Goal: Task Accomplishment & Management: Use online tool/utility

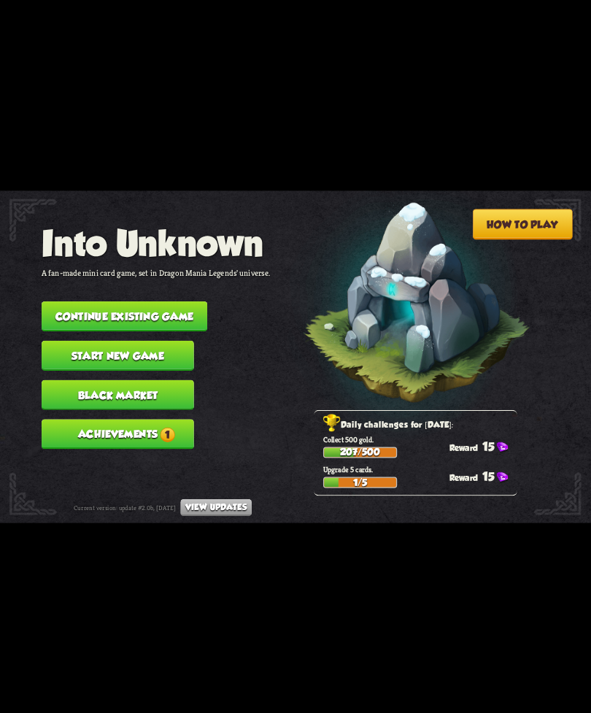
click at [167, 302] on button "Continue existing game" at bounding box center [125, 317] width 166 height 30
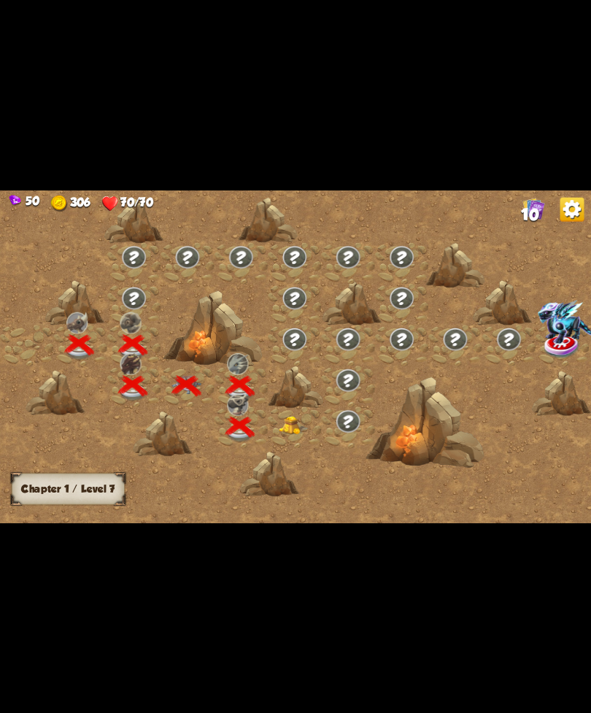
click at [283, 434] on img at bounding box center [294, 425] width 30 height 18
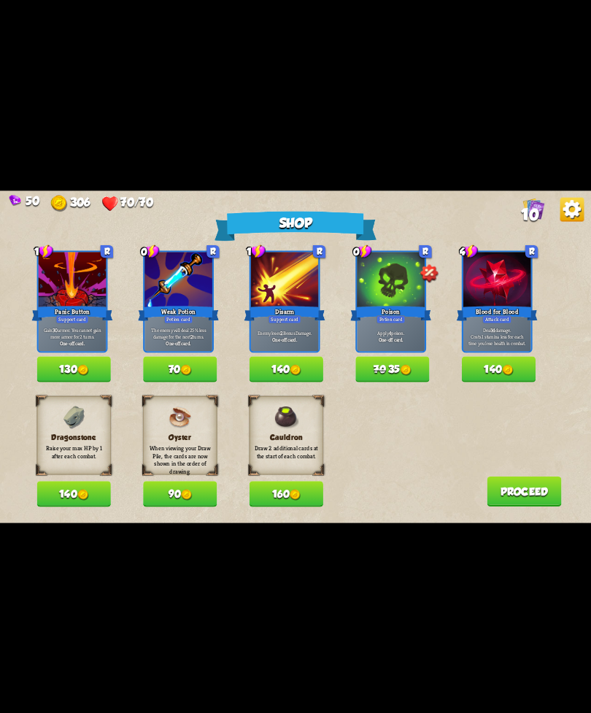
click at [58, 492] on button "140" at bounding box center [74, 494] width 74 height 26
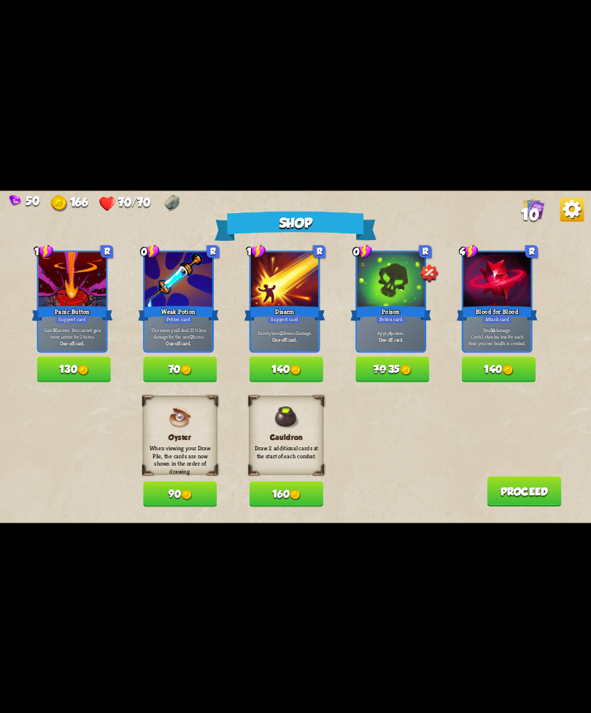
click at [405, 365] on img at bounding box center [405, 369] width 11 height 11
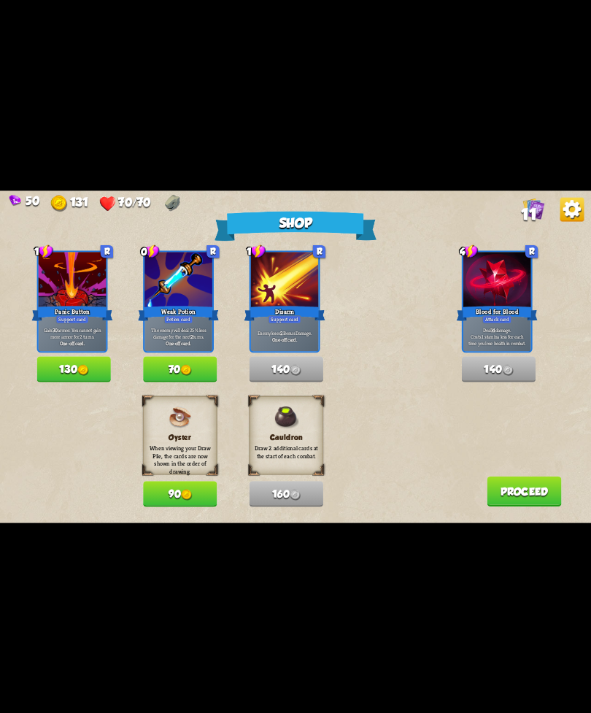
click at [191, 367] on img at bounding box center [185, 369] width 11 height 11
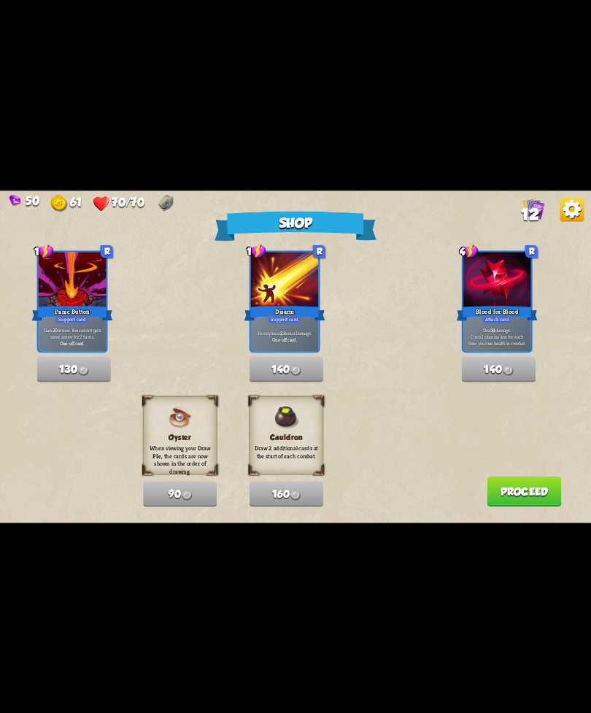
click at [497, 479] on button "Proceed" at bounding box center [524, 491] width 74 height 30
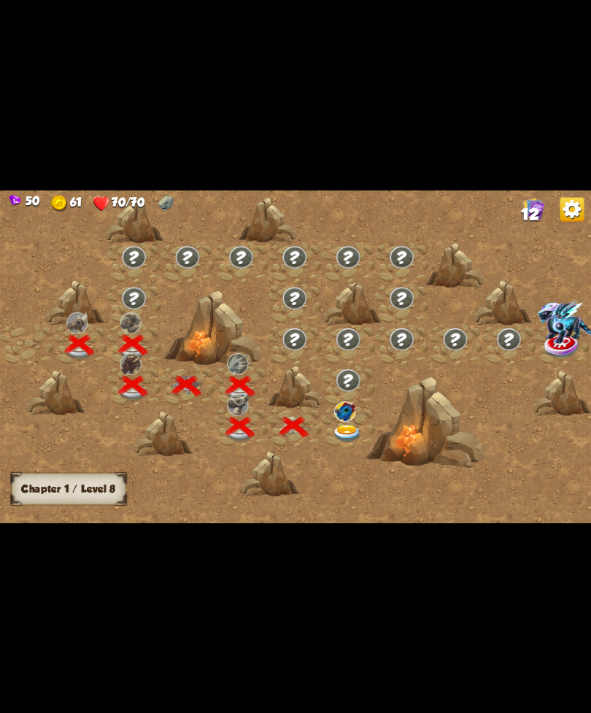
click at [339, 425] on img at bounding box center [348, 434] width 30 height 18
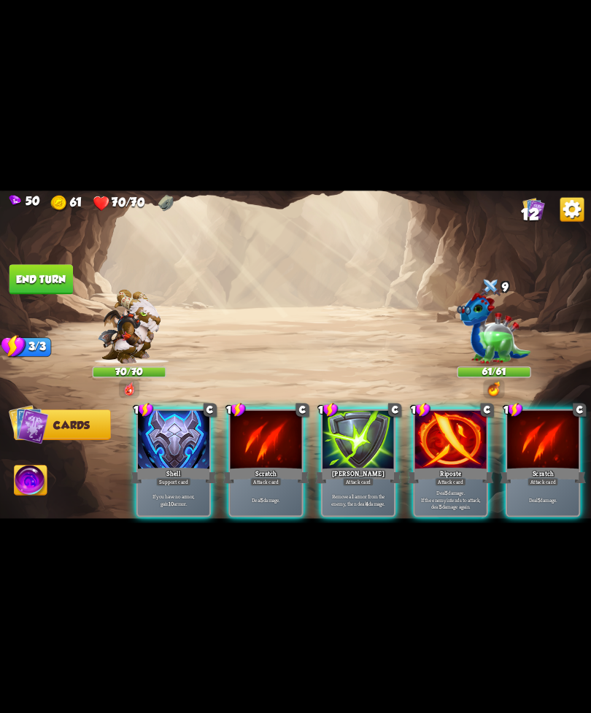
click at [179, 477] on div "Support card" at bounding box center [173, 481] width 35 height 9
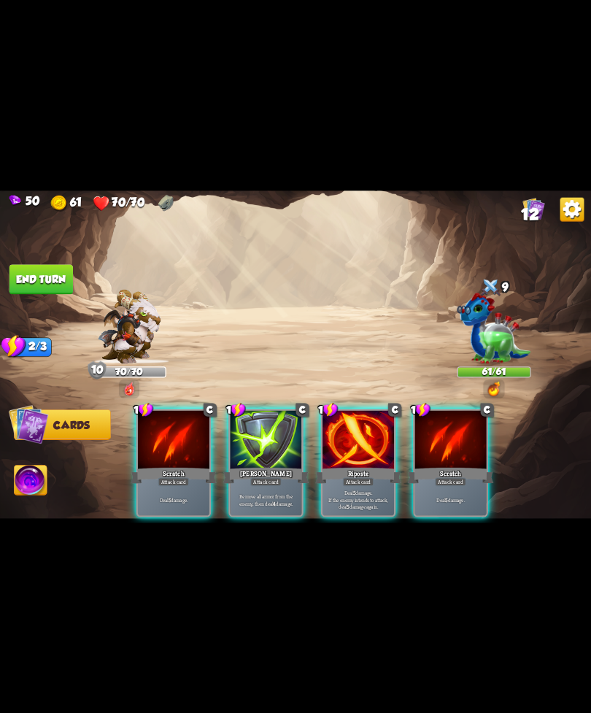
click at [355, 466] on div "Riposte" at bounding box center [358, 475] width 86 height 19
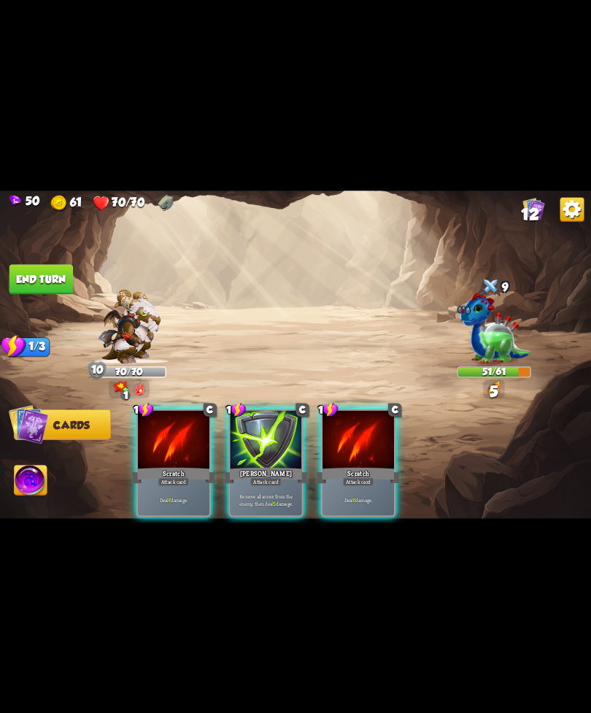
click at [346, 466] on div "Scratch" at bounding box center [358, 475] width 86 height 19
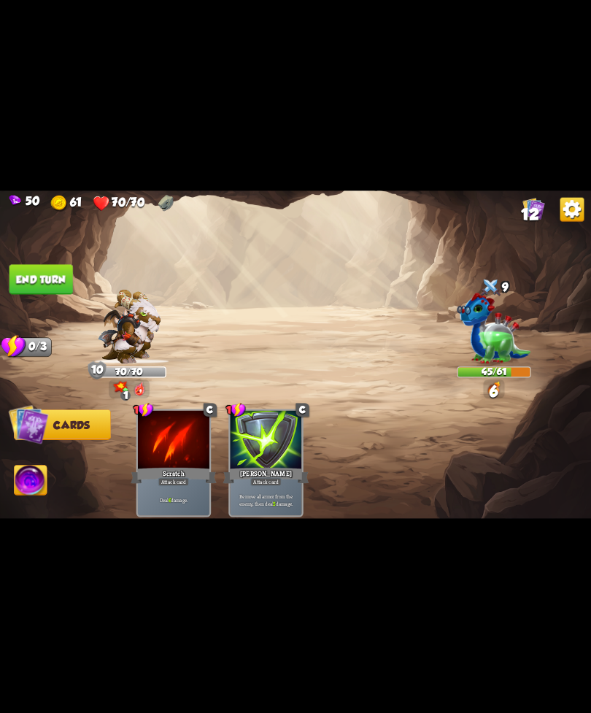
click at [71, 277] on button "End turn" at bounding box center [41, 279] width 64 height 30
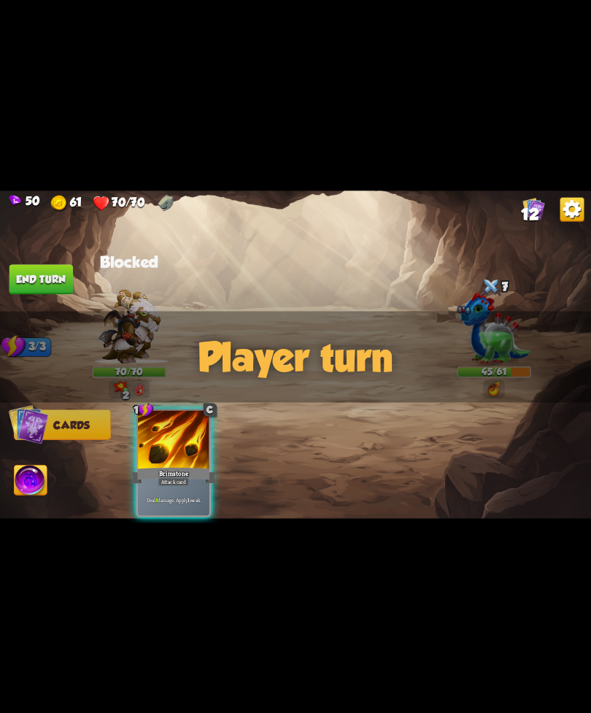
click at [491, 358] on div "Player turn" at bounding box center [295, 356] width 591 height 91
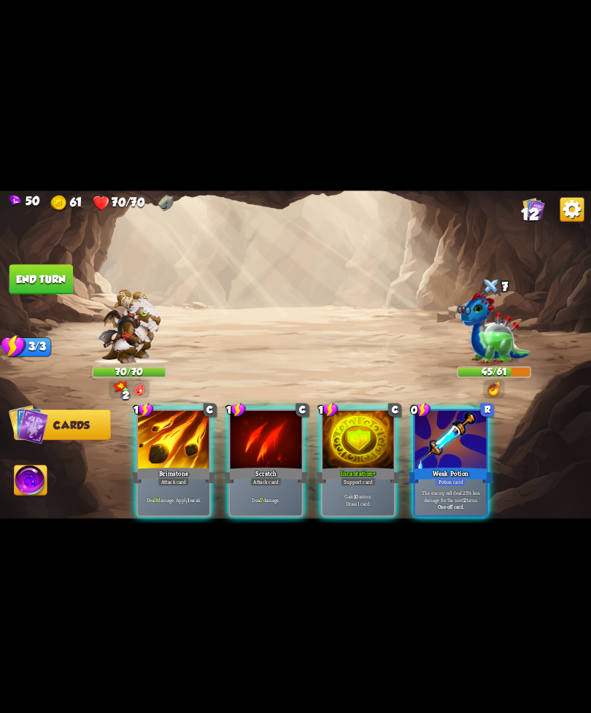
click at [495, 385] on div "Player turn" at bounding box center [295, 356] width 591 height 91
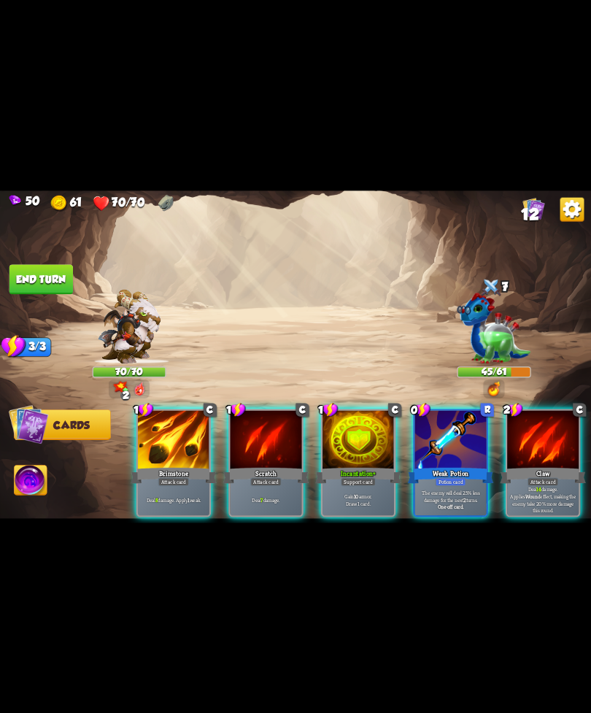
click at [483, 343] on img at bounding box center [495, 328] width 74 height 71
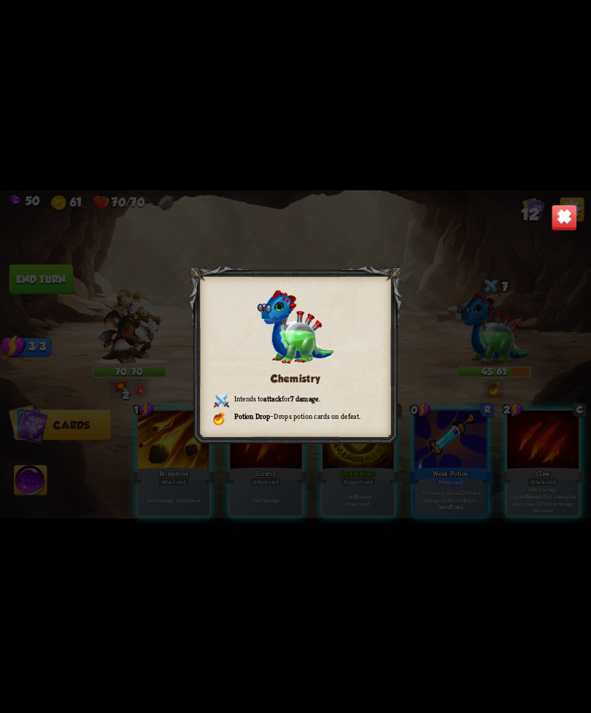
click at [546, 229] on div "Chemistry Intends to attack for 7 damage . Potion Drop – Drops potion cards on …" at bounding box center [295, 357] width 591 height 333
click at [545, 209] on div "Chemistry Intends to attack for 7 damage . Potion Drop – Drops potion cards on …" at bounding box center [295, 357] width 591 height 333
click at [560, 210] on img at bounding box center [565, 217] width 26 height 26
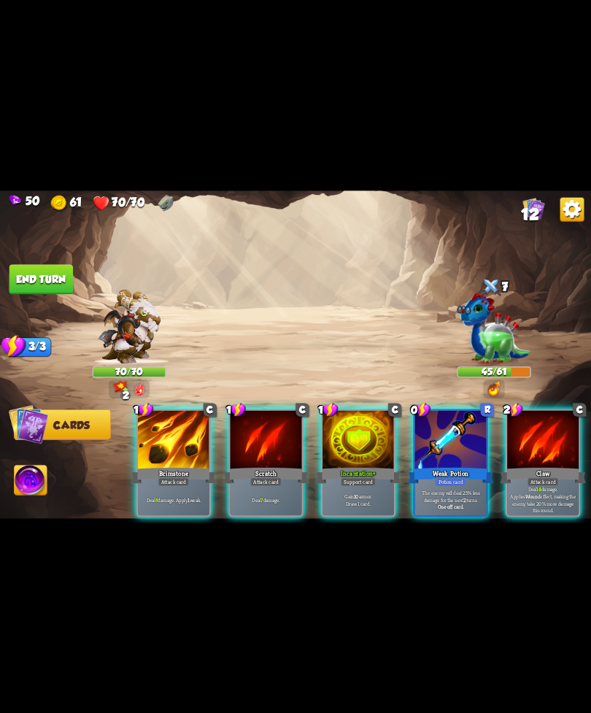
click at [557, 206] on div "50 61 70/70 12" at bounding box center [295, 202] width 591 height 23
click at [435, 466] on div "Weak Potion" at bounding box center [451, 475] width 86 height 19
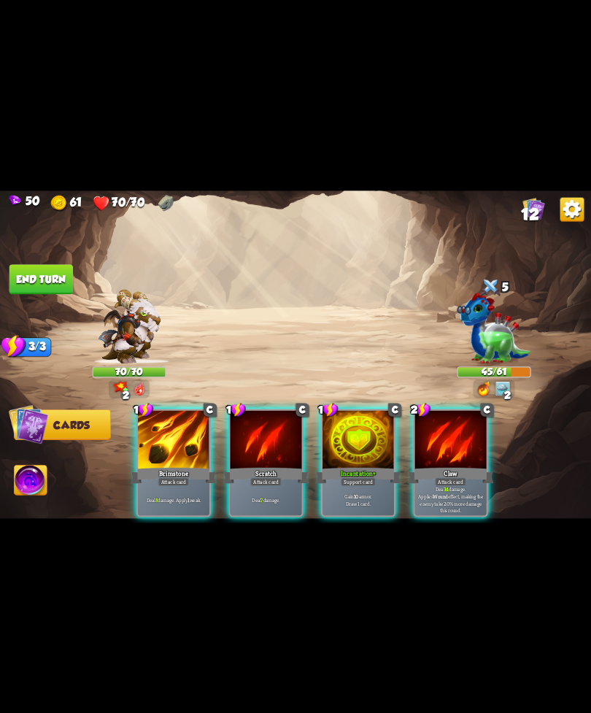
click at [452, 466] on div "Claw" at bounding box center [451, 475] width 86 height 19
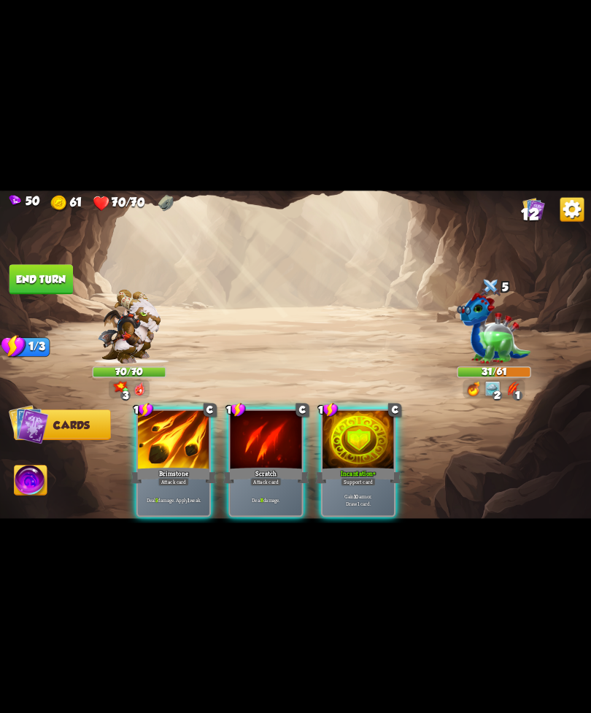
click at [352, 477] on div "Support card" at bounding box center [358, 481] width 35 height 9
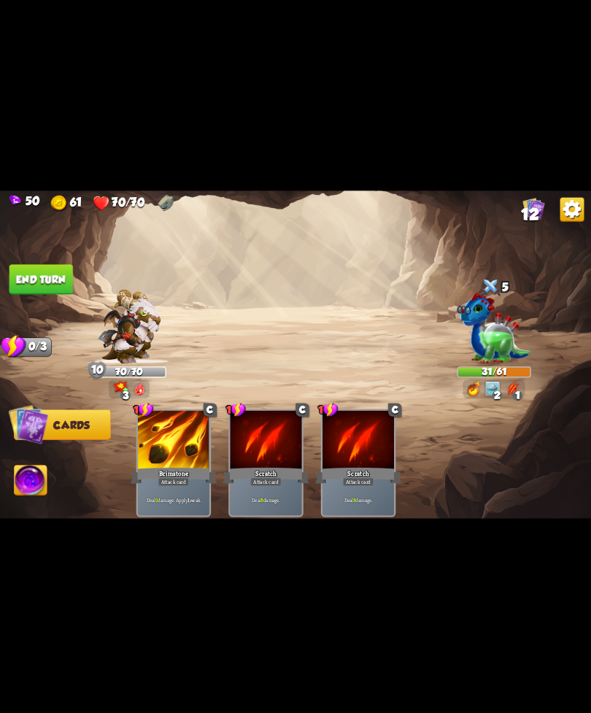
click at [45, 275] on button "End turn" at bounding box center [41, 279] width 64 height 30
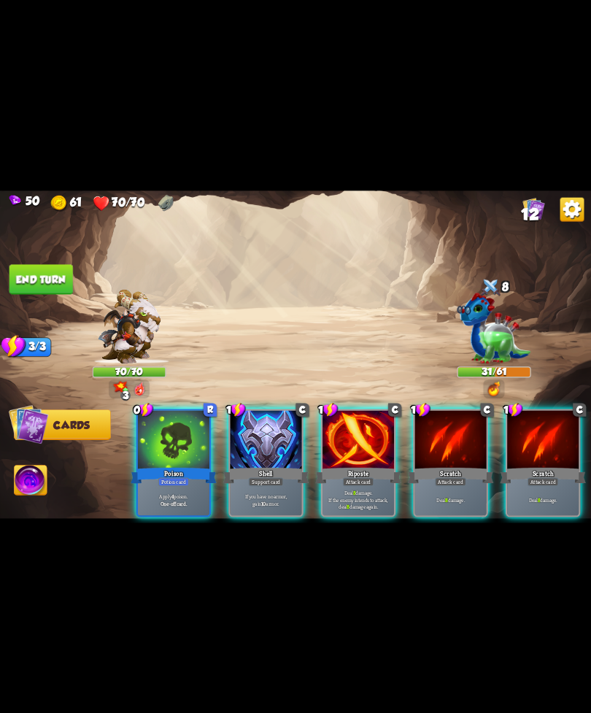
click at [178, 484] on div "Apply 4 poison. One-off card." at bounding box center [174, 499] width 72 height 31
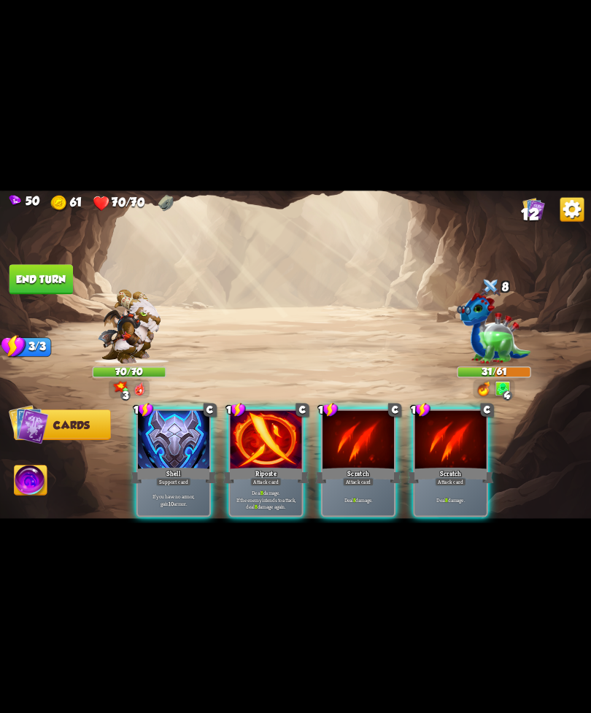
click at [160, 484] on div "If you have no armor, gain 10 armor." at bounding box center [174, 499] width 72 height 31
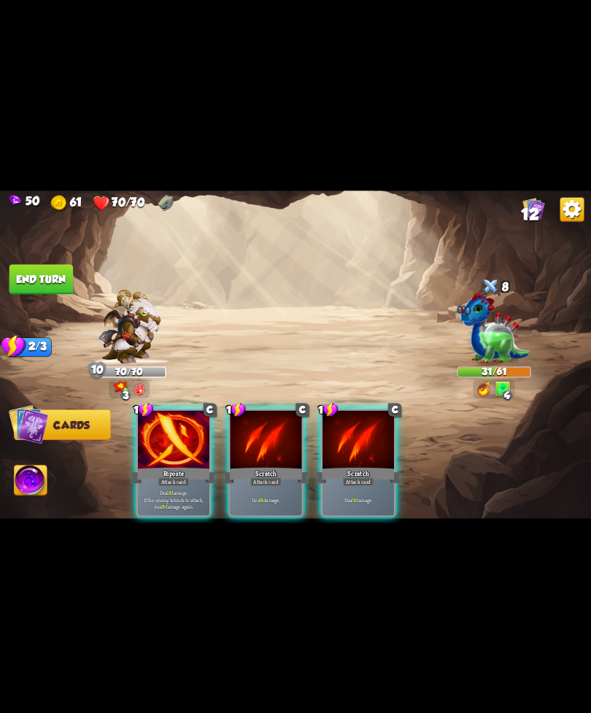
click at [162, 489] on p "Deal 8 damage. If the enemy intends to attack, deal 8 damage again." at bounding box center [173, 499] width 68 height 21
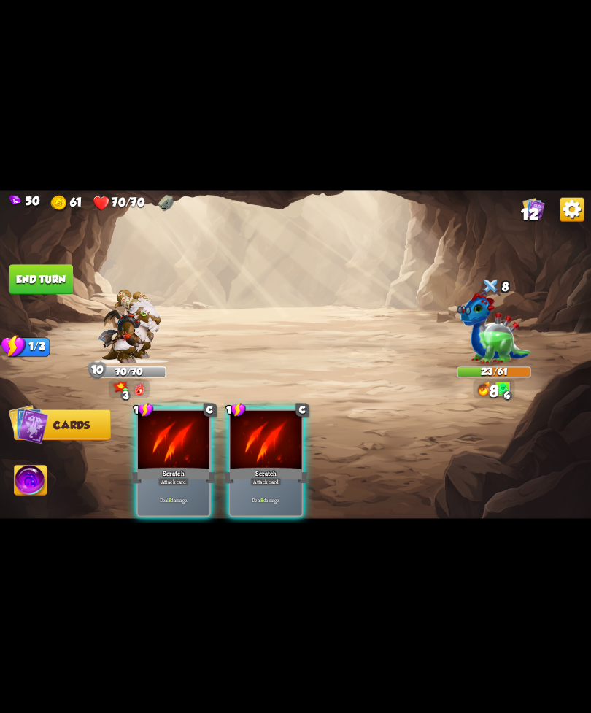
click at [175, 484] on div "Deal 8 damage." at bounding box center [174, 499] width 72 height 31
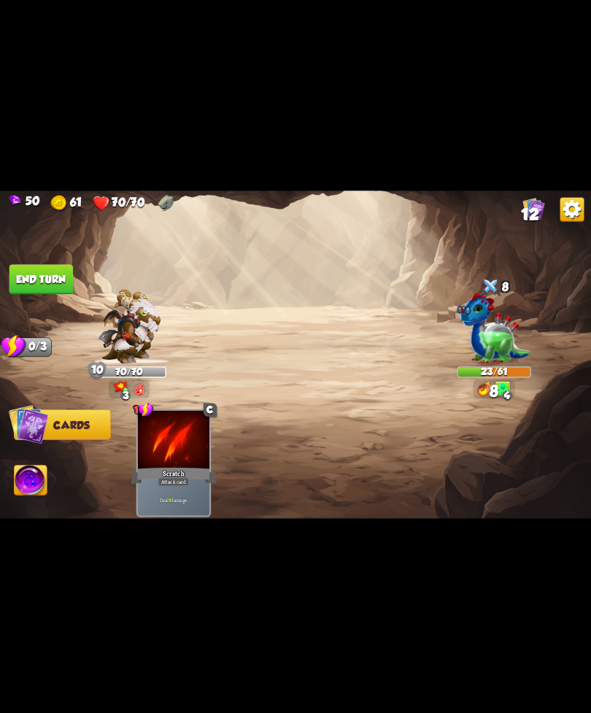
click at [42, 280] on button "End turn" at bounding box center [41, 279] width 64 height 30
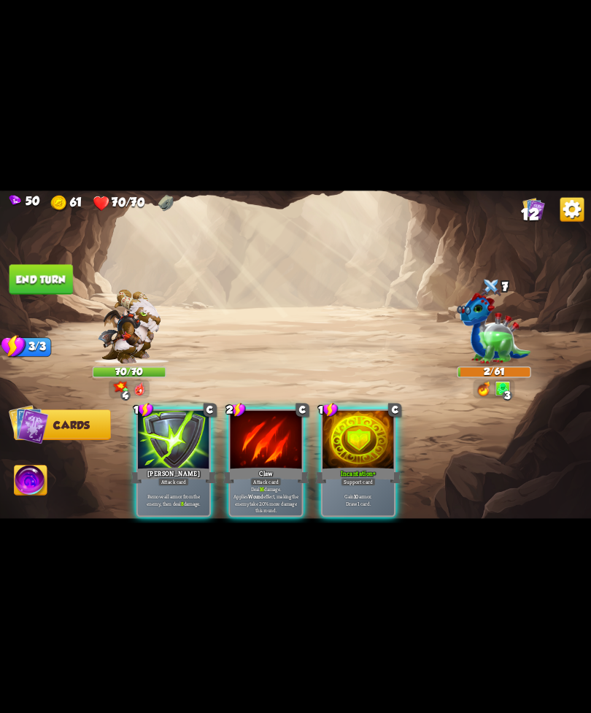
click at [180, 466] on div "[PERSON_NAME]" at bounding box center [174, 475] width 86 height 19
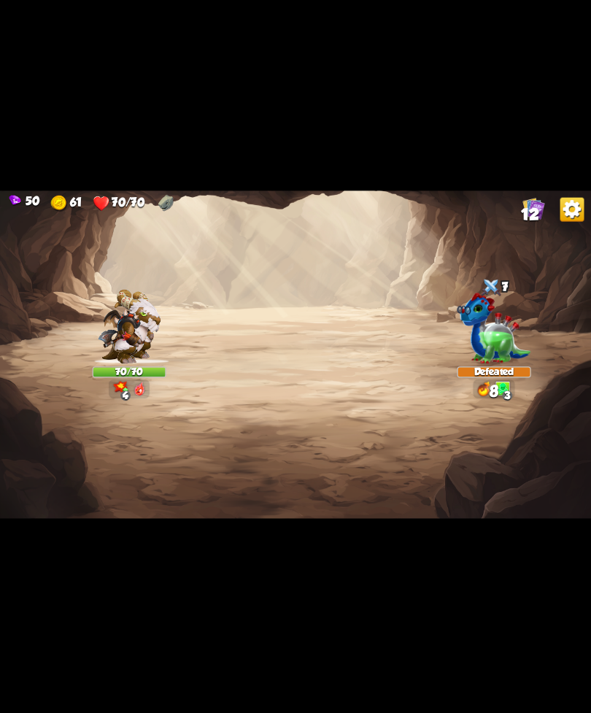
click at [477, 456] on img at bounding box center [295, 357] width 591 height 333
click at [500, 456] on img at bounding box center [295, 357] width 591 height 333
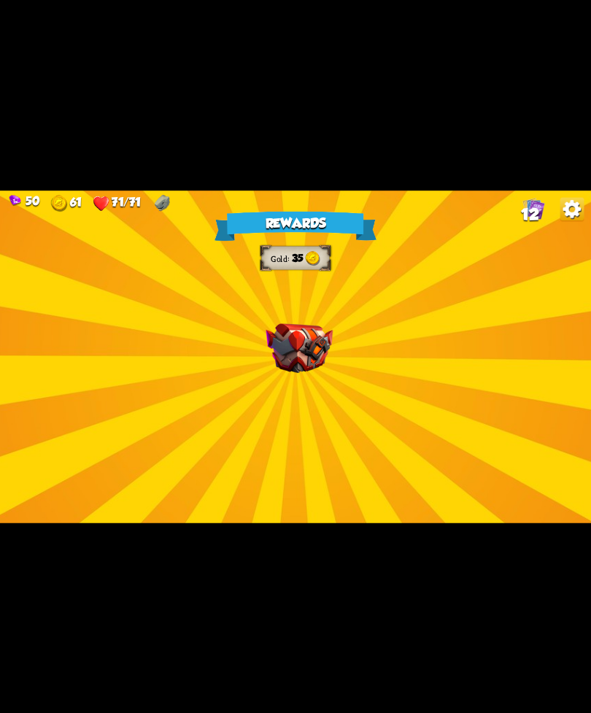
click at [478, 472] on div "Rewards Gold 35 Select a card 0 R Poison Potion card Apply 4 poison. One-off ca…" at bounding box center [295, 357] width 591 height 333
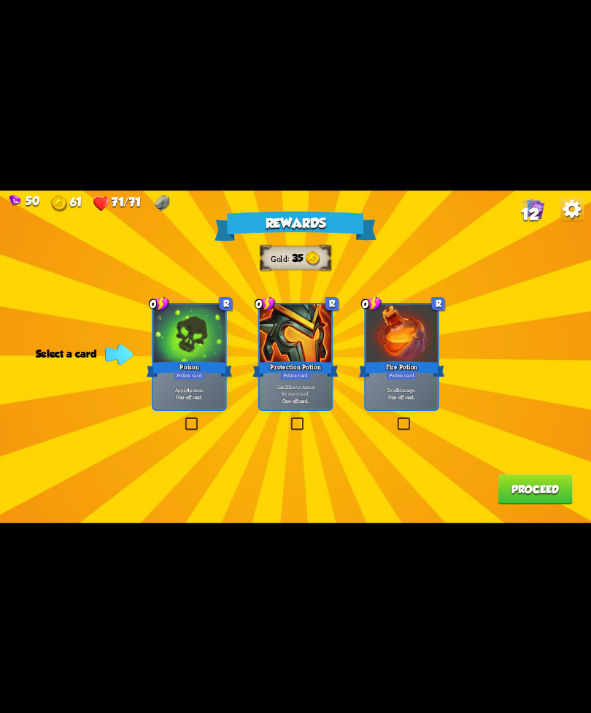
click at [385, 344] on div at bounding box center [402, 334] width 72 height 61
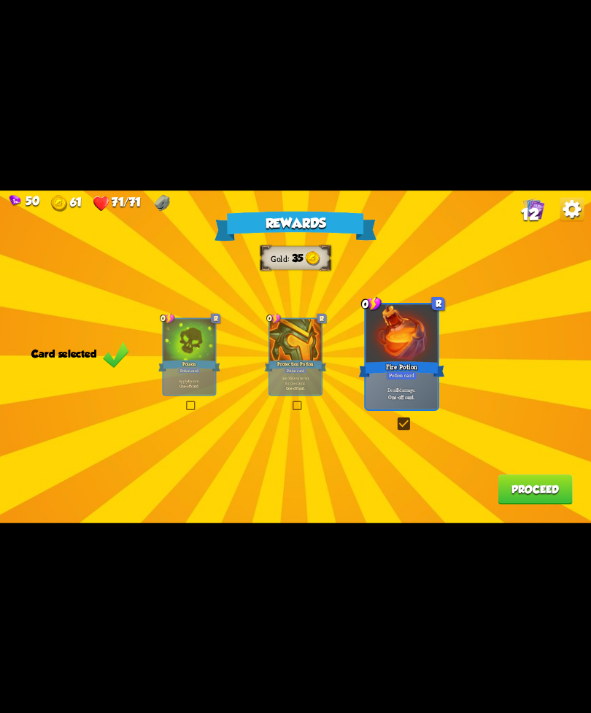
click at [529, 486] on button "Proceed" at bounding box center [535, 490] width 74 height 30
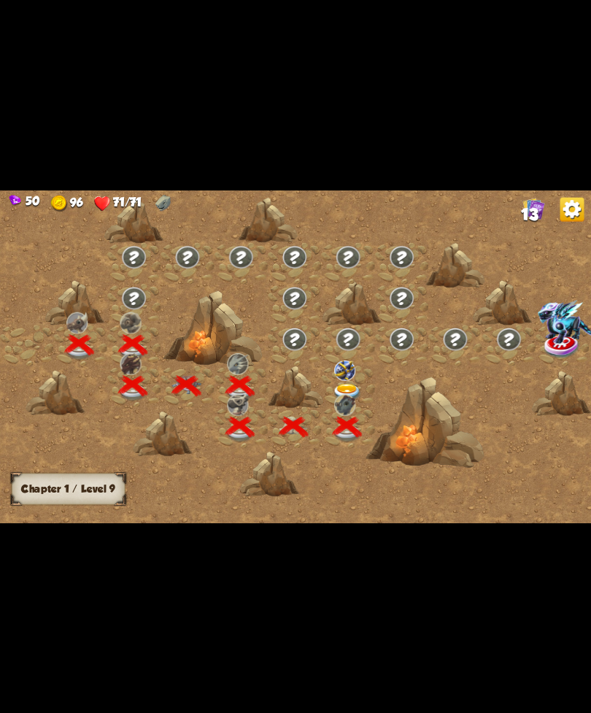
click at [337, 339] on img at bounding box center [348, 339] width 26 height 24
click at [348, 369] on img at bounding box center [344, 371] width 21 height 20
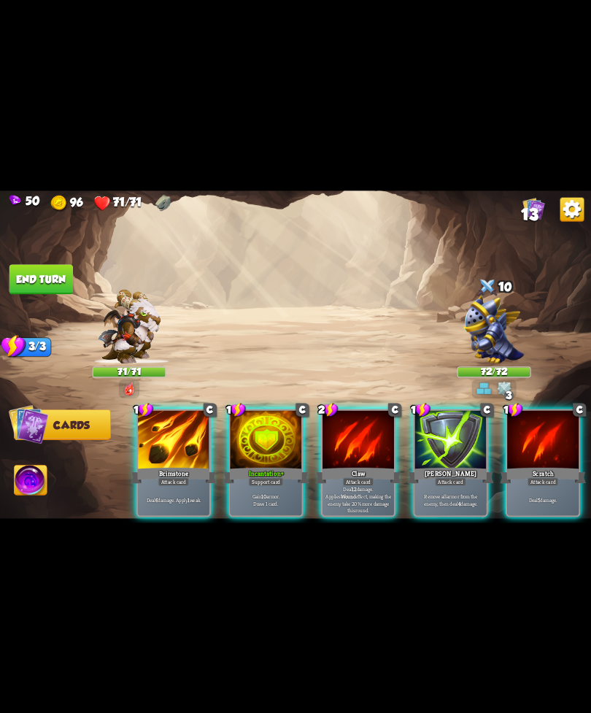
click at [262, 477] on div "Support card" at bounding box center [266, 481] width 35 height 9
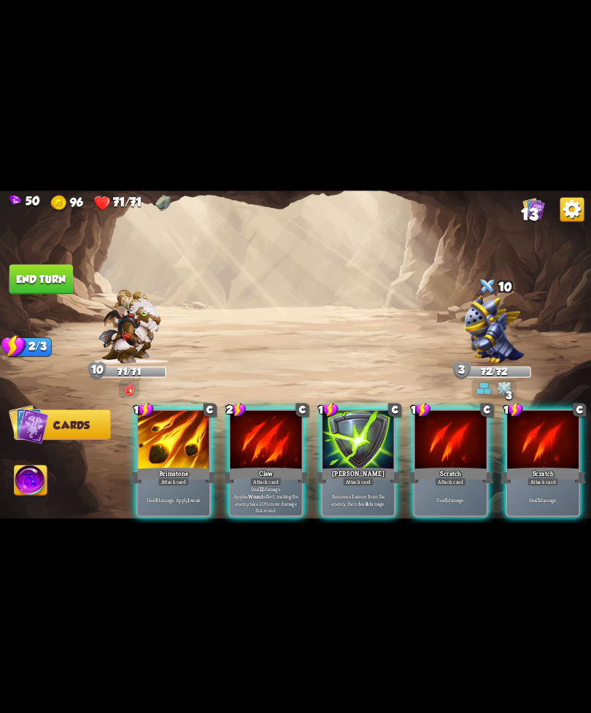
click at [160, 477] on div "Attack card" at bounding box center [173, 481] width 31 height 9
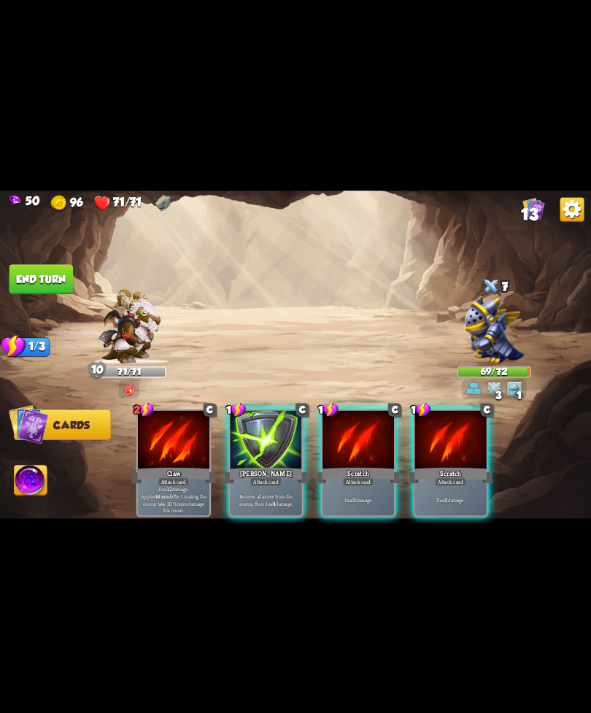
click at [259, 477] on div "Attack card" at bounding box center [265, 481] width 31 height 9
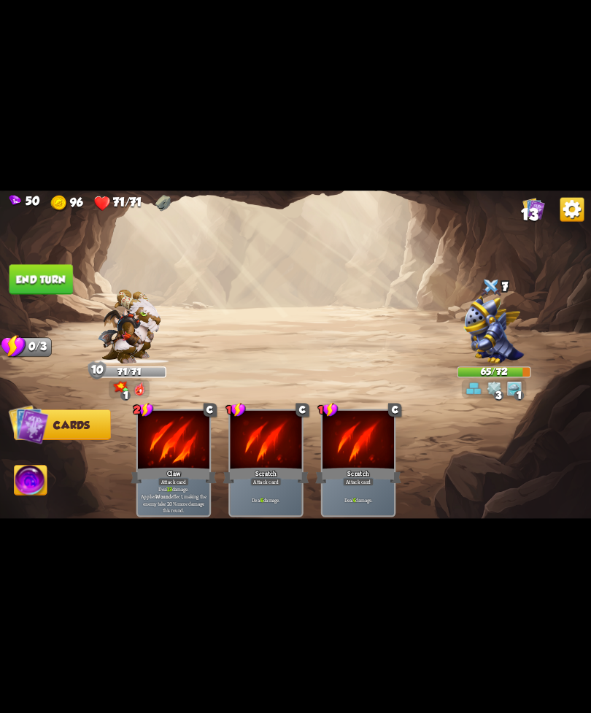
click at [355, 484] on div "Deal 6 damage." at bounding box center [359, 499] width 72 height 31
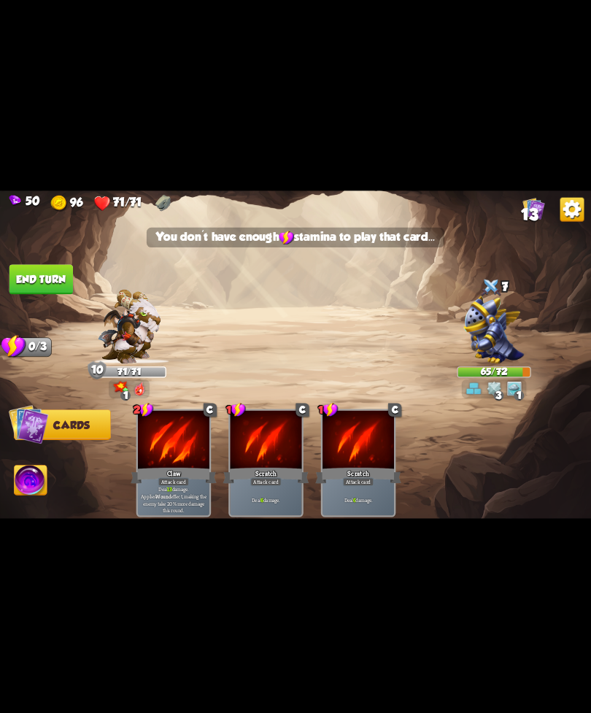
click at [42, 275] on button "End turn" at bounding box center [41, 279] width 64 height 30
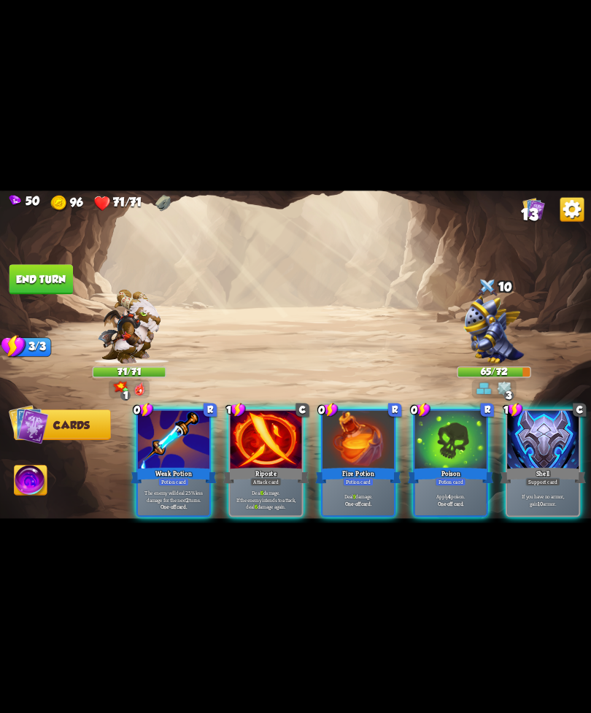
click at [556, 477] on div "Support card" at bounding box center [543, 481] width 35 height 9
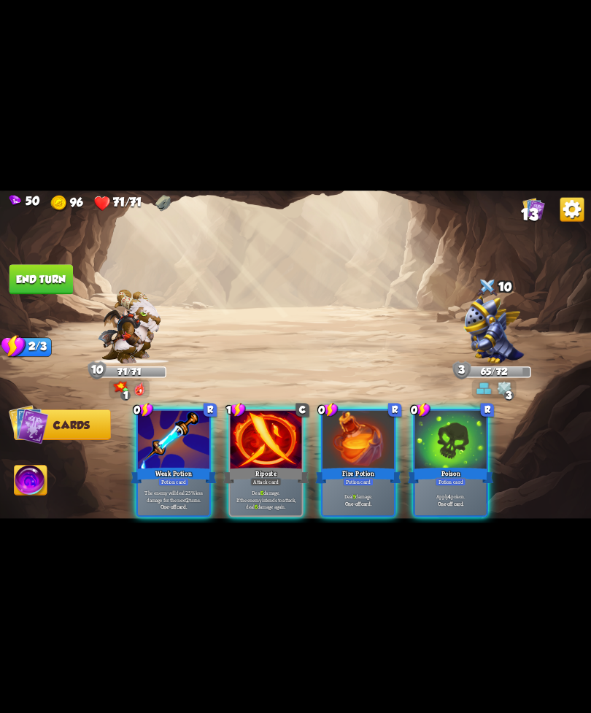
click at [169, 477] on div "Potion card" at bounding box center [173, 481] width 31 height 9
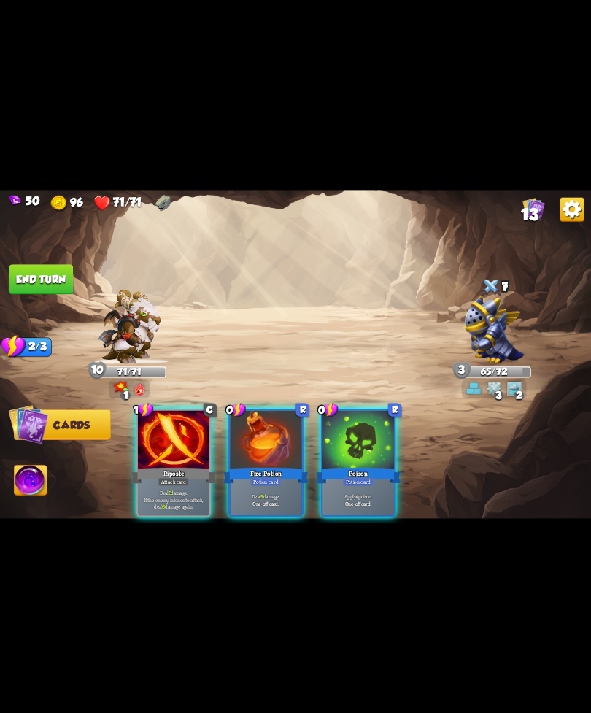
click at [258, 477] on div "Potion card" at bounding box center [265, 481] width 31 height 9
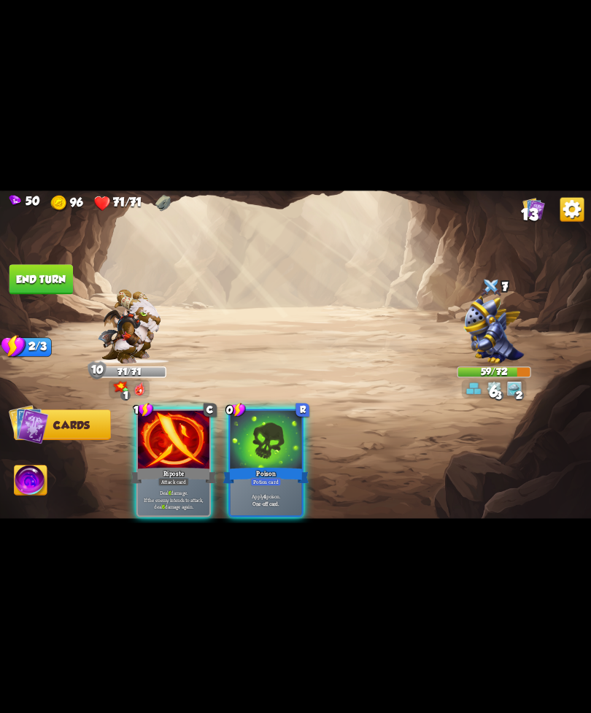
click at [263, 484] on div "Apply 4 poison. One-off card." at bounding box center [267, 499] width 72 height 31
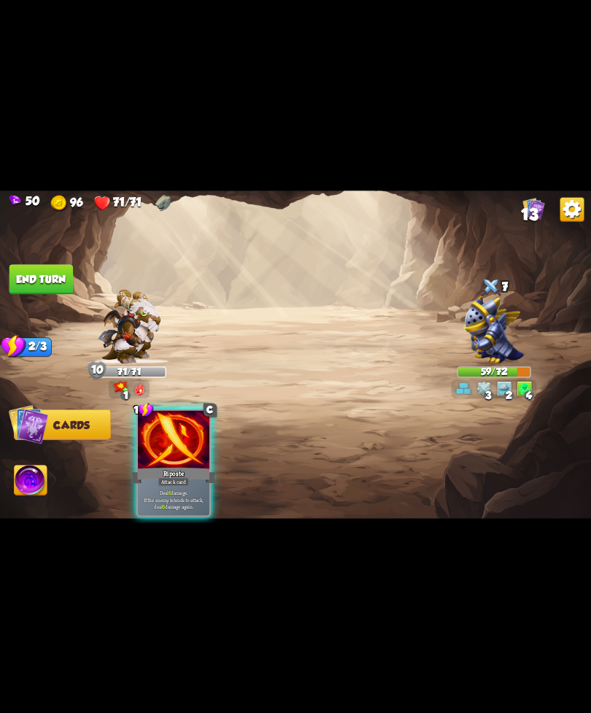
click at [177, 477] on div "Attack card" at bounding box center [173, 481] width 31 height 9
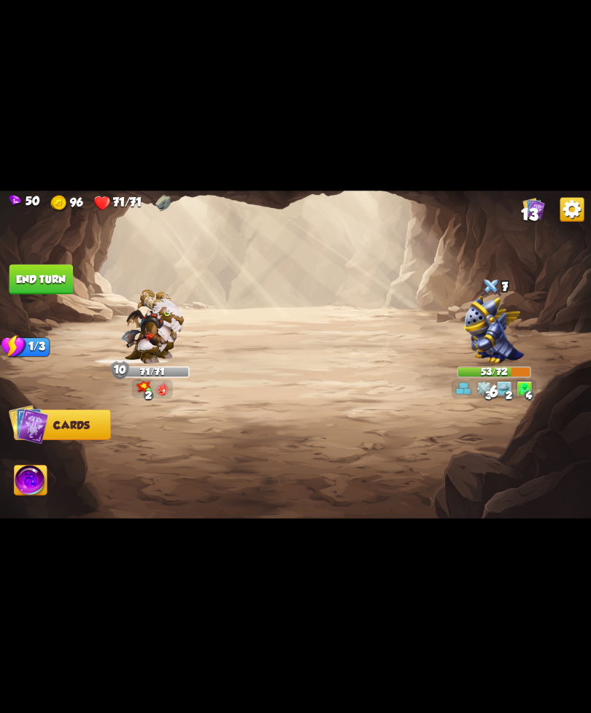
click at [509, 353] on img at bounding box center [494, 330] width 61 height 68
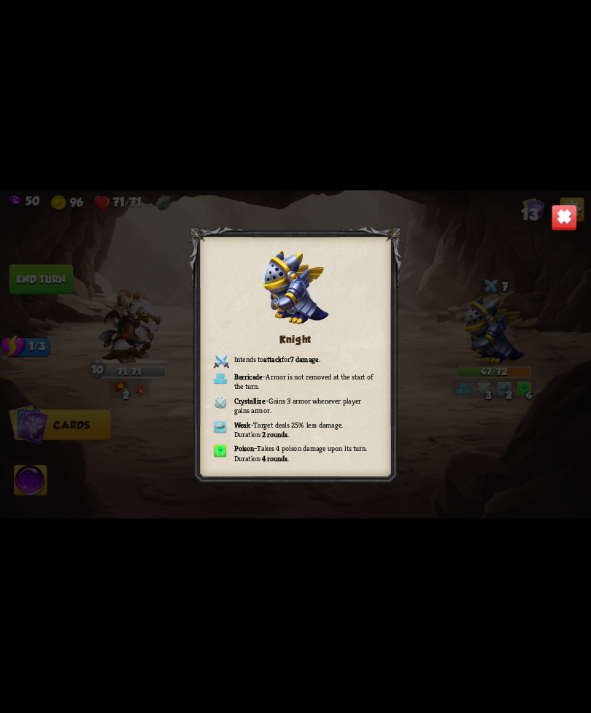
click at [541, 220] on div "Knight Intends to attack for 7 damage . Barricade – Armor is not removed at the…" at bounding box center [295, 357] width 591 height 333
click at [543, 210] on div "Knight Intends to attack for 7 damage . Barricade – Armor is not removed at the…" at bounding box center [295, 357] width 591 height 333
click at [558, 225] on img at bounding box center [565, 217] width 26 height 26
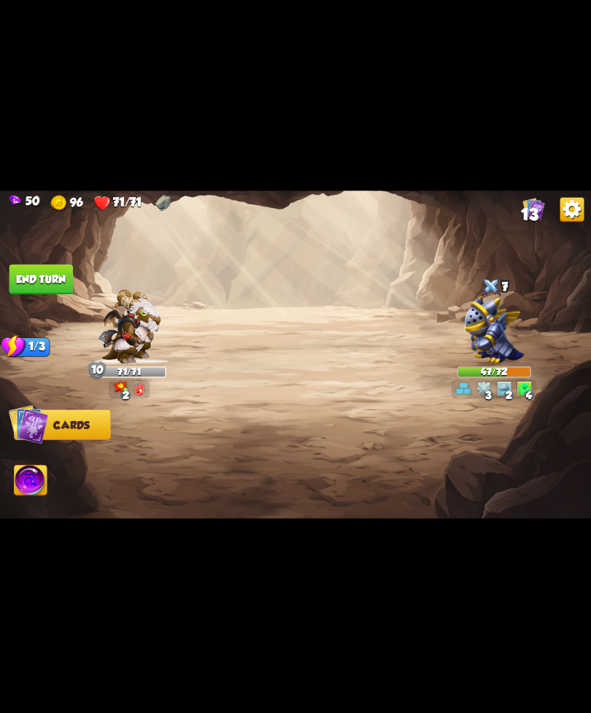
click at [556, 210] on div "50 96 71/71 13" at bounding box center [295, 202] width 591 height 23
click at [23, 264] on button "End turn" at bounding box center [41, 279] width 64 height 30
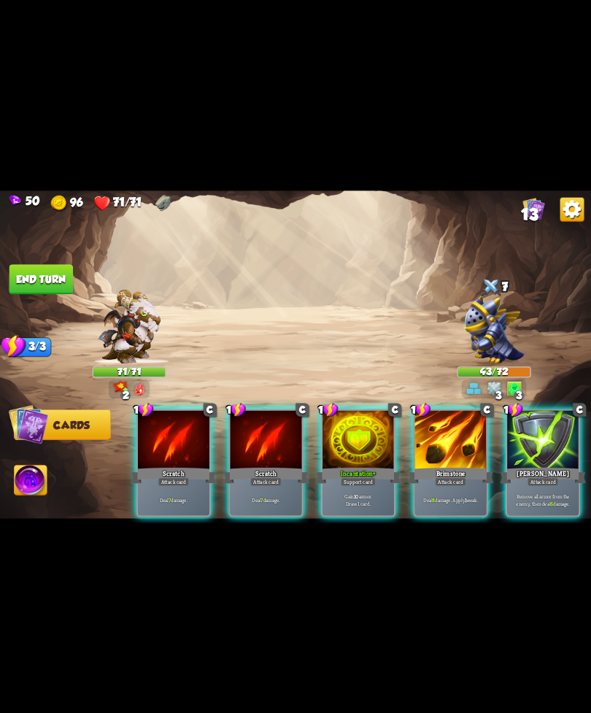
click at [452, 466] on div "Brimstone" at bounding box center [451, 475] width 86 height 19
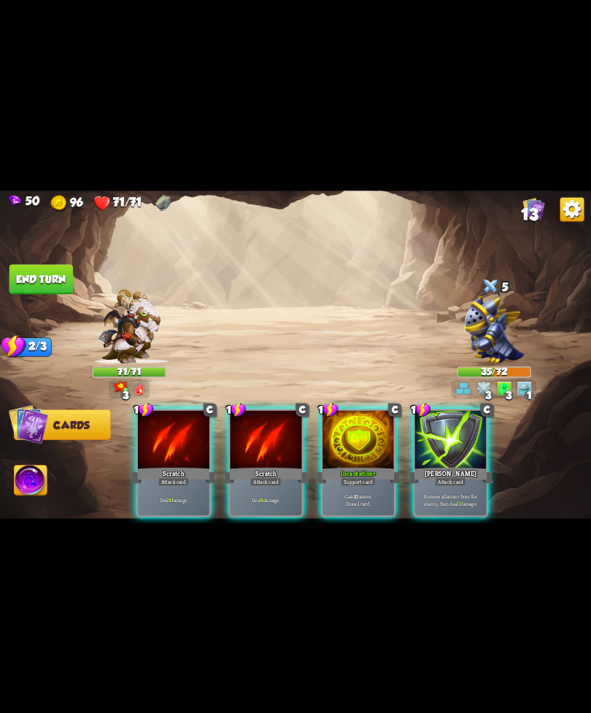
click at [265, 484] on div "Deal 8 damage." at bounding box center [267, 499] width 72 height 31
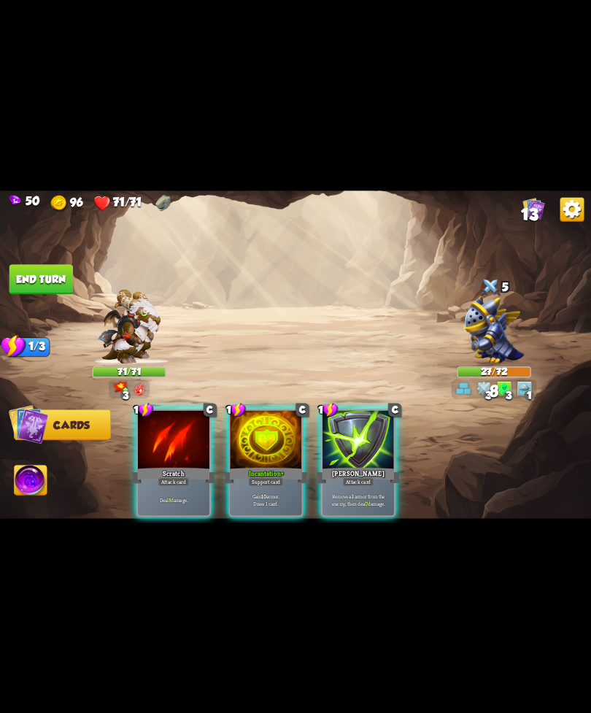
click at [278, 484] on div "Gain 10 armor. Draw 1 card." at bounding box center [267, 499] width 72 height 31
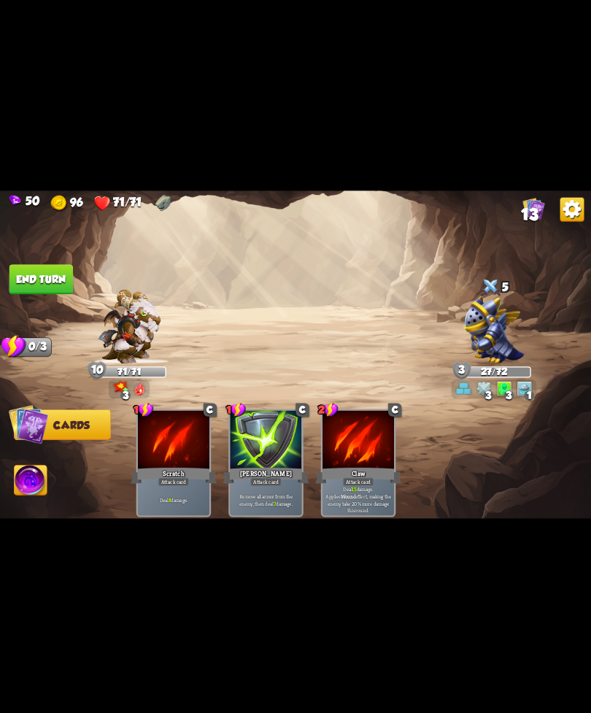
click at [52, 261] on img at bounding box center [295, 357] width 591 height 333
click at [48, 266] on button "End turn" at bounding box center [41, 279] width 64 height 30
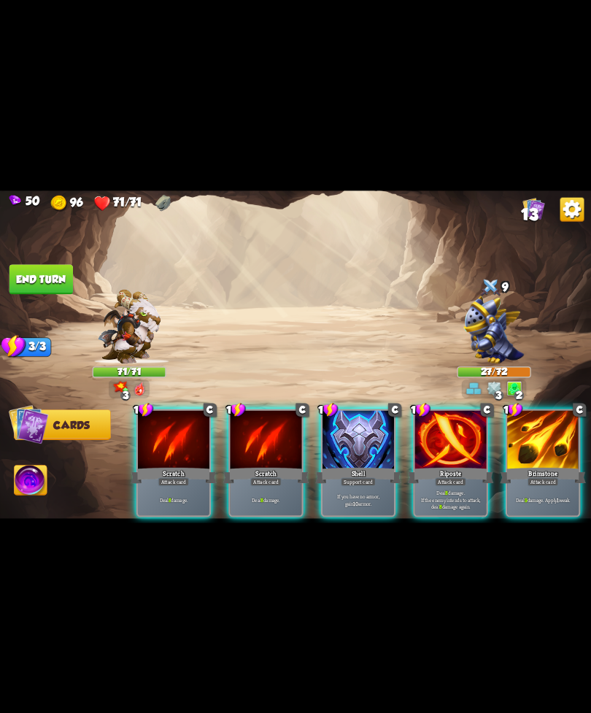
click at [540, 466] on div "Brimstone" at bounding box center [543, 475] width 86 height 19
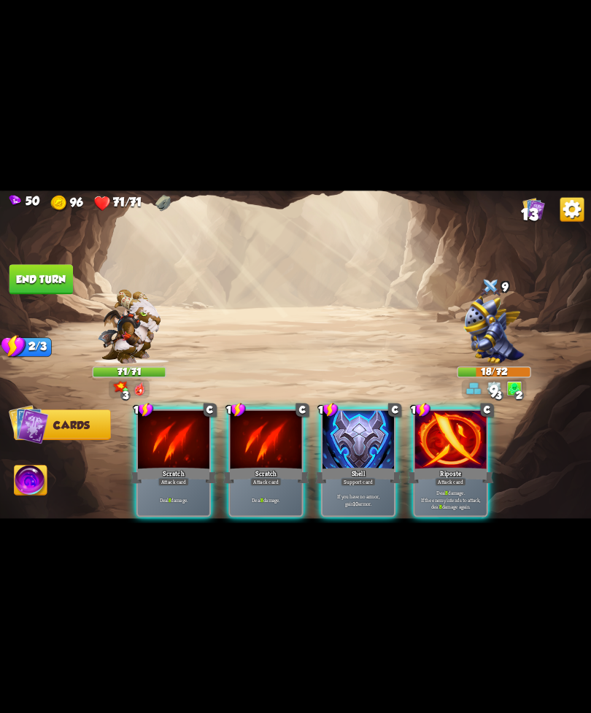
click at [457, 477] on div "Attack card" at bounding box center [450, 481] width 31 height 9
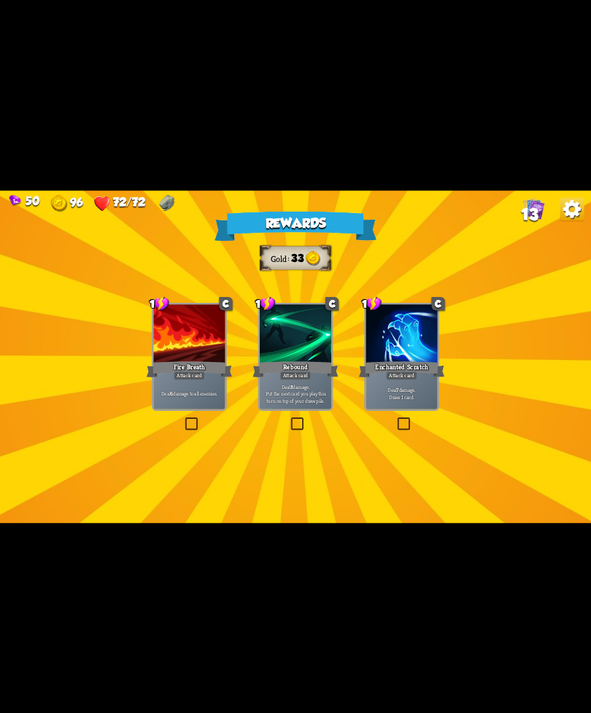
click at [401, 383] on div "Deal 7 damage. Draw 1 card." at bounding box center [402, 393] width 72 height 31
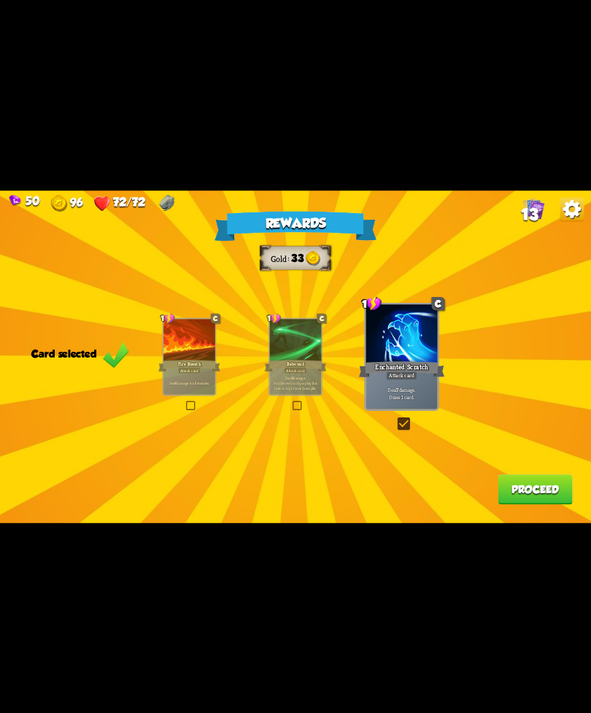
click at [536, 491] on button "Proceed" at bounding box center [535, 490] width 74 height 30
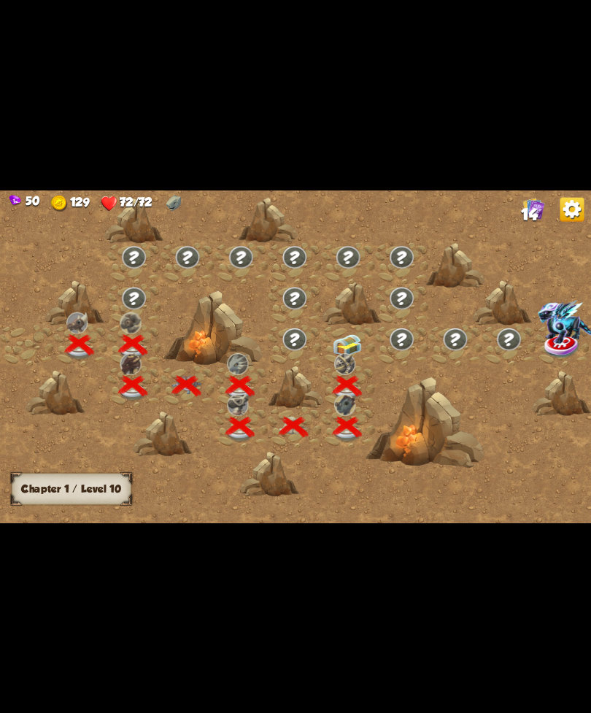
click at [339, 361] on img at bounding box center [344, 363] width 21 height 21
click at [345, 342] on img at bounding box center [348, 345] width 30 height 23
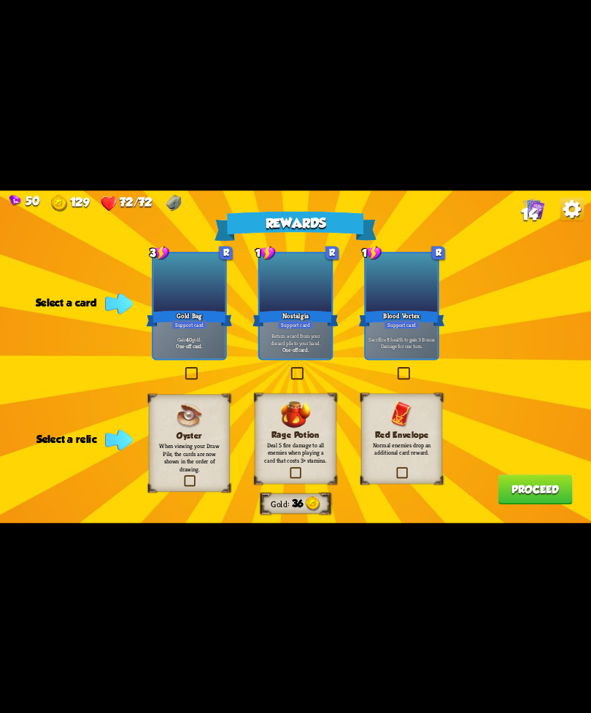
click at [410, 446] on p "Normal enemies drop an additional card reward." at bounding box center [402, 448] width 66 height 15
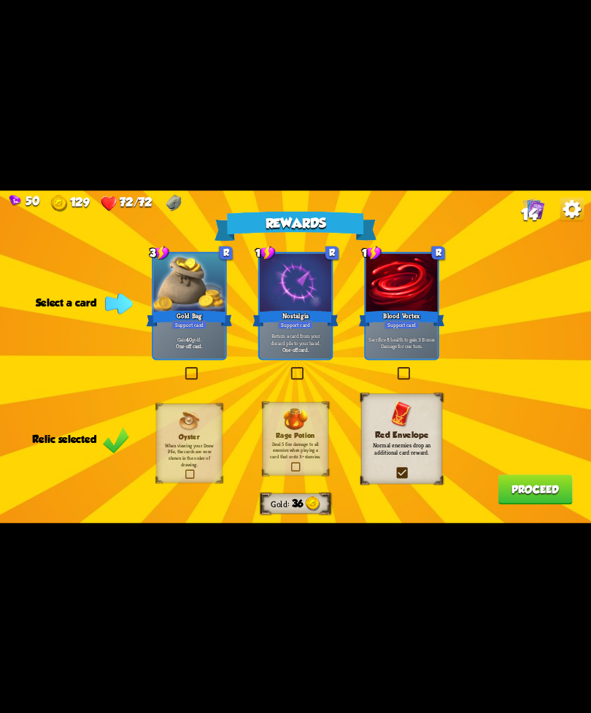
click at [193, 359] on div "3 R Gold Bag Support card Gain 40 gold. One-off card." at bounding box center [189, 306] width 75 height 108
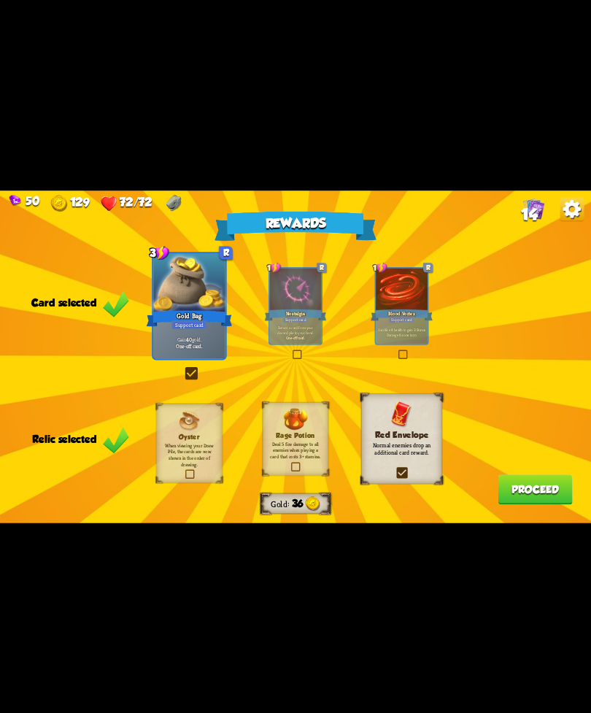
click at [532, 471] on div "Rewards Gold 36 Card selected 3 R Gold Bag Support card Gain 40 gold. One-off c…" at bounding box center [295, 357] width 591 height 333
click at [307, 305] on div at bounding box center [296, 290] width 52 height 44
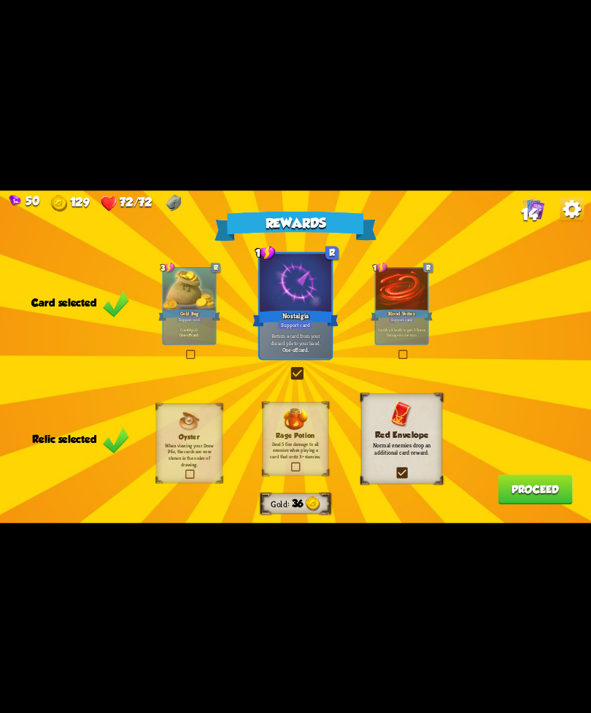
click at [205, 335] on div "One-off card." at bounding box center [189, 334] width 49 height 5
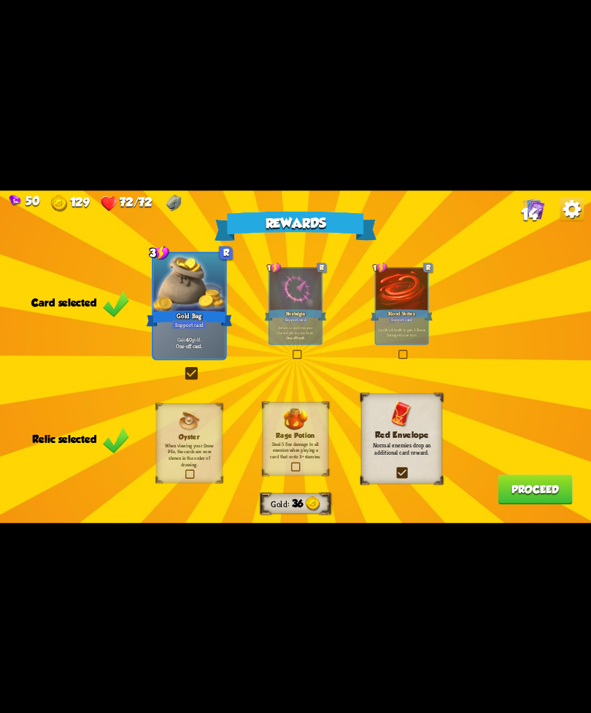
click at [522, 484] on button "Proceed" at bounding box center [535, 490] width 74 height 30
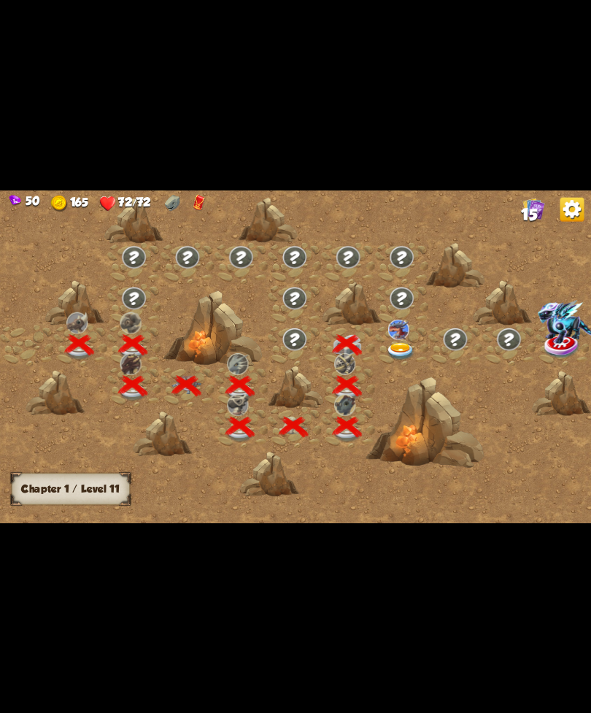
scroll to position [0, 222]
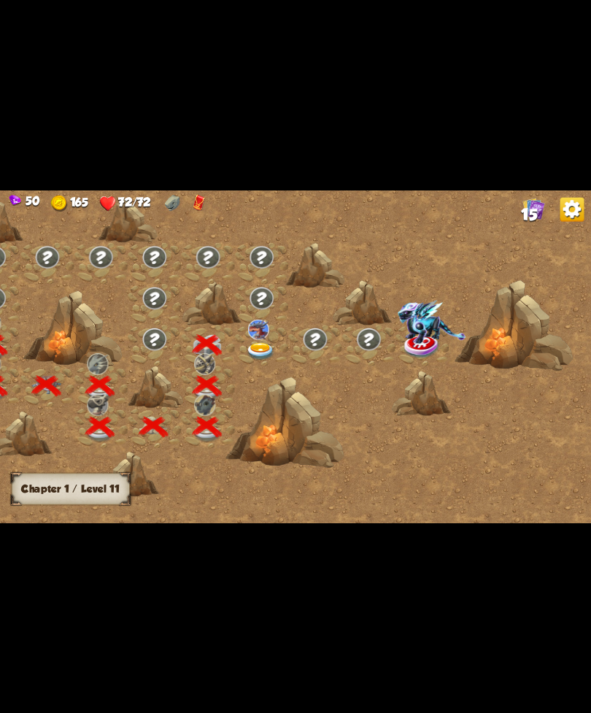
click at [258, 348] on img at bounding box center [261, 351] width 30 height 18
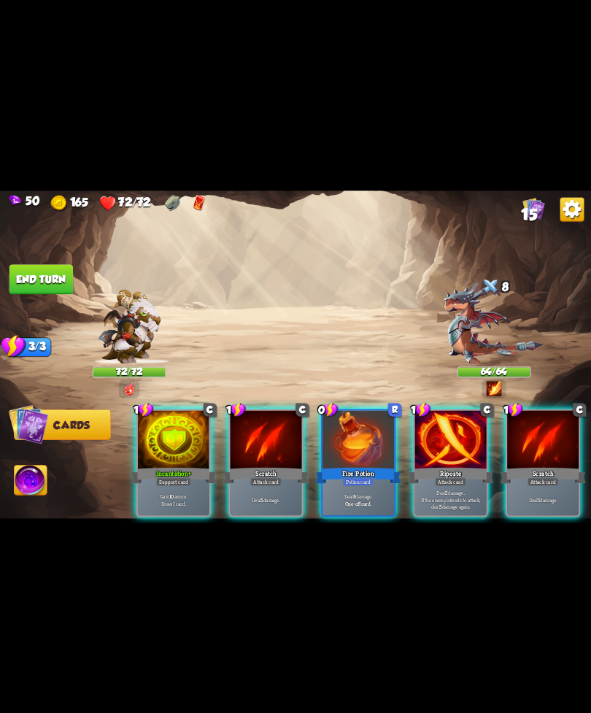
click at [483, 304] on img at bounding box center [495, 323] width 100 height 81
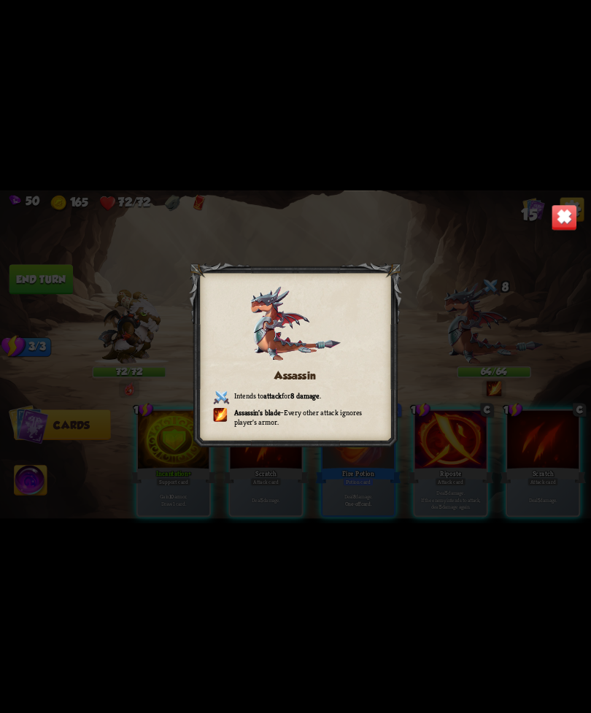
click at [548, 228] on div "Assassin Intends to attack for 8 damage . Assassin's blade – Every other attack…" at bounding box center [295, 357] width 591 height 333
click at [553, 225] on img at bounding box center [565, 217] width 26 height 26
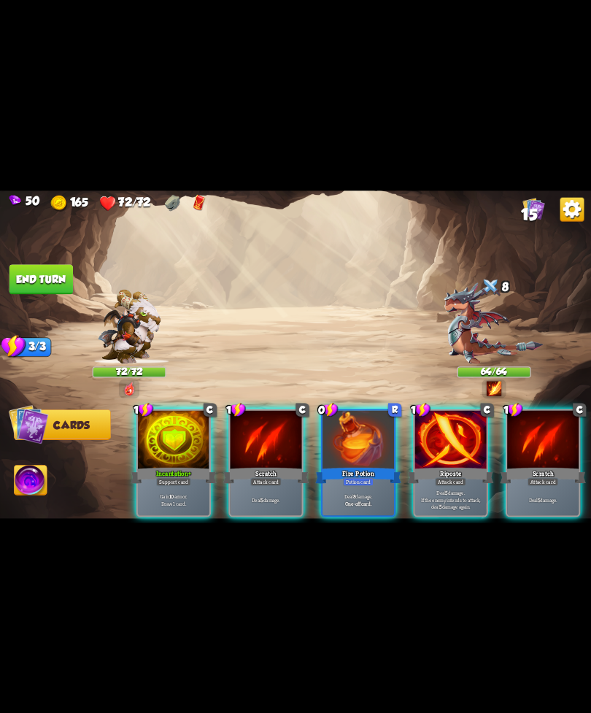
click at [160, 466] on div "Incantation+" at bounding box center [174, 475] width 86 height 19
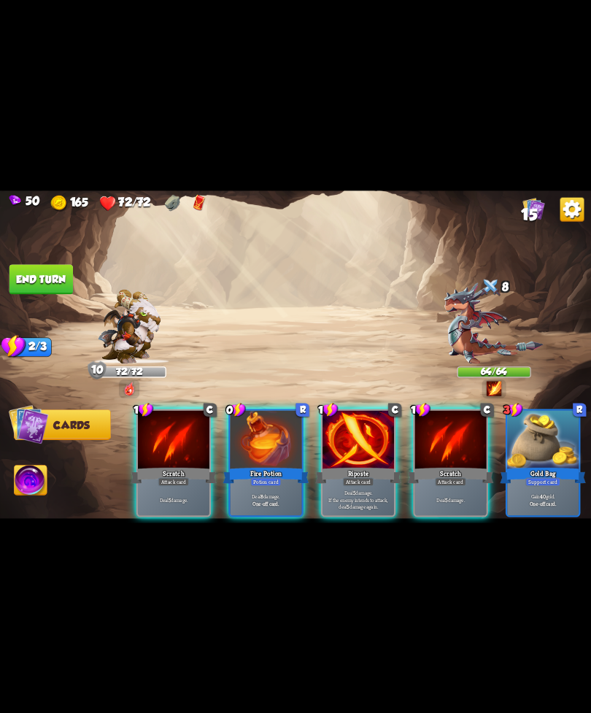
click at [245, 471] on div "Fire Potion" at bounding box center [266, 475] width 86 height 19
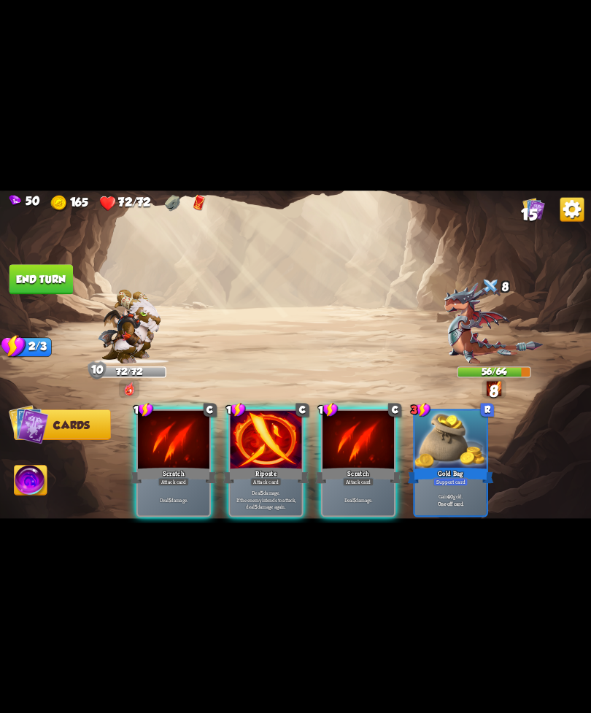
click at [232, 467] on div "Riposte" at bounding box center [266, 475] width 86 height 19
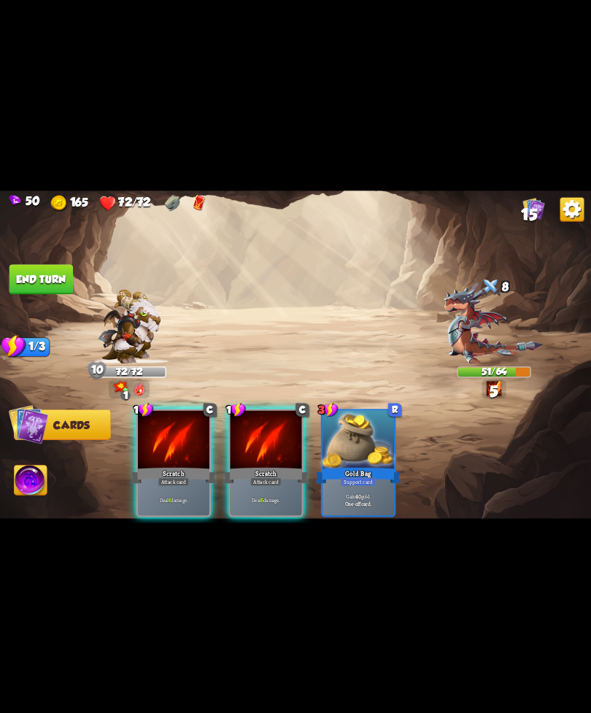
click at [28, 270] on button "End turn" at bounding box center [41, 279] width 64 height 30
click at [280, 477] on div "Attack card" at bounding box center [265, 481] width 31 height 9
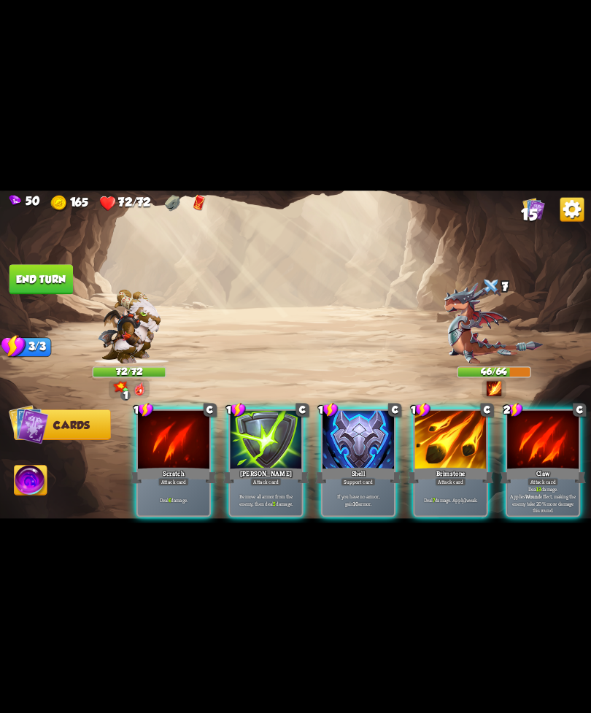
click at [346, 466] on div "Shell" at bounding box center [358, 475] width 86 height 19
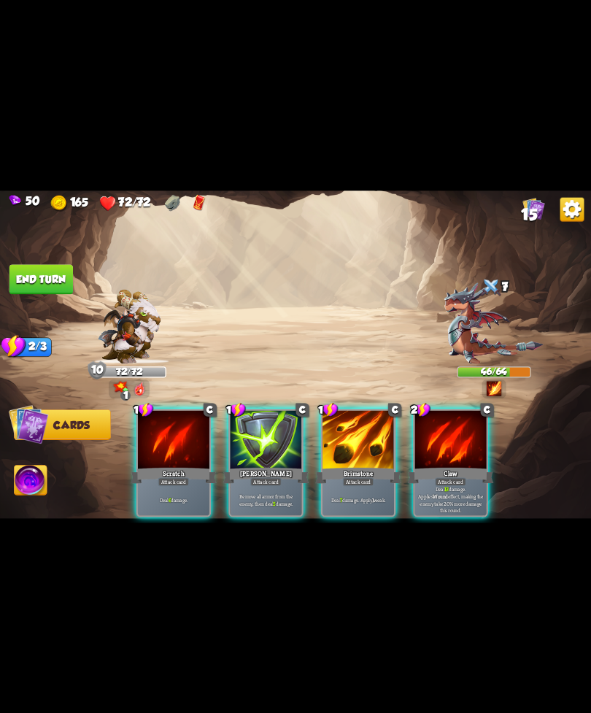
click at [348, 450] on div at bounding box center [359, 440] width 72 height 61
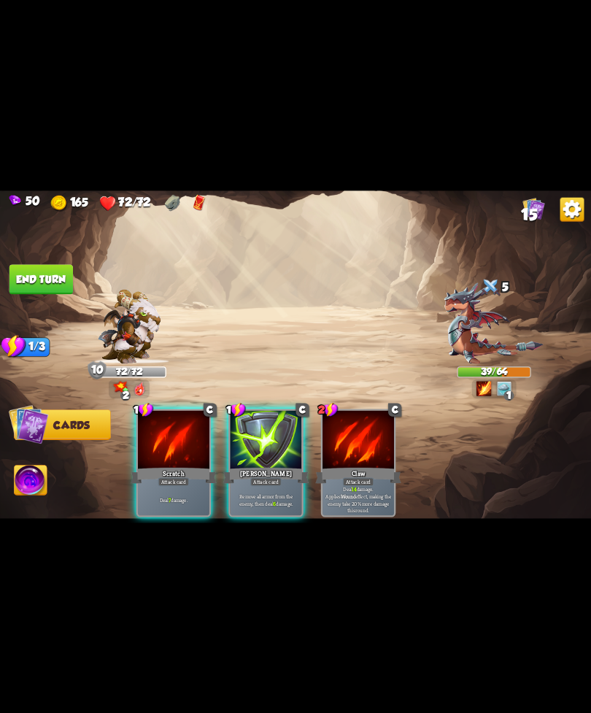
click at [167, 466] on div "Scratch" at bounding box center [174, 475] width 86 height 19
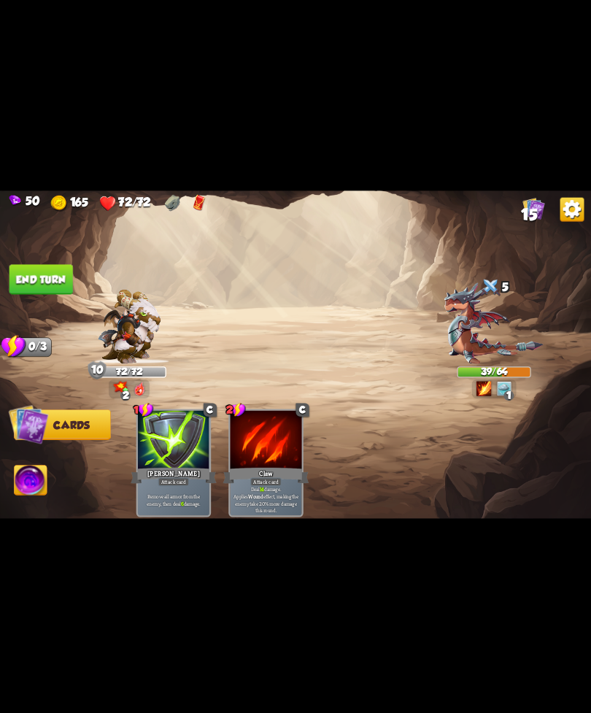
click at [39, 267] on button "End turn" at bounding box center [41, 279] width 64 height 30
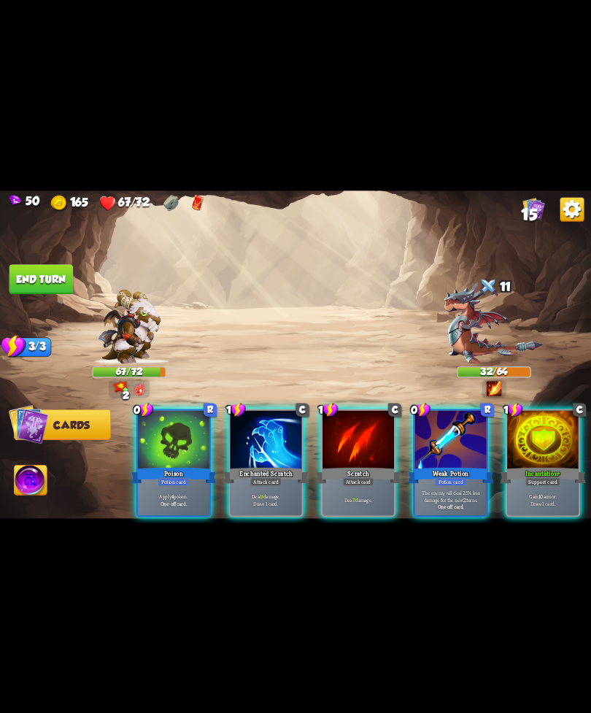
click at [453, 466] on div "Weak Potion" at bounding box center [451, 475] width 86 height 19
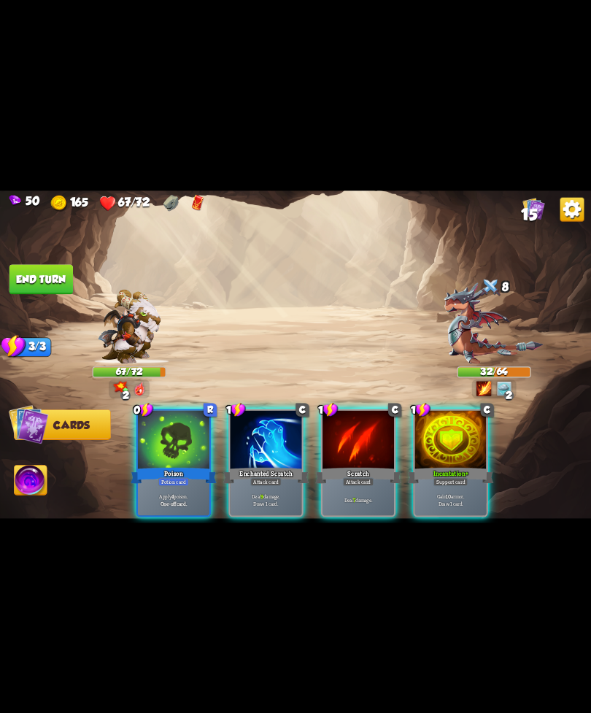
click at [264, 484] on div "Deal 9 damage. Draw 1 card." at bounding box center [267, 499] width 72 height 31
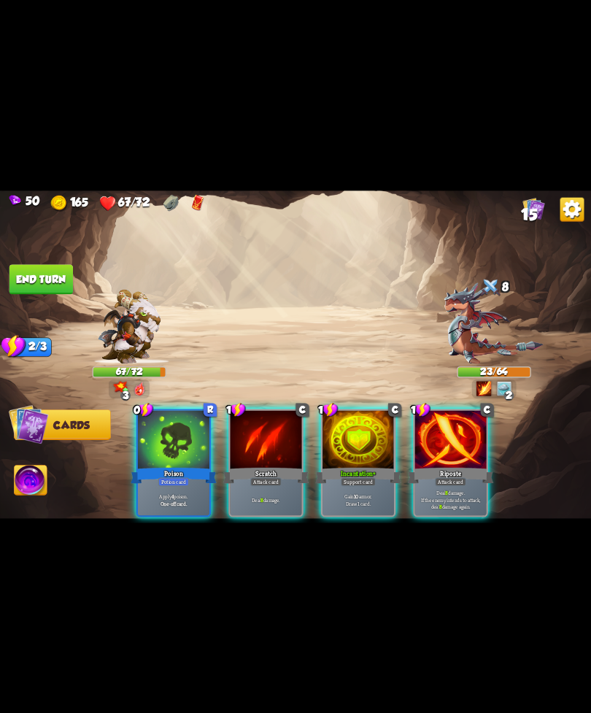
click at [500, 313] on img at bounding box center [495, 323] width 100 height 81
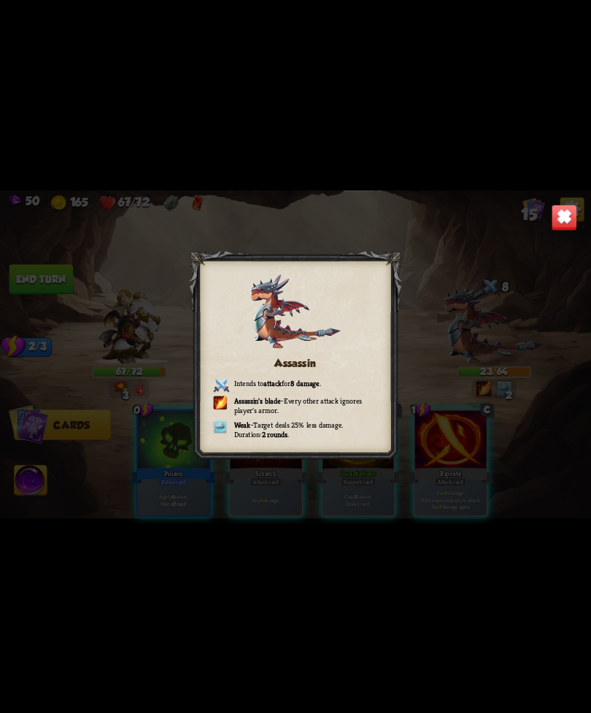
click at [554, 218] on img at bounding box center [565, 217] width 26 height 26
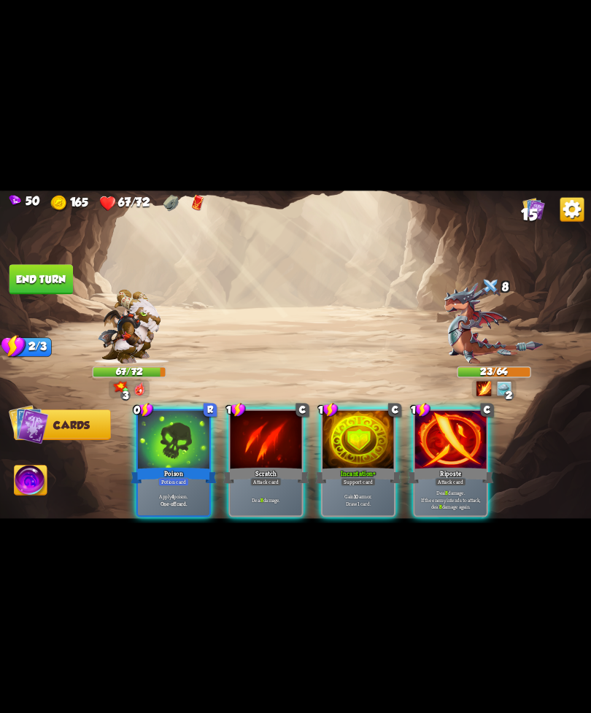
click at [171, 484] on div "Apply 4 poison. One-off card." at bounding box center [174, 499] width 72 height 31
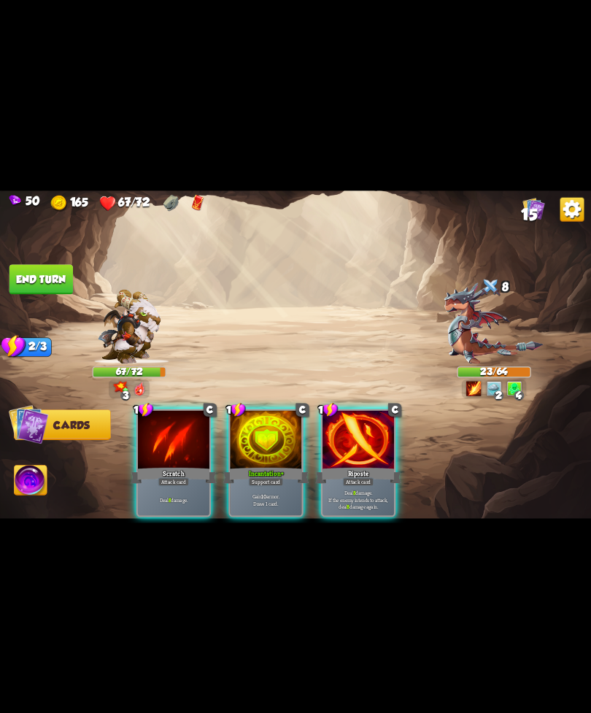
click at [350, 466] on div "Riposte" at bounding box center [358, 475] width 86 height 19
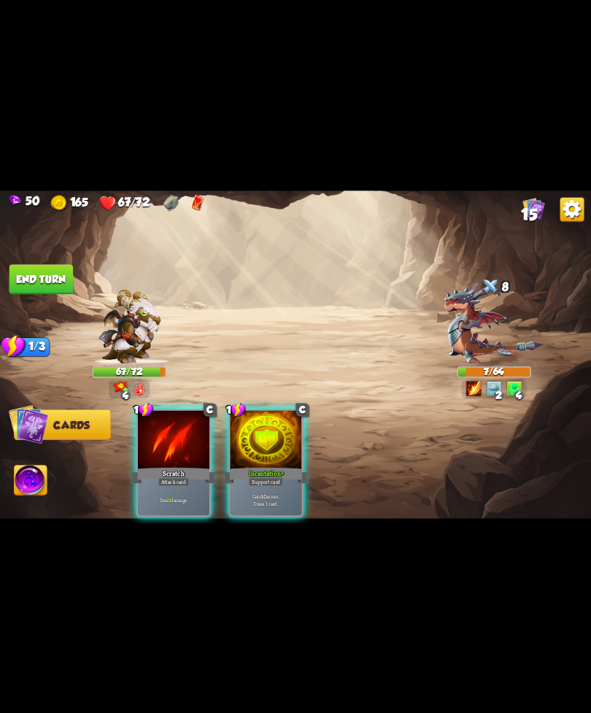
click at [34, 475] on img at bounding box center [31, 482] width 33 height 34
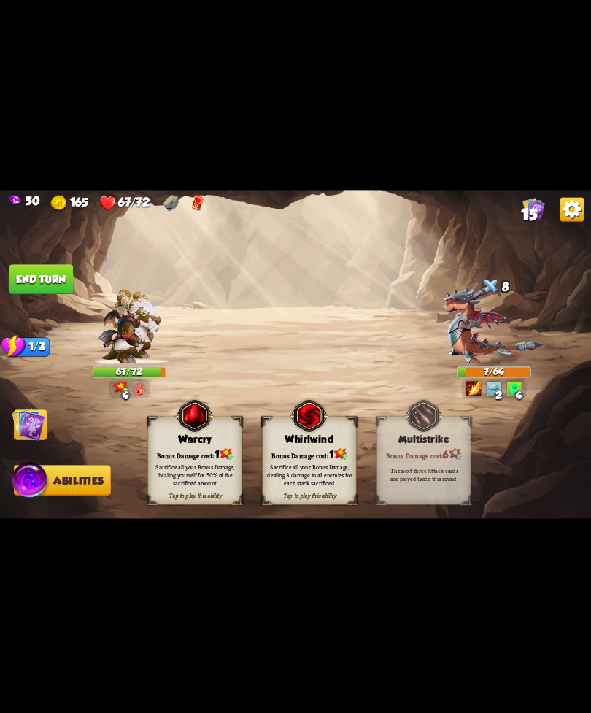
click at [191, 468] on div "Sacrifice all your Bonus Damage, healing yourself for 50% of the sacrificed amo…" at bounding box center [195, 474] width 85 height 23
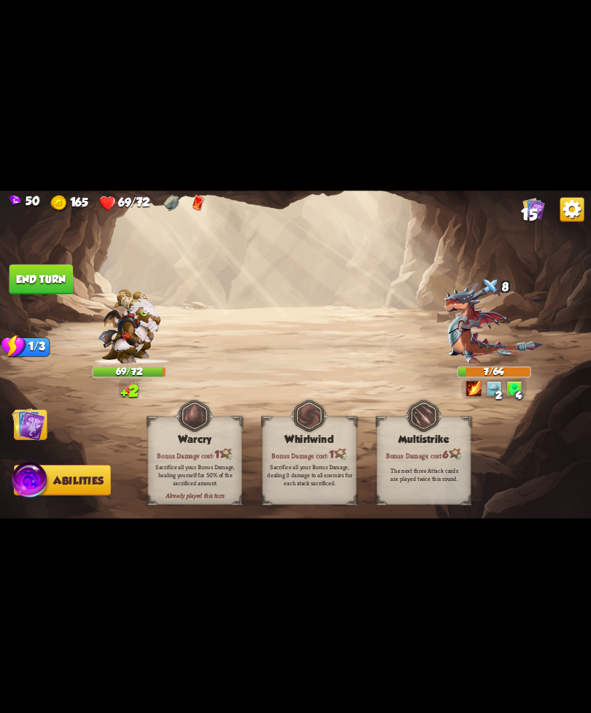
click at [40, 420] on img at bounding box center [29, 424] width 34 height 34
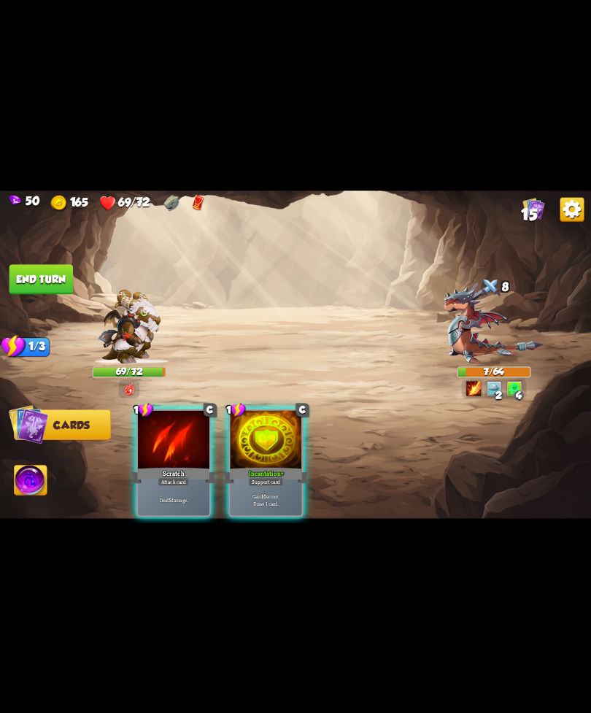
click at [180, 466] on div "Scratch" at bounding box center [174, 475] width 86 height 19
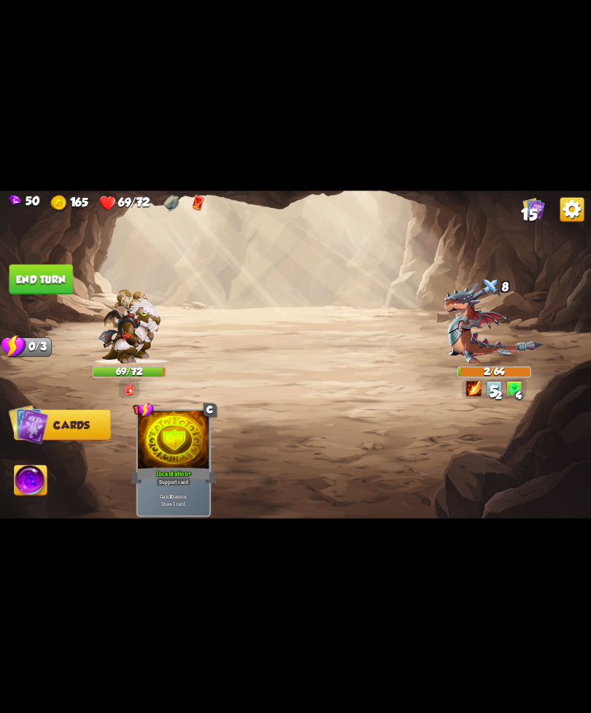
click at [53, 272] on button "End turn" at bounding box center [41, 279] width 64 height 30
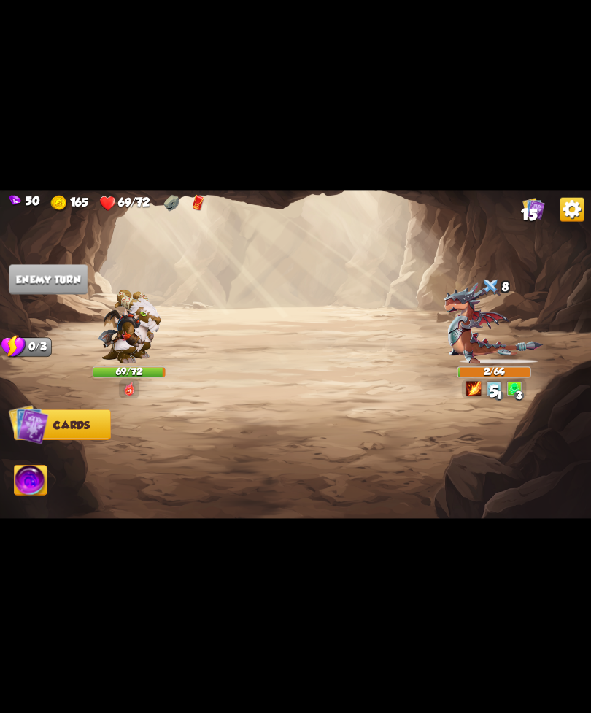
click at [66, 277] on img at bounding box center [295, 357] width 591 height 333
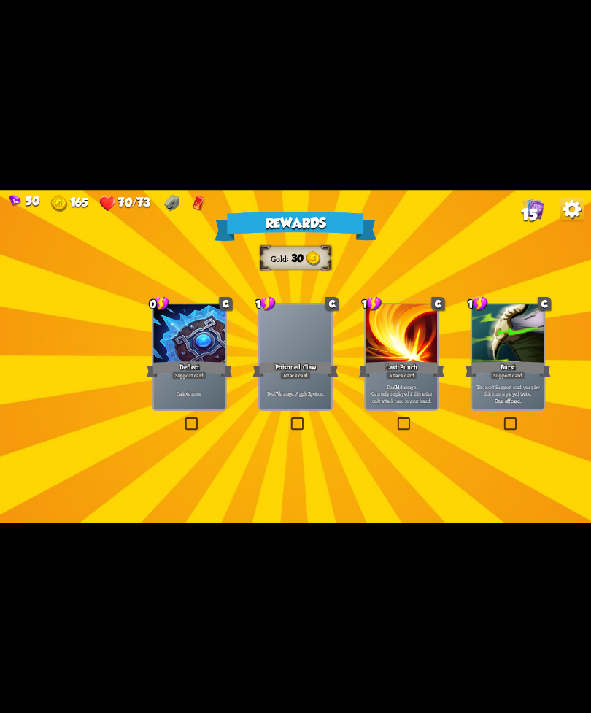
click at [294, 368] on div "Poisoned Claw" at bounding box center [296, 368] width 86 height 19
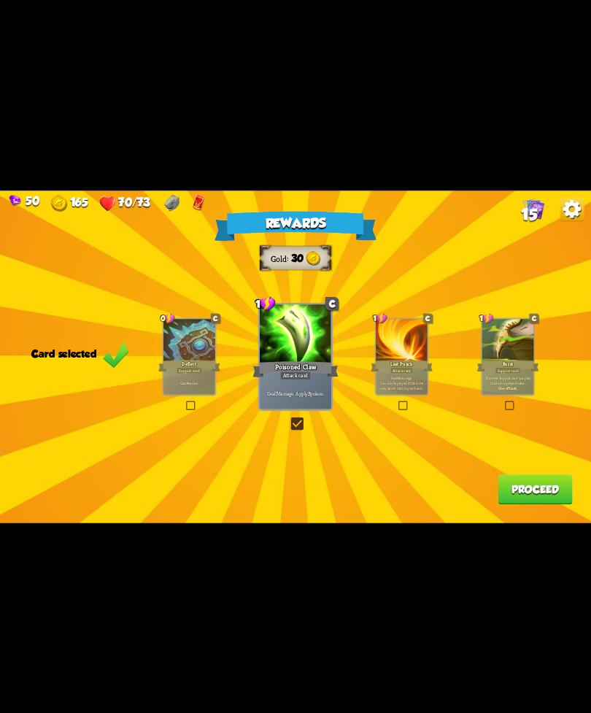
click at [524, 486] on button "Proceed" at bounding box center [535, 490] width 74 height 30
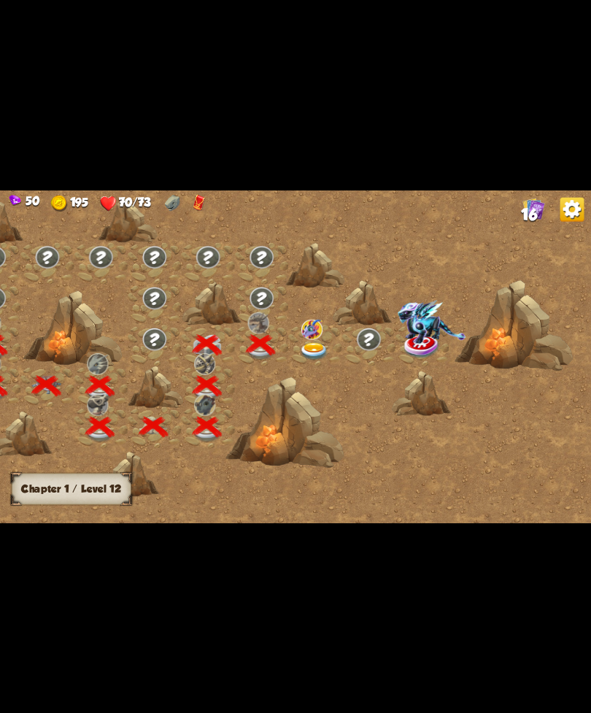
click at [319, 331] on img at bounding box center [312, 329] width 21 height 20
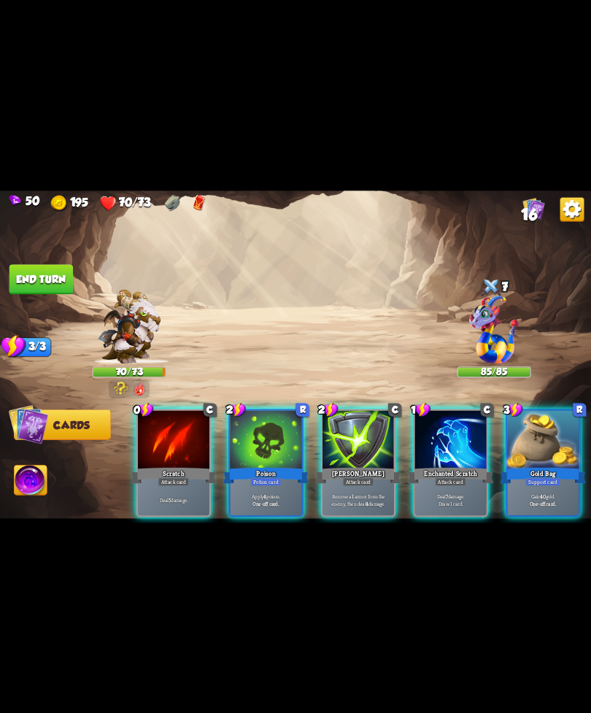
click at [161, 466] on div "Scratch" at bounding box center [174, 475] width 86 height 19
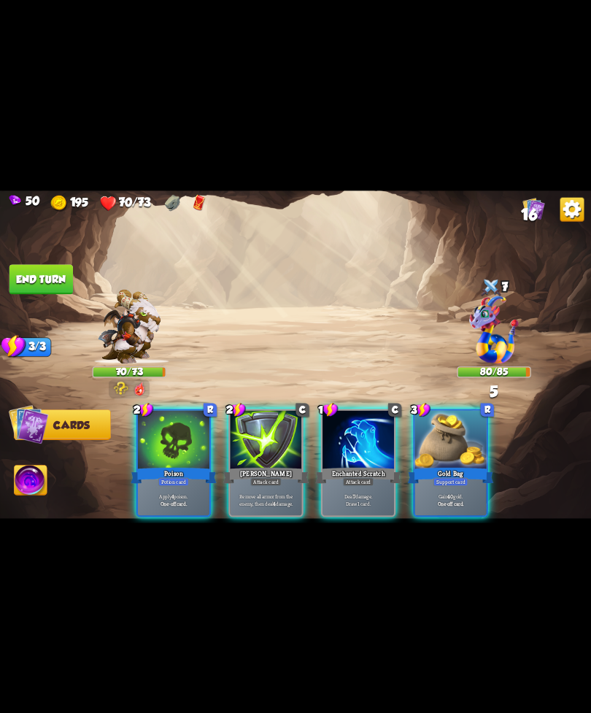
click at [356, 466] on div "Enchanted Scratch" at bounding box center [358, 475] width 86 height 19
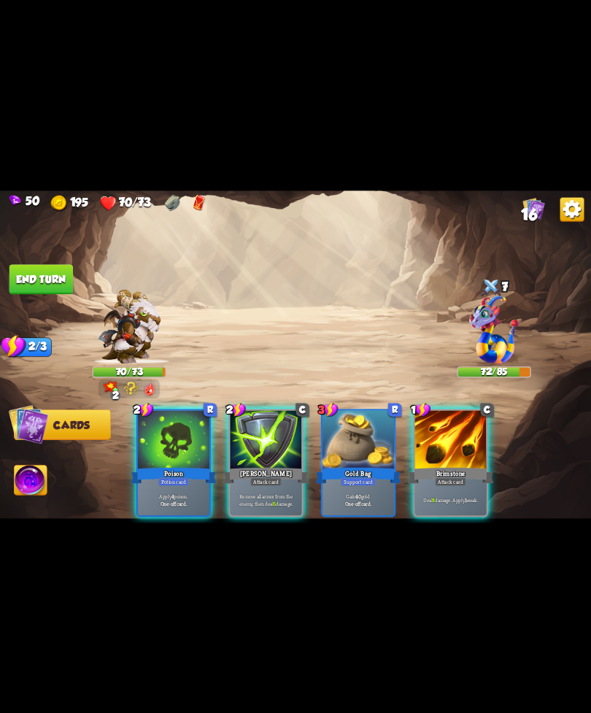
click at [447, 466] on div "Brimstone" at bounding box center [451, 475] width 86 height 19
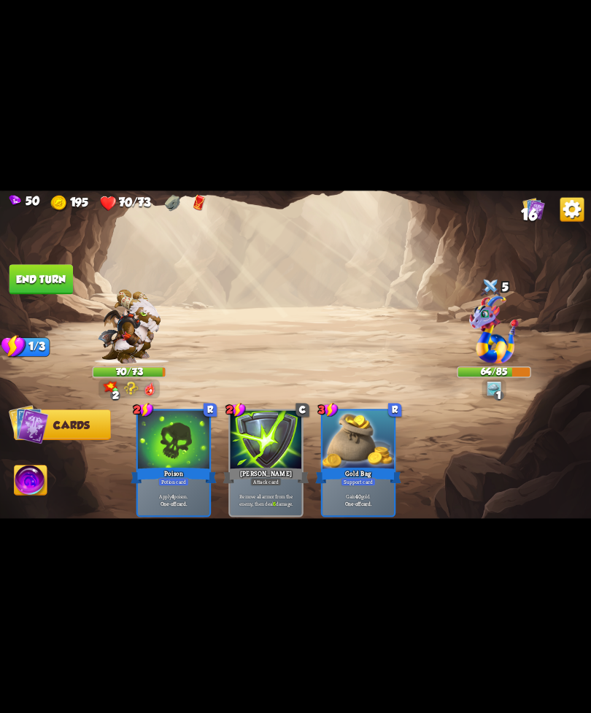
click at [37, 291] on button "End turn" at bounding box center [41, 279] width 64 height 30
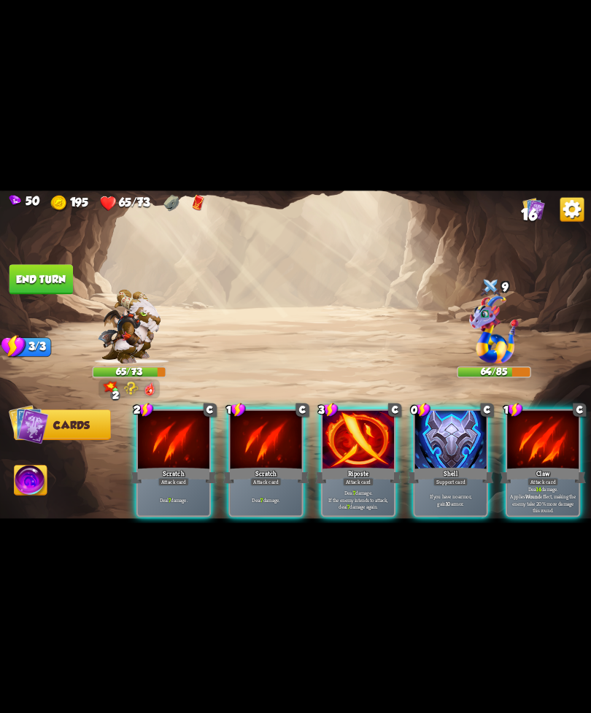
click at [450, 484] on div "If you have no armor, gain 10 armor." at bounding box center [451, 499] width 72 height 31
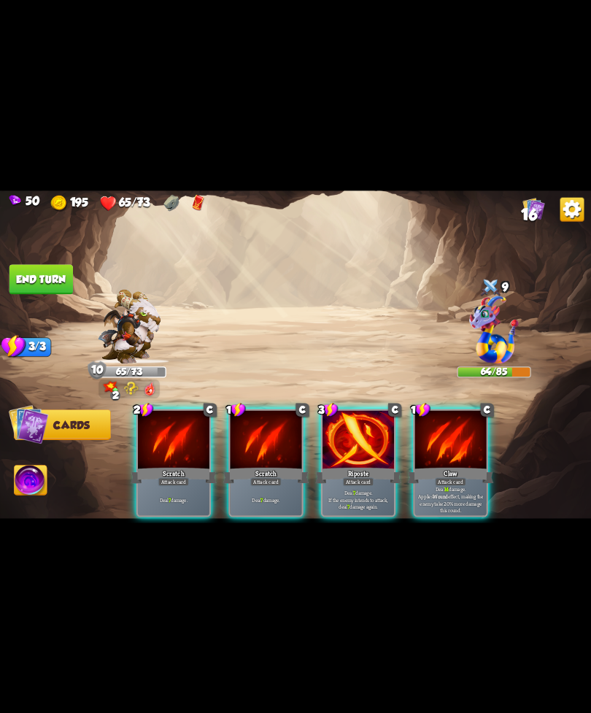
click at [446, 466] on div "Claw" at bounding box center [451, 475] width 86 height 19
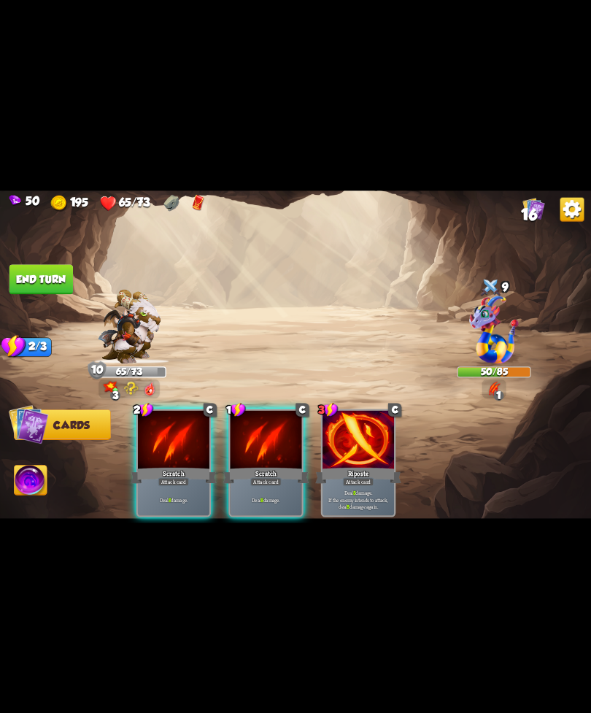
click at [275, 466] on div "Scratch" at bounding box center [266, 475] width 86 height 19
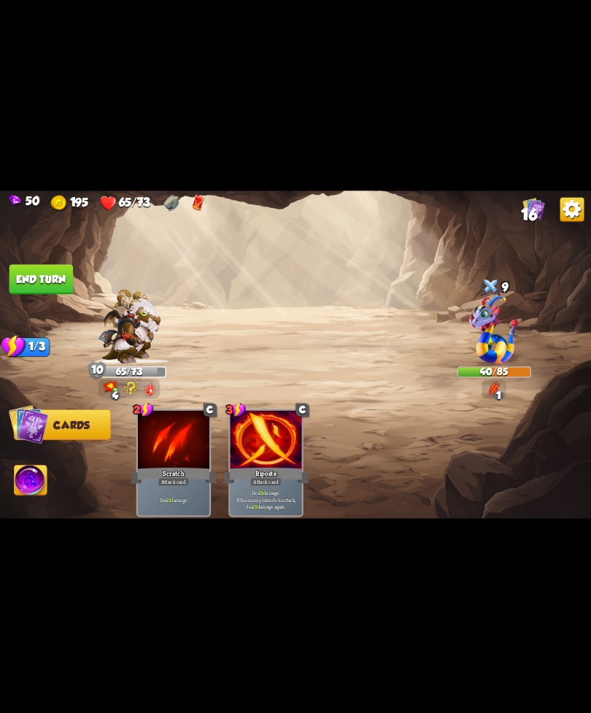
click at [31, 272] on button "End turn" at bounding box center [41, 279] width 64 height 30
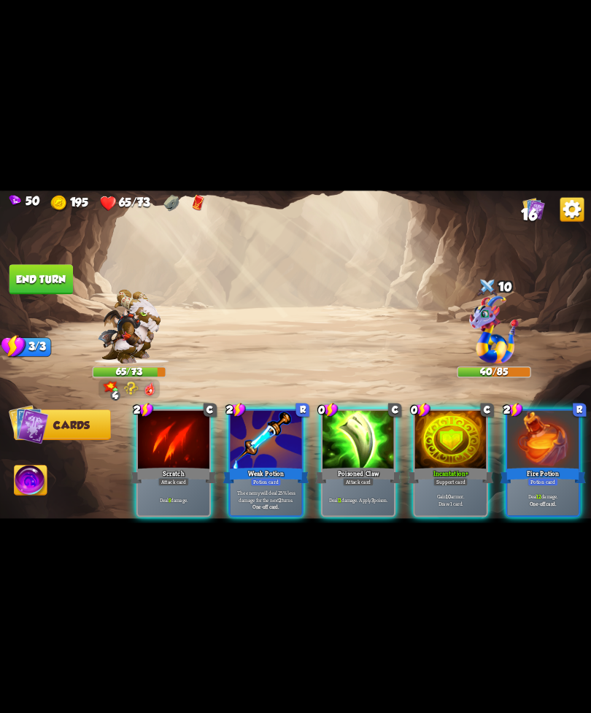
click at [364, 466] on div "Poisoned Claw" at bounding box center [358, 475] width 86 height 19
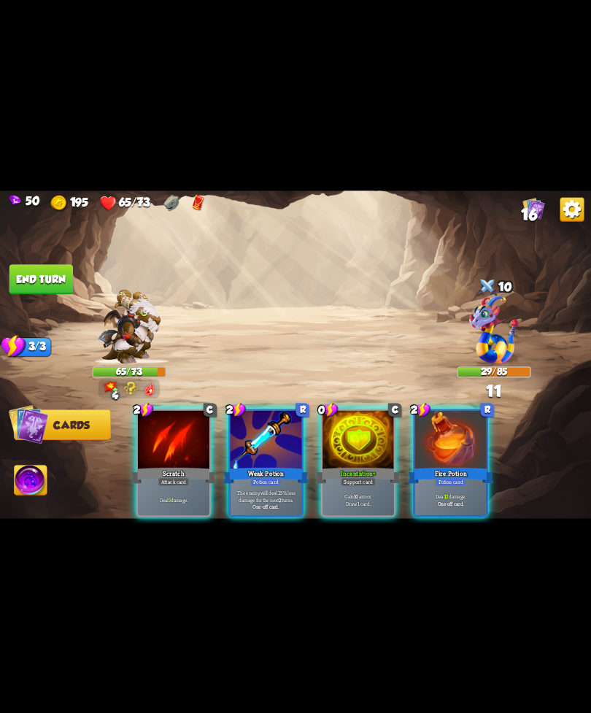
click at [361, 466] on div "Incantation+" at bounding box center [358, 475] width 86 height 19
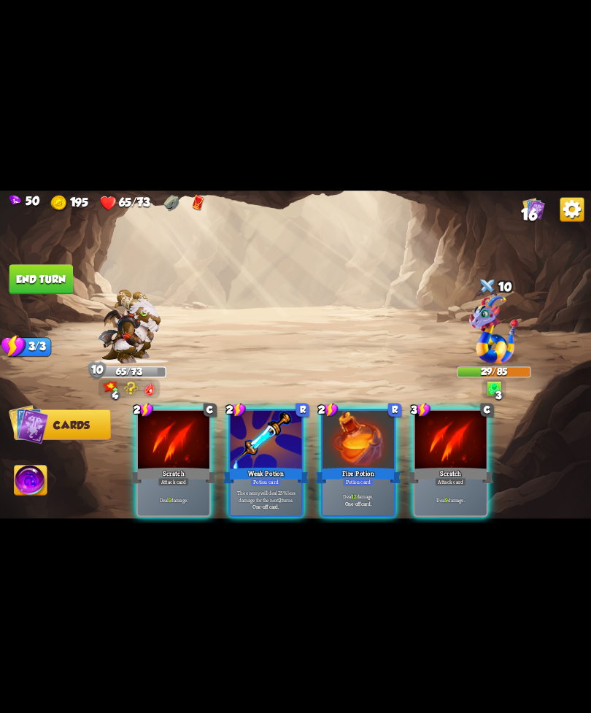
click at [350, 484] on div "Deal 12 damage. One-off card." at bounding box center [359, 499] width 72 height 31
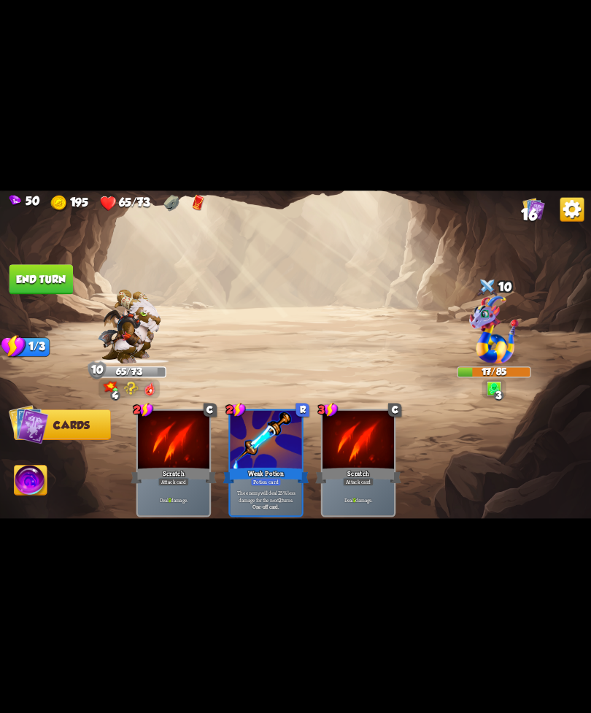
click at [19, 244] on img at bounding box center [295, 357] width 591 height 333
click at [37, 472] on img at bounding box center [31, 482] width 33 height 34
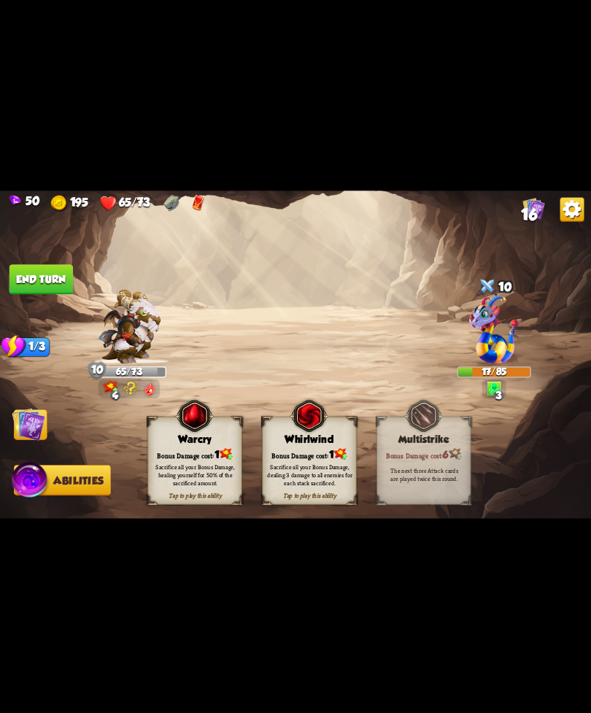
click at [304, 434] on img at bounding box center [310, 415] width 38 height 39
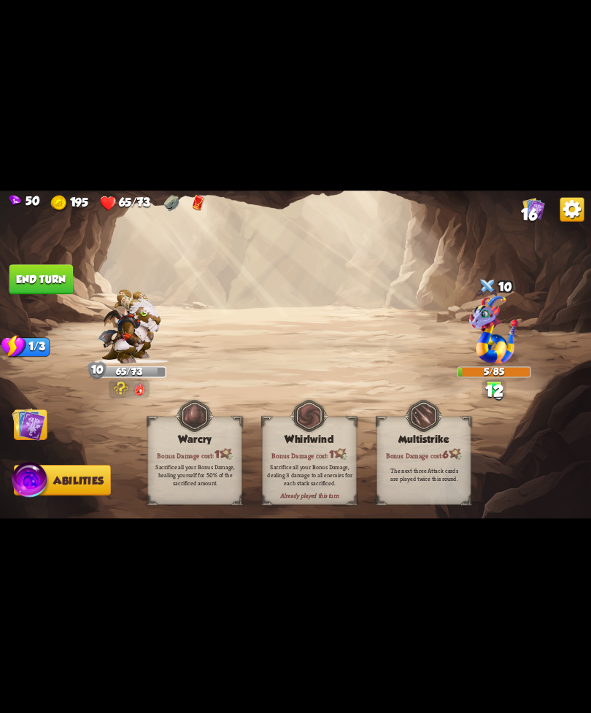
click at [27, 277] on button "End turn" at bounding box center [41, 279] width 64 height 30
click at [23, 445] on img at bounding box center [295, 357] width 591 height 333
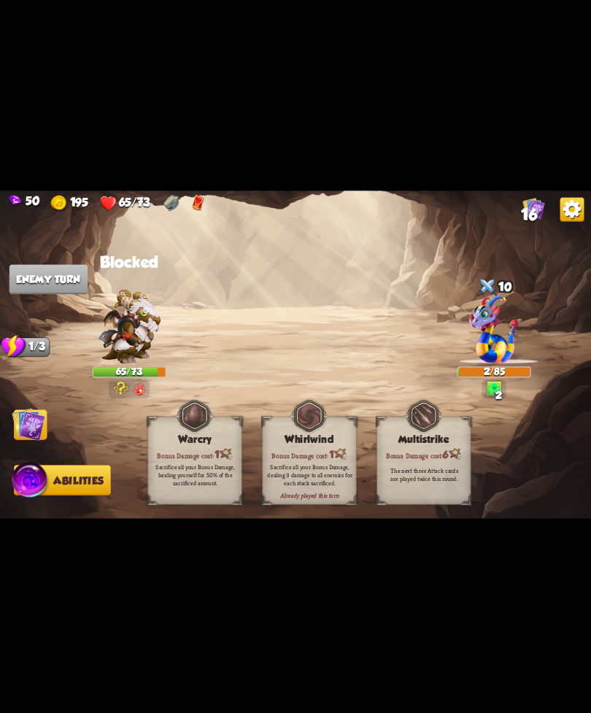
click at [9, 423] on img at bounding box center [295, 357] width 591 height 333
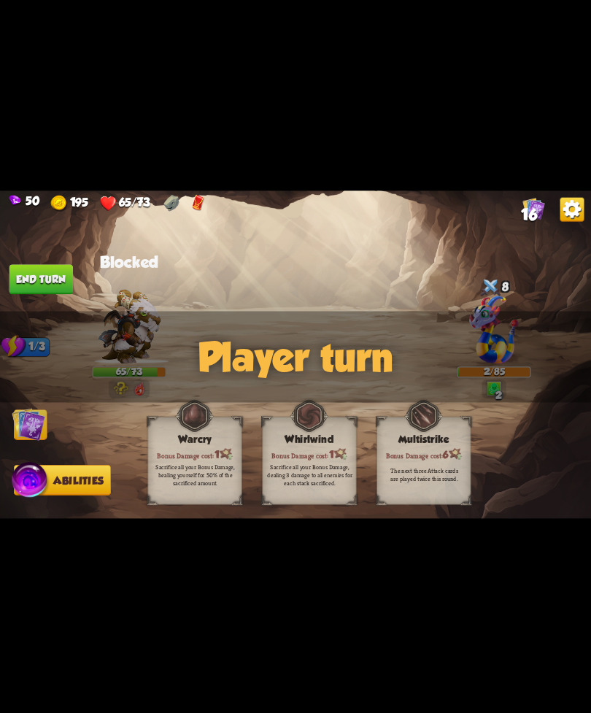
click at [23, 404] on img at bounding box center [295, 357] width 591 height 333
click at [31, 428] on img at bounding box center [29, 424] width 34 height 34
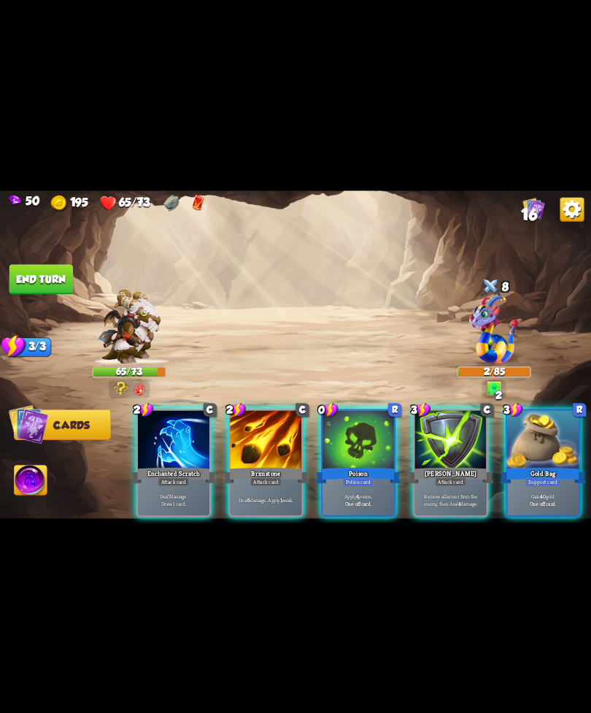
click at [364, 477] on div "Potion card" at bounding box center [358, 481] width 31 height 9
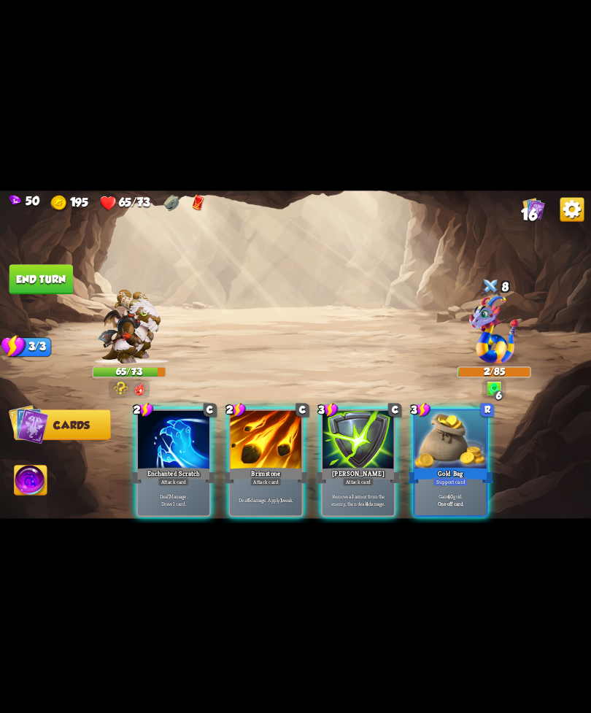
click at [451, 466] on div "Gold Bag" at bounding box center [451, 475] width 86 height 19
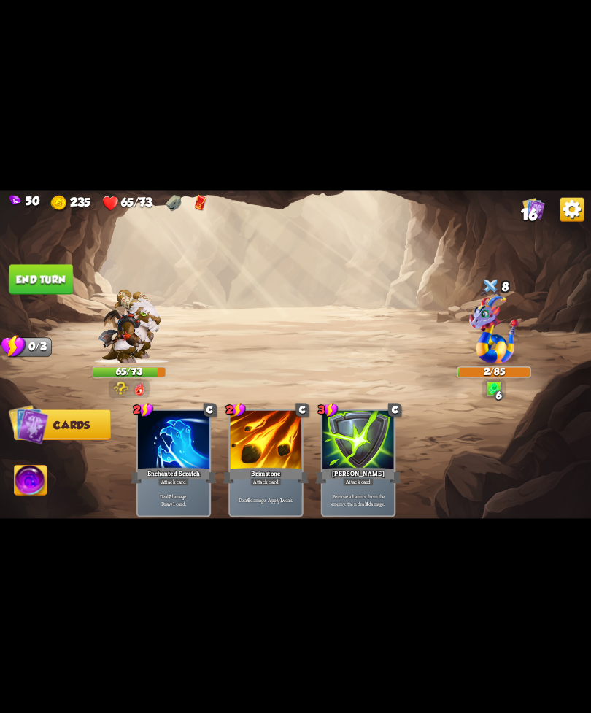
click at [53, 286] on button "End turn" at bounding box center [41, 279] width 64 height 30
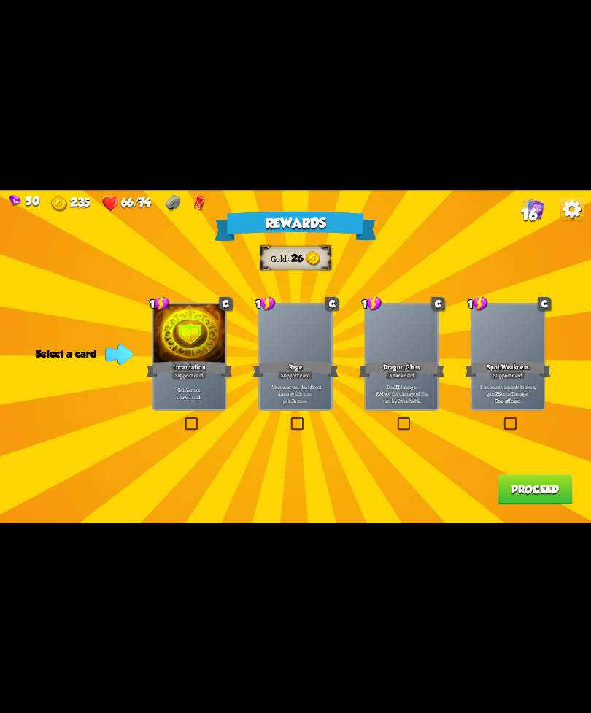
click at [394, 367] on div "Dragon Glass" at bounding box center [402, 368] width 86 height 19
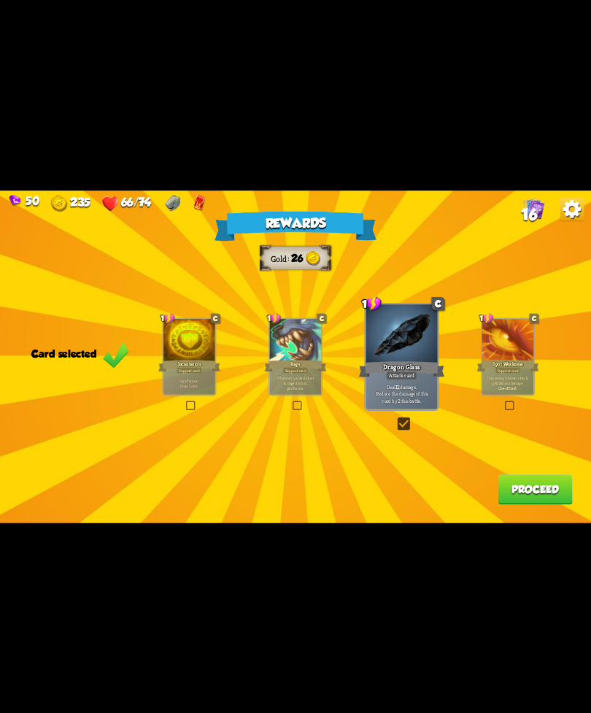
click at [516, 481] on button "Proceed" at bounding box center [535, 490] width 74 height 30
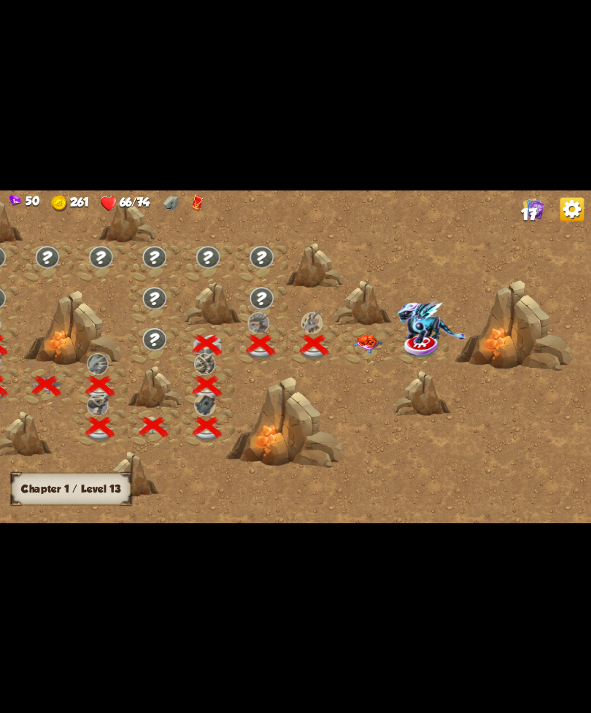
click at [369, 330] on div at bounding box center [368, 345] width 53 height 41
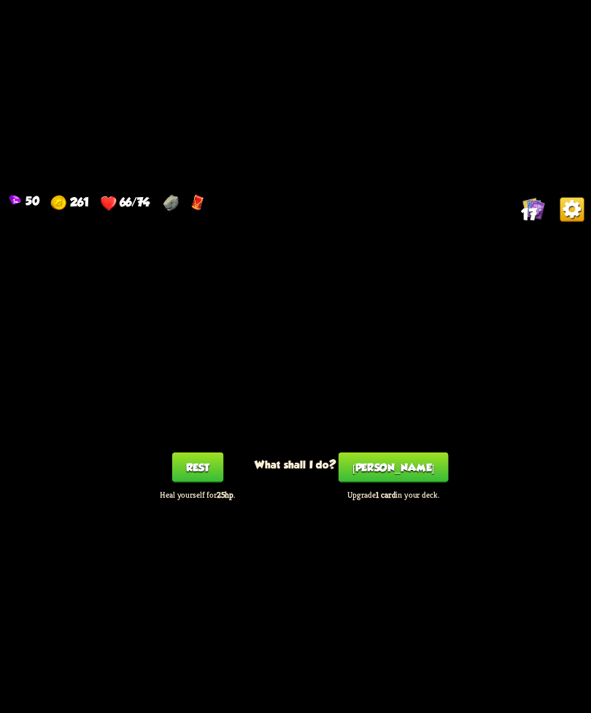
click at [399, 471] on button "[PERSON_NAME]" at bounding box center [394, 467] width 110 height 30
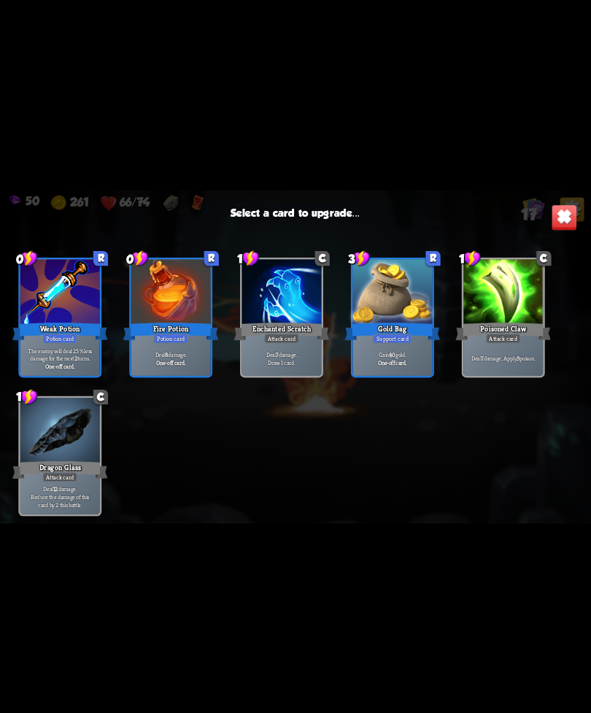
scroll to position [460, 0]
click at [307, 333] on div "Enchanted Scratch" at bounding box center [282, 330] width 96 height 21
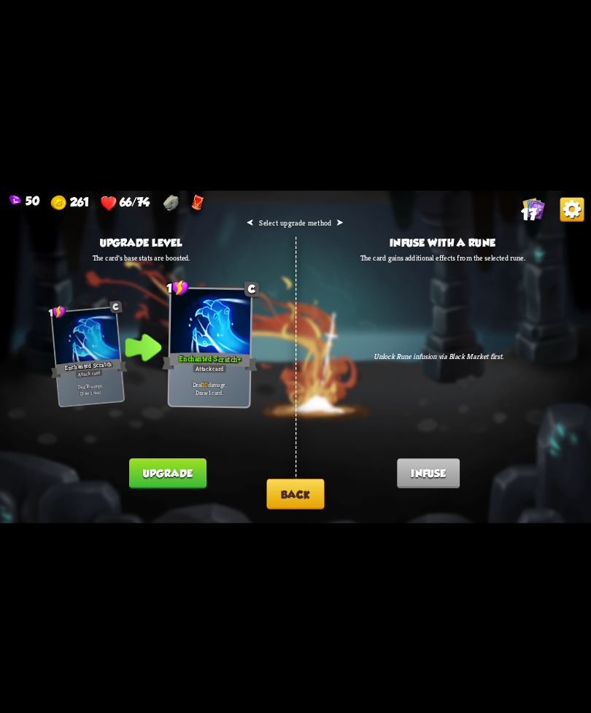
click at [281, 491] on button "Back" at bounding box center [295, 494] width 58 height 31
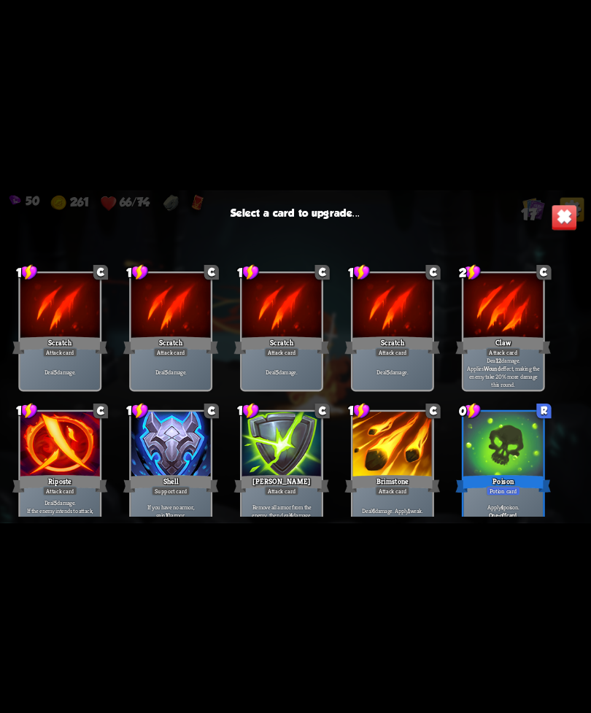
click at [500, 438] on div at bounding box center [504, 445] width 80 height 67
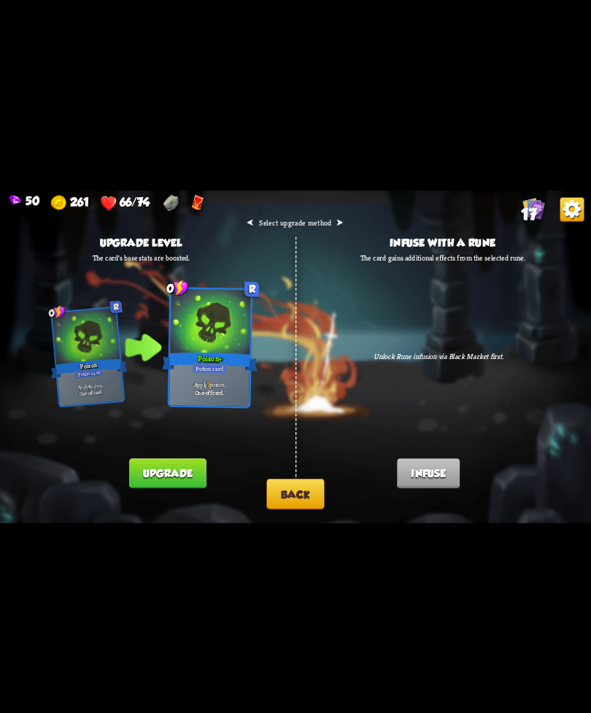
click at [292, 488] on button "Back" at bounding box center [295, 494] width 58 height 31
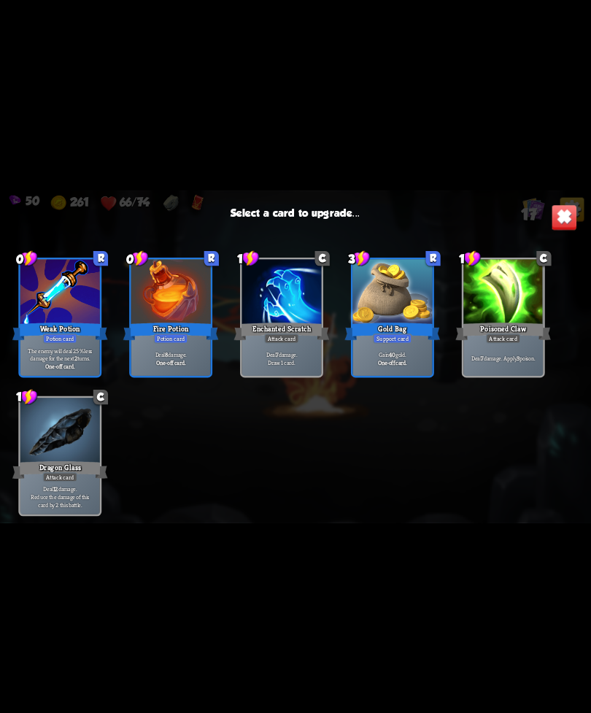
click at [518, 325] on div "Poisoned Claw" at bounding box center [504, 330] width 96 height 21
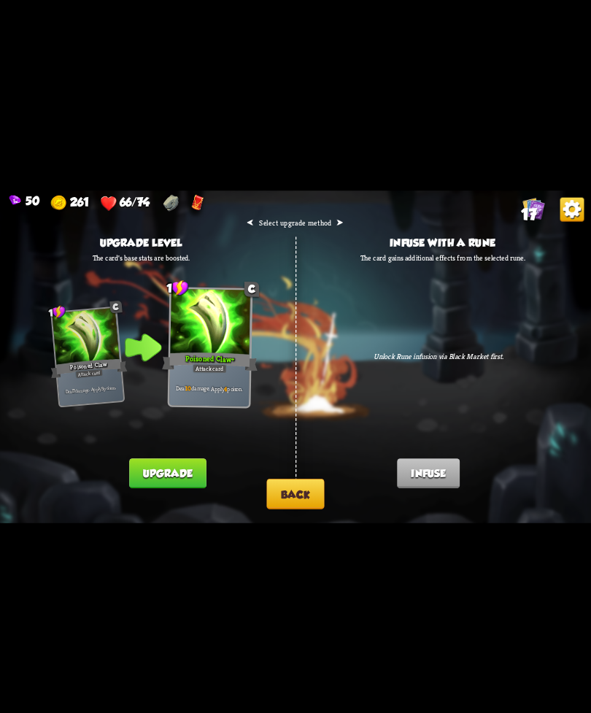
click at [281, 488] on button "Back" at bounding box center [295, 494] width 58 height 31
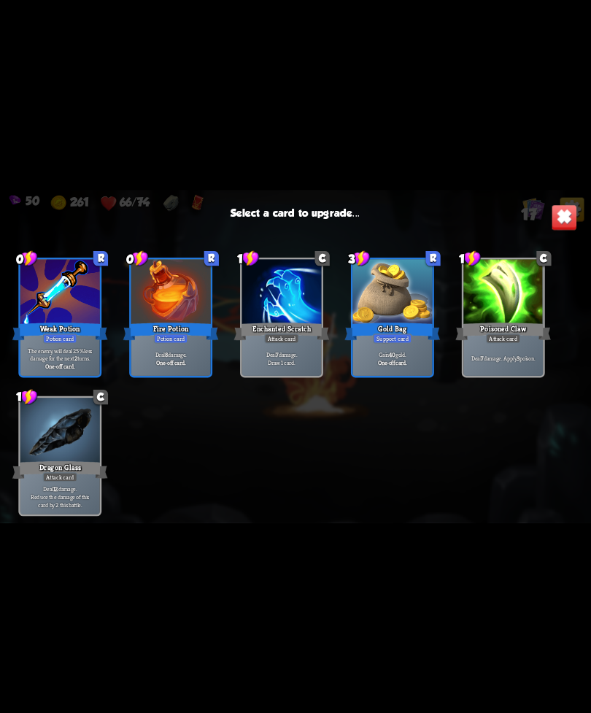
click at [383, 329] on div "Gold Bag" at bounding box center [393, 330] width 96 height 21
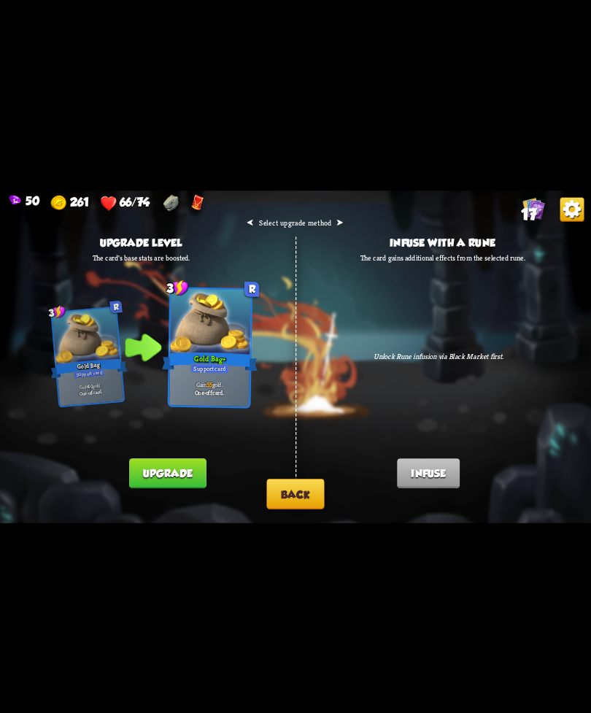
click at [308, 497] on button "Back" at bounding box center [295, 494] width 58 height 31
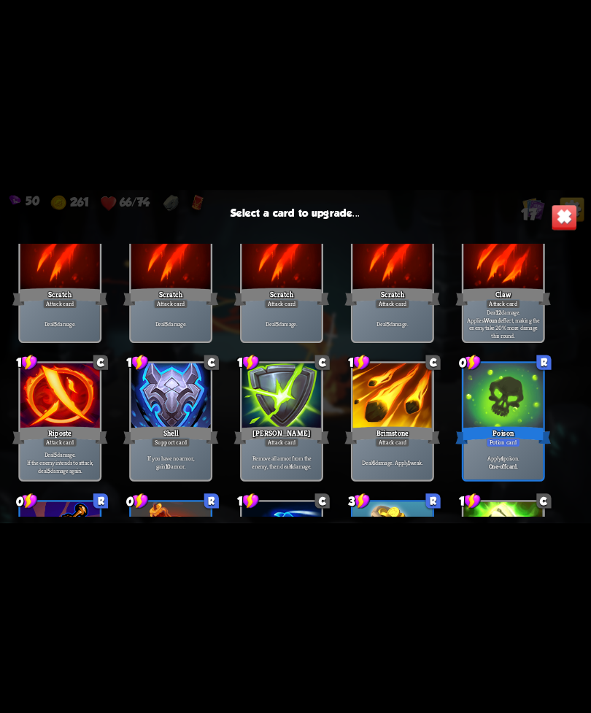
scroll to position [164, 0]
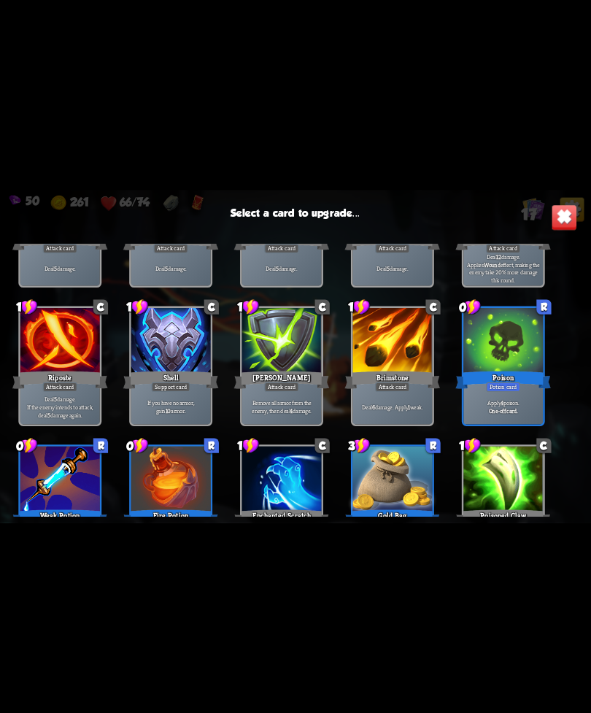
click at [298, 372] on div "[PERSON_NAME]" at bounding box center [282, 379] width 96 height 21
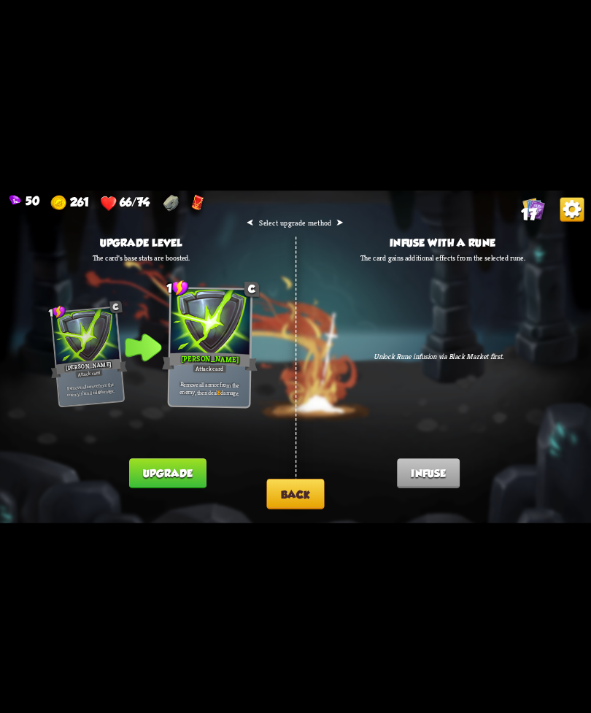
click at [294, 488] on button "Back" at bounding box center [295, 494] width 58 height 31
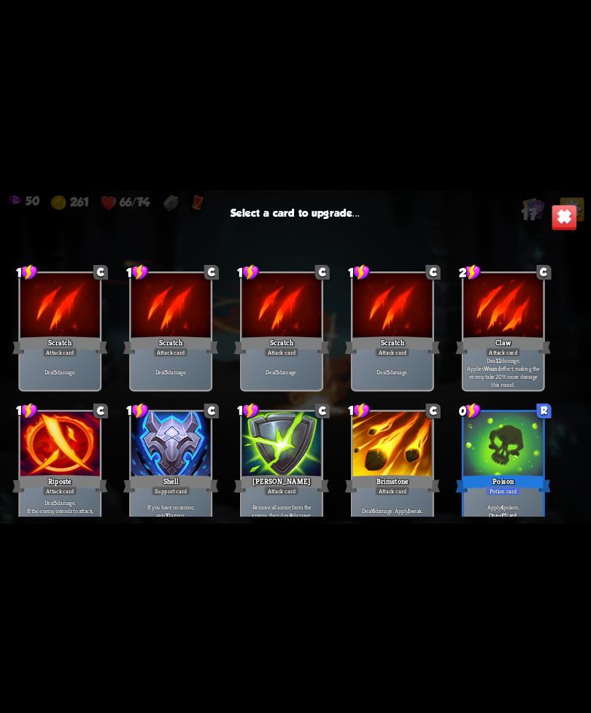
click at [285, 426] on div at bounding box center [282, 445] width 80 height 67
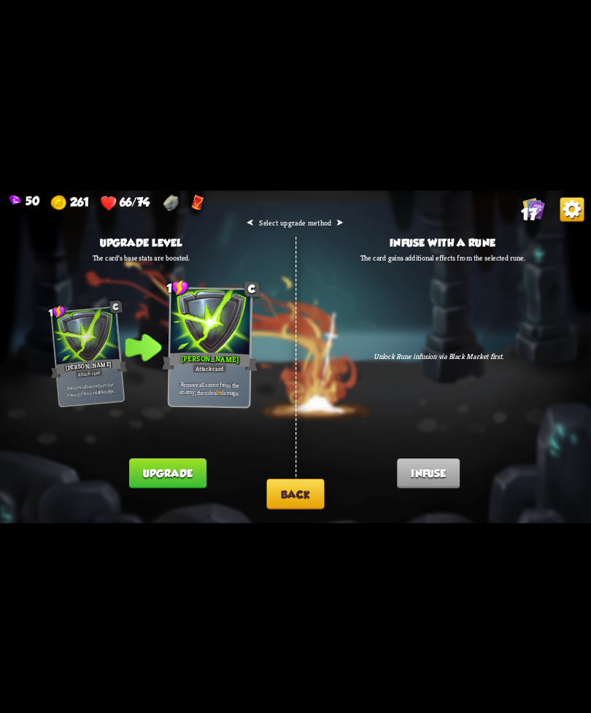
click at [289, 489] on button "Back" at bounding box center [295, 494] width 58 height 31
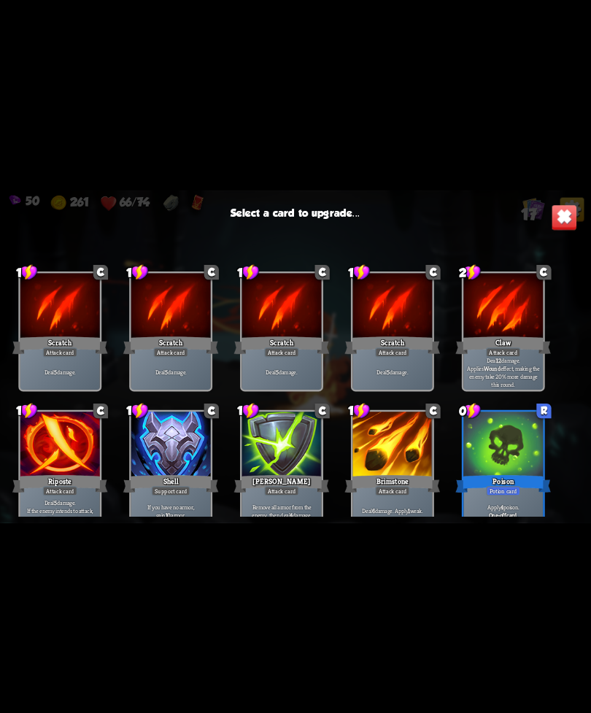
click at [542, 227] on div "Select a card to upgrade... 1 C Scratch Attack card Deal 5 damage. 1 C Scratch …" at bounding box center [295, 357] width 591 height 333
click at [556, 218] on img at bounding box center [565, 217] width 26 height 26
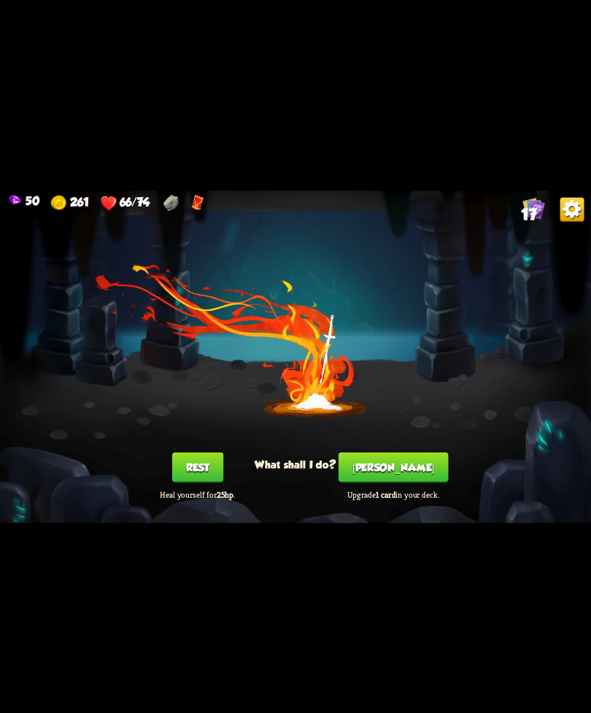
click at [578, 211] on img at bounding box center [573, 209] width 24 height 24
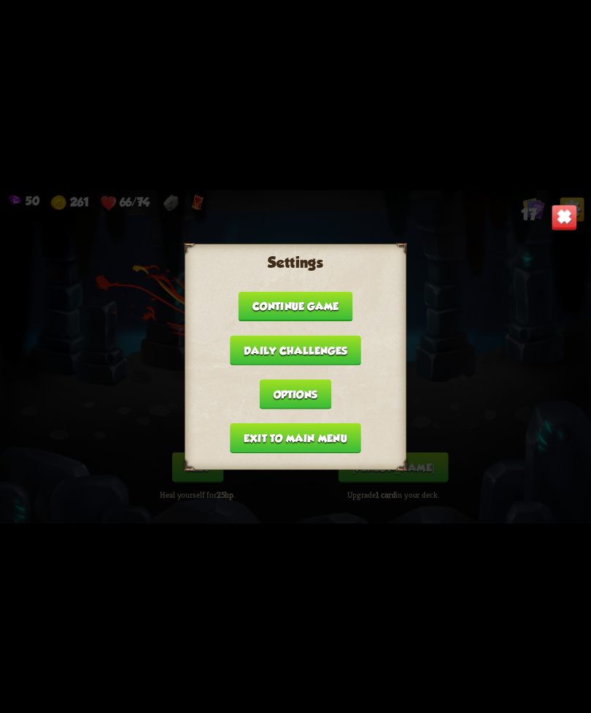
click at [319, 428] on button "Exit to main menu" at bounding box center [295, 438] width 131 height 30
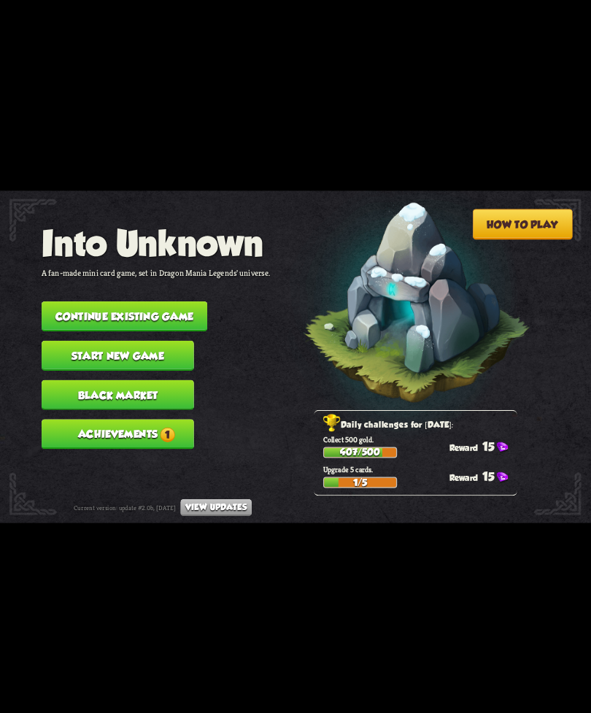
click at [185, 302] on button "Continue existing game" at bounding box center [125, 317] width 166 height 30
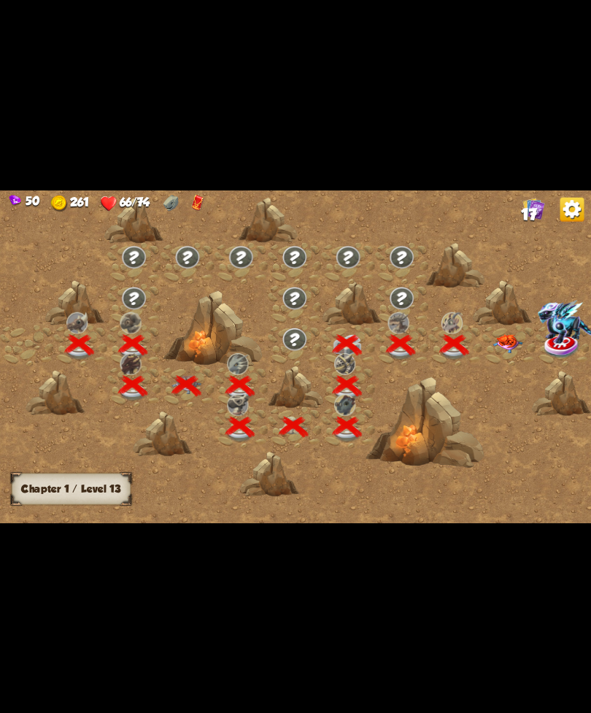
scroll to position [0, 222]
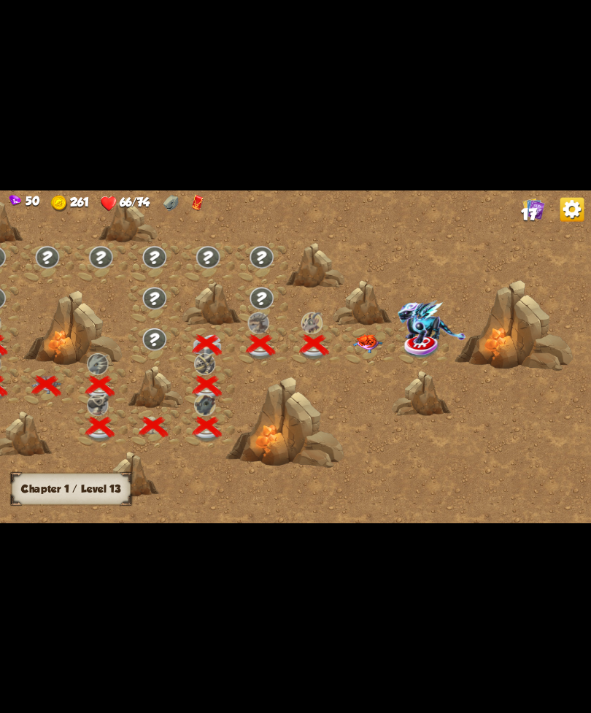
click at [365, 352] on img at bounding box center [368, 343] width 30 height 19
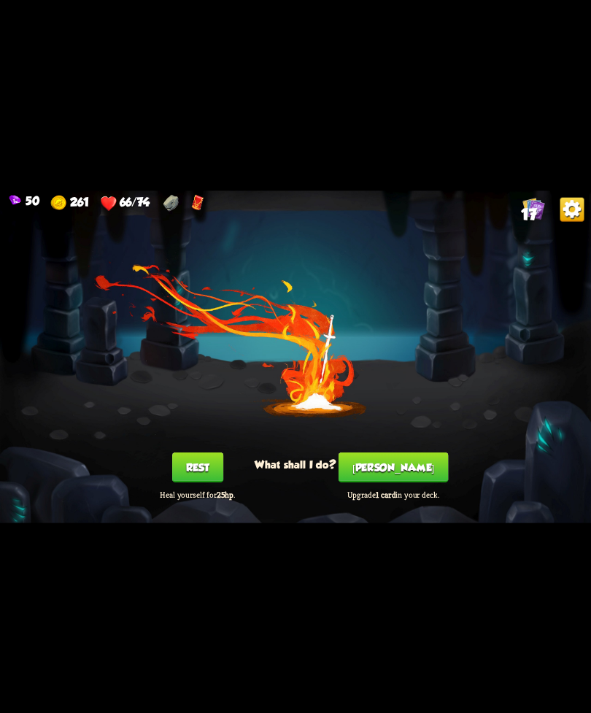
click at [391, 460] on button "[PERSON_NAME]" at bounding box center [394, 467] width 110 height 30
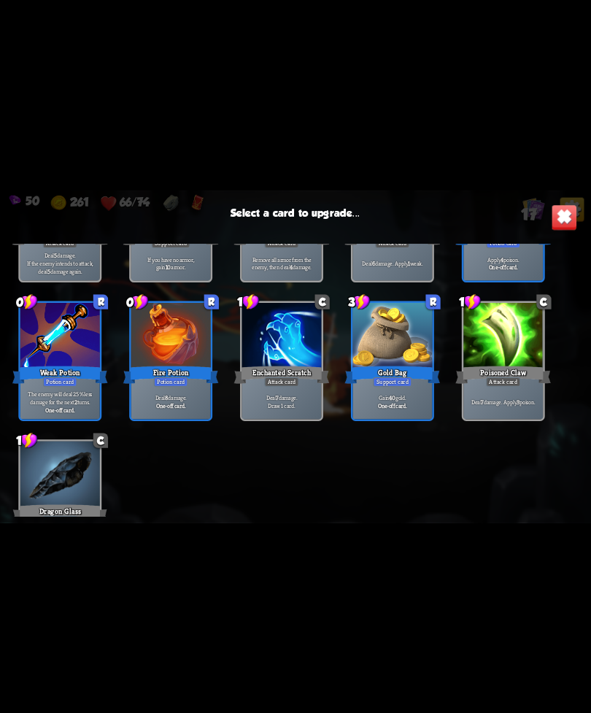
scroll to position [394, 0]
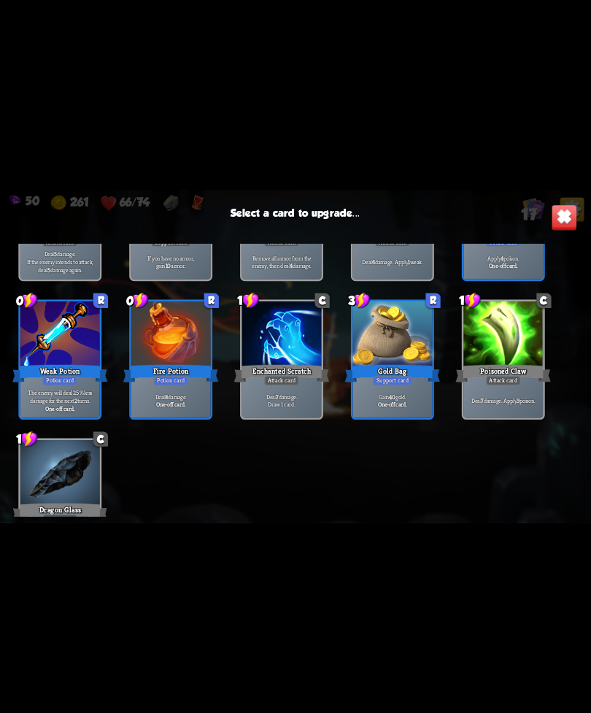
click at [67, 378] on div "Potion card" at bounding box center [60, 380] width 34 height 9
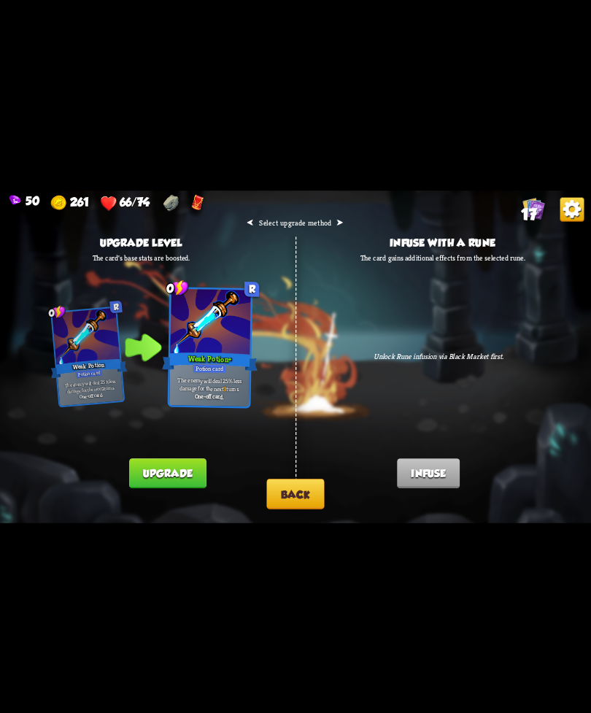
click at [290, 485] on button "Back" at bounding box center [295, 494] width 58 height 31
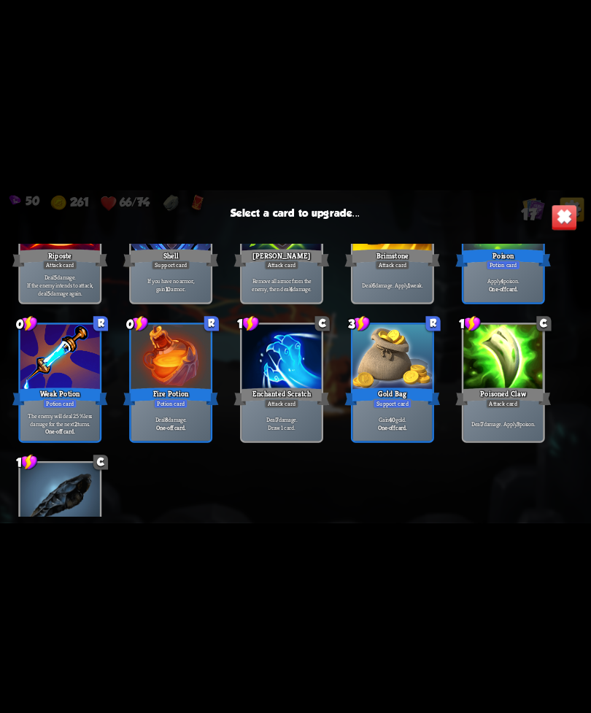
scroll to position [311, 0]
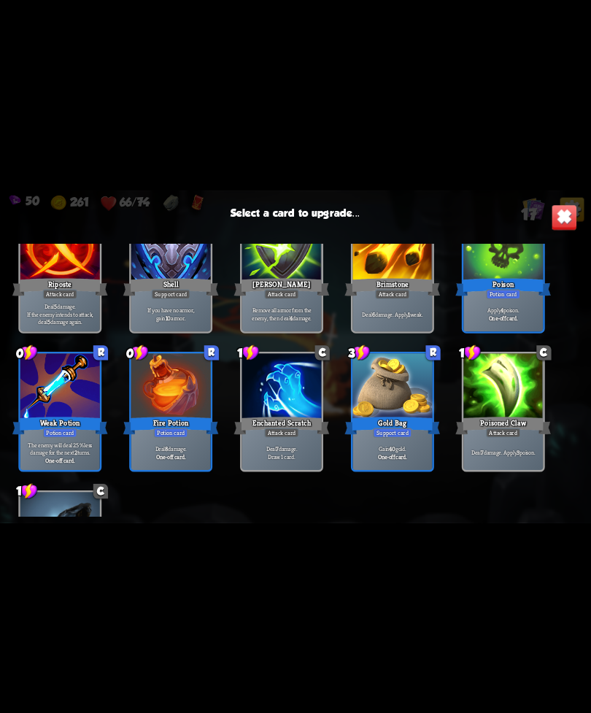
click at [469, 291] on div "Poison" at bounding box center [504, 287] width 96 height 21
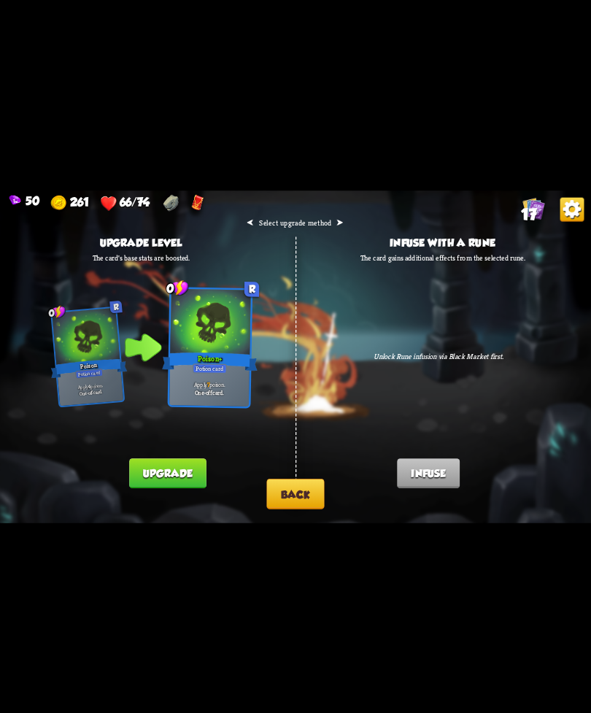
click at [277, 495] on button "Back" at bounding box center [295, 494] width 58 height 31
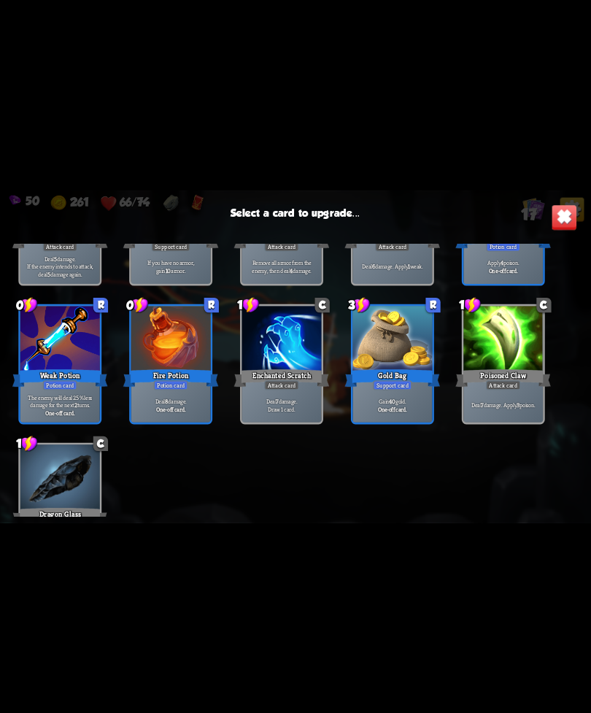
scroll to position [387, 0]
click at [520, 372] on div "Poisoned Claw" at bounding box center [504, 377] width 96 height 21
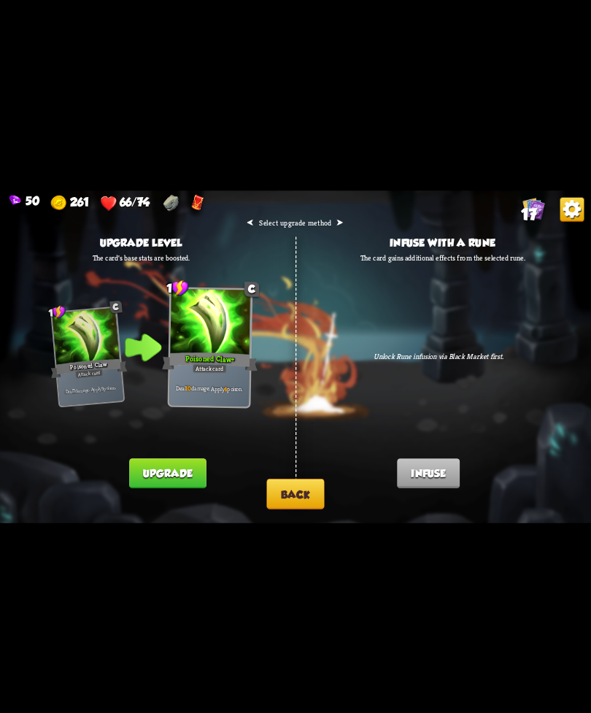
click at [283, 497] on button "Back" at bounding box center [295, 494] width 58 height 31
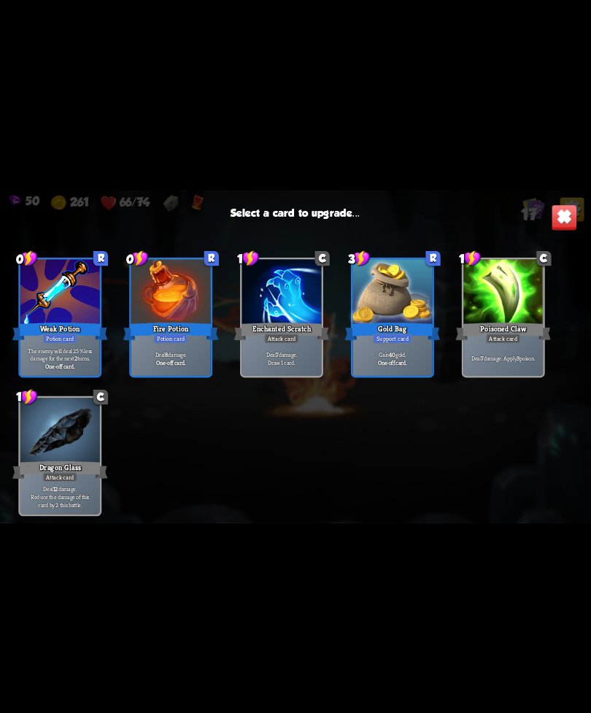
scroll to position [460, 0]
click at [82, 317] on div at bounding box center [60, 292] width 80 height 67
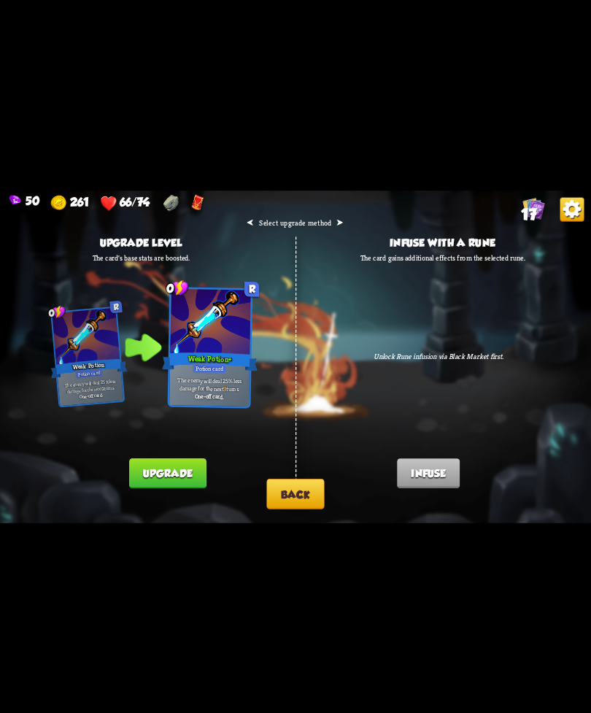
click at [276, 504] on button "Back" at bounding box center [295, 494] width 58 height 31
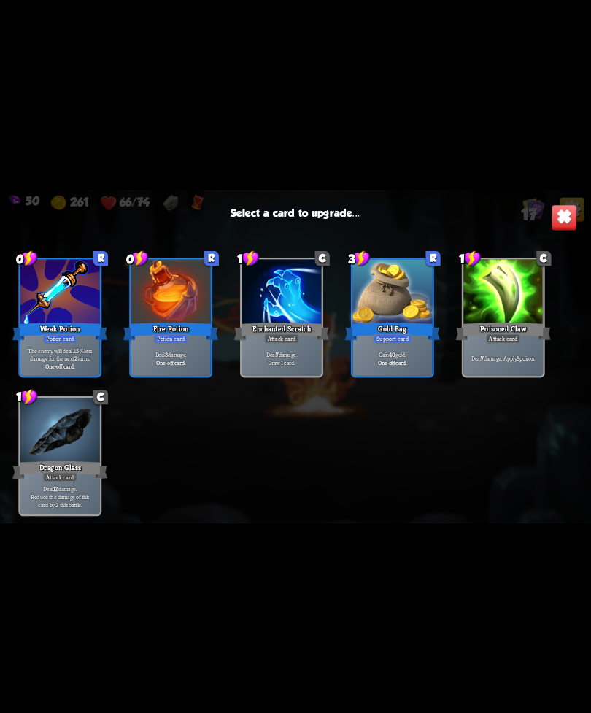
click at [517, 323] on div "Poisoned Claw" at bounding box center [504, 330] width 96 height 21
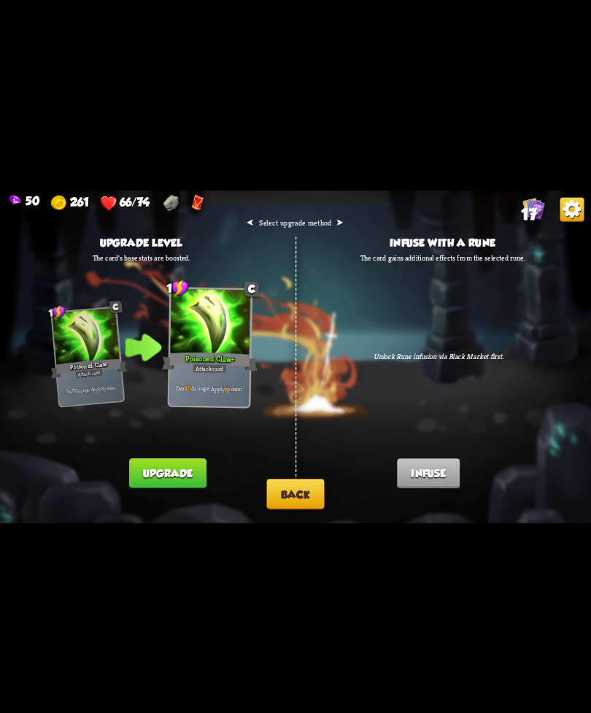
click at [168, 480] on button "Upgrade" at bounding box center [167, 473] width 77 height 30
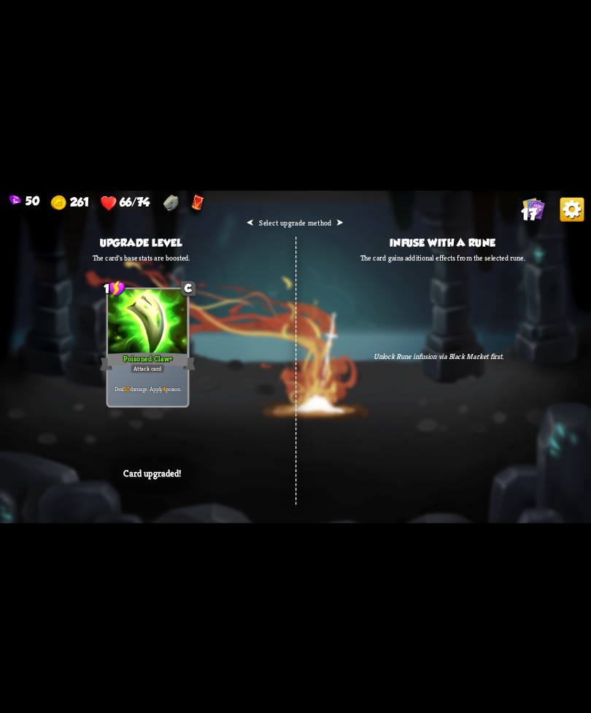
click at [293, 502] on div "⮜ Select upgrade method ⮞ Upgrade level The card's base stats are boosted. 1 C …" at bounding box center [295, 357] width 591 height 333
click at [302, 494] on div "⮜ Select upgrade method ⮞ Upgrade level The card's base stats are boosted. 1 C …" at bounding box center [295, 357] width 591 height 333
click at [327, 466] on div "⮜ Select upgrade method ⮞ Upgrade level The card's base stats are boosted. 1 C …" at bounding box center [295, 357] width 591 height 333
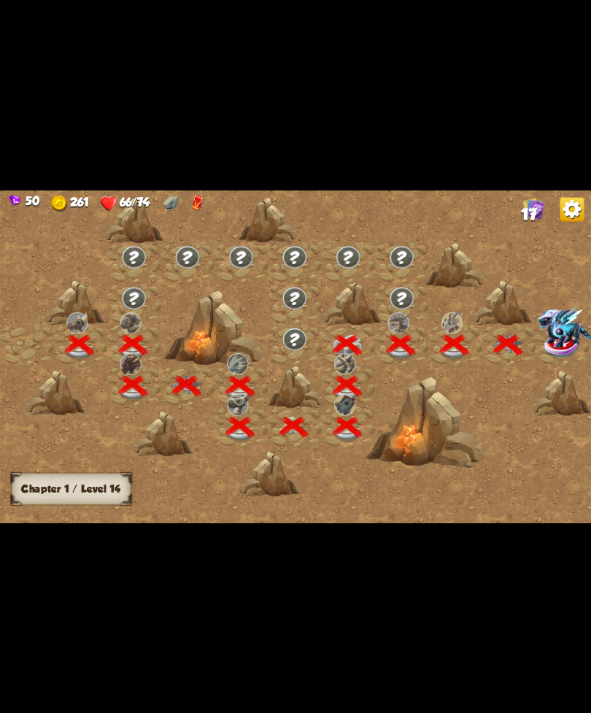
scroll to position [0, 222]
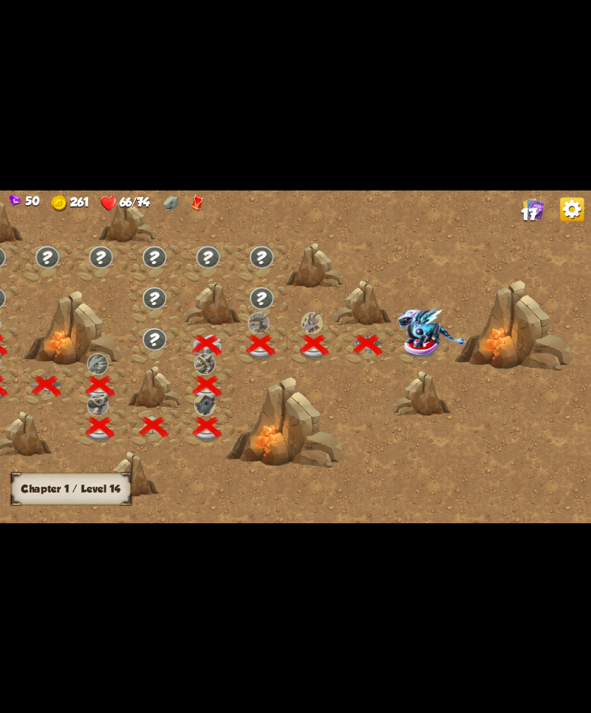
click at [334, 485] on div at bounding box center [226, 362] width 732 height 345
click at [434, 354] on img at bounding box center [422, 346] width 37 height 25
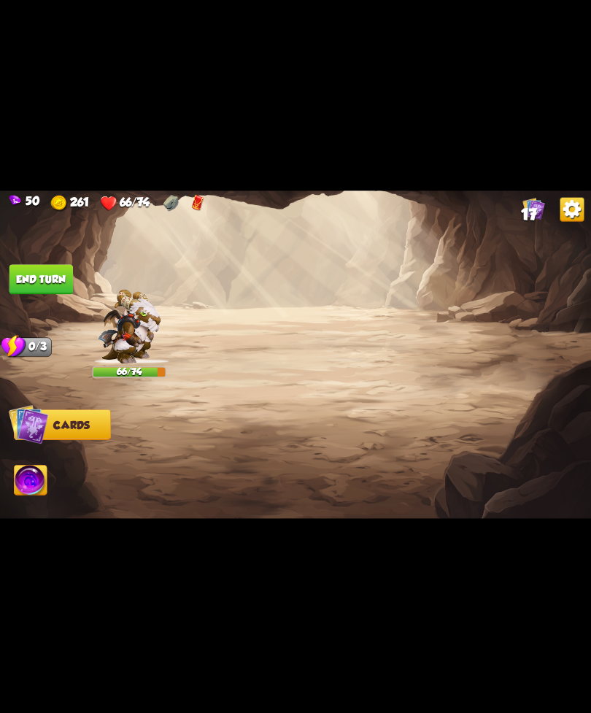
click at [418, 337] on img at bounding box center [295, 357] width 591 height 333
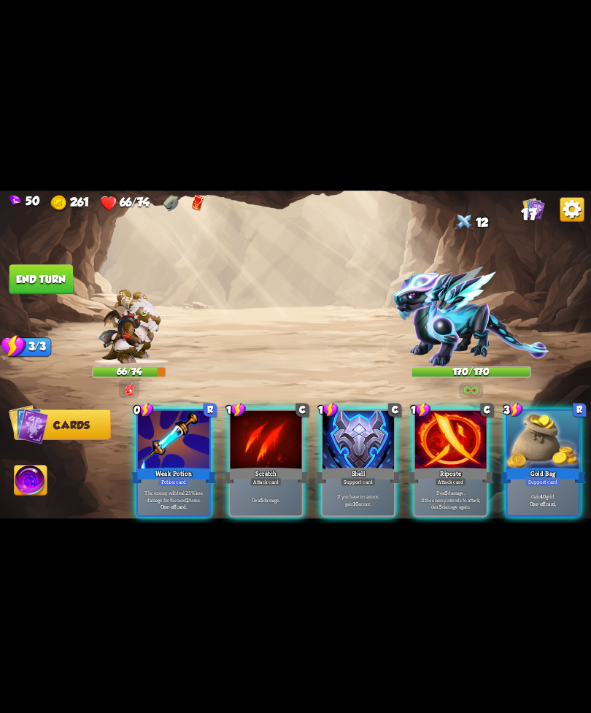
click at [180, 477] on div "Potion card" at bounding box center [173, 481] width 31 height 9
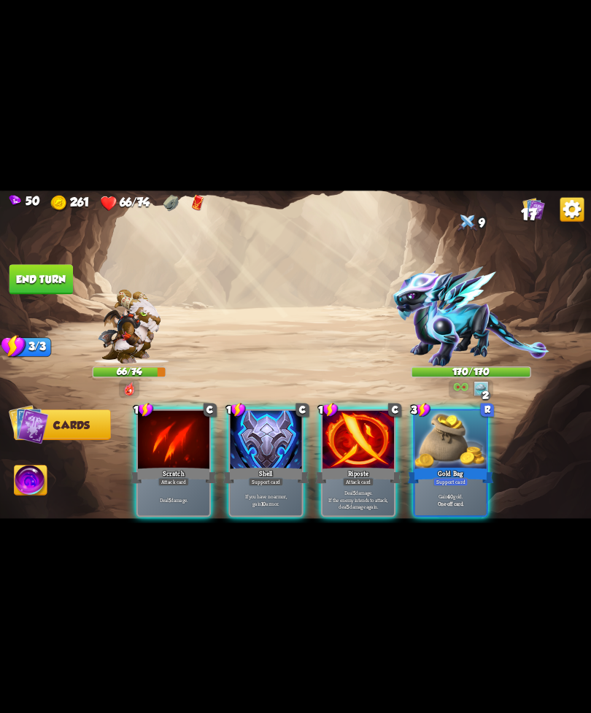
click at [261, 466] on div "Shell" at bounding box center [266, 475] width 86 height 19
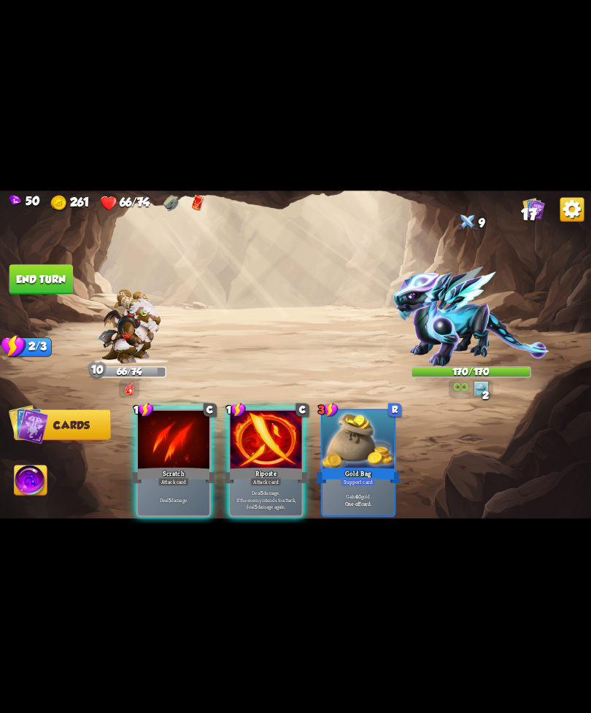
click at [261, 477] on div "Attack card" at bounding box center [265, 481] width 31 height 9
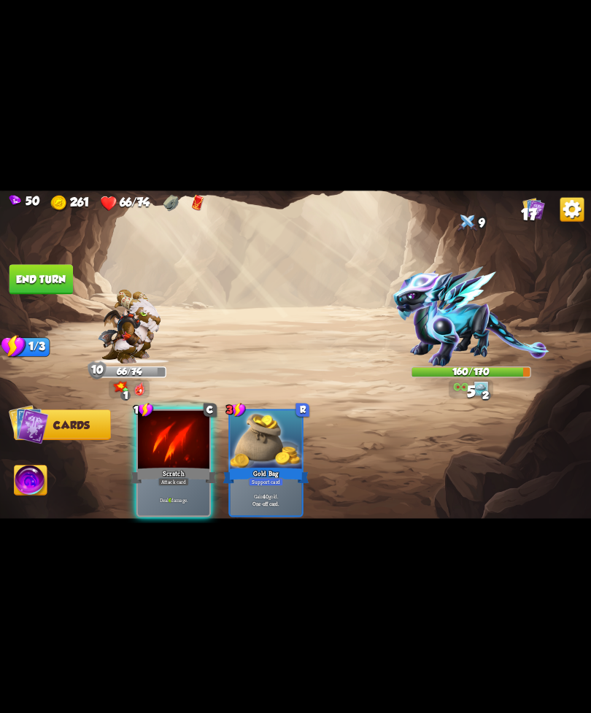
click at [178, 466] on div "Scratch" at bounding box center [174, 475] width 86 height 19
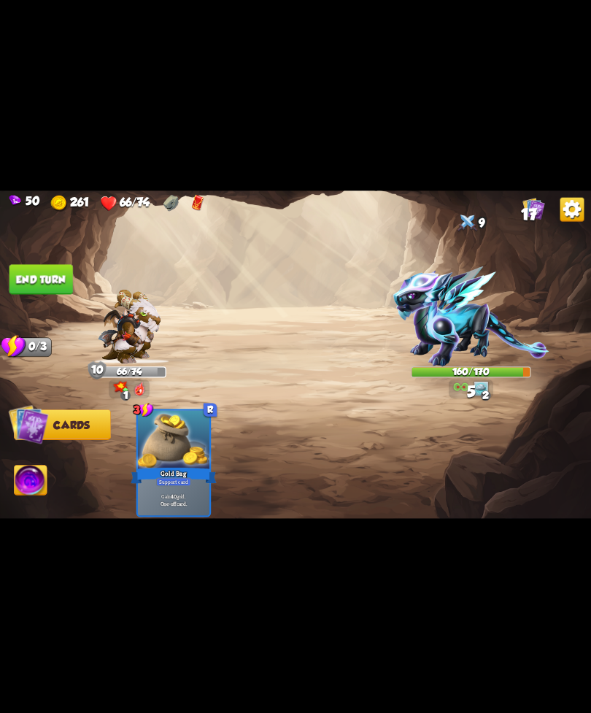
click at [46, 261] on img at bounding box center [295, 357] width 591 height 333
click at [45, 287] on button "End turn" at bounding box center [41, 279] width 64 height 30
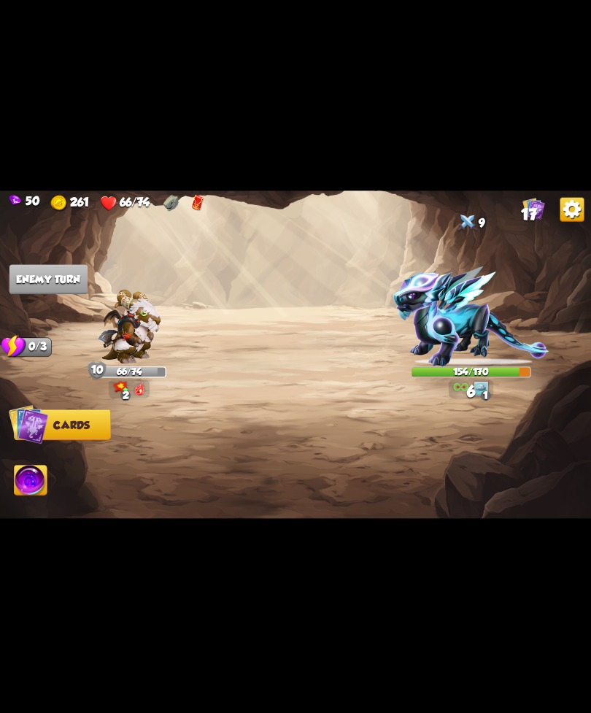
click at [91, 283] on img at bounding box center [295, 357] width 591 height 333
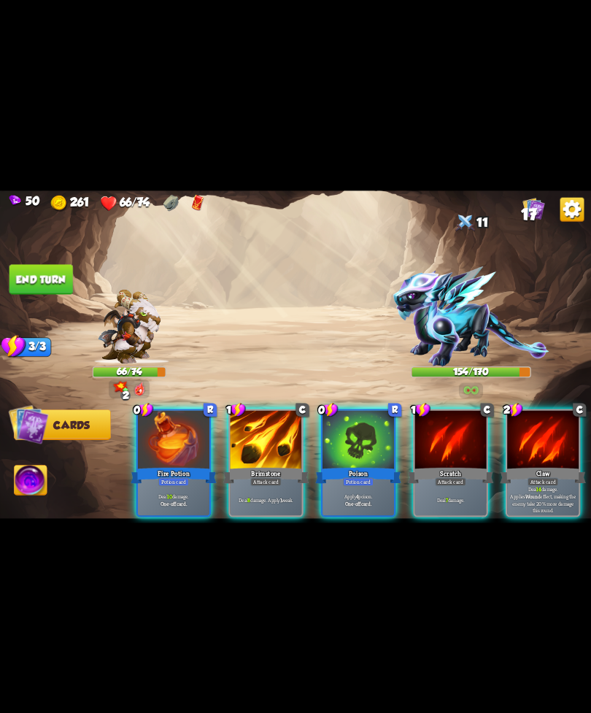
click at [262, 477] on div "Attack card" at bounding box center [265, 481] width 31 height 9
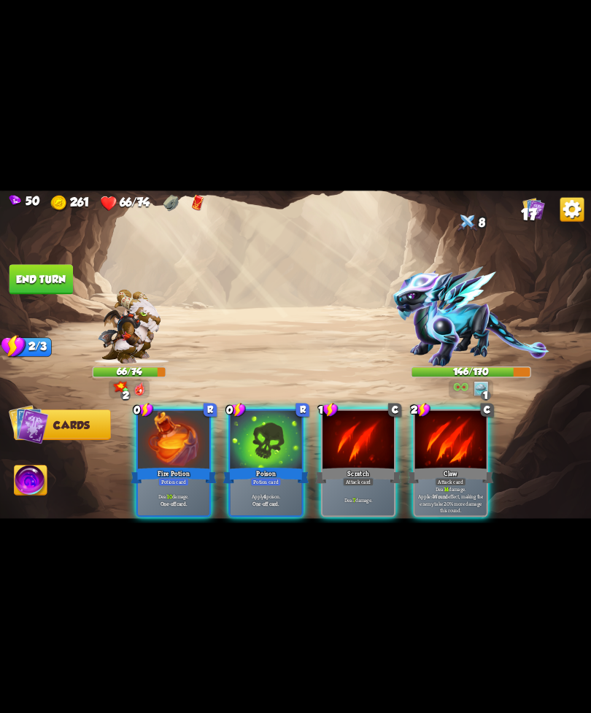
click at [456, 437] on div at bounding box center [451, 440] width 72 height 61
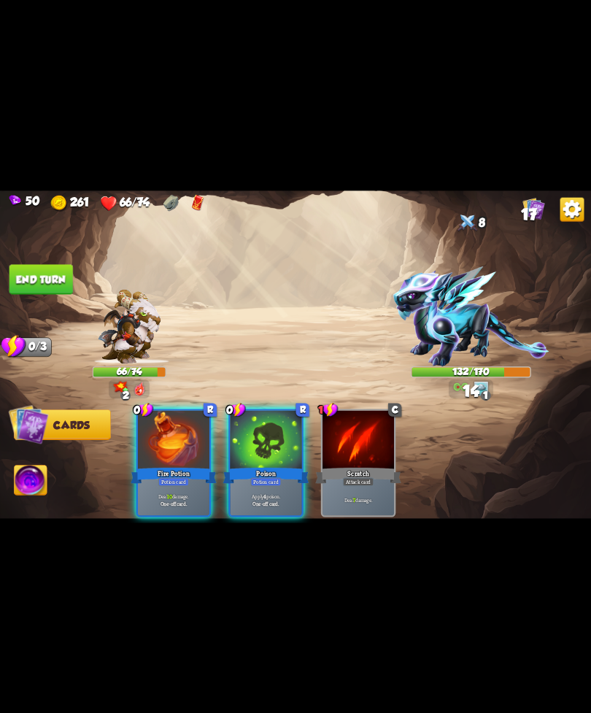
click at [264, 477] on div "Potion card" at bounding box center [265, 481] width 31 height 9
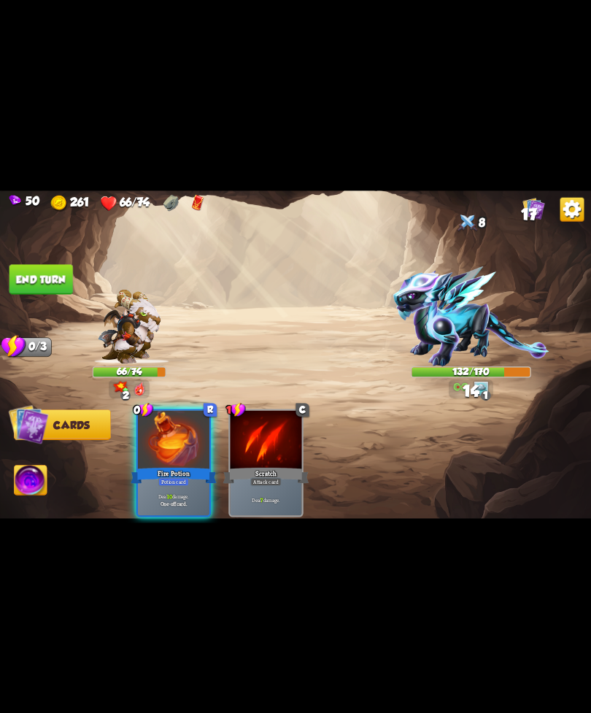
click at [172, 493] on p "Deal 10 damage." at bounding box center [173, 496] width 68 height 7
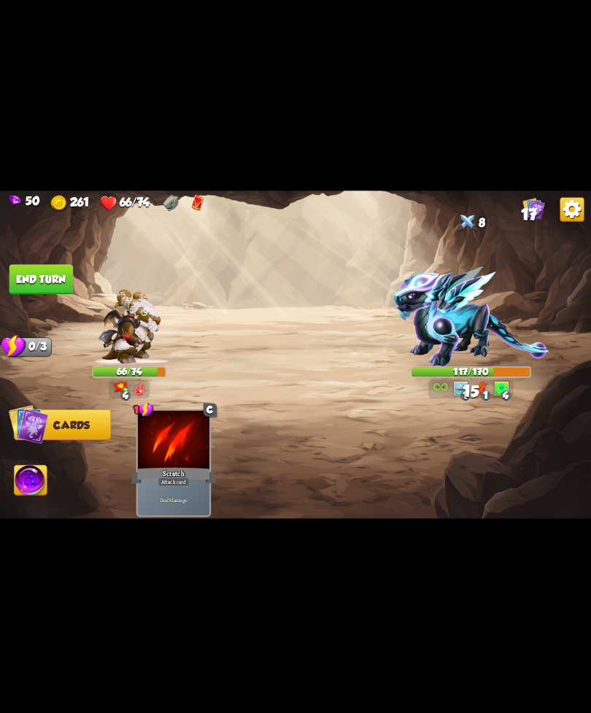
click at [34, 287] on button "End turn" at bounding box center [41, 279] width 64 height 30
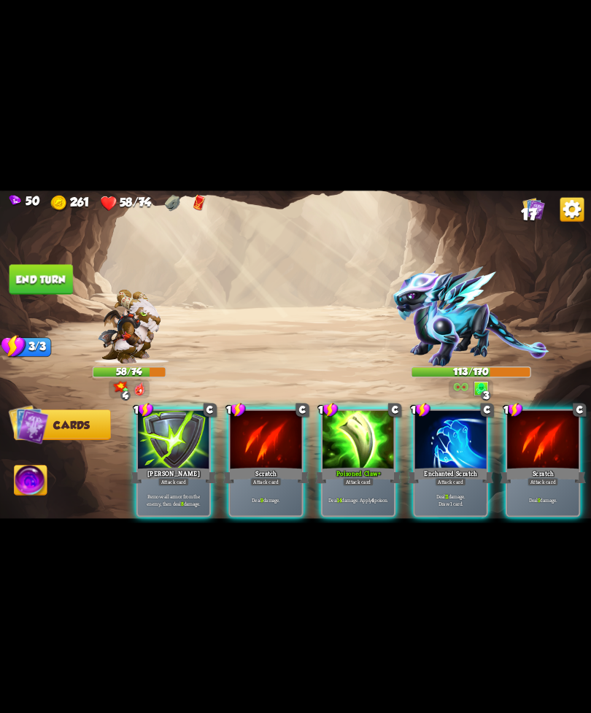
click at [351, 466] on div "Poisoned Claw+" at bounding box center [358, 475] width 86 height 19
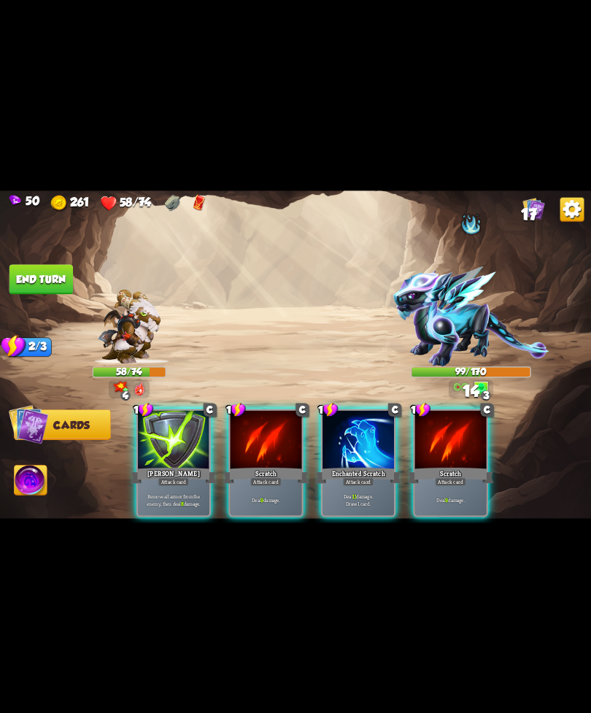
click at [347, 477] on div "Attack card" at bounding box center [358, 481] width 31 height 9
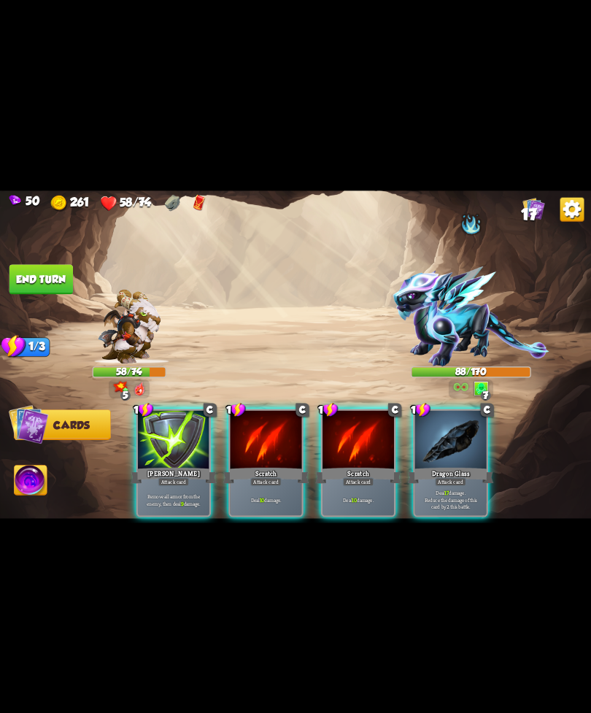
click at [464, 477] on div "Attack card" at bounding box center [450, 481] width 31 height 9
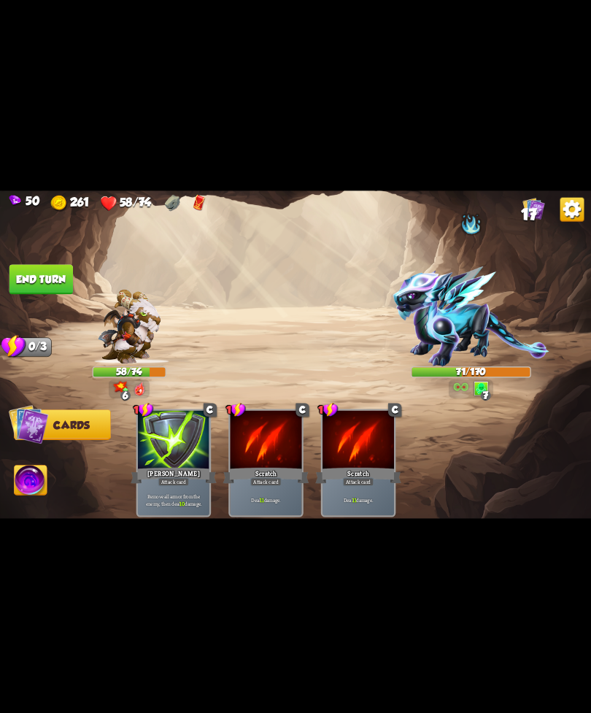
click at [33, 280] on button "End turn" at bounding box center [41, 279] width 64 height 30
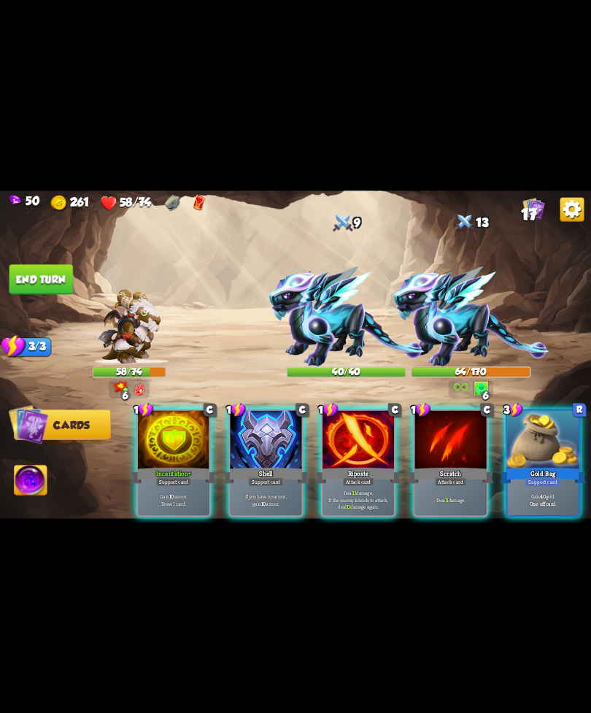
click at [156, 466] on div "Incantation+" at bounding box center [174, 475] width 86 height 19
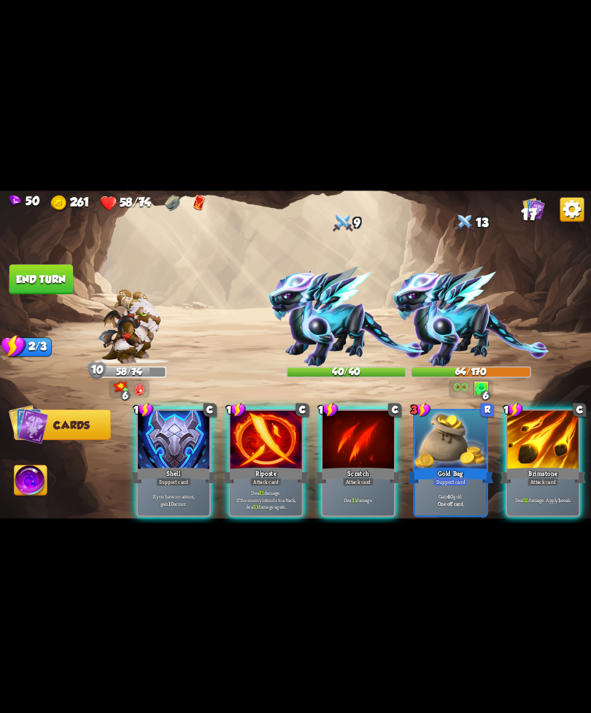
click at [182, 466] on div "Shell" at bounding box center [174, 475] width 86 height 19
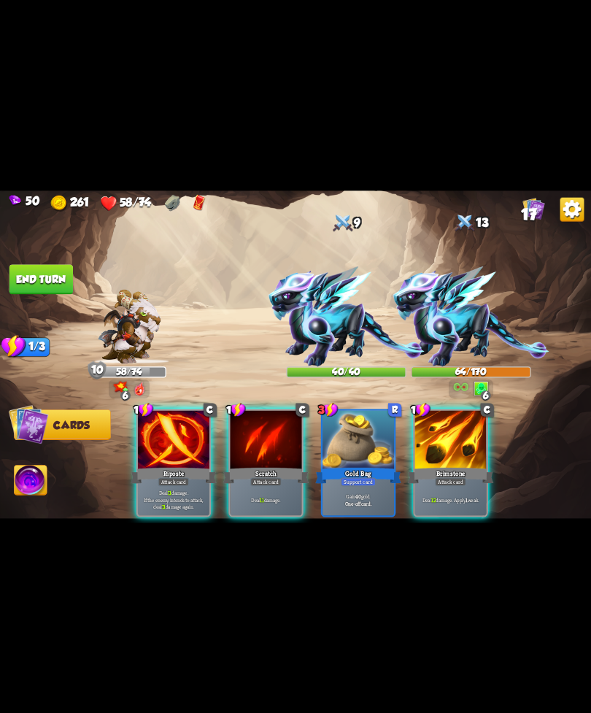
click at [442, 477] on div "Attack card" at bounding box center [450, 481] width 31 height 9
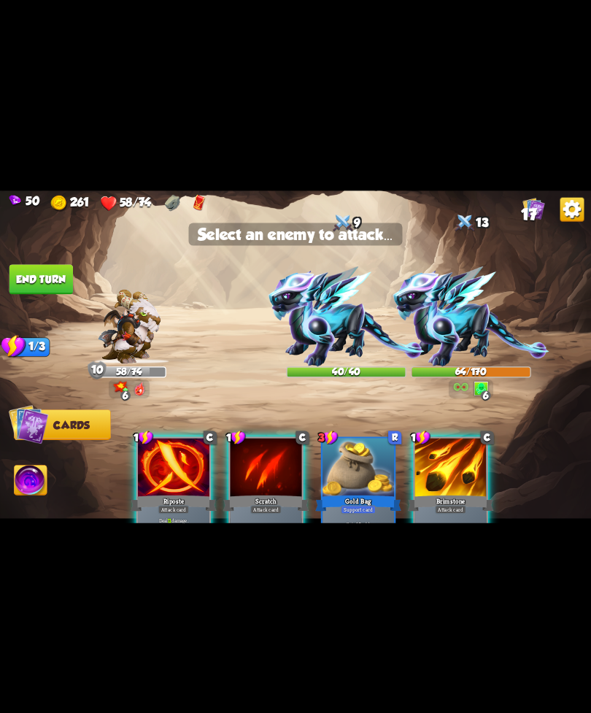
click at [486, 345] on img at bounding box center [472, 316] width 156 height 100
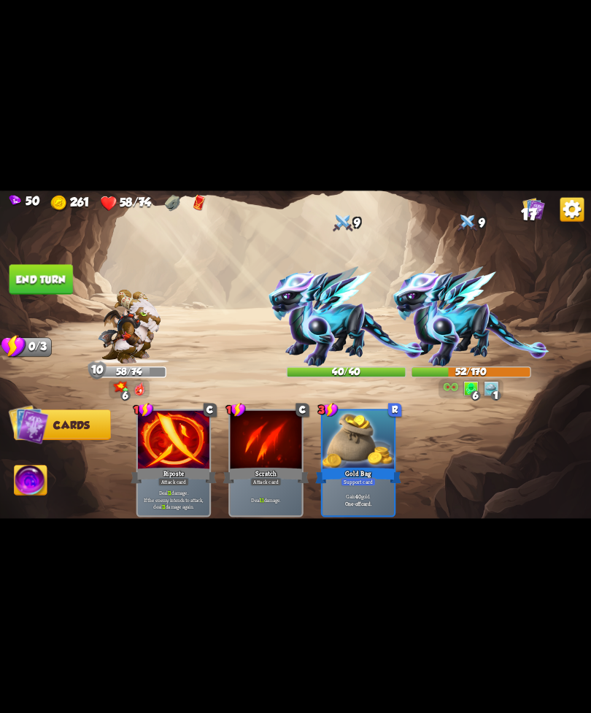
click at [47, 272] on button "End turn" at bounding box center [41, 279] width 64 height 30
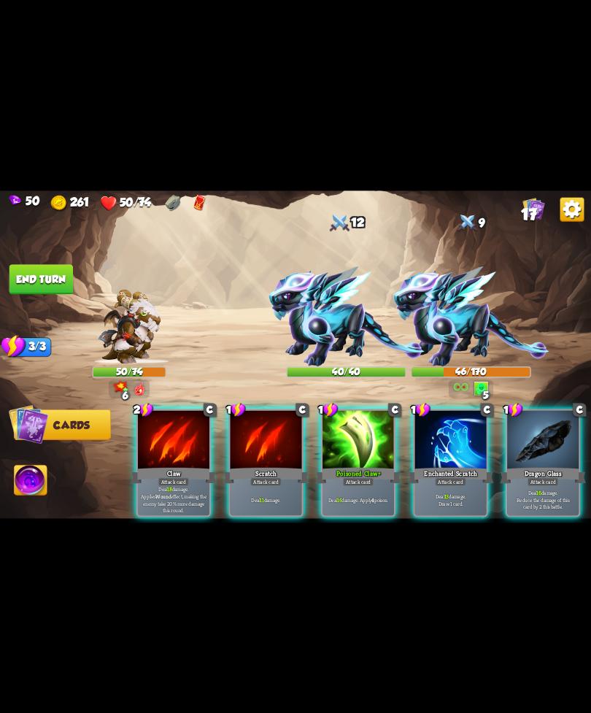
click at [355, 466] on div "Poisoned Claw+" at bounding box center [358, 475] width 86 height 19
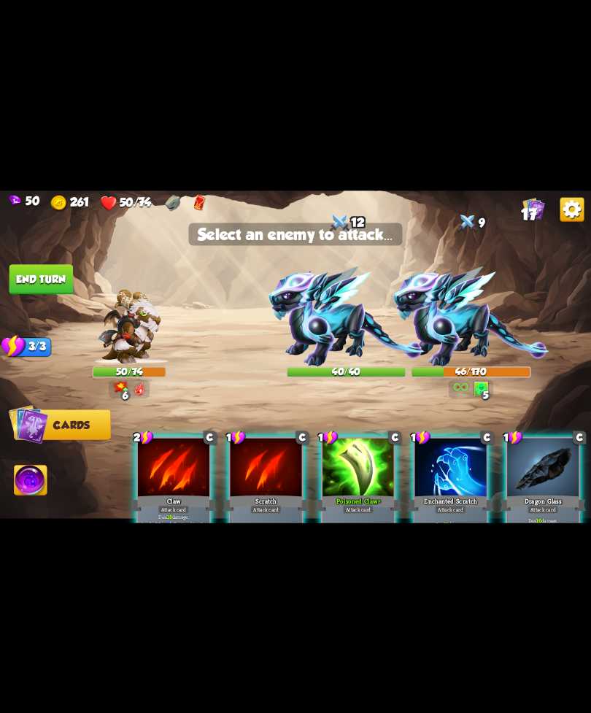
click at [439, 331] on img at bounding box center [472, 316] width 156 height 100
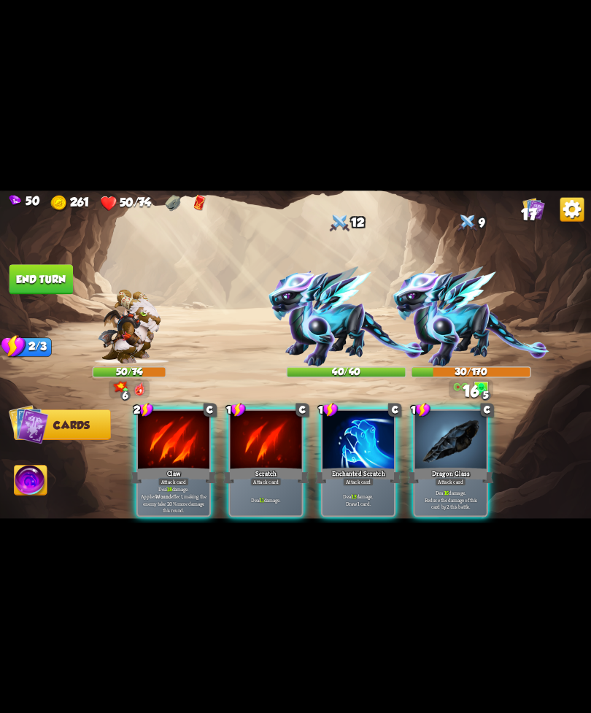
click at [350, 484] on div "Deal 13 damage. Draw 1 card." at bounding box center [359, 499] width 72 height 31
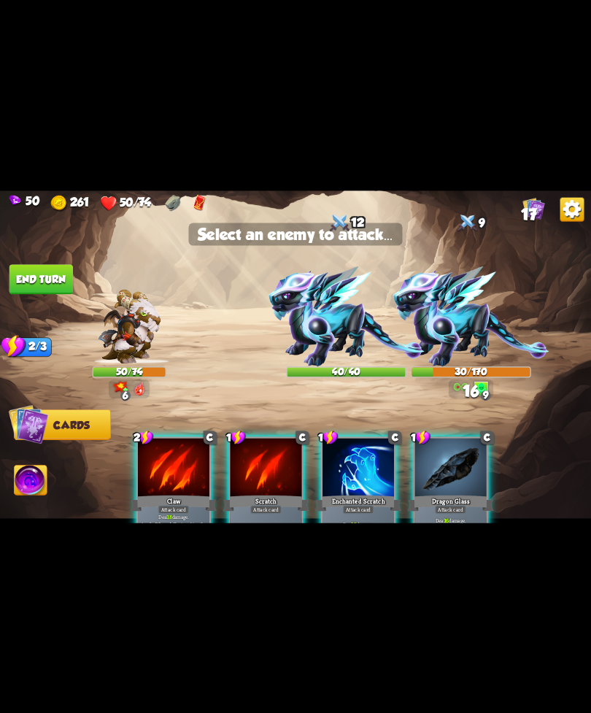
click at [449, 321] on img at bounding box center [472, 316] width 156 height 100
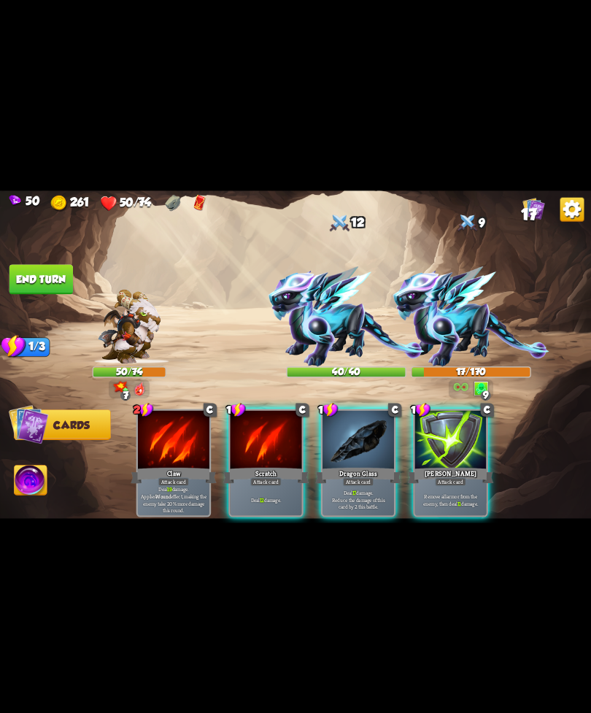
click at [365, 477] on div "Attack card" at bounding box center [358, 481] width 31 height 9
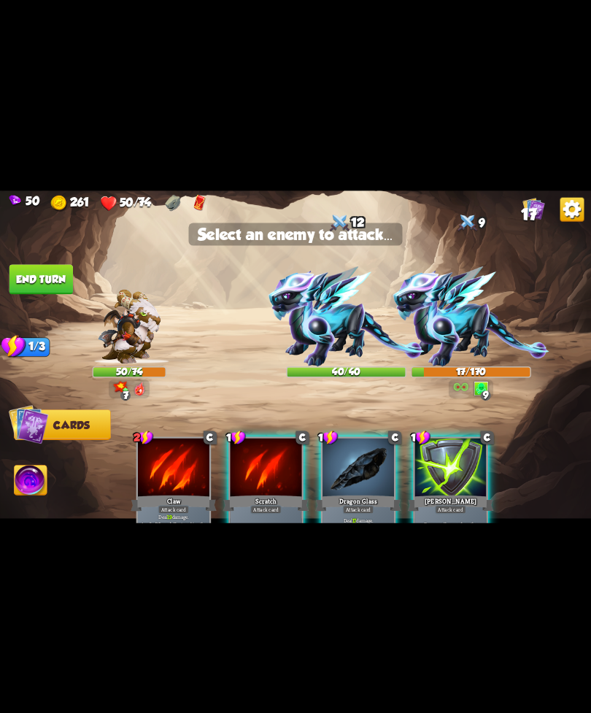
click at [365, 336] on img at bounding box center [347, 316] width 156 height 100
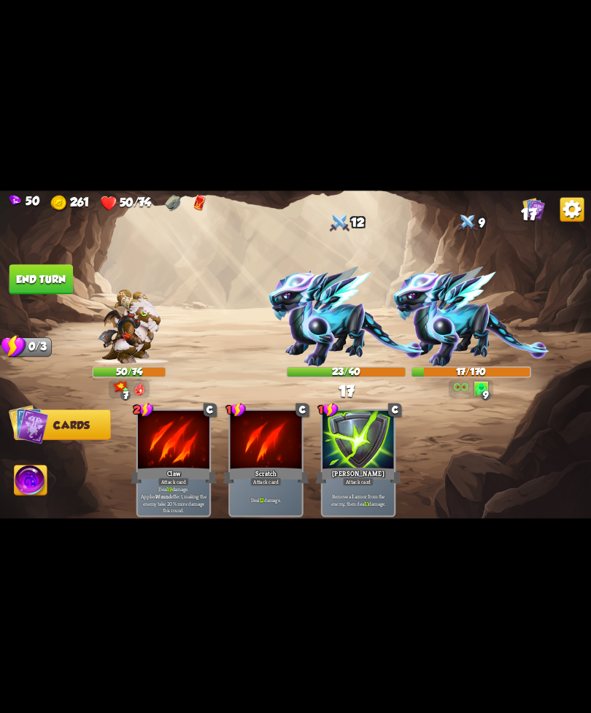
click at [41, 461] on img at bounding box center [295, 357] width 591 height 333
click at [45, 476] on img at bounding box center [31, 482] width 33 height 34
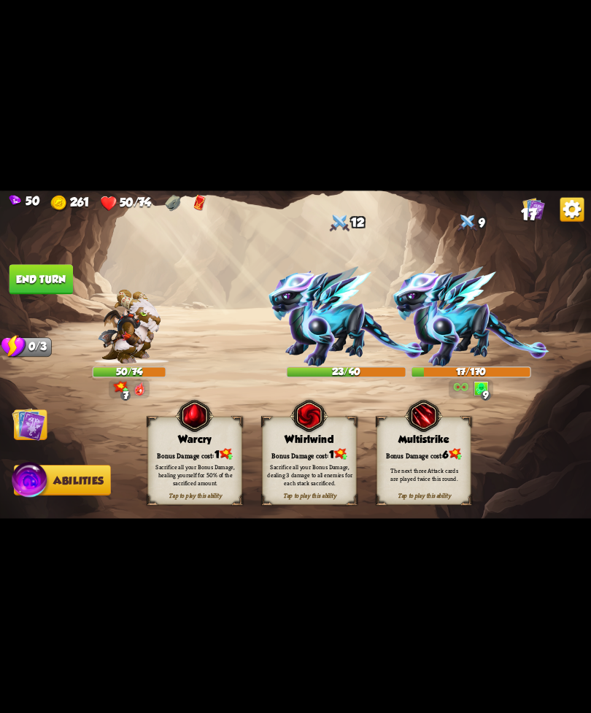
click at [320, 445] on div "Tap to play this ability Whirlwind Bonus Damage cost: 1 Sacrifice all your Bonu…" at bounding box center [309, 461] width 94 height 88
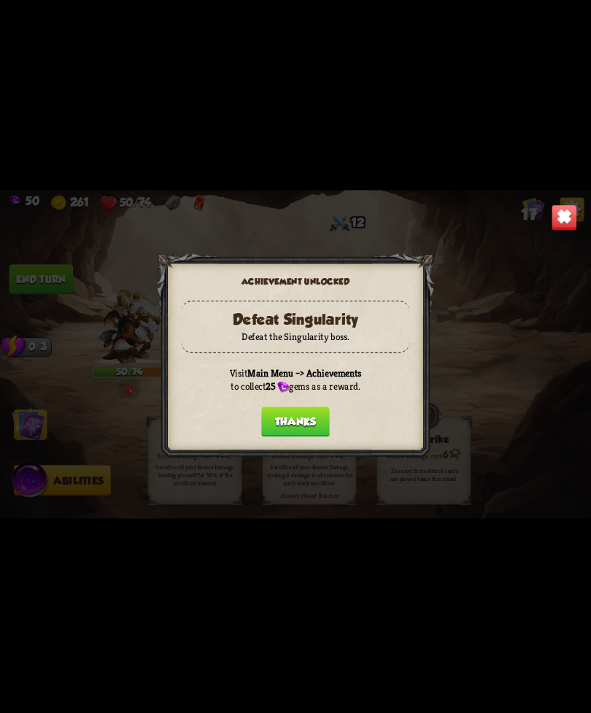
click at [293, 430] on button "Thanks" at bounding box center [295, 422] width 69 height 30
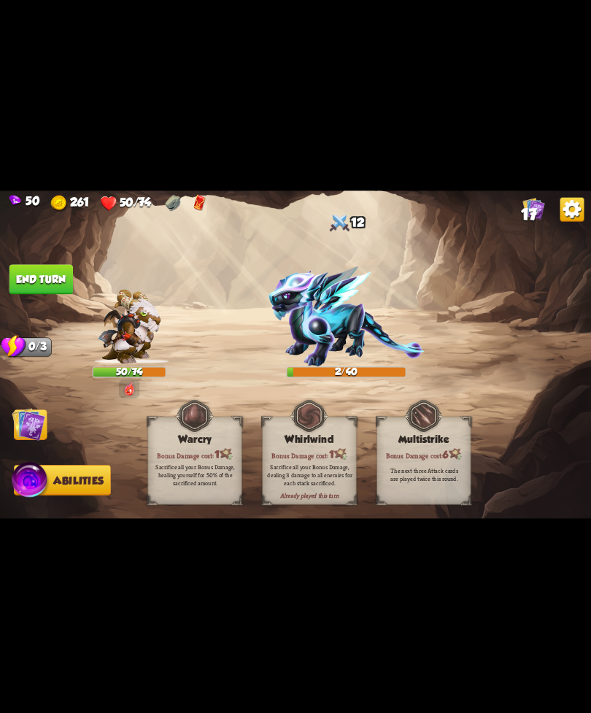
click at [32, 409] on img at bounding box center [295, 357] width 591 height 333
click at [44, 426] on img at bounding box center [29, 424] width 34 height 34
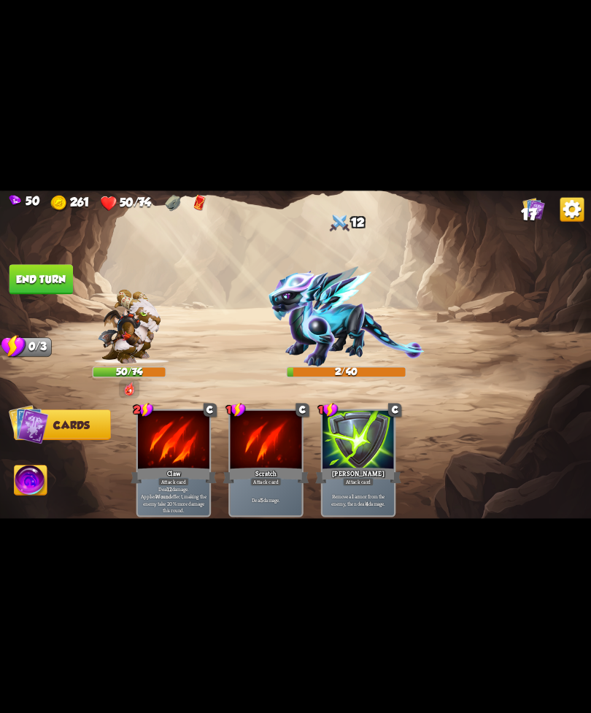
click at [47, 247] on img at bounding box center [295, 357] width 591 height 333
click at [33, 277] on button "End turn" at bounding box center [41, 279] width 64 height 30
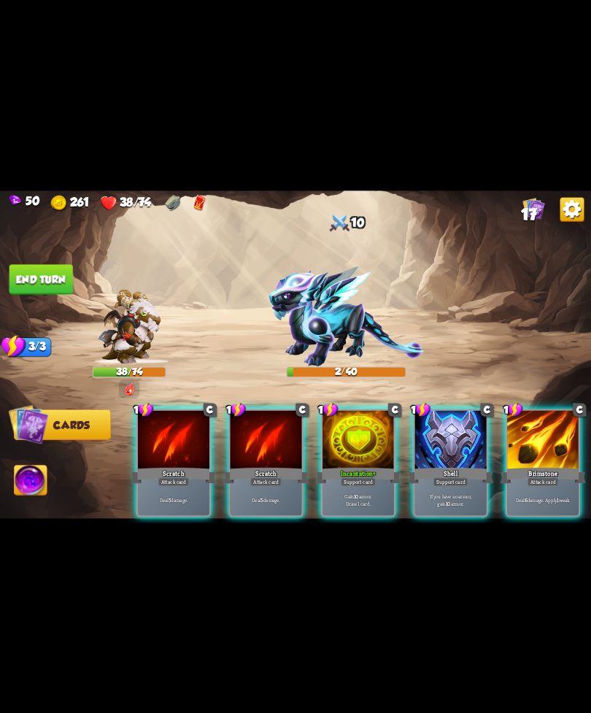
click at [188, 466] on div "Scratch" at bounding box center [174, 475] width 86 height 19
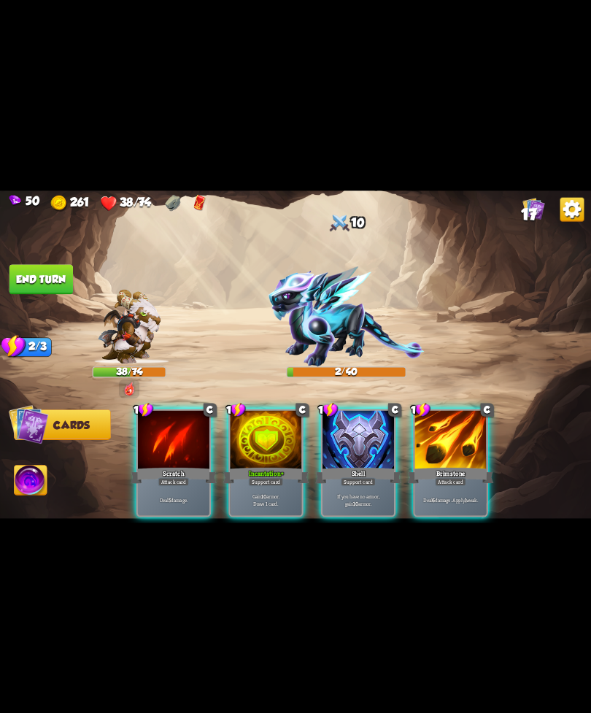
click at [316, 333] on img at bounding box center [347, 316] width 156 height 100
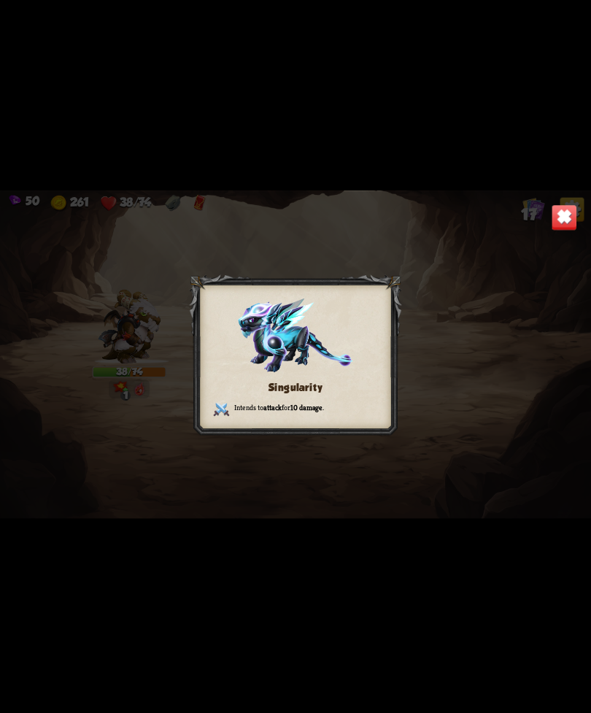
click at [561, 201] on div "Singularity Intends to attack for 10 damage ." at bounding box center [295, 357] width 591 height 333
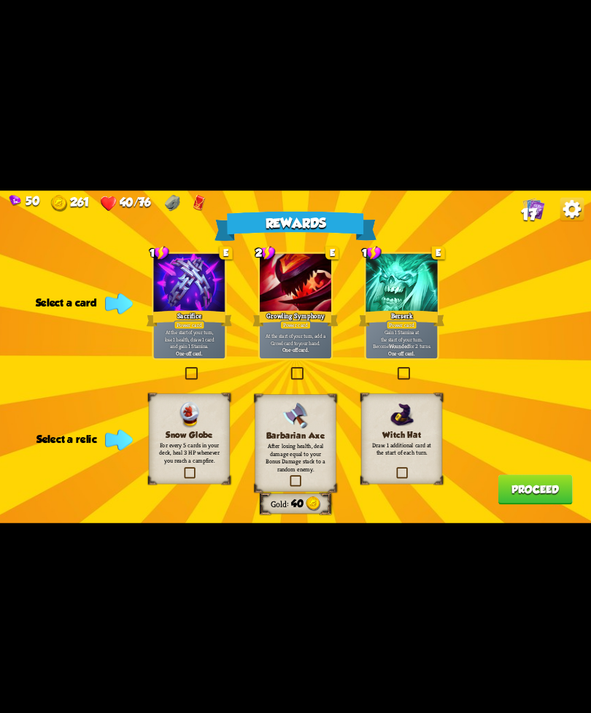
click at [189, 349] on p "At the start of your turn, lose 1 health, draw 1 card and gain 1 Stamina." at bounding box center [190, 339] width 68 height 21
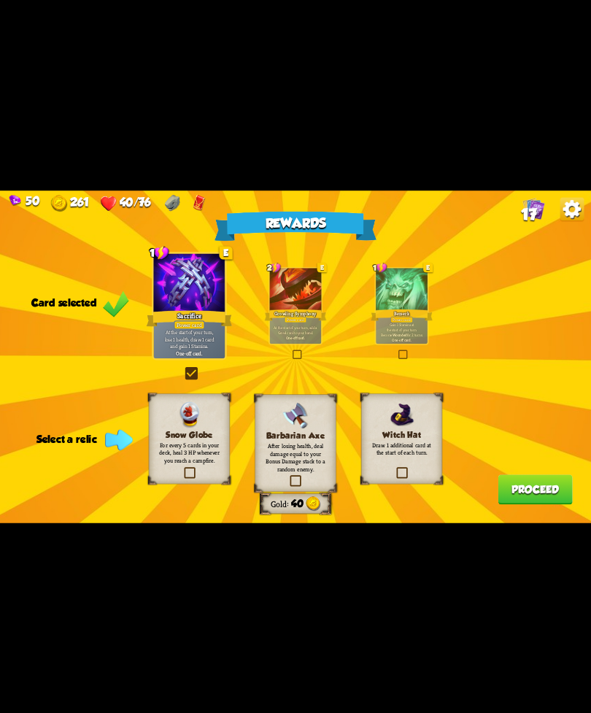
click at [183, 469] on label at bounding box center [183, 469] width 0 height 0
click at [0, 0] on input "checkbox" at bounding box center [0, 0] width 0 height 0
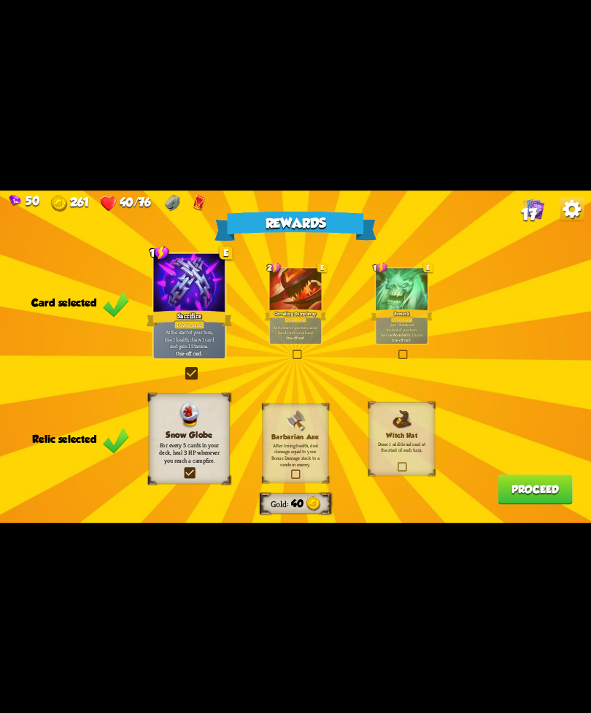
click at [183, 469] on label at bounding box center [183, 469] width 0 height 0
click at [0, 0] on input "checkbox" at bounding box center [0, 0] width 0 height 0
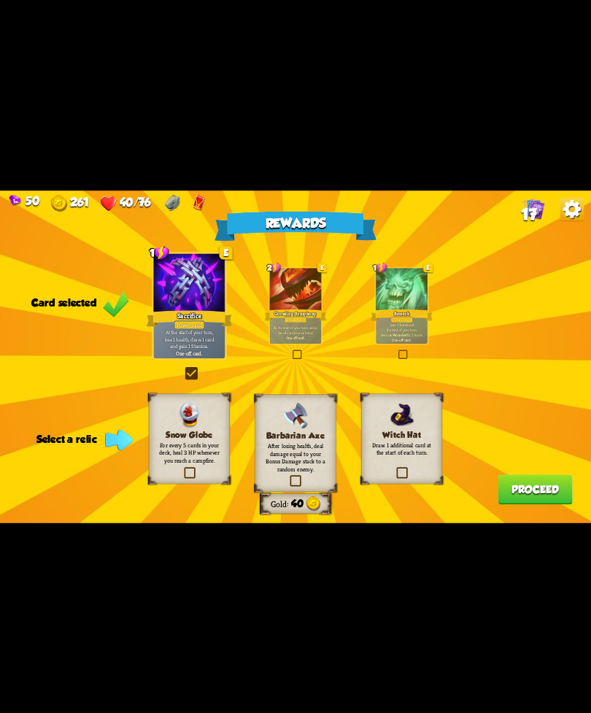
click at [315, 454] on p "After losing health, deal damage equal to your Bonus Damage stack to a random e…" at bounding box center [296, 457] width 66 height 31
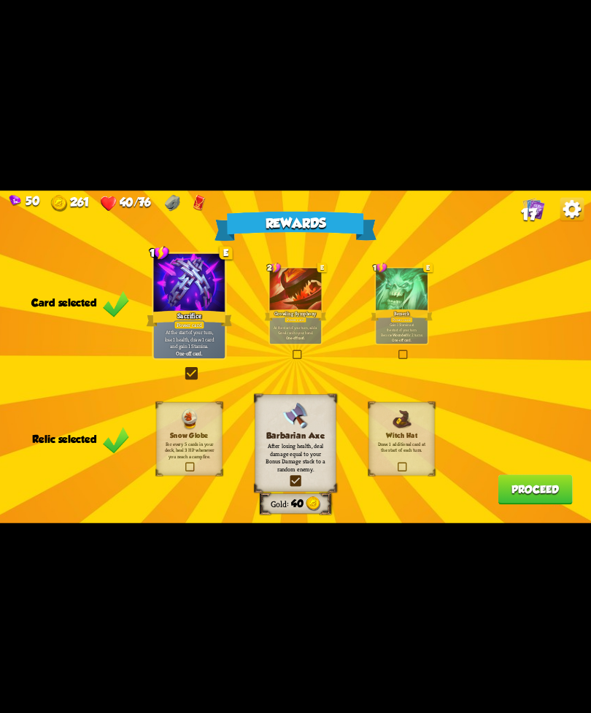
click at [526, 481] on button "Proceed" at bounding box center [535, 490] width 74 height 30
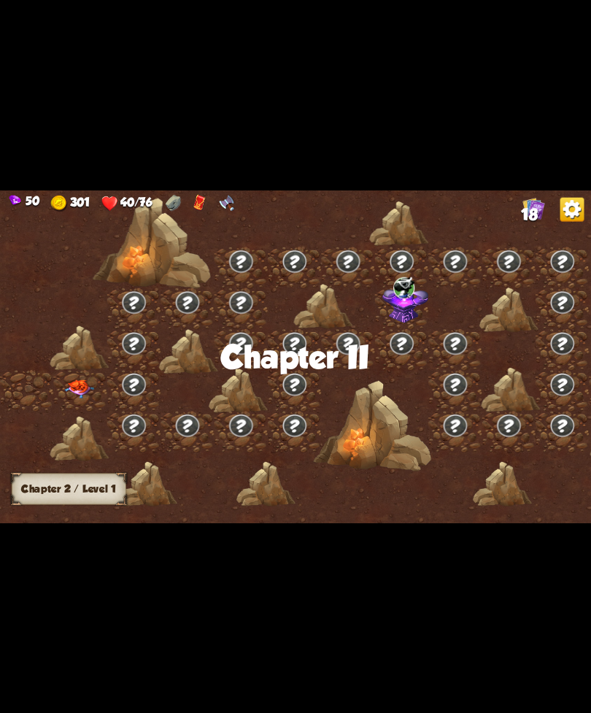
click at [80, 386] on img at bounding box center [80, 389] width 30 height 19
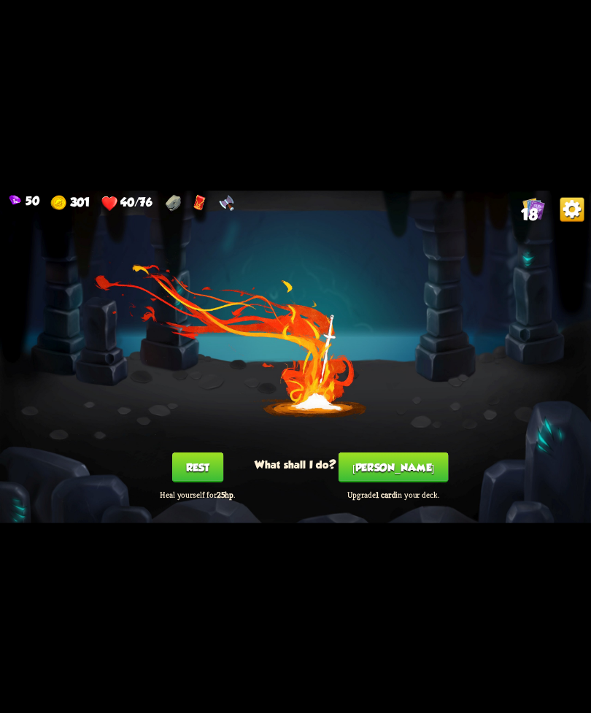
click at [393, 462] on button "[PERSON_NAME]" at bounding box center [394, 467] width 110 height 30
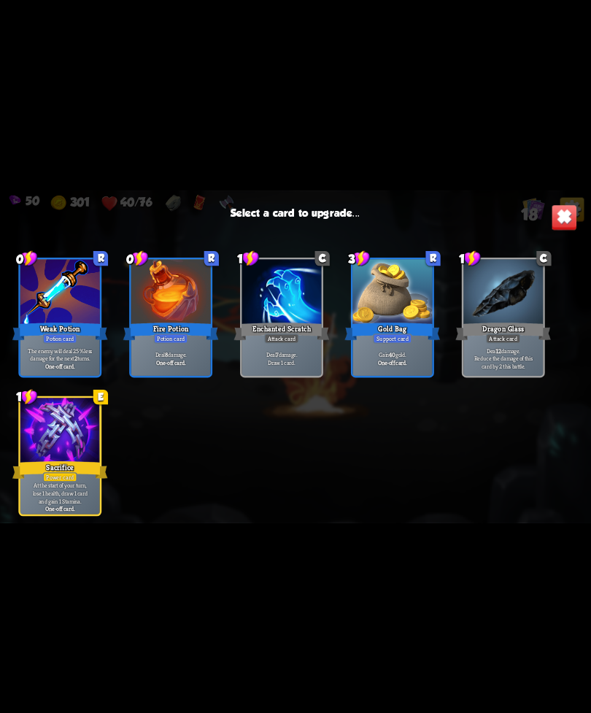
scroll to position [351, 0]
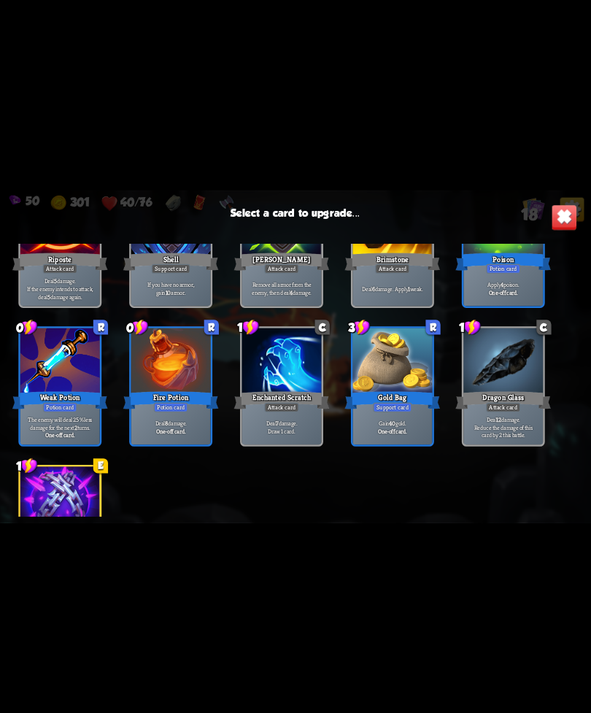
click at [272, 381] on div at bounding box center [282, 361] width 80 height 67
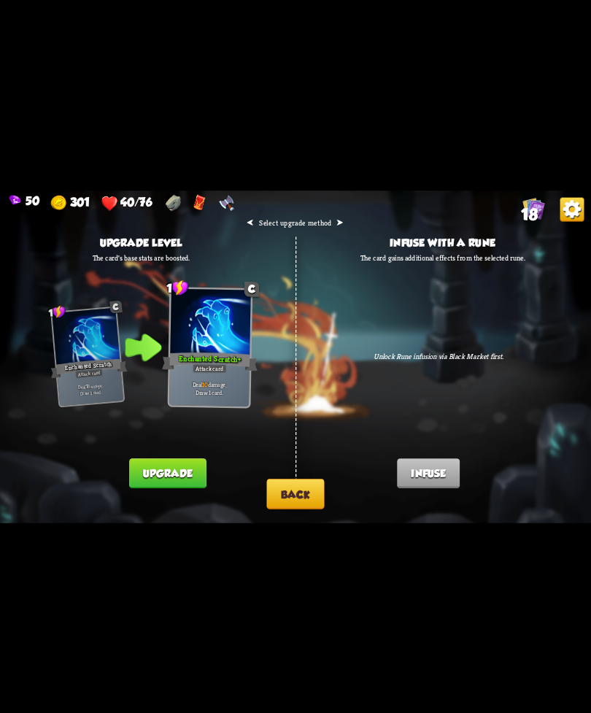
click at [183, 474] on button "Upgrade" at bounding box center [167, 473] width 77 height 30
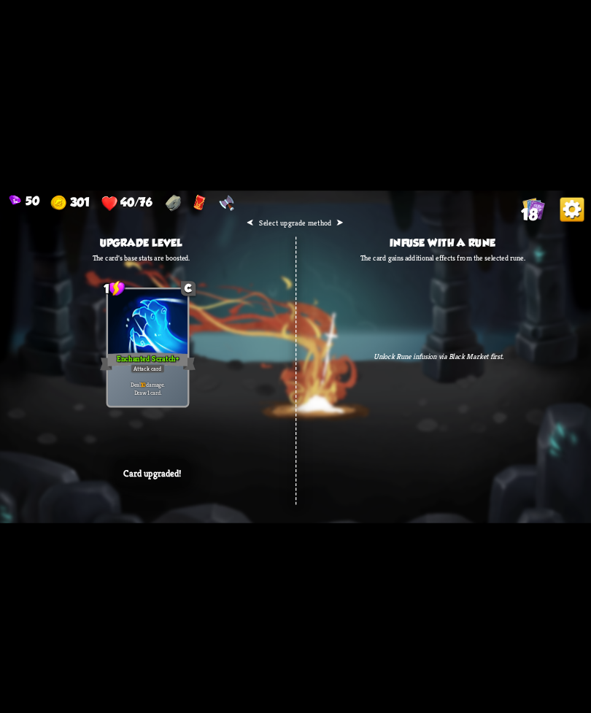
click at [481, 389] on div "⮜ Select upgrade method ⮞ Upgrade level The card's base stats are boosted. 1 C …" at bounding box center [295, 357] width 591 height 333
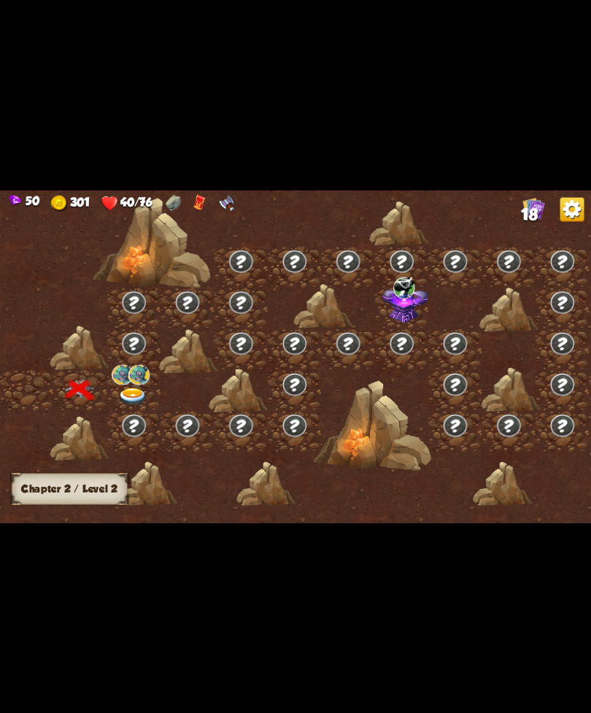
click at [319, 416] on div at bounding box center [294, 431] width 53 height 41
click at [118, 394] on img at bounding box center [133, 397] width 30 height 18
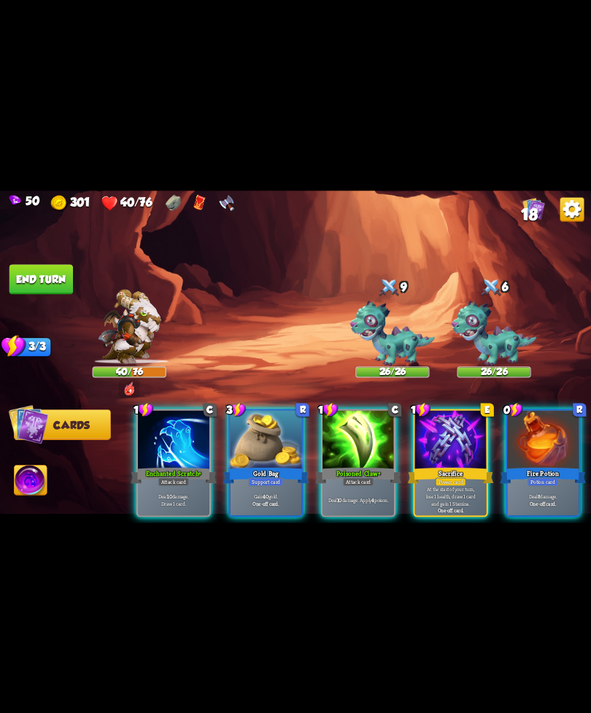
click at [353, 466] on div "Poisoned Claw+" at bounding box center [358, 475] width 86 height 19
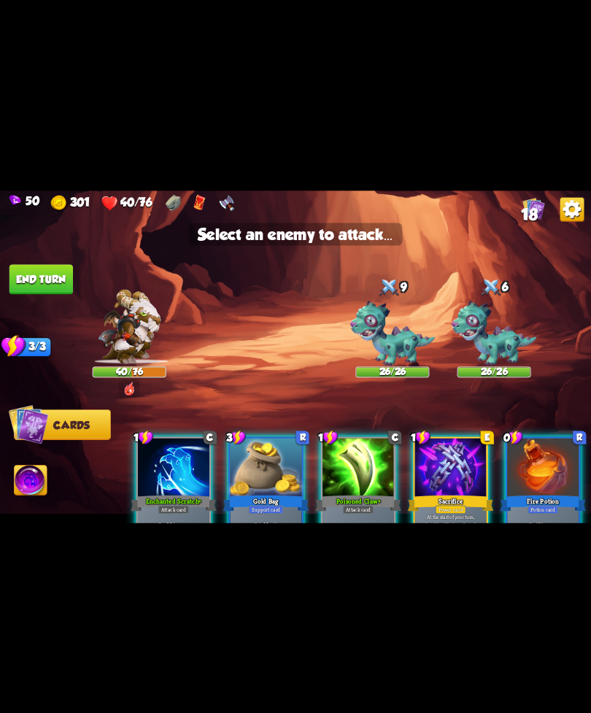
click at [391, 342] on img at bounding box center [392, 334] width 85 height 66
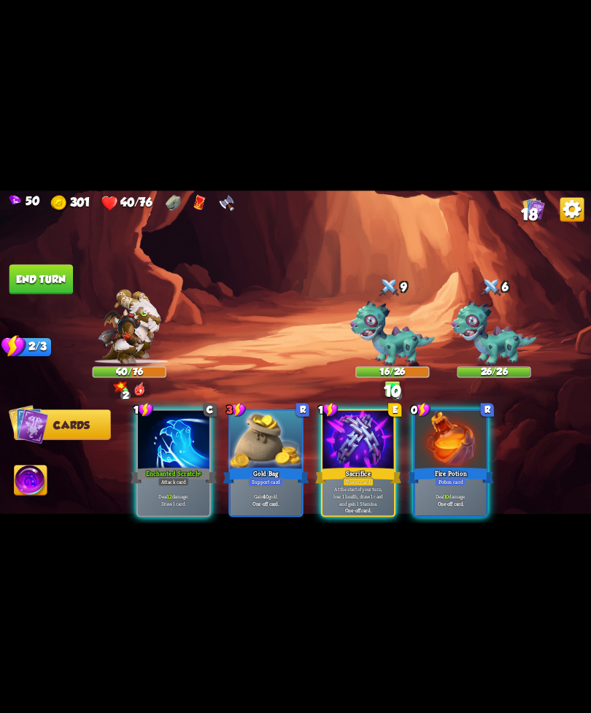
click at [458, 450] on div at bounding box center [451, 440] width 72 height 61
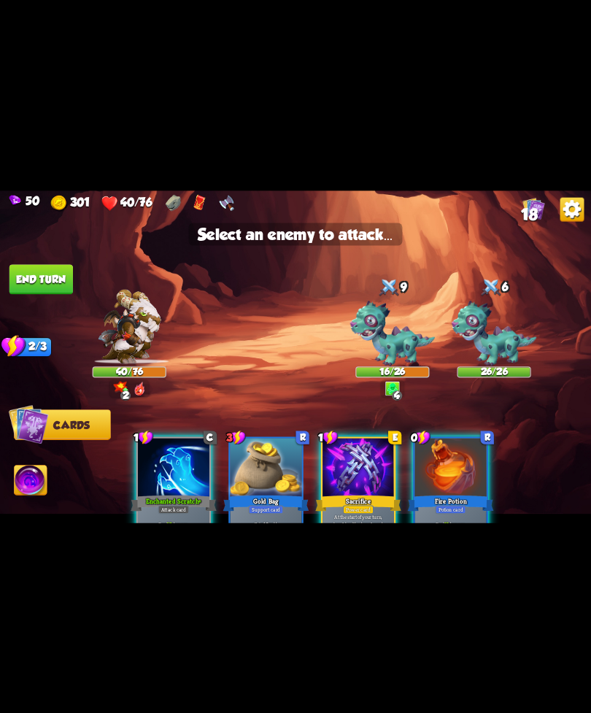
click at [442, 475] on div at bounding box center [451, 468] width 72 height 61
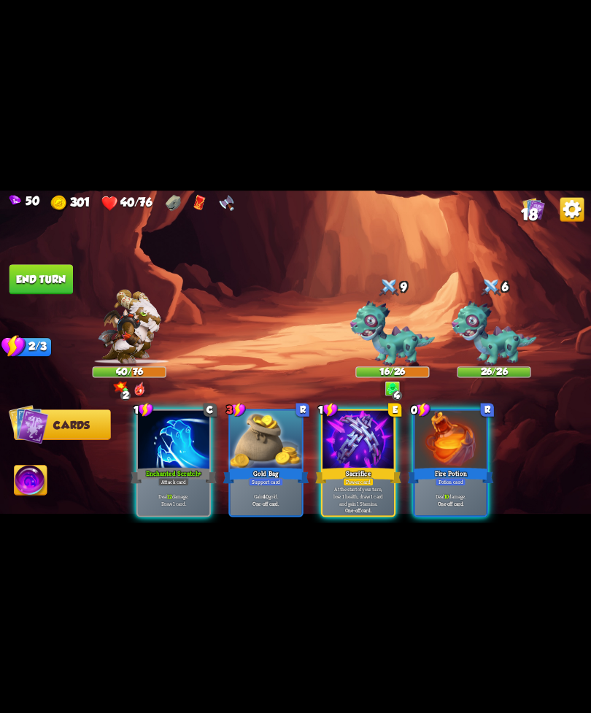
click at [442, 444] on div at bounding box center [451, 440] width 72 height 61
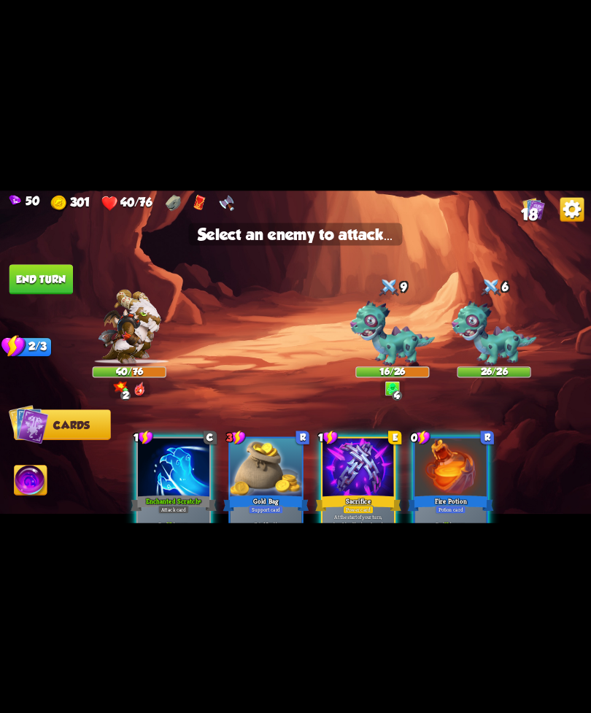
click at [486, 337] on img at bounding box center [494, 334] width 85 height 66
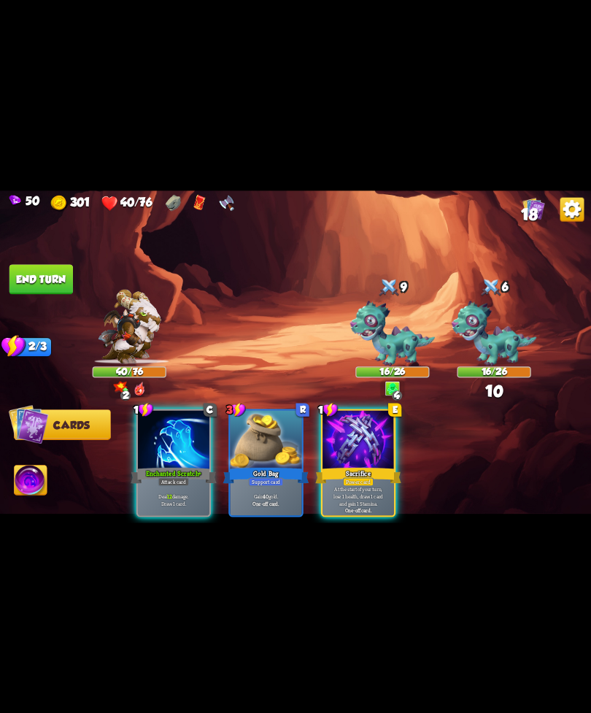
click at [166, 466] on div "Enchanted Scratch+" at bounding box center [174, 475] width 86 height 19
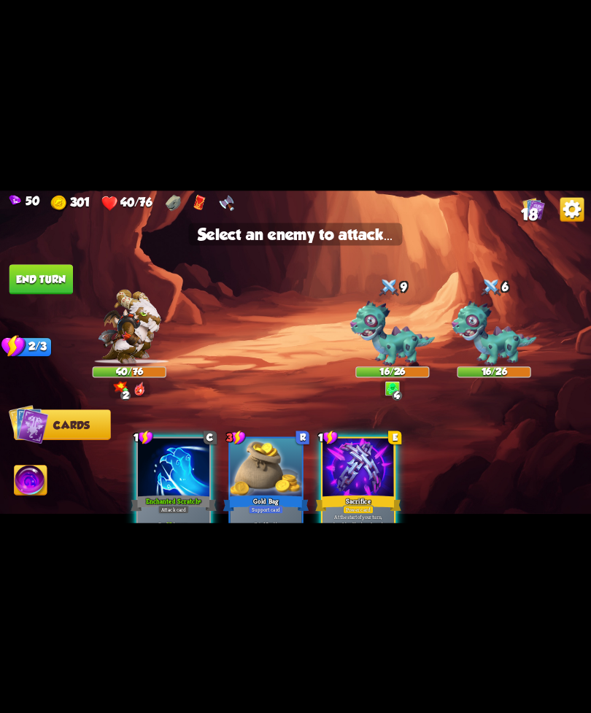
click at [481, 325] on img at bounding box center [494, 334] width 85 height 66
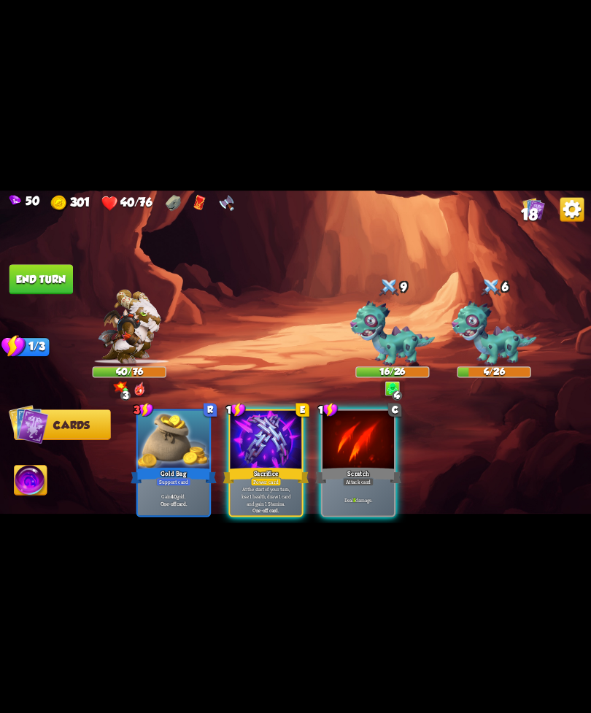
click at [369, 466] on div "Scratch" at bounding box center [358, 475] width 86 height 19
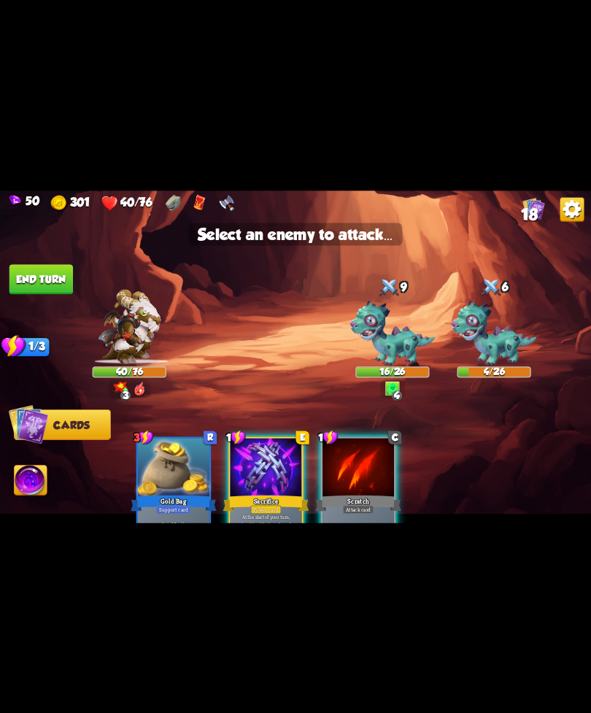
click at [388, 348] on img at bounding box center [392, 334] width 85 height 66
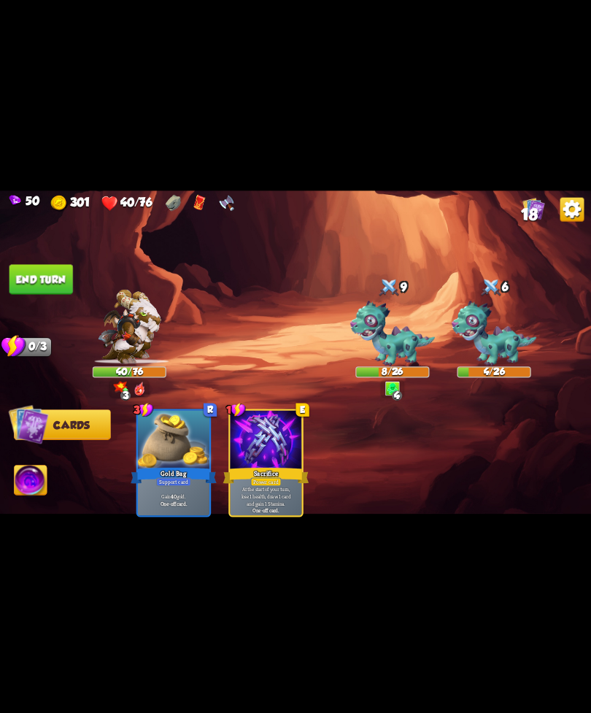
click at [34, 482] on img at bounding box center [31, 482] width 33 height 34
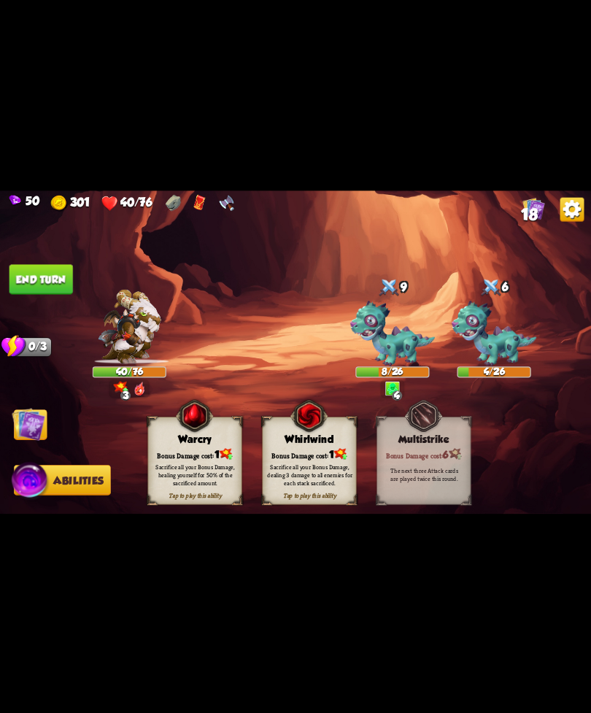
click at [320, 468] on div "Sacrifice all your Bonus Damage, dealing 3 damage to all enemies for each stack…" at bounding box center [309, 474] width 85 height 23
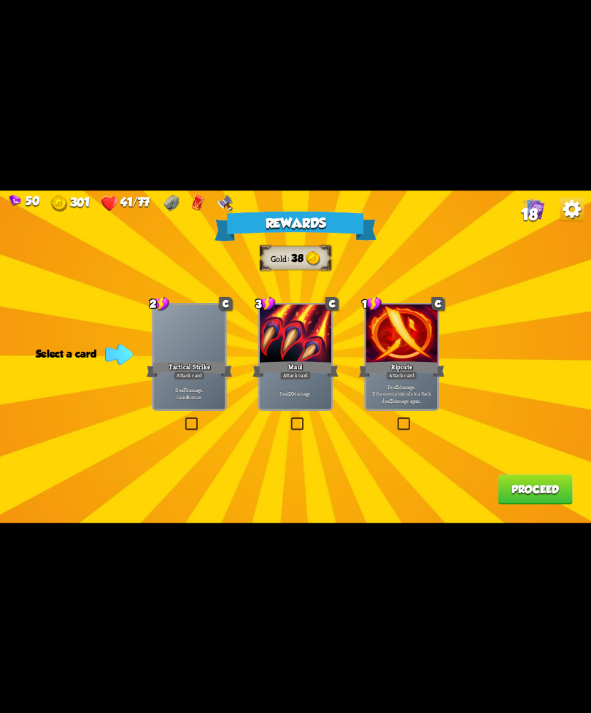
click at [197, 381] on div "Deal 7 damage. Gain 8 armor." at bounding box center [189, 393] width 72 height 31
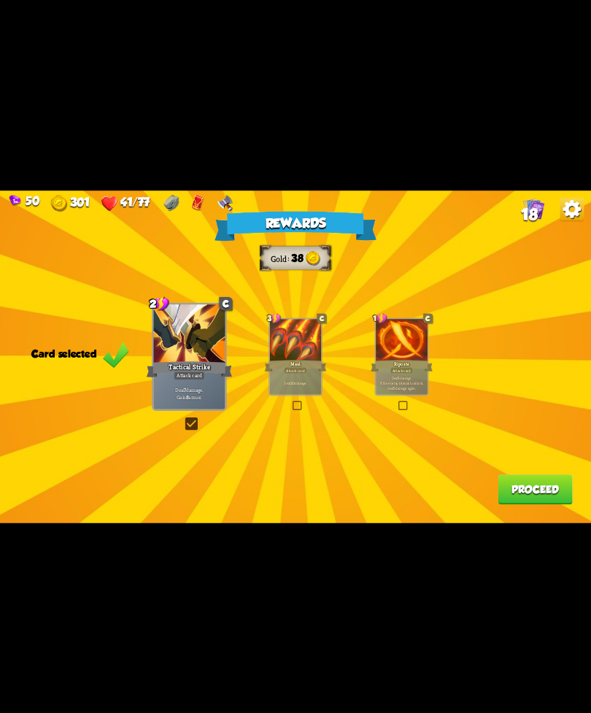
click at [514, 487] on button "Proceed" at bounding box center [535, 490] width 74 height 30
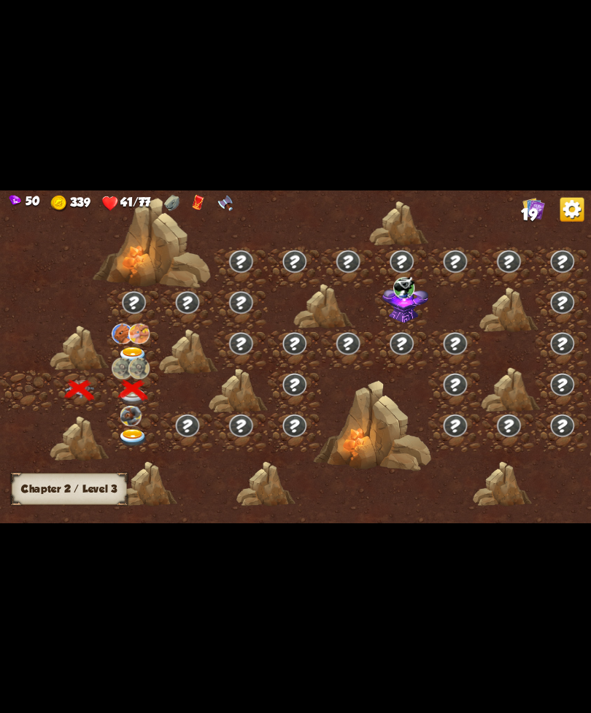
scroll to position [0, 0]
click at [137, 355] on img at bounding box center [133, 356] width 30 height 18
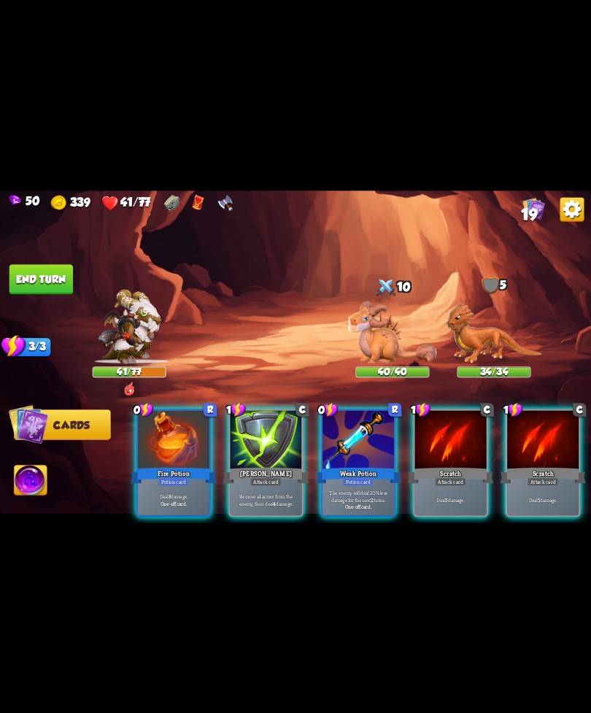
click at [361, 477] on div "Potion card" at bounding box center [358, 481] width 31 height 9
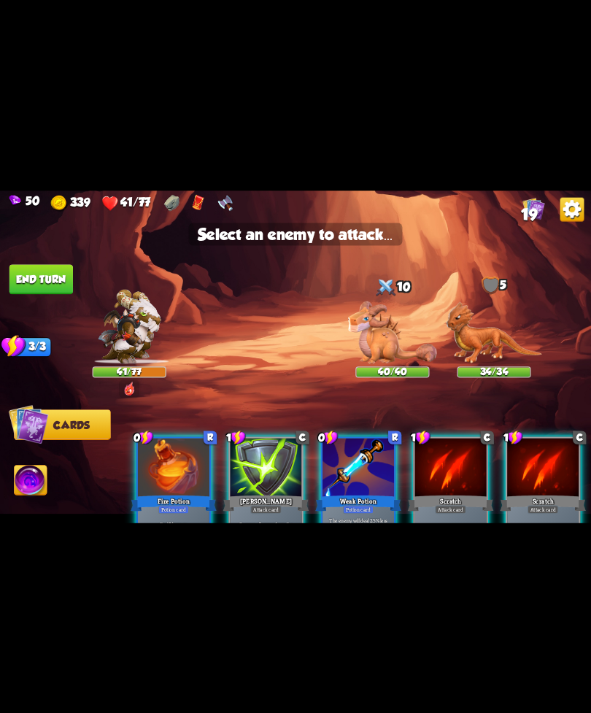
click at [383, 339] on img at bounding box center [392, 332] width 89 height 63
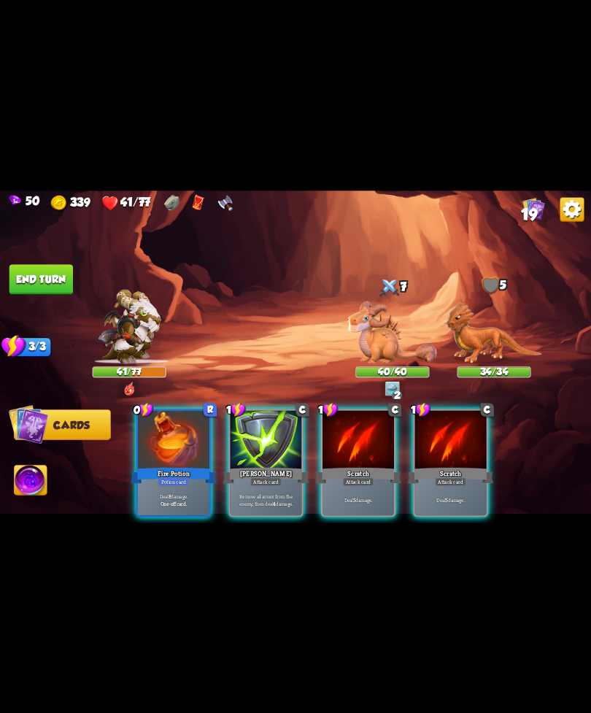
click at [169, 477] on div "Potion card" at bounding box center [173, 481] width 31 height 9
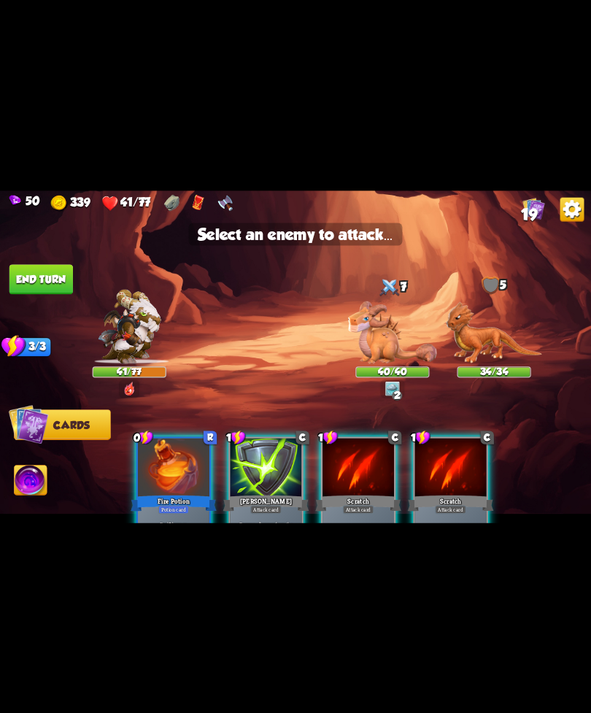
click at [379, 344] on img at bounding box center [392, 332] width 89 height 63
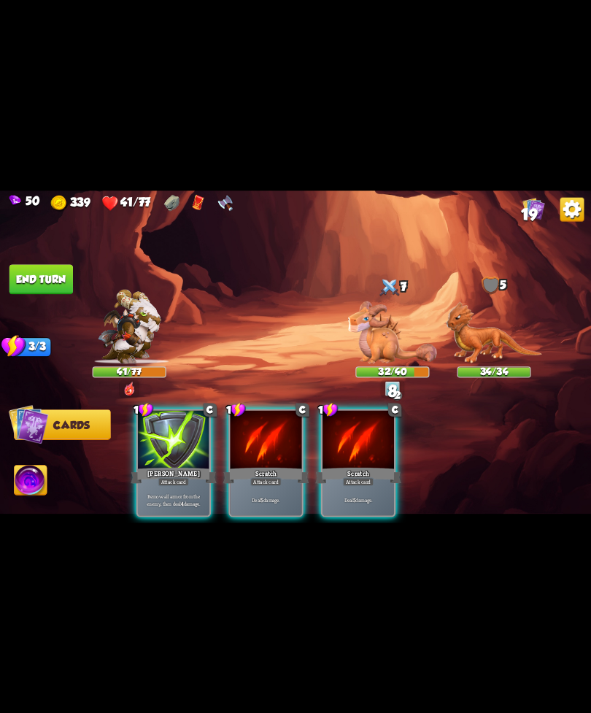
click at [258, 466] on div "Scratch" at bounding box center [266, 475] width 86 height 19
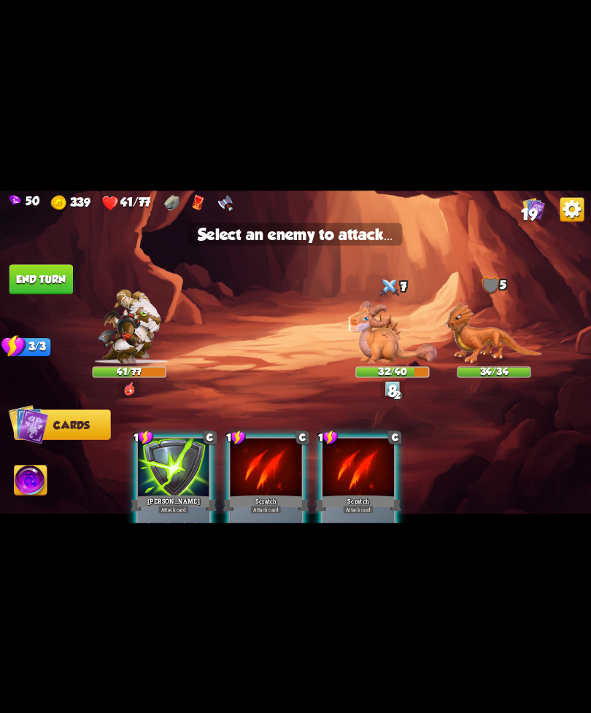
click at [367, 347] on img at bounding box center [392, 332] width 89 height 63
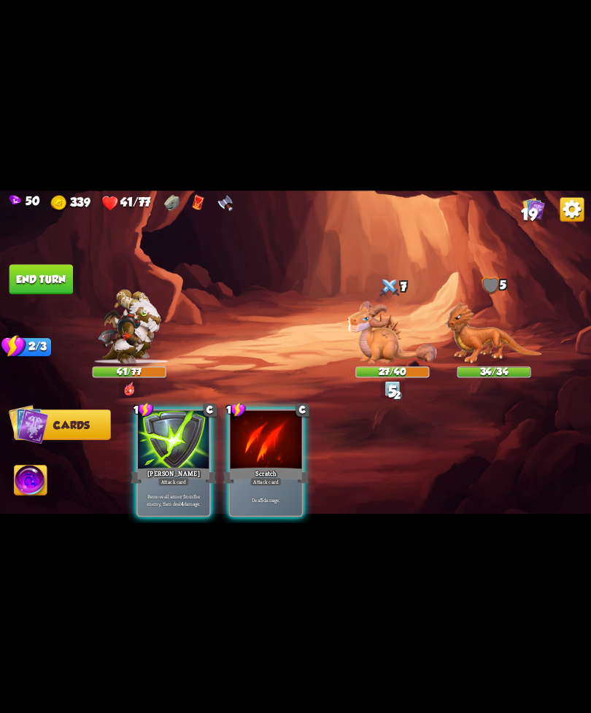
click at [256, 477] on div "Attack card" at bounding box center [265, 481] width 31 height 9
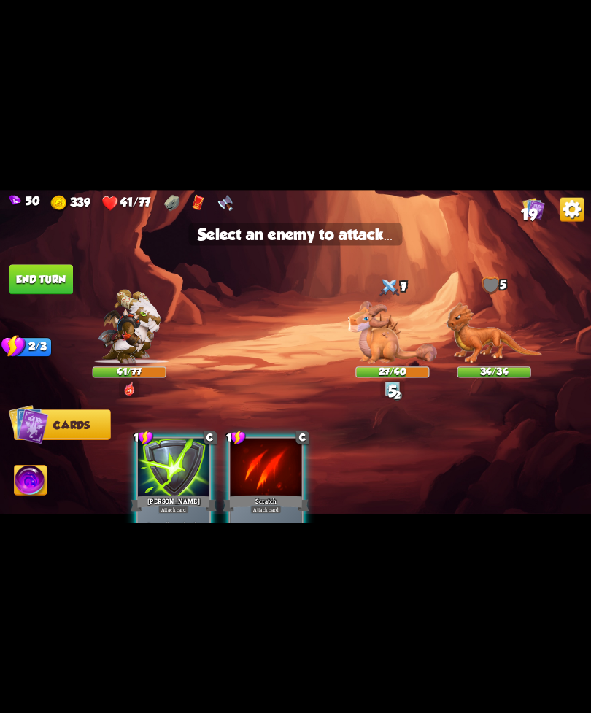
click at [375, 356] on img at bounding box center [392, 332] width 89 height 63
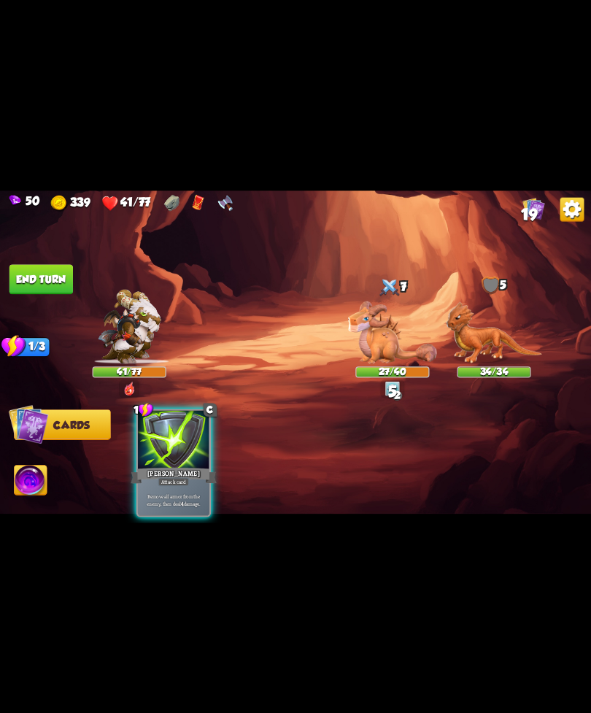
click at [153, 469] on div "[PERSON_NAME]" at bounding box center [174, 475] width 86 height 19
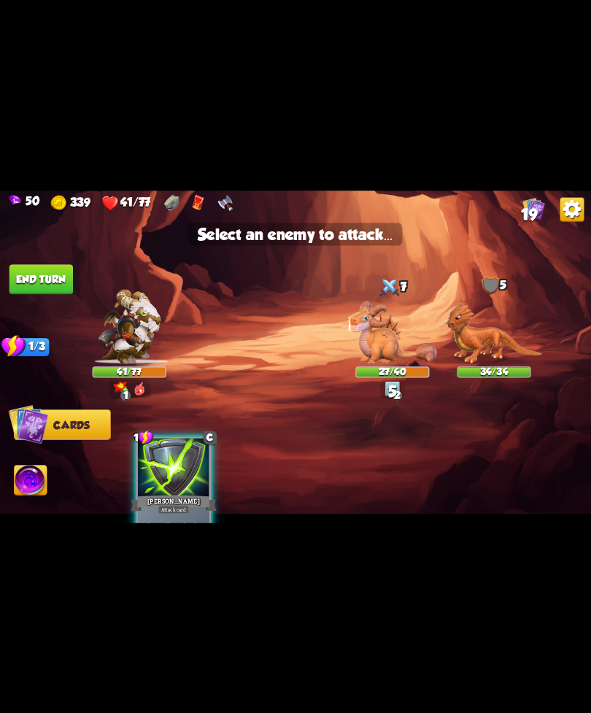
click at [374, 339] on img at bounding box center [392, 332] width 89 height 63
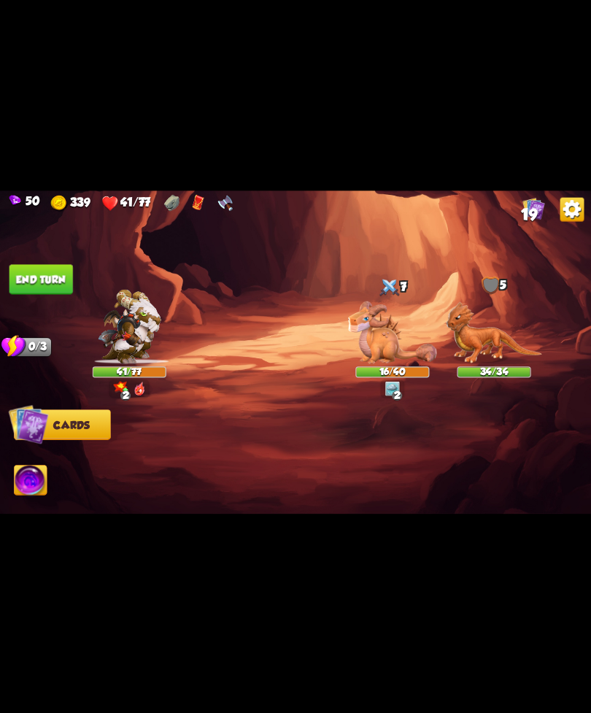
click at [61, 283] on button "End turn" at bounding box center [41, 279] width 64 height 30
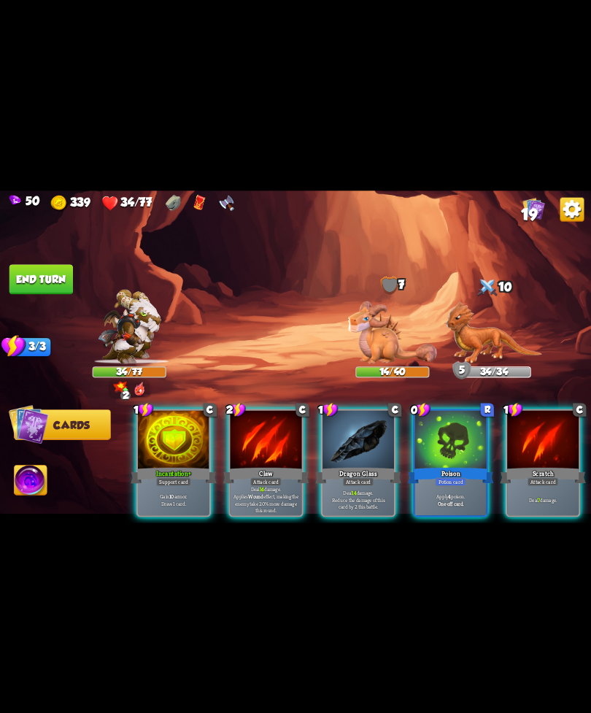
click at [451, 441] on div at bounding box center [451, 440] width 72 height 61
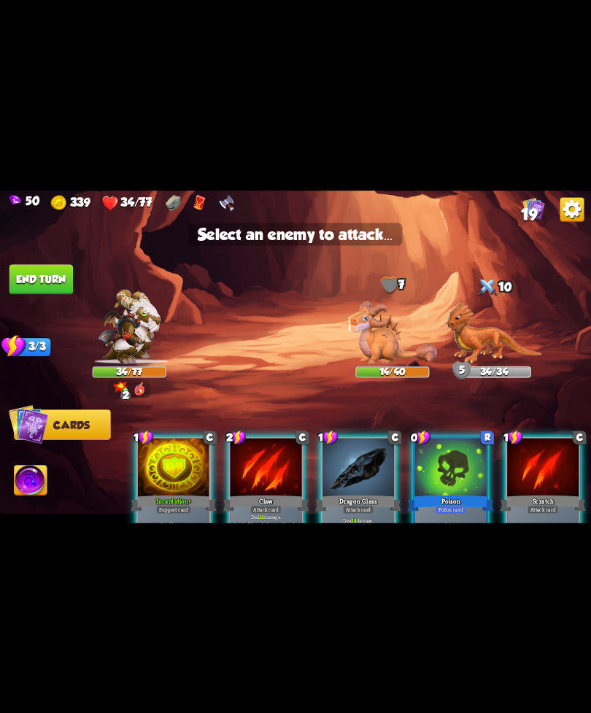
click at [397, 350] on img at bounding box center [392, 332] width 89 height 63
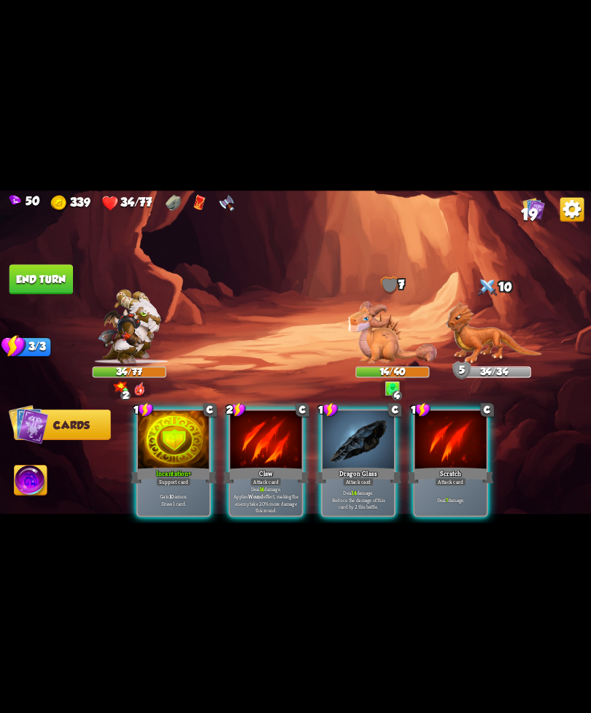
click at [159, 466] on div "Incantation+" at bounding box center [174, 475] width 86 height 19
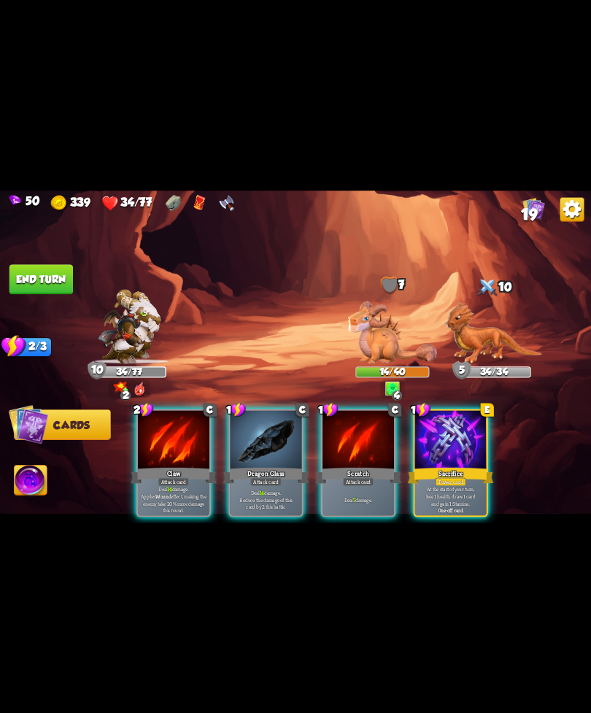
click at [247, 466] on div "Dragon Glass" at bounding box center [266, 475] width 86 height 19
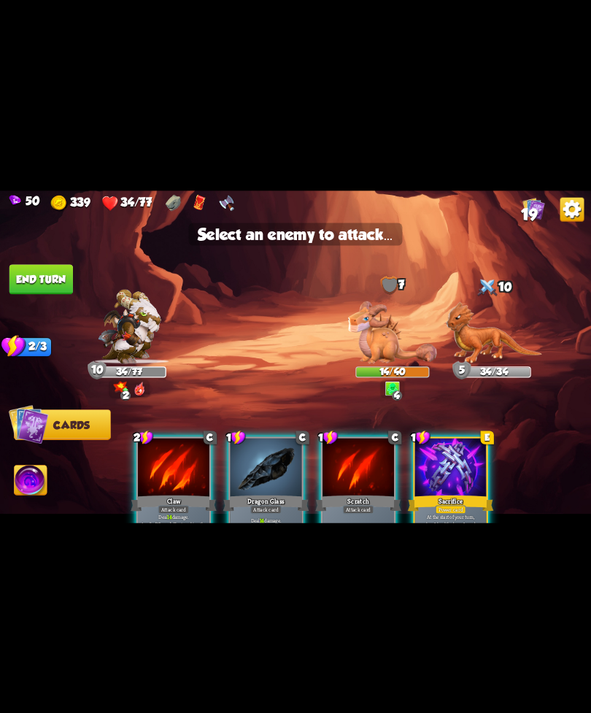
click at [385, 342] on img at bounding box center [392, 332] width 89 height 63
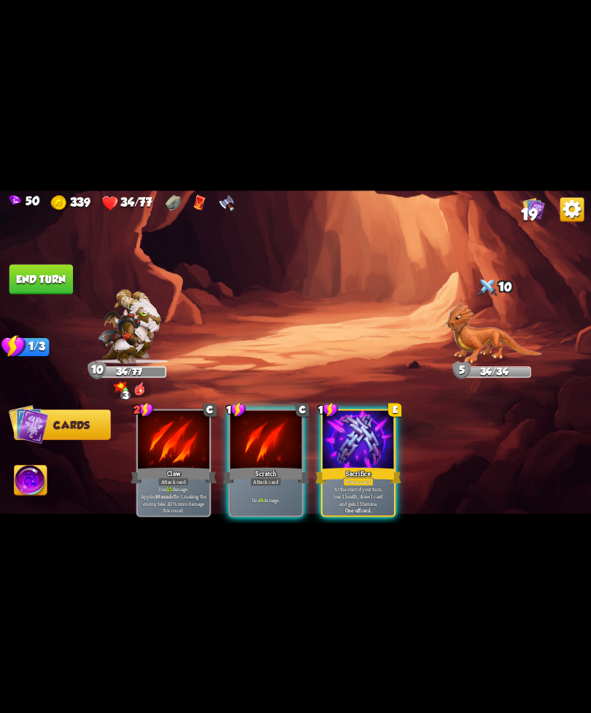
click at [245, 466] on div "Scratch" at bounding box center [266, 475] width 86 height 19
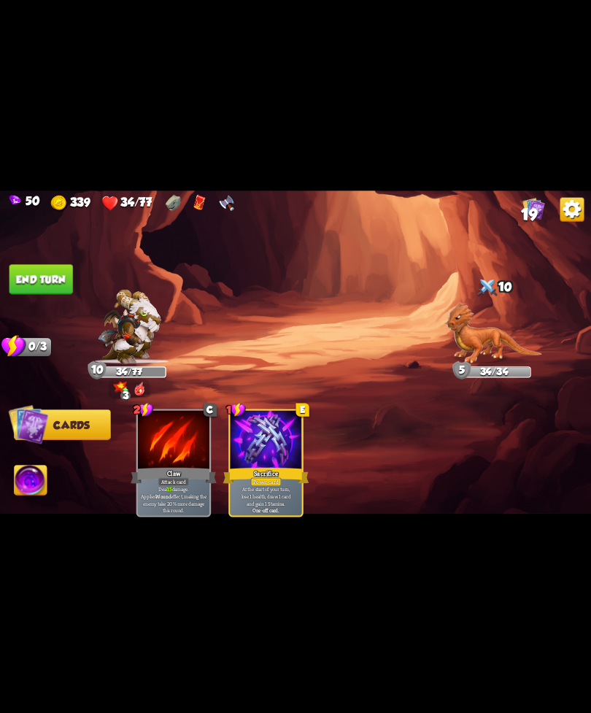
click at [484, 342] on img at bounding box center [494, 333] width 96 height 62
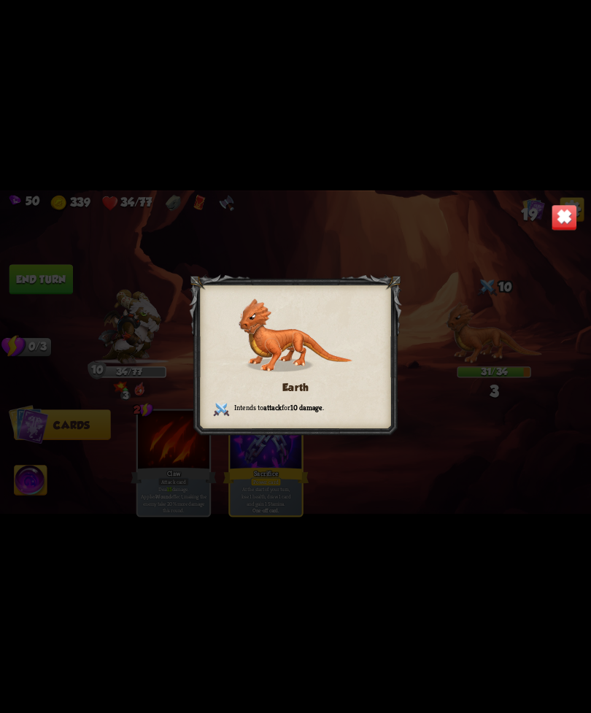
click at [564, 217] on img at bounding box center [565, 217] width 26 height 26
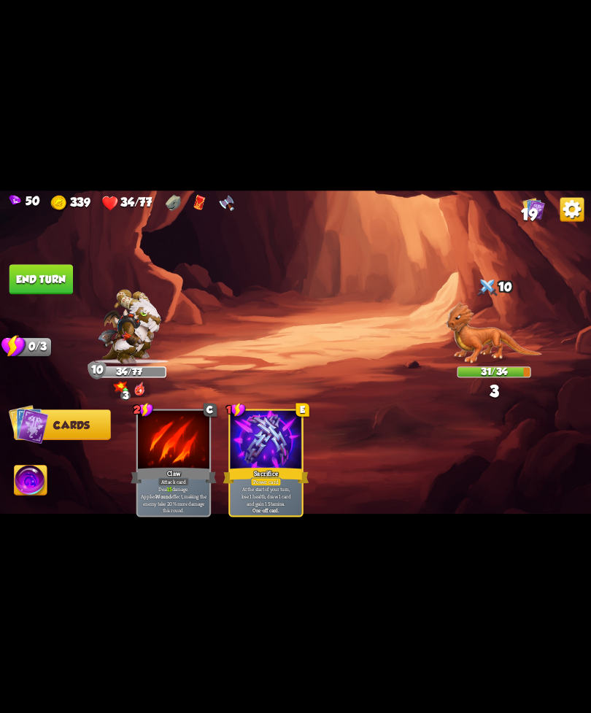
click at [569, 206] on img at bounding box center [573, 209] width 24 height 24
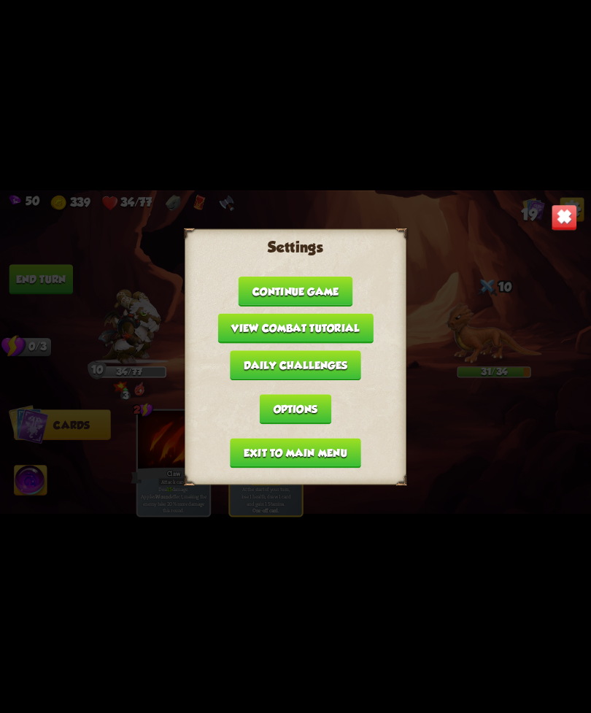
click at [556, 212] on img at bounding box center [565, 217] width 26 height 26
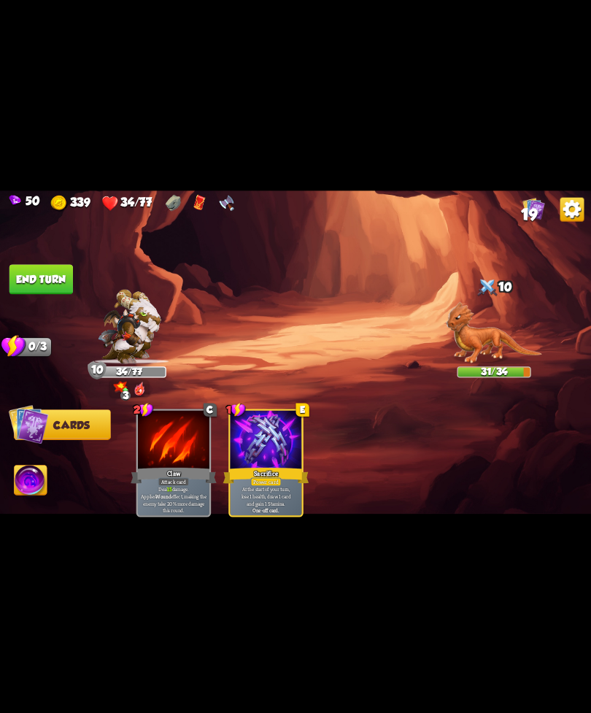
click at [30, 286] on button "End turn" at bounding box center [41, 279] width 64 height 30
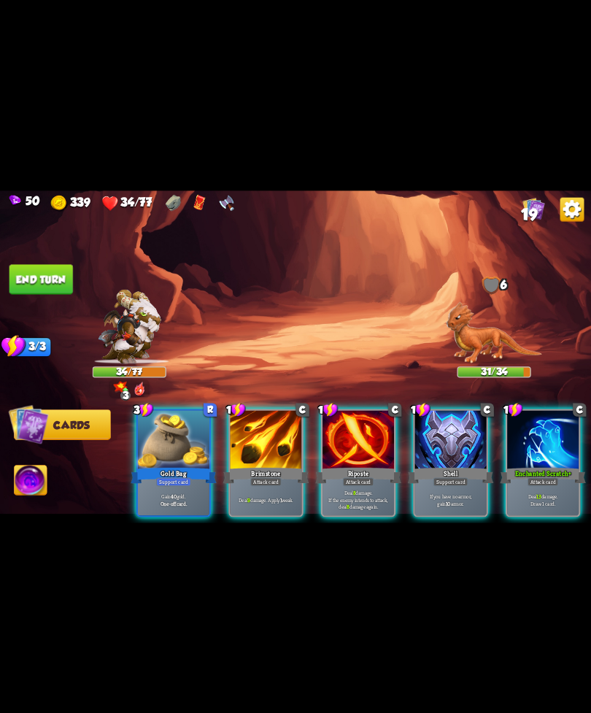
click at [185, 466] on div "Gold Bag" at bounding box center [174, 475] width 86 height 19
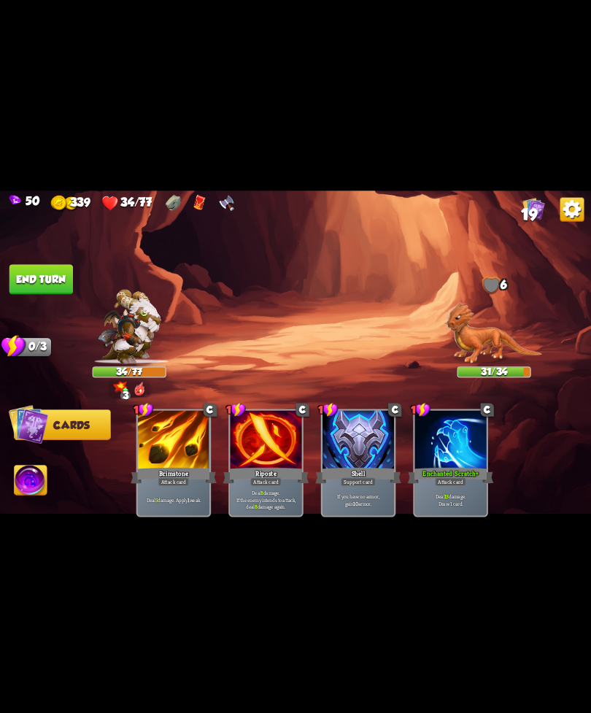
click at [49, 272] on button "End turn" at bounding box center [41, 279] width 64 height 30
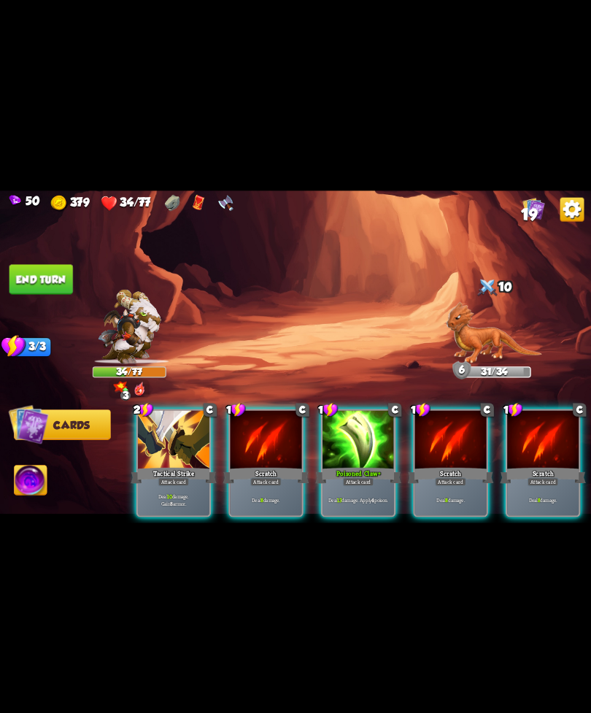
click at [356, 466] on div "Poisoned Claw+" at bounding box center [358, 475] width 86 height 19
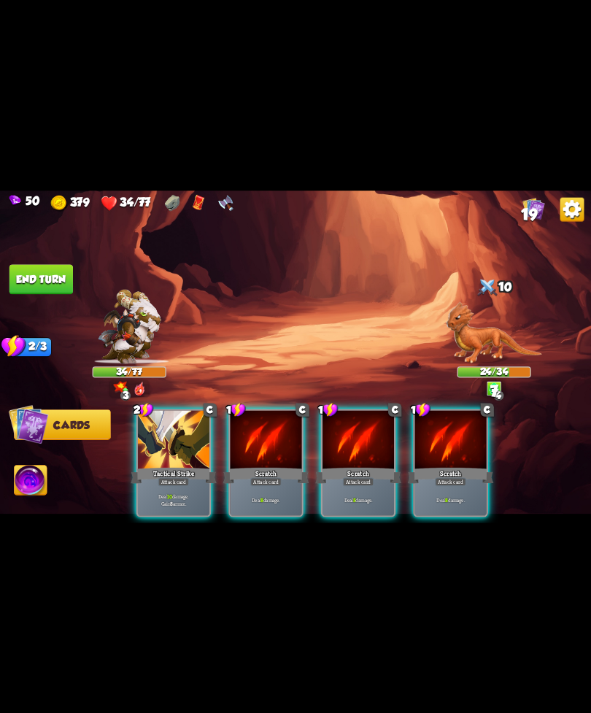
click at [368, 477] on div "Attack card" at bounding box center [358, 481] width 31 height 9
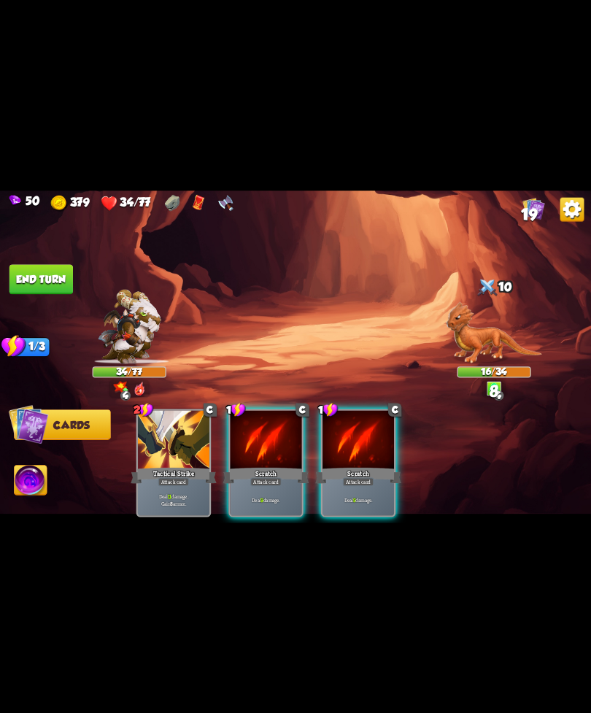
click at [366, 477] on div "Attack card" at bounding box center [358, 481] width 31 height 9
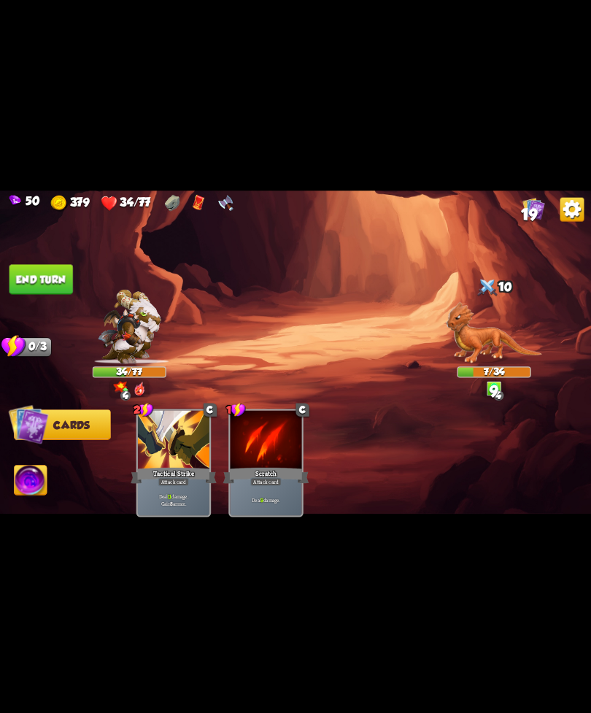
click at [26, 475] on img at bounding box center [31, 482] width 33 height 34
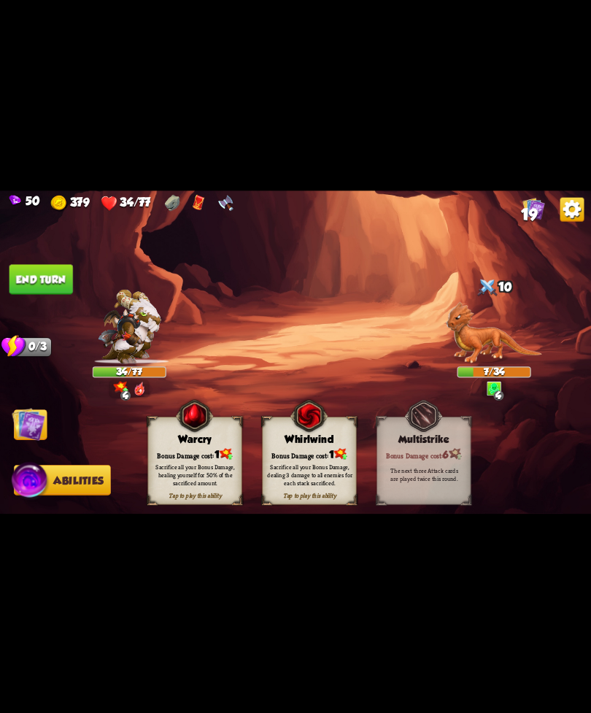
click at [321, 461] on div "Sacrifice all your Bonus Damage, dealing 3 damage to all enemies for each stack…" at bounding box center [310, 474] width 94 height 37
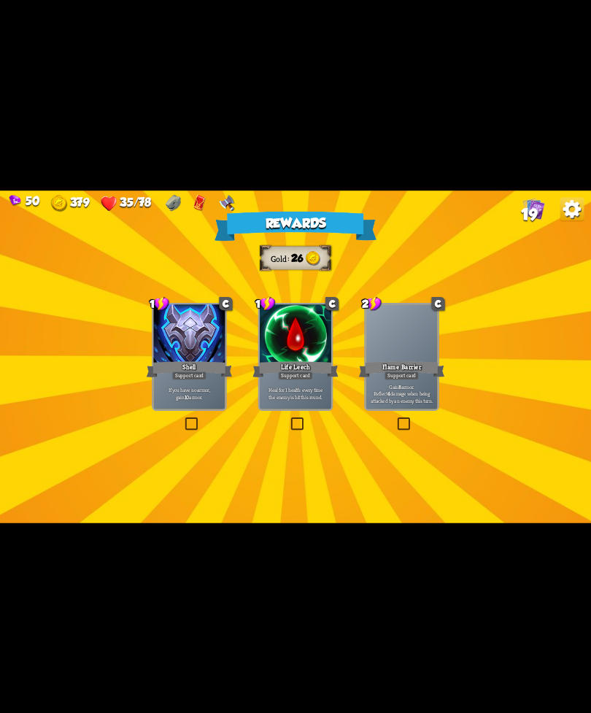
click at [278, 354] on div at bounding box center [296, 334] width 72 height 61
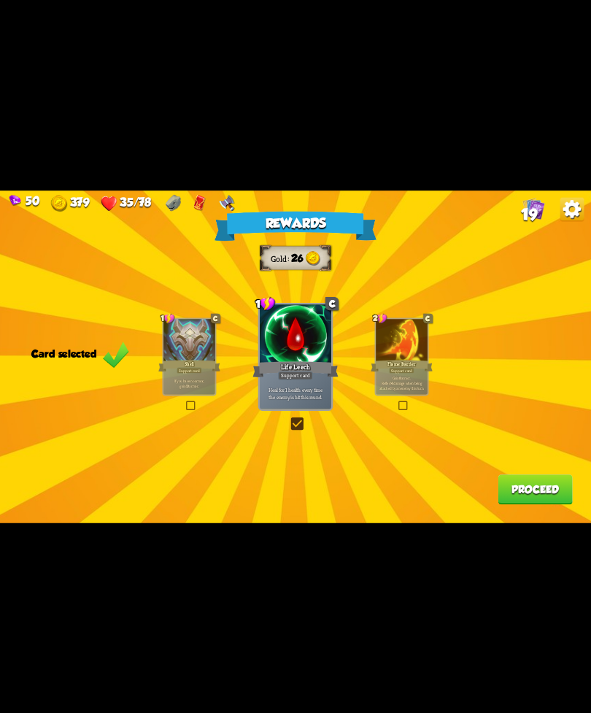
click at [512, 495] on button "Proceed" at bounding box center [535, 490] width 74 height 30
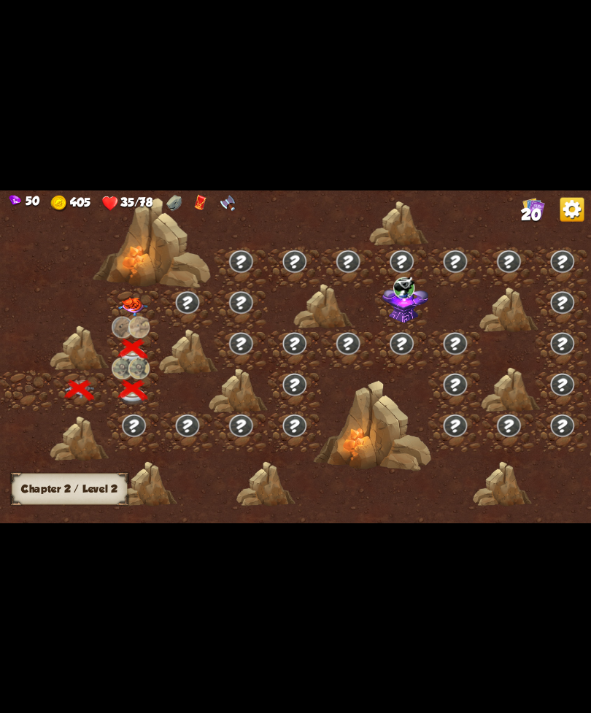
click at [124, 294] on div at bounding box center [133, 308] width 53 height 41
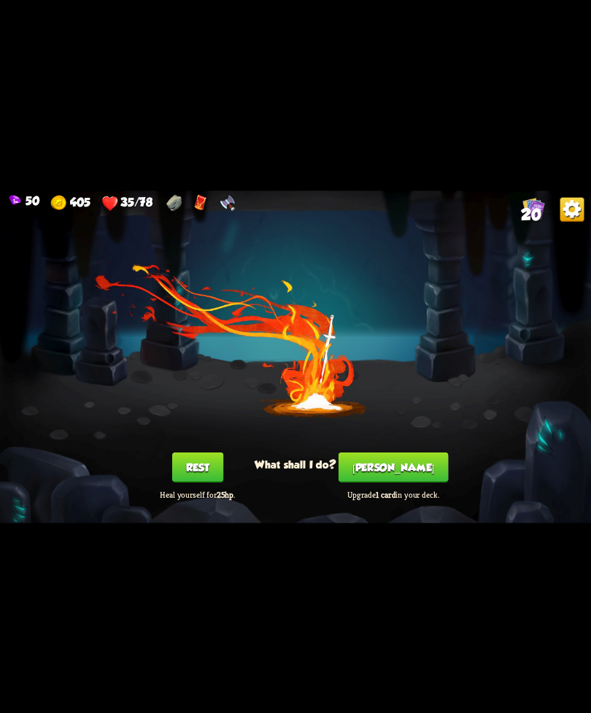
click at [400, 464] on button "[PERSON_NAME]" at bounding box center [394, 467] width 110 height 30
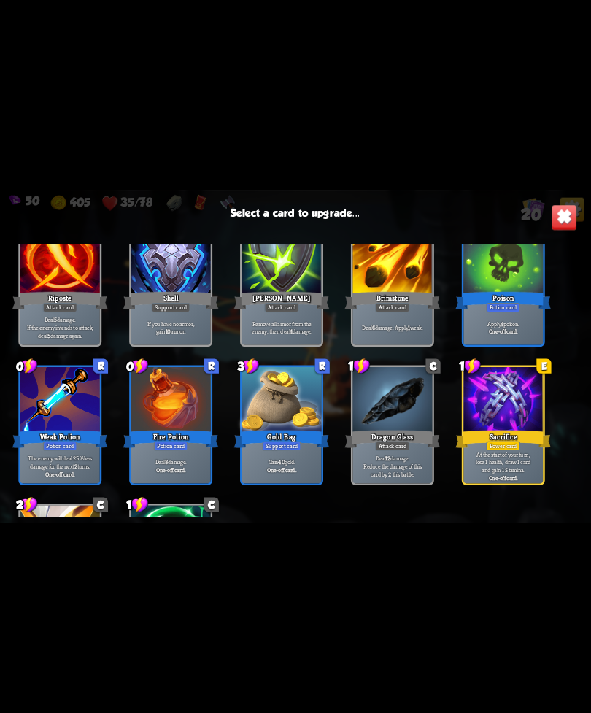
scroll to position [460, 0]
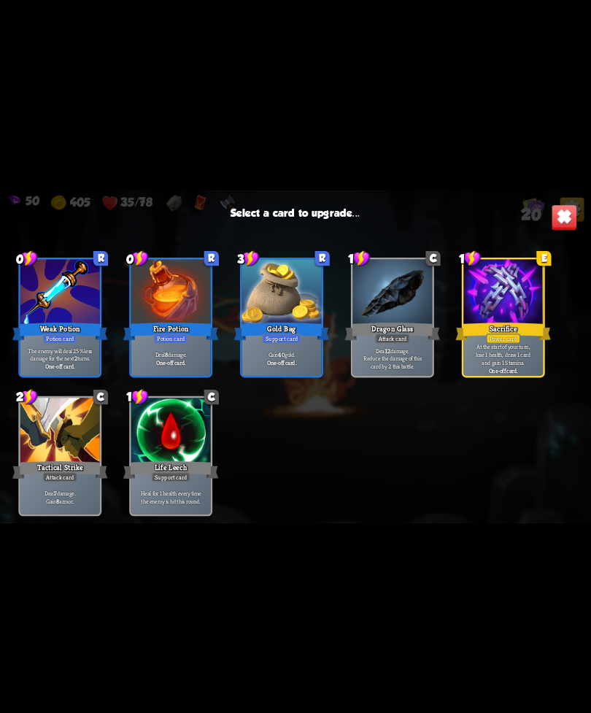
click at [185, 454] on div at bounding box center [171, 431] width 80 height 67
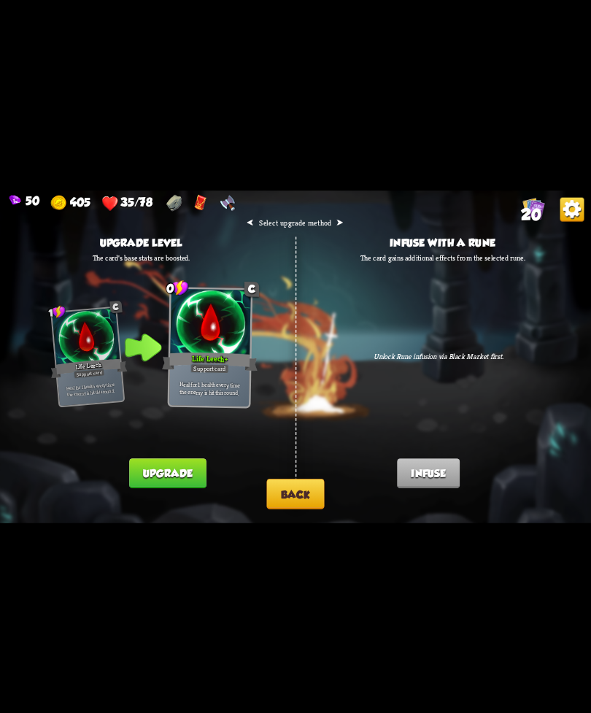
click at [181, 471] on button "Upgrade" at bounding box center [167, 473] width 77 height 30
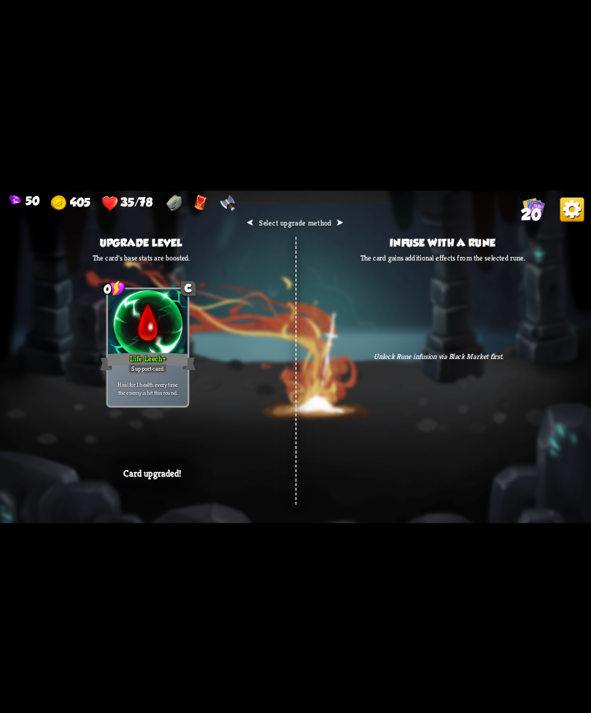
click at [388, 420] on div "⮜ Select upgrade method ⮞ Upgrade level The card's base stats are boosted. 0 C …" at bounding box center [295, 357] width 591 height 333
click at [356, 481] on div "⮜ Select upgrade method ⮞ Upgrade level The card's base stats are boosted. 0 C …" at bounding box center [295, 357] width 591 height 333
click at [331, 540] on div "50 405 35/78 20 ⮜ Select upgrade method ⮞ Upgrade level The card's base stats a…" at bounding box center [295, 356] width 591 height 713
click at [312, 519] on div "⮜ Select upgrade method ⮞ Upgrade level The card's base stats are boosted. 0 C …" at bounding box center [295, 357] width 591 height 333
click at [253, 514] on div "⮜ Select upgrade method ⮞ Upgrade level The card's base stats are boosted. 0 C …" at bounding box center [295, 357] width 591 height 333
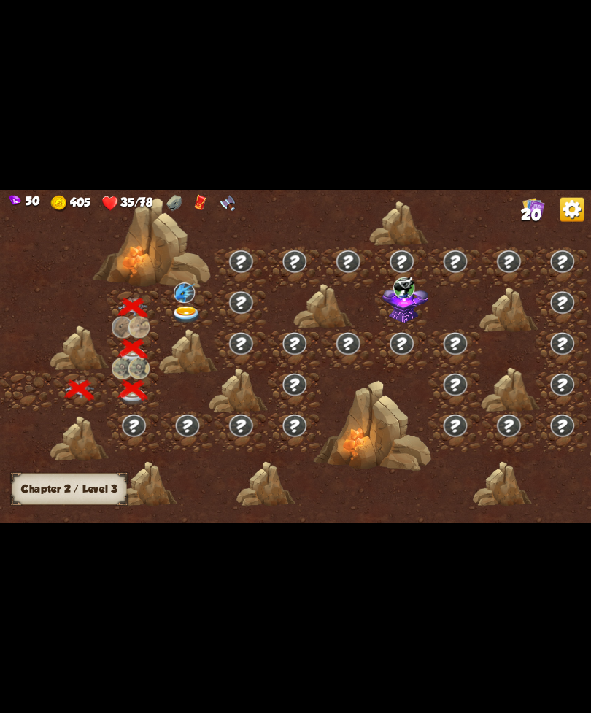
click at [196, 316] on img at bounding box center [187, 315] width 30 height 18
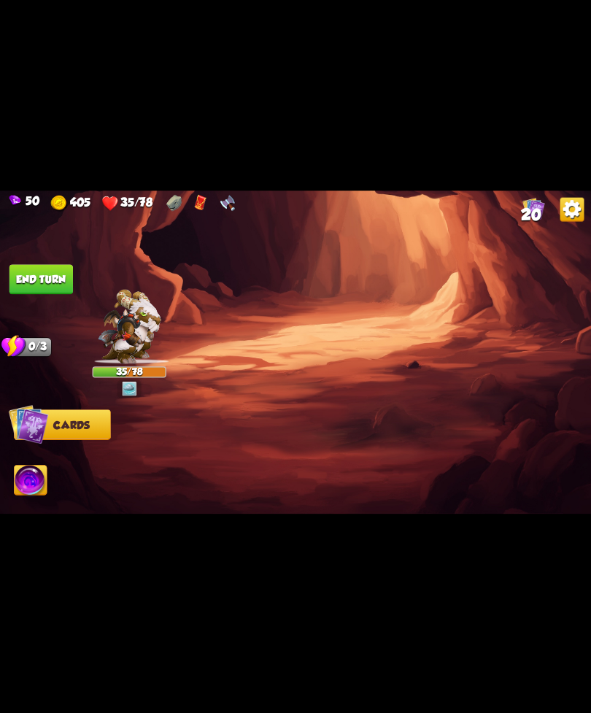
click at [183, 301] on img at bounding box center [295, 357] width 591 height 333
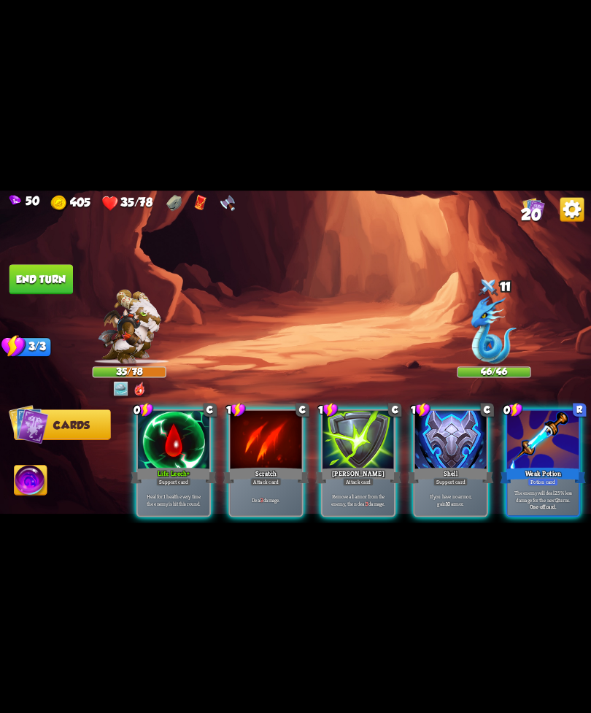
click at [175, 493] on p "Heal for 1 health every time the enemy is hit this round." at bounding box center [173, 500] width 68 height 14
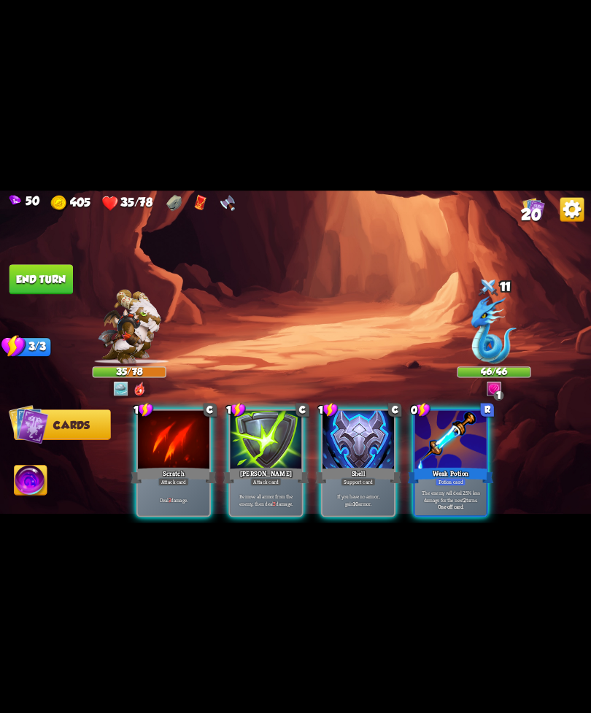
click at [364, 477] on div "Support card" at bounding box center [358, 481] width 35 height 9
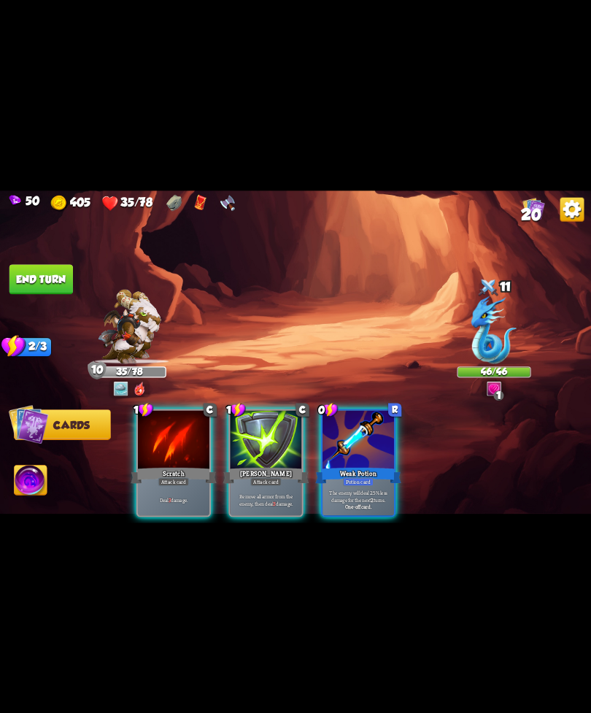
click at [358, 477] on div "Potion card" at bounding box center [358, 481] width 31 height 9
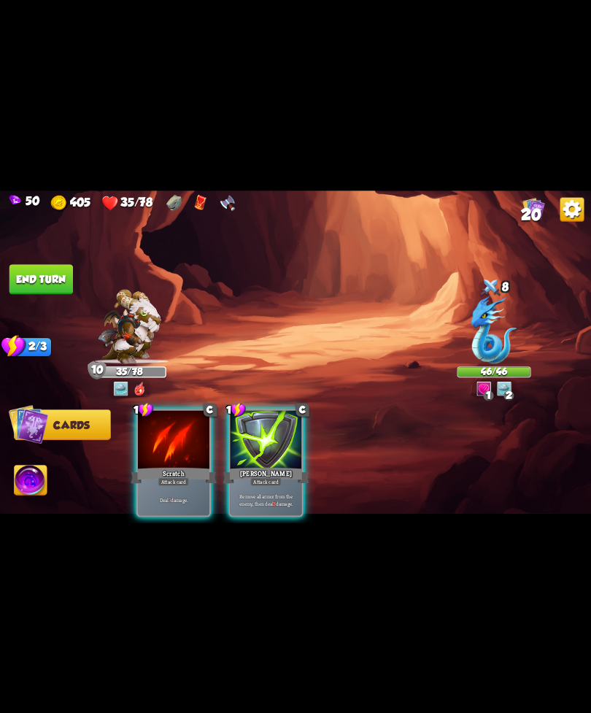
click at [171, 484] on div "Deal 3 damage." at bounding box center [174, 499] width 72 height 31
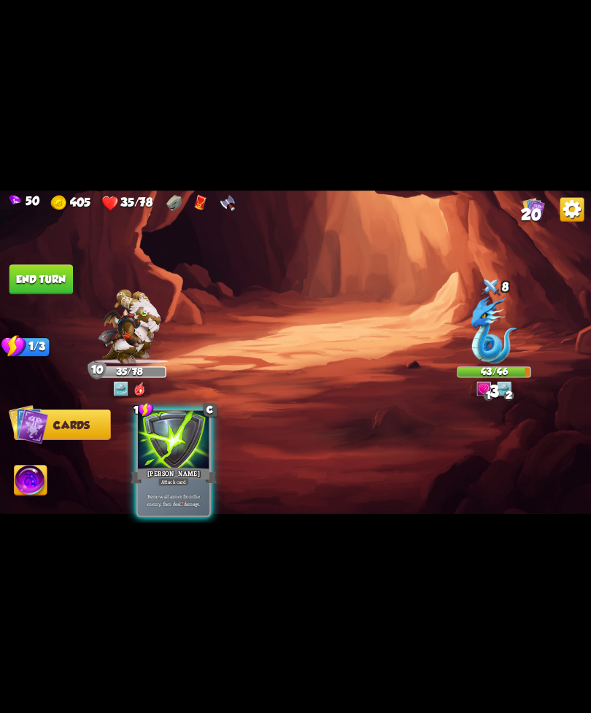
click at [185, 466] on div "[PERSON_NAME]" at bounding box center [174, 475] width 86 height 19
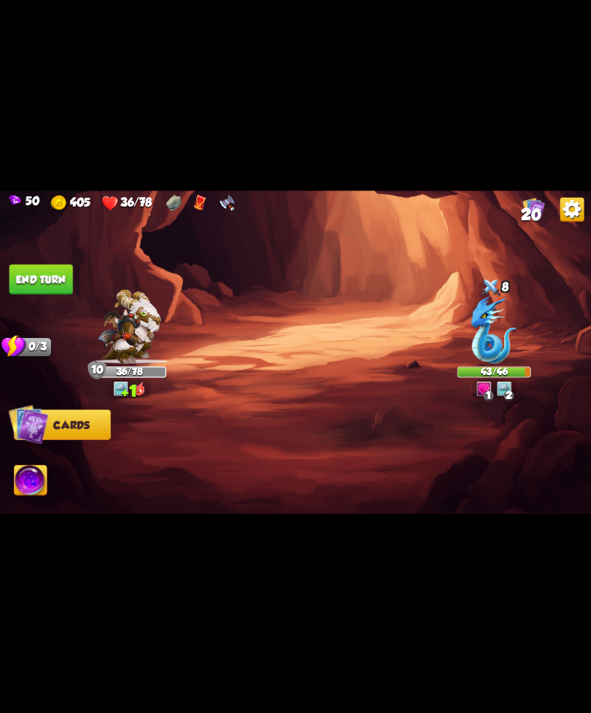
click at [51, 271] on button "End turn" at bounding box center [41, 279] width 64 height 30
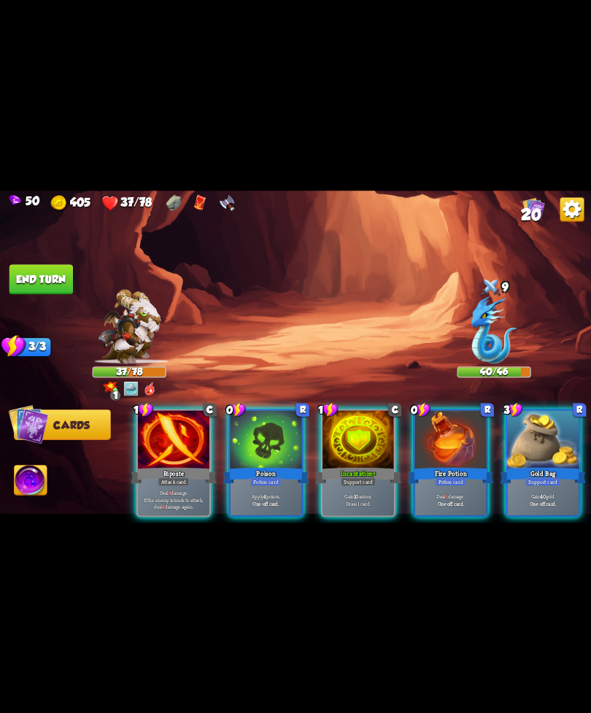
click at [281, 477] on div "Potion card" at bounding box center [265, 481] width 31 height 9
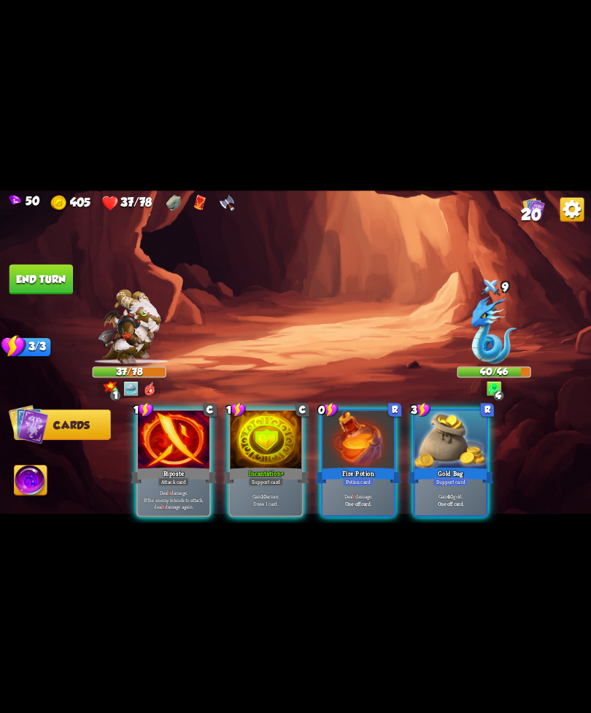
click at [353, 477] on div "Potion card" at bounding box center [358, 481] width 31 height 9
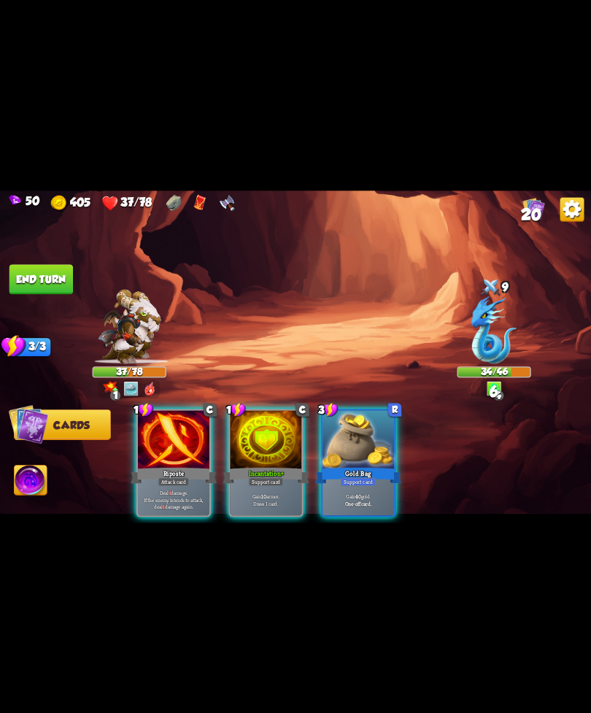
click at [272, 493] on p "Gain 10 armor. Draw 1 card." at bounding box center [266, 500] width 68 height 14
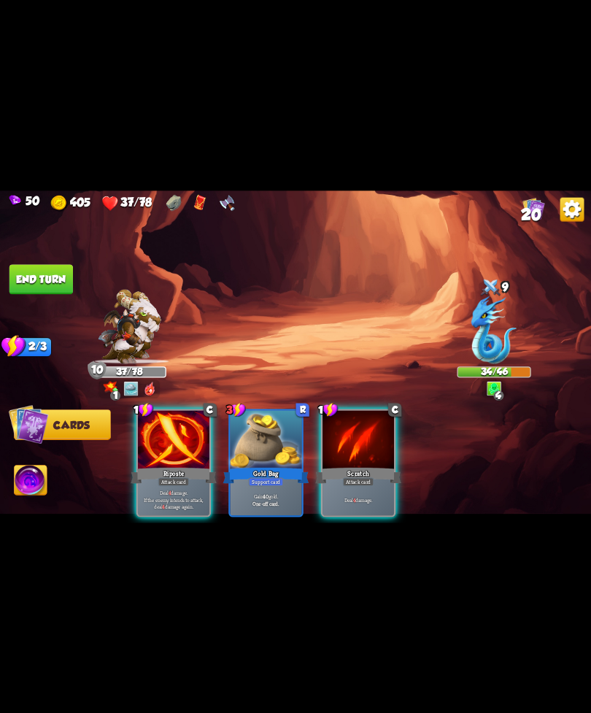
click at [170, 489] on b "4" at bounding box center [170, 492] width 3 height 7
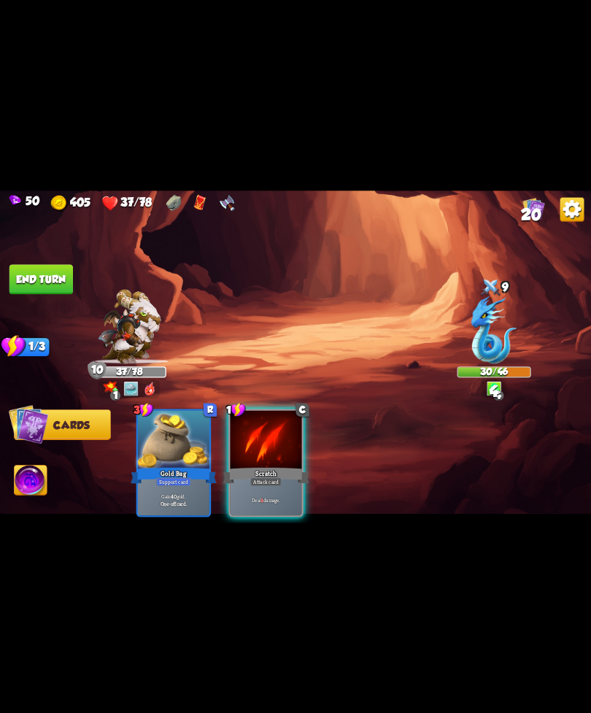
click at [274, 477] on div "Attack card" at bounding box center [265, 481] width 31 height 9
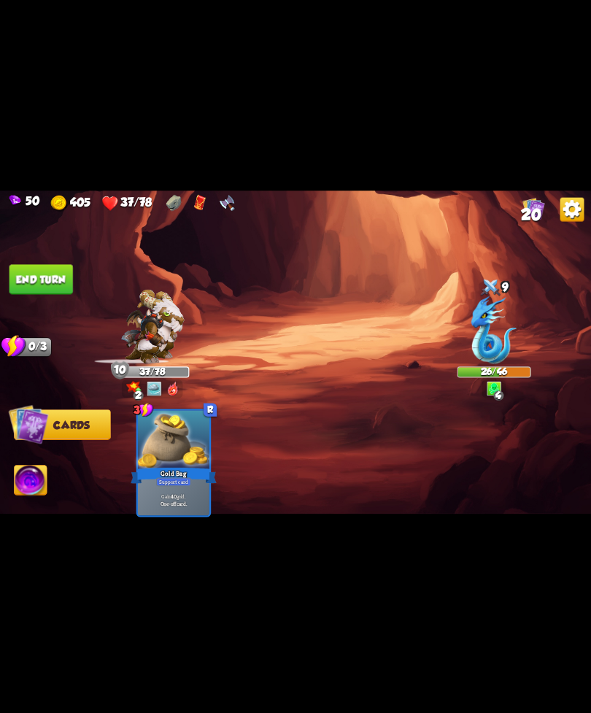
click at [34, 283] on button "End turn" at bounding box center [41, 279] width 64 height 30
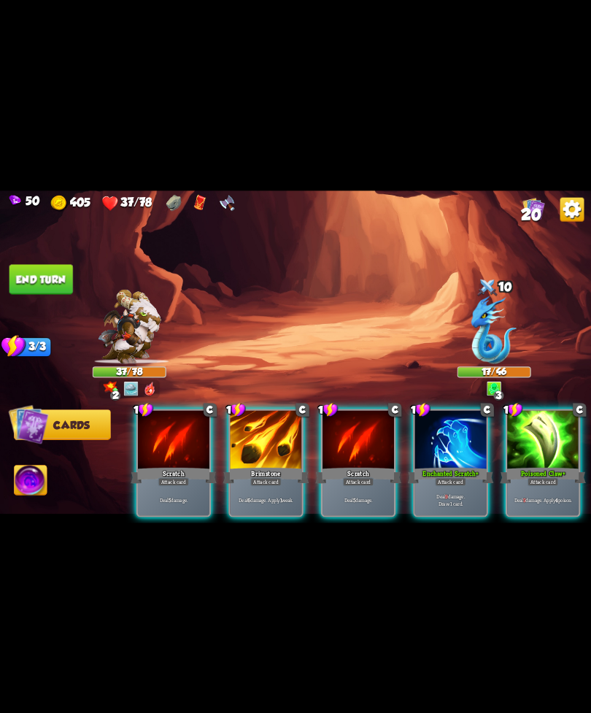
click at [538, 466] on div "Poisoned Claw+" at bounding box center [543, 475] width 86 height 19
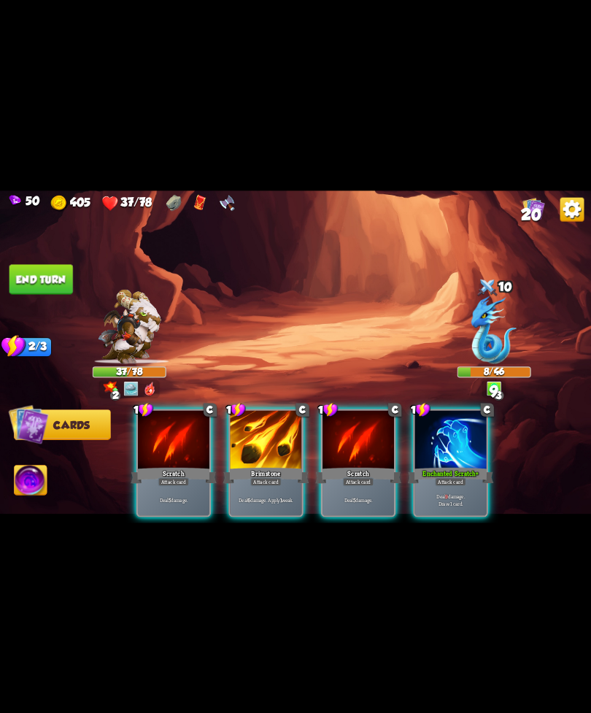
click at [272, 466] on div "Brimstone" at bounding box center [266, 475] width 86 height 19
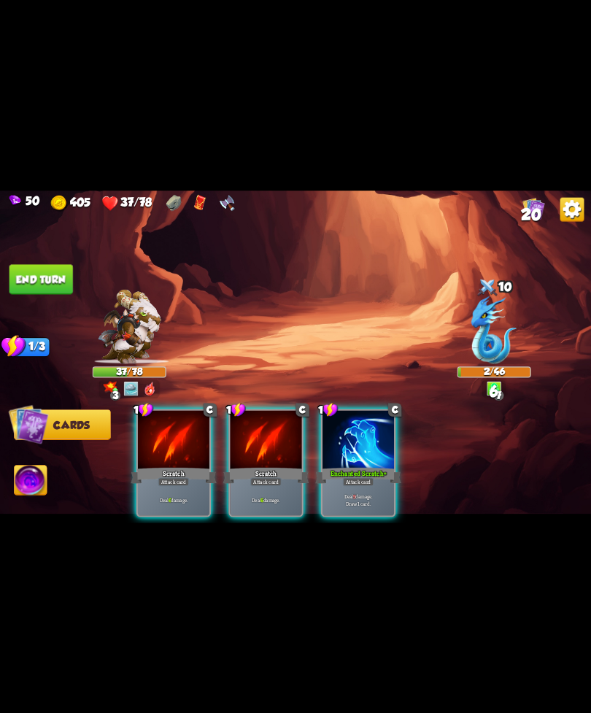
click at [44, 475] on img at bounding box center [31, 482] width 33 height 34
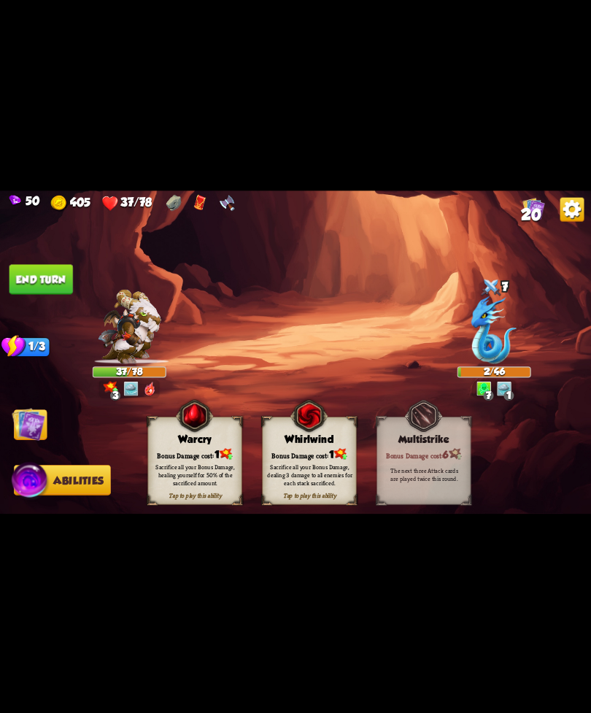
click at [201, 461] on div "Sacrifice all your Bonus Damage, healing yourself for 50% of the sacrificed amo…" at bounding box center [195, 474] width 94 height 37
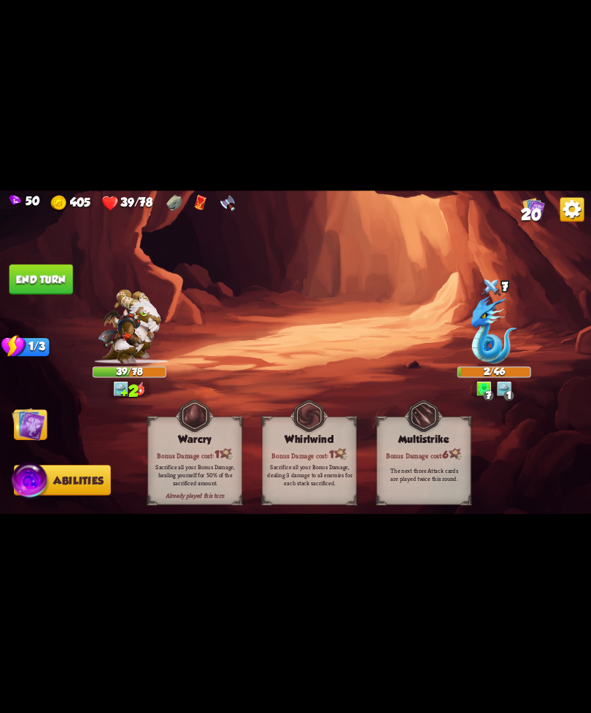
click at [44, 277] on button "End turn" at bounding box center [41, 279] width 64 height 30
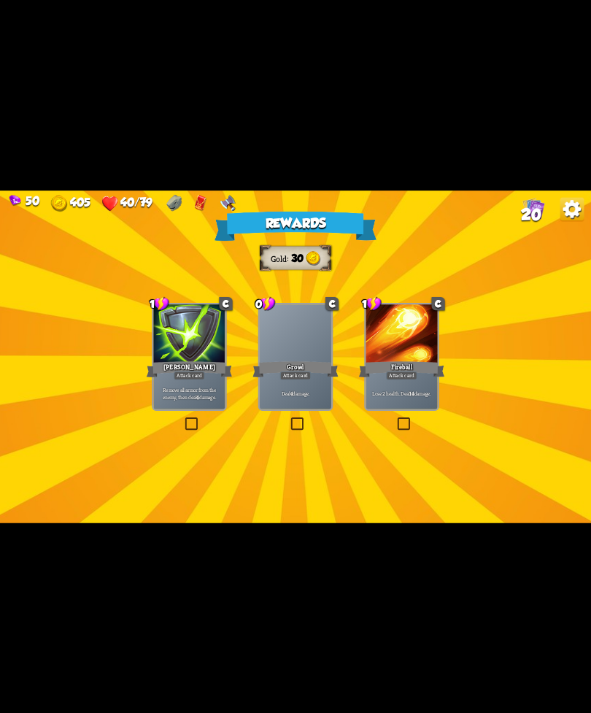
click at [288, 353] on div at bounding box center [296, 334] width 72 height 61
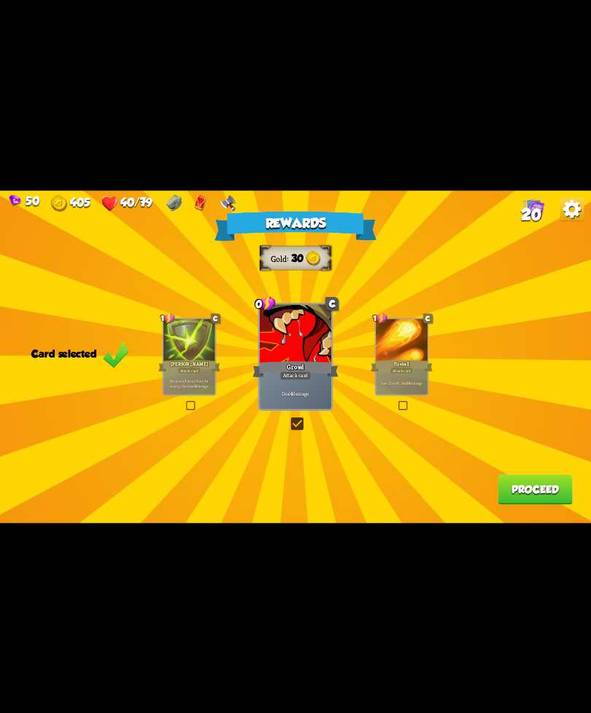
click at [506, 478] on div "Rewards Gold 30 Card selected 1 C [PERSON_NAME] Attack card Remove all armor fr…" at bounding box center [295, 357] width 591 height 333
click at [540, 484] on button "Proceed" at bounding box center [535, 490] width 74 height 30
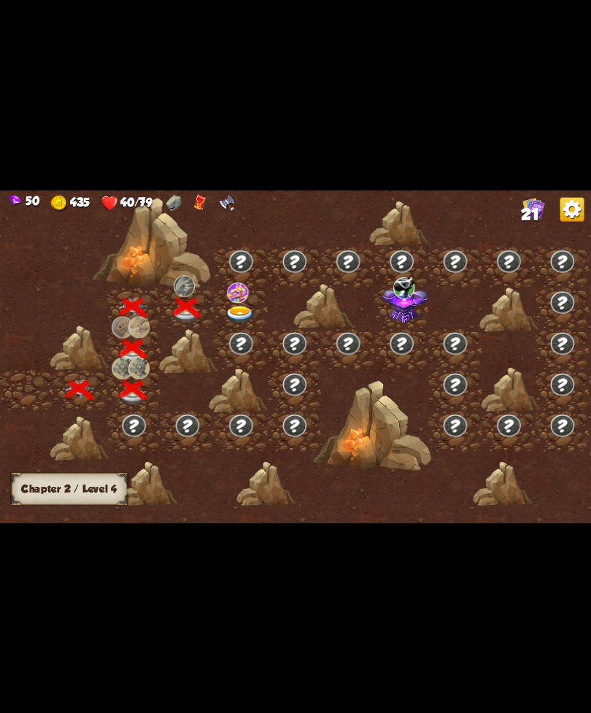
click at [544, 487] on div at bounding box center [366, 362] width 732 height 345
click at [246, 319] on img at bounding box center [241, 315] width 30 height 18
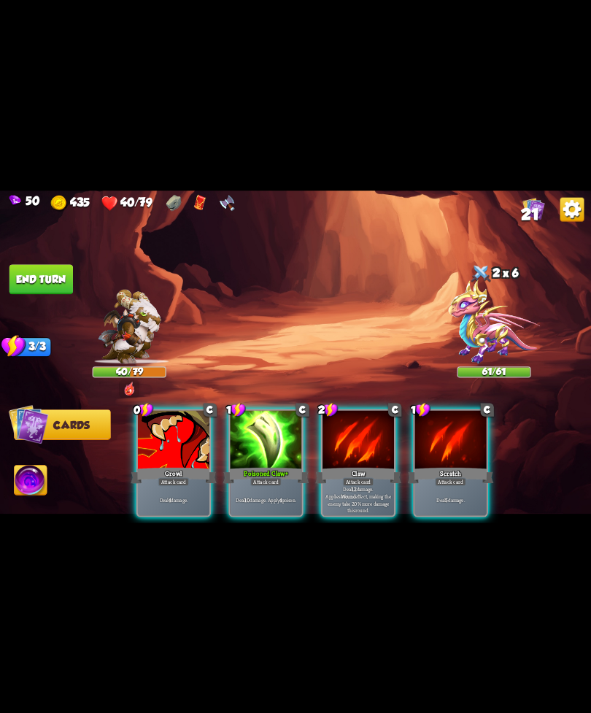
click at [481, 331] on div "Player turn" at bounding box center [295, 356] width 591 height 91
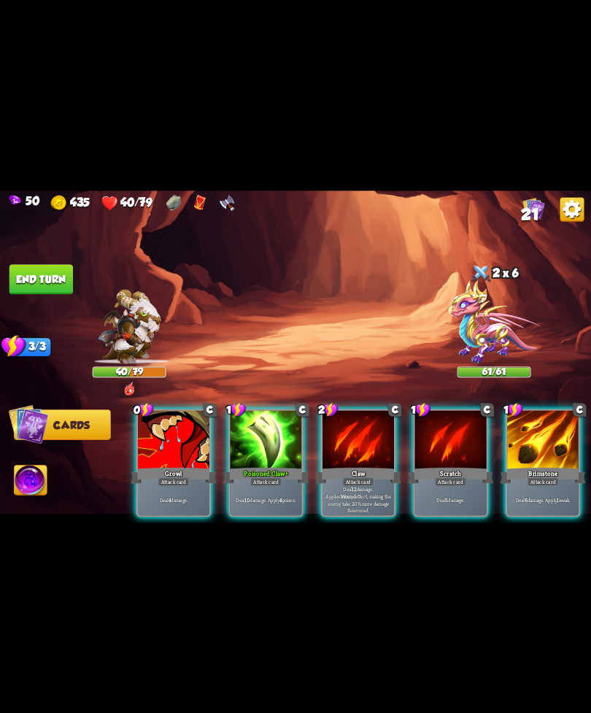
click at [490, 323] on div "Player turn" at bounding box center [295, 356] width 591 height 91
click at [489, 318] on img at bounding box center [494, 322] width 92 height 84
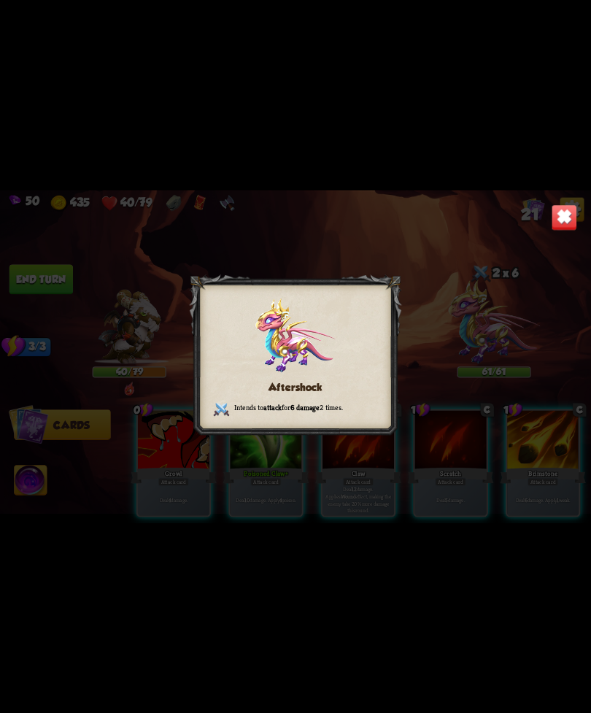
click at [538, 234] on div "Aftershock Intends to attack for 6 damage 2 times." at bounding box center [295, 357] width 591 height 333
click at [570, 218] on img at bounding box center [565, 217] width 26 height 26
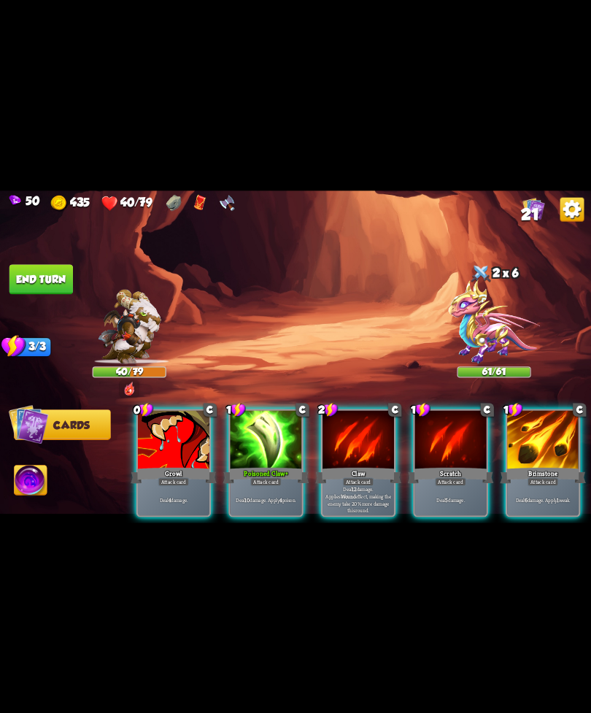
click at [542, 431] on div at bounding box center [543, 440] width 72 height 61
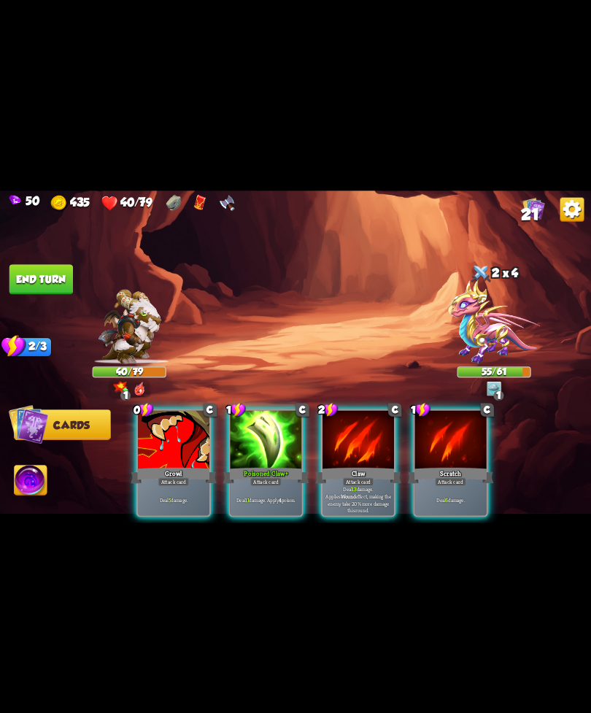
click at [258, 466] on div "Poisoned Claw+" at bounding box center [266, 475] width 86 height 19
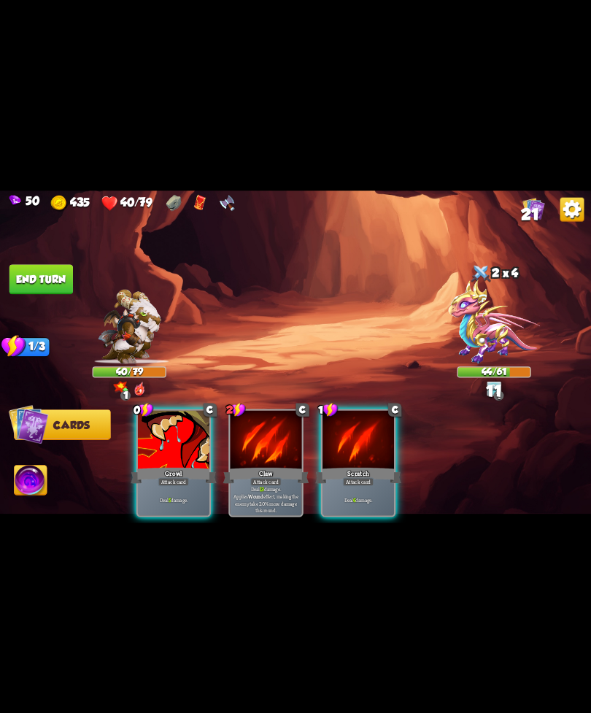
click at [175, 484] on div "Deal 5 damage." at bounding box center [174, 499] width 72 height 31
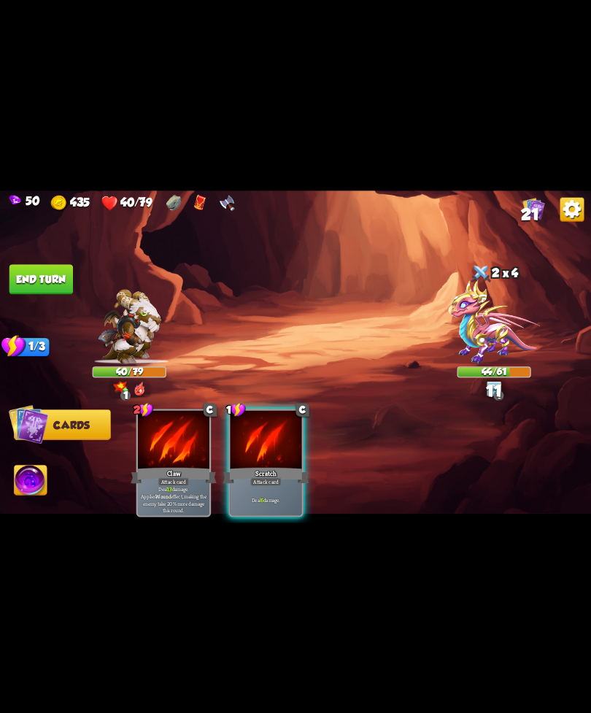
click at [356, 467] on div "2 C Claw Attack card Deal 13 damage. Applies Wound effect, making the enemy tak…" at bounding box center [354, 449] width 473 height 148
click at [261, 466] on div "Scratch" at bounding box center [266, 475] width 86 height 19
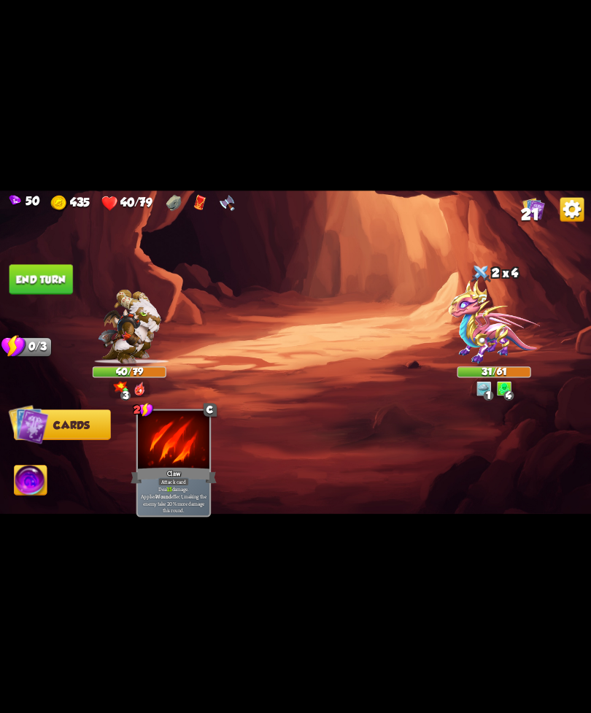
click at [45, 275] on button "End turn" at bounding box center [41, 279] width 64 height 30
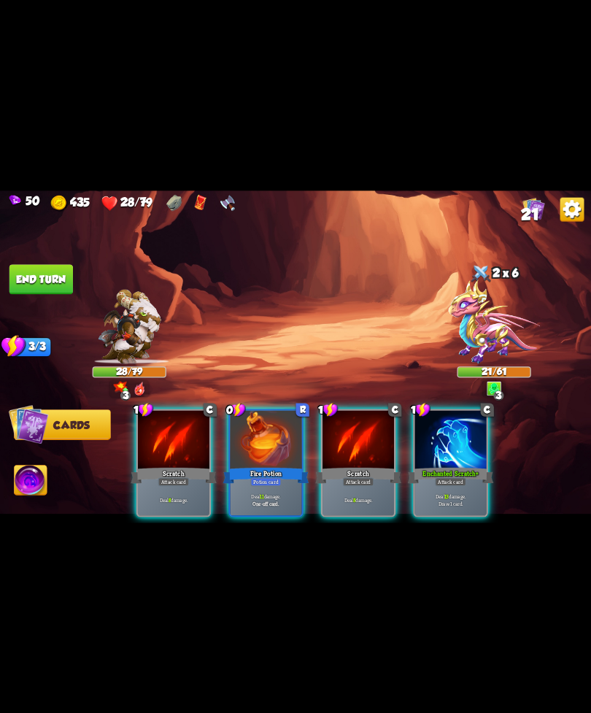
click at [210, 214] on img at bounding box center [295, 357] width 591 height 333
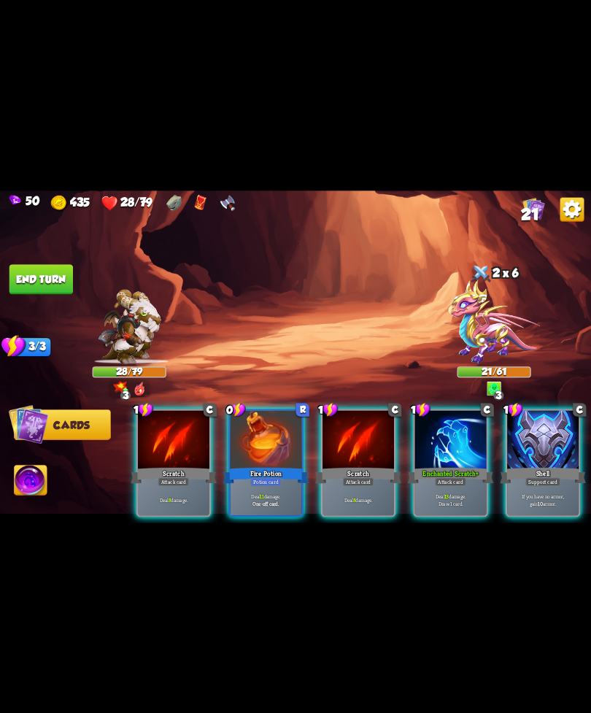
click at [277, 466] on div "Fire Potion" at bounding box center [266, 475] width 86 height 19
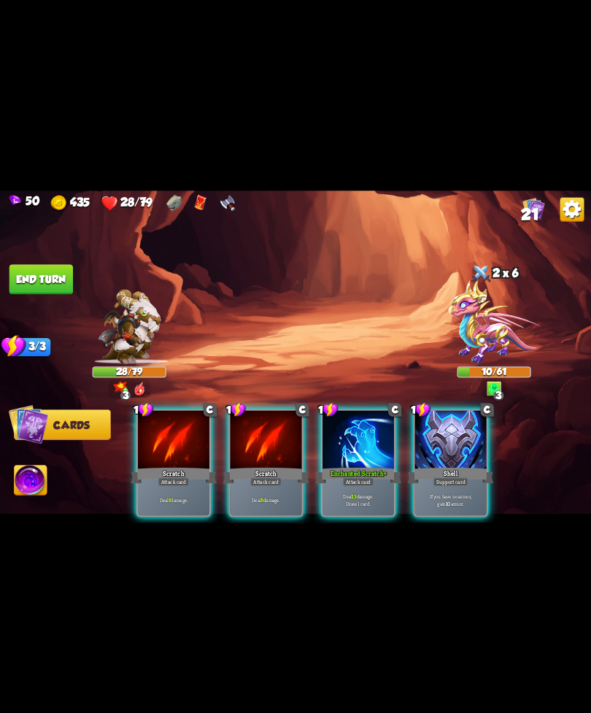
click at [445, 493] on p "If you have no armor, gain 10 armor." at bounding box center [451, 500] width 68 height 14
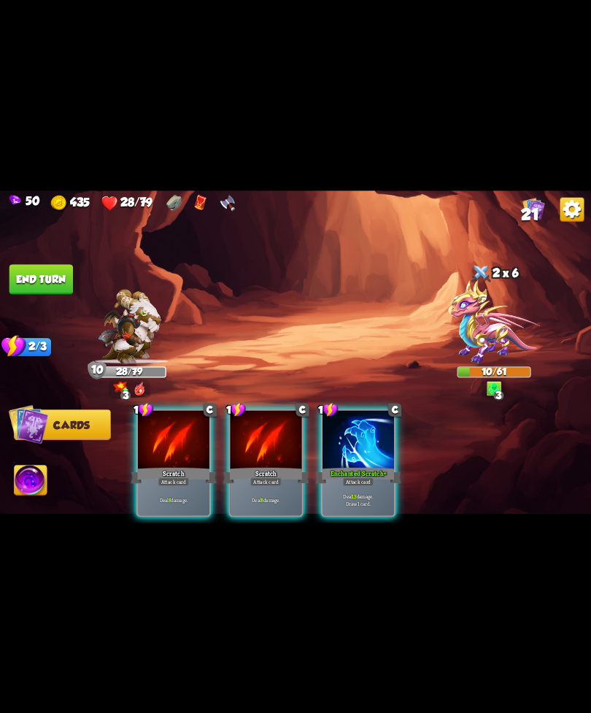
click at [269, 495] on div "Deal 8 damage." at bounding box center [267, 499] width 72 height 31
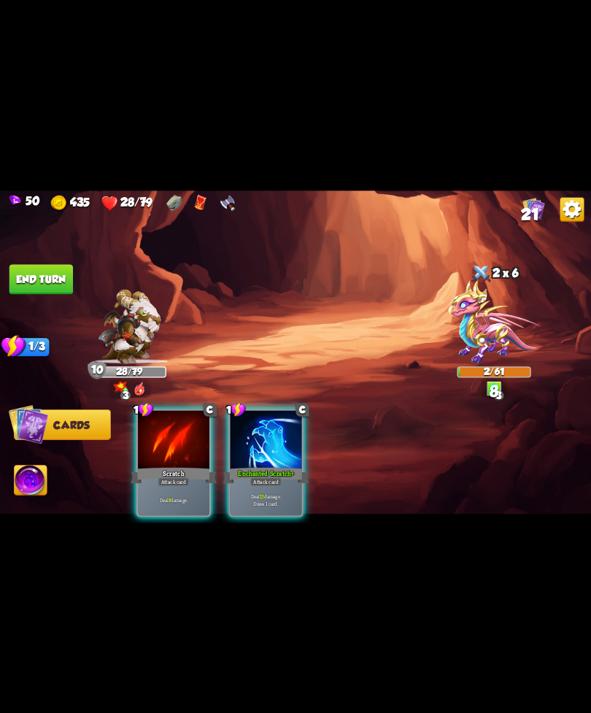
click at [39, 475] on img at bounding box center [31, 482] width 33 height 34
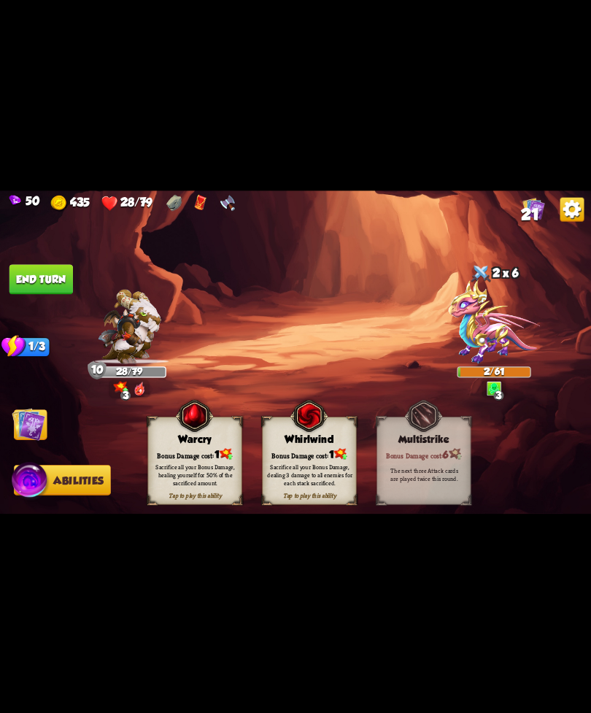
click at [213, 477] on div "Sacrifice all your Bonus Damage, healing yourself for 50% of the sacrificed amo…" at bounding box center [195, 474] width 85 height 23
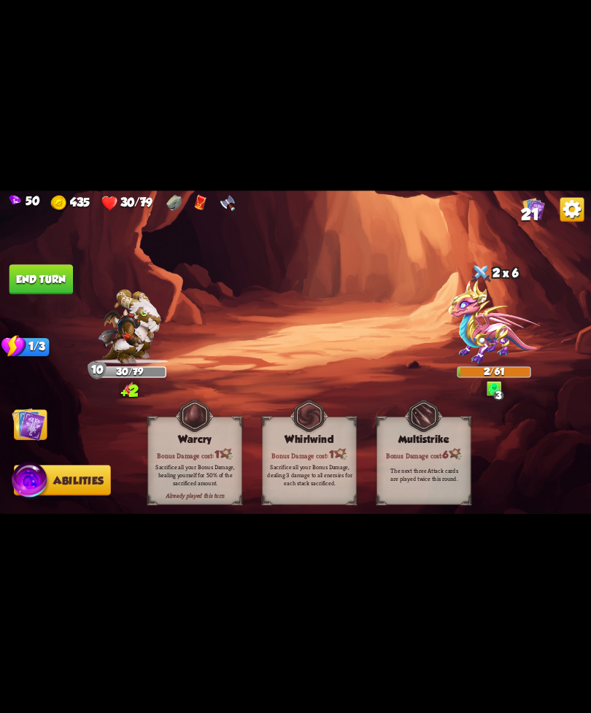
click at [54, 283] on button "End turn" at bounding box center [41, 279] width 64 height 30
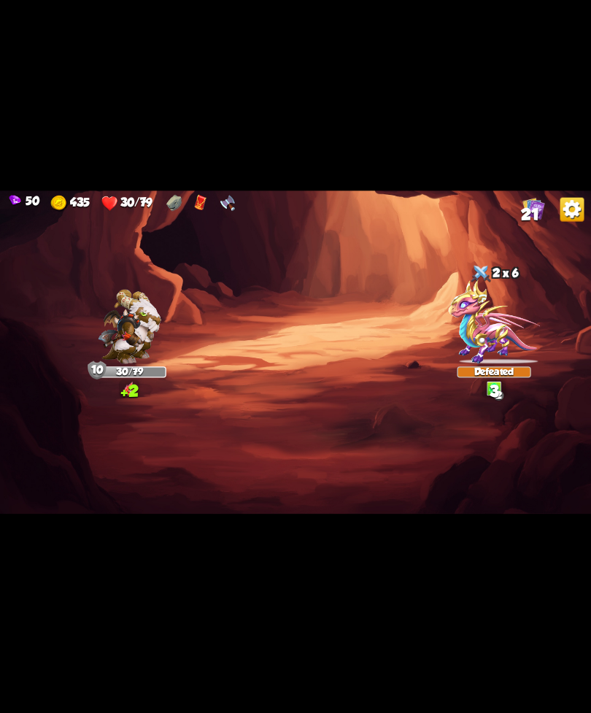
click at [8, 439] on img at bounding box center [295, 357] width 591 height 333
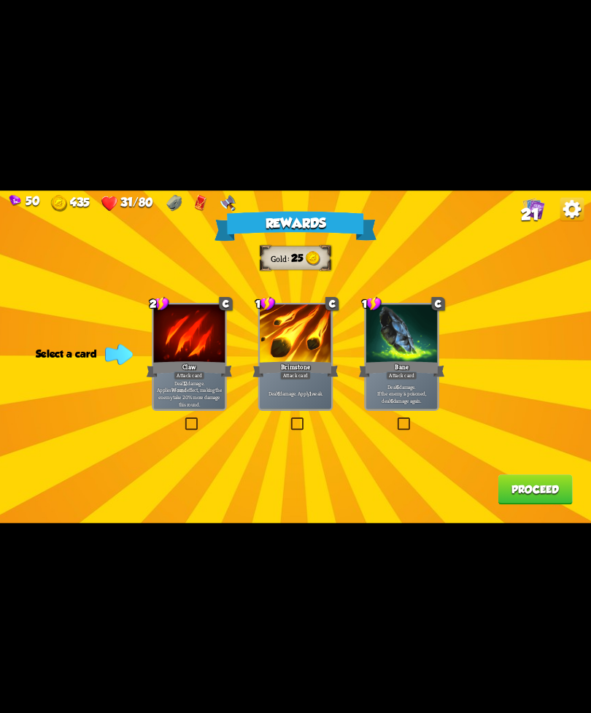
click at [420, 374] on div "Bane" at bounding box center [402, 368] width 86 height 19
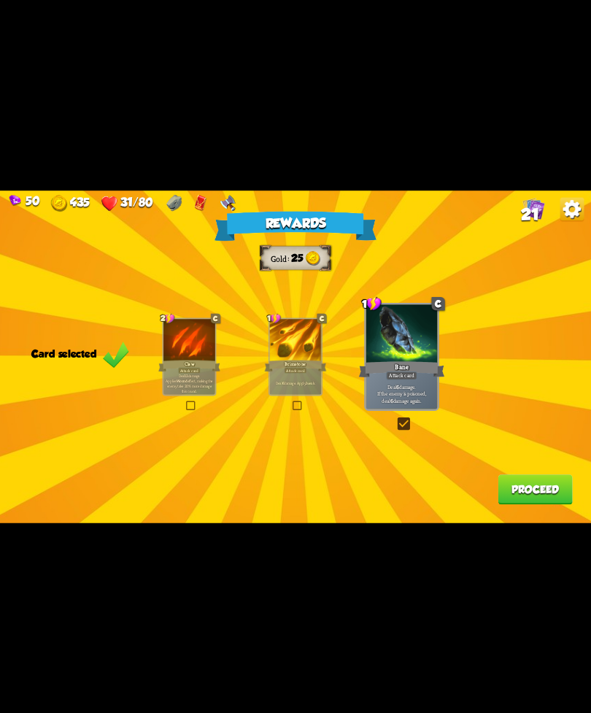
click at [518, 473] on div "Rewards Gold 25 Card selected 2 C Claw Attack card Deal 12 damage. Applies Woun…" at bounding box center [295, 357] width 591 height 333
click at [523, 490] on button "Proceed" at bounding box center [535, 490] width 74 height 30
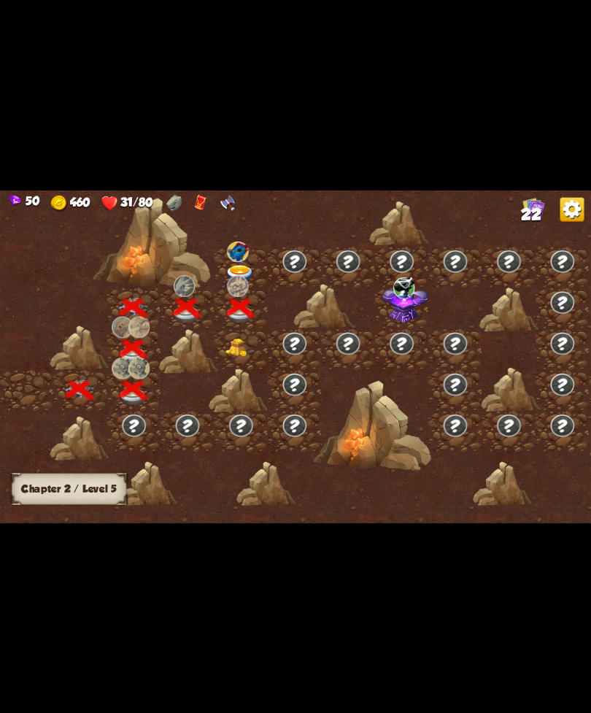
click at [237, 275] on img at bounding box center [241, 274] width 30 height 18
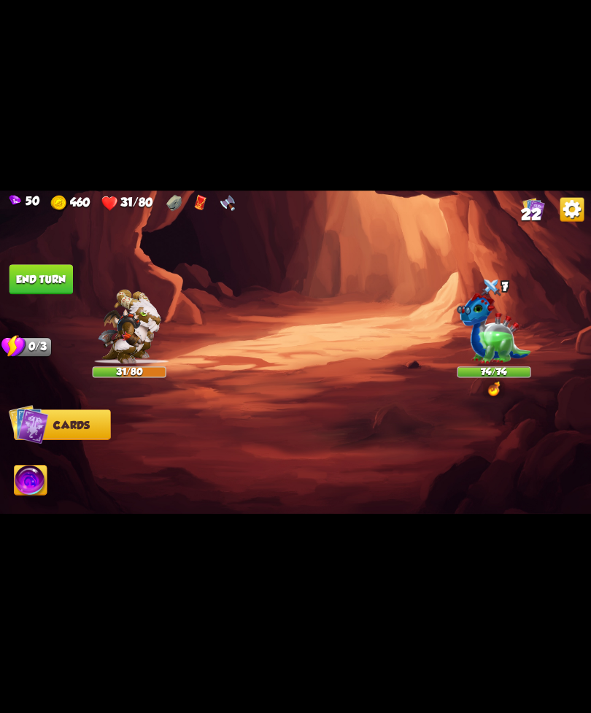
click at [559, 228] on img at bounding box center [295, 357] width 591 height 333
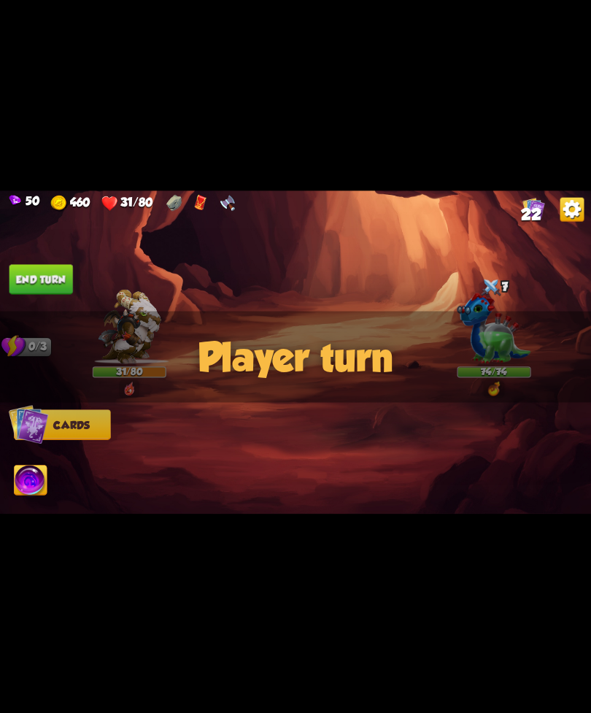
click at [578, 205] on img at bounding box center [573, 209] width 24 height 24
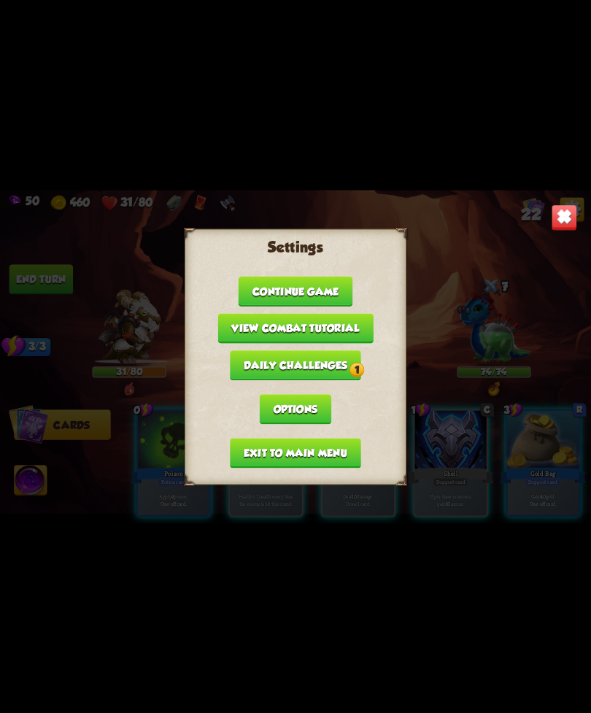
click at [322, 444] on button "Exit to main menu" at bounding box center [295, 453] width 131 height 30
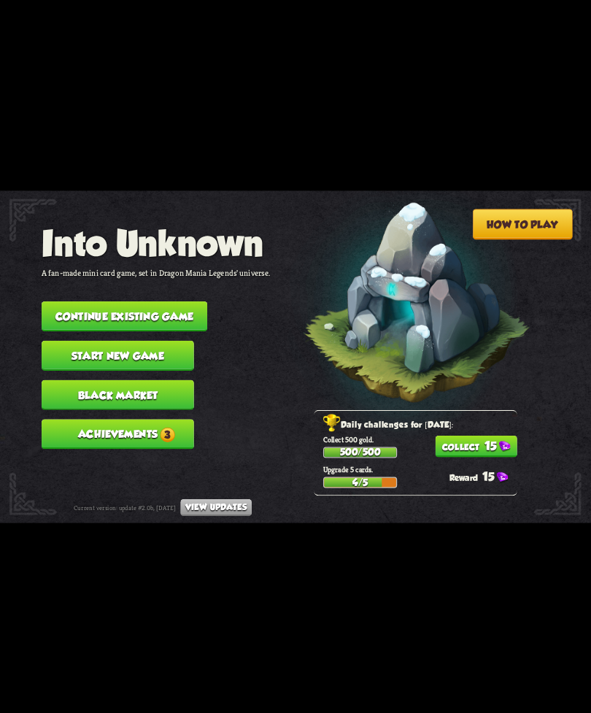
click at [168, 308] on button "Continue existing game" at bounding box center [125, 317] width 166 height 30
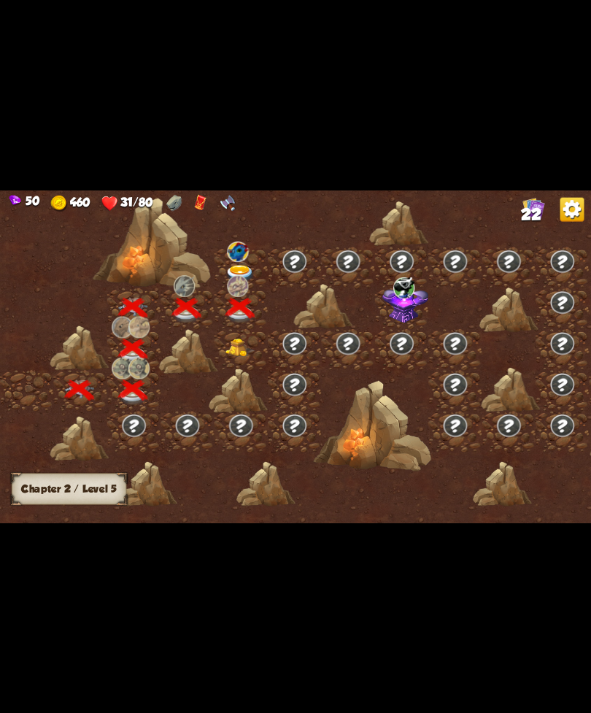
click at [235, 356] on img at bounding box center [241, 348] width 30 height 18
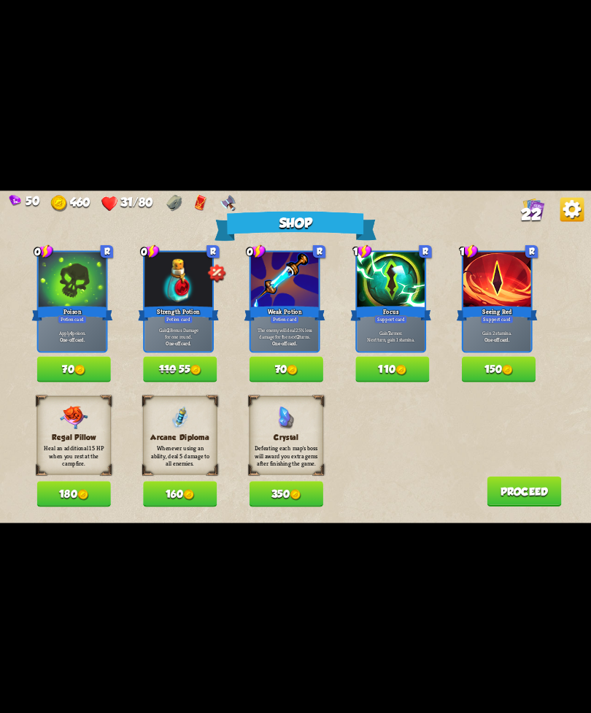
click at [499, 363] on button "150" at bounding box center [499, 369] width 74 height 26
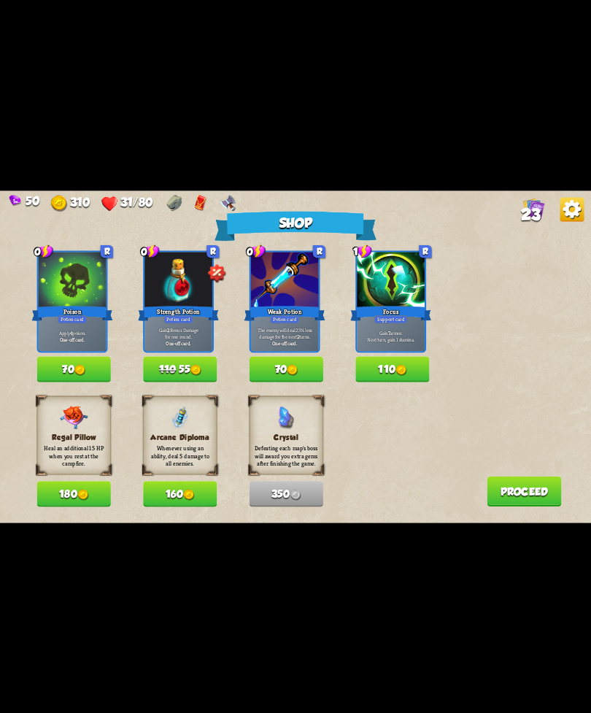
click at [401, 365] on img at bounding box center [401, 369] width 11 height 11
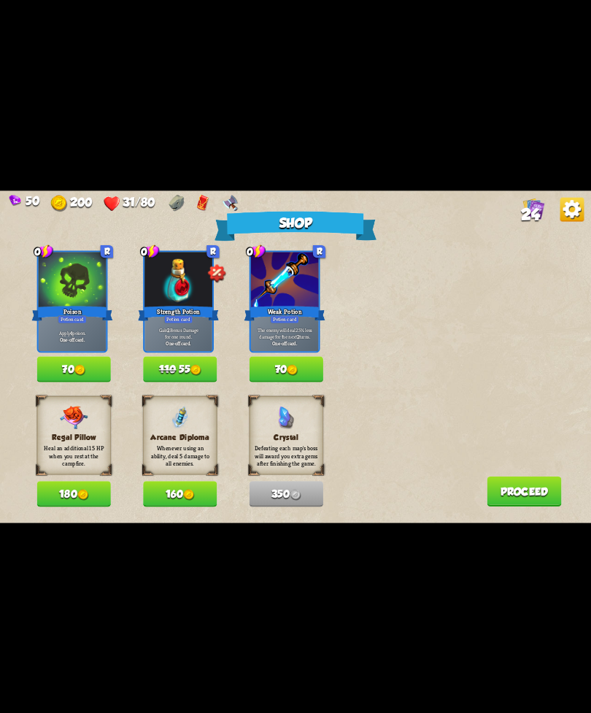
click at [196, 483] on button "160" at bounding box center [180, 494] width 74 height 26
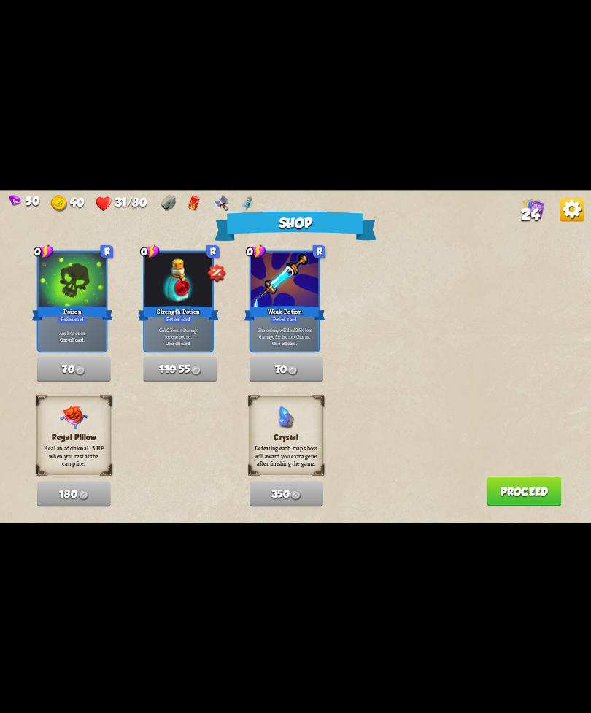
click at [504, 480] on button "Proceed" at bounding box center [524, 491] width 74 height 30
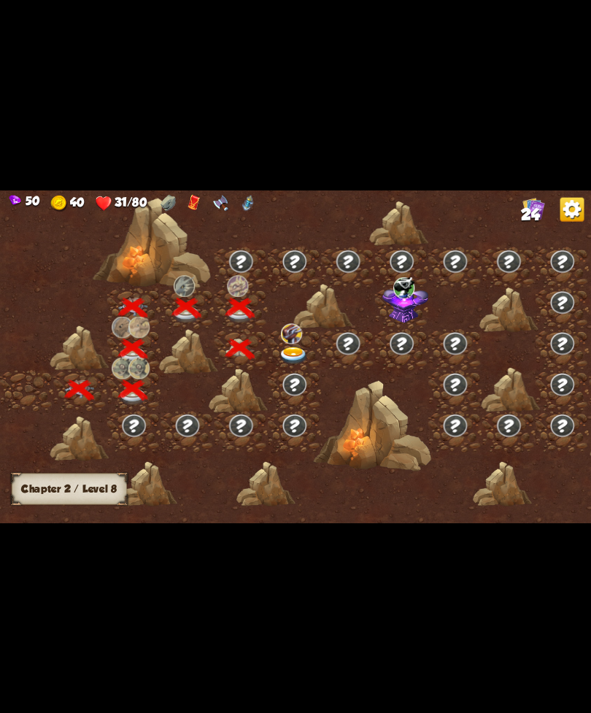
click at [292, 353] on img at bounding box center [294, 356] width 30 height 18
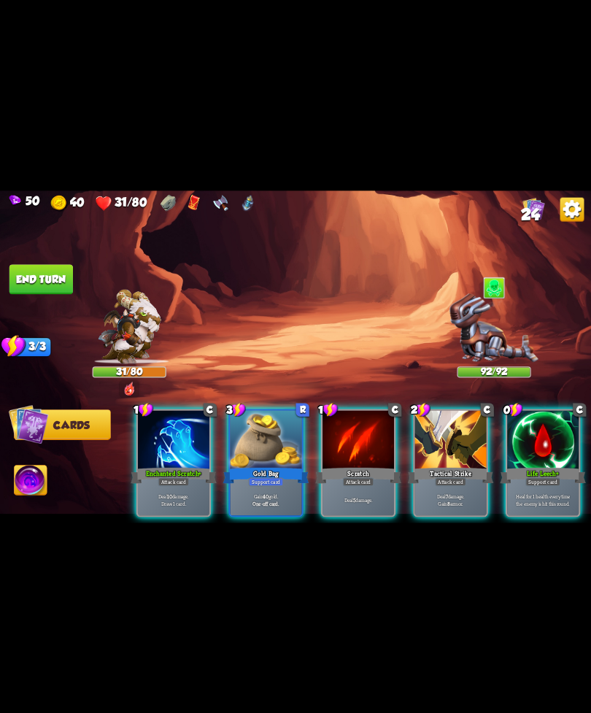
click at [545, 440] on div at bounding box center [543, 440] width 72 height 61
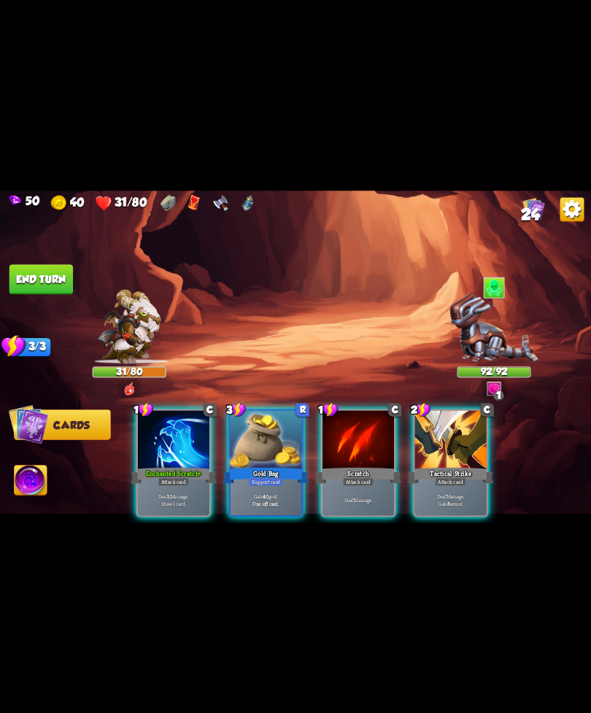
click at [444, 477] on div "Attack card" at bounding box center [450, 481] width 31 height 9
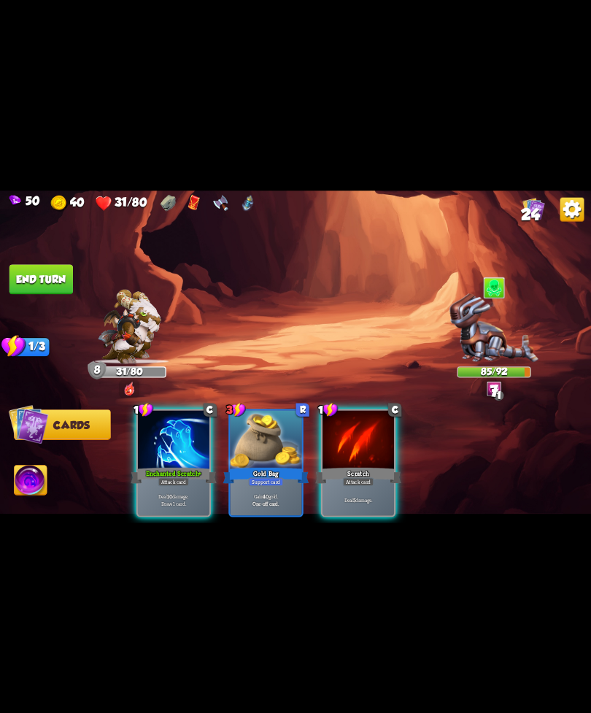
click at [163, 484] on div "Deal 10 damage. Draw 1 card." at bounding box center [174, 499] width 72 height 31
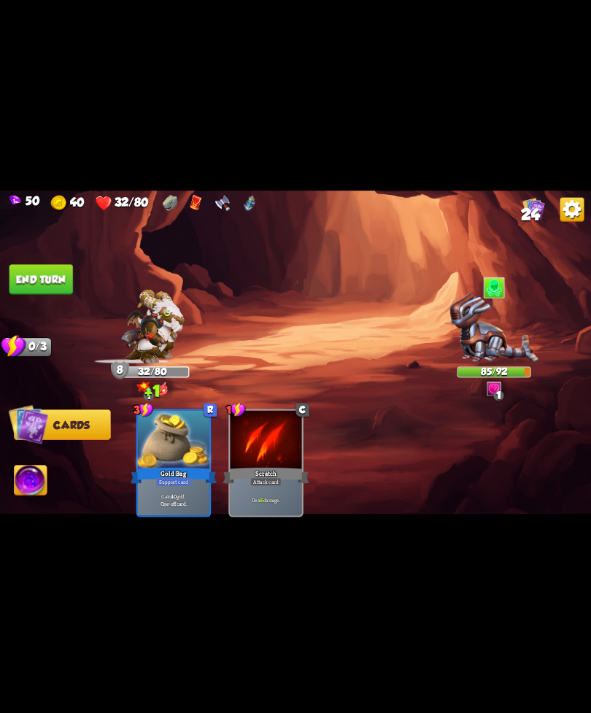
click at [255, 438] on div at bounding box center [267, 440] width 72 height 61
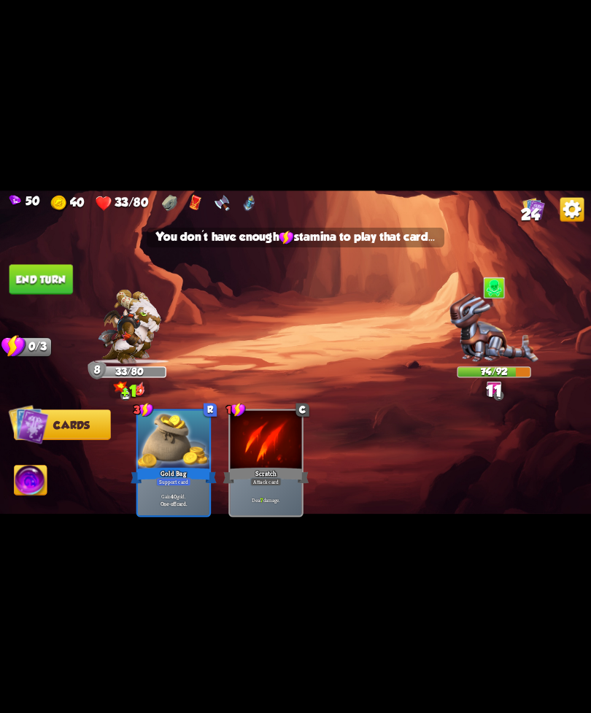
click at [22, 269] on button "End turn" at bounding box center [41, 279] width 64 height 30
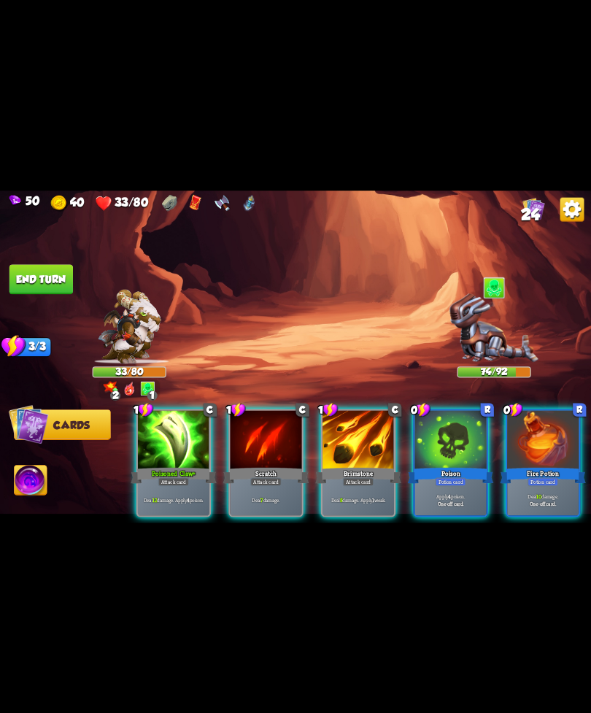
click at [166, 484] on div "Deal 12 damage. Apply 4 poison." at bounding box center [174, 499] width 72 height 31
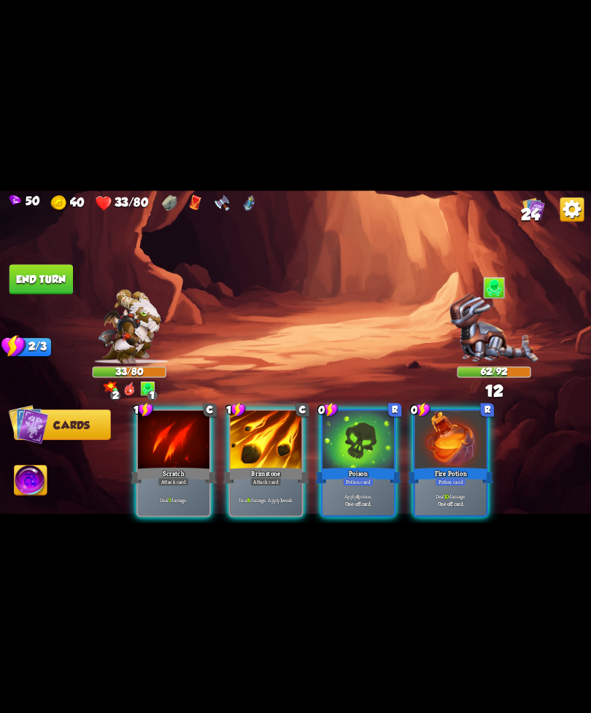
click at [348, 466] on div "Poison" at bounding box center [358, 475] width 86 height 19
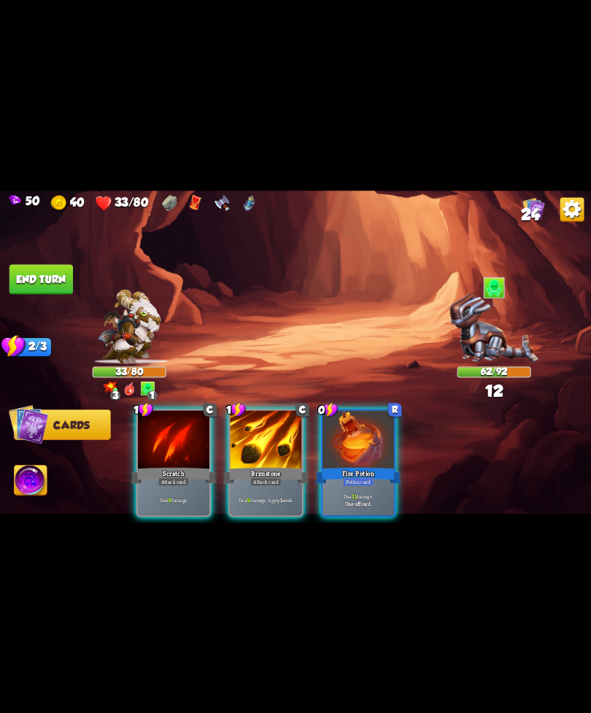
click at [360, 477] on div "Potion card" at bounding box center [358, 481] width 31 height 9
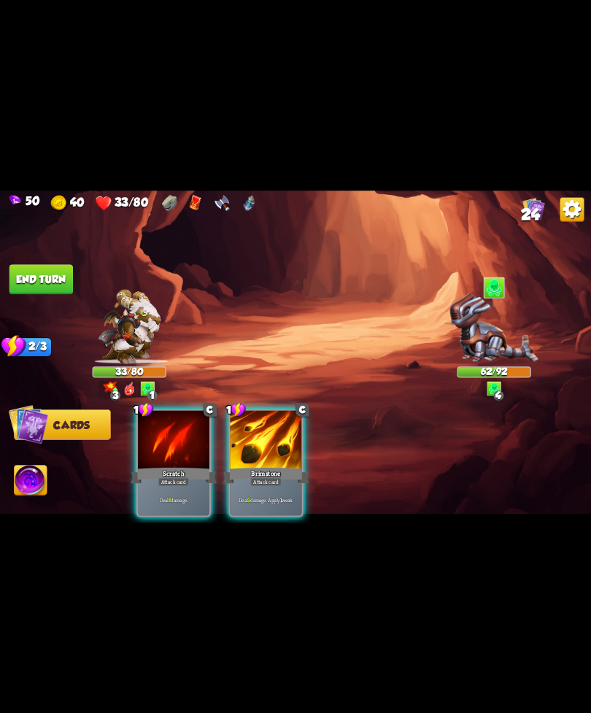
click at [266, 484] on div "Deal 9 damage. Apply 1 weak." at bounding box center [267, 499] width 72 height 31
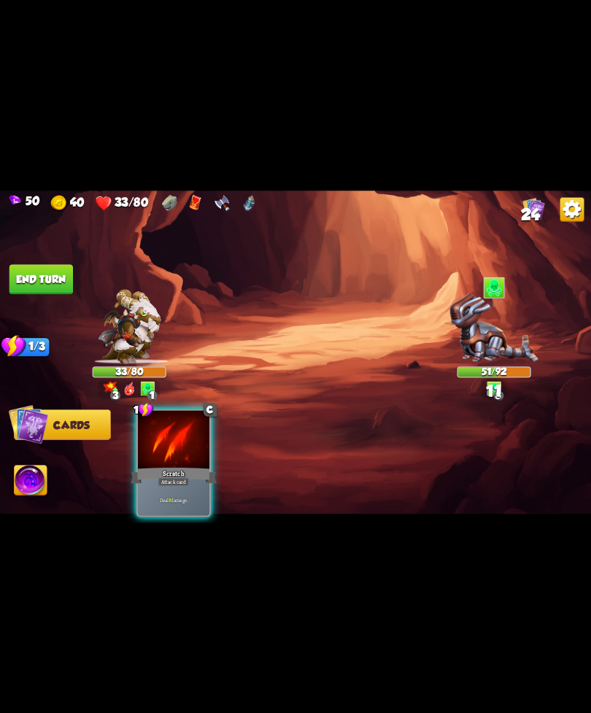
click at [173, 466] on div "Scratch" at bounding box center [174, 475] width 86 height 19
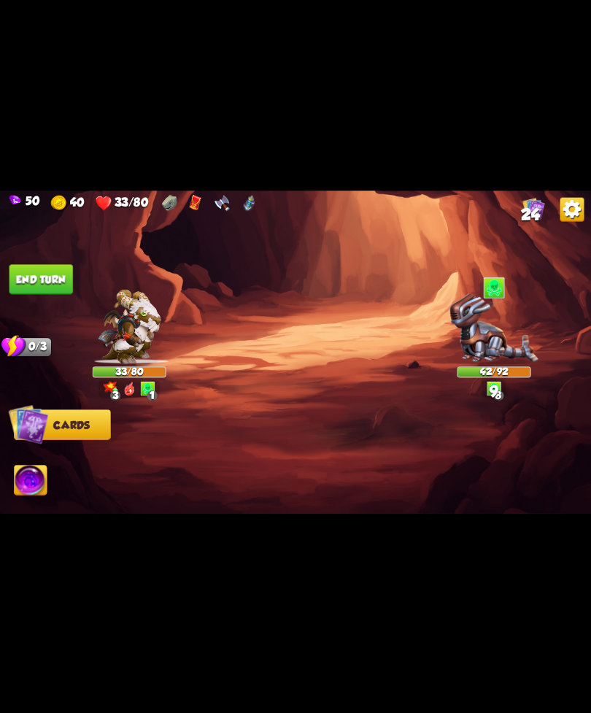
click at [42, 290] on button "End turn" at bounding box center [41, 279] width 64 height 30
click at [61, 253] on img at bounding box center [295, 357] width 591 height 333
click at [47, 263] on img at bounding box center [295, 357] width 591 height 333
click at [34, 263] on img at bounding box center [295, 357] width 591 height 333
click at [89, 247] on img at bounding box center [295, 357] width 591 height 333
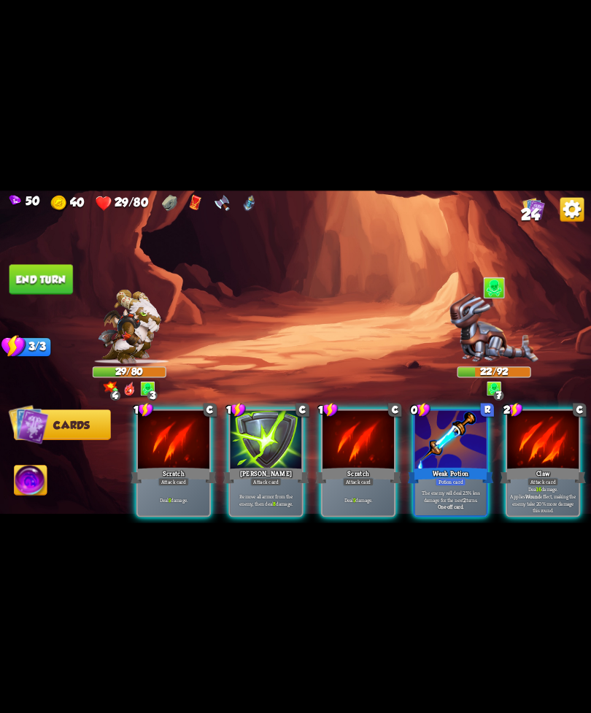
click at [548, 445] on div at bounding box center [543, 440] width 72 height 61
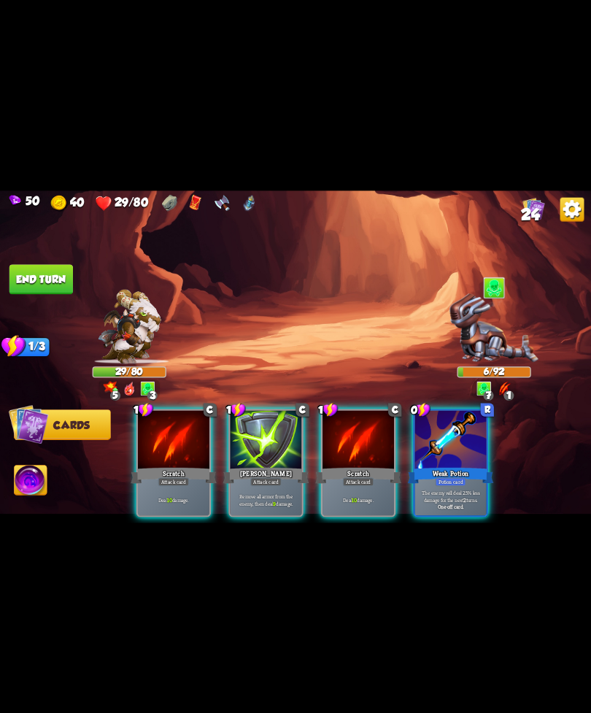
click at [35, 475] on img at bounding box center [31, 482] width 33 height 34
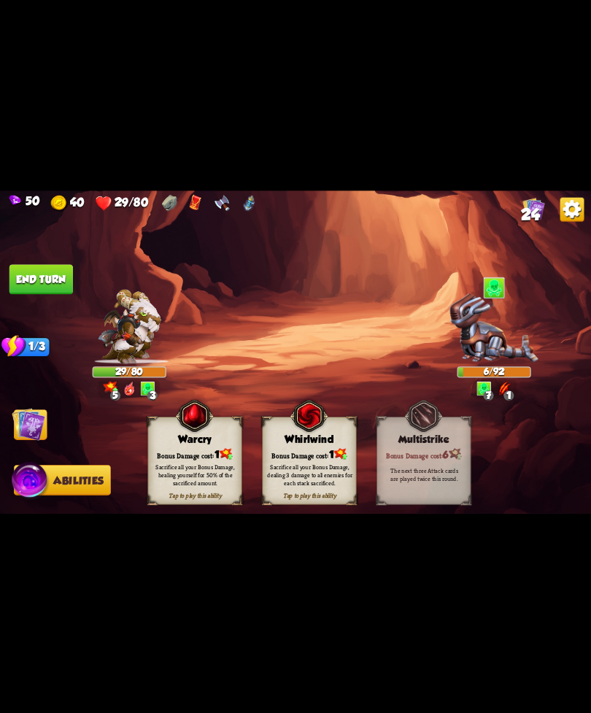
click at [201, 477] on div "Sacrifice all your Bonus Damage, healing yourself for 50% of the sacrificed amo…" at bounding box center [195, 474] width 85 height 23
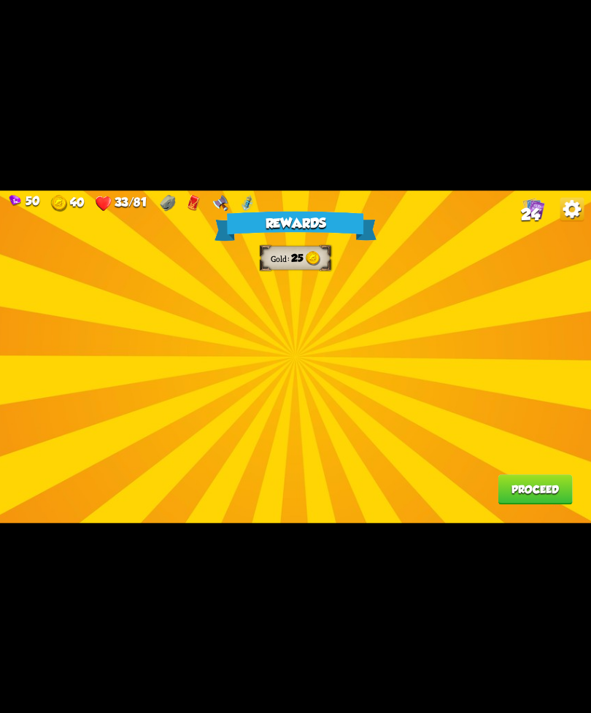
click at [188, 380] on div "Rewards Gold 25 Proceed" at bounding box center [295, 357] width 591 height 333
click at [394, 353] on div "Rewards Gold 25 Proceed" at bounding box center [295, 357] width 591 height 333
click at [559, 221] on div "Rewards Gold 25 Proceed" at bounding box center [295, 357] width 591 height 333
click at [169, 390] on div "Rewards Gold 25 Proceed" at bounding box center [295, 357] width 591 height 333
click at [350, 369] on div "Rewards Gold 25 Proceed" at bounding box center [295, 357] width 591 height 333
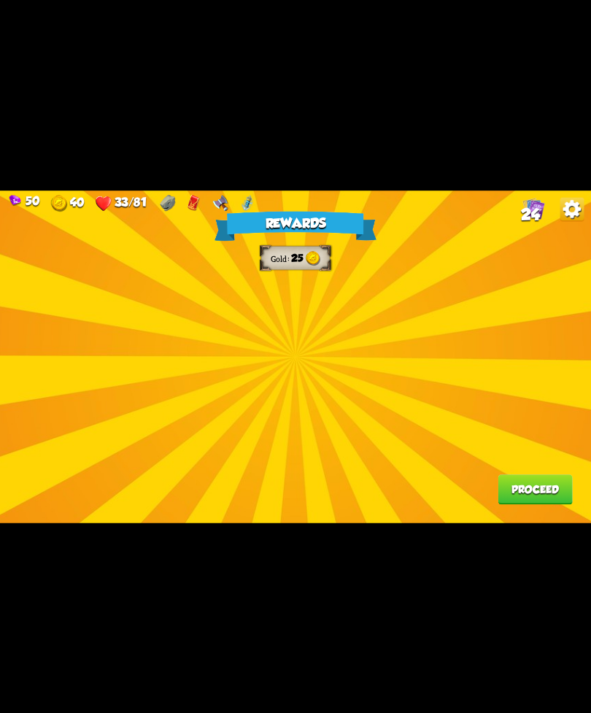
click at [574, 215] on img at bounding box center [573, 209] width 24 height 24
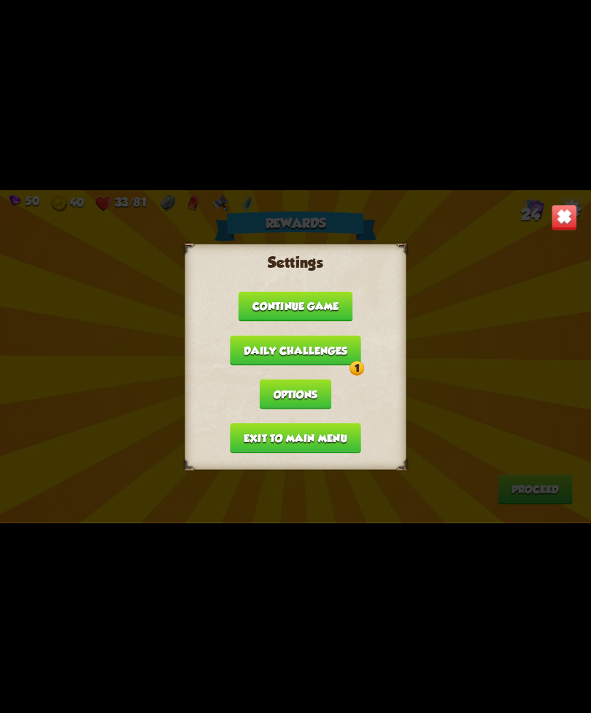
click at [322, 429] on button "Exit to main menu" at bounding box center [295, 438] width 131 height 30
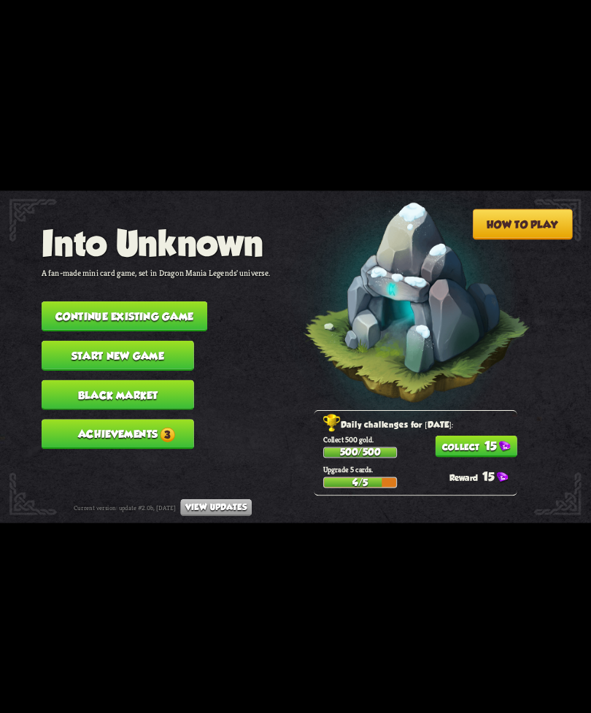
click at [174, 302] on button "Continue existing game" at bounding box center [125, 317] width 166 height 30
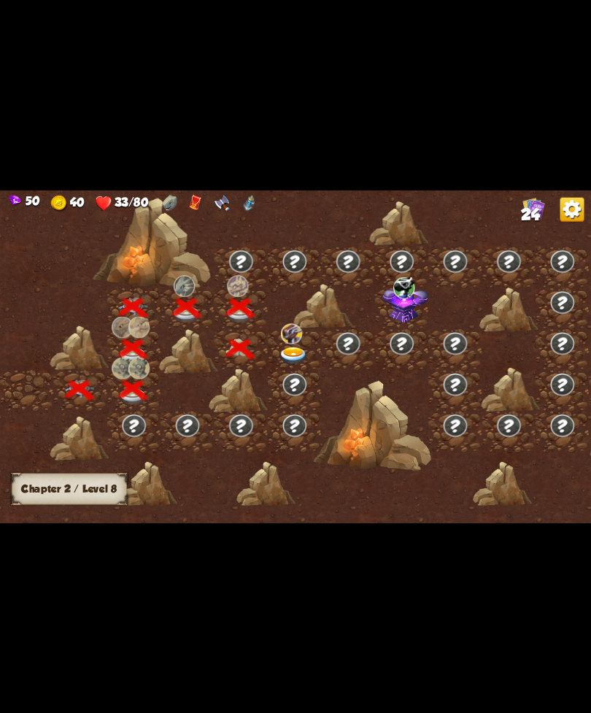
click at [293, 350] on img at bounding box center [294, 356] width 30 height 18
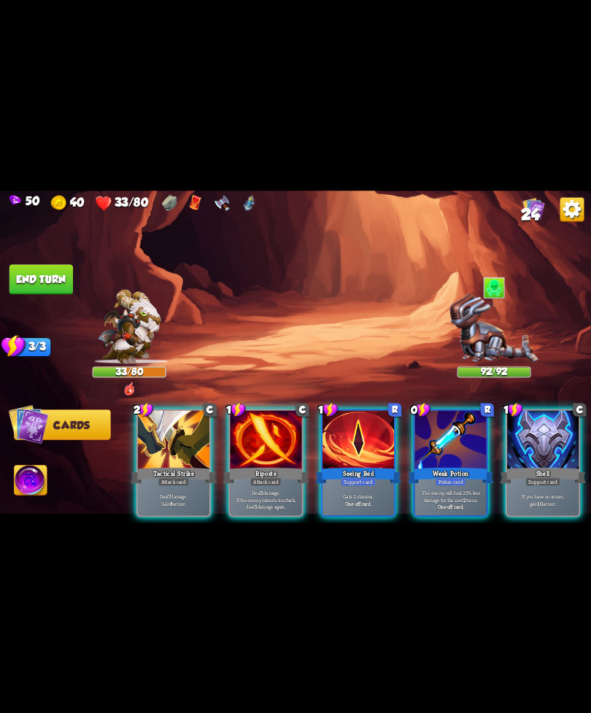
click at [354, 499] on b "One-off card." at bounding box center [358, 502] width 26 height 7
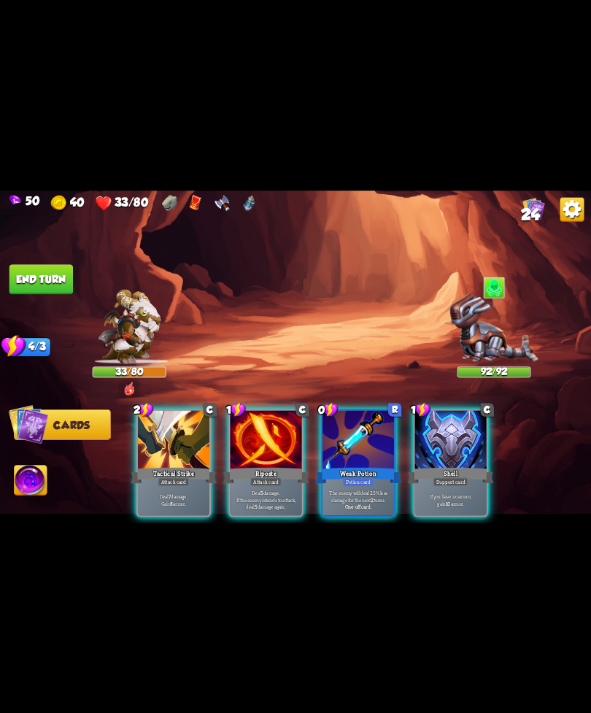
click at [171, 466] on div "Tactical Strike" at bounding box center [174, 475] width 86 height 19
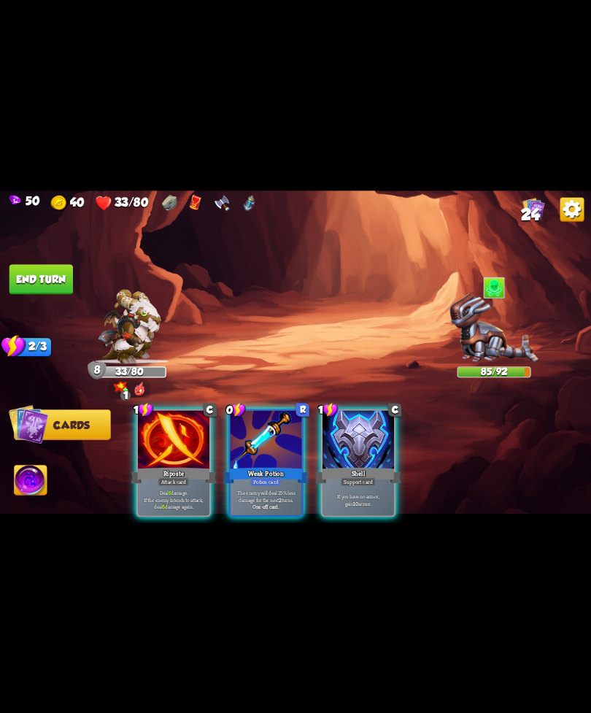
click at [182, 506] on div "1 C Riposte Attack card Deal 6 damage. If the enemy intends to attack, deal 6 d…" at bounding box center [174, 463] width 75 height 108
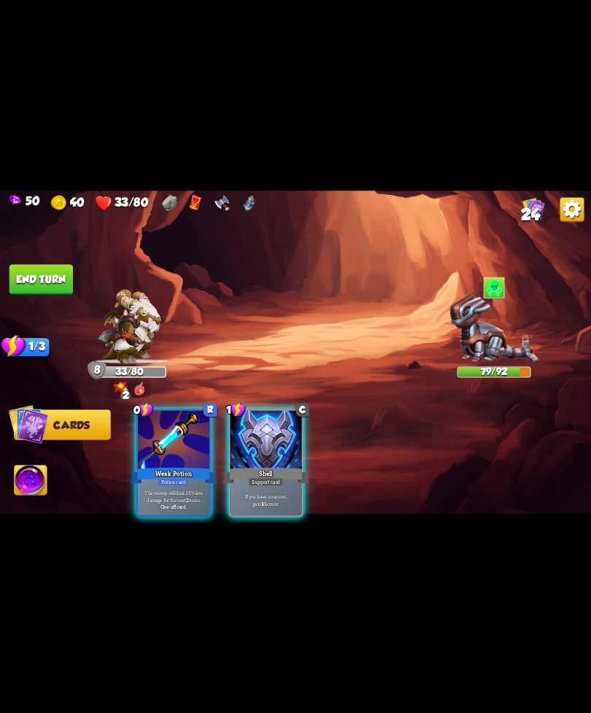
click at [185, 484] on div "The enemy will deal 25% less damage for the next 2 turns. One-off card." at bounding box center [174, 499] width 72 height 31
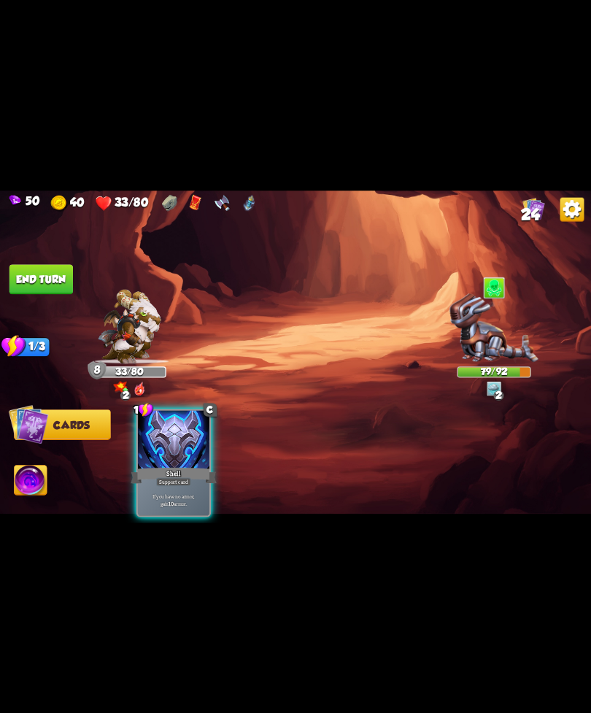
click at [184, 484] on div "If you have no armor, gain 10 armor." at bounding box center [174, 499] width 72 height 31
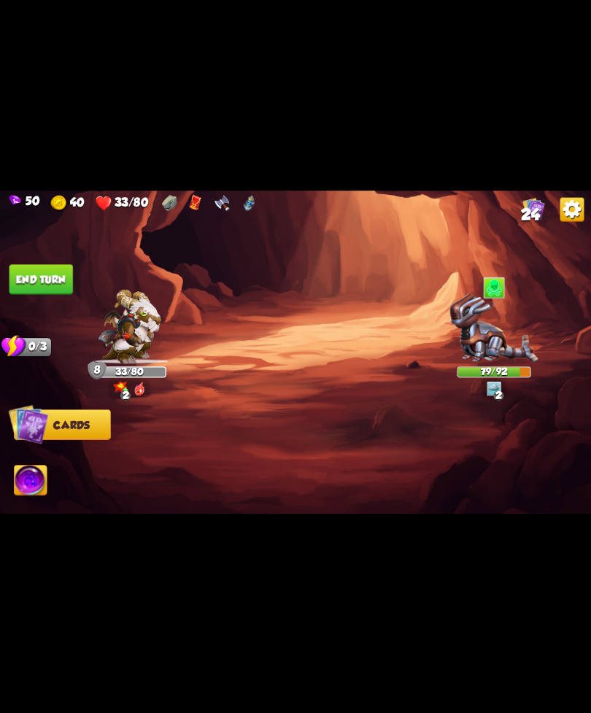
click at [23, 270] on button "End turn" at bounding box center [41, 279] width 64 height 30
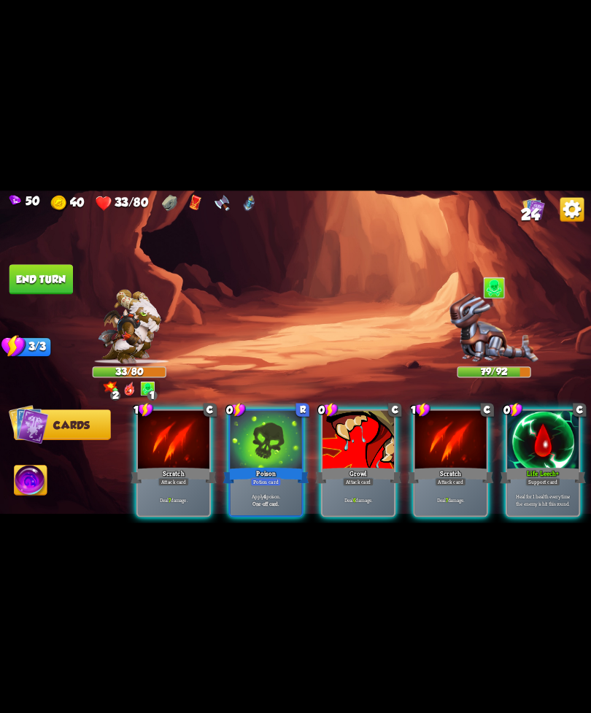
click at [541, 466] on div "Life Leech+" at bounding box center [543, 475] width 86 height 19
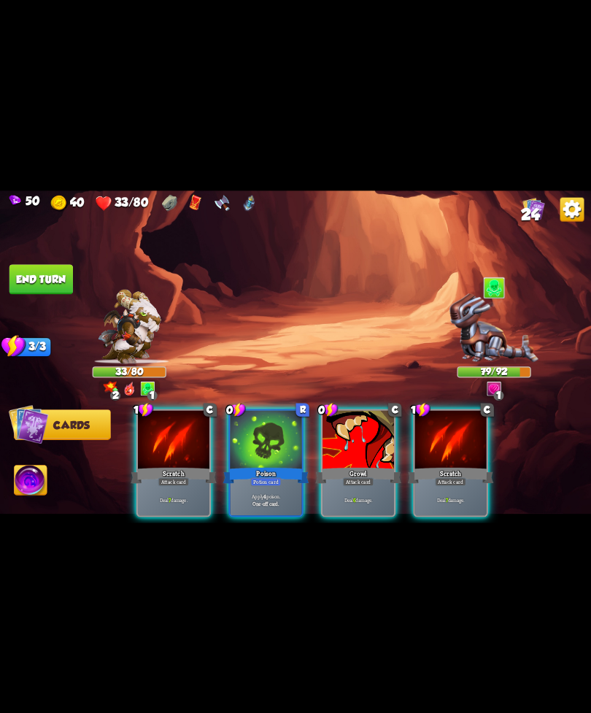
click at [264, 477] on div "Potion card" at bounding box center [265, 481] width 31 height 9
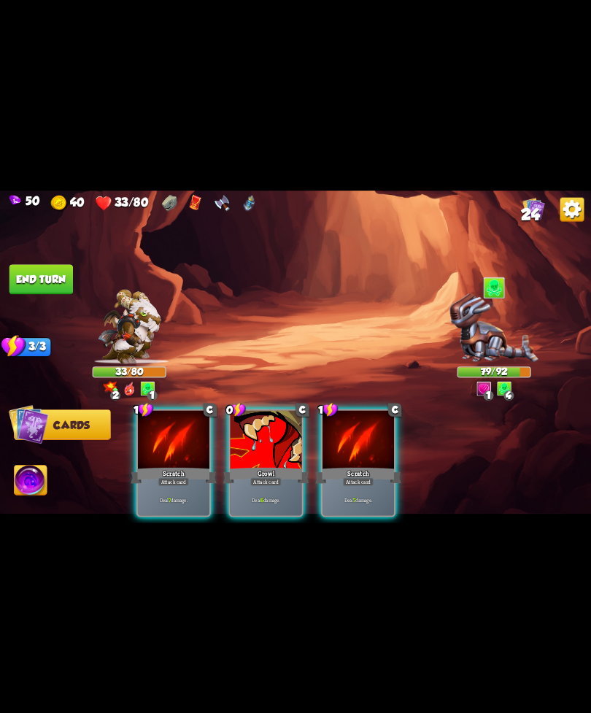
click at [202, 484] on div "Deal 7 damage." at bounding box center [174, 499] width 72 height 31
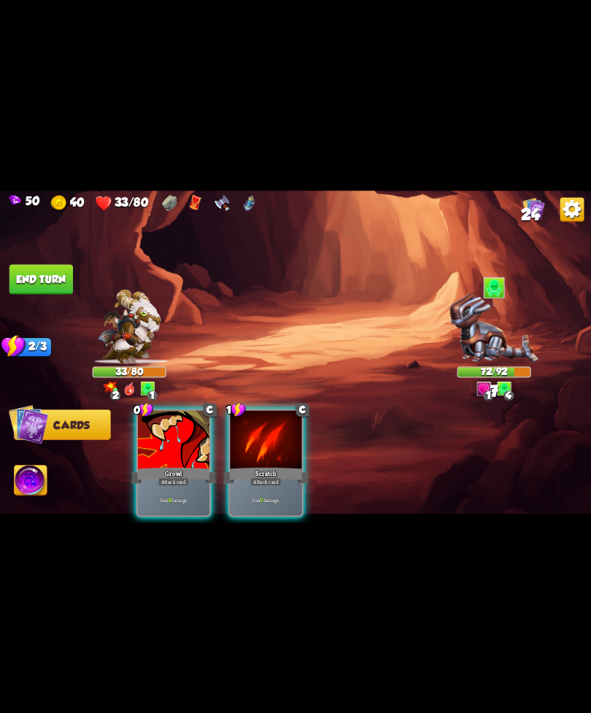
click at [170, 477] on div "Attack card" at bounding box center [173, 481] width 31 height 9
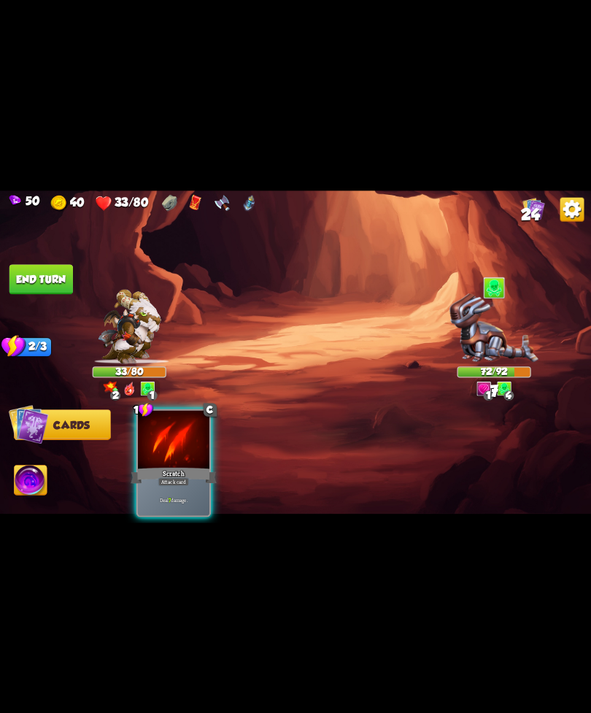
click at [191, 484] on div "Deal 7 damage." at bounding box center [174, 499] width 72 height 31
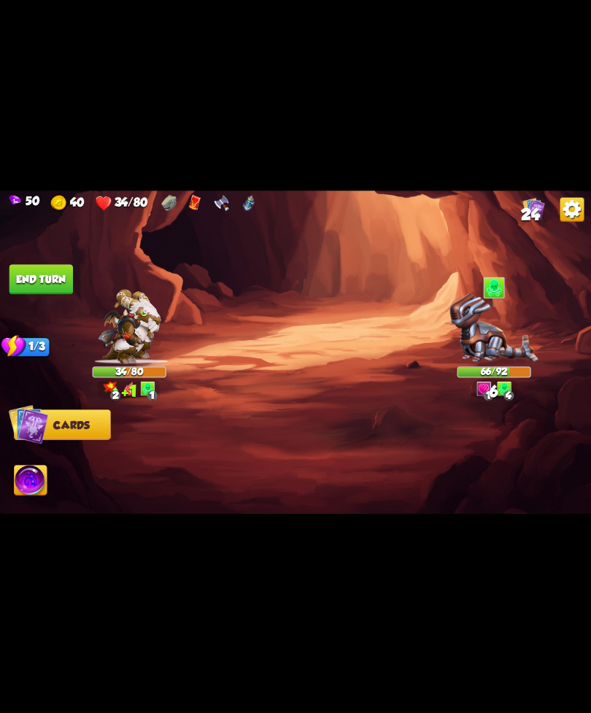
click at [28, 280] on button "End turn" at bounding box center [41, 279] width 64 height 30
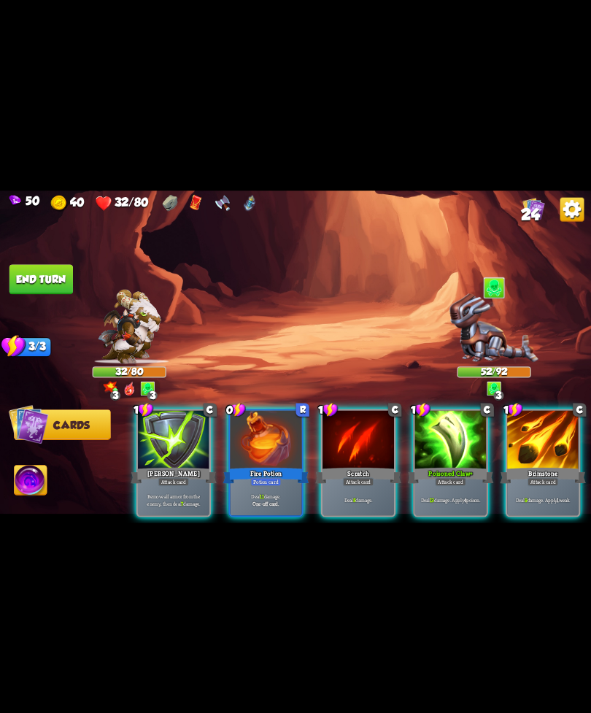
click at [257, 493] on p "Deal 11 damage." at bounding box center [266, 496] width 68 height 7
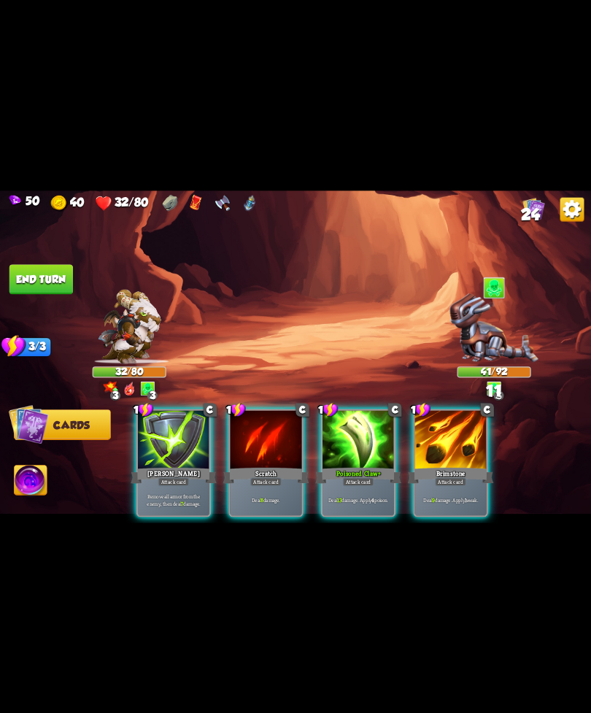
click at [351, 477] on div "Attack card" at bounding box center [358, 481] width 31 height 9
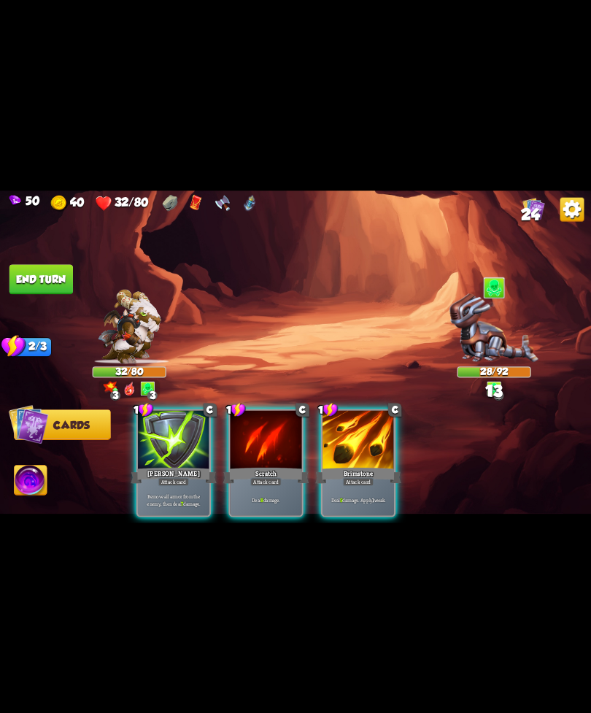
click at [345, 484] on div "Deal 9 damage. Apply 1 weak." at bounding box center [359, 499] width 72 height 31
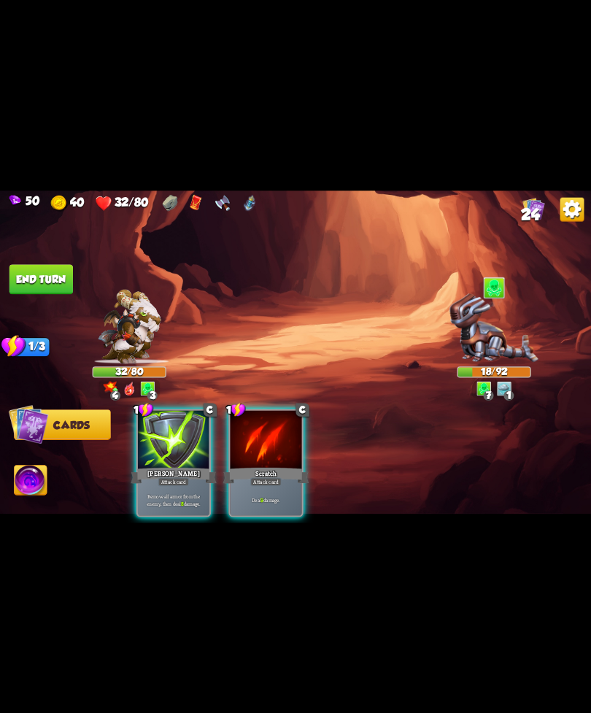
click at [283, 484] on div "Deal 9 damage." at bounding box center [267, 499] width 72 height 31
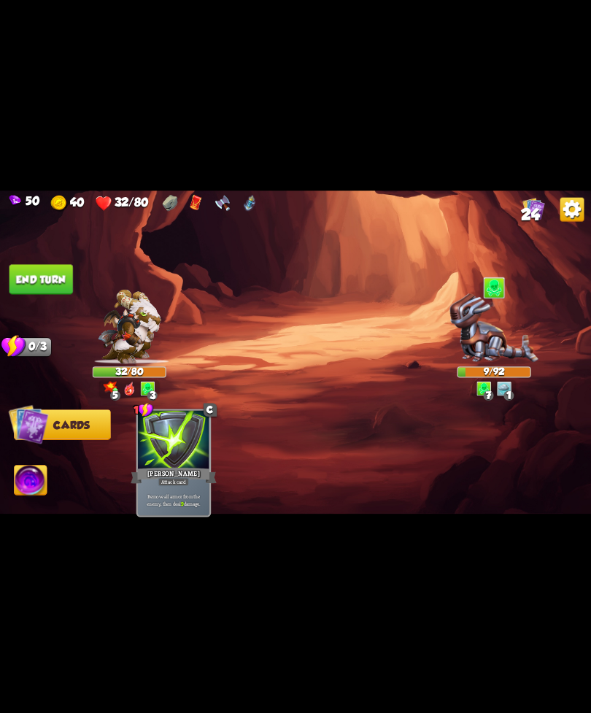
click at [45, 480] on img at bounding box center [31, 482] width 33 height 34
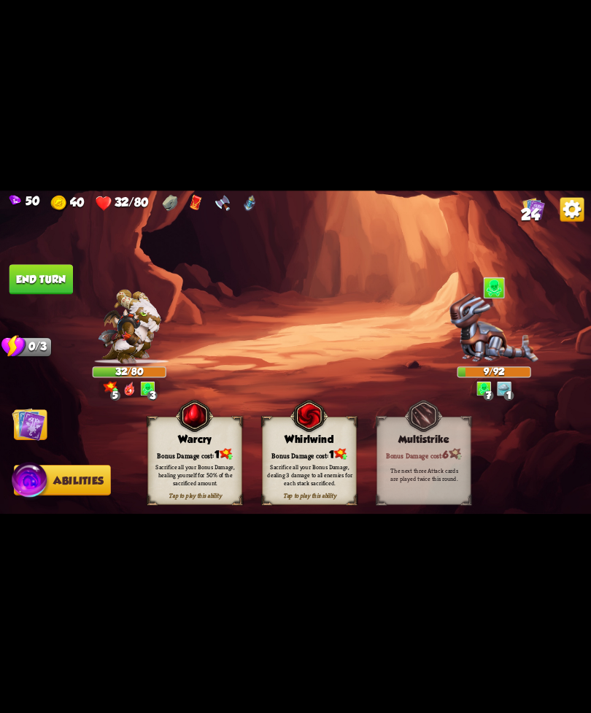
click at [189, 454] on div "Bonus Damage cost: 1" at bounding box center [194, 454] width 93 height 13
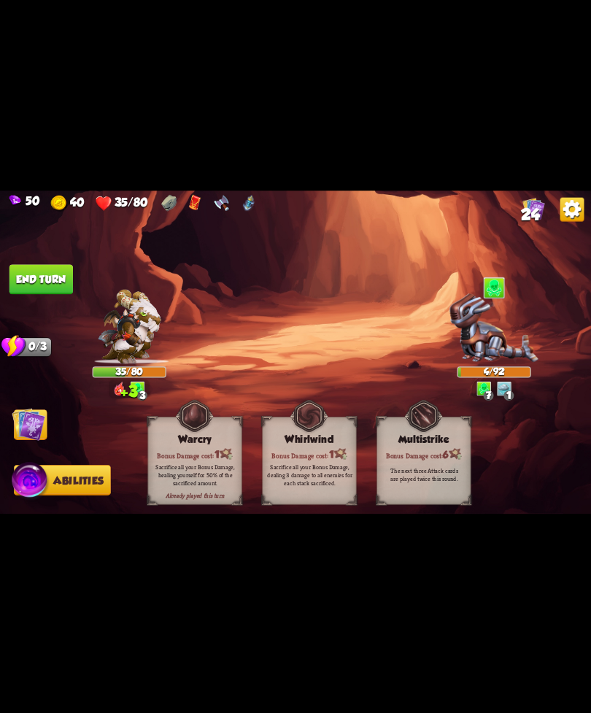
click at [44, 279] on button "End turn" at bounding box center [41, 279] width 64 height 30
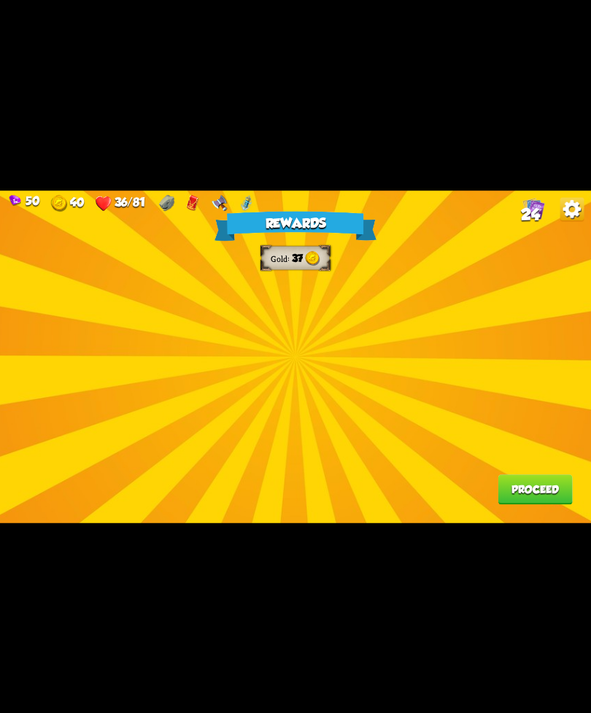
click at [316, 357] on div "Rewards Gold 37 Proceed" at bounding box center [295, 357] width 591 height 333
click at [527, 485] on button "Proceed" at bounding box center [535, 490] width 74 height 30
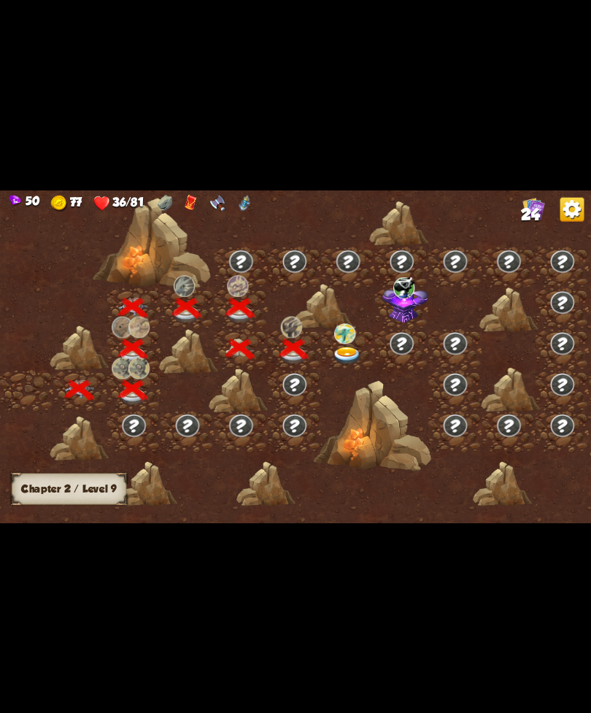
click at [345, 352] on img at bounding box center [348, 356] width 30 height 18
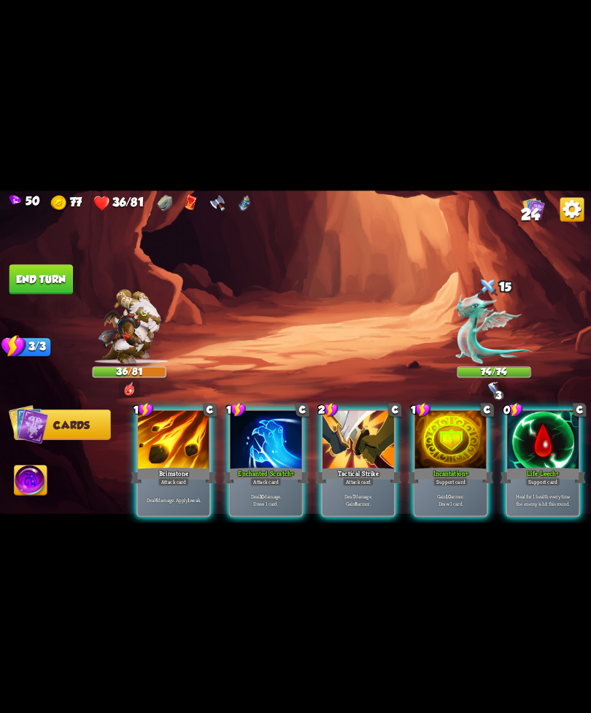
click at [546, 448] on div at bounding box center [543, 440] width 72 height 61
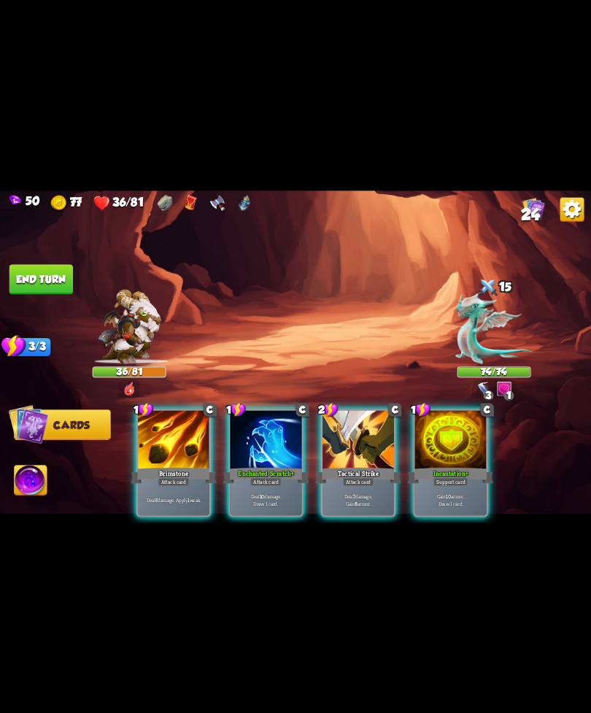
click at [370, 466] on div "Tactical Strike" at bounding box center [358, 475] width 86 height 19
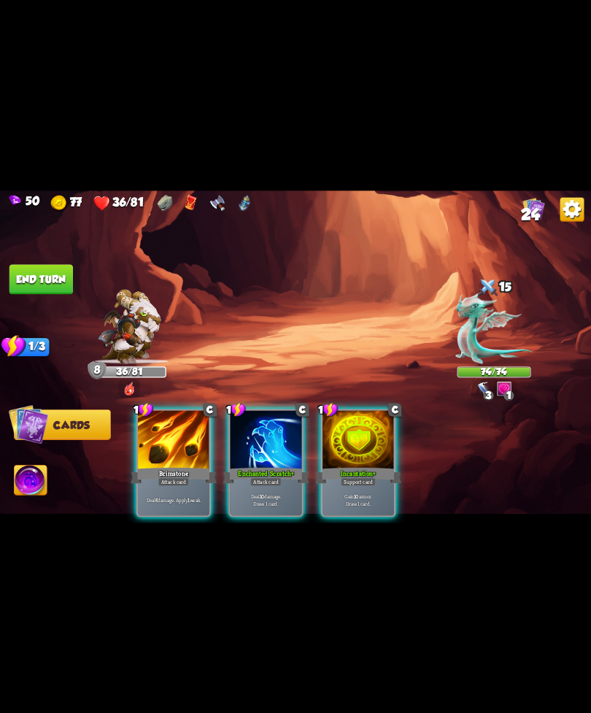
click at [358, 477] on div "Support card" at bounding box center [358, 481] width 35 height 9
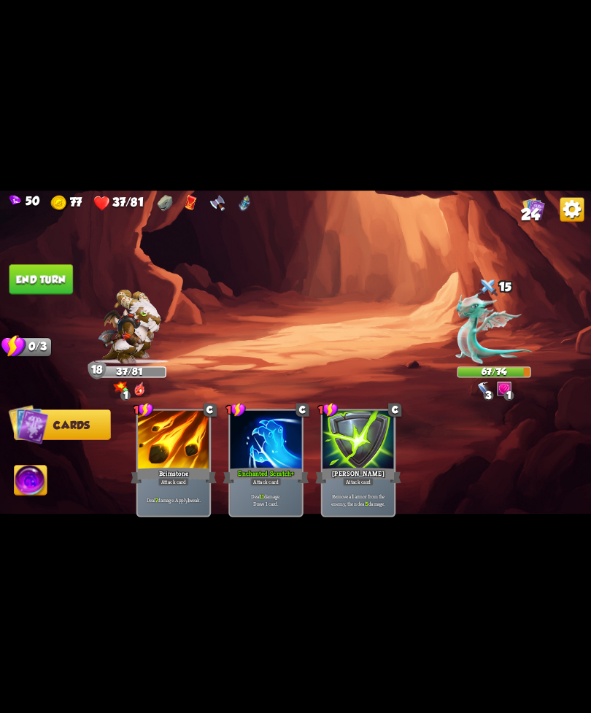
click at [57, 272] on button "End turn" at bounding box center [41, 279] width 64 height 30
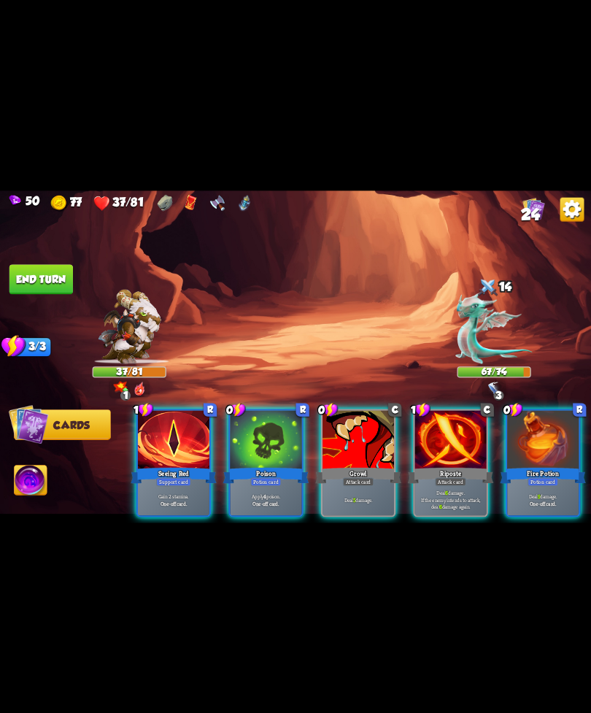
click at [183, 477] on div "Support card" at bounding box center [173, 481] width 35 height 9
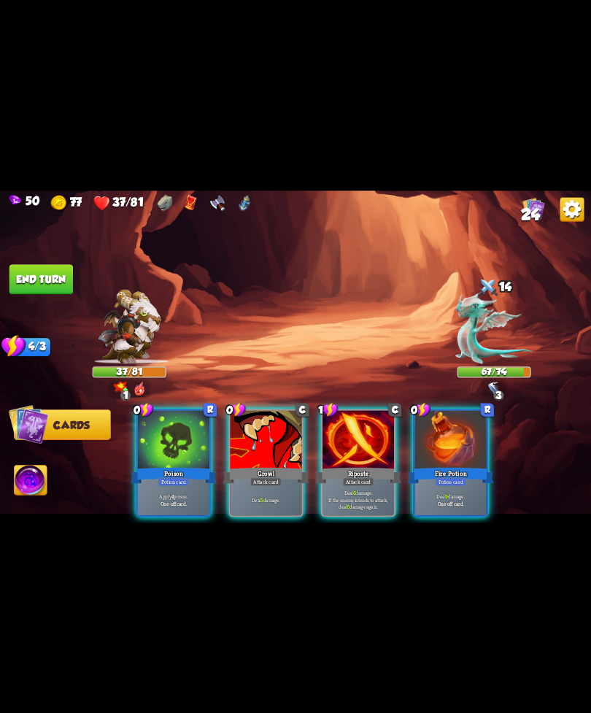
click at [259, 496] on p "Deal 5 damage." at bounding box center [266, 499] width 68 height 7
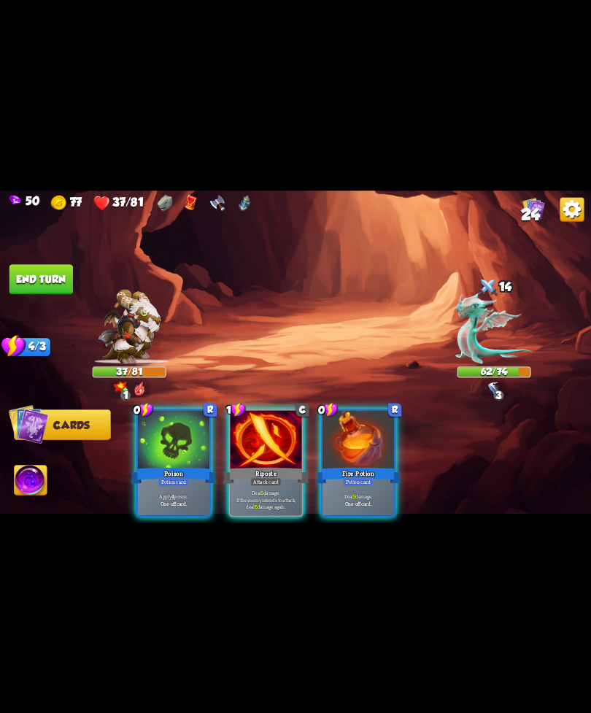
click at [186, 484] on div "Apply 4 poison. One-off card." at bounding box center [174, 499] width 72 height 31
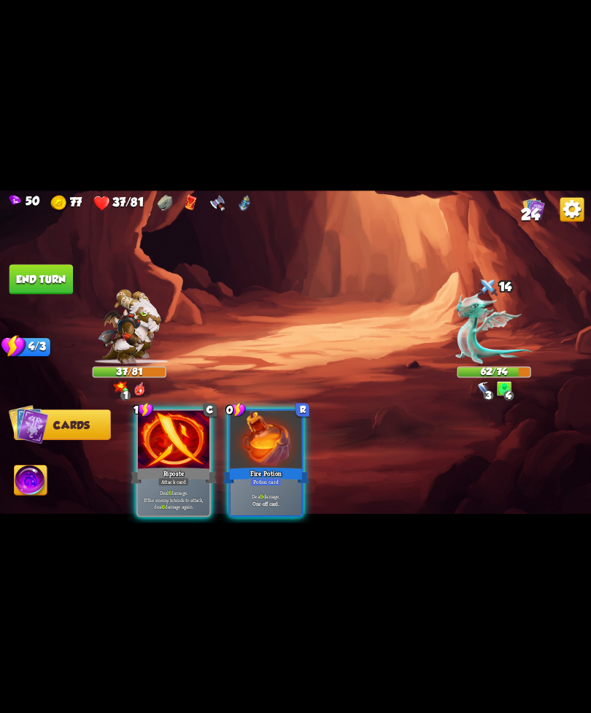
click at [194, 491] on p "Deal 6 damage. If the enemy intends to attack, deal 6 damage again." at bounding box center [173, 499] width 68 height 21
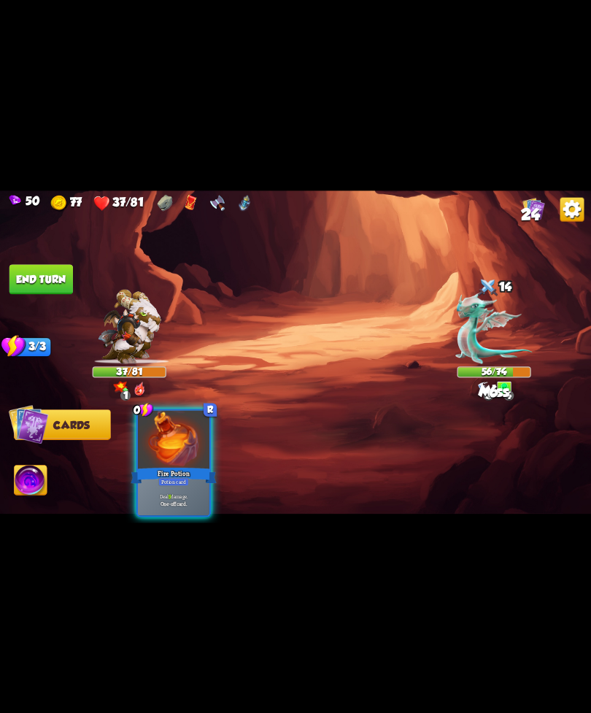
click at [189, 493] on p "Deal 9 damage." at bounding box center [173, 496] width 68 height 7
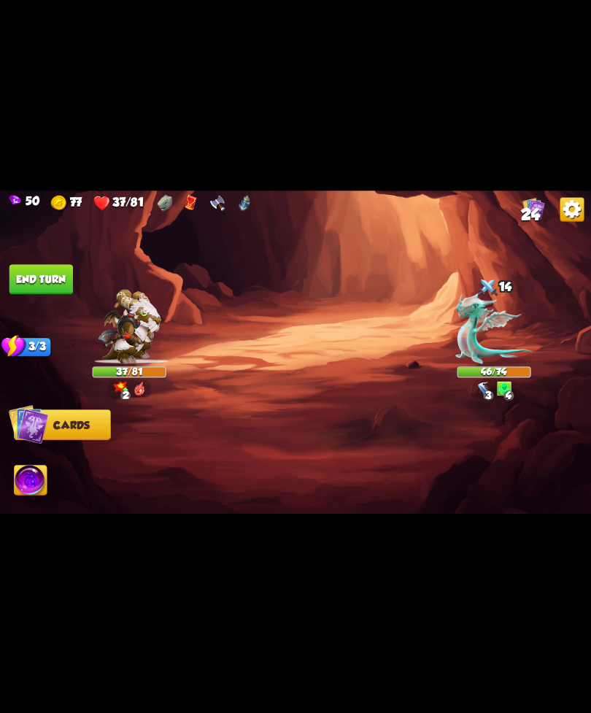
click at [51, 275] on button "End turn" at bounding box center [41, 279] width 64 height 30
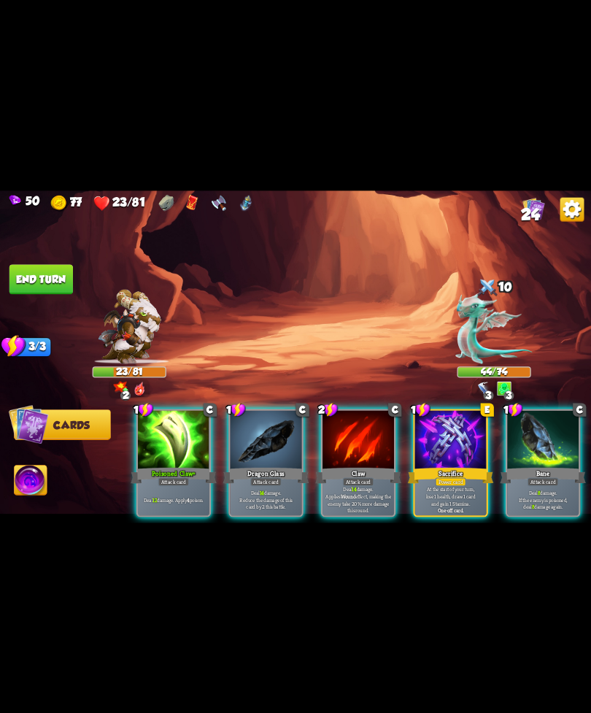
click at [179, 484] on div "Deal 12 damage. Apply 4 poison." at bounding box center [174, 499] width 72 height 31
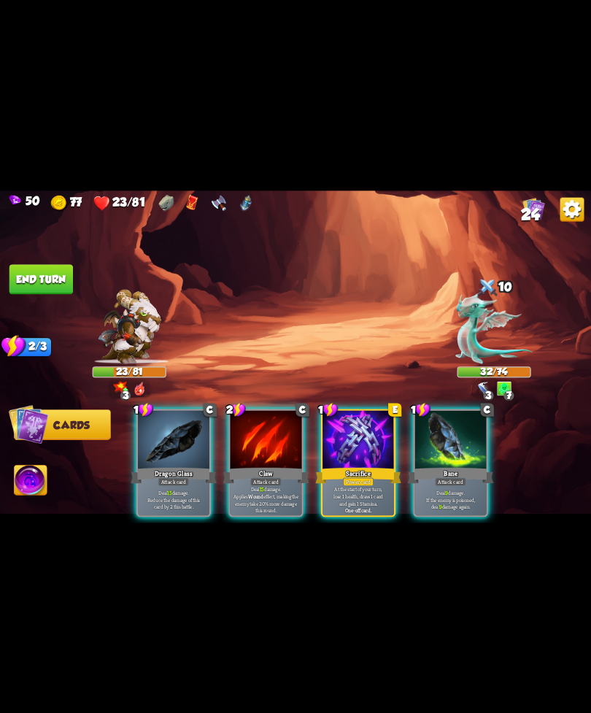
click at [444, 466] on div "Bane" at bounding box center [451, 475] width 86 height 19
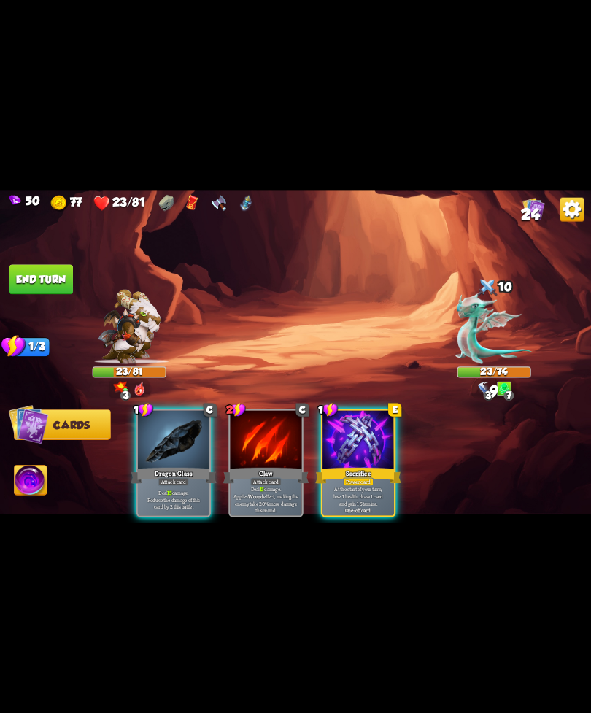
click at [181, 440] on div at bounding box center [174, 440] width 72 height 61
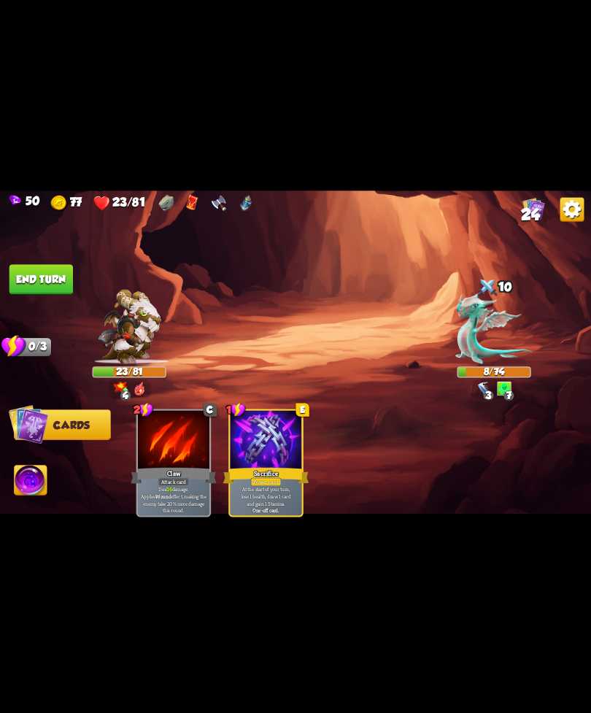
click at [44, 469] on img at bounding box center [31, 482] width 33 height 34
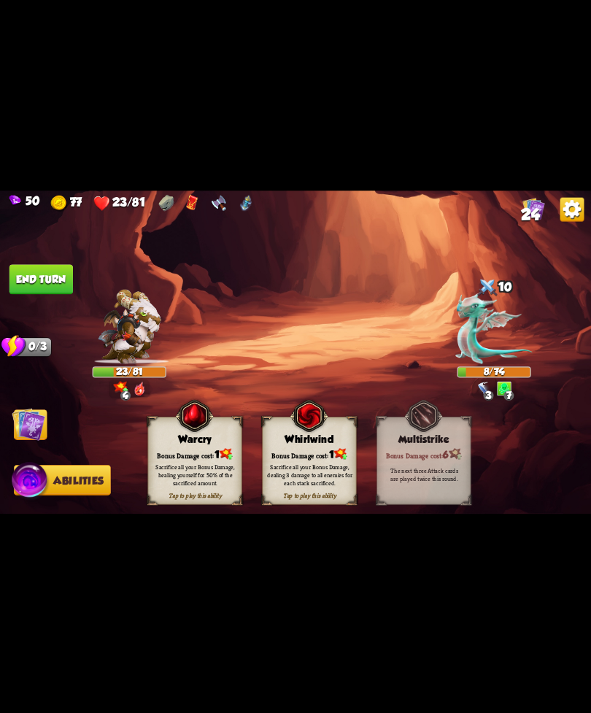
click at [219, 480] on div "Sacrifice all your Bonus Damage, healing yourself for 50% of the sacrificed amo…" at bounding box center [195, 474] width 85 height 23
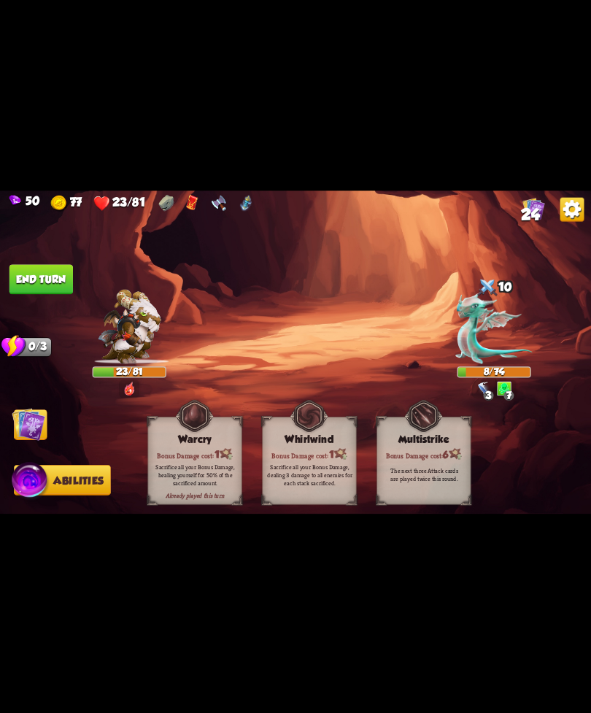
click at [46, 272] on button "End turn" at bounding box center [41, 279] width 64 height 30
click at [31, 429] on img at bounding box center [29, 424] width 34 height 34
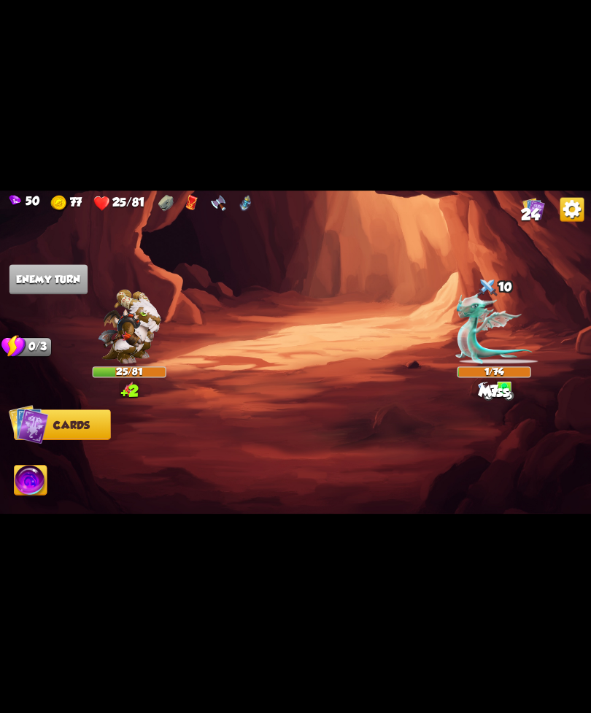
click at [86, 250] on img at bounding box center [295, 357] width 591 height 333
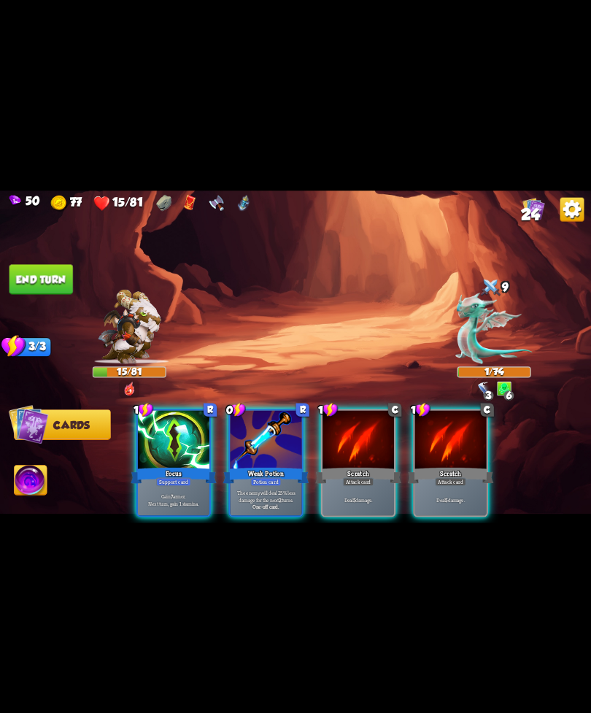
click at [276, 466] on div "Weak Potion" at bounding box center [266, 475] width 86 height 19
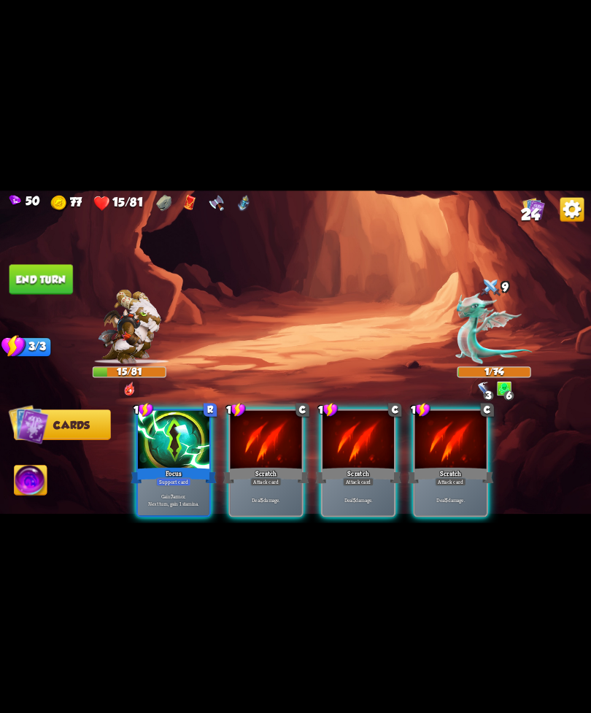
click at [340, 466] on div "Scratch" at bounding box center [358, 475] width 86 height 19
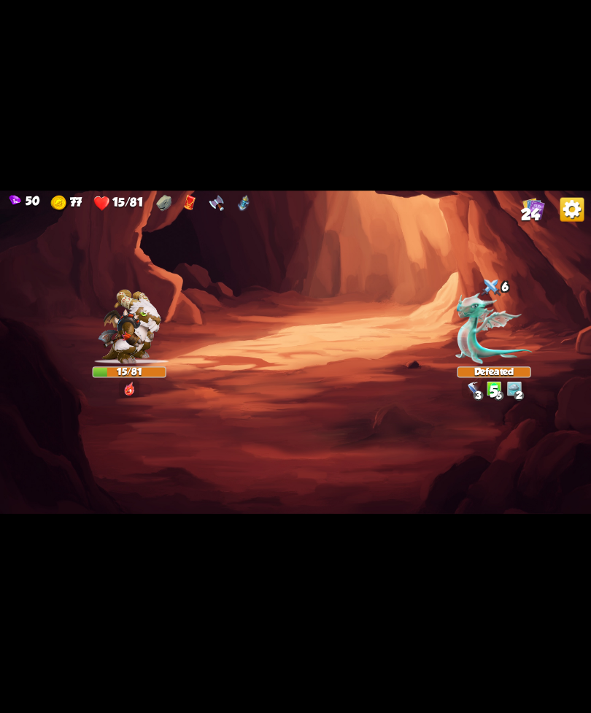
click at [1, 485] on img at bounding box center [295, 357] width 591 height 333
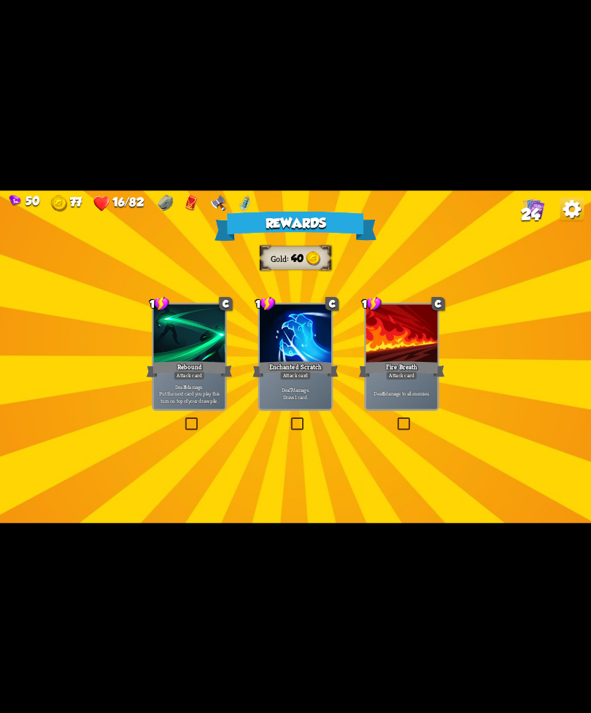
click at [404, 334] on div at bounding box center [402, 334] width 72 height 61
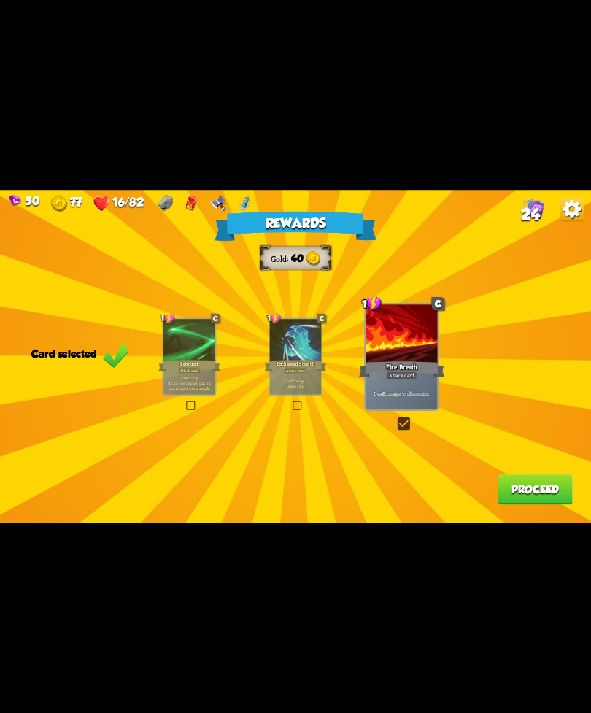
click at [532, 497] on button "Proceed" at bounding box center [535, 490] width 74 height 30
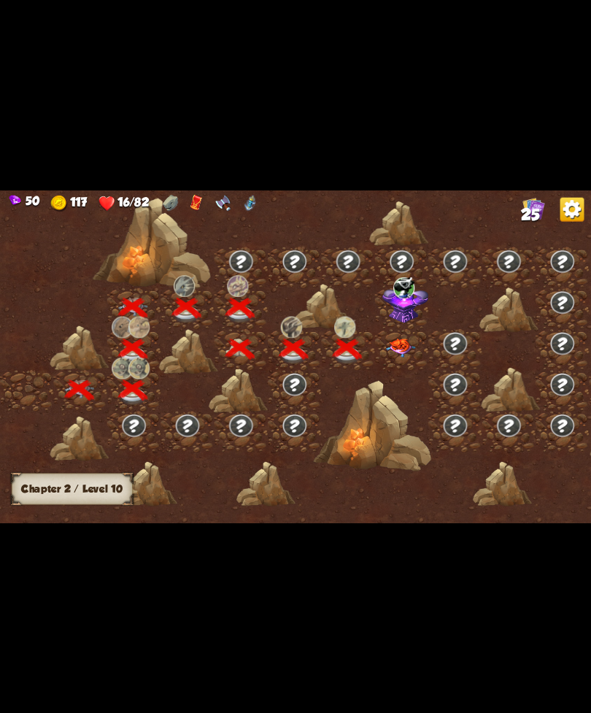
click at [375, 351] on div at bounding box center [347, 349] width 53 height 41
click at [404, 339] on img at bounding box center [401, 348] width 30 height 19
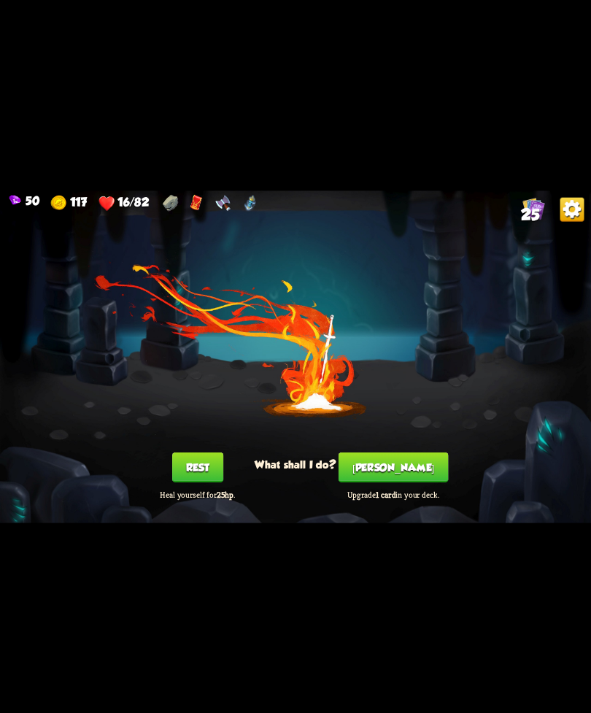
click at [188, 461] on button "Rest" at bounding box center [197, 467] width 51 height 30
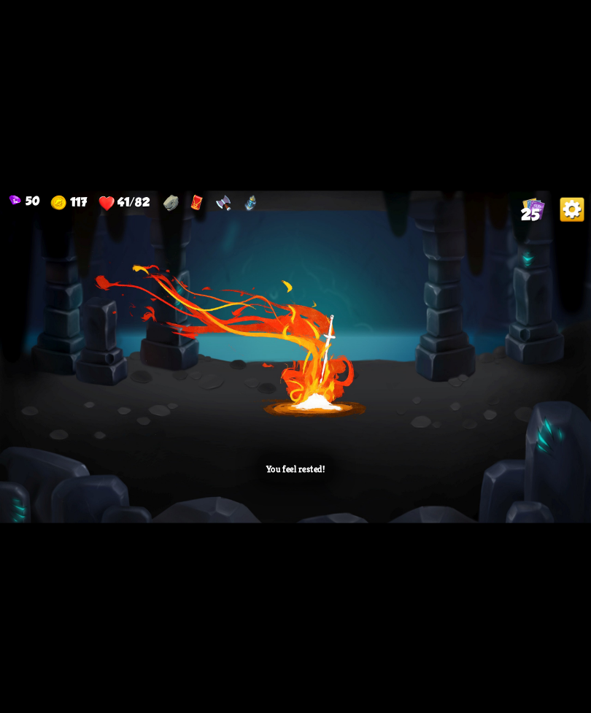
click at [510, 323] on div "You feel rested!" at bounding box center [295, 357] width 591 height 333
click at [425, 412] on div "You feel rested!" at bounding box center [295, 357] width 591 height 333
click at [510, 407] on div "You feel rested!" at bounding box center [295, 357] width 591 height 333
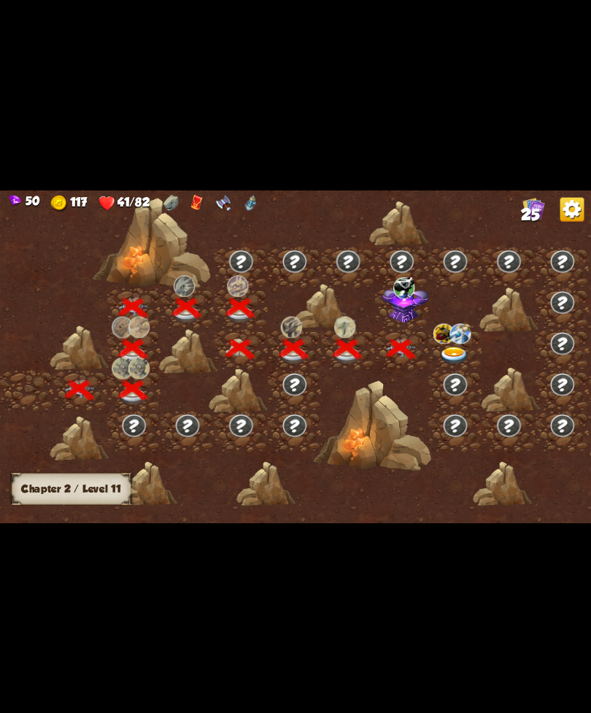
scroll to position [0, 222]
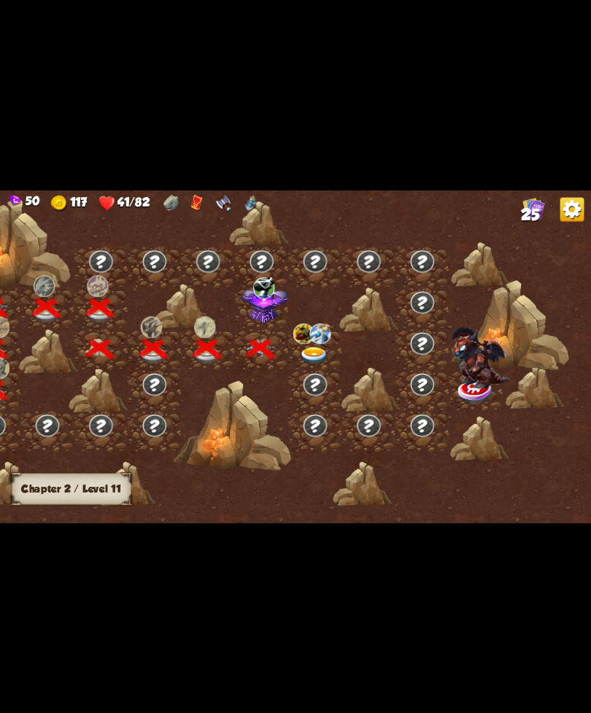
click at [494, 402] on img at bounding box center [475, 392] width 37 height 25
click at [326, 340] on img at bounding box center [320, 333] width 21 height 20
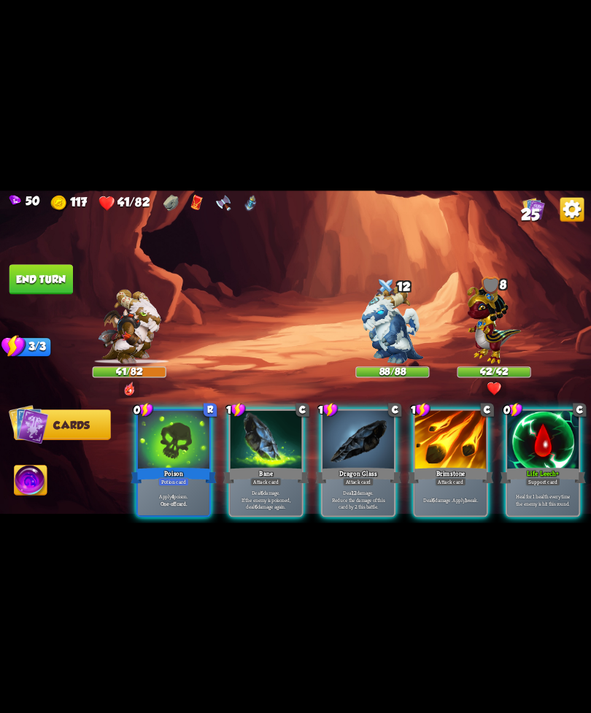
click at [547, 445] on div at bounding box center [543, 440] width 72 height 61
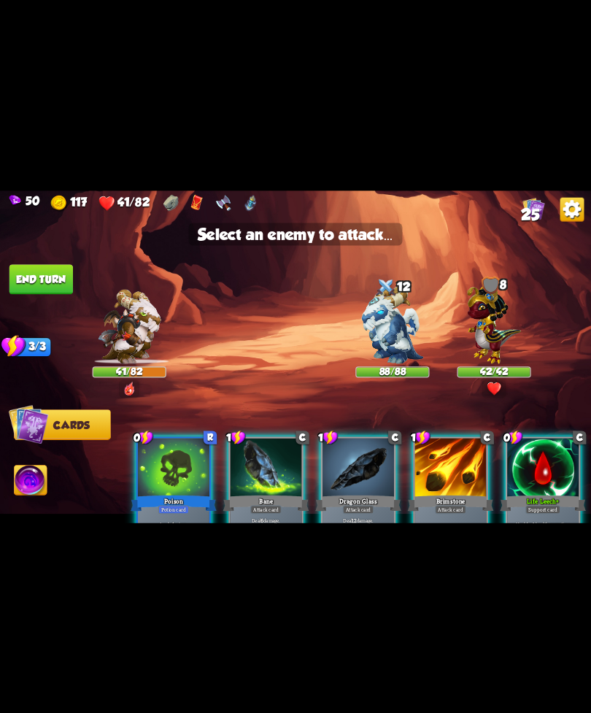
click at [398, 349] on img at bounding box center [392, 324] width 62 height 77
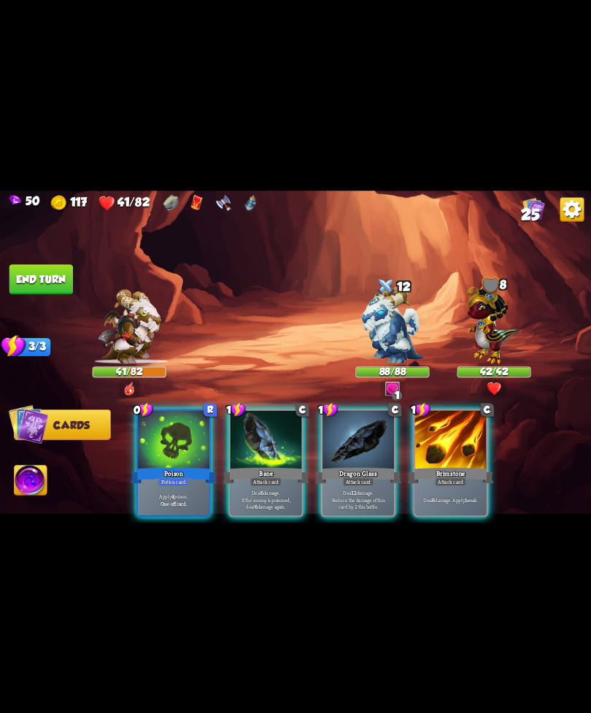
click at [177, 466] on div "Poison" at bounding box center [174, 475] width 86 height 19
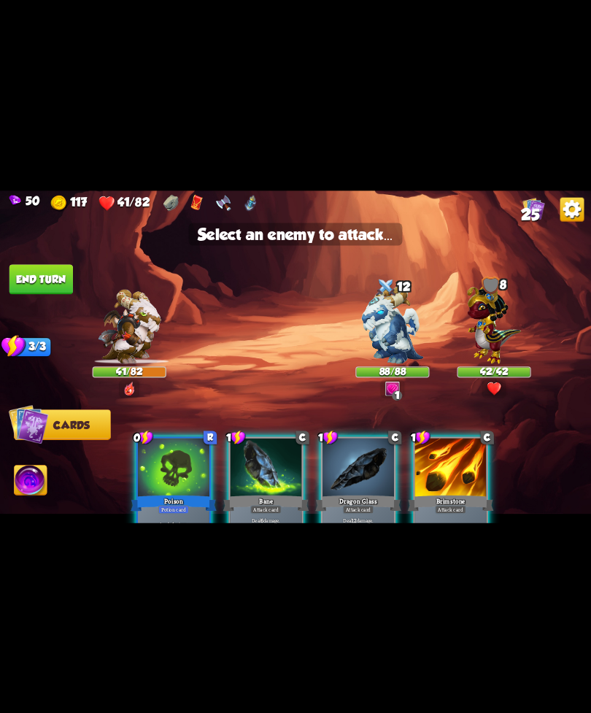
click at [393, 327] on img at bounding box center [392, 324] width 62 height 77
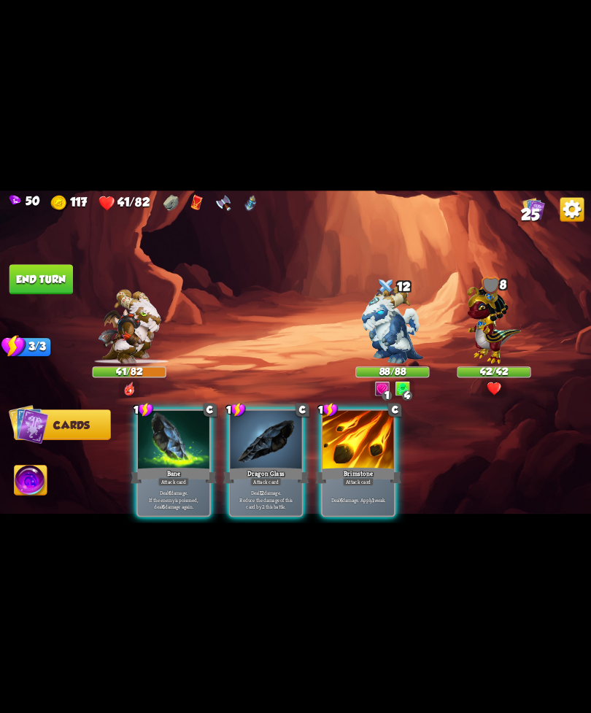
click at [164, 477] on div "Attack card" at bounding box center [173, 481] width 31 height 9
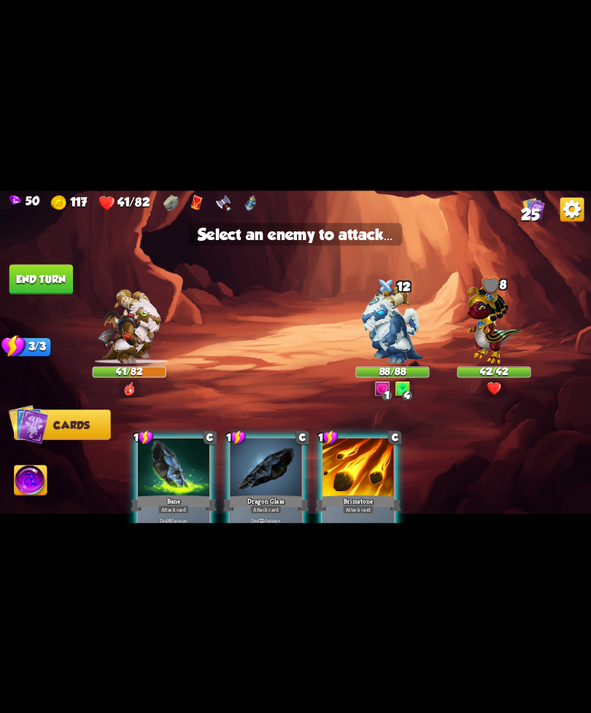
click at [383, 338] on img at bounding box center [392, 324] width 62 height 77
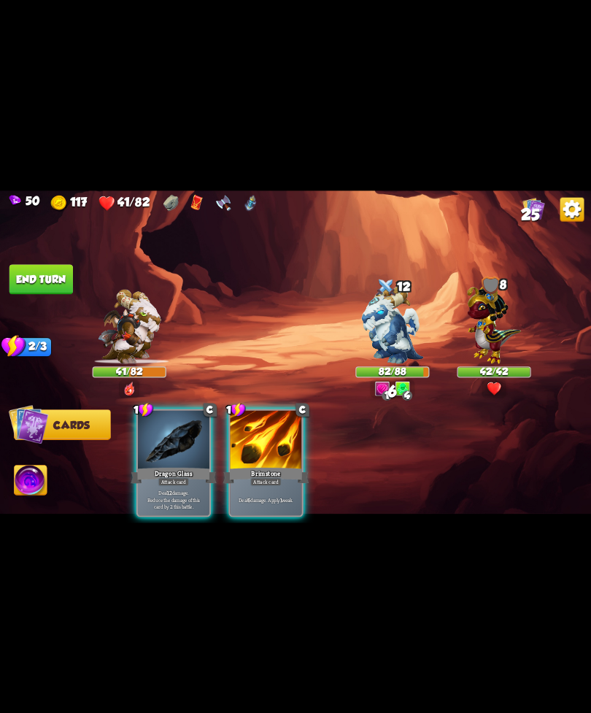
click at [265, 466] on div "Brimstone" at bounding box center [266, 475] width 86 height 19
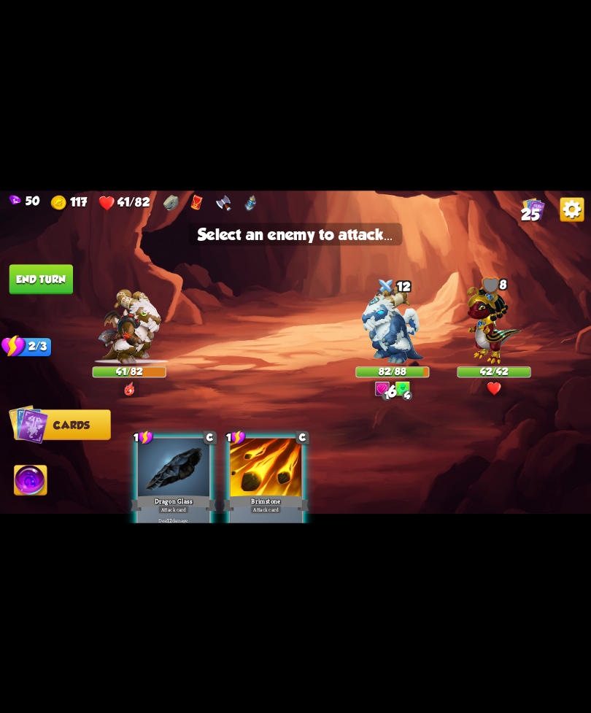
click at [388, 337] on img at bounding box center [392, 324] width 62 height 77
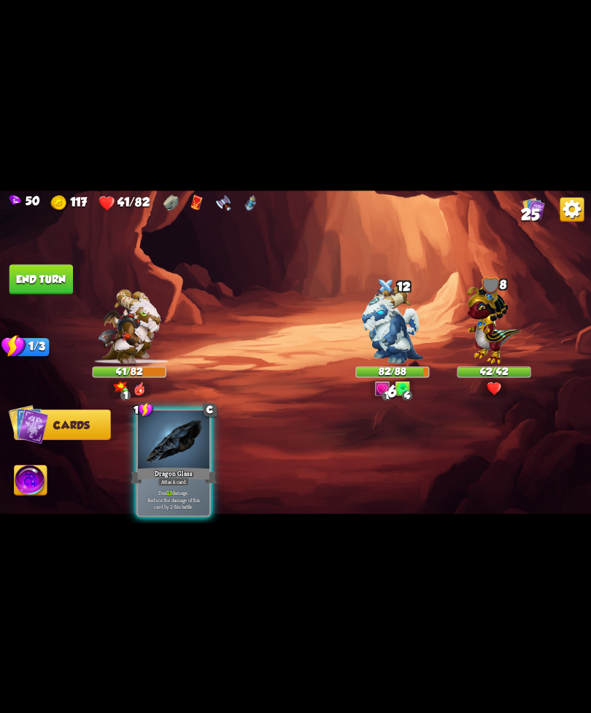
click at [169, 466] on div "Dragon Glass" at bounding box center [174, 475] width 86 height 19
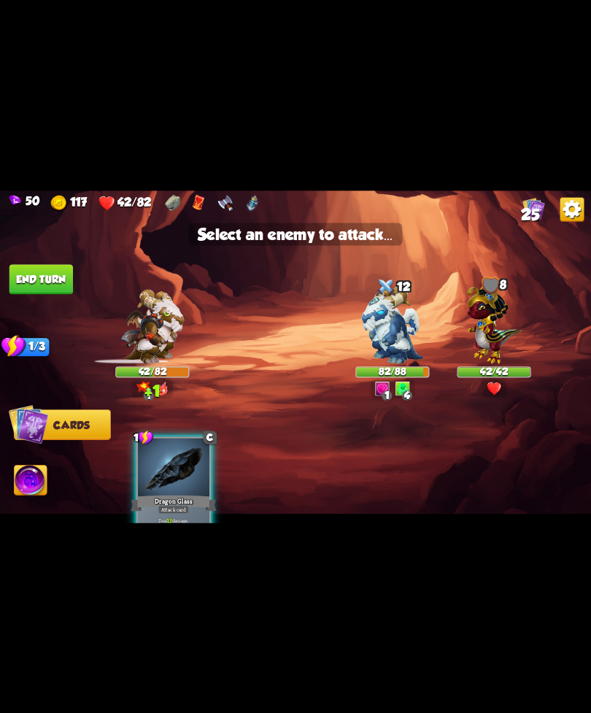
click at [392, 338] on img at bounding box center [392, 324] width 62 height 77
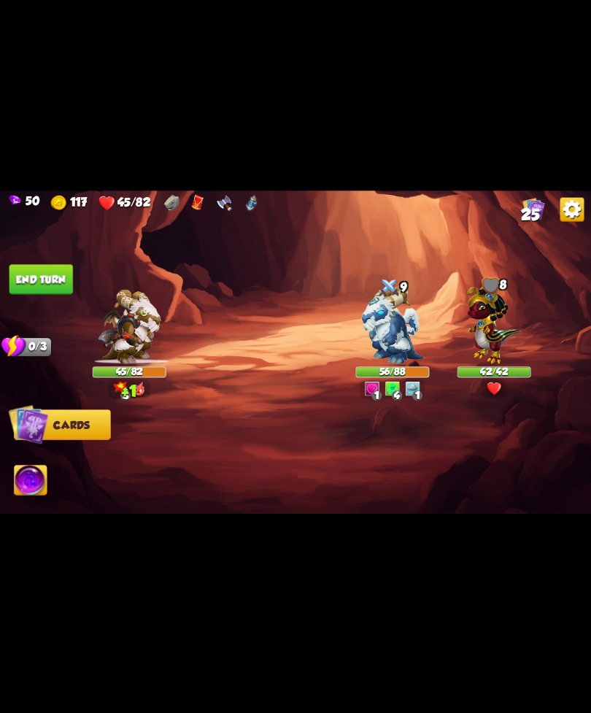
click at [50, 280] on button "End turn" at bounding box center [41, 279] width 64 height 30
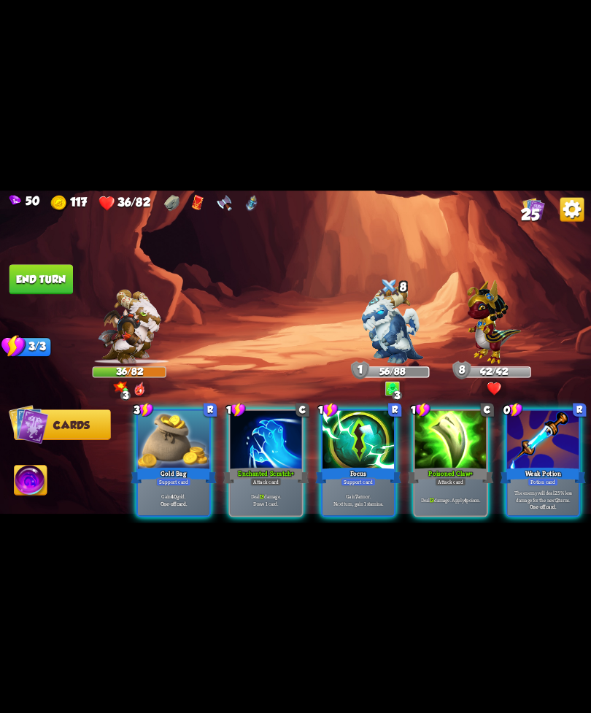
click at [533, 466] on div "Weak Potion" at bounding box center [543, 475] width 86 height 19
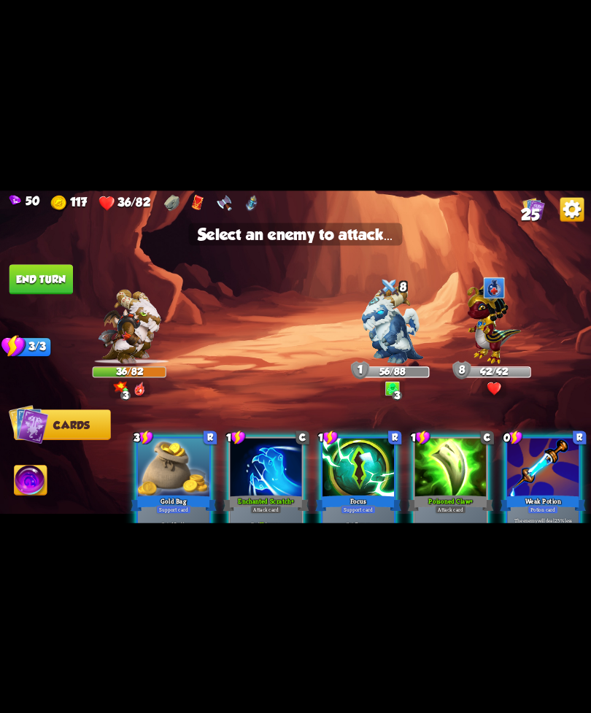
click at [396, 349] on img at bounding box center [392, 324] width 62 height 77
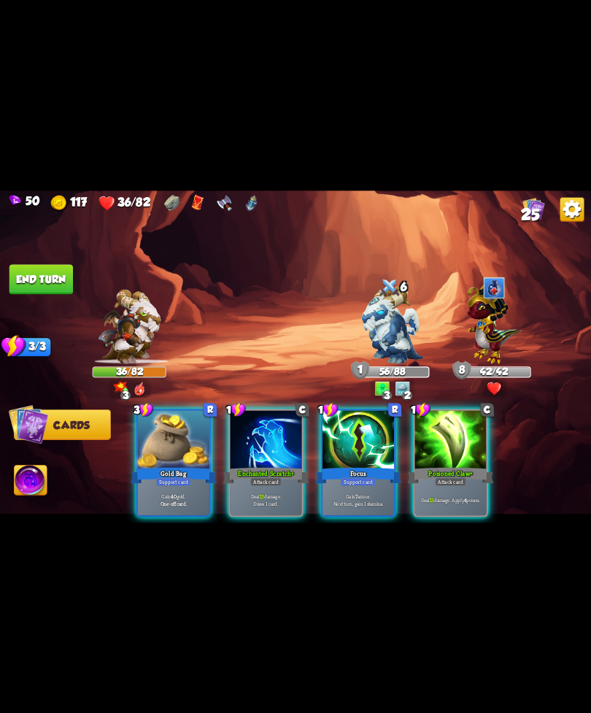
click at [466, 448] on div at bounding box center [451, 440] width 72 height 61
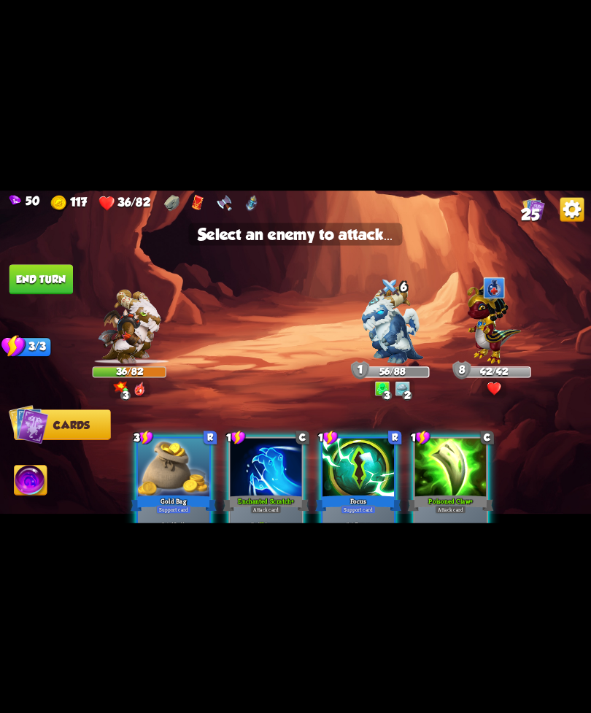
click at [379, 342] on img at bounding box center [392, 324] width 62 height 77
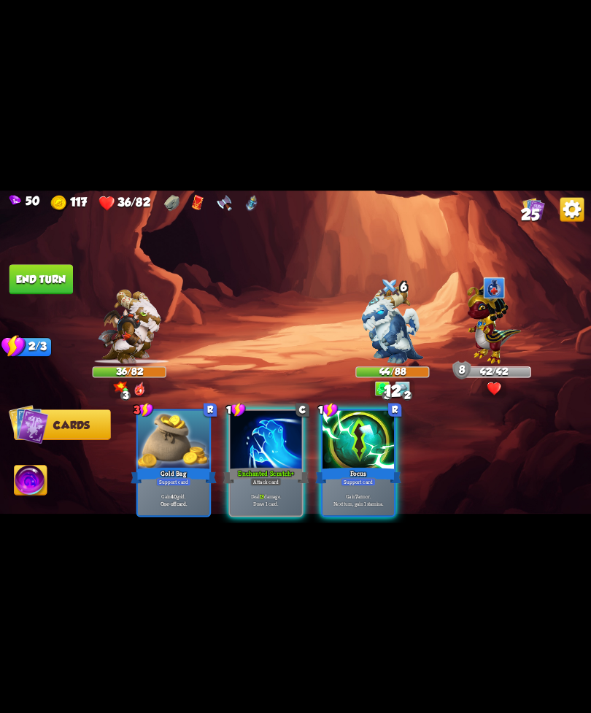
click at [243, 466] on div "Enchanted Scratch+" at bounding box center [266, 475] width 86 height 19
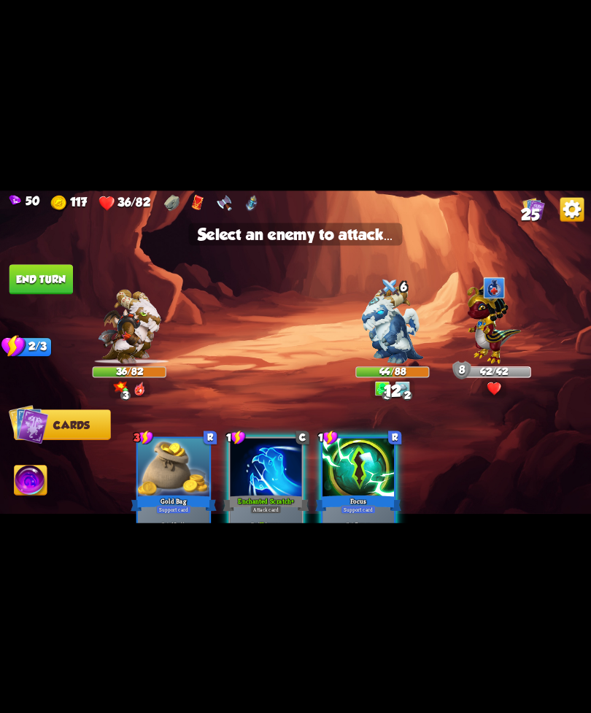
click at [381, 328] on img at bounding box center [392, 324] width 62 height 77
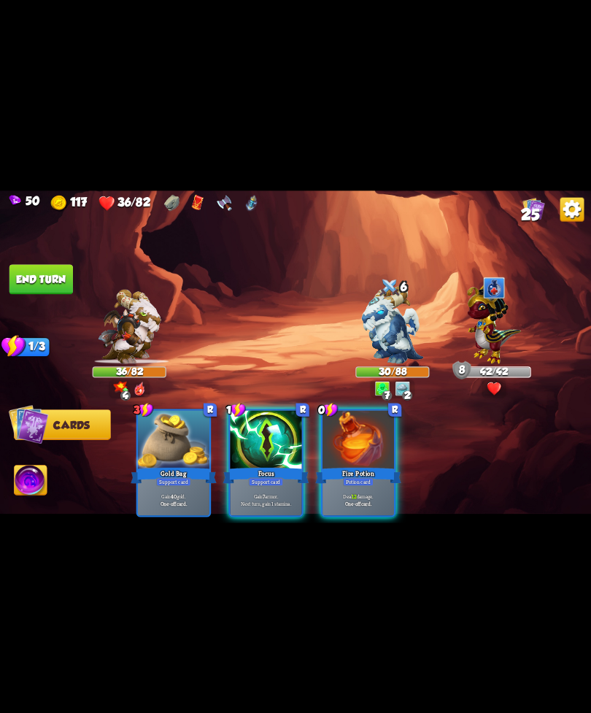
click at [266, 484] on div "Gain 7 armor. Next turn, gain 1 stamina." at bounding box center [267, 499] width 72 height 31
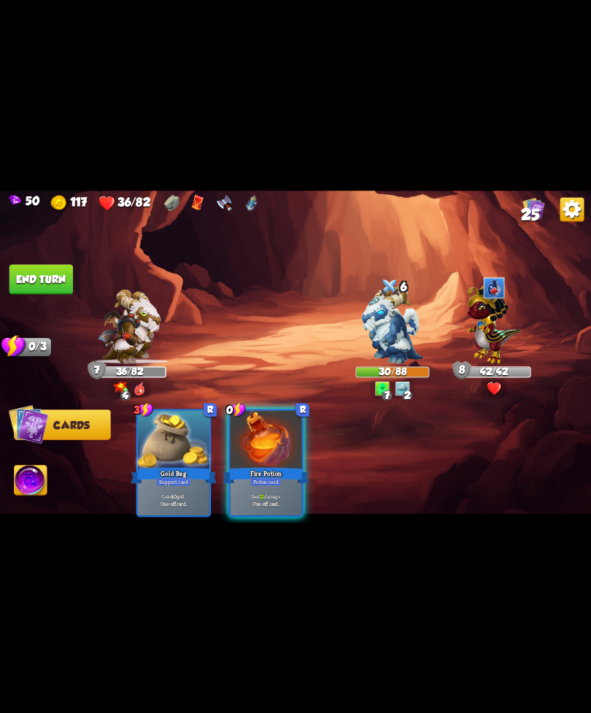
click at [264, 484] on div "Deal 12 damage. One-off card." at bounding box center [267, 499] width 72 height 31
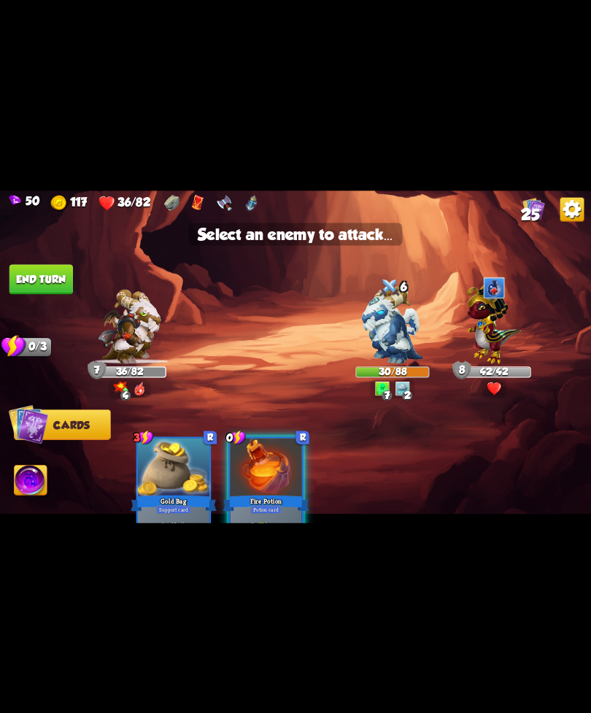
click at [382, 346] on img at bounding box center [392, 324] width 62 height 77
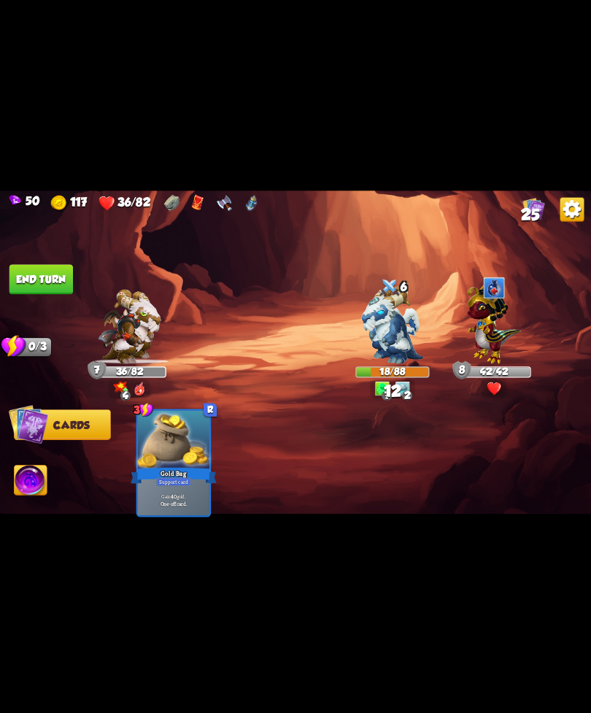
click at [43, 280] on button "End turn" at bounding box center [41, 279] width 64 height 30
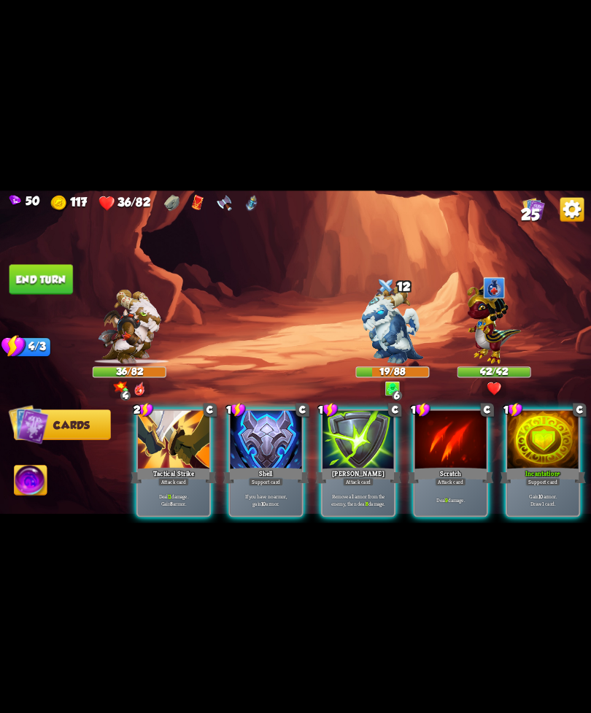
click at [162, 484] on div "Deal 11 damage. Gain 8 armor." at bounding box center [174, 499] width 72 height 31
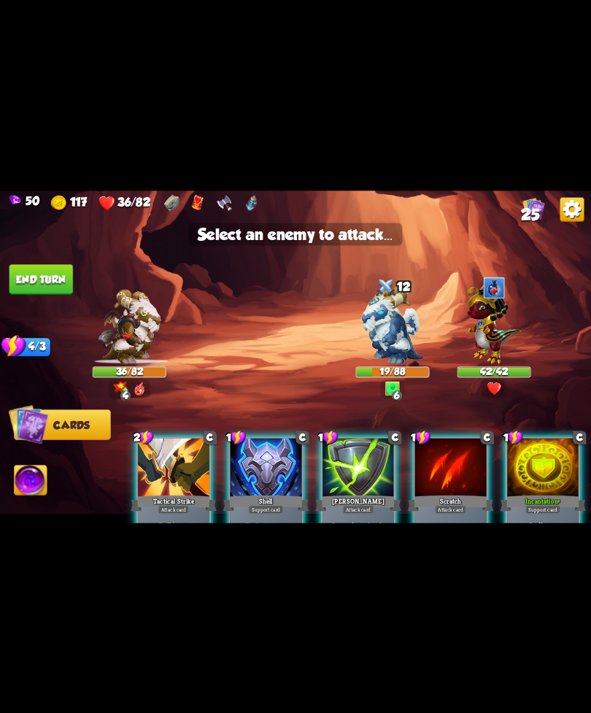
click at [382, 336] on img at bounding box center [392, 324] width 62 height 77
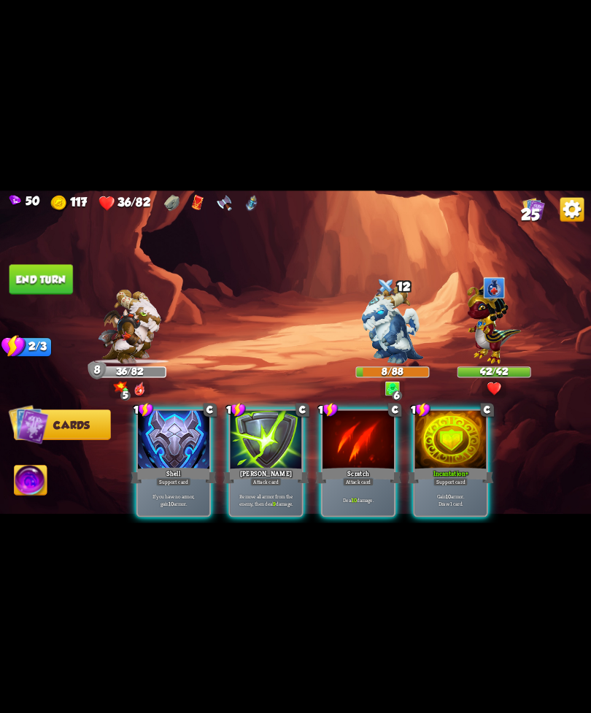
click at [350, 477] on div "Attack card" at bounding box center [358, 481] width 31 height 9
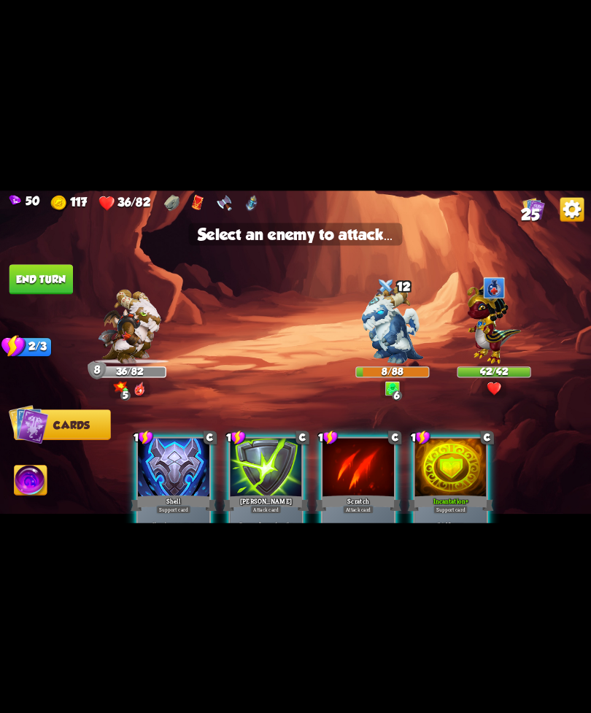
click at [381, 342] on img at bounding box center [392, 324] width 62 height 77
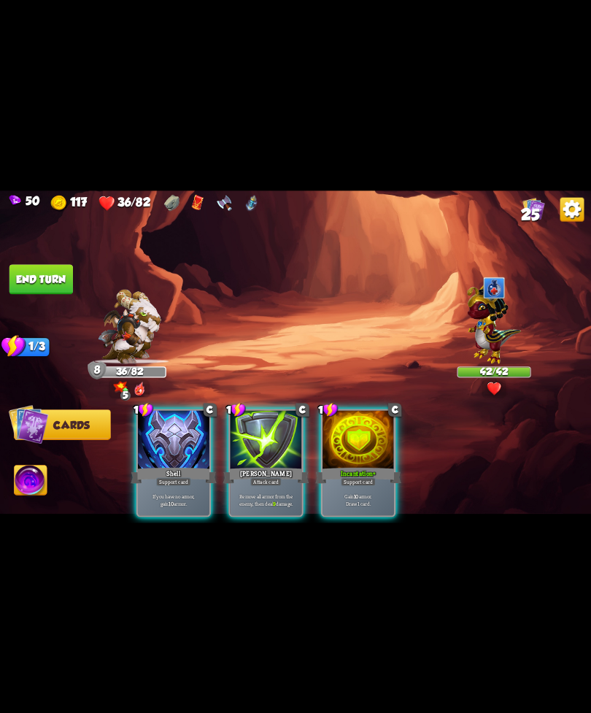
click at [364, 442] on div at bounding box center [359, 440] width 72 height 61
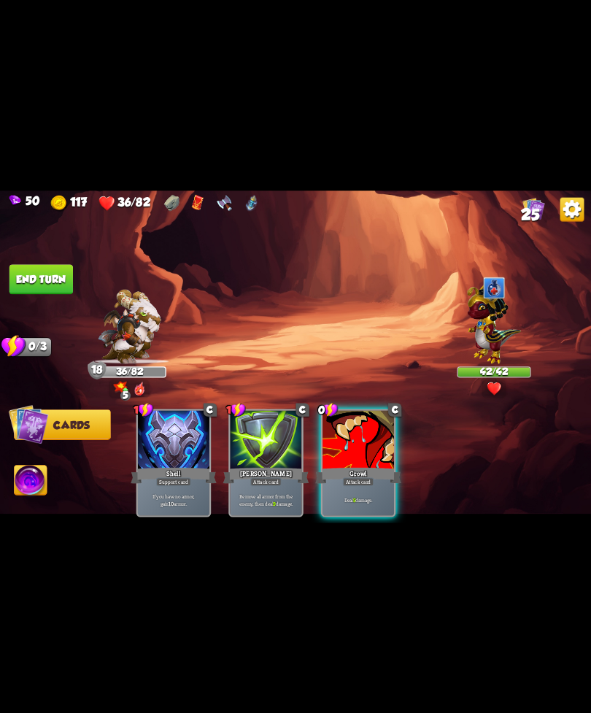
click at [362, 435] on div at bounding box center [359, 440] width 72 height 61
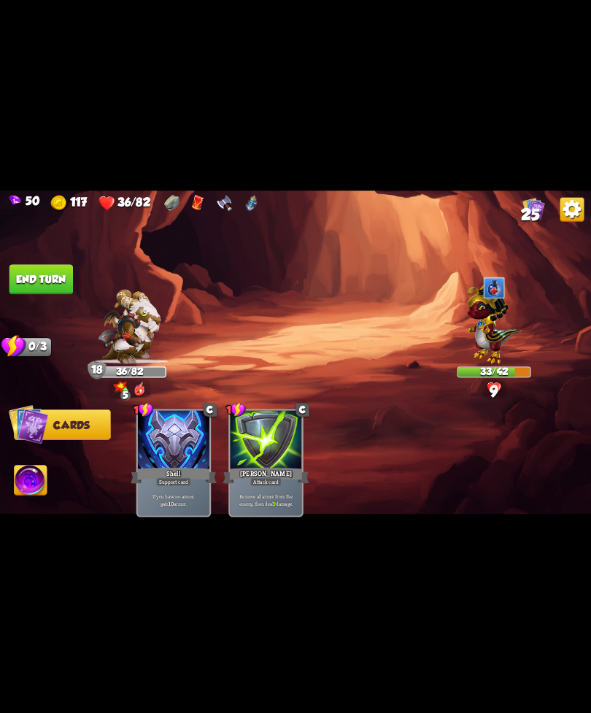
click at [47, 272] on button "End turn" at bounding box center [41, 279] width 64 height 30
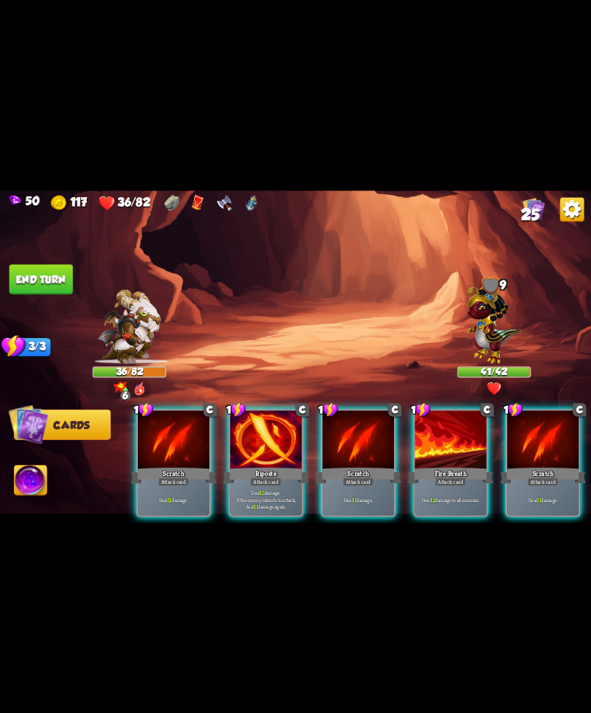
click at [467, 477] on div "Attack card" at bounding box center [450, 481] width 31 height 9
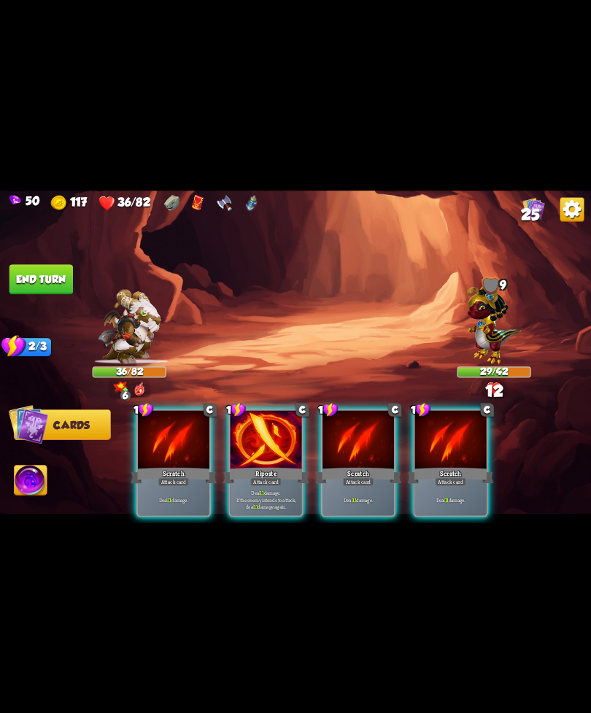
click at [258, 489] on p "Deal 11 damage. If the enemy intends to attack, deal 11 damage again." at bounding box center [266, 499] width 68 height 21
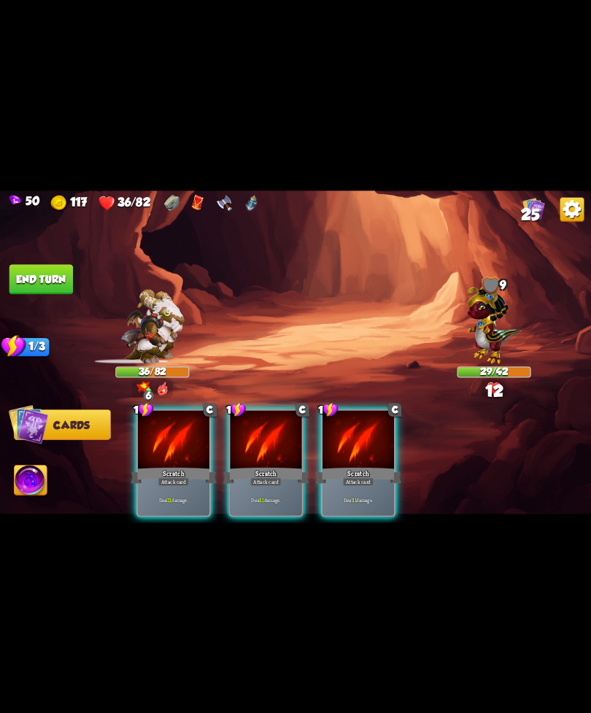
click at [363, 484] on div "Deal 11 damage." at bounding box center [359, 499] width 72 height 31
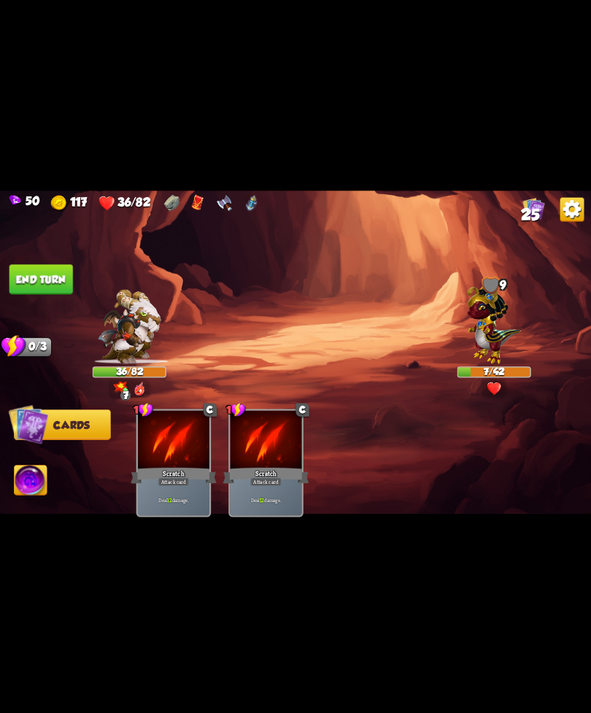
click at [24, 471] on img at bounding box center [31, 482] width 33 height 34
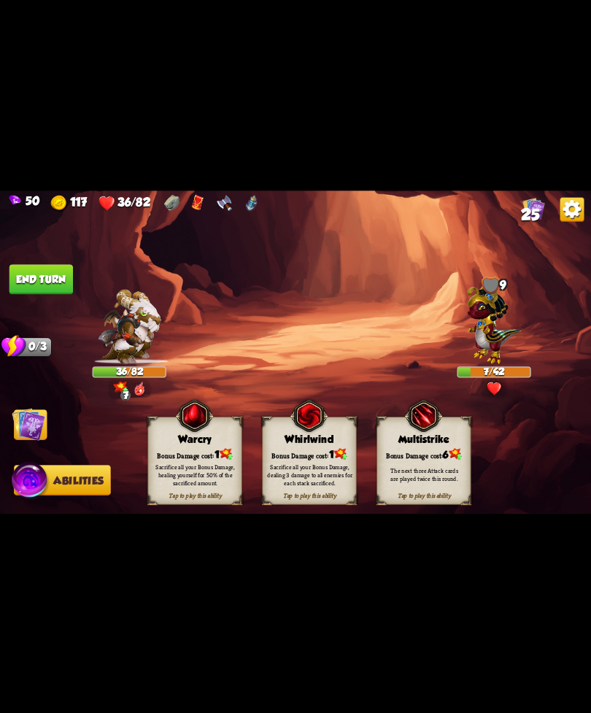
click at [204, 449] on div "Bonus Damage cost: 1" at bounding box center [194, 454] width 93 height 13
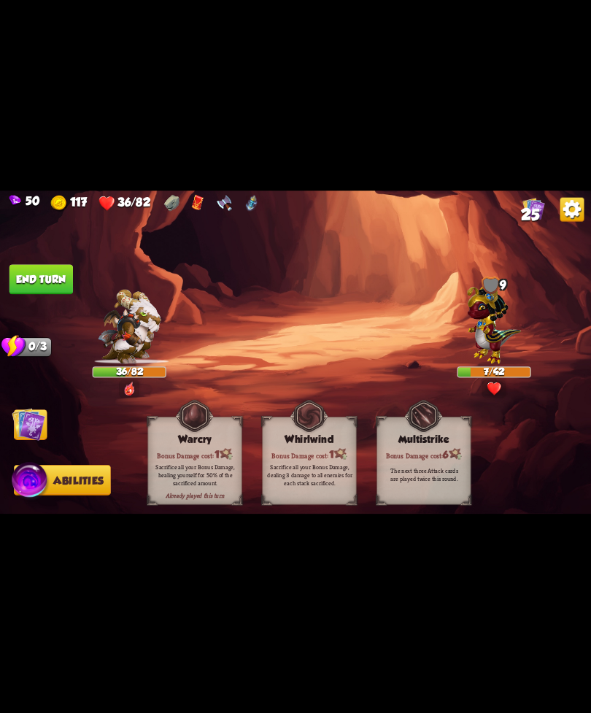
click at [42, 283] on button "End turn" at bounding box center [41, 279] width 64 height 30
click at [28, 434] on img at bounding box center [29, 424] width 34 height 34
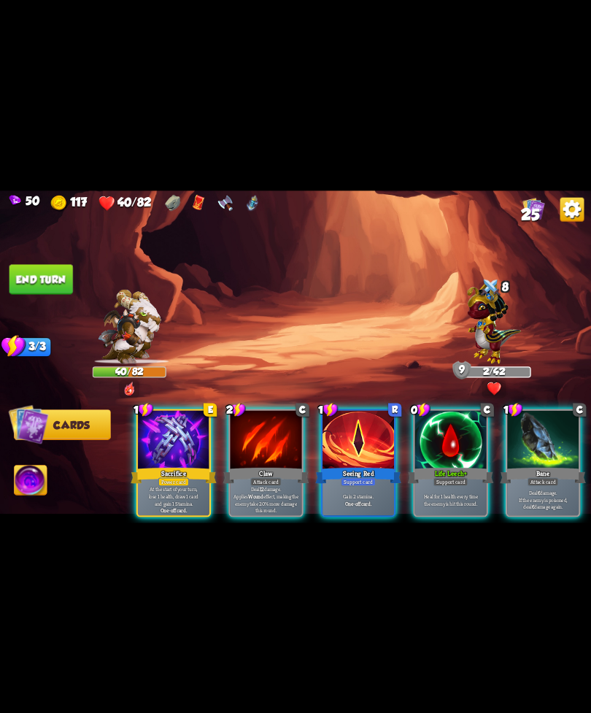
click at [452, 466] on div "Life Leech+" at bounding box center [451, 475] width 86 height 19
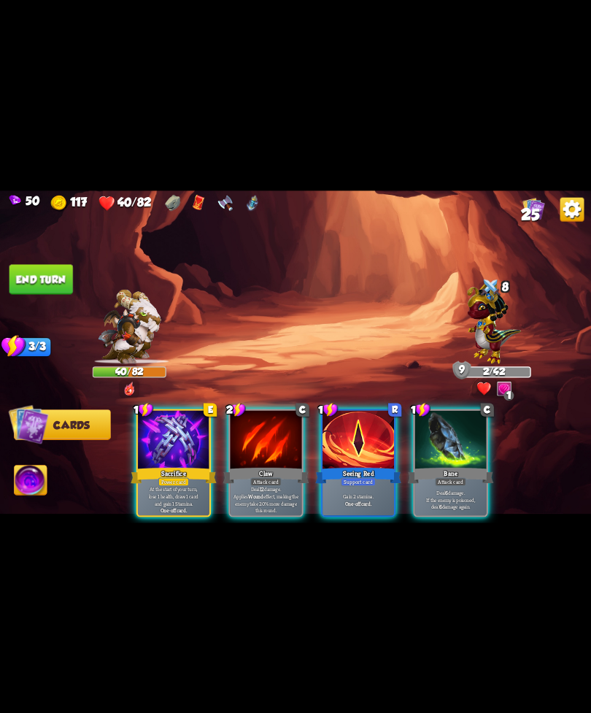
click at [439, 489] on p "Deal 6 damage. If the enemy is poisoned, deal 6 damage again." at bounding box center [451, 499] width 68 height 21
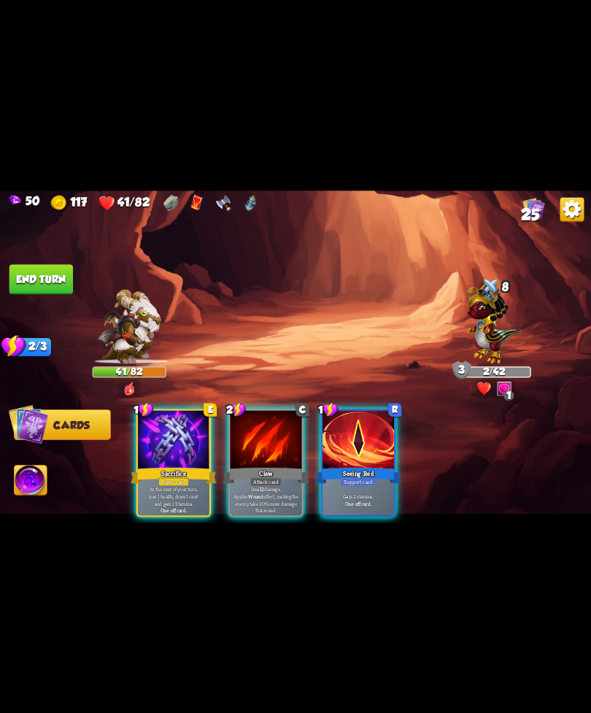
click at [374, 477] on div "Support card" at bounding box center [358, 481] width 35 height 9
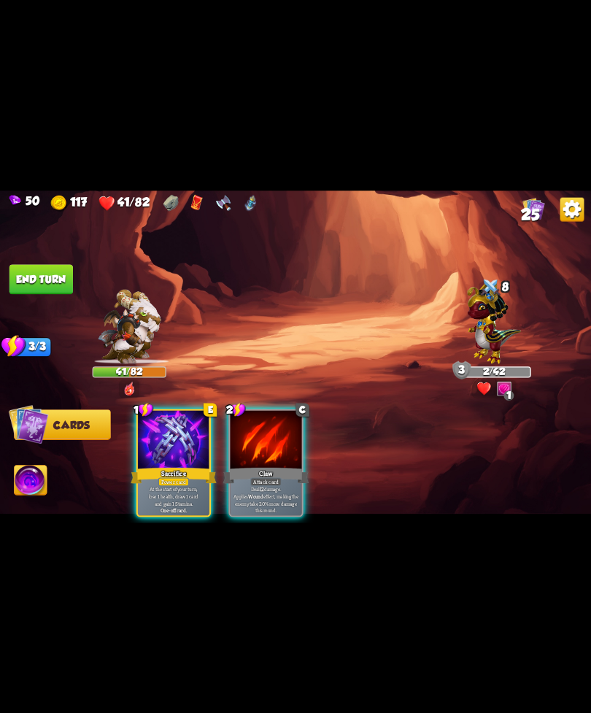
click at [277, 488] on p "Deal 12 damage. Applies Wound effect, making the enemy take 20% more damage thi…" at bounding box center [266, 499] width 68 height 28
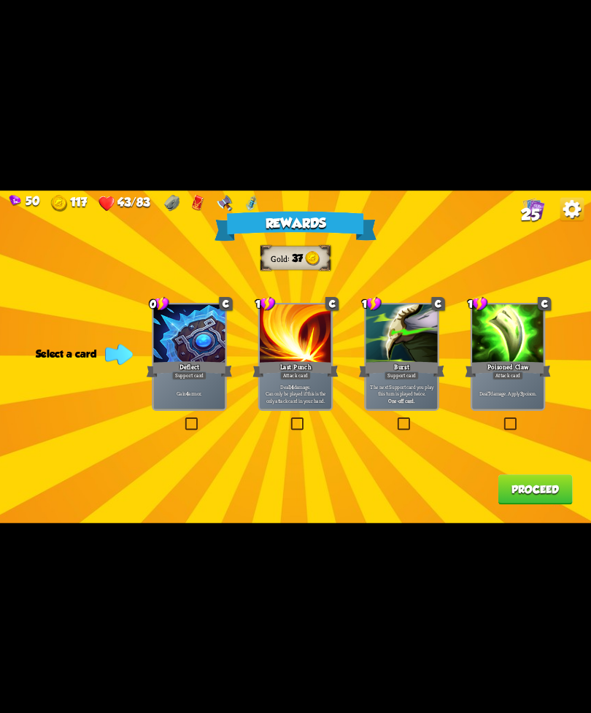
click at [545, 337] on div "1 C Poisoned Claw Attack card Deal 7 damage. Apply 3 poison." at bounding box center [508, 356] width 75 height 108
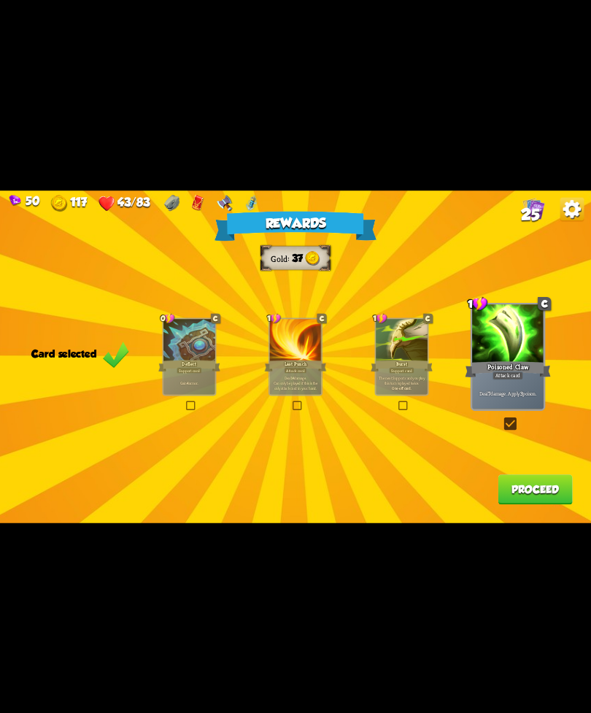
click at [185, 377] on div "Gain 4 armor." at bounding box center [190, 383] width 52 height 23
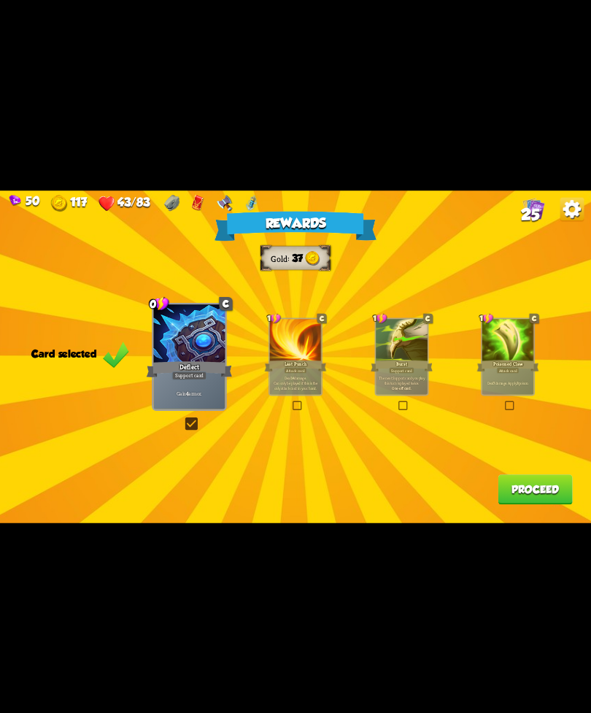
click at [518, 471] on div "Rewards Gold 37 Card selected 0 C Deflect Support card Gain 4 armor. 1 C Last P…" at bounding box center [295, 357] width 591 height 333
click at [522, 494] on button "Proceed" at bounding box center [535, 490] width 74 height 30
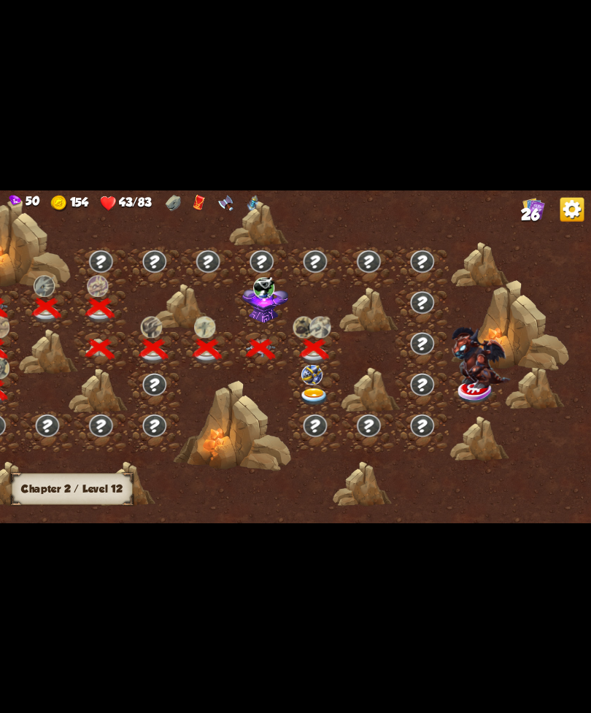
click at [314, 384] on img at bounding box center [312, 374] width 21 height 20
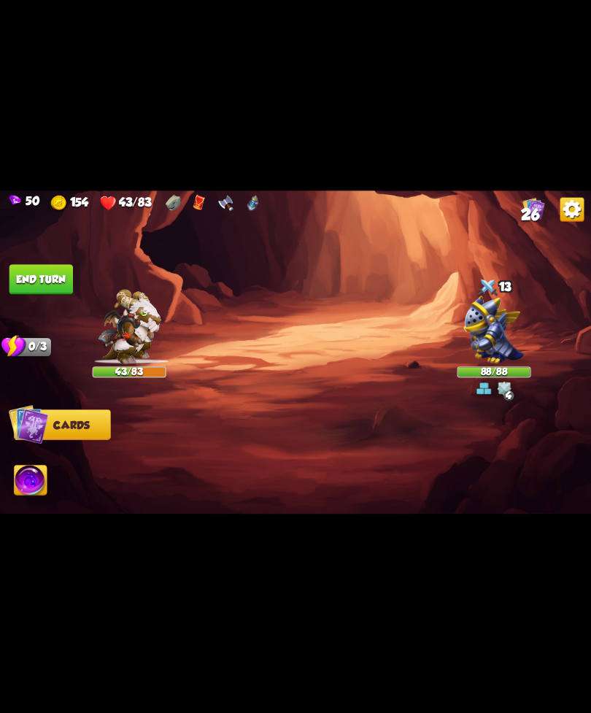
click at [483, 361] on img at bounding box center [494, 330] width 61 height 68
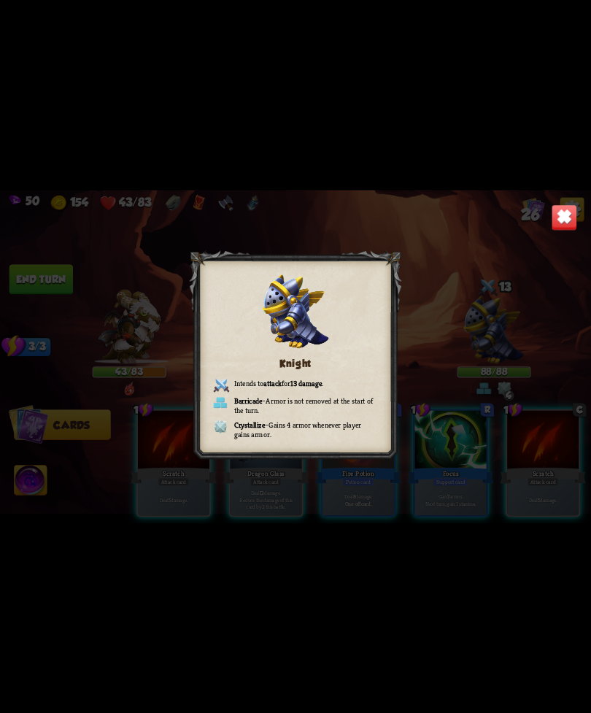
click at [560, 229] on img at bounding box center [565, 217] width 26 height 26
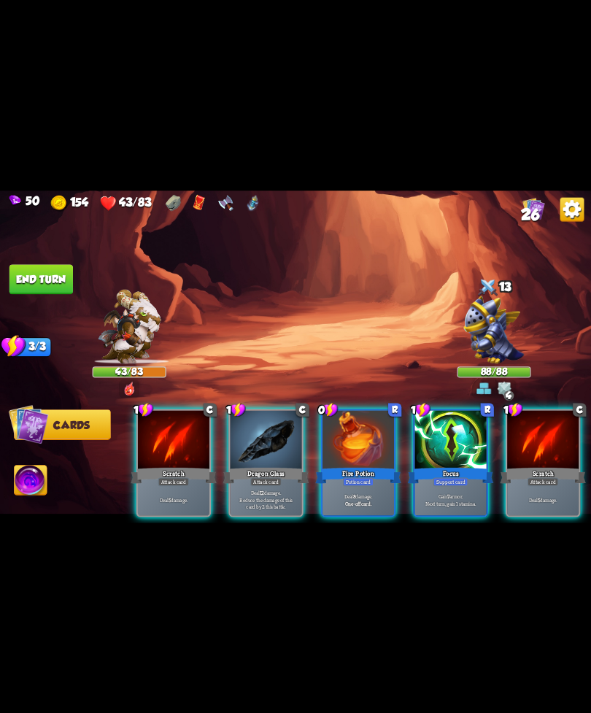
click at [356, 501] on div "Deal 8 damage. One-off card." at bounding box center [359, 499] width 72 height 31
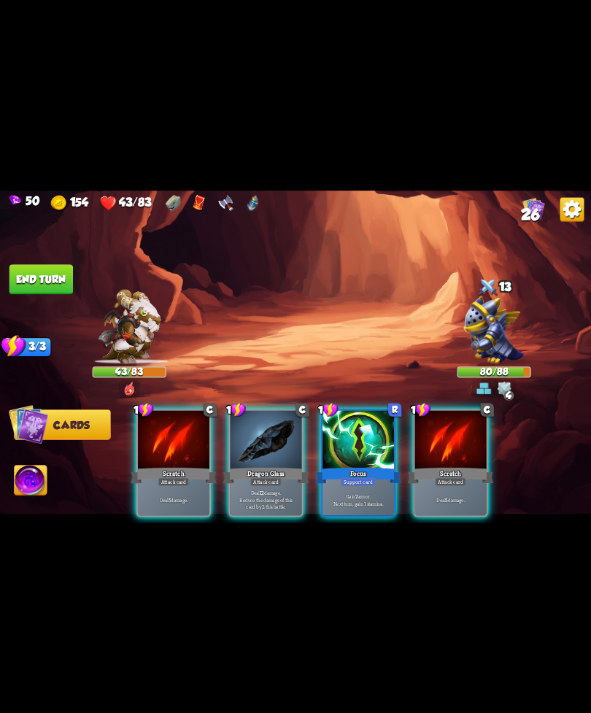
click at [261, 466] on div "Dragon Glass" at bounding box center [266, 475] width 86 height 19
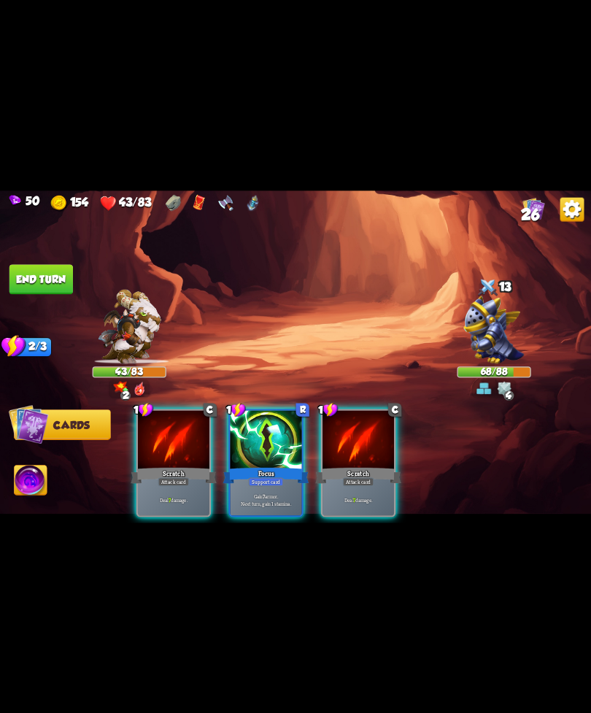
click at [375, 466] on div "Scratch" at bounding box center [358, 475] width 86 height 19
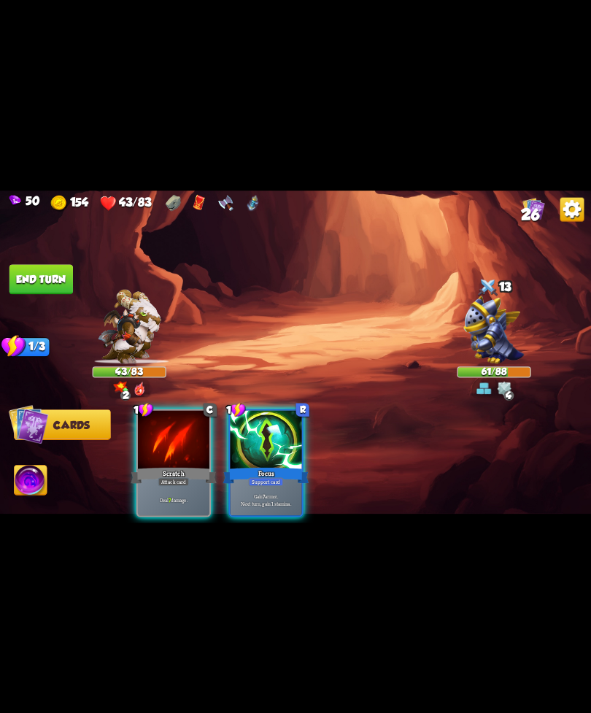
click at [277, 477] on div "Support card" at bounding box center [266, 481] width 35 height 9
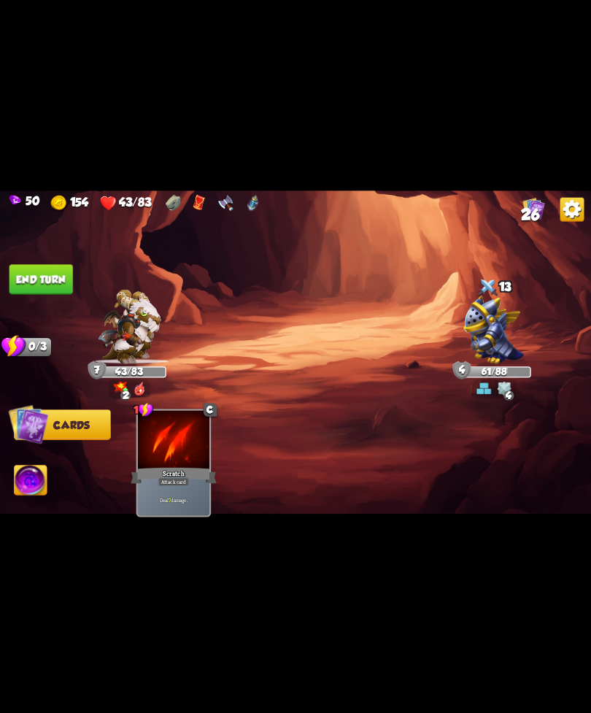
click at [28, 266] on button "End turn" at bounding box center [41, 279] width 64 height 30
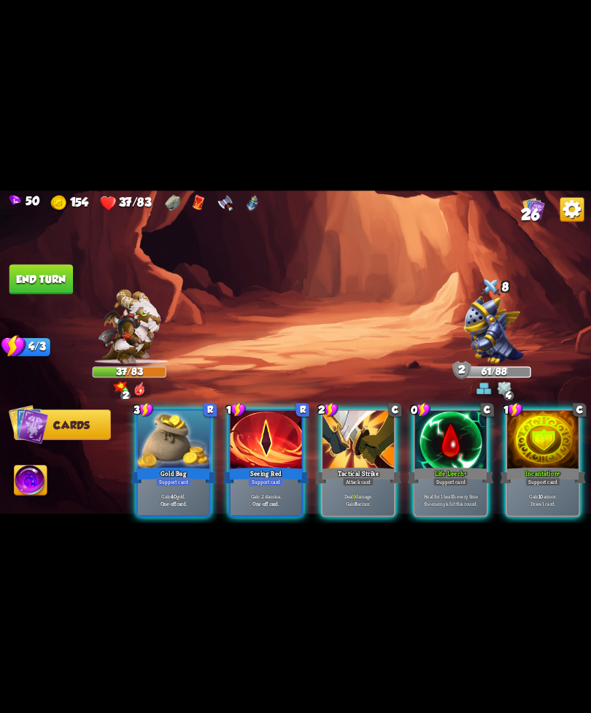
click at [451, 466] on div "Life Leech+" at bounding box center [451, 475] width 86 height 19
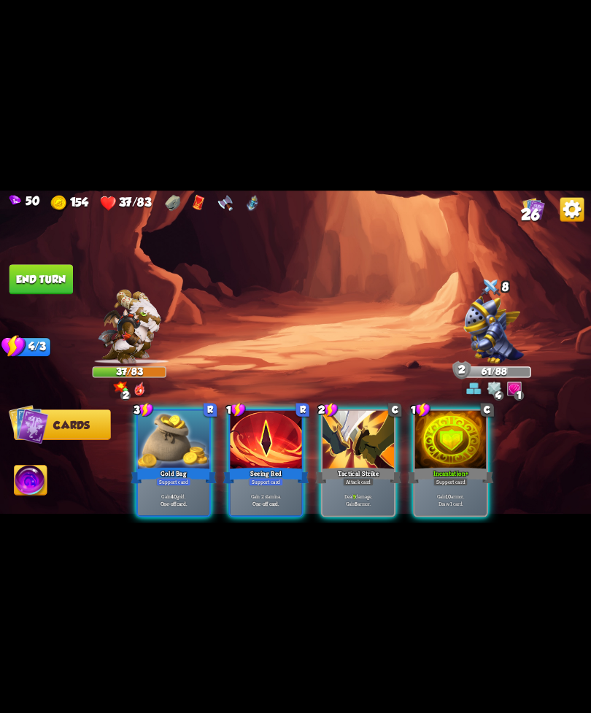
click at [258, 493] on p "Gain 2 stamina." at bounding box center [266, 496] width 68 height 7
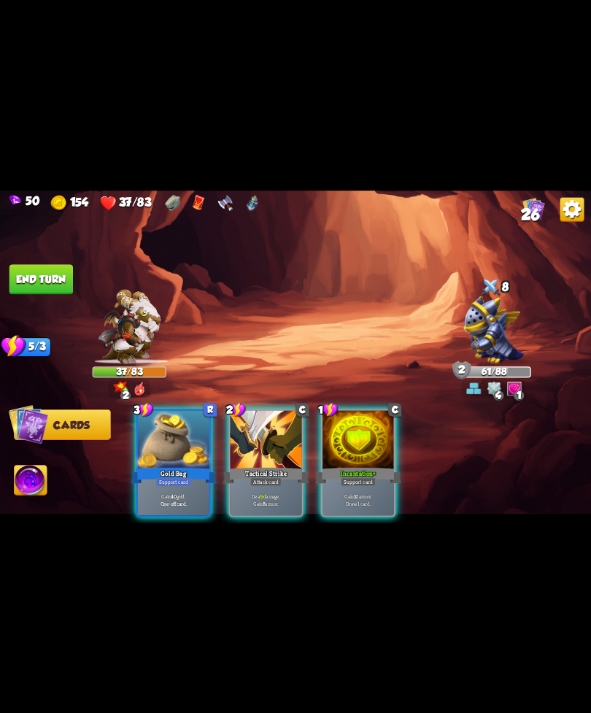
click at [273, 493] on p "Deal 9 damage. Gain 8 armor." at bounding box center [266, 500] width 68 height 14
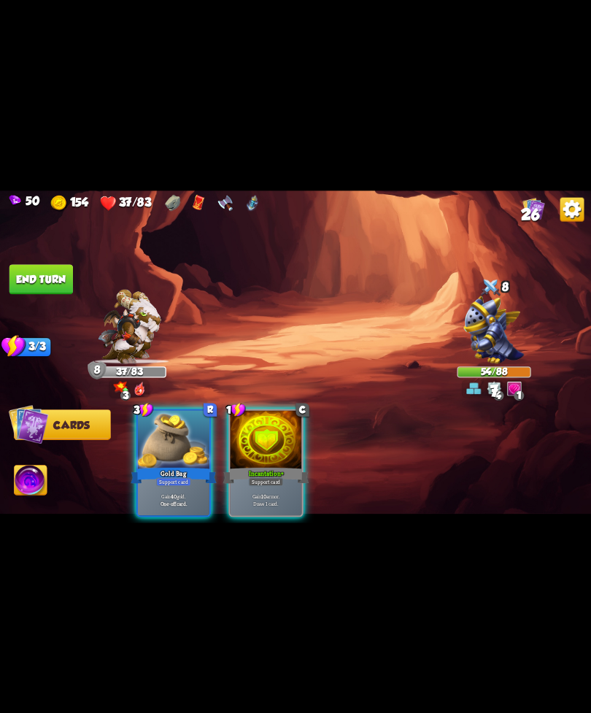
click at [278, 484] on div "Gain 10 armor. Draw 1 card." at bounding box center [267, 499] width 72 height 31
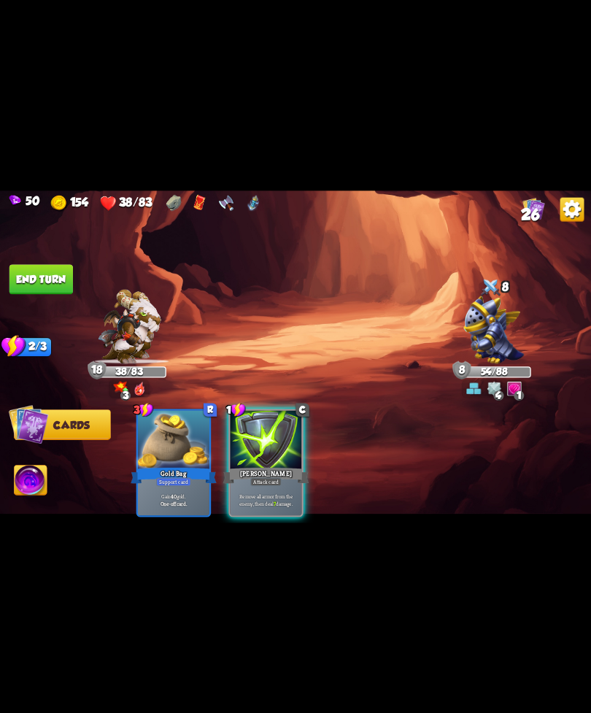
click at [275, 484] on div "Remove all armor from the enemy, then deal 7 damage." at bounding box center [267, 499] width 72 height 31
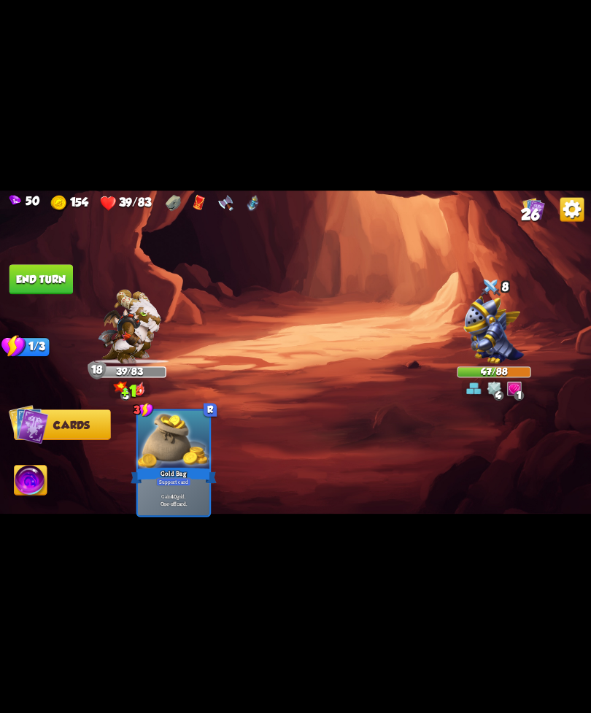
click at [42, 279] on button "End turn" at bounding box center [41, 279] width 64 height 30
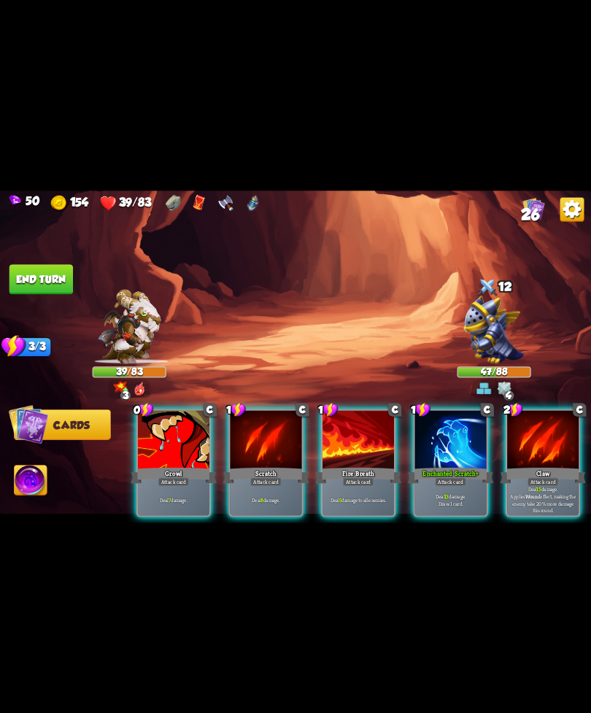
click at [162, 507] on div "0 C Growl Attack card Deal 7 damage." at bounding box center [174, 463] width 75 height 108
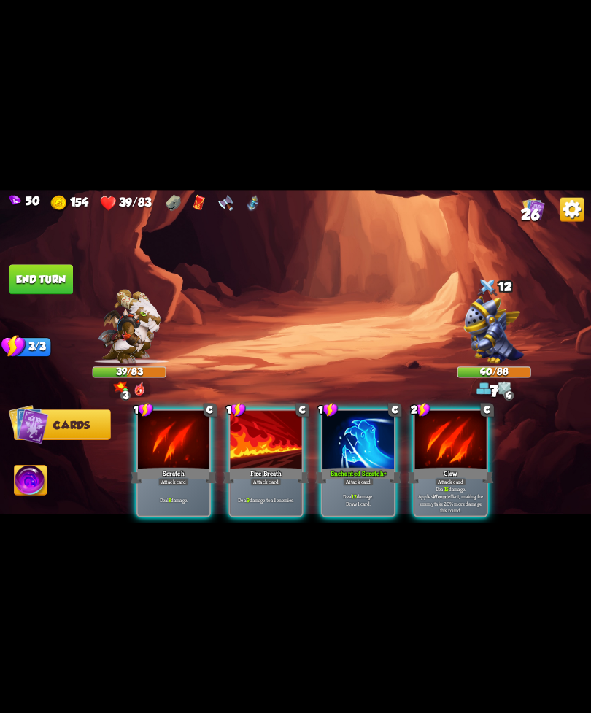
click at [439, 477] on div "Attack card" at bounding box center [450, 481] width 31 height 9
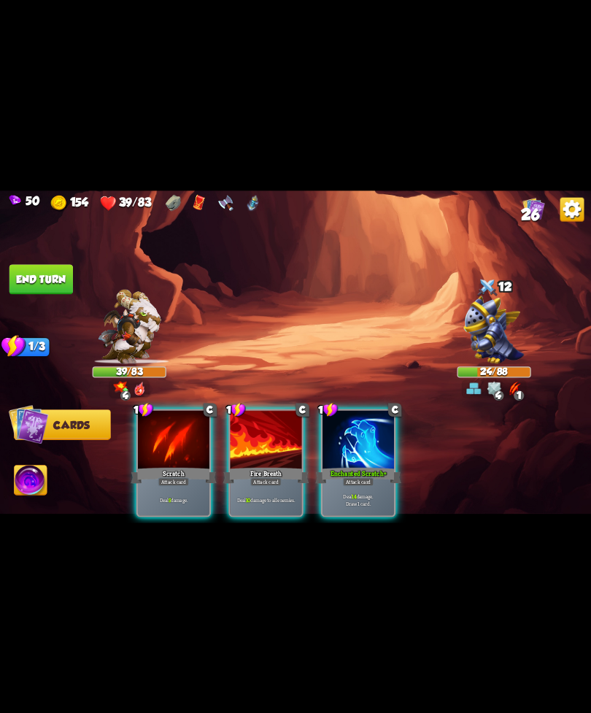
click at [373, 484] on div "Deal 14 damage. Draw 1 card." at bounding box center [359, 499] width 72 height 31
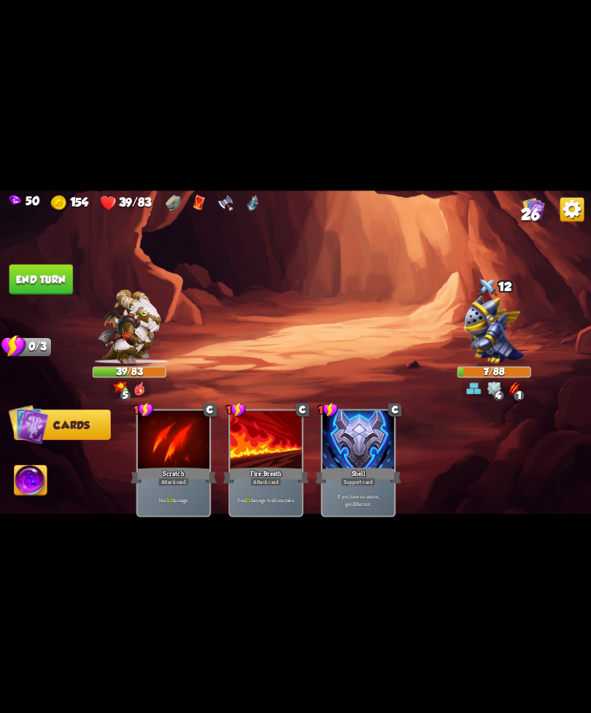
click at [11, 483] on img at bounding box center [295, 357] width 591 height 333
click at [43, 475] on img at bounding box center [31, 482] width 33 height 34
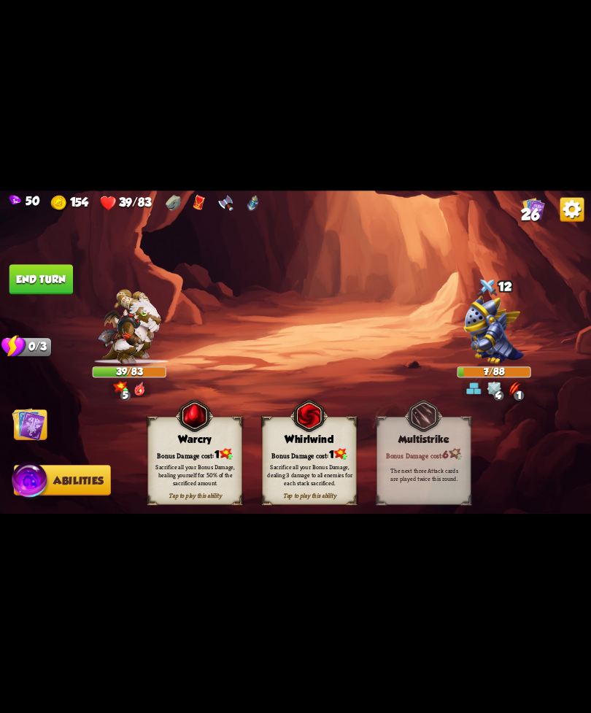
click at [293, 435] on img at bounding box center [310, 415] width 38 height 39
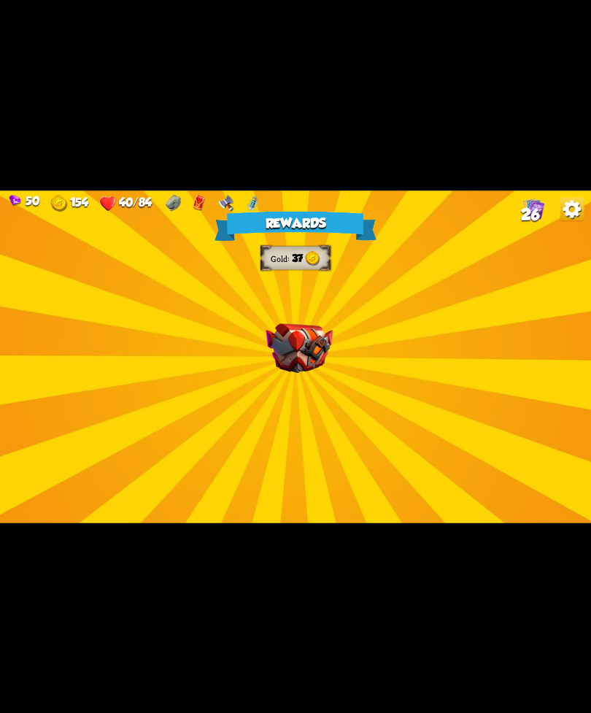
click at [496, 469] on div "Rewards Gold 37 Select a card 1 C Dragon Glass Attack card Deal 12 damage. Redu…" at bounding box center [295, 357] width 591 height 333
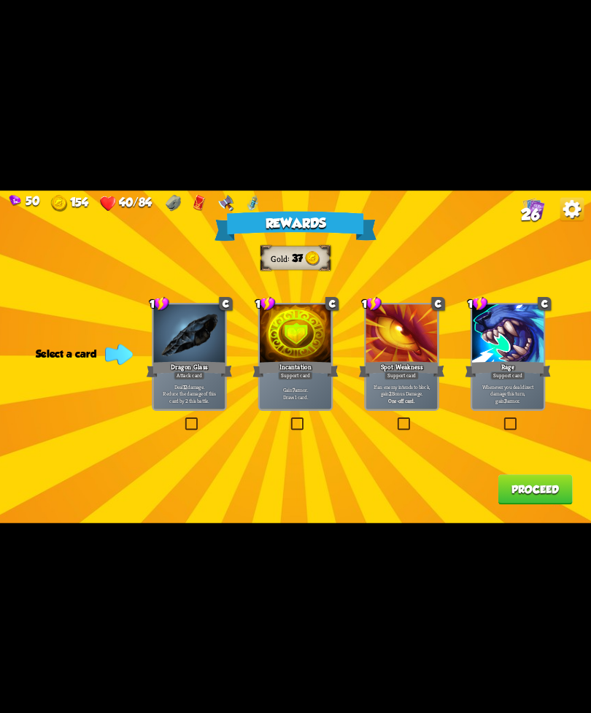
click at [380, 361] on div "Spot Weakness" at bounding box center [402, 368] width 86 height 19
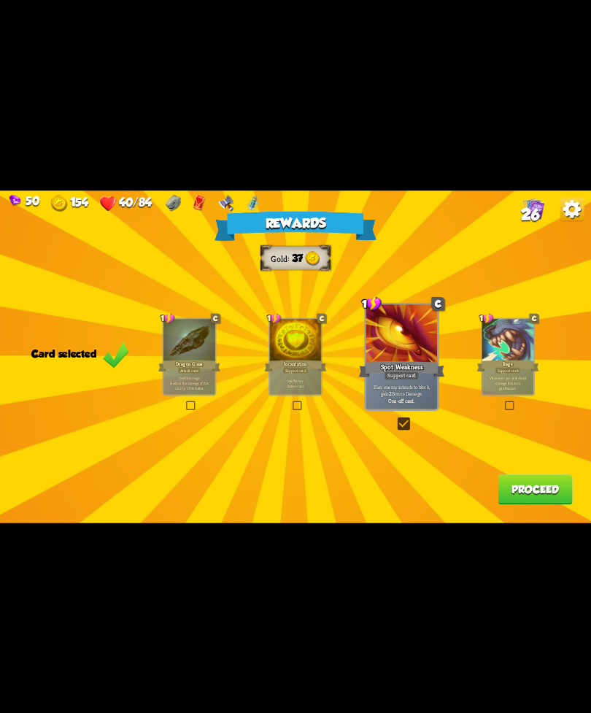
click at [531, 487] on button "Proceed" at bounding box center [535, 490] width 74 height 30
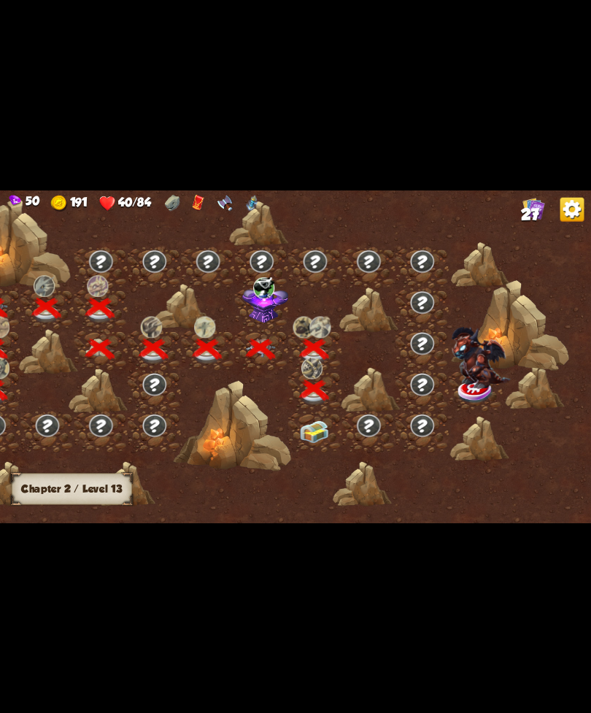
click at [321, 425] on img at bounding box center [314, 432] width 30 height 23
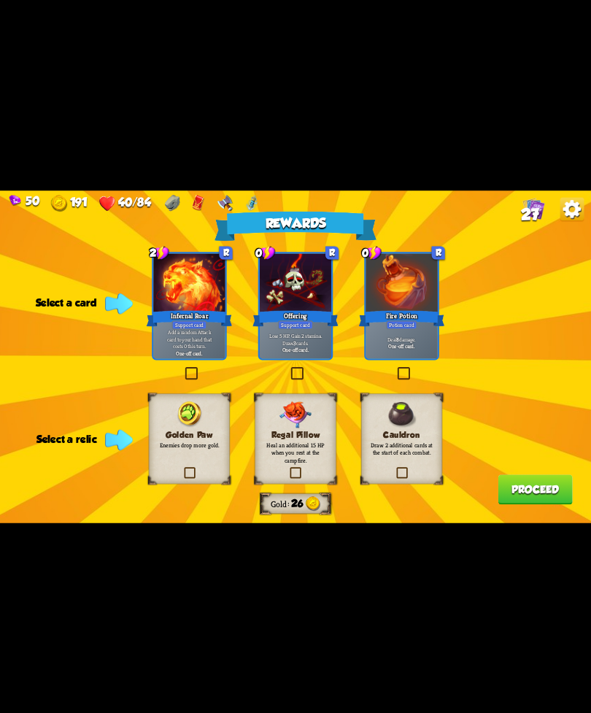
click at [175, 455] on div "Golden Paw Enemies drop more gold." at bounding box center [189, 439] width 81 height 91
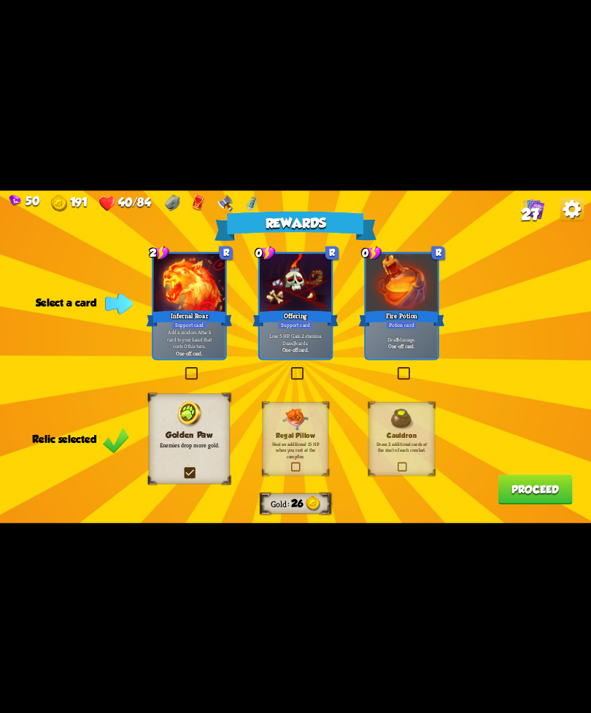
click at [307, 358] on div "0 R Offering Support card Lose 5 HP. Gain 2 stamina. Draw 3 cards. One-off card." at bounding box center [295, 306] width 75 height 108
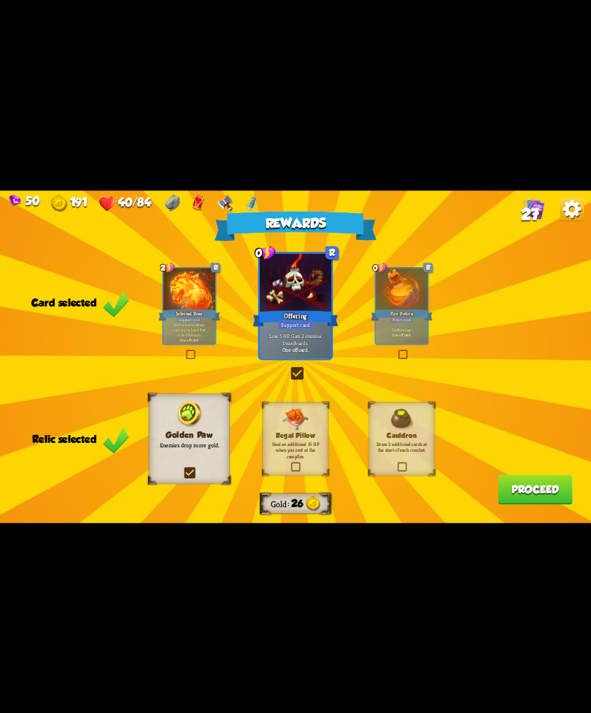
click at [533, 489] on button "Proceed" at bounding box center [535, 490] width 74 height 30
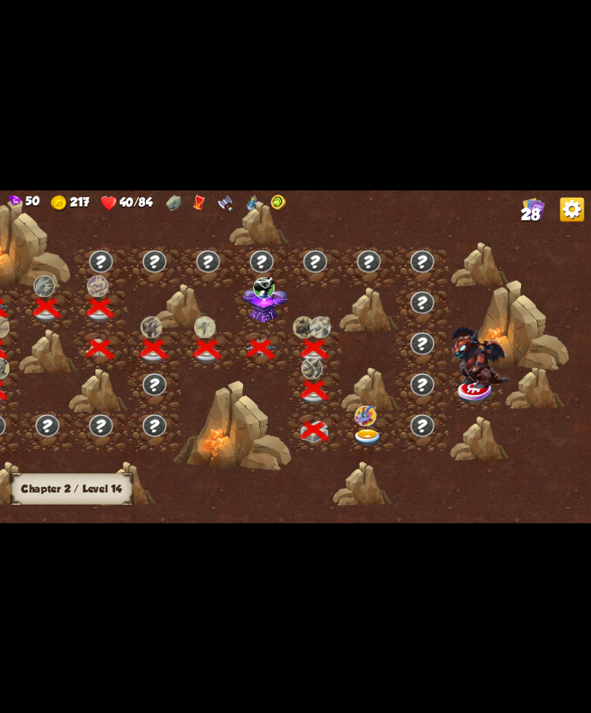
click at [364, 439] on img at bounding box center [368, 438] width 30 height 18
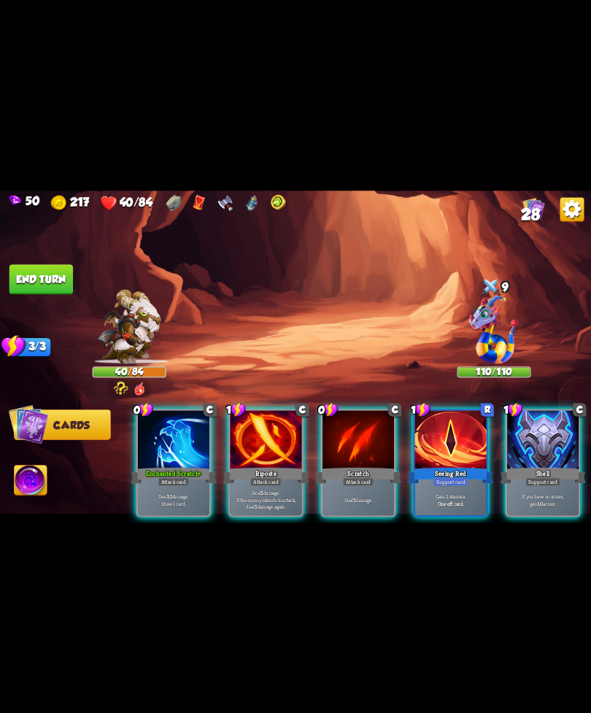
click at [177, 493] on p "Deal 10 damage. Draw 1 card." at bounding box center [173, 500] width 68 height 14
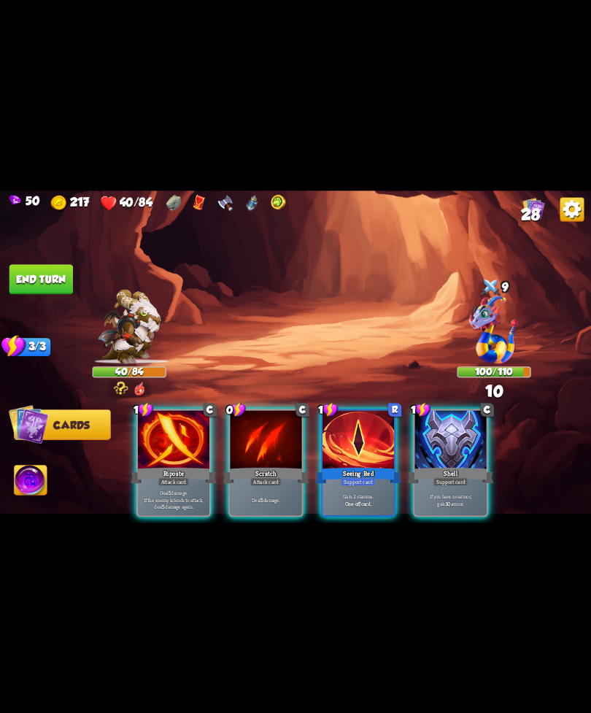
click at [353, 477] on div "Support card" at bounding box center [358, 481] width 35 height 9
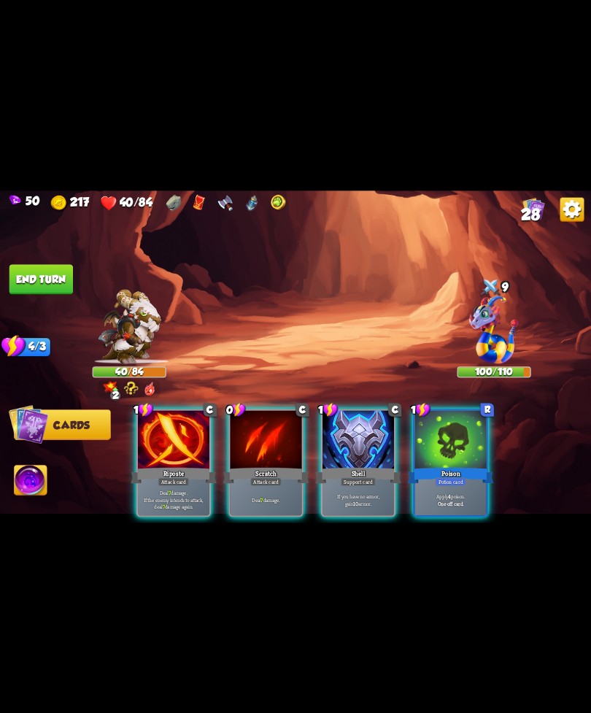
click at [258, 484] on div "Deal 7 damage." at bounding box center [267, 499] width 72 height 31
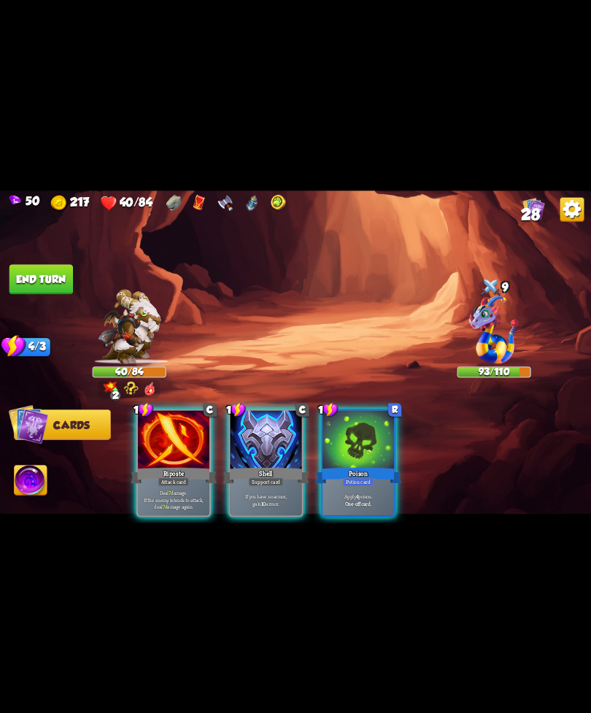
click at [257, 493] on p "If you have no armor, gain 10 armor." at bounding box center [266, 500] width 68 height 14
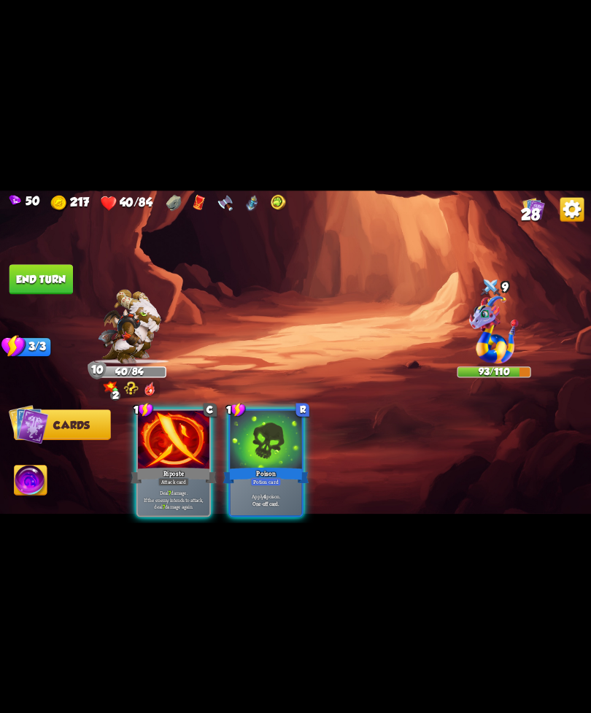
click at [177, 484] on div "Deal 7 damage. If the enemy intends to attack, deal 7 damage again." at bounding box center [174, 499] width 72 height 31
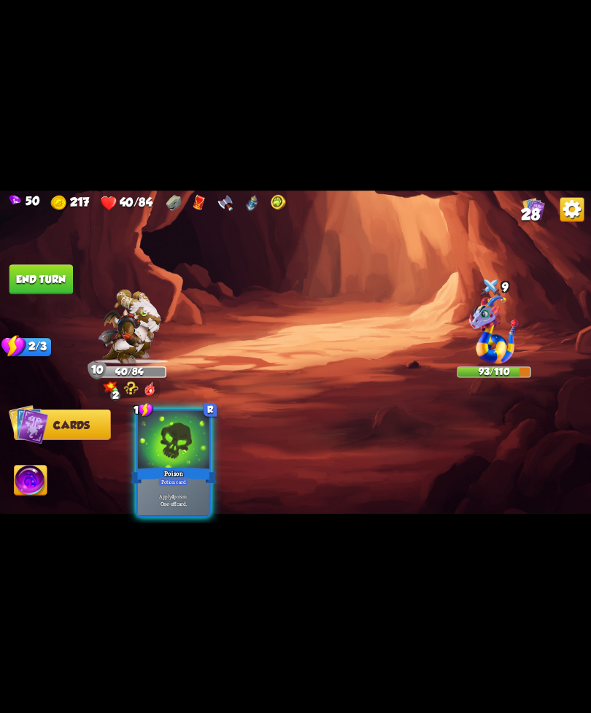
click at [183, 480] on div "1 R Poison Potion card Apply 4 poison. One-off card." at bounding box center [174, 463] width 75 height 108
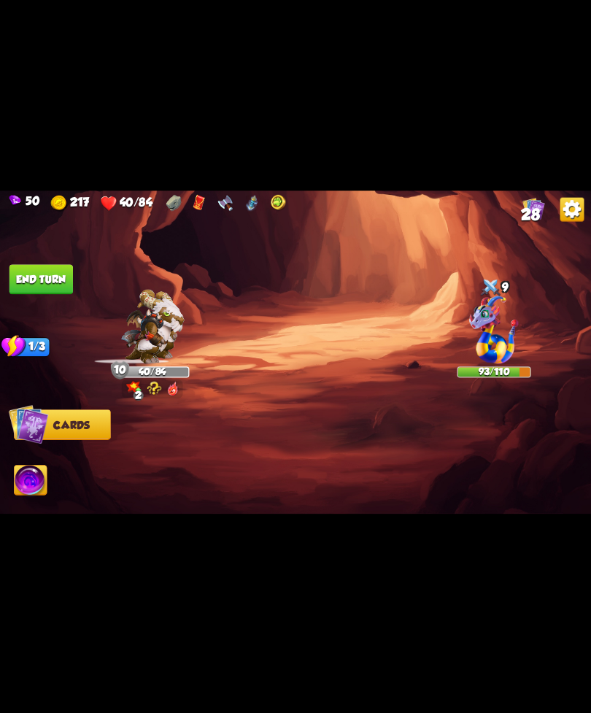
click at [190, 483] on div at bounding box center [354, 449] width 473 height 148
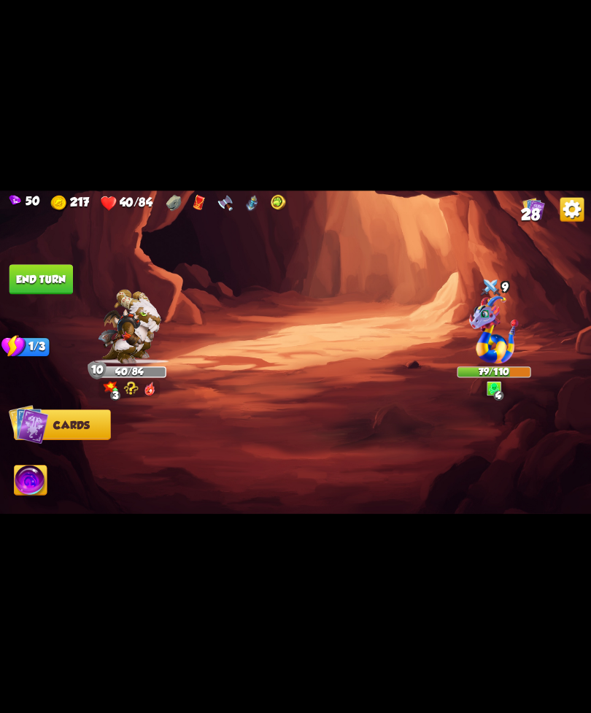
click at [33, 288] on button "End turn" at bounding box center [41, 279] width 64 height 30
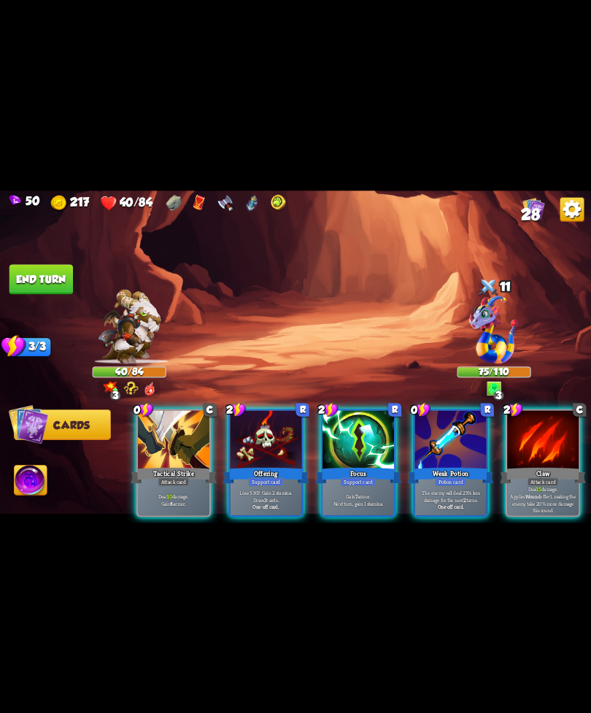
click at [542, 466] on div "Claw" at bounding box center [543, 475] width 86 height 19
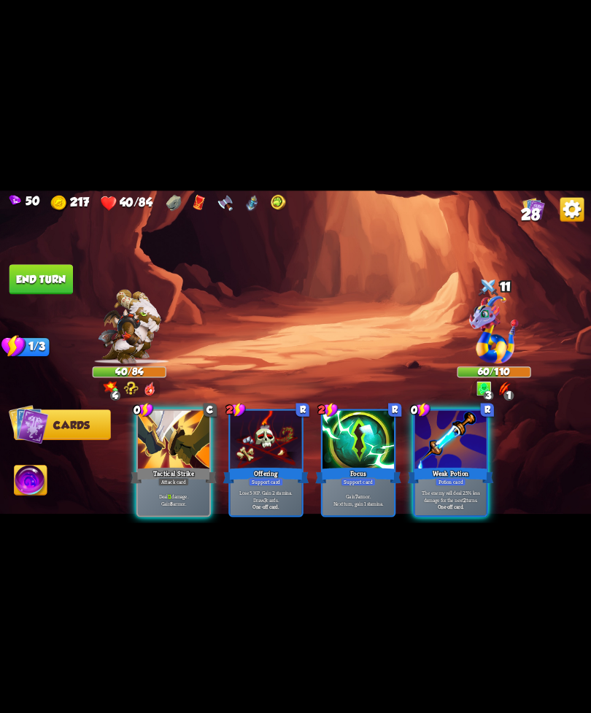
click at [461, 484] on div "The enemy will deal 25% less damage for the next 2 turns. One-off card." at bounding box center [451, 499] width 72 height 31
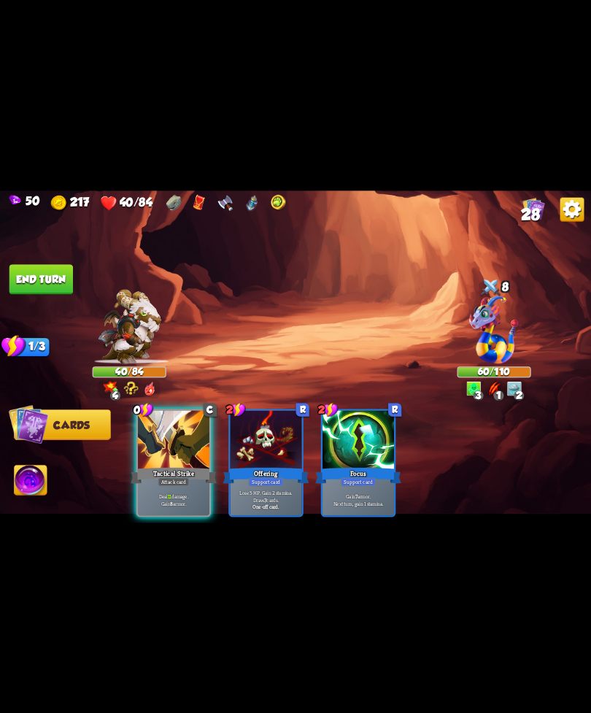
click at [174, 466] on div "Tactical Strike" at bounding box center [174, 475] width 86 height 19
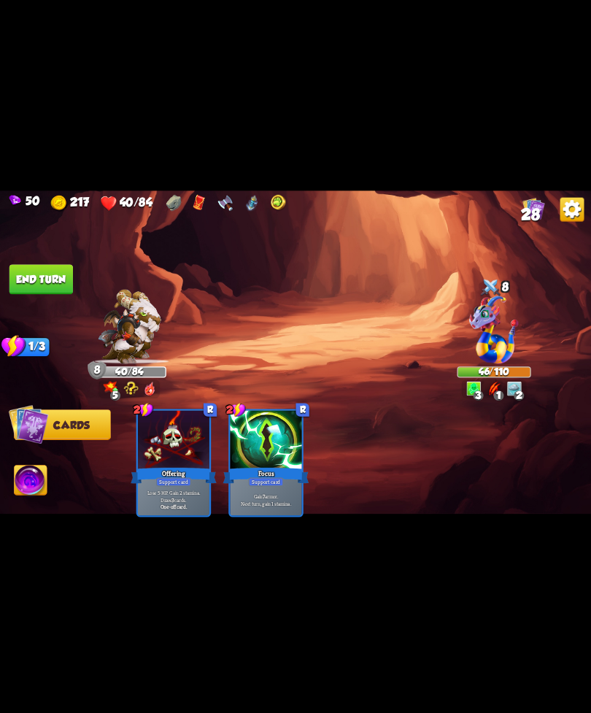
click at [49, 288] on button "End turn" at bounding box center [41, 279] width 64 height 30
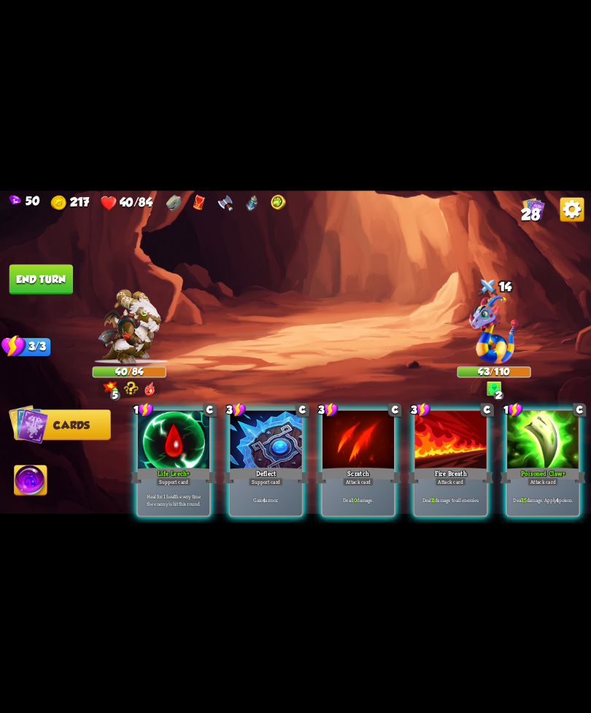
click at [545, 449] on div at bounding box center [543, 440] width 72 height 61
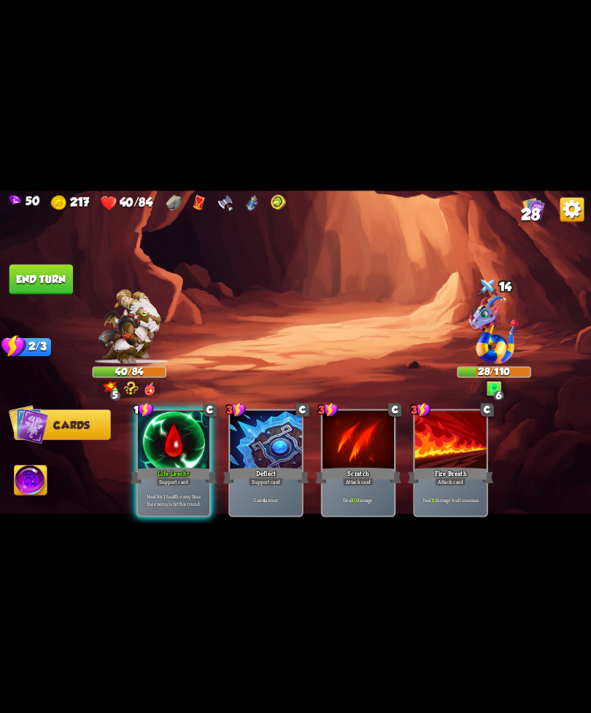
click at [164, 477] on div "Support card" at bounding box center [173, 481] width 35 height 9
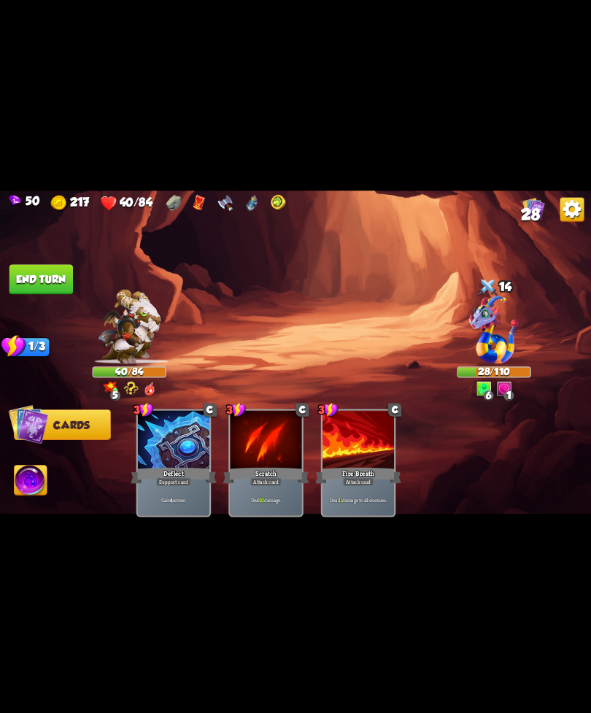
click at [30, 461] on img at bounding box center [295, 357] width 591 height 333
click at [26, 486] on img at bounding box center [31, 482] width 33 height 34
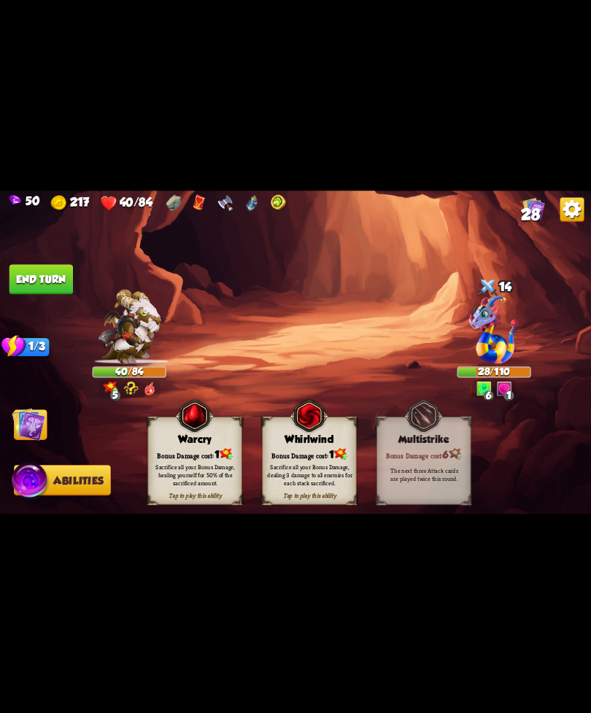
click at [342, 442] on div "Whirlwind" at bounding box center [309, 440] width 93 height 12
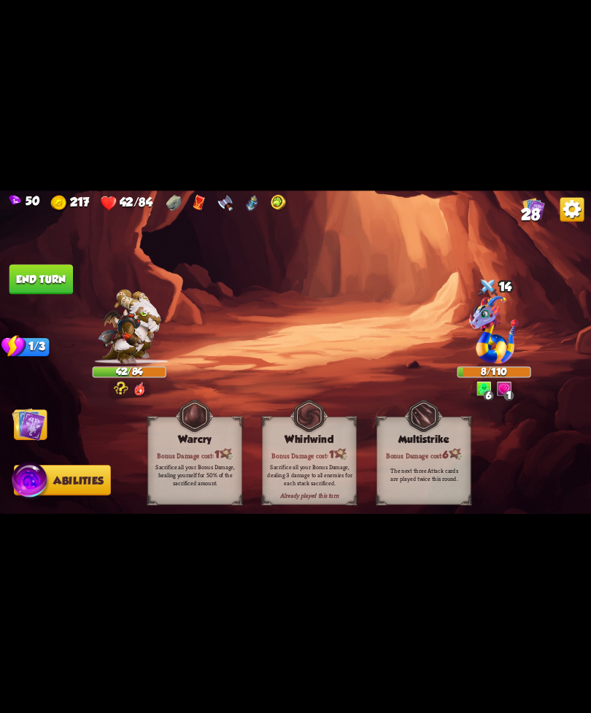
click at [32, 418] on img at bounding box center [29, 424] width 34 height 34
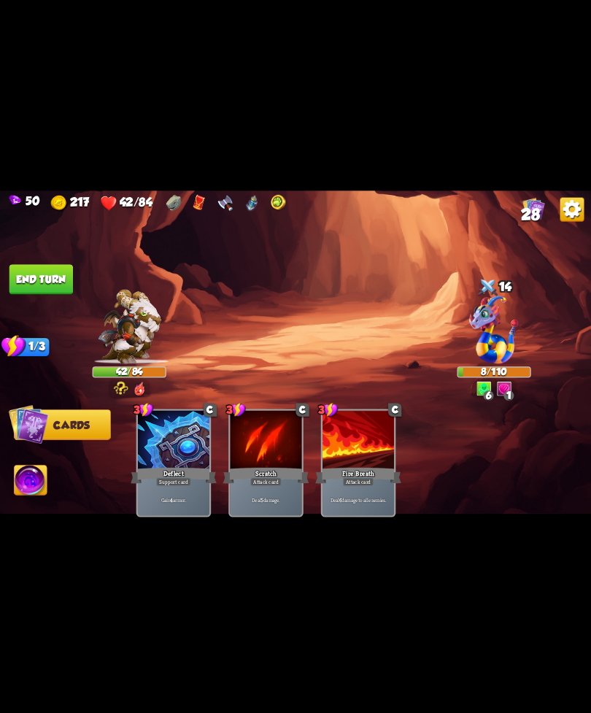
click at [51, 277] on button "End turn" at bounding box center [41, 279] width 64 height 30
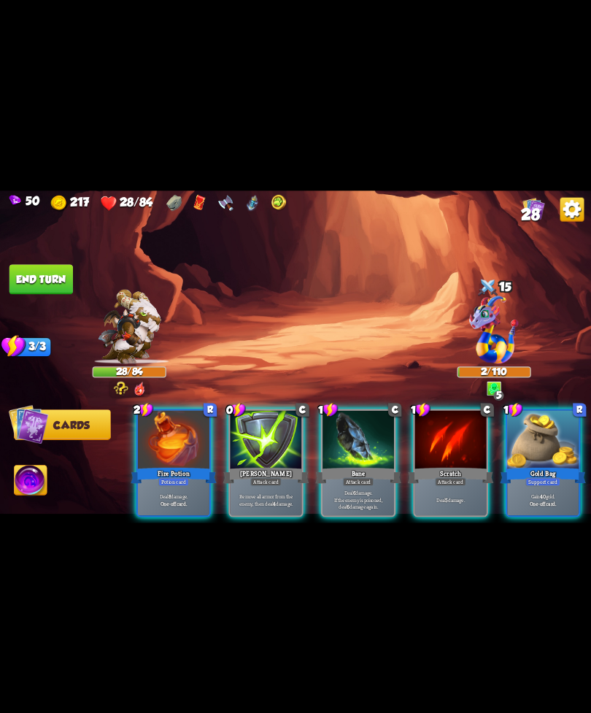
click at [534, 484] on div "Gain 40 gold. One-off card." at bounding box center [543, 499] width 72 height 31
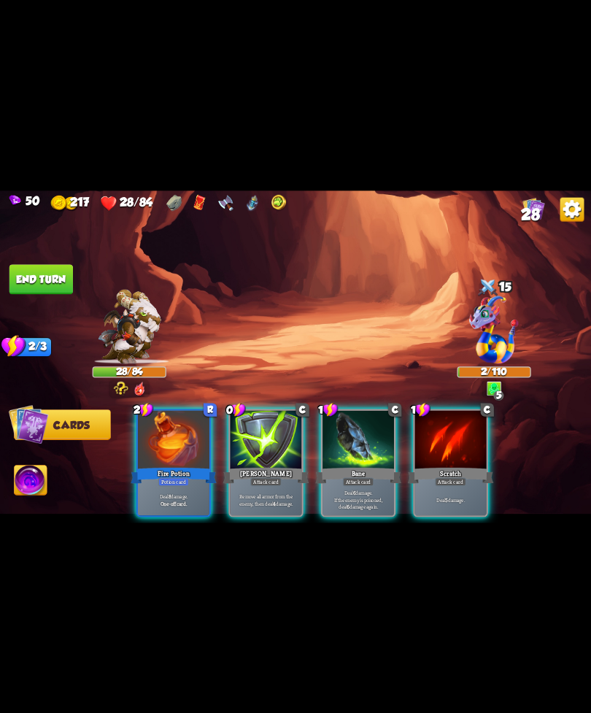
click at [250, 516] on div "2 R Fire Potion Potion card Deal 8 damage. One-off card. 0 C [PERSON_NAME] Atta…" at bounding box center [354, 449] width 473 height 148
click at [246, 495] on p "Remove all armor from the enemy, then deal 4 damage." at bounding box center [266, 500] width 68 height 14
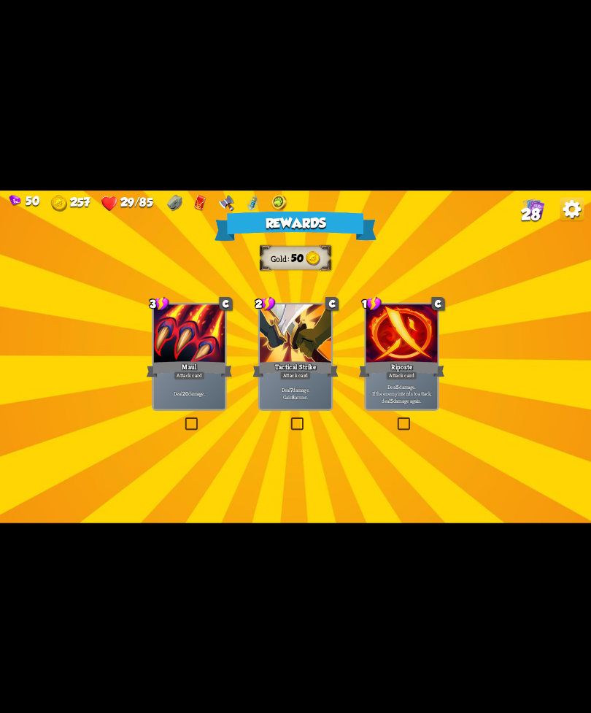
click at [202, 396] on p "Deal 20 damage." at bounding box center [190, 393] width 68 height 7
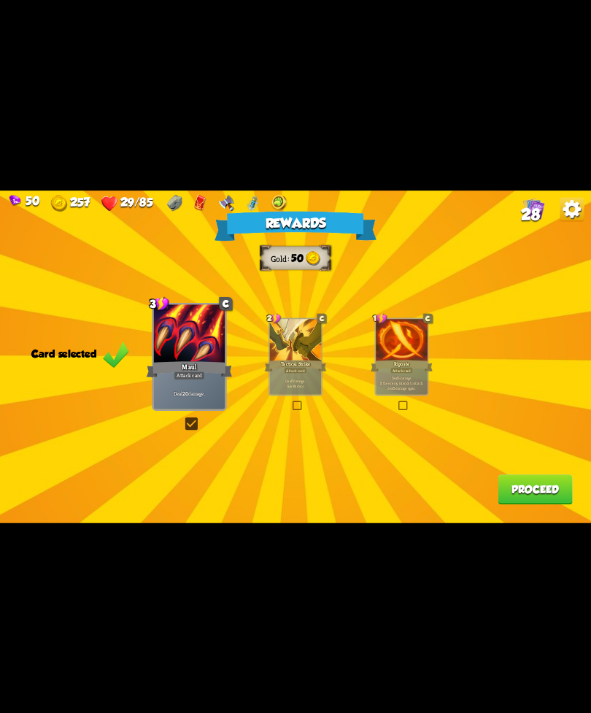
click at [520, 489] on button "Proceed" at bounding box center [535, 490] width 74 height 30
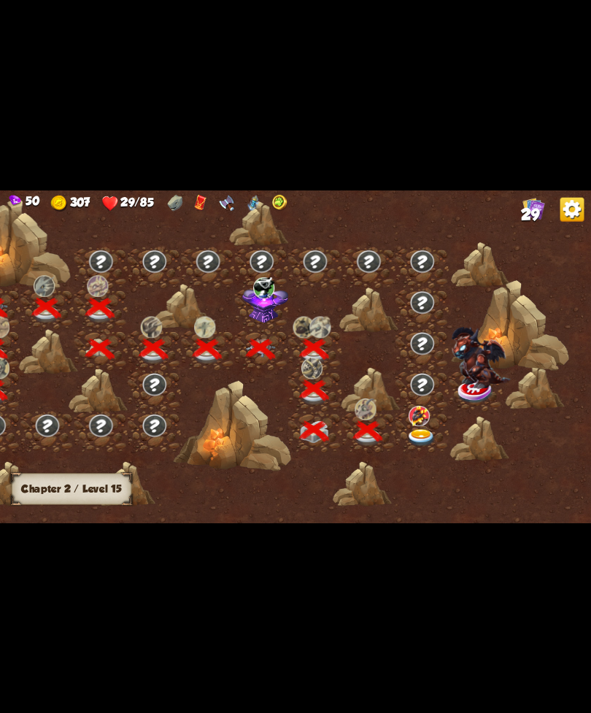
click at [415, 444] on img at bounding box center [422, 438] width 30 height 18
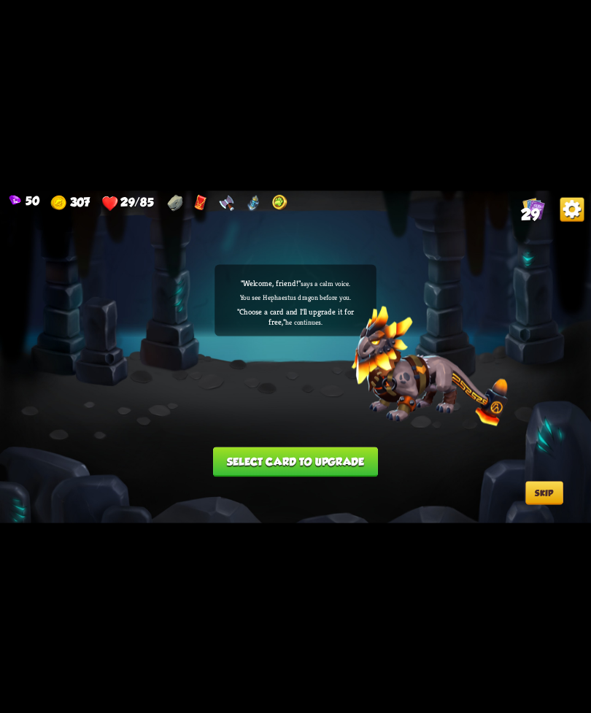
click at [356, 456] on button "Select card to upgrade" at bounding box center [295, 462] width 165 height 30
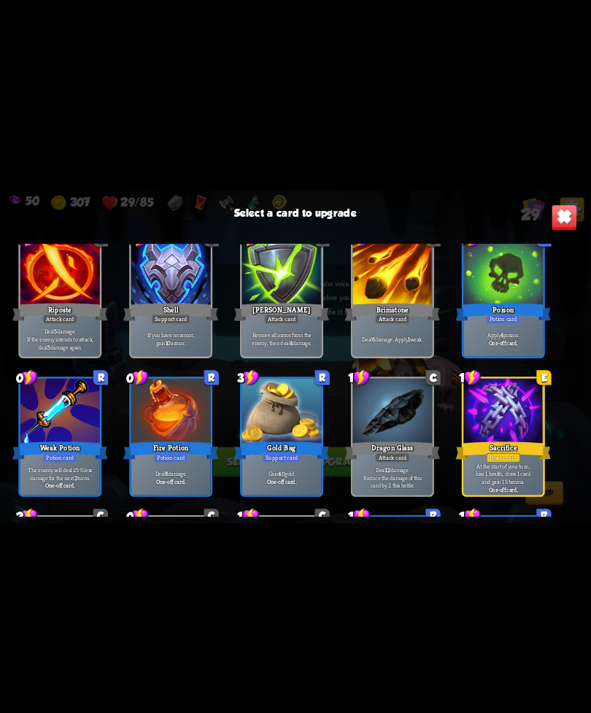
scroll to position [295, 0]
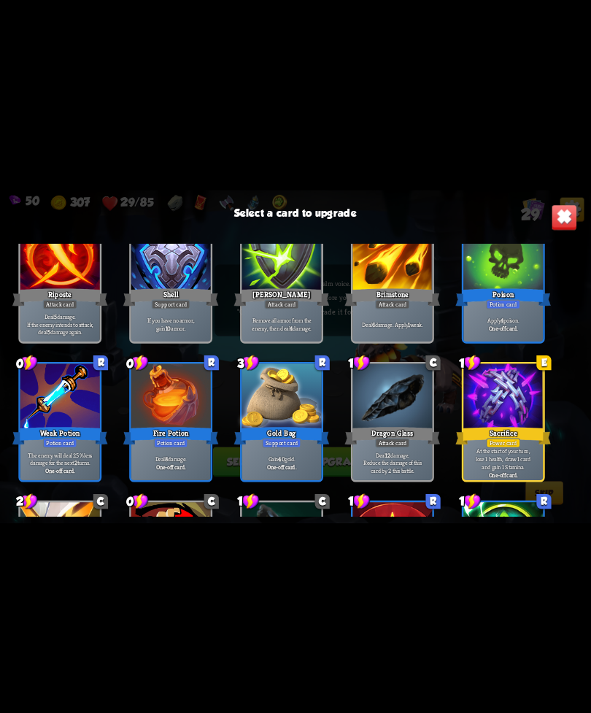
click at [507, 412] on div at bounding box center [504, 397] width 80 height 67
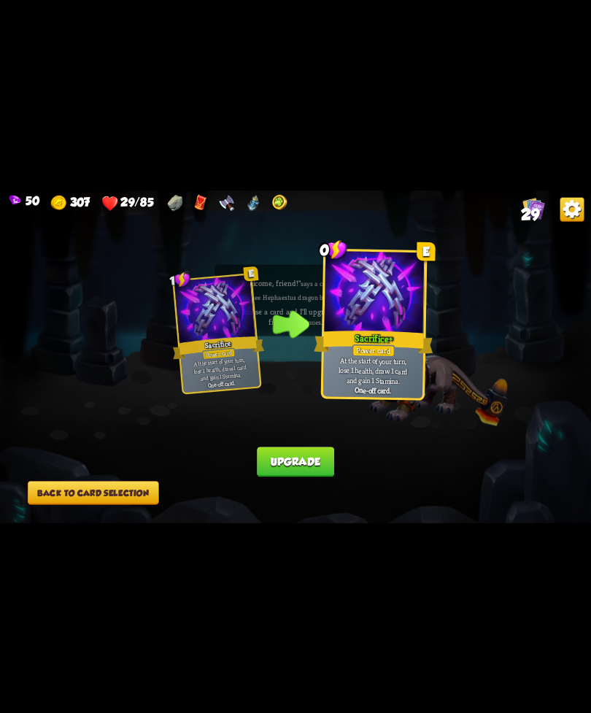
click at [112, 491] on button "Back to card selection" at bounding box center [93, 492] width 131 height 23
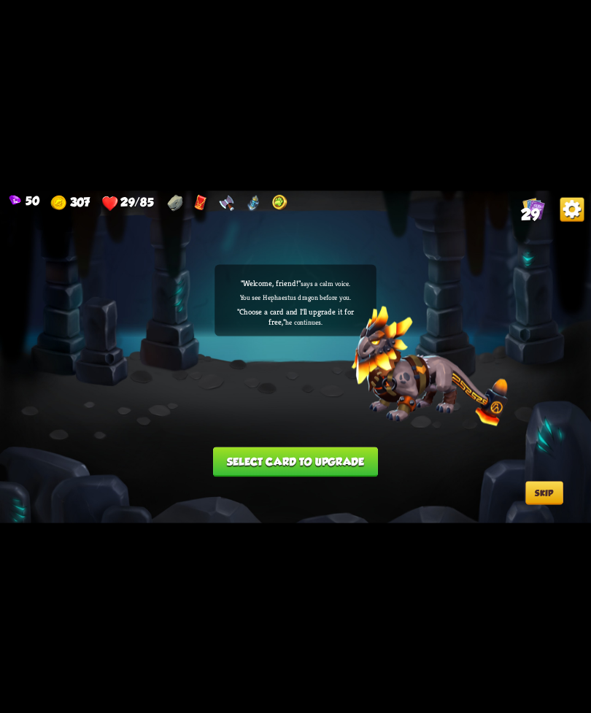
click at [342, 461] on button "Select card to upgrade" at bounding box center [295, 462] width 165 height 30
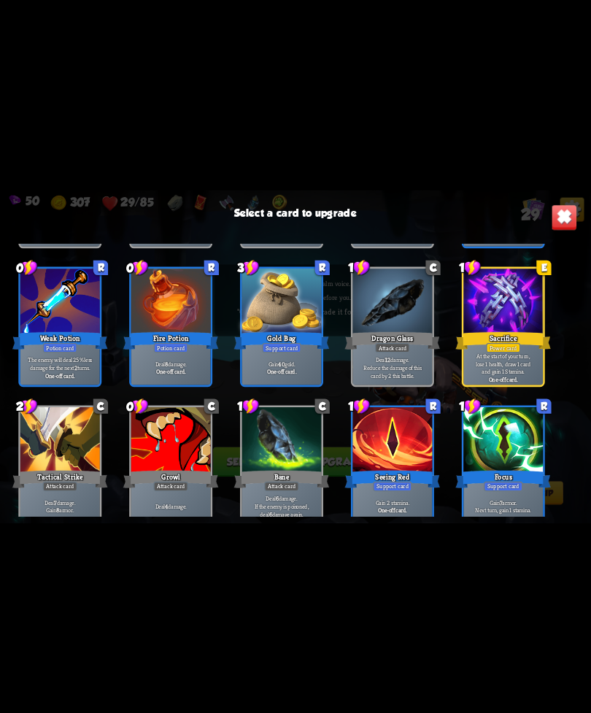
scroll to position [450, 0]
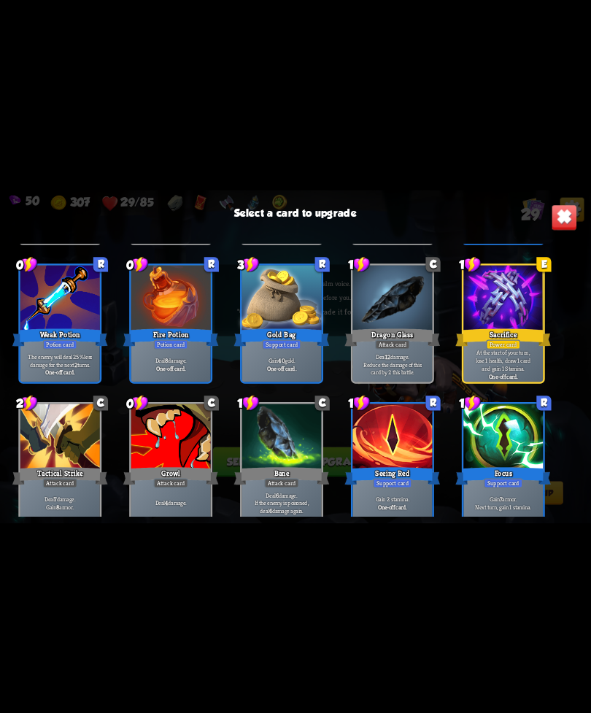
click at [401, 441] on div at bounding box center [393, 437] width 80 height 67
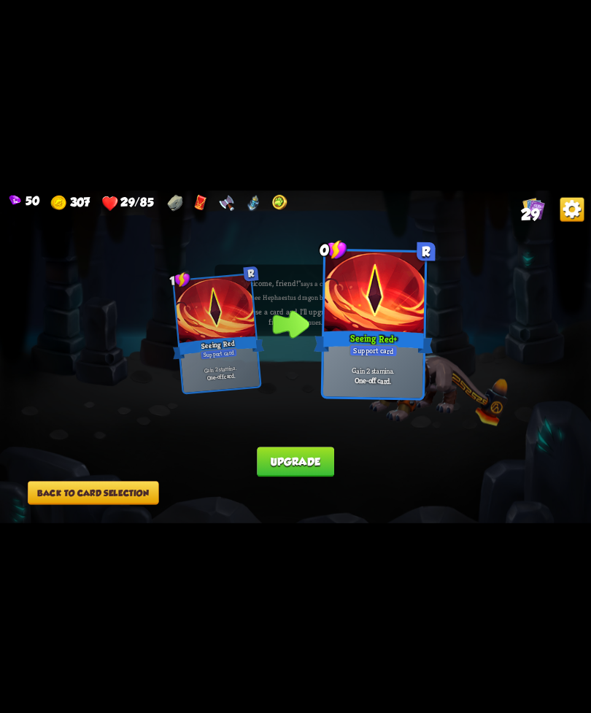
click at [314, 462] on button "Upgrade" at bounding box center [295, 462] width 77 height 30
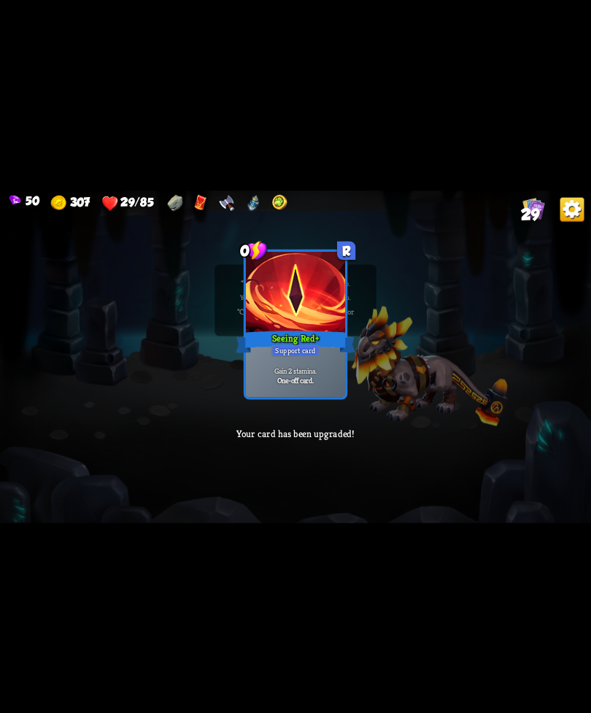
click at [466, 442] on div "0 R Seeing Red+ Support card Gain 2 stamina. One-off card. 0 R Seeing Red+ Supp…" at bounding box center [295, 357] width 591 height 333
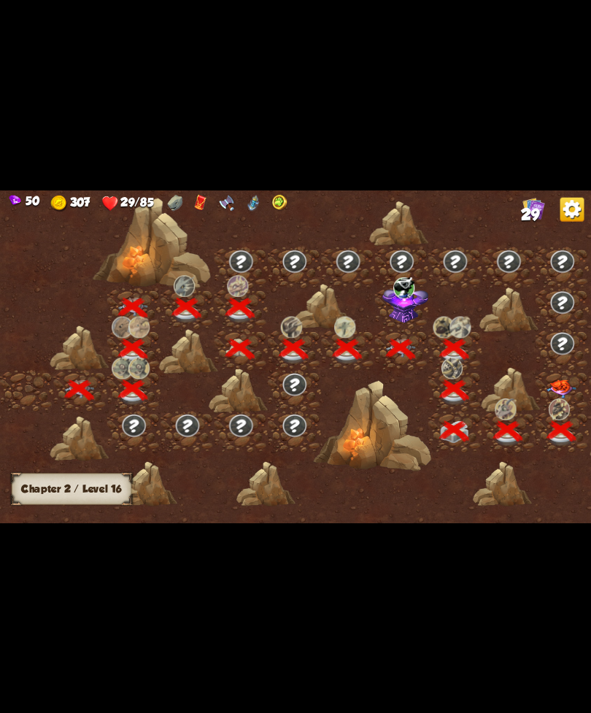
scroll to position [0, 222]
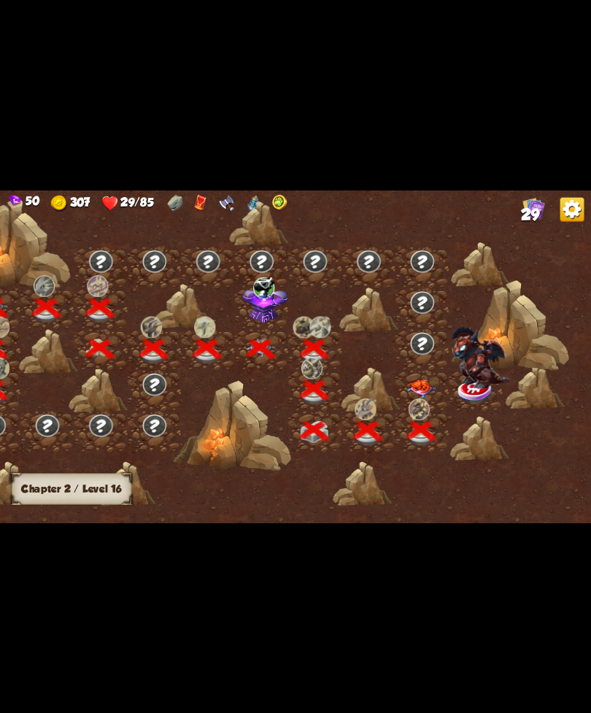
click at [417, 384] on img at bounding box center [422, 389] width 30 height 19
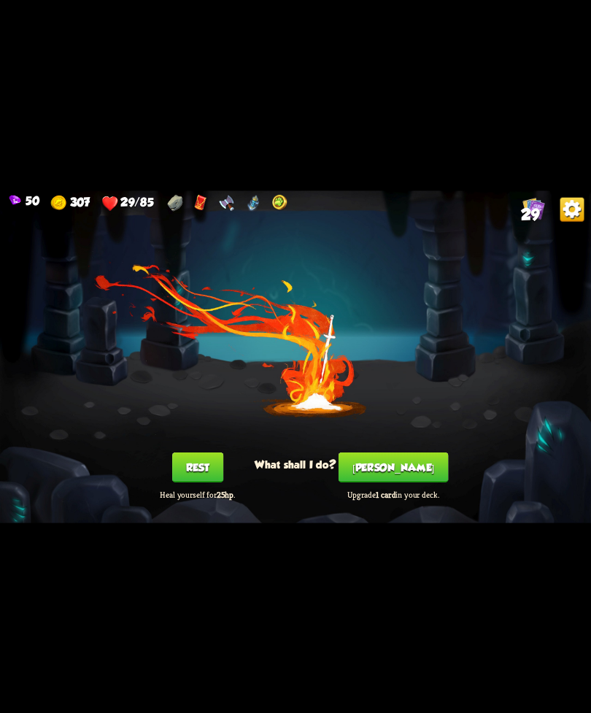
click at [199, 460] on button "Rest" at bounding box center [197, 467] width 51 height 30
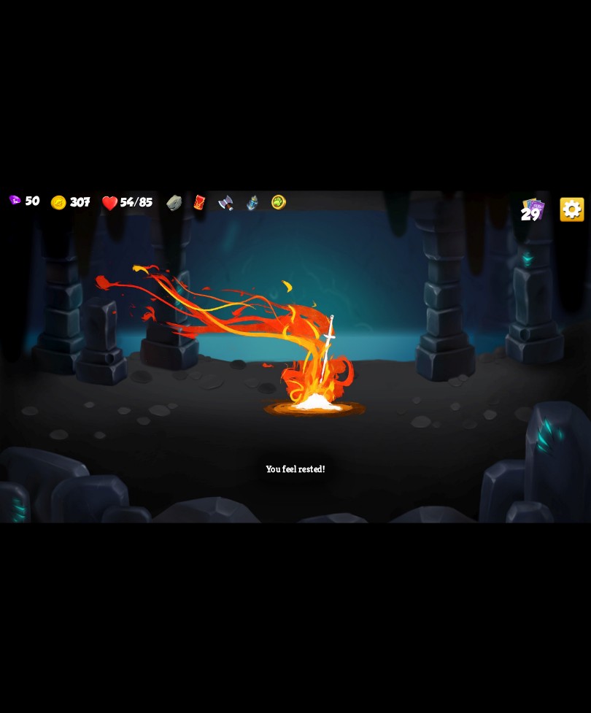
click at [466, 416] on div "You feel rested!" at bounding box center [295, 357] width 591 height 333
click at [468, 421] on div "You feel rested!" at bounding box center [295, 357] width 591 height 333
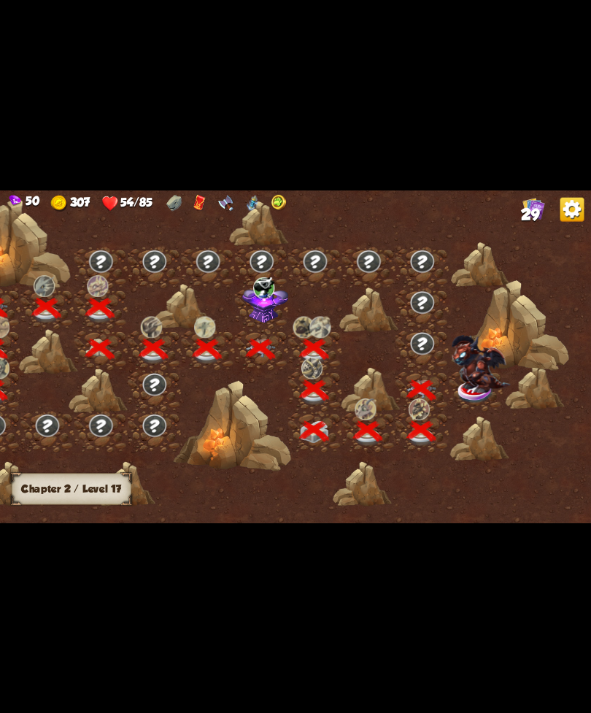
click at [478, 383] on img at bounding box center [480, 364] width 59 height 58
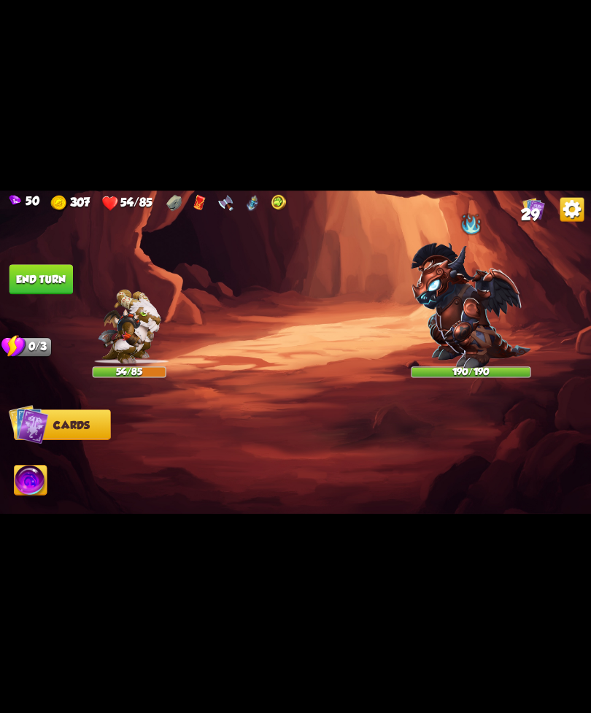
click at [528, 361] on img at bounding box center [471, 305] width 120 height 126
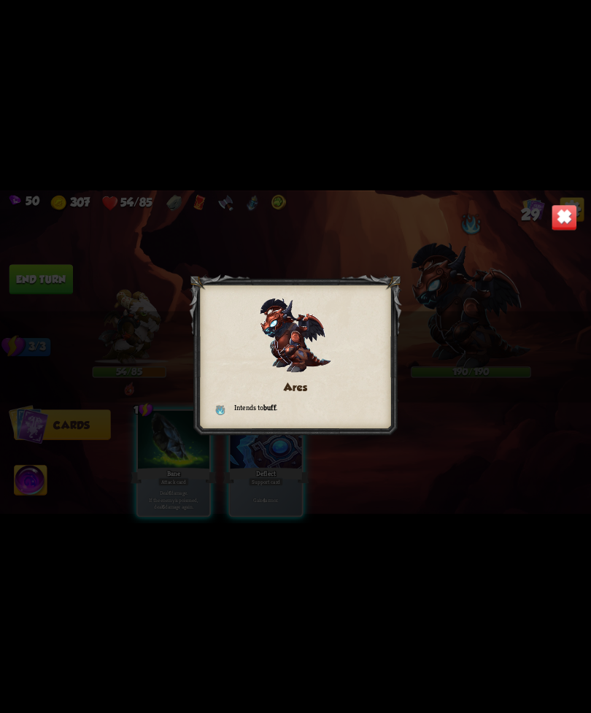
click at [548, 218] on div "Ares Intends to buff ." at bounding box center [295, 357] width 591 height 333
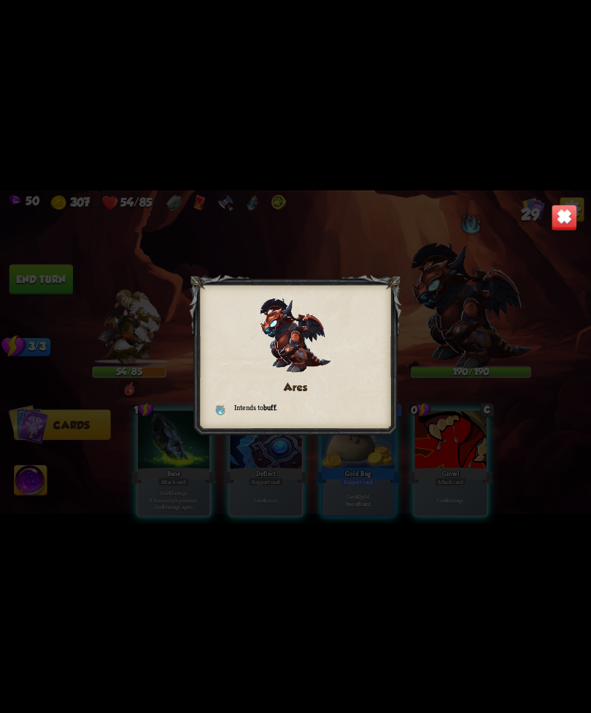
click at [540, 234] on div "Ares Intends to buff ." at bounding box center [295, 357] width 591 height 333
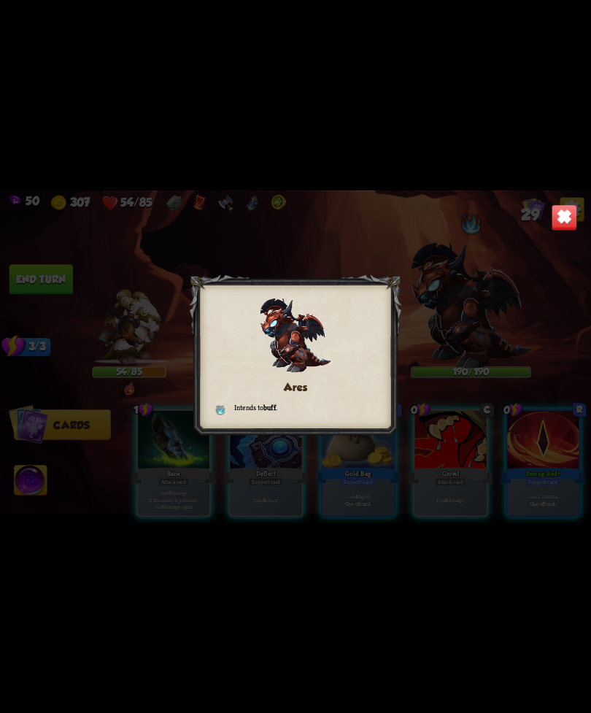
click at [554, 215] on img at bounding box center [565, 217] width 26 height 26
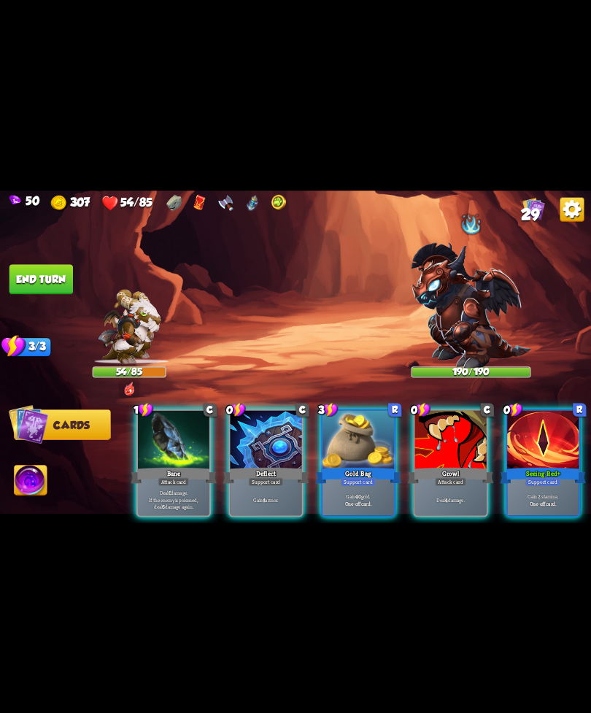
click at [562, 215] on img at bounding box center [573, 209] width 24 height 24
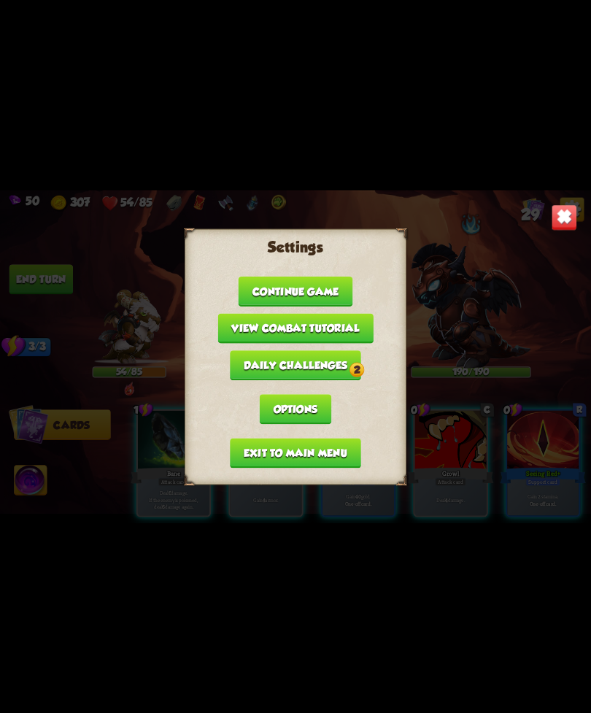
click at [552, 220] on img at bounding box center [565, 217] width 26 height 26
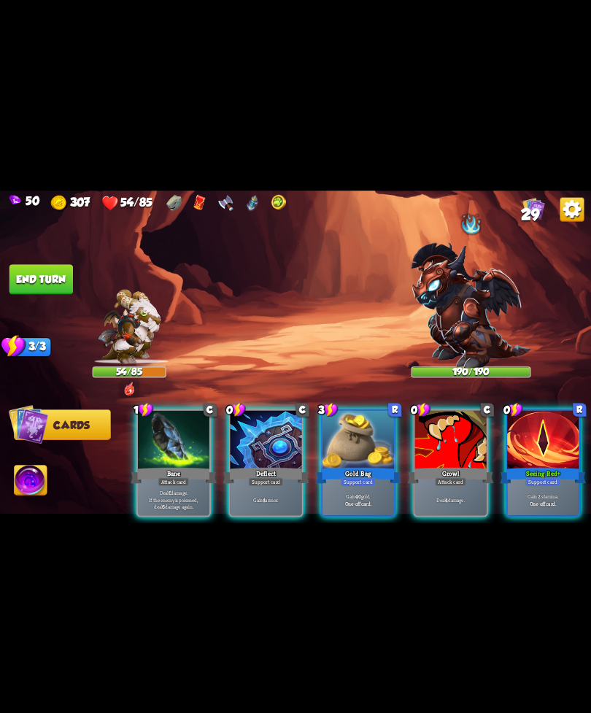
click at [556, 466] on div "Seeing Red+" at bounding box center [543, 475] width 86 height 19
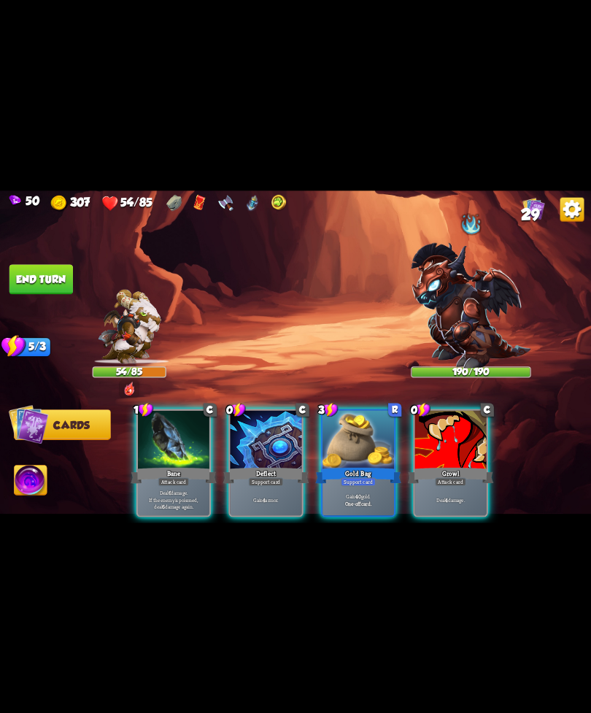
click at [350, 466] on div "Gold Bag" at bounding box center [358, 475] width 86 height 19
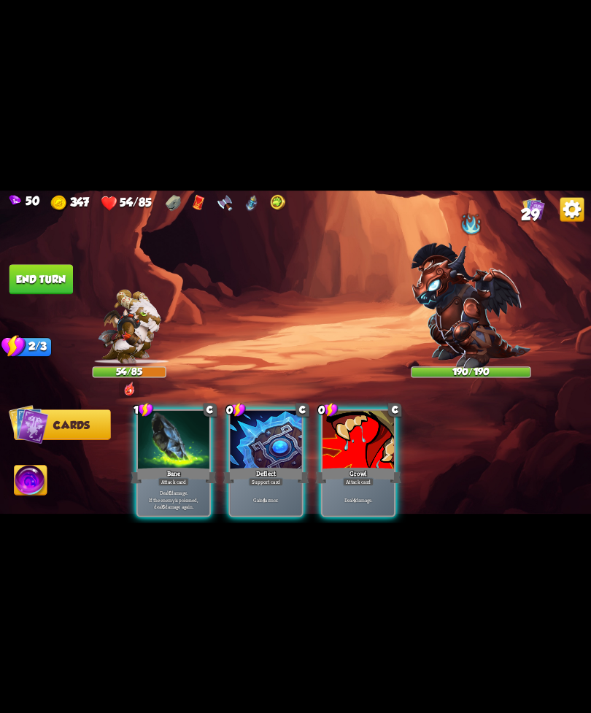
click at [368, 466] on div "Growl" at bounding box center [358, 475] width 86 height 19
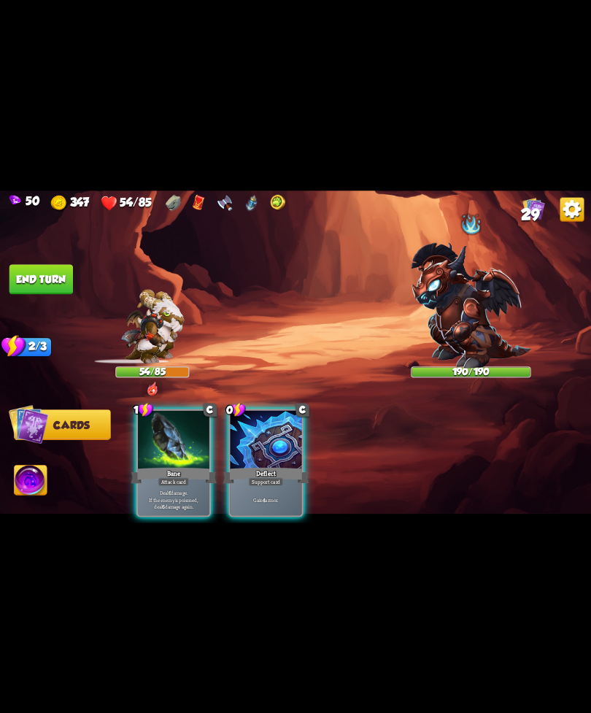
click at [259, 477] on div "Support card" at bounding box center [266, 481] width 35 height 9
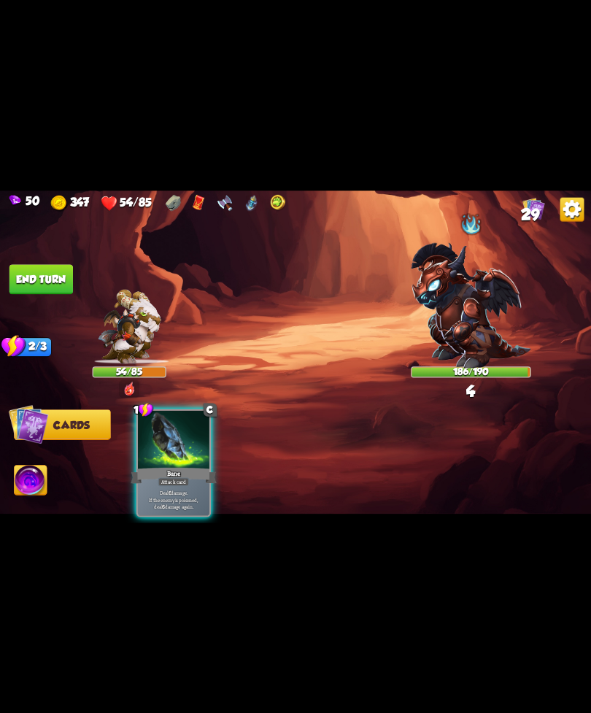
click at [169, 442] on div at bounding box center [174, 440] width 72 height 61
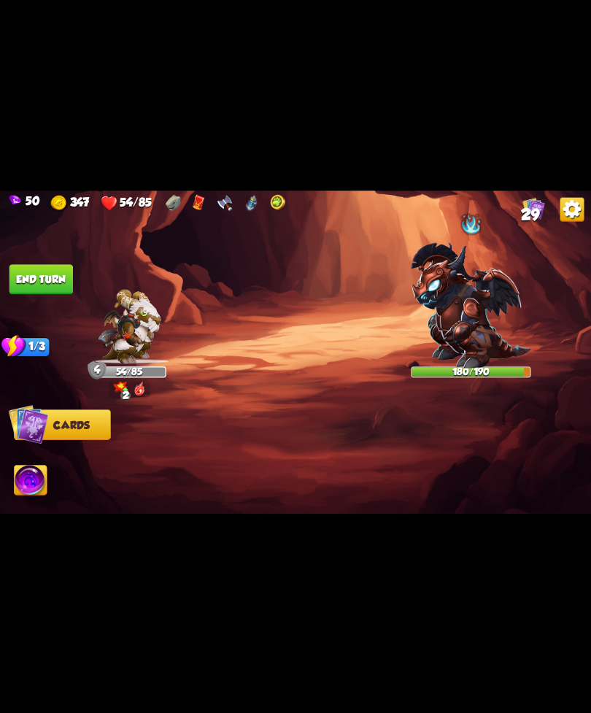
click at [76, 273] on img at bounding box center [295, 357] width 591 height 333
click at [54, 271] on button "End turn" at bounding box center [41, 279] width 64 height 30
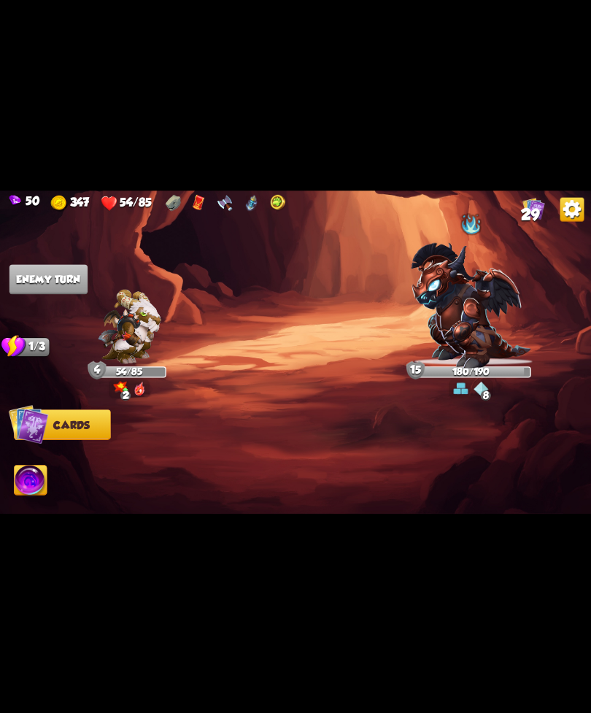
click at [484, 326] on img at bounding box center [471, 305] width 120 height 126
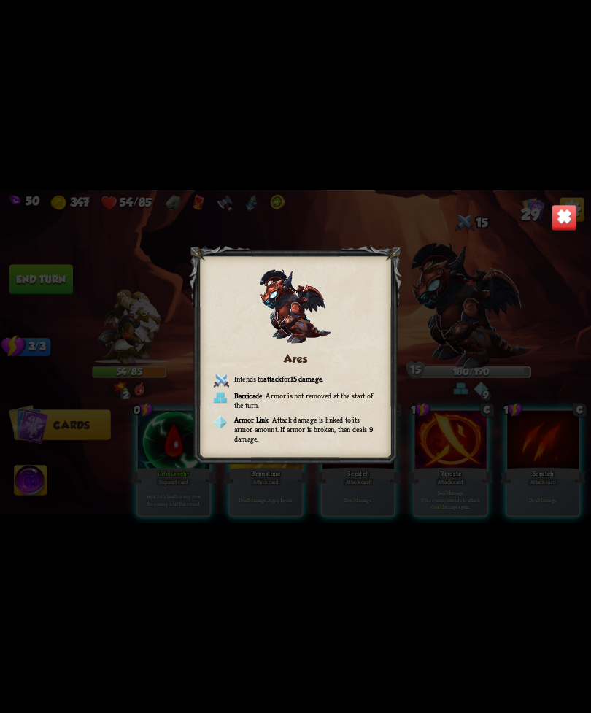
click at [545, 221] on div "Ares Intends to attack for 15 damage . Barricade – Armor is not removed at the …" at bounding box center [295, 357] width 591 height 333
click at [553, 225] on img at bounding box center [565, 217] width 26 height 26
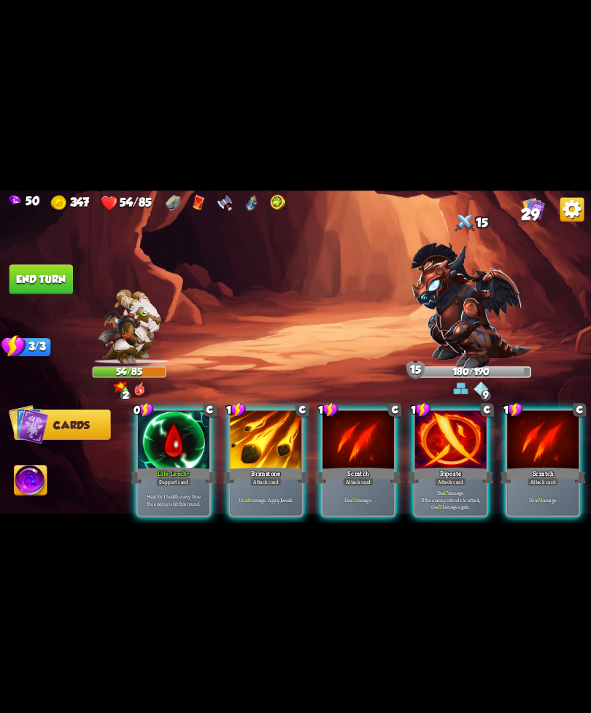
click at [569, 212] on img at bounding box center [573, 209] width 24 height 24
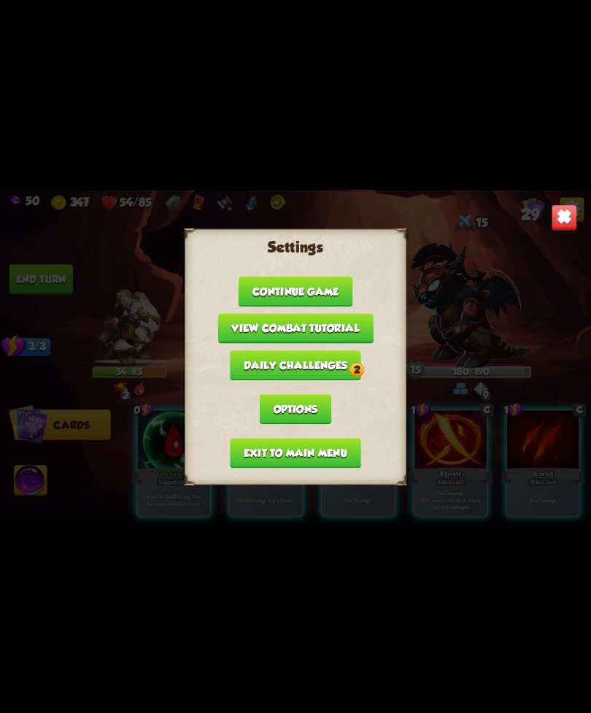
click at [554, 215] on img at bounding box center [565, 217] width 26 height 26
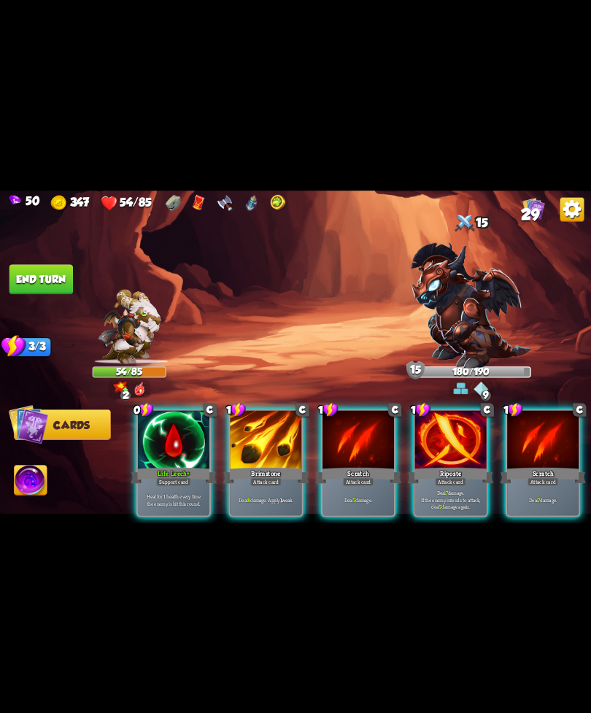
click at [561, 219] on img at bounding box center [573, 209] width 24 height 24
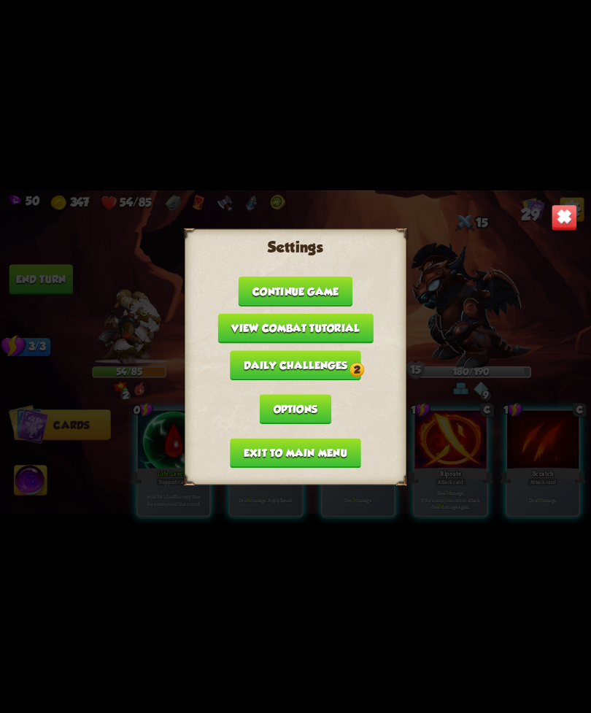
click at [564, 222] on img at bounding box center [565, 217] width 26 height 26
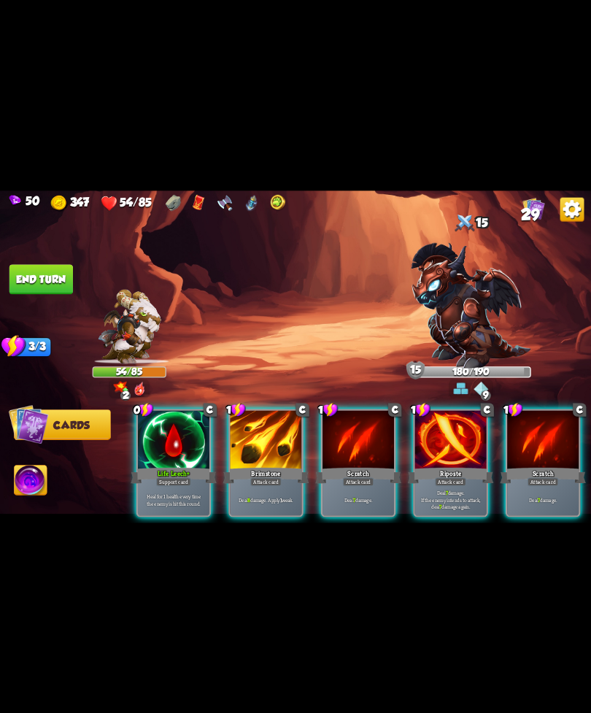
click at [178, 477] on div "Support card" at bounding box center [173, 481] width 35 height 9
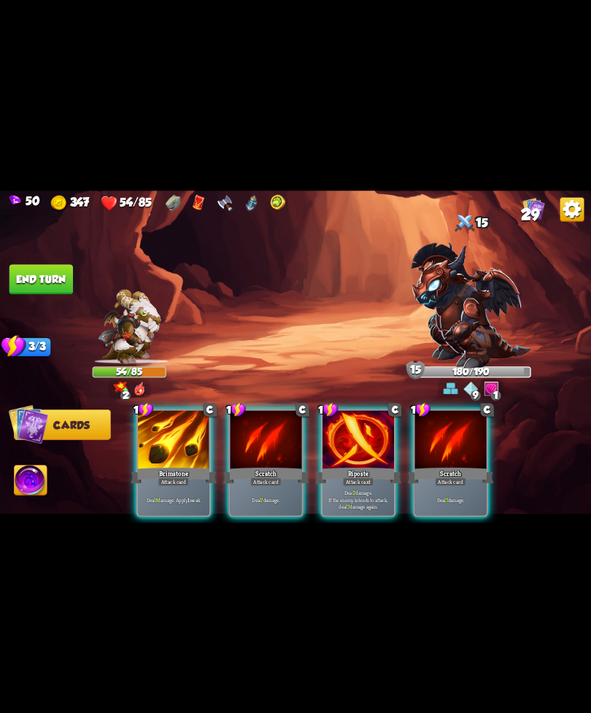
click at [183, 484] on div "Deal 8 damage. Apply 1 weak." at bounding box center [174, 499] width 72 height 31
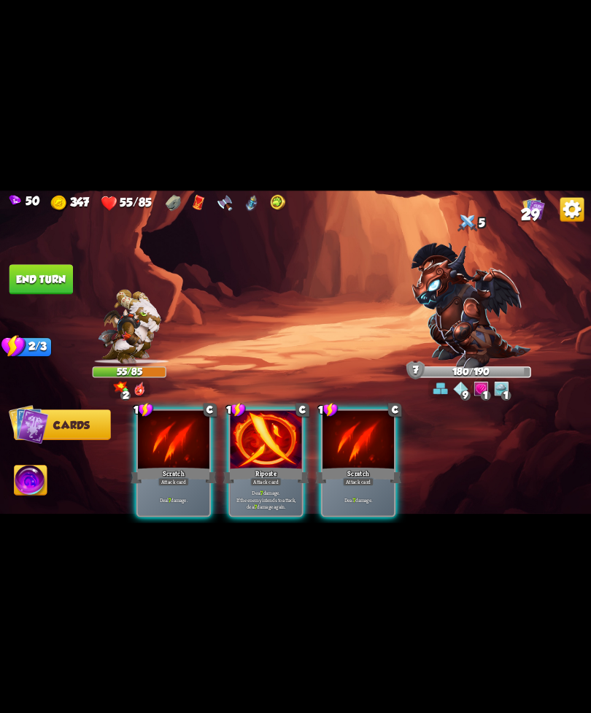
click at [275, 489] on p "Deal 7 damage. If the enemy intends to attack, deal 7 damage again." at bounding box center [266, 499] width 68 height 21
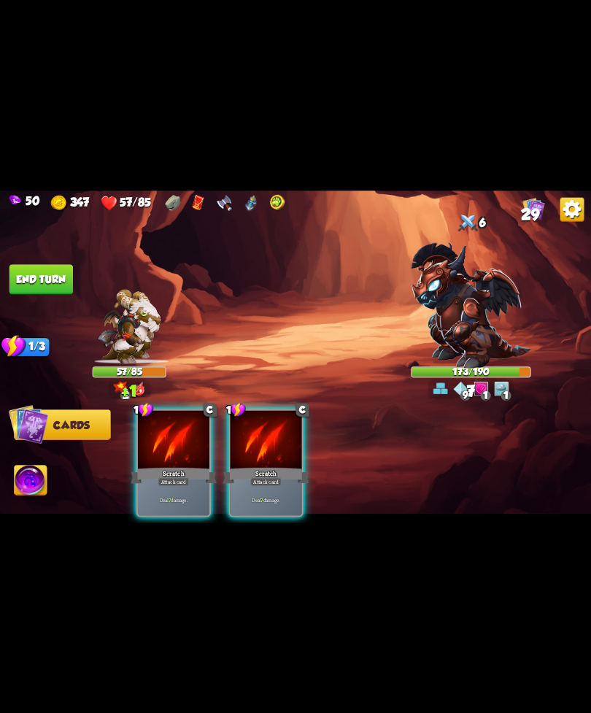
click at [287, 484] on div "Deal 7 damage." at bounding box center [267, 499] width 72 height 31
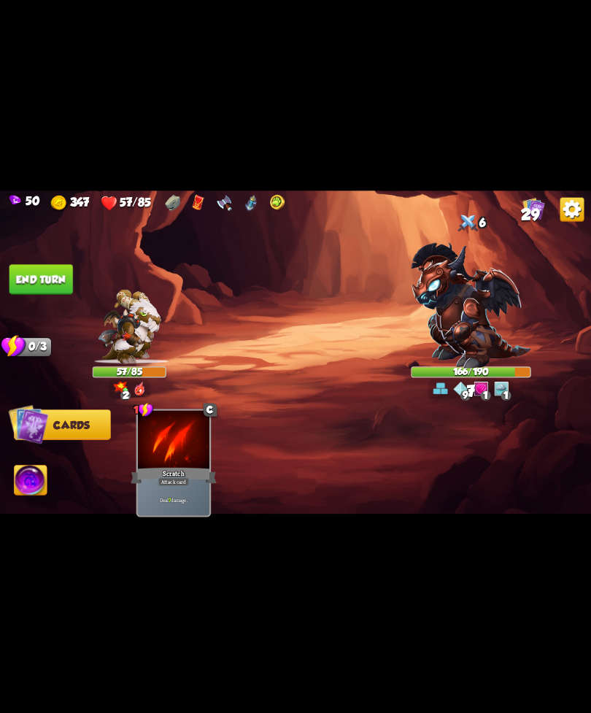
click at [31, 285] on button "End turn" at bounding box center [41, 279] width 64 height 30
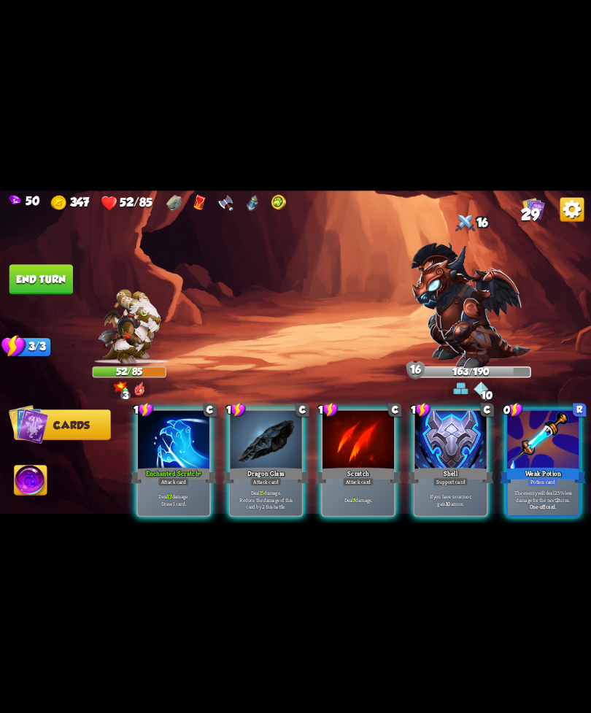
click at [431, 466] on div "Shell" at bounding box center [451, 475] width 86 height 19
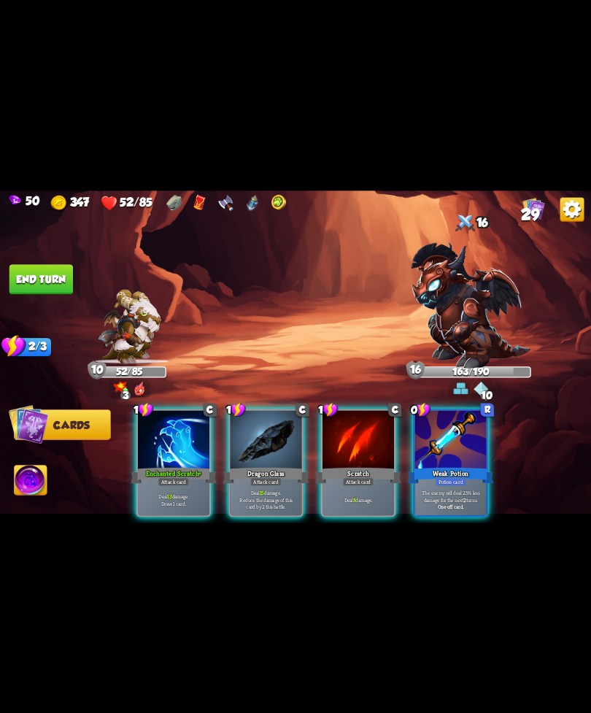
click at [455, 466] on div "Weak Potion" at bounding box center [451, 475] width 86 height 19
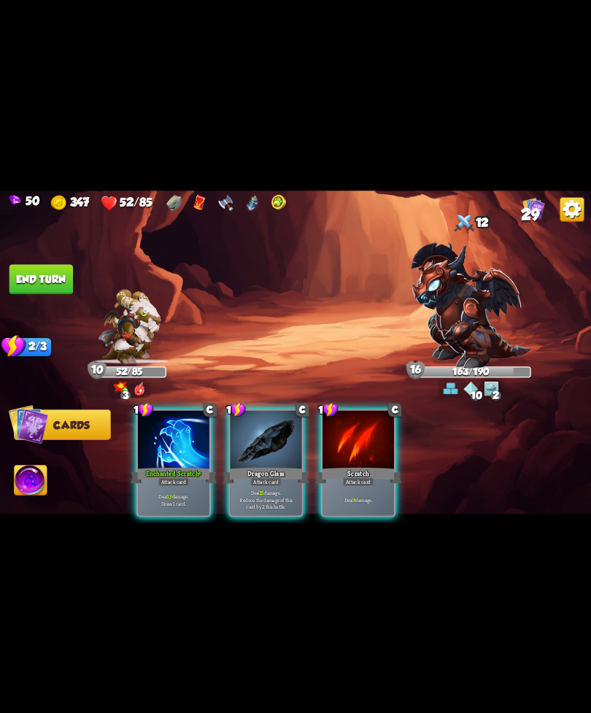
click at [172, 477] on div "Attack card" at bounding box center [173, 481] width 31 height 9
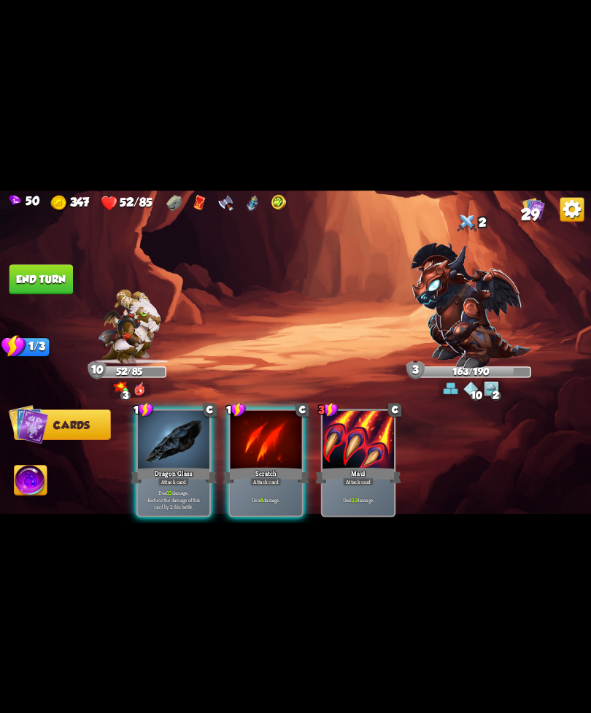
click at [173, 448] on div at bounding box center [174, 440] width 72 height 61
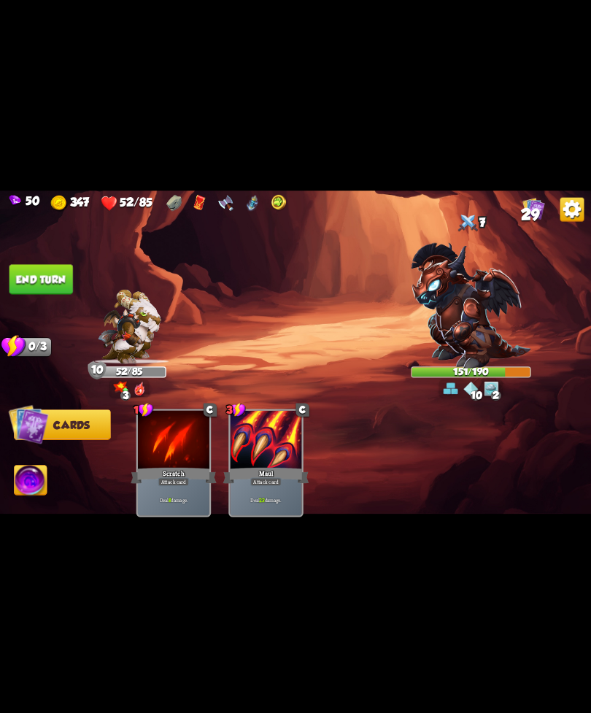
click at [50, 286] on button "End turn" at bounding box center [41, 279] width 64 height 30
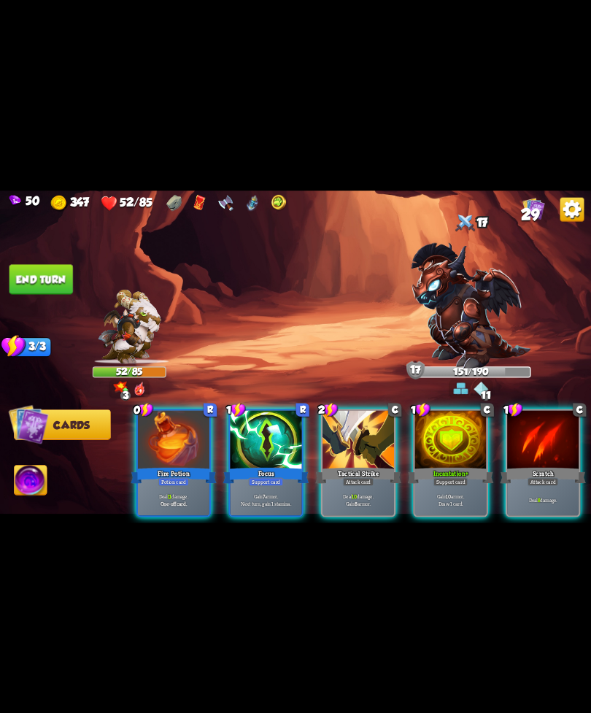
click at [365, 493] on p "Deal 10 damage. Gain 8 armor." at bounding box center [359, 500] width 68 height 14
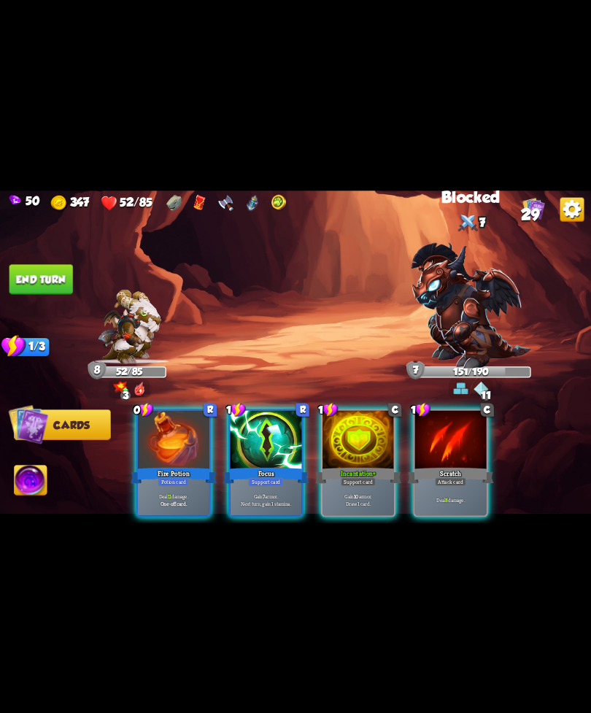
click at [250, 493] on p "Gain 7 armor. Next turn, gain 1 stamina." at bounding box center [266, 500] width 68 height 14
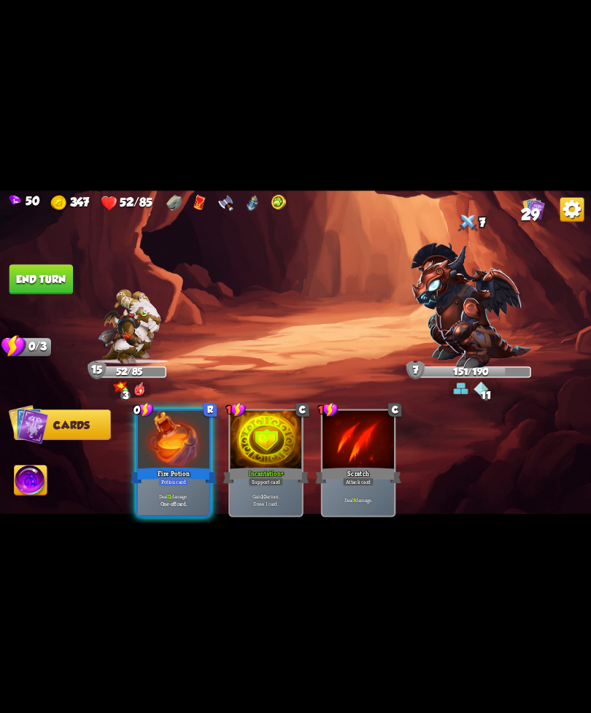
click at [156, 497] on div "Deal 11 damage. One-off card." at bounding box center [174, 499] width 72 height 31
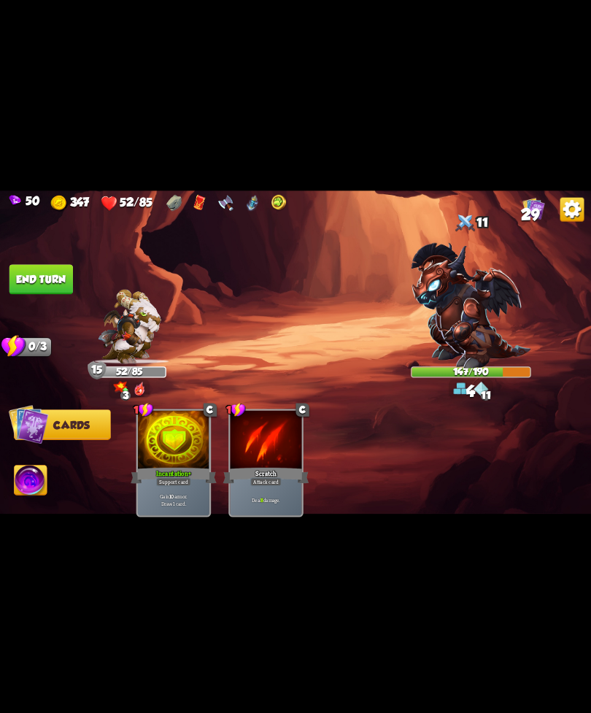
click at [45, 278] on button "End turn" at bounding box center [41, 279] width 64 height 30
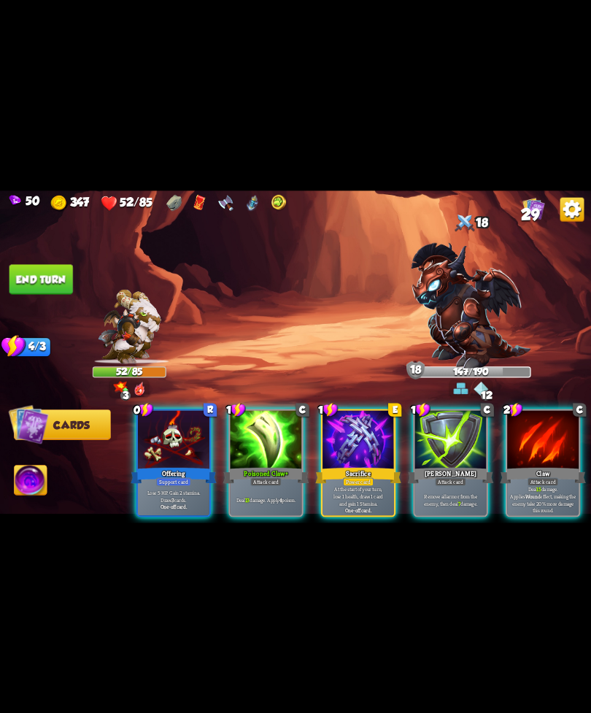
click at [543, 466] on div "Claw" at bounding box center [543, 475] width 86 height 19
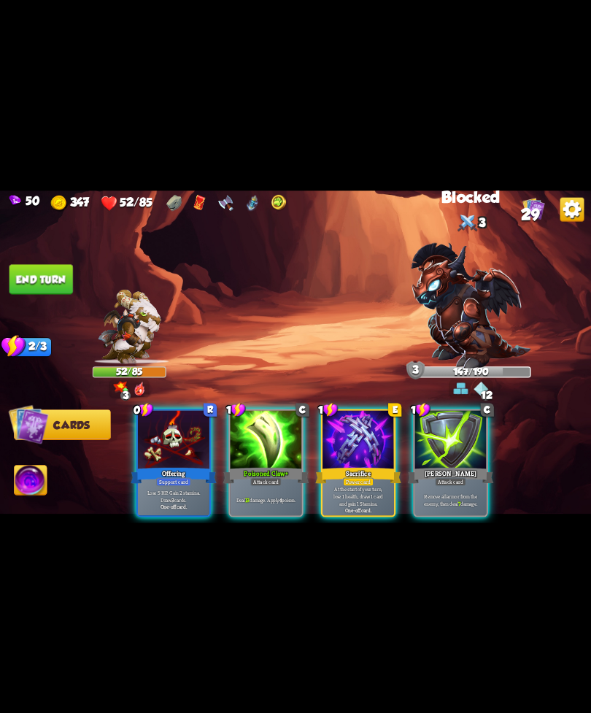
click at [457, 466] on div "[PERSON_NAME]" at bounding box center [451, 475] width 86 height 19
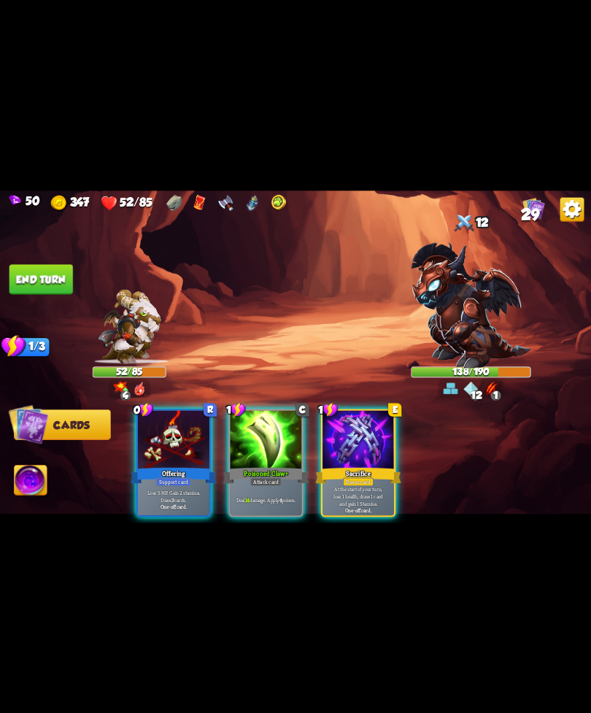
click at [269, 445] on div at bounding box center [267, 440] width 72 height 61
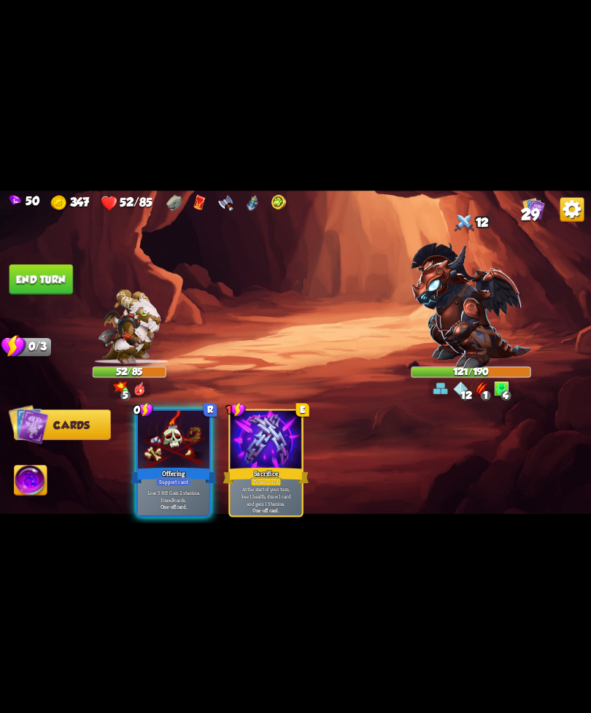
click at [191, 503] on div "One-off card." at bounding box center [173, 506] width 68 height 7
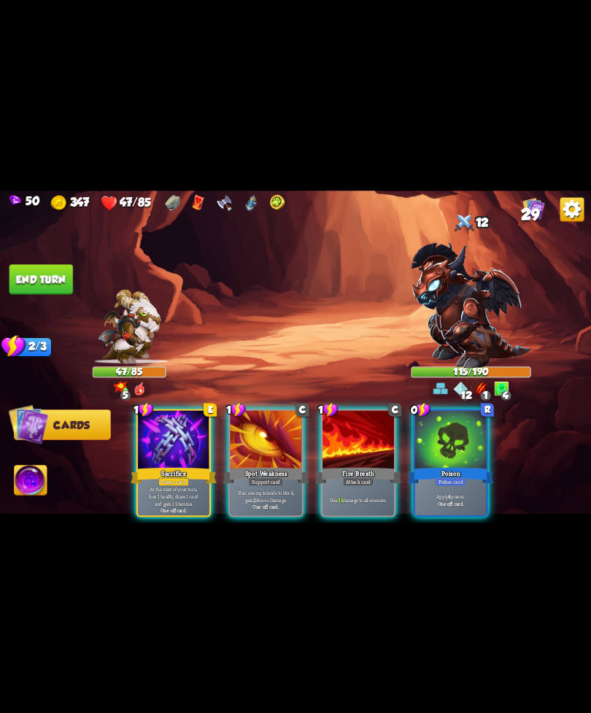
click at [454, 466] on div "Poison" at bounding box center [451, 475] width 86 height 19
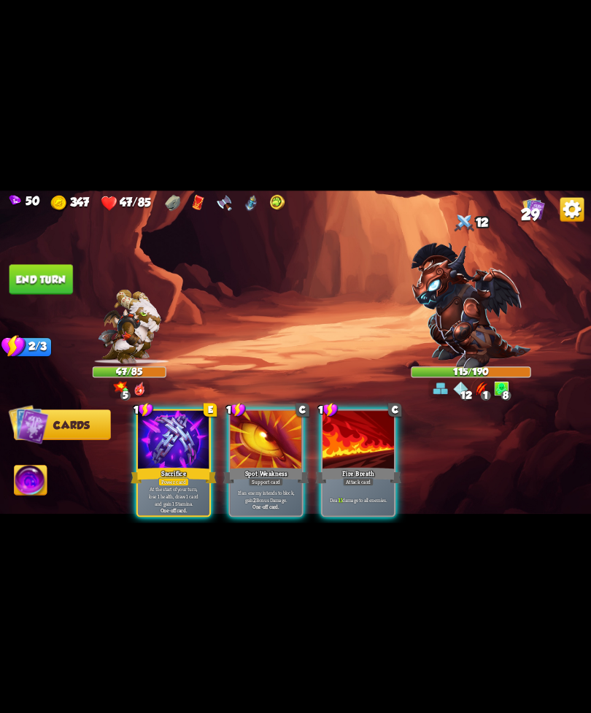
click at [374, 466] on div "Fire Breath" at bounding box center [358, 475] width 86 height 19
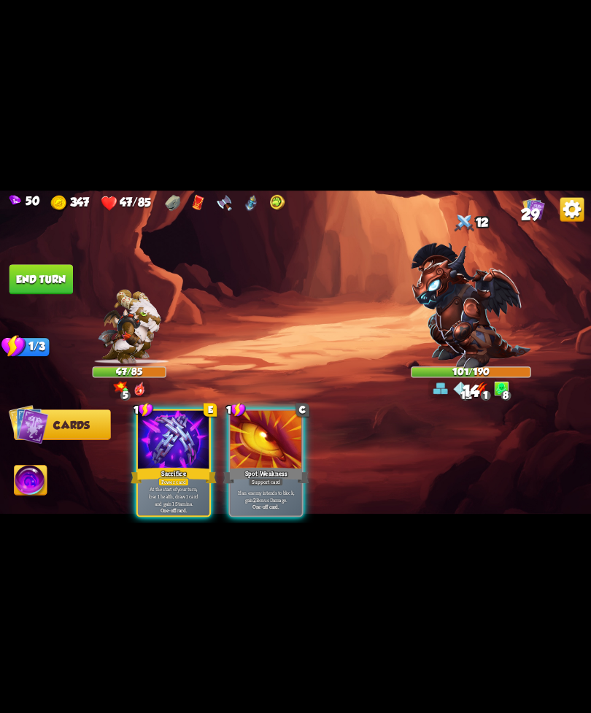
click at [274, 484] on div "If an enemy intends to block, gain 2 Bonus Damage. One-off card." at bounding box center [267, 499] width 72 height 31
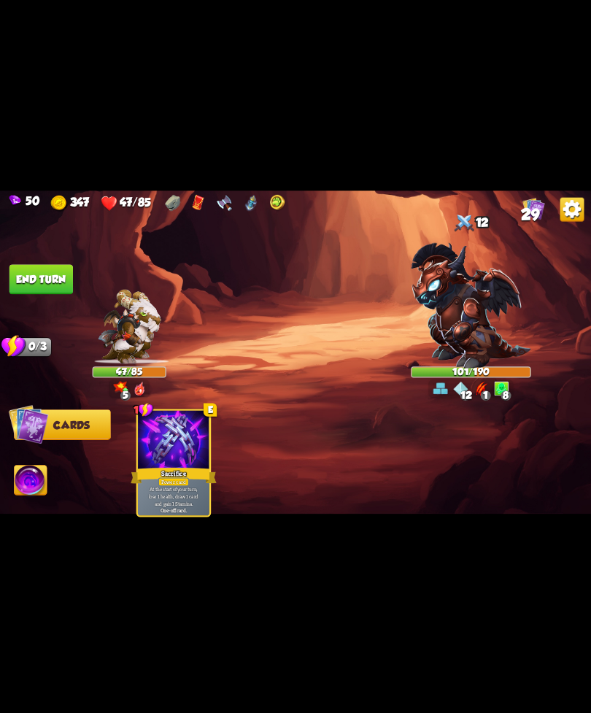
click at [44, 271] on button "End turn" at bounding box center [41, 279] width 64 height 30
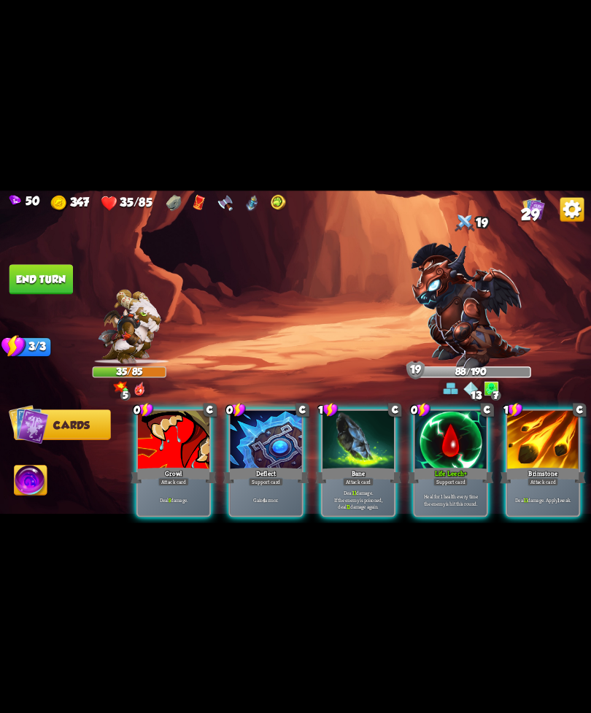
click at [458, 484] on div "Heal for 1 health every time the enemy is hit this round." at bounding box center [451, 499] width 72 height 31
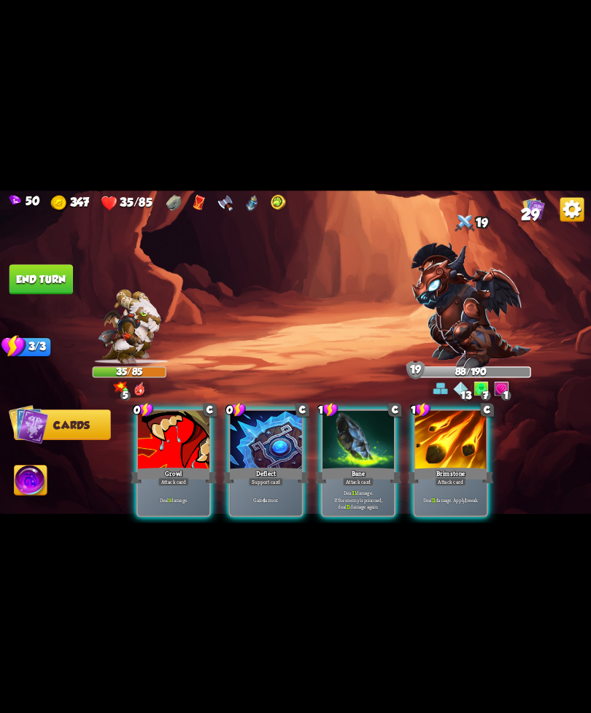
click at [345, 489] on p "Deal 11 damage. If the enemy is poisoned, deal 11 damage again." at bounding box center [359, 499] width 68 height 21
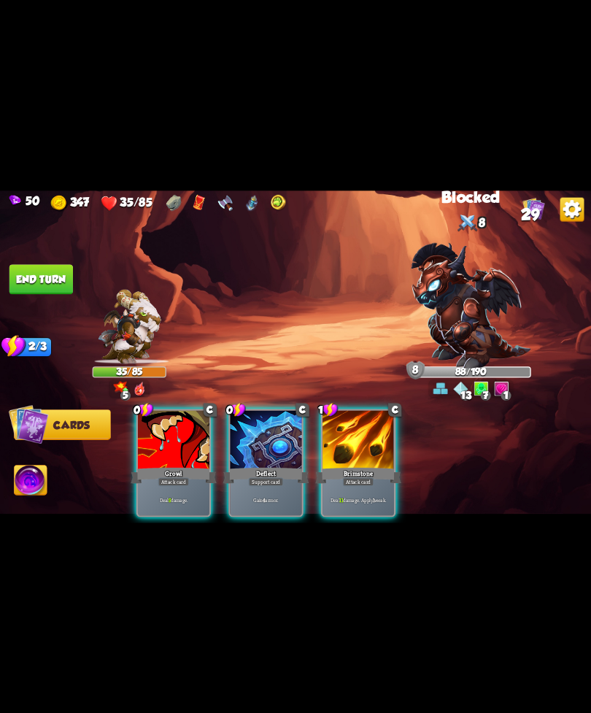
click at [366, 484] on div "Deal 11 damage. Apply 1 weak." at bounding box center [359, 499] width 72 height 31
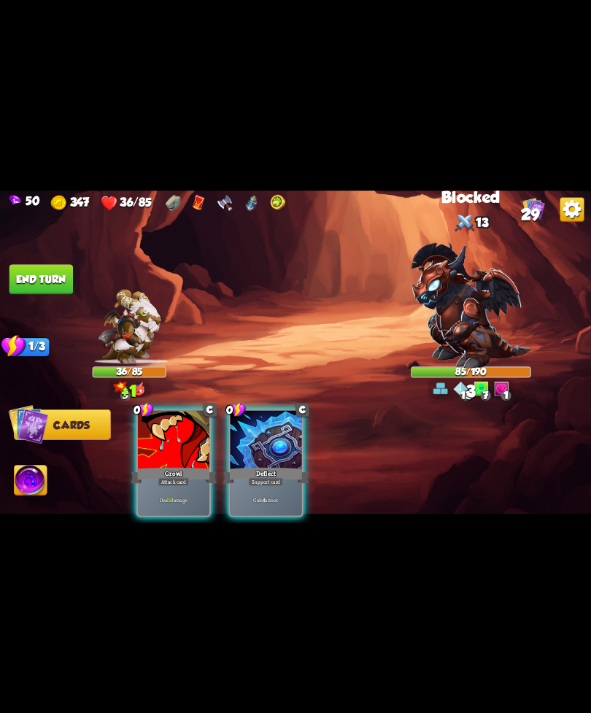
click at [168, 484] on div "Deal 9 damage." at bounding box center [174, 499] width 72 height 31
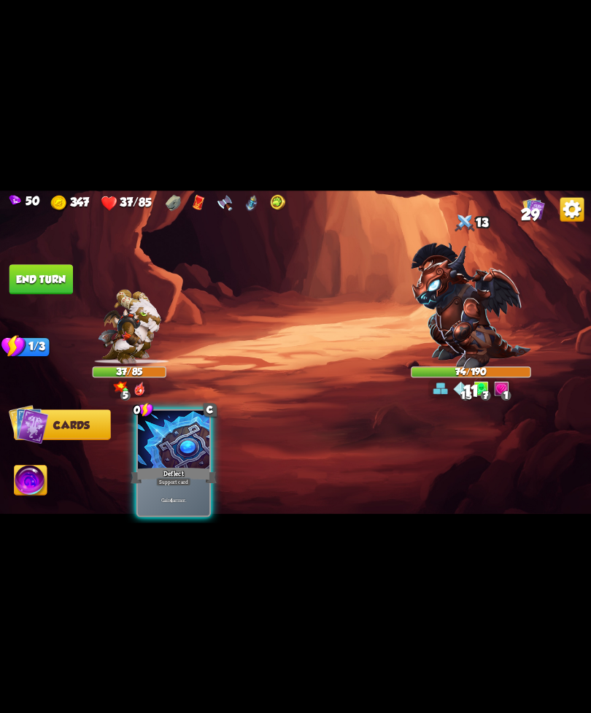
click at [201, 466] on div "Deflect" at bounding box center [174, 475] width 86 height 19
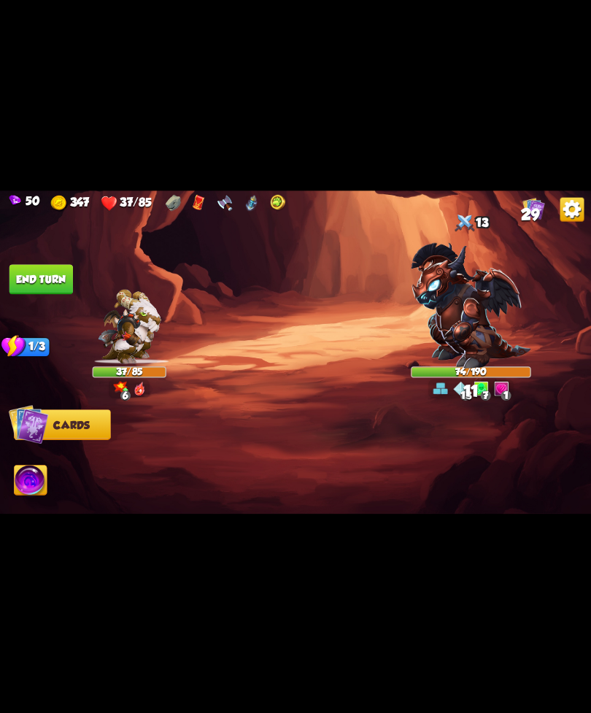
click at [202, 465] on div at bounding box center [354, 449] width 473 height 148
click at [47, 266] on button "End turn" at bounding box center [41, 279] width 64 height 30
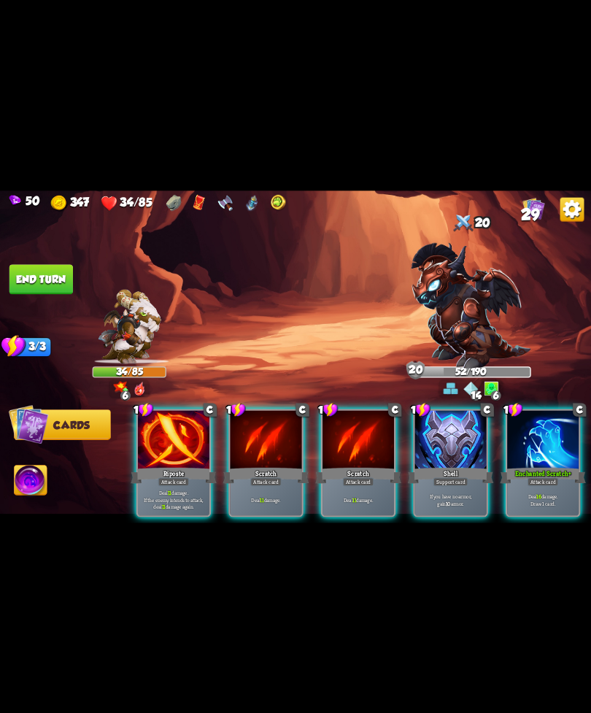
click at [546, 449] on div at bounding box center [543, 440] width 72 height 61
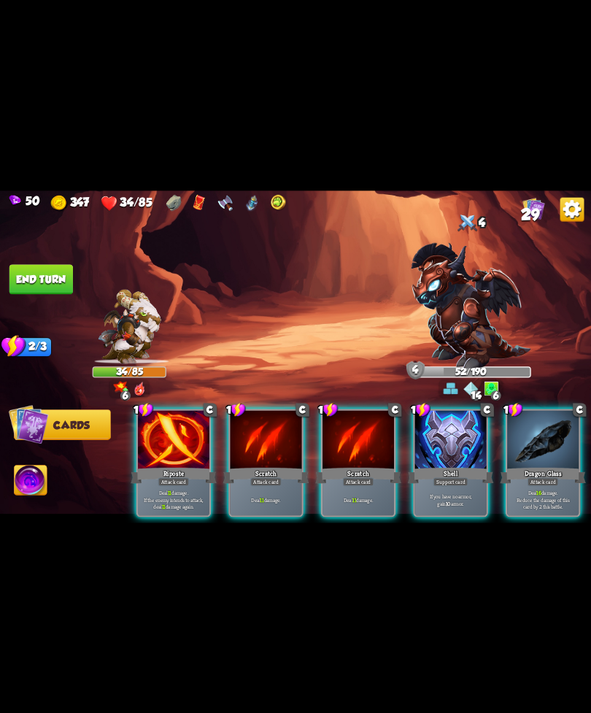
click at [461, 477] on div "Support card" at bounding box center [451, 481] width 35 height 9
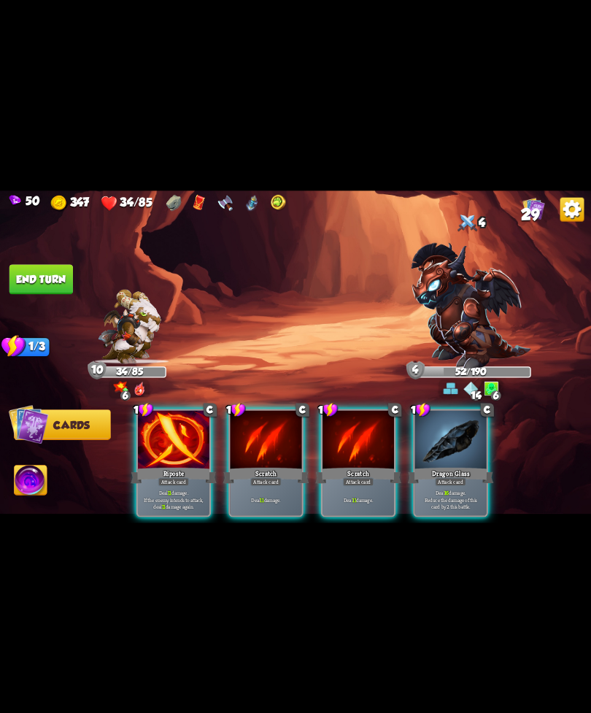
click at [465, 484] on div "Deal 16 damage. Reduce the damage of this card by 2 this battle." at bounding box center [451, 499] width 72 height 31
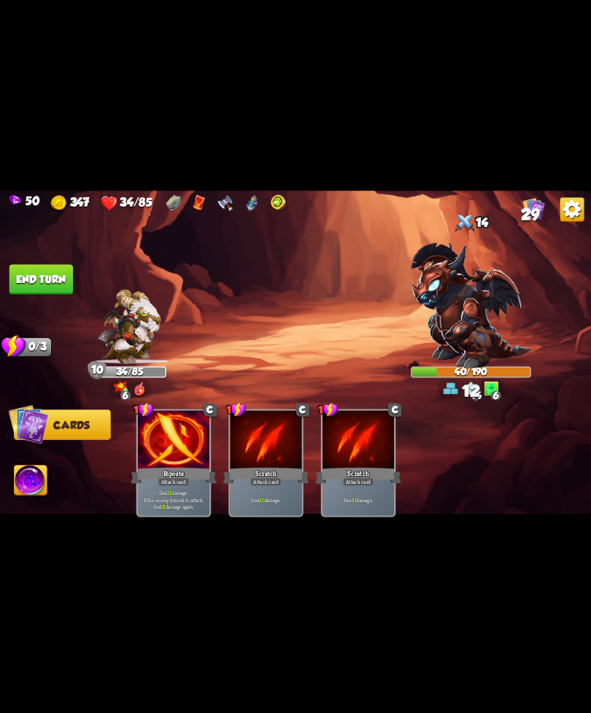
click at [162, 489] on p "Deal 11 damage. If the enemy intends to attack, deal 11 damage again." at bounding box center [173, 499] width 68 height 21
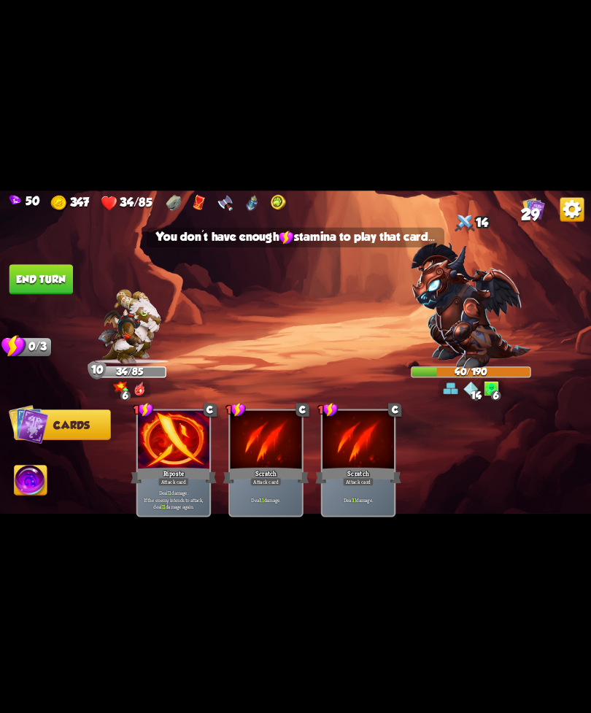
click at [180, 477] on div "Attack card" at bounding box center [173, 481] width 31 height 9
click at [47, 271] on button "End turn" at bounding box center [41, 279] width 64 height 30
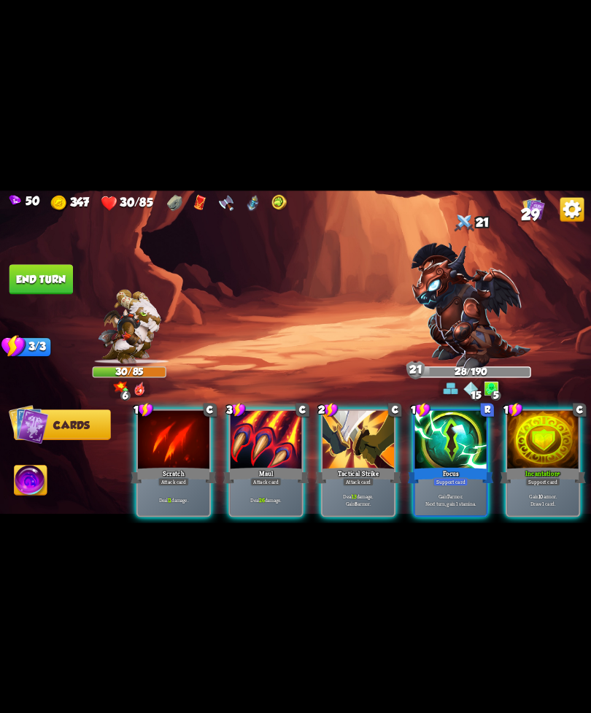
click at [556, 435] on div at bounding box center [543, 440] width 72 height 61
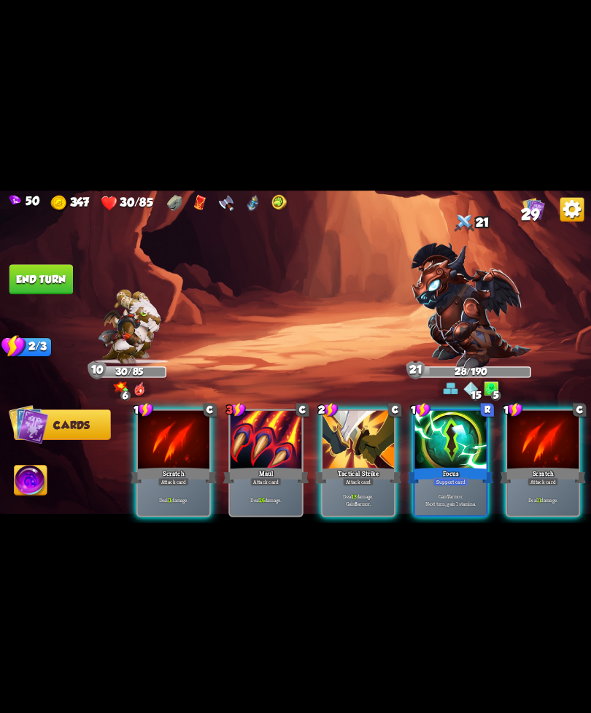
click at [460, 493] on p "Gain 7 armor. Next turn, gain 1 stamina." at bounding box center [451, 500] width 68 height 14
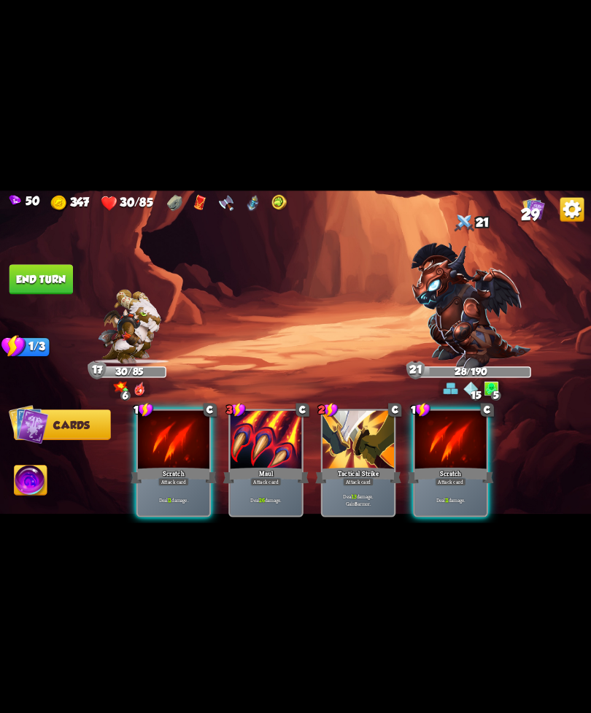
click at [470, 467] on div "Scratch" at bounding box center [451, 475] width 86 height 19
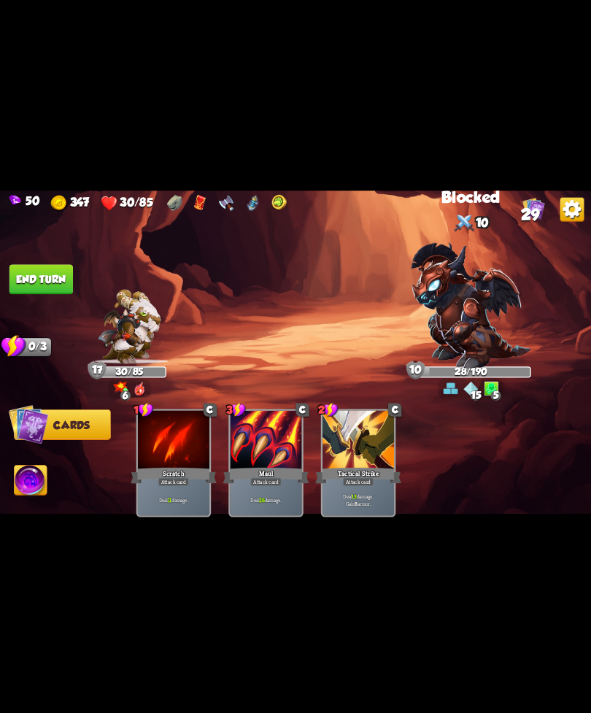
click at [35, 479] on img at bounding box center [31, 482] width 33 height 34
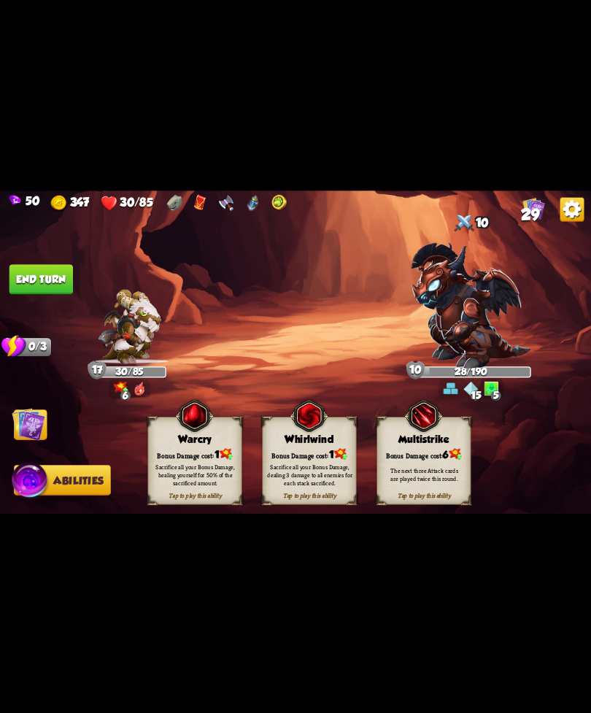
click at [48, 291] on button "End turn" at bounding box center [41, 279] width 64 height 30
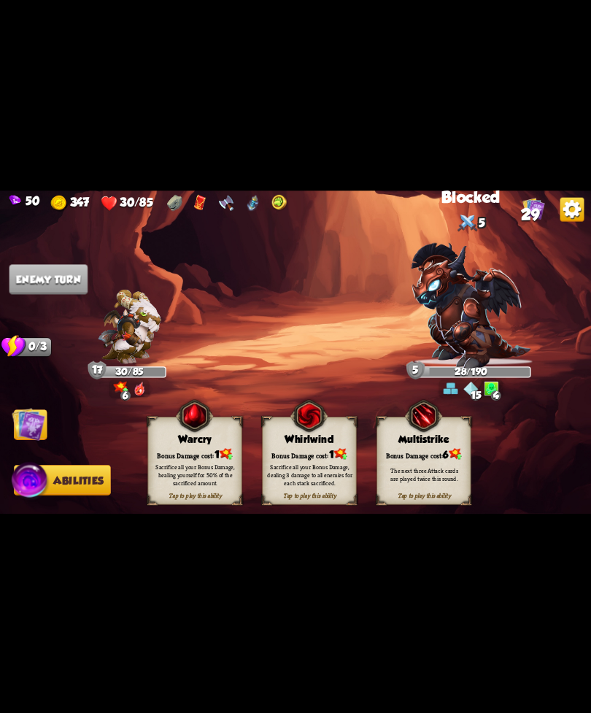
click at [26, 421] on img at bounding box center [29, 424] width 34 height 34
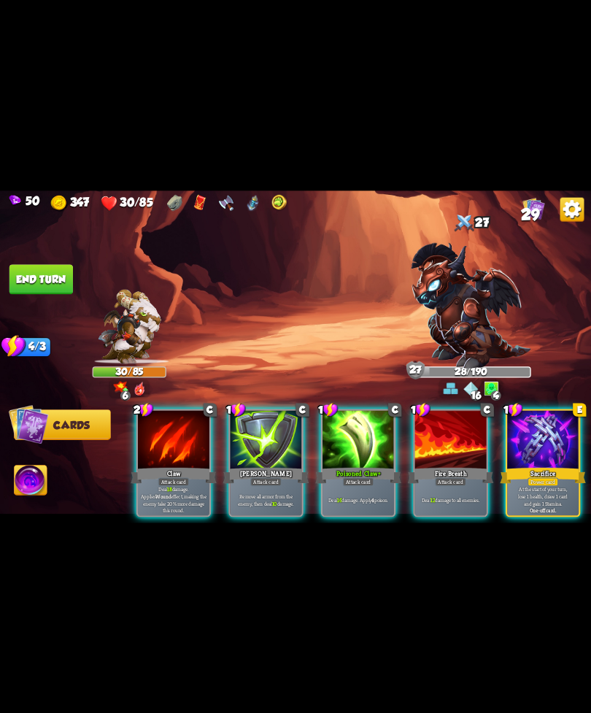
click at [42, 473] on img at bounding box center [31, 482] width 33 height 34
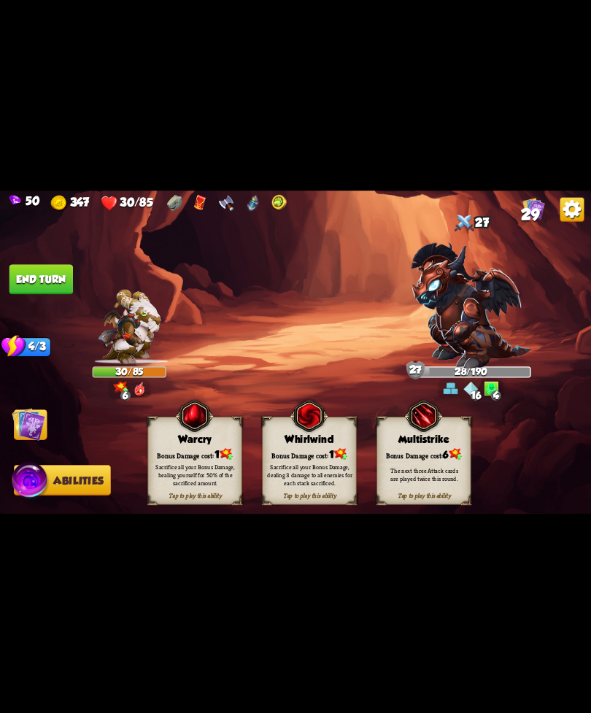
click at [438, 453] on div "Bonus Damage cost: 6" at bounding box center [423, 454] width 93 height 13
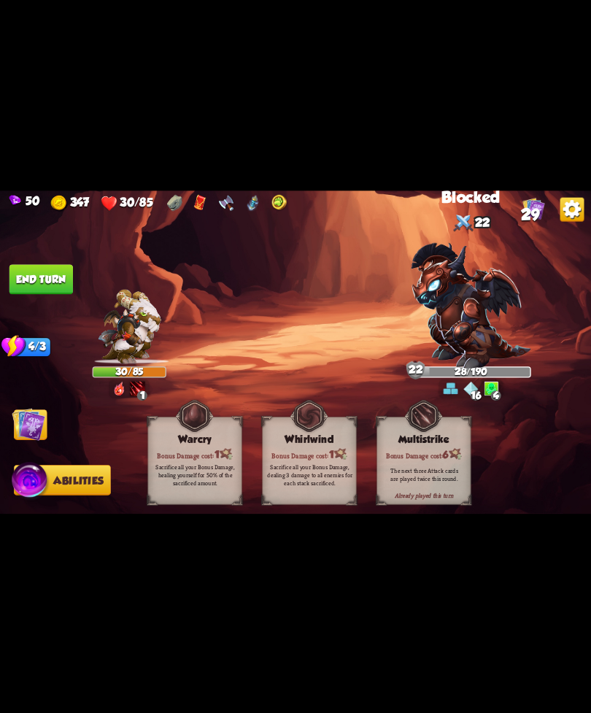
click at [36, 421] on img at bounding box center [29, 424] width 34 height 34
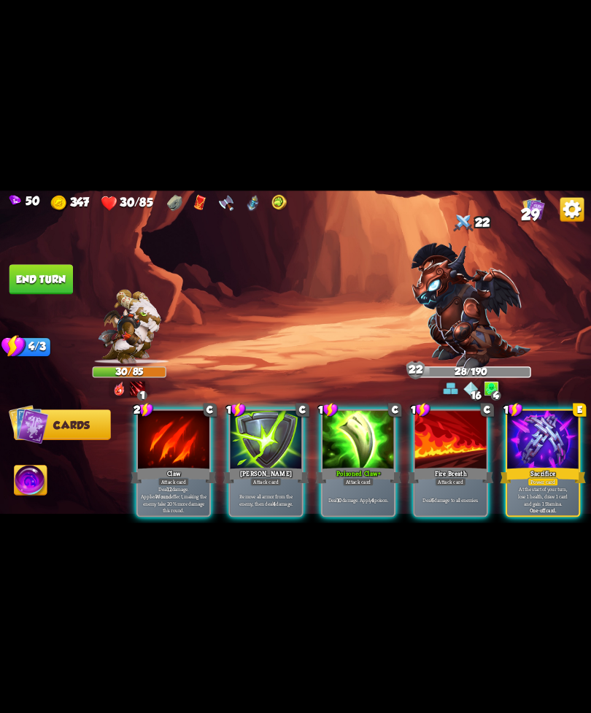
click at [366, 450] on div at bounding box center [359, 440] width 72 height 61
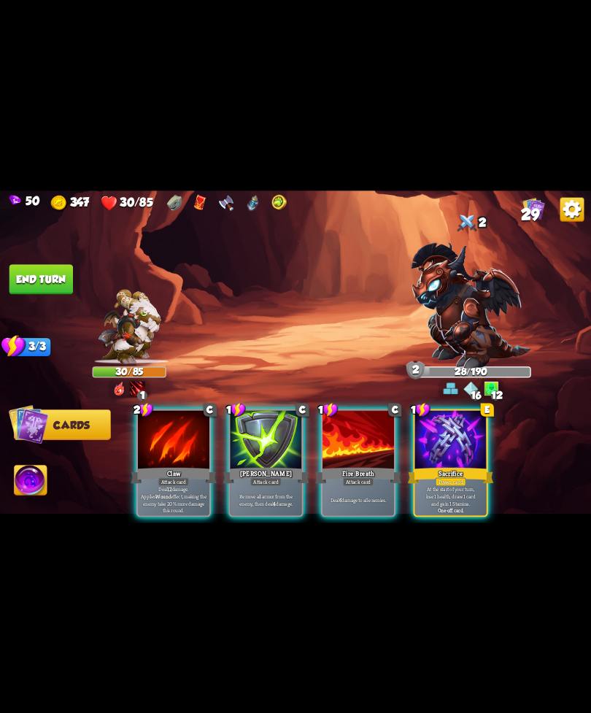
click at [164, 485] on p "Deal 12 damage. Applies Wound effect, making the enemy take 20% more damage thi…" at bounding box center [173, 499] width 68 height 28
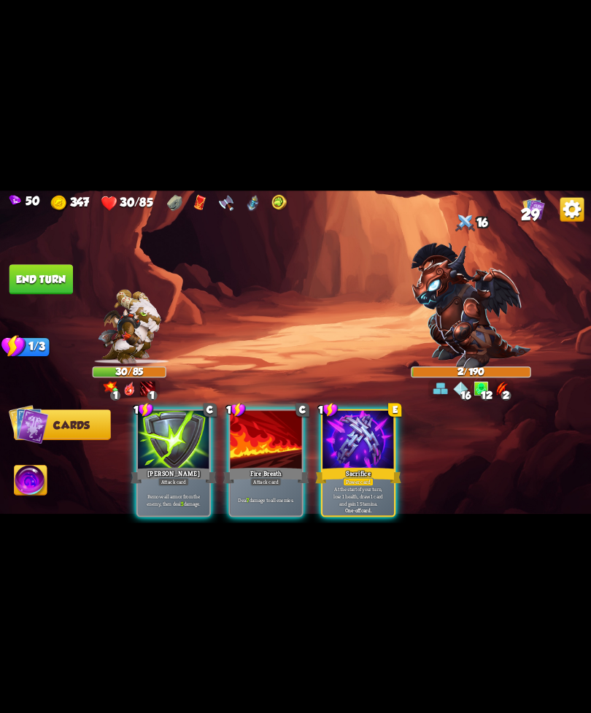
click at [275, 497] on div "Deal 7 damage to all enemies." at bounding box center [267, 499] width 72 height 31
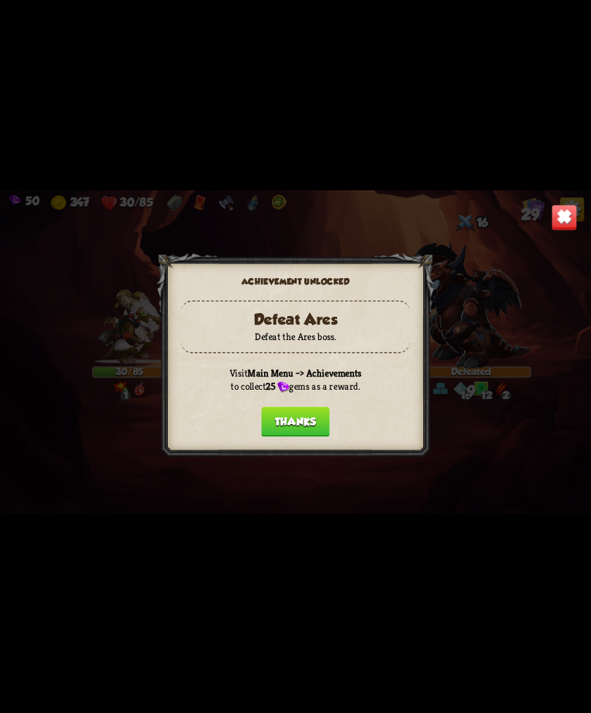
click at [292, 407] on button "Thanks" at bounding box center [295, 422] width 69 height 30
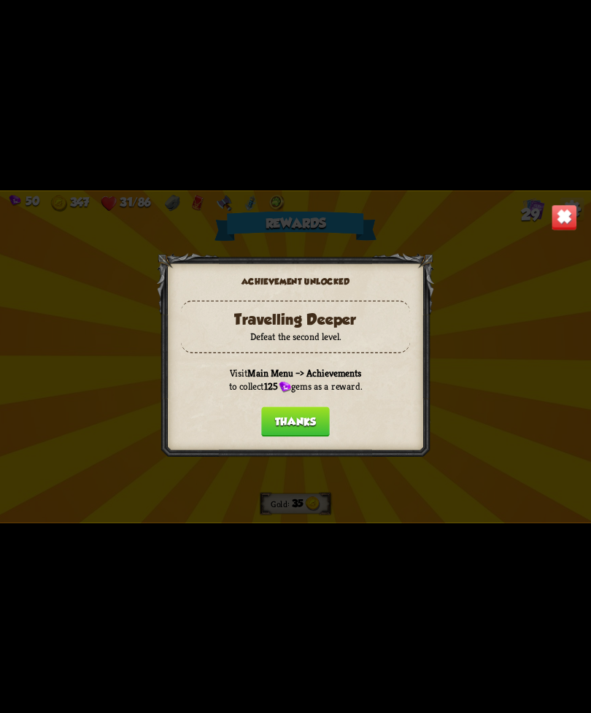
click at [381, 455] on div at bounding box center [295, 357] width 277 height 208
click at [308, 425] on button "Thanks" at bounding box center [295, 422] width 69 height 30
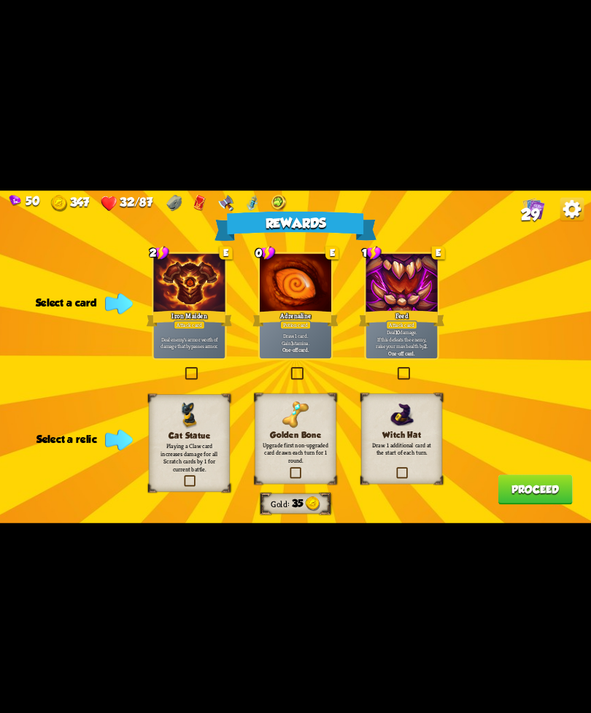
click at [299, 334] on p "Draw 1 card. Gain 1 stamina." at bounding box center [295, 339] width 68 height 14
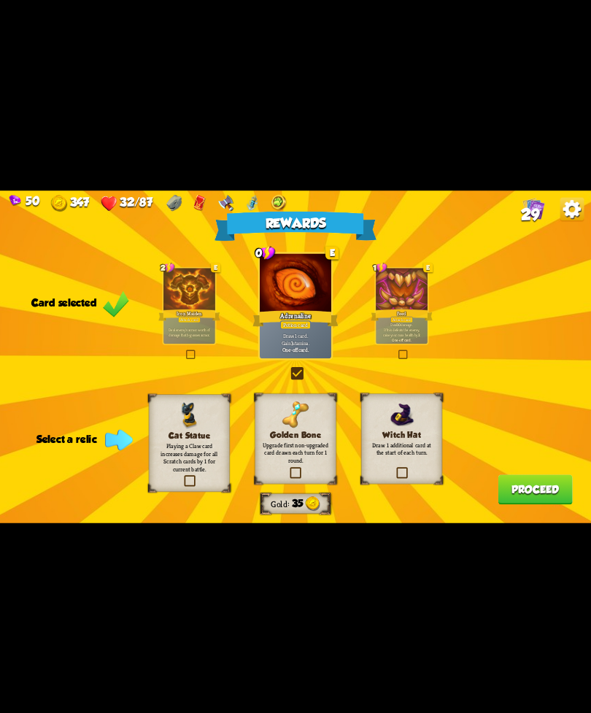
click at [401, 323] on b "10" at bounding box center [399, 324] width 4 height 5
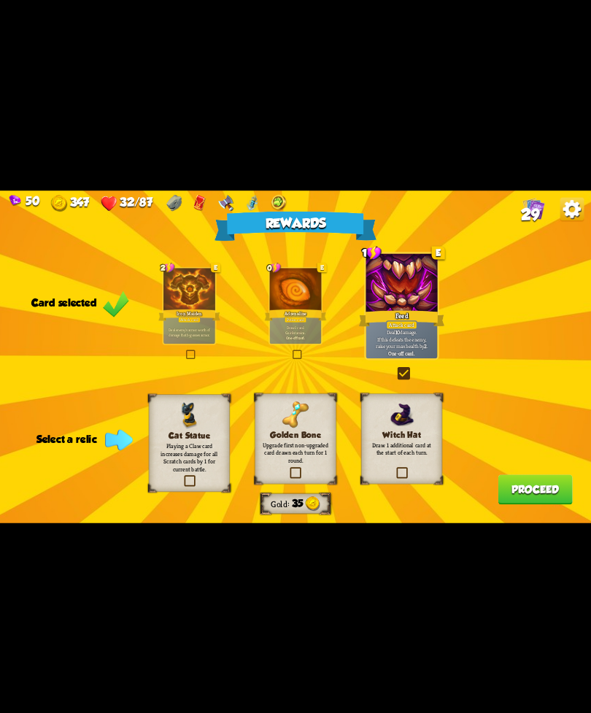
click at [288, 324] on div "Draw 1 card. Gain 1 stamina. One-off card." at bounding box center [296, 332] width 52 height 23
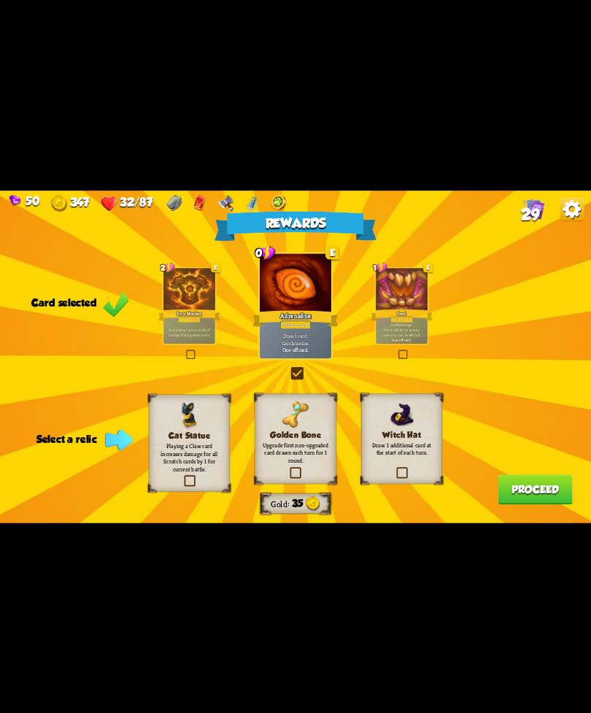
click at [308, 406] on img at bounding box center [296, 414] width 26 height 26
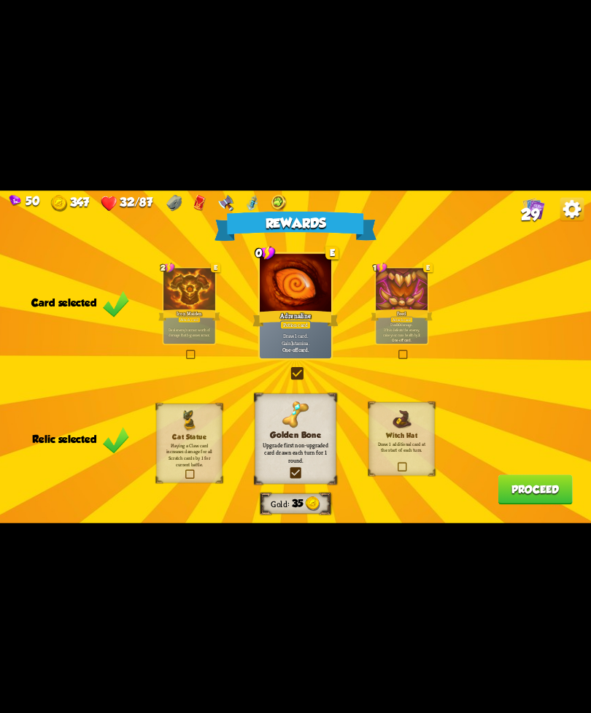
click at [526, 499] on button "Proceed" at bounding box center [535, 490] width 74 height 30
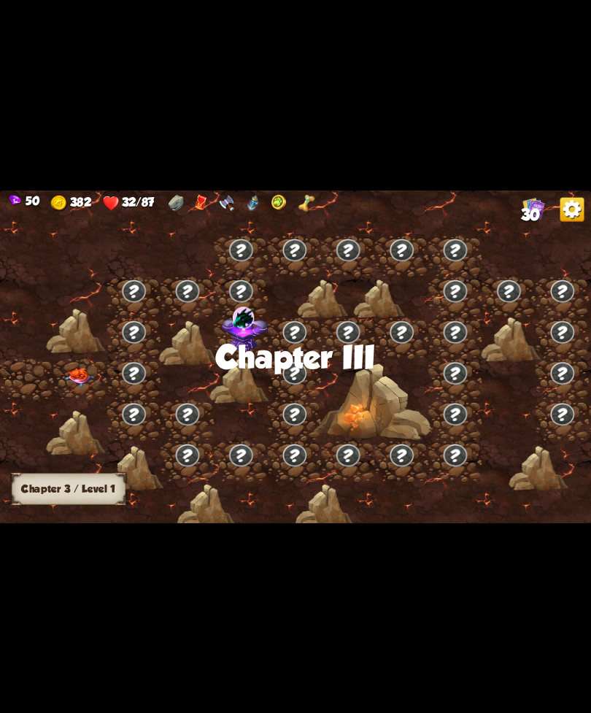
click at [72, 362] on div at bounding box center [79, 378] width 53 height 41
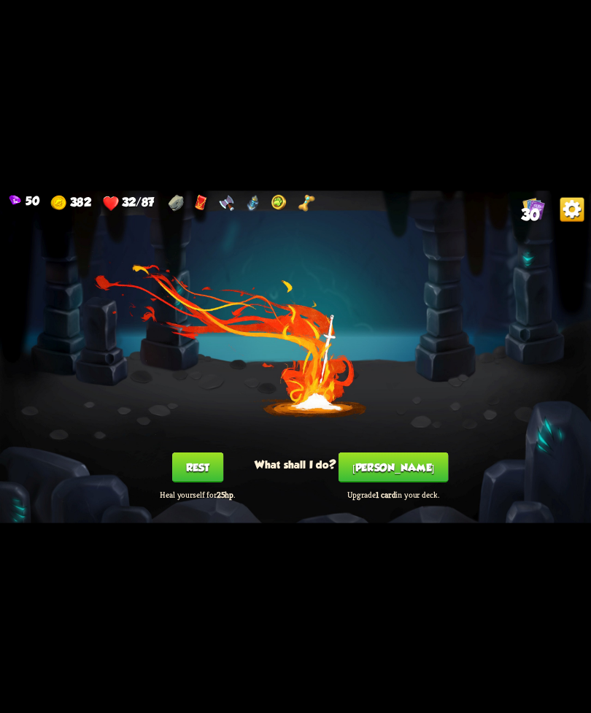
click at [201, 469] on button "Rest" at bounding box center [197, 467] width 51 height 30
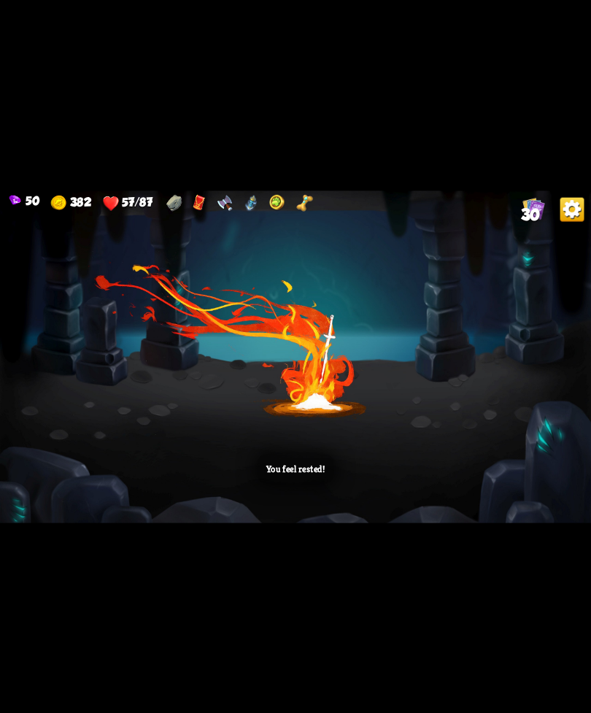
click at [271, 380] on div "You feel rested!" at bounding box center [295, 357] width 591 height 333
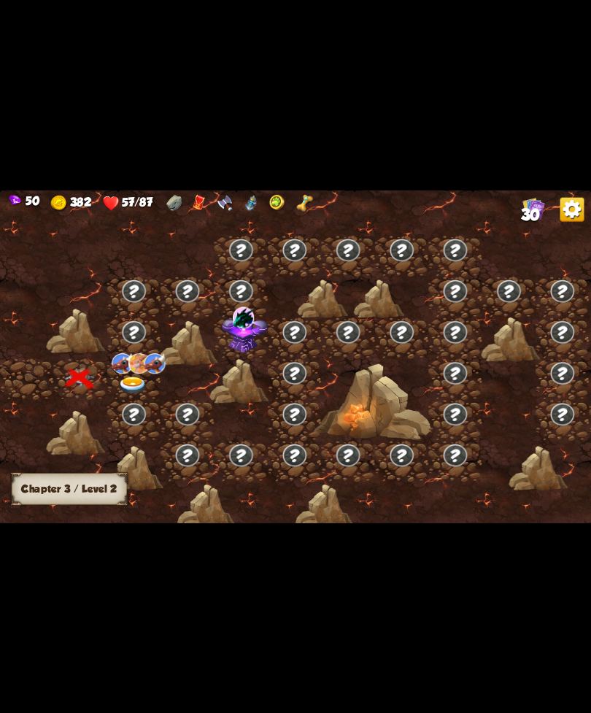
click at [137, 386] on img at bounding box center [133, 386] width 30 height 18
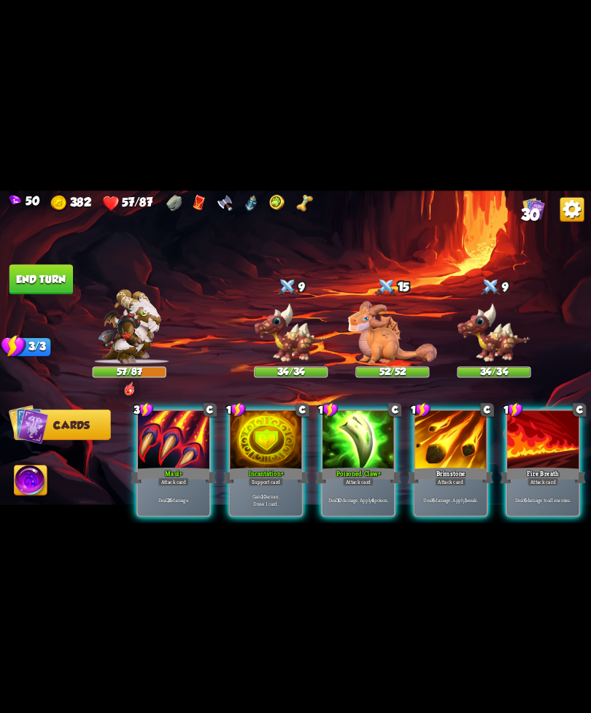
click at [539, 466] on div "Fire Breath" at bounding box center [543, 475] width 86 height 19
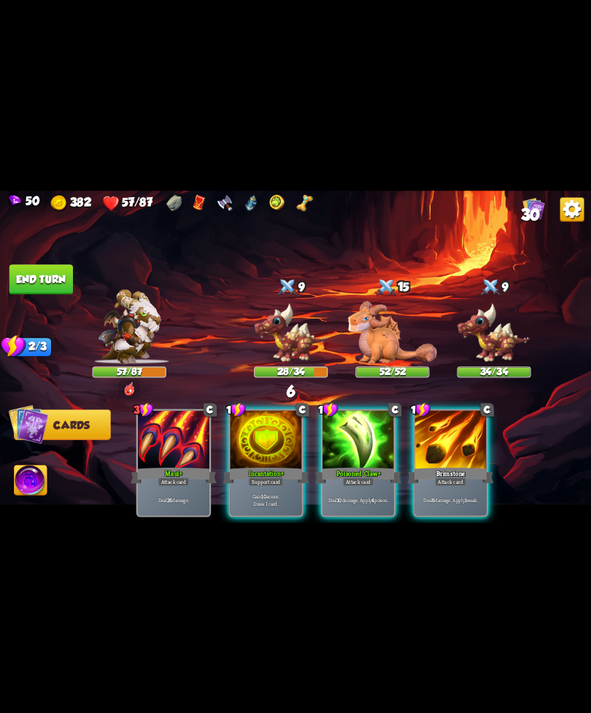
click at [446, 466] on div "Brimstone" at bounding box center [451, 475] width 86 height 19
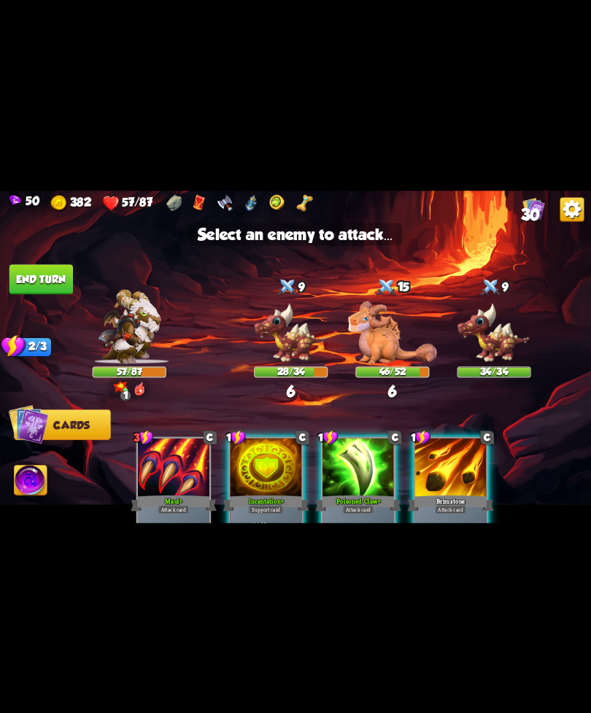
click at [381, 326] on img at bounding box center [392, 332] width 89 height 63
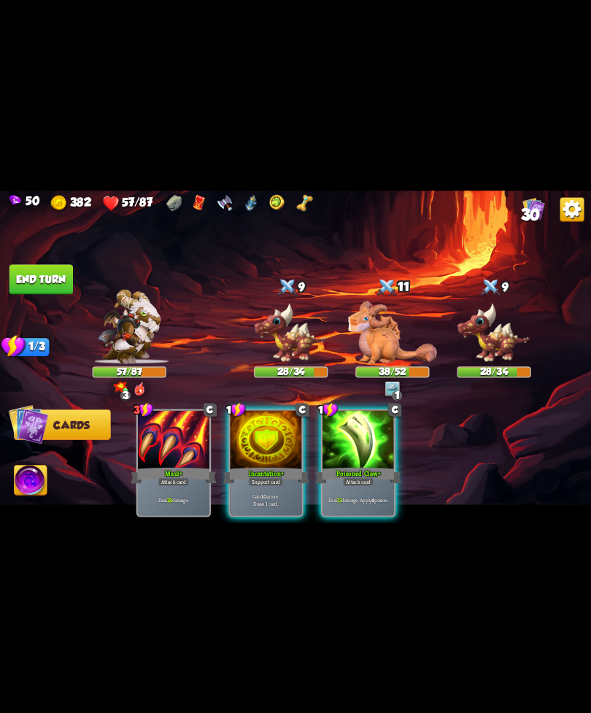
click at [363, 477] on div "Attack card" at bounding box center [358, 481] width 31 height 9
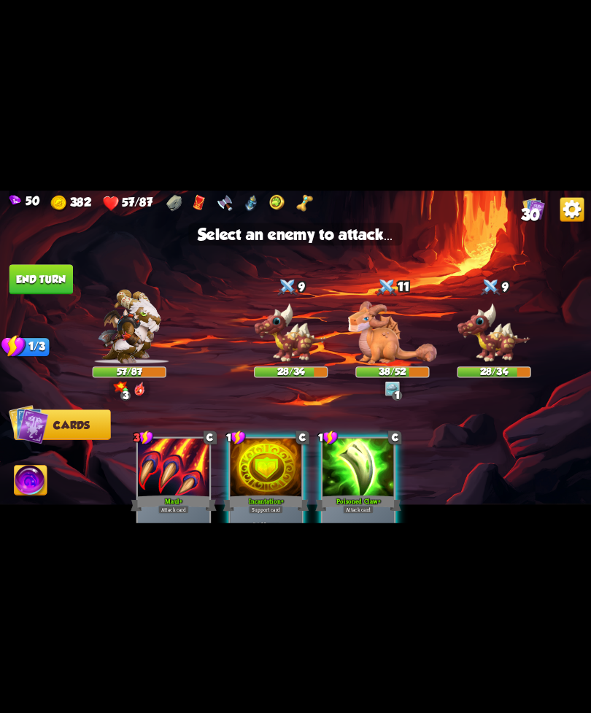
click at [298, 351] on img at bounding box center [291, 332] width 74 height 61
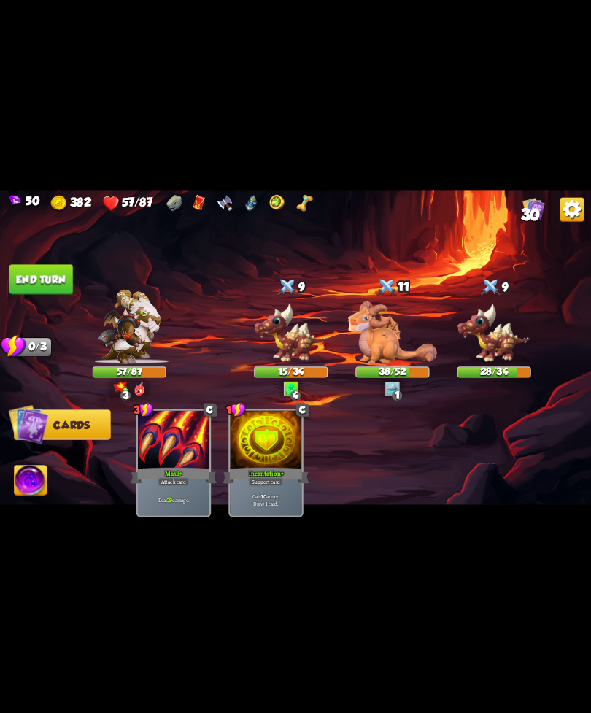
click at [42, 482] on img at bounding box center [31, 482] width 33 height 34
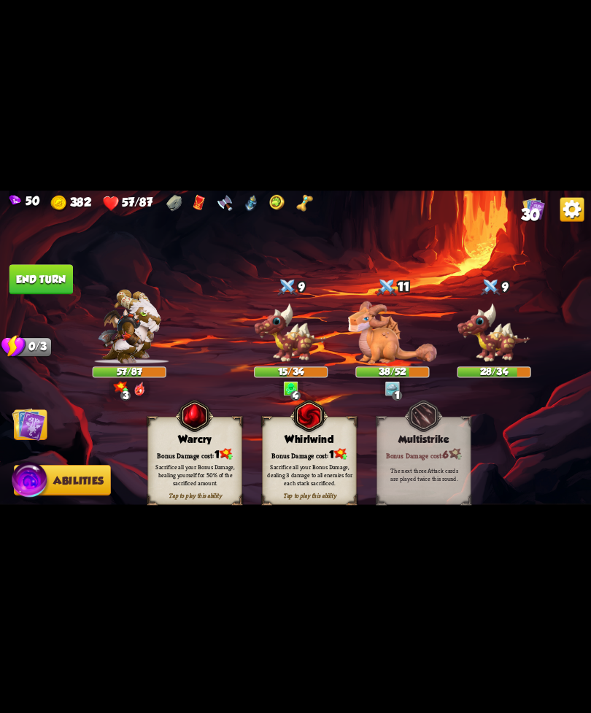
click at [323, 451] on div "Bonus Damage cost: 1" at bounding box center [309, 454] width 93 height 13
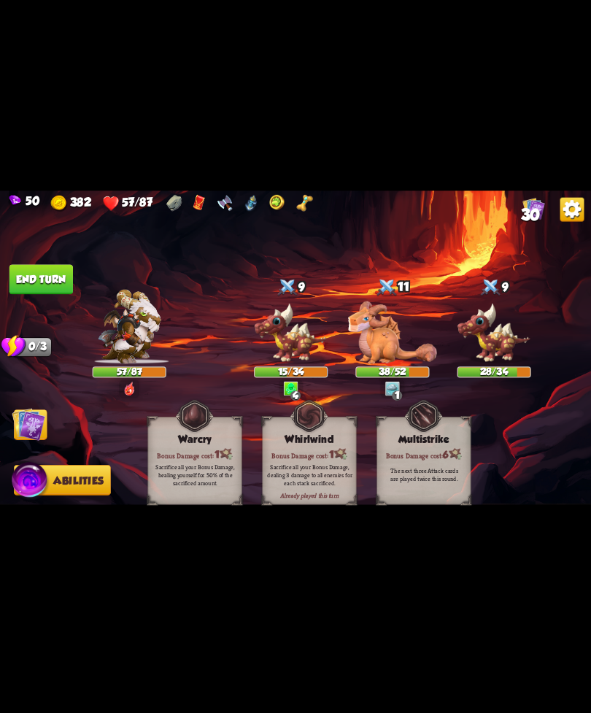
click at [50, 278] on button "End turn" at bounding box center [41, 279] width 64 height 30
click at [35, 420] on img at bounding box center [29, 424] width 34 height 34
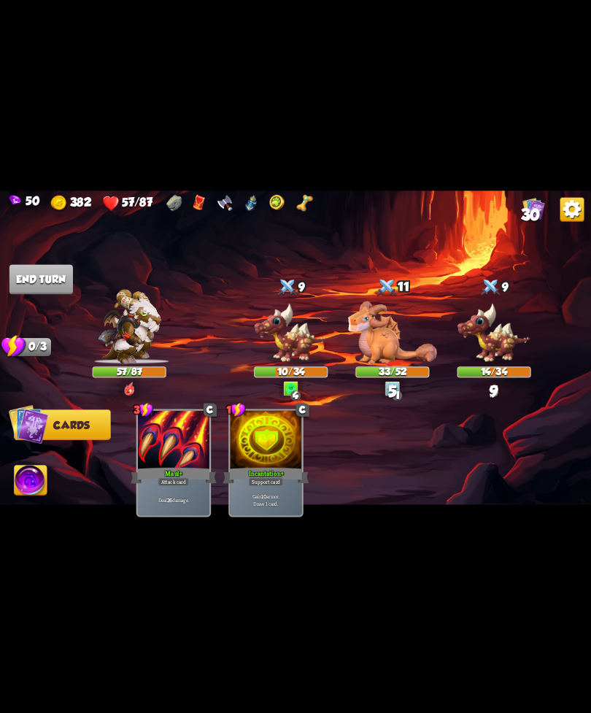
click at [57, 262] on img at bounding box center [295, 357] width 591 height 333
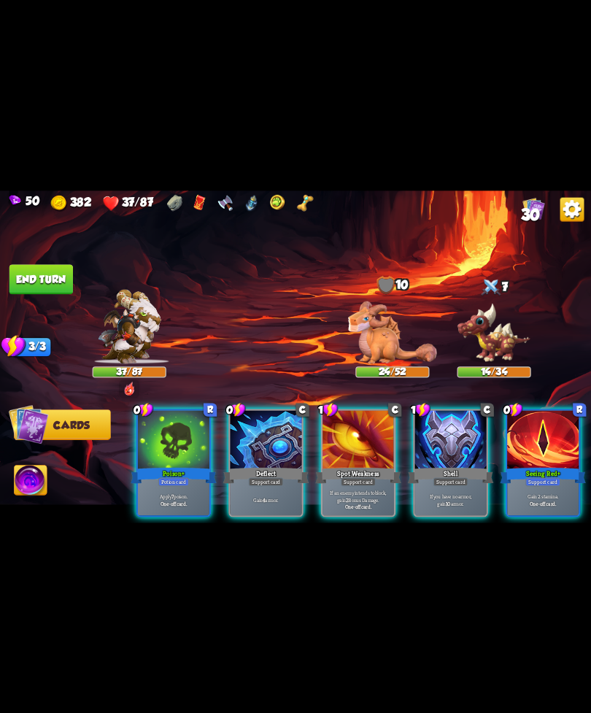
click at [537, 450] on div at bounding box center [543, 440] width 72 height 61
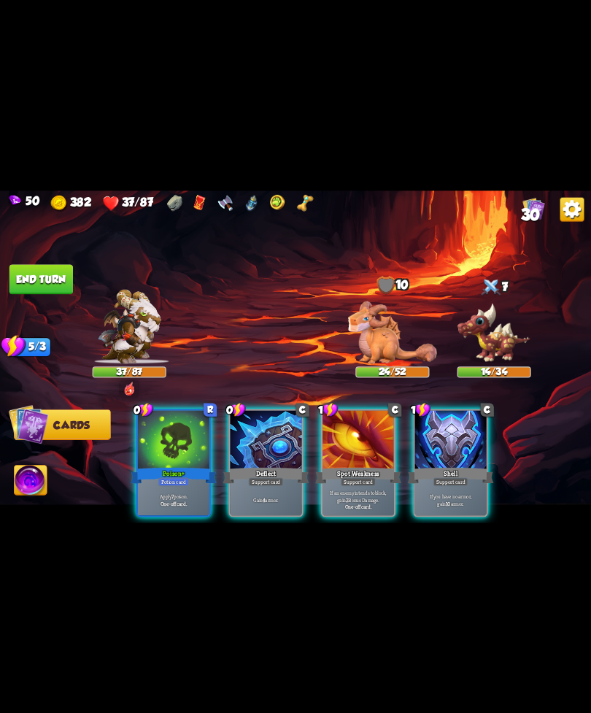
click at [357, 477] on div "Support card" at bounding box center [358, 481] width 35 height 9
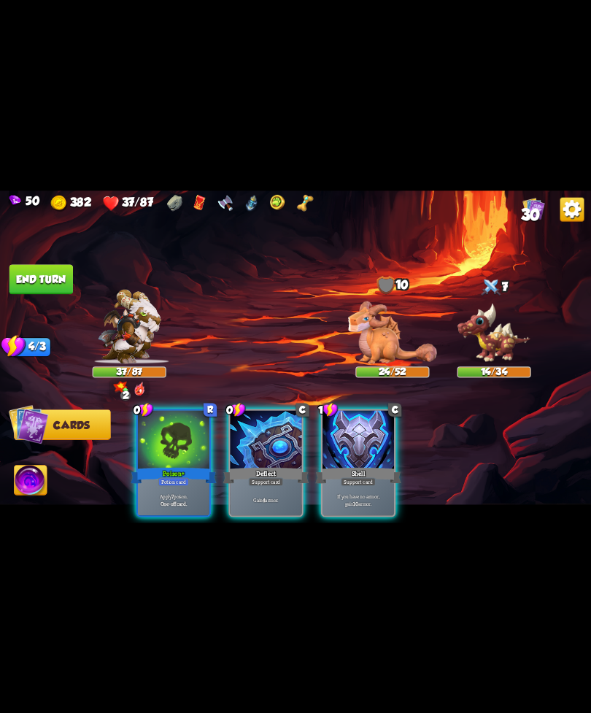
click at [380, 337] on img at bounding box center [392, 332] width 89 height 63
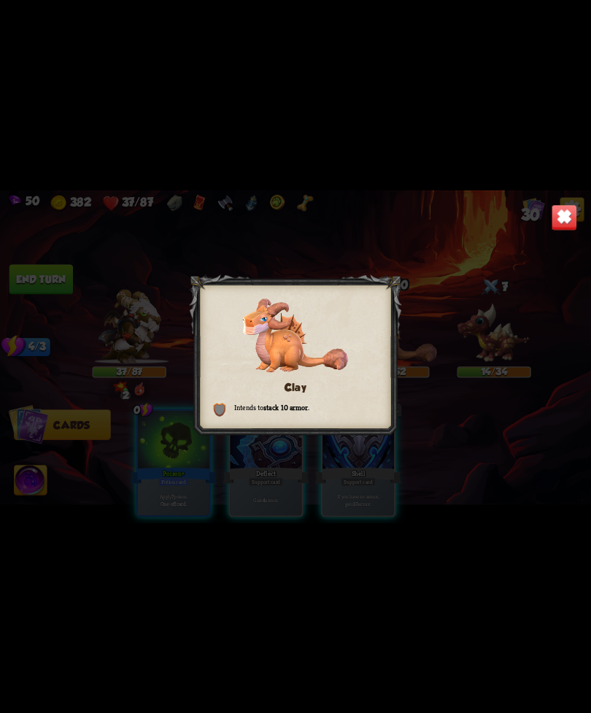
click at [552, 228] on img at bounding box center [565, 217] width 26 height 26
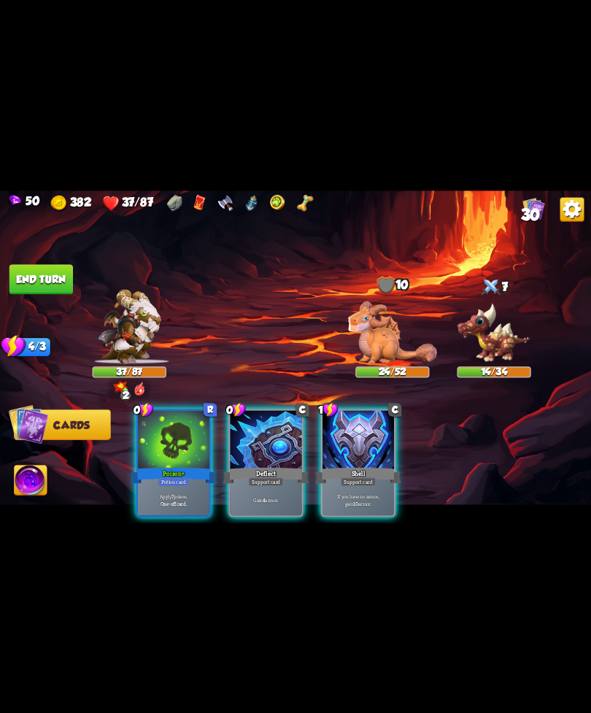
click at [271, 466] on div "Deflect" at bounding box center [266, 475] width 86 height 19
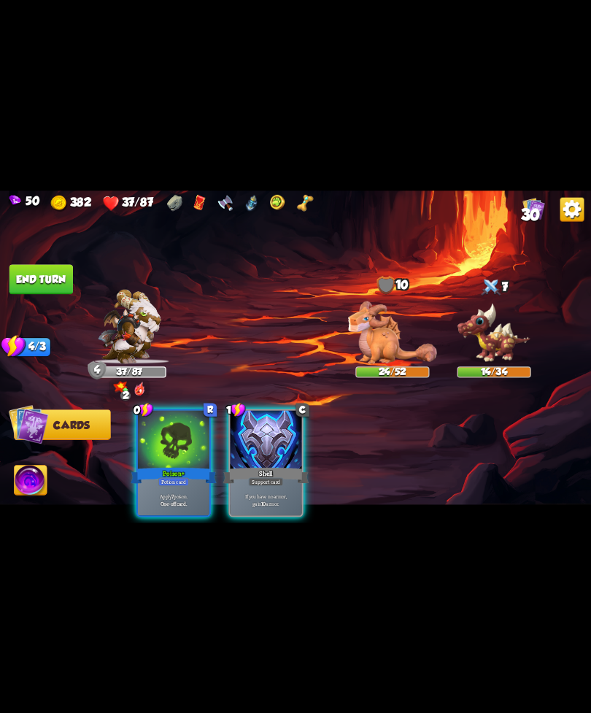
click at [259, 466] on div "Shell" at bounding box center [266, 475] width 86 height 19
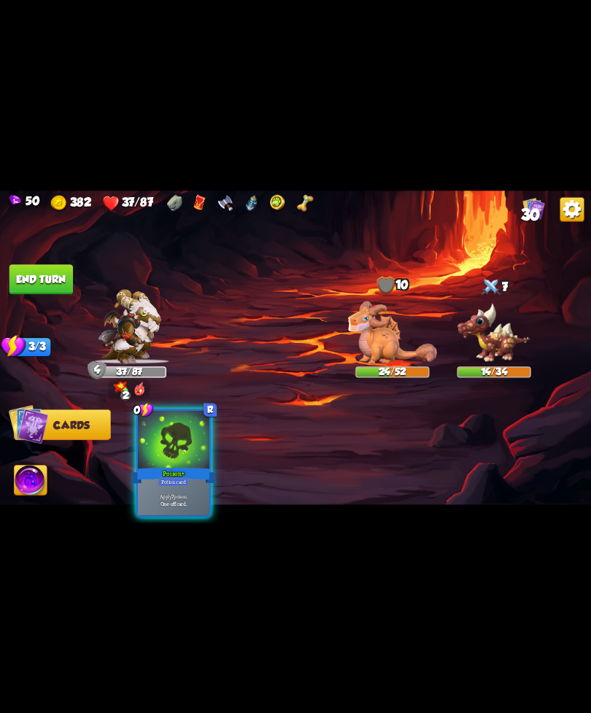
click at [183, 477] on div "Potion card" at bounding box center [173, 481] width 31 height 9
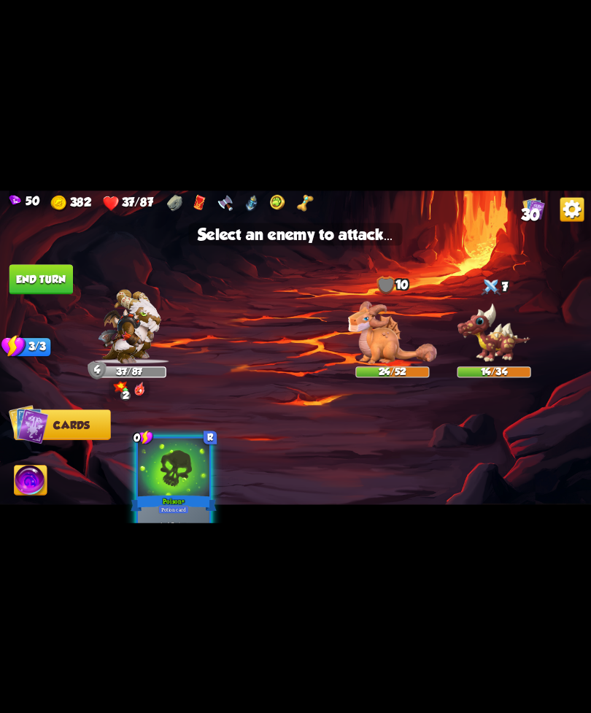
click at [402, 345] on img at bounding box center [392, 332] width 89 height 63
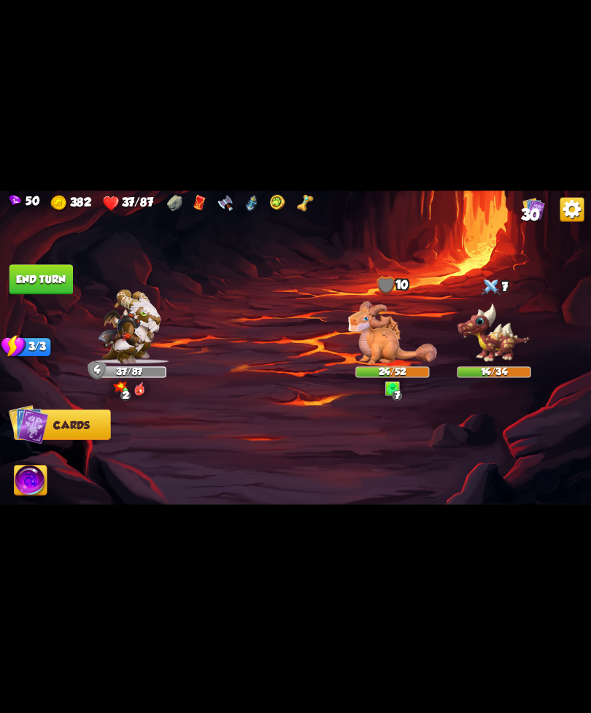
click at [37, 275] on button "End turn" at bounding box center [41, 279] width 64 height 30
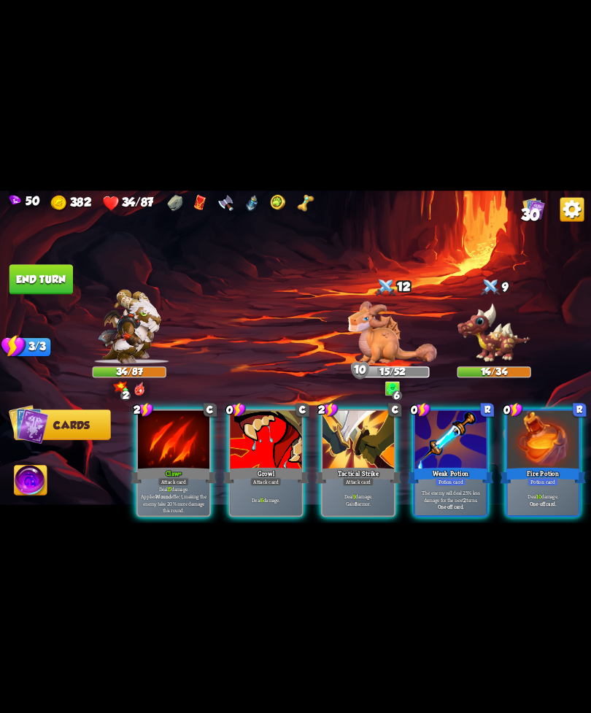
click at [177, 466] on div "Claw+" at bounding box center [174, 475] width 86 height 19
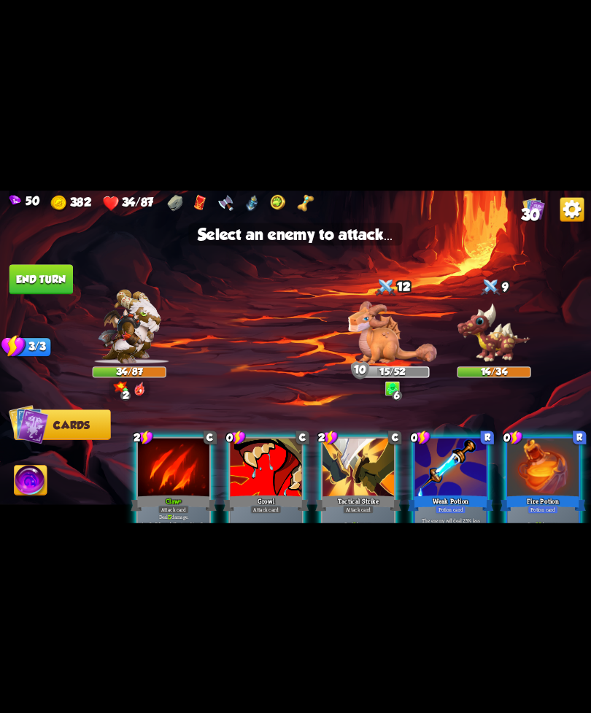
click at [481, 333] on img at bounding box center [494, 332] width 74 height 61
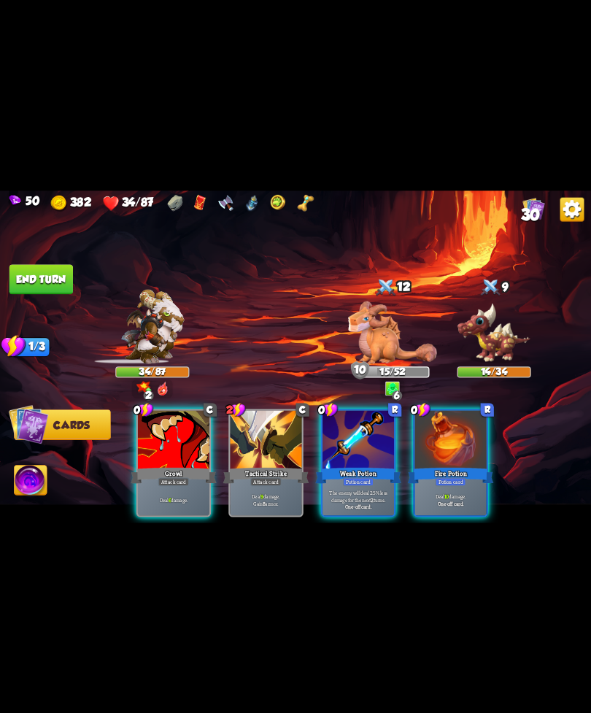
click at [521, 464] on div "0 C Growl Attack card Deal 6 damage. 2 C Tactical Strike Attack card Deal 9 dam…" at bounding box center [354, 449] width 473 height 148
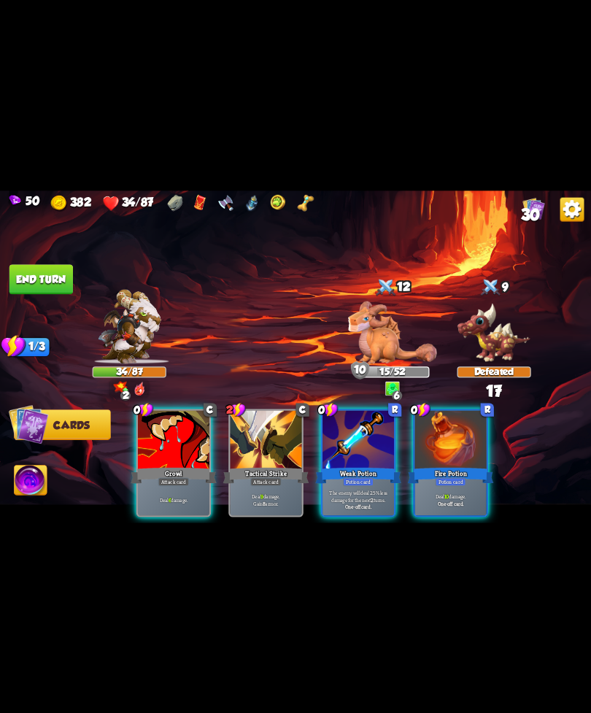
click at [360, 450] on div at bounding box center [359, 440] width 72 height 61
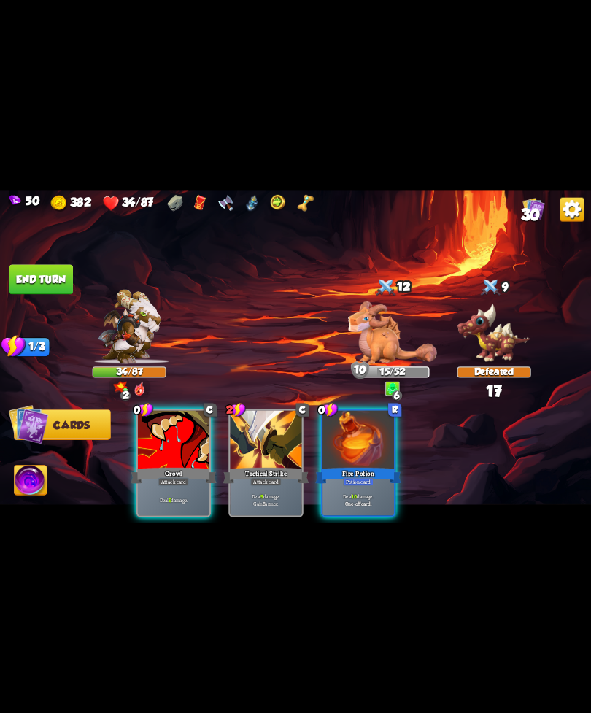
click at [387, 327] on img at bounding box center [392, 332] width 89 height 63
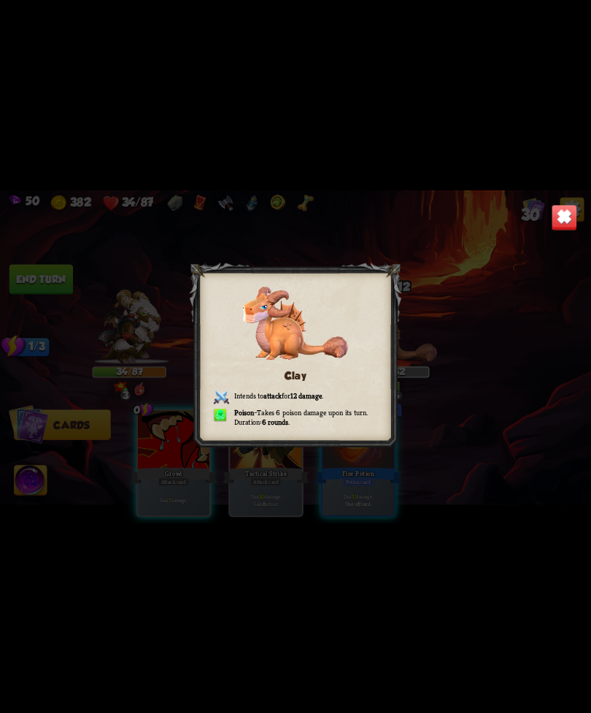
click at [369, 450] on div at bounding box center [295, 356] width 212 height 189
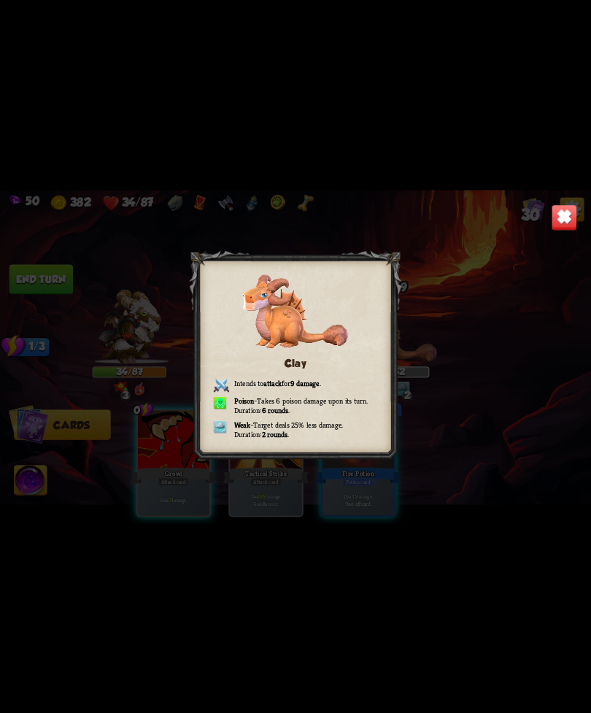
click at [567, 226] on img at bounding box center [565, 217] width 26 height 26
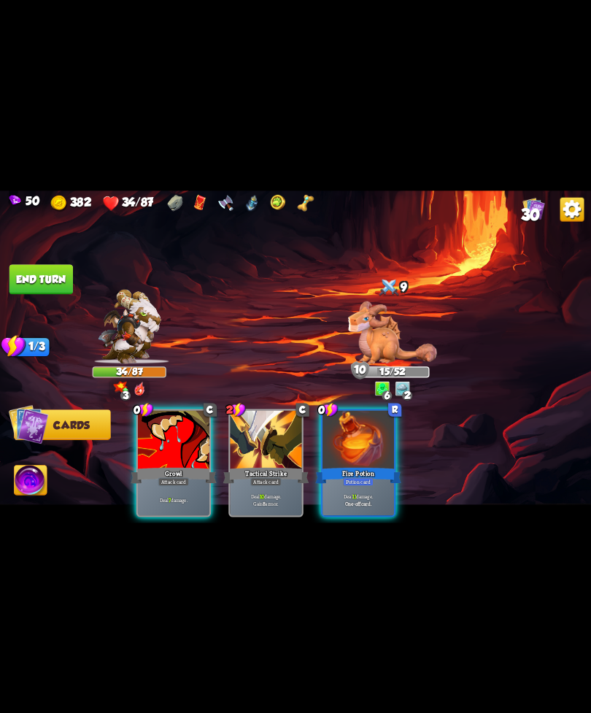
click at [550, 220] on img at bounding box center [295, 357] width 591 height 333
click at [369, 324] on img at bounding box center [392, 332] width 89 height 63
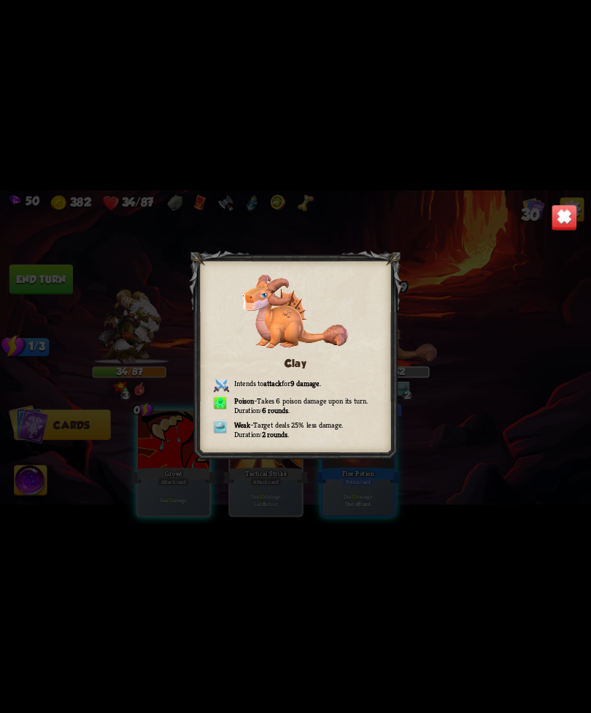
click at [545, 228] on div "Clay Intends to attack for 9 damage . Poison – Takes 6 poison damage upon its t…" at bounding box center [295, 357] width 591 height 333
click at [577, 209] on img at bounding box center [565, 217] width 26 height 26
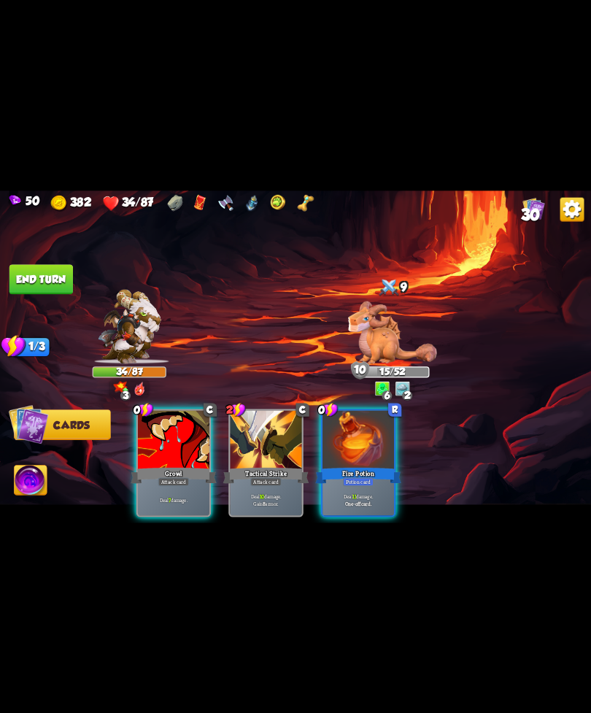
click at [561, 212] on img at bounding box center [573, 209] width 24 height 24
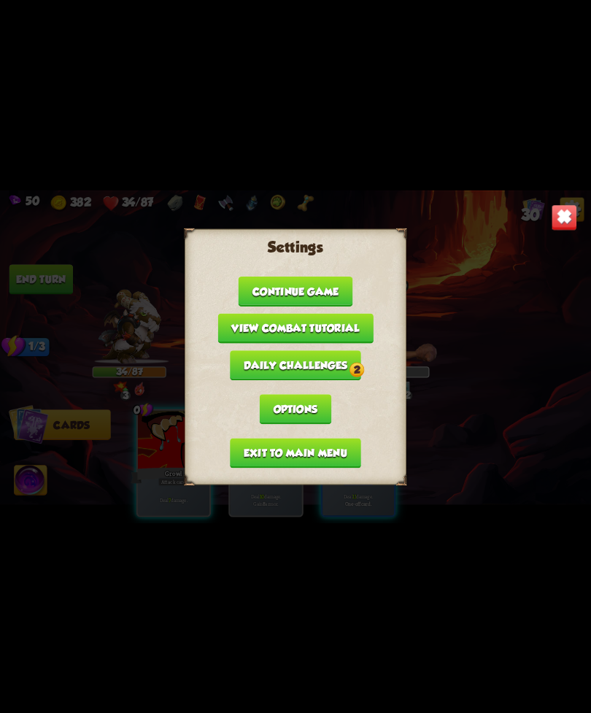
click at [569, 215] on img at bounding box center [565, 217] width 26 height 26
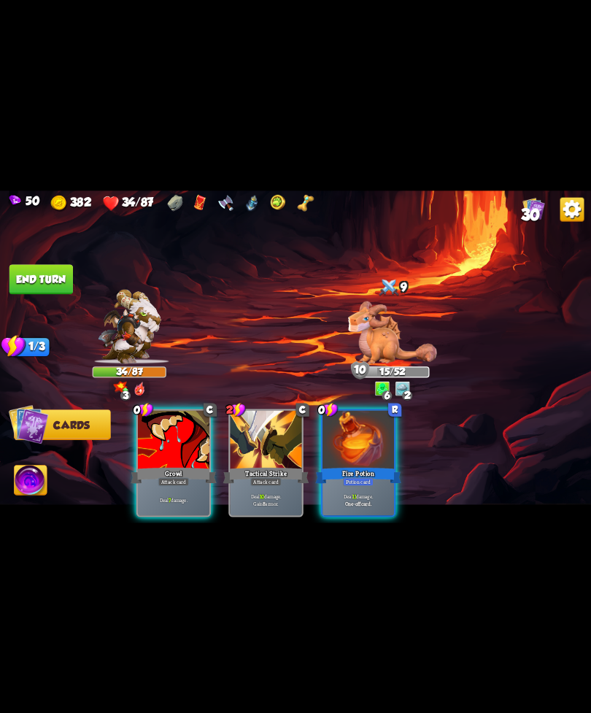
click at [162, 496] on p "Deal 7 damage." at bounding box center [173, 499] width 68 height 7
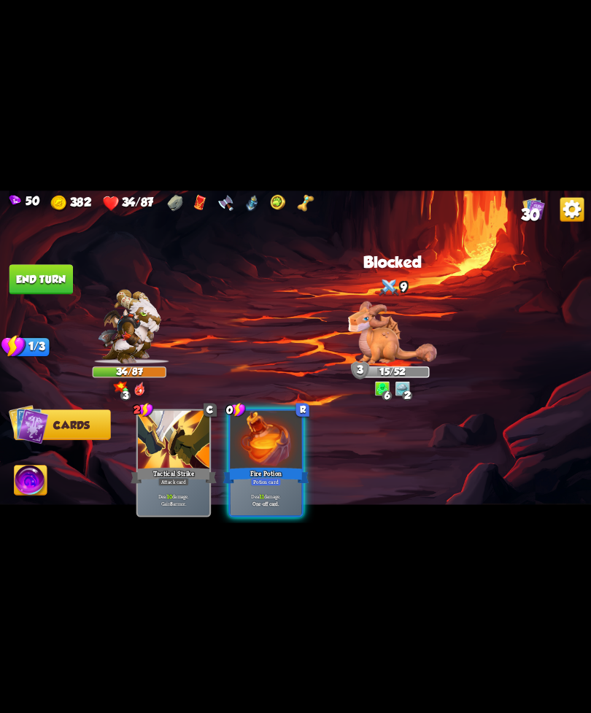
click at [260, 484] on div "Deal 11 damage. One-off card." at bounding box center [267, 499] width 72 height 31
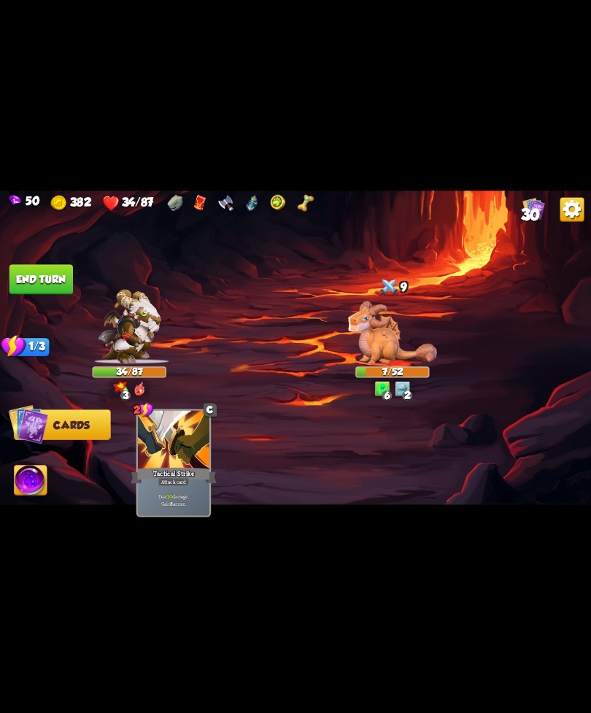
click at [26, 465] on img at bounding box center [295, 357] width 591 height 333
click at [39, 467] on img at bounding box center [31, 482] width 33 height 34
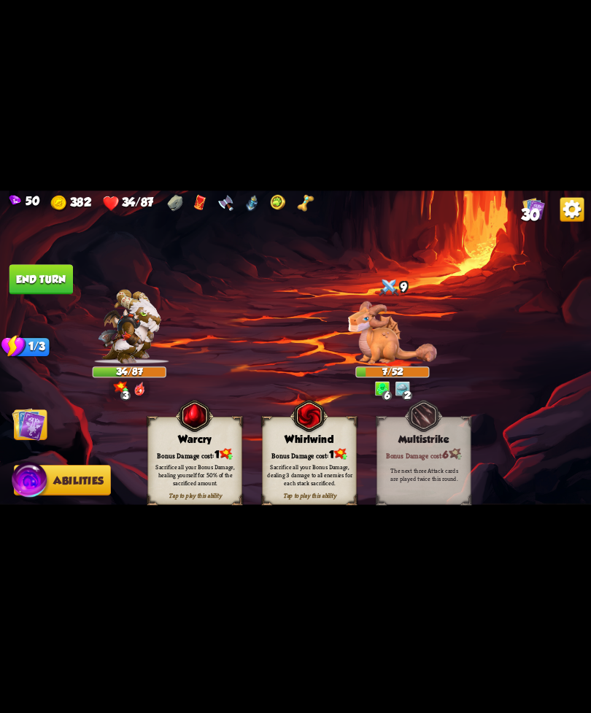
click at [307, 467] on div "Sacrifice all your Bonus Damage, dealing 3 damage to all enemies for each stack…" at bounding box center [309, 474] width 85 height 23
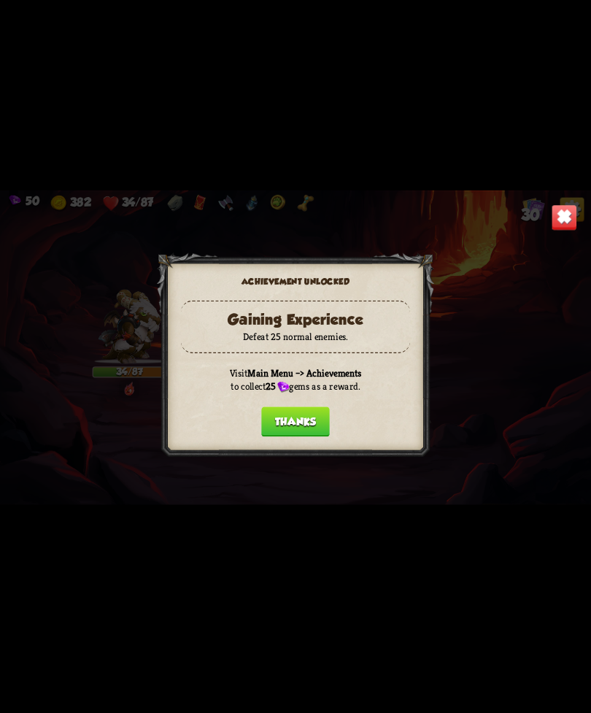
click at [312, 415] on button "Thanks" at bounding box center [295, 422] width 69 height 30
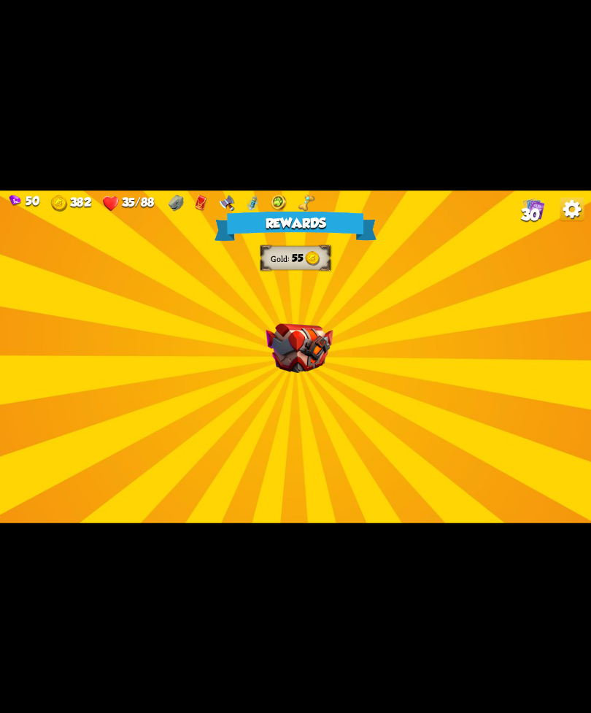
click at [311, 355] on img at bounding box center [299, 348] width 67 height 50
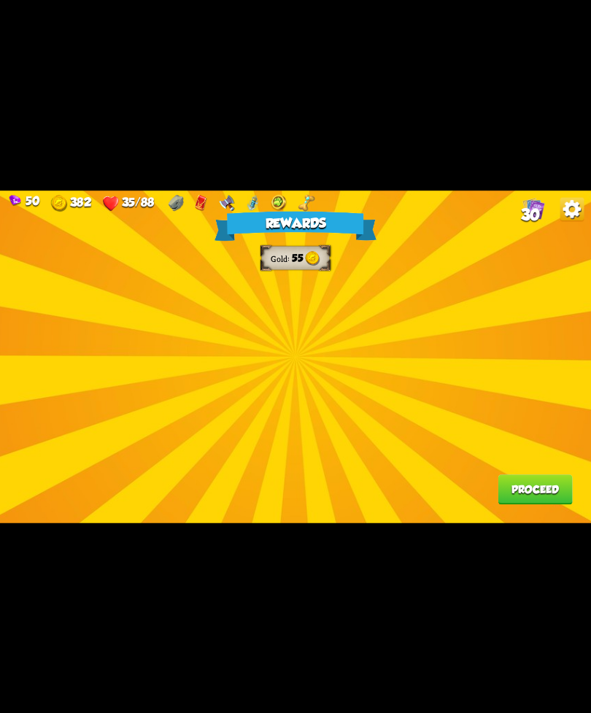
click at [307, 353] on div "Rewards Gold 55 Proceed" at bounding box center [295, 357] width 591 height 333
click at [237, 352] on div "Rewards Gold 55 Proceed" at bounding box center [295, 357] width 591 height 333
click at [296, 342] on div "Rewards Gold 55 Proceed" at bounding box center [295, 357] width 591 height 333
click at [420, 361] on div "Rewards Gold 55 Proceed" at bounding box center [295, 357] width 591 height 333
click at [372, 332] on div "Rewards Gold 55 Proceed" at bounding box center [295, 357] width 591 height 333
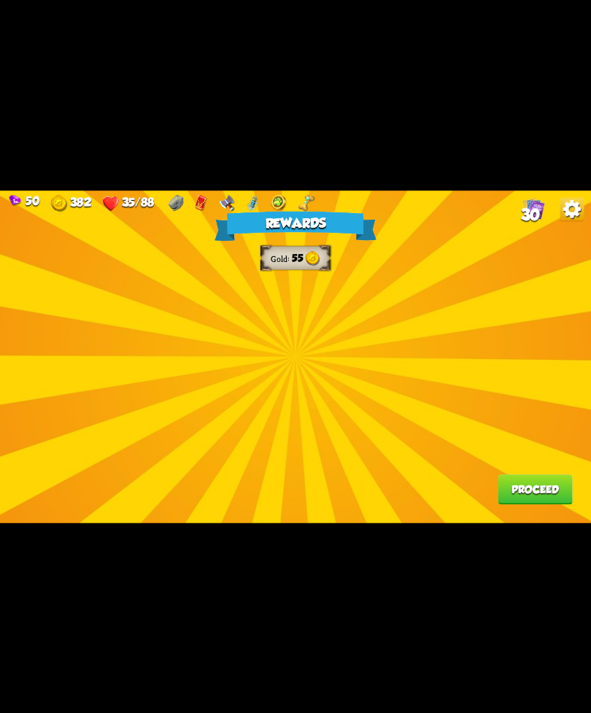
click at [509, 218] on div "Rewards Gold 55 Proceed" at bounding box center [295, 357] width 591 height 333
click at [522, 223] on span "30" at bounding box center [531, 215] width 20 height 18
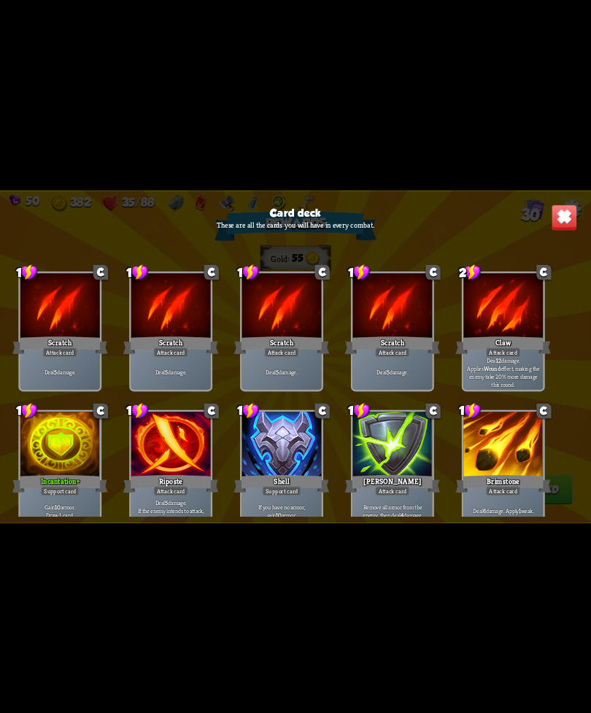
click at [563, 215] on img at bounding box center [565, 217] width 26 height 26
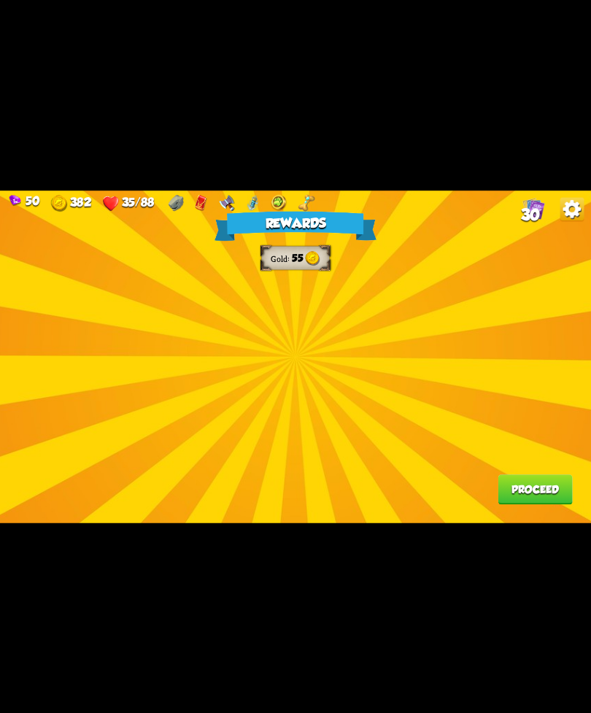
click at [571, 215] on img at bounding box center [573, 209] width 24 height 24
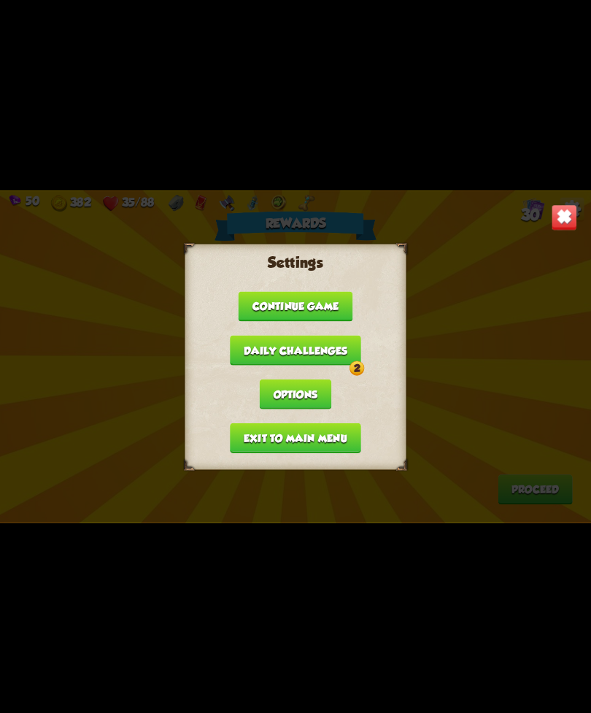
click at [326, 339] on button "Daily challenges 2" at bounding box center [295, 350] width 131 height 30
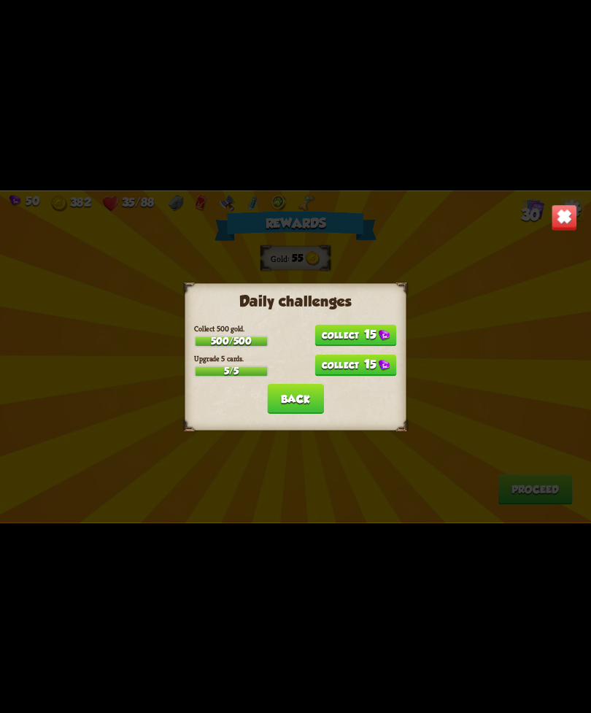
click at [366, 330] on button "15" at bounding box center [356, 335] width 82 height 22
click at [365, 366] on button "15" at bounding box center [356, 365] width 82 height 22
click at [559, 214] on img at bounding box center [565, 217] width 26 height 26
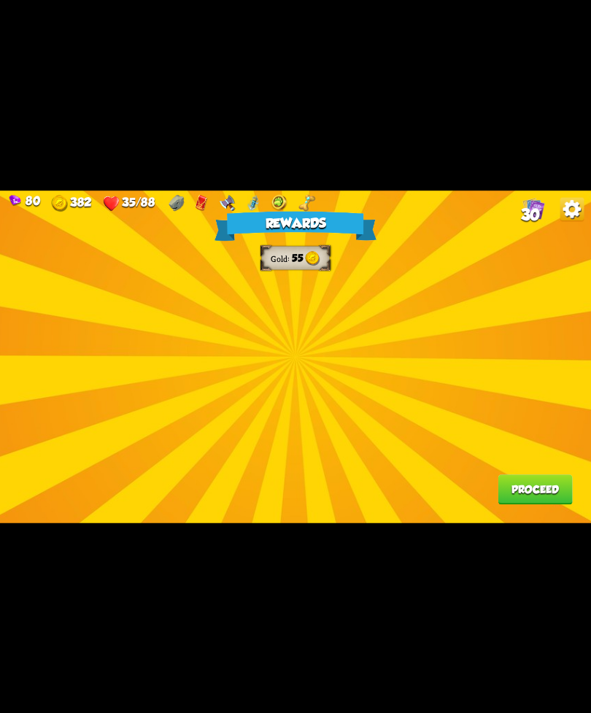
click at [364, 338] on div "Rewards Gold 55 Proceed" at bounding box center [295, 357] width 591 height 333
click at [537, 488] on button "Proceed" at bounding box center [535, 490] width 74 height 30
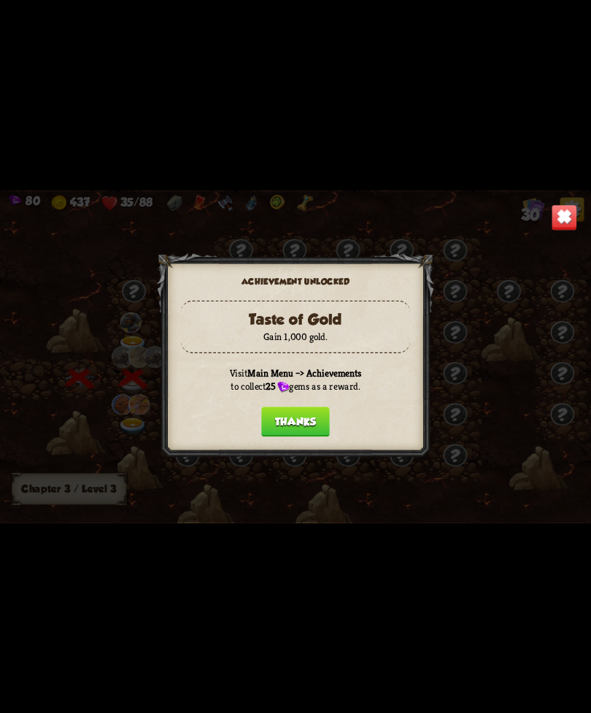
click at [286, 421] on button "Thanks" at bounding box center [295, 422] width 69 height 30
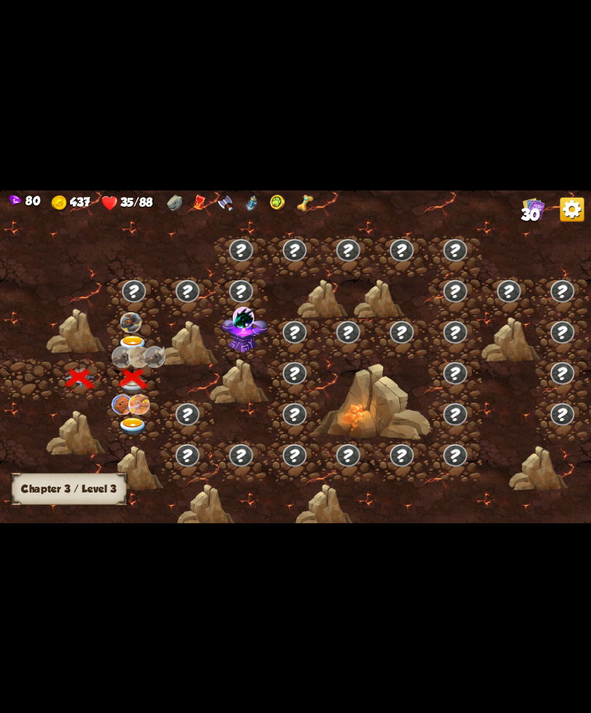
click at [554, 223] on div at bounding box center [366, 362] width 732 height 345
click at [565, 214] on img at bounding box center [573, 209] width 24 height 24
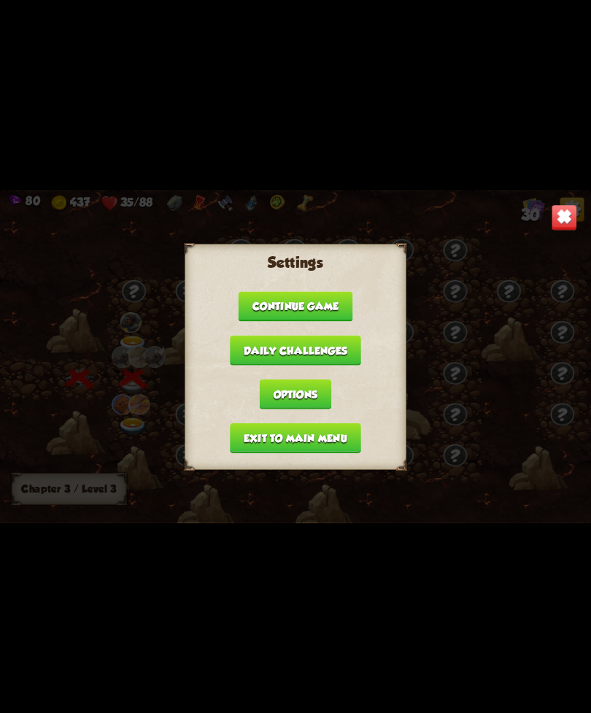
click at [325, 435] on button "Exit to main menu" at bounding box center [295, 438] width 131 height 30
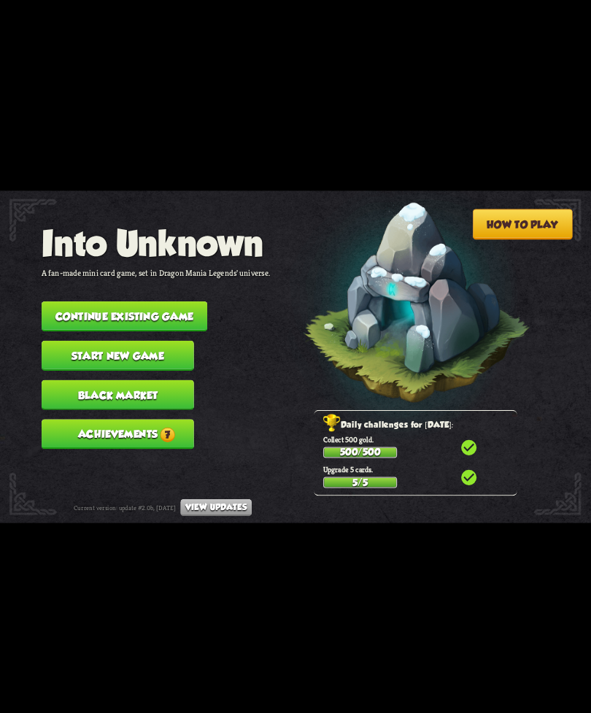
click at [134, 423] on button "Achievements 7" at bounding box center [118, 434] width 153 height 30
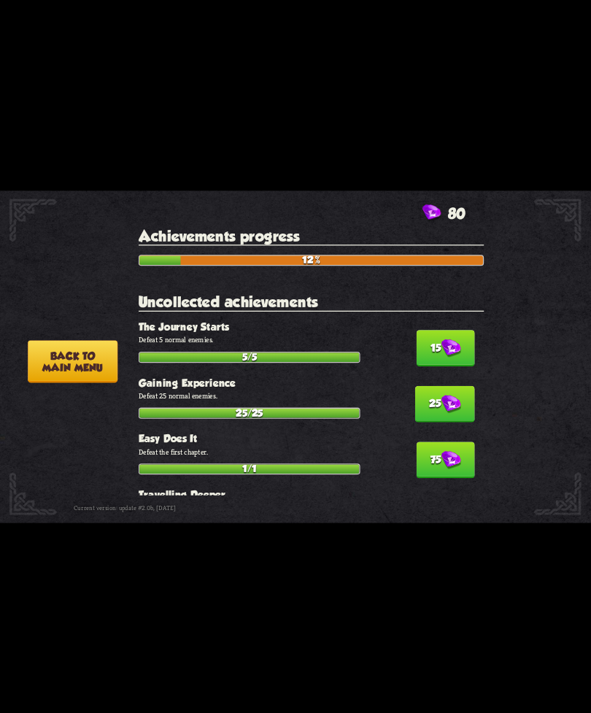
click at [456, 339] on img at bounding box center [452, 348] width 20 height 18
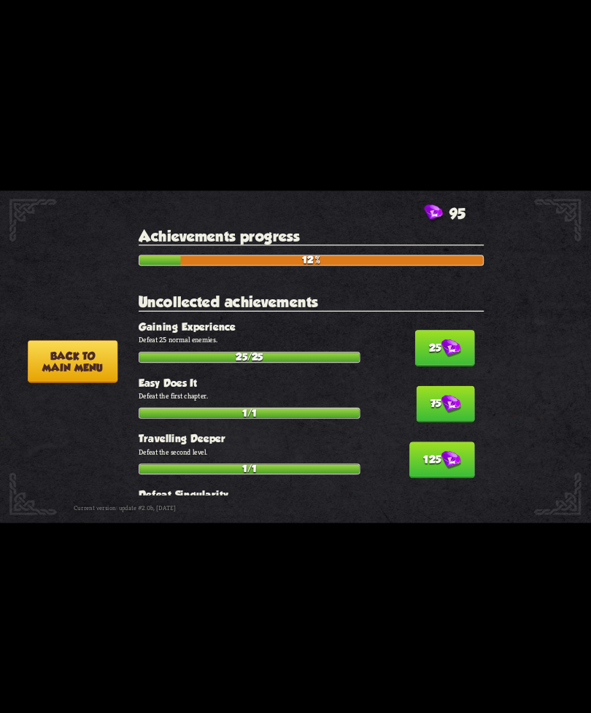
click at [443, 401] on img at bounding box center [452, 404] width 20 height 18
click at [441, 353] on button "25" at bounding box center [445, 348] width 60 height 37
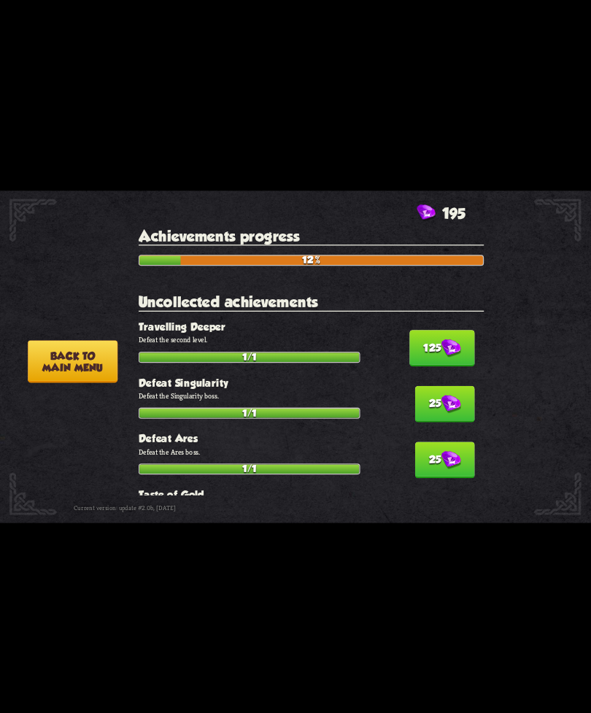
click at [455, 339] on img at bounding box center [452, 348] width 20 height 18
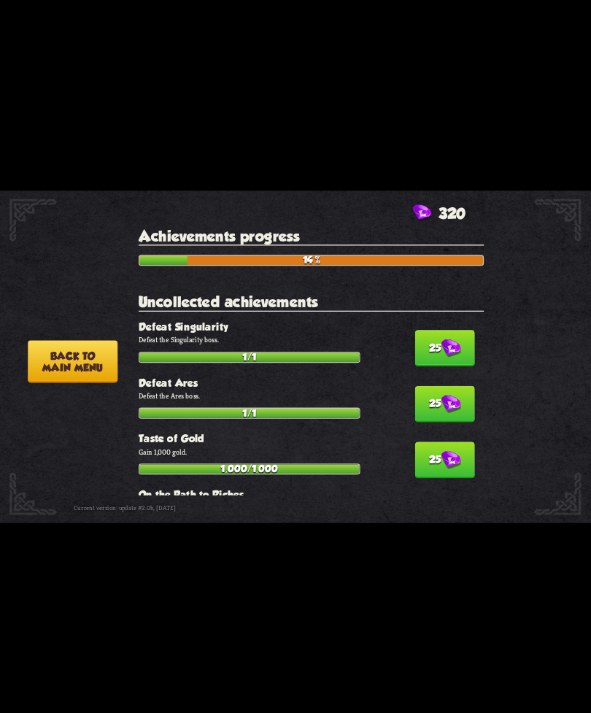
click at [444, 342] on img at bounding box center [452, 348] width 20 height 18
click at [445, 345] on img at bounding box center [452, 348] width 20 height 18
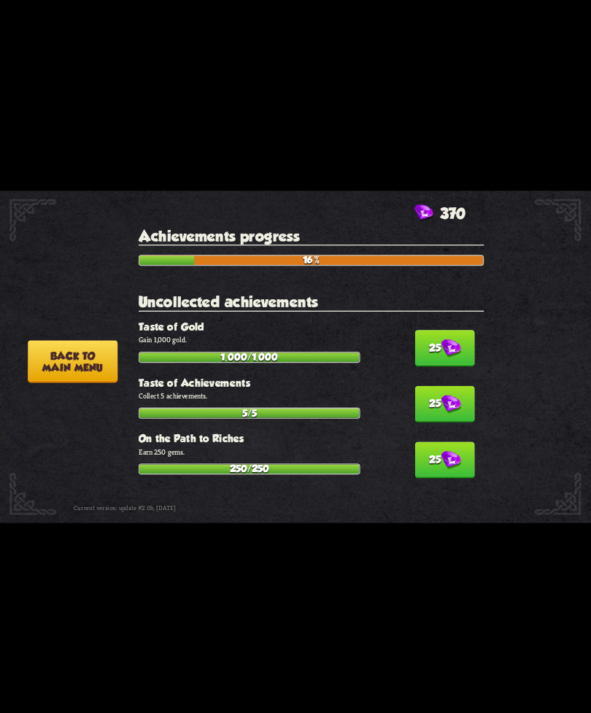
click at [442, 341] on img at bounding box center [452, 348] width 20 height 18
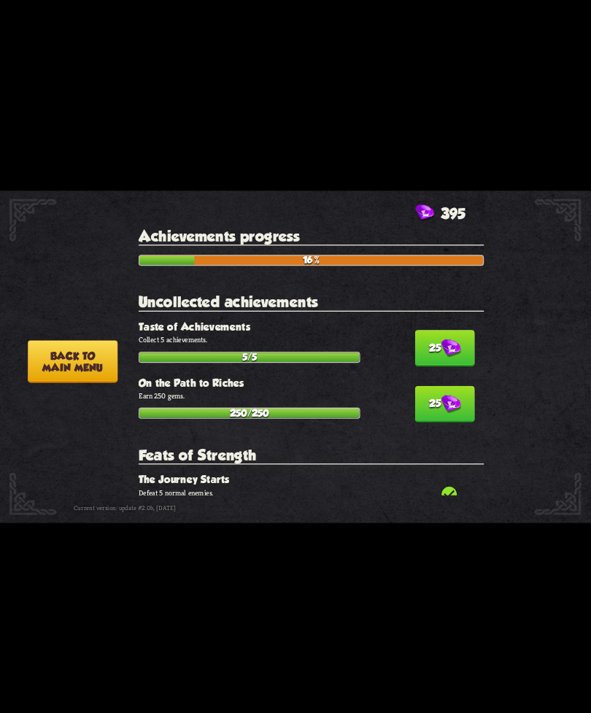
click at [446, 339] on img at bounding box center [452, 348] width 20 height 18
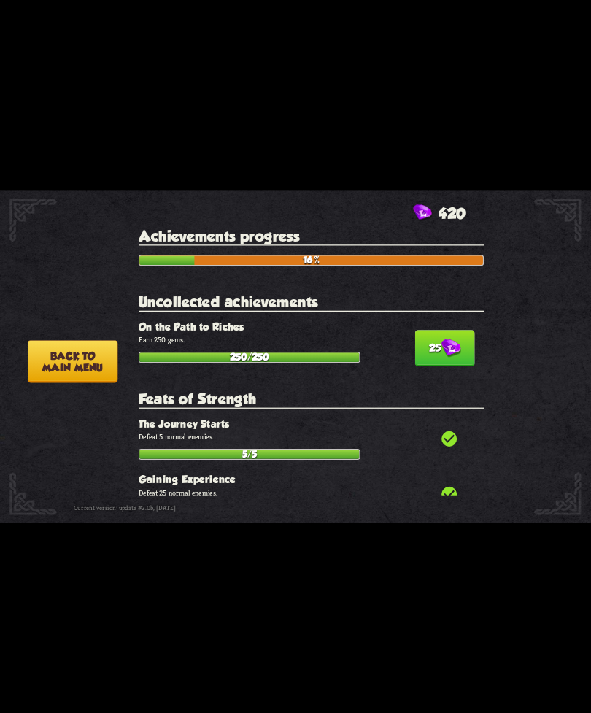
click at [445, 339] on img at bounding box center [452, 348] width 20 height 18
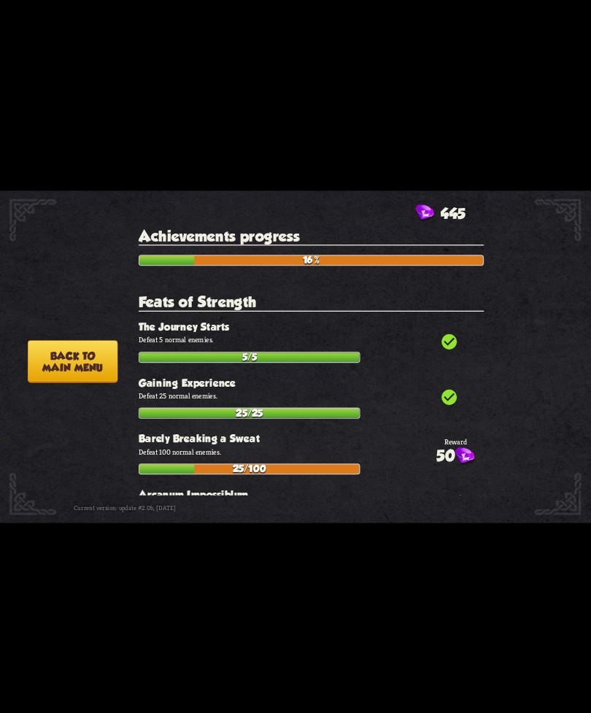
click at [442, 332] on icon "check_circle" at bounding box center [449, 341] width 18 height 18
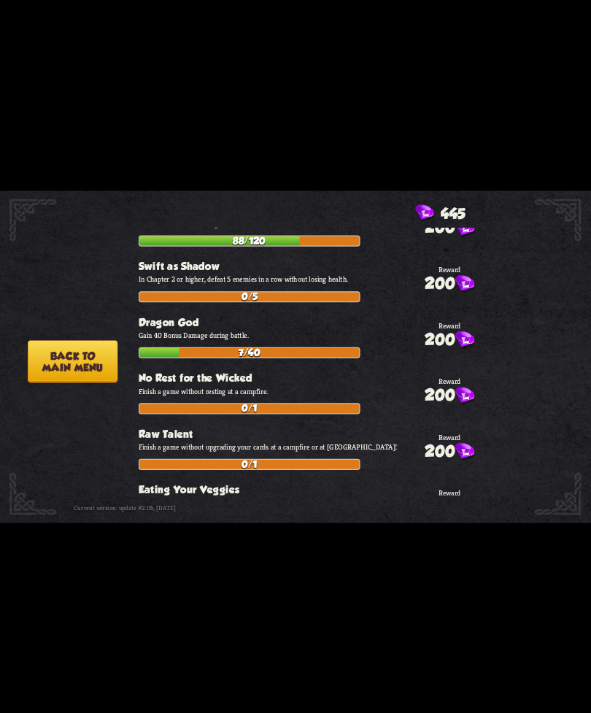
click at [83, 371] on button "Back to main menu" at bounding box center [73, 361] width 90 height 42
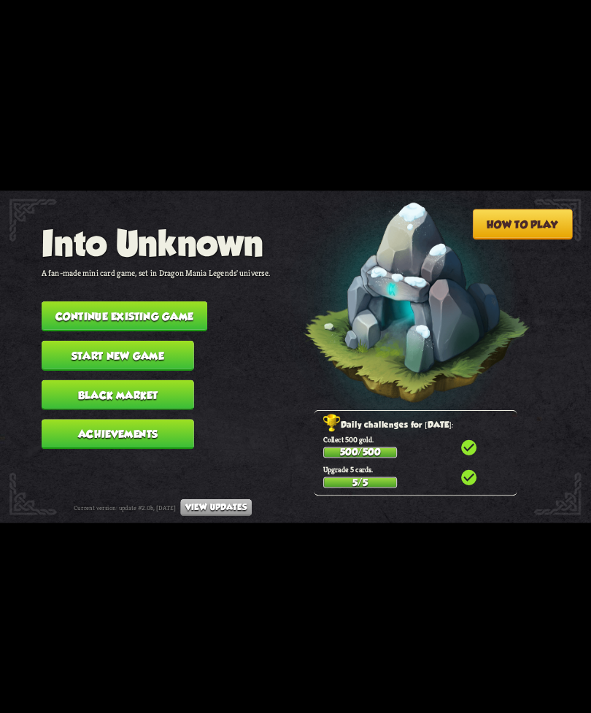
click at [164, 387] on button "Black Market" at bounding box center [118, 395] width 153 height 30
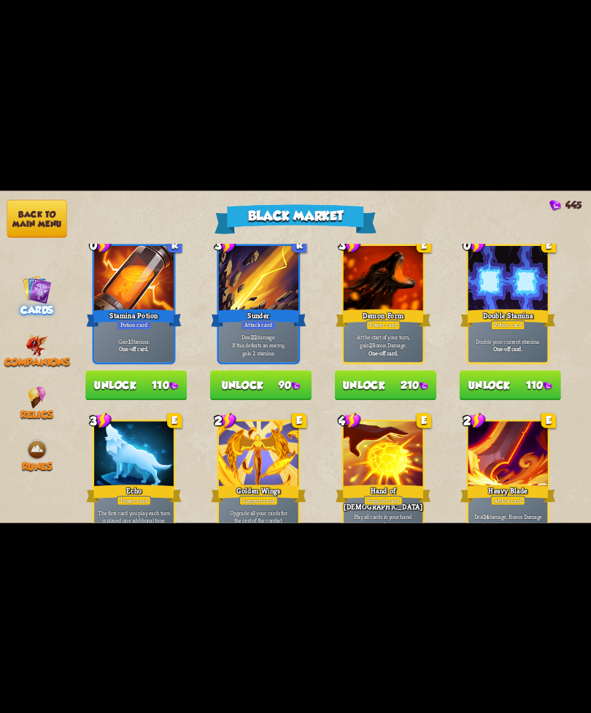
scroll to position [856, 0]
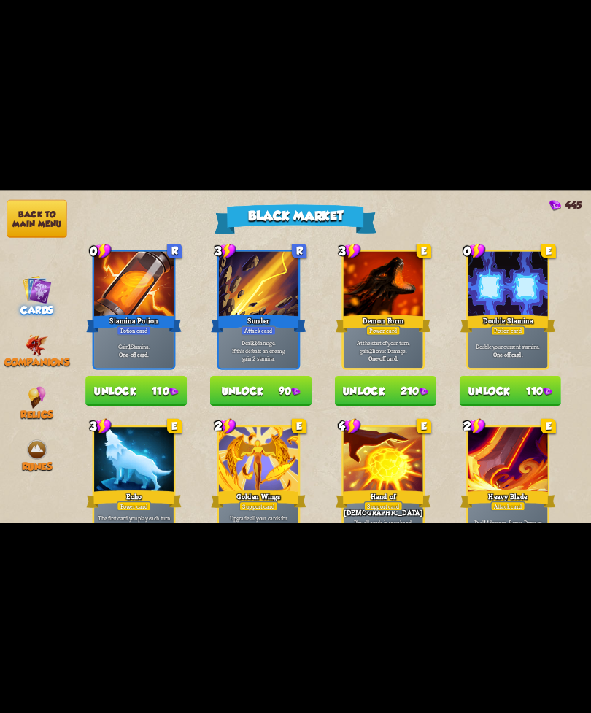
click at [511, 383] on button "Unlock 110" at bounding box center [510, 390] width 101 height 30
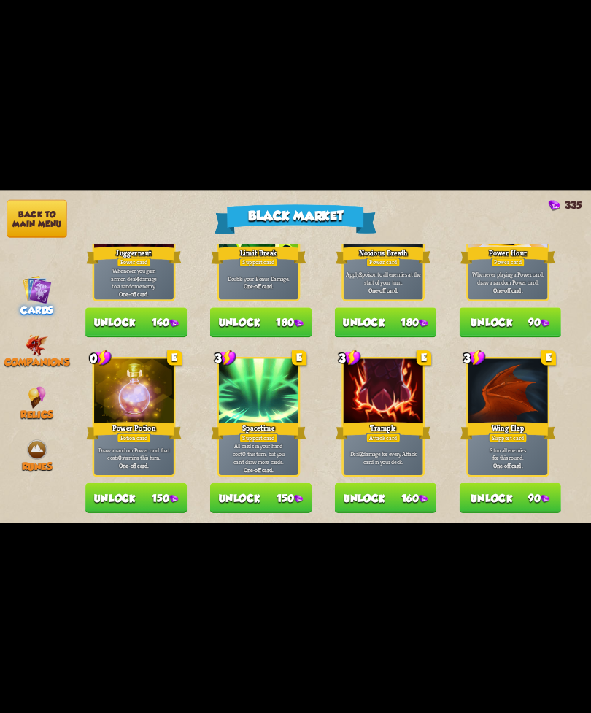
scroll to position [1519, 0]
click at [533, 495] on button "Unlock 90" at bounding box center [510, 498] width 101 height 30
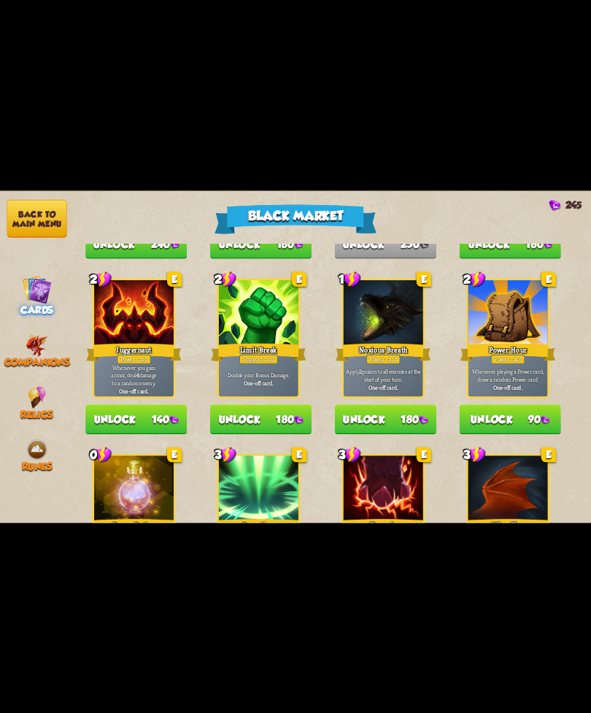
scroll to position [1364, 0]
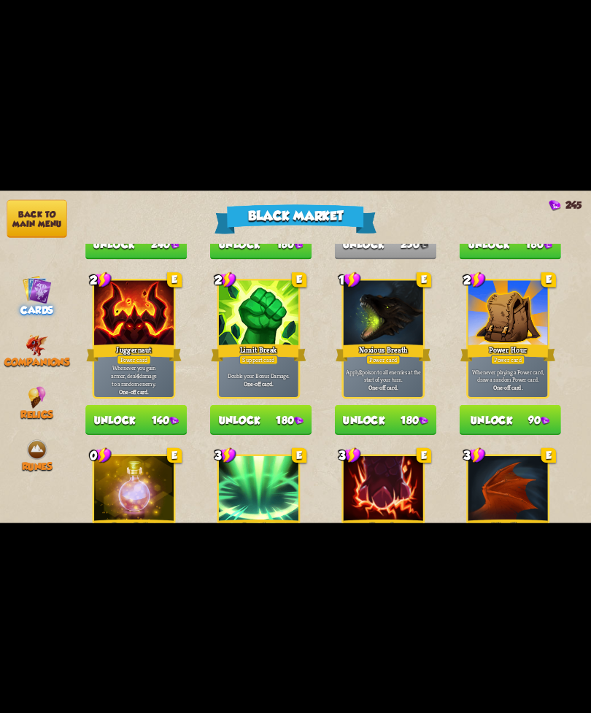
click at [280, 412] on button "Unlock 180" at bounding box center [260, 419] width 101 height 30
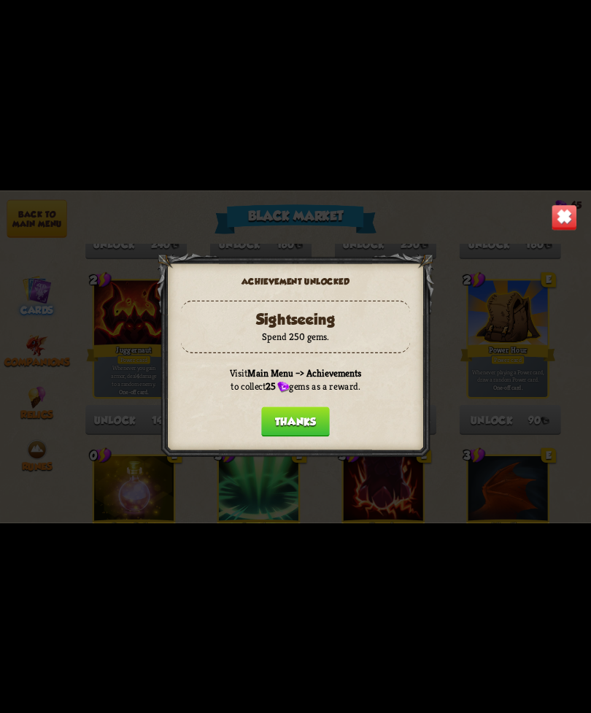
click at [303, 422] on button "Thanks" at bounding box center [295, 422] width 69 height 30
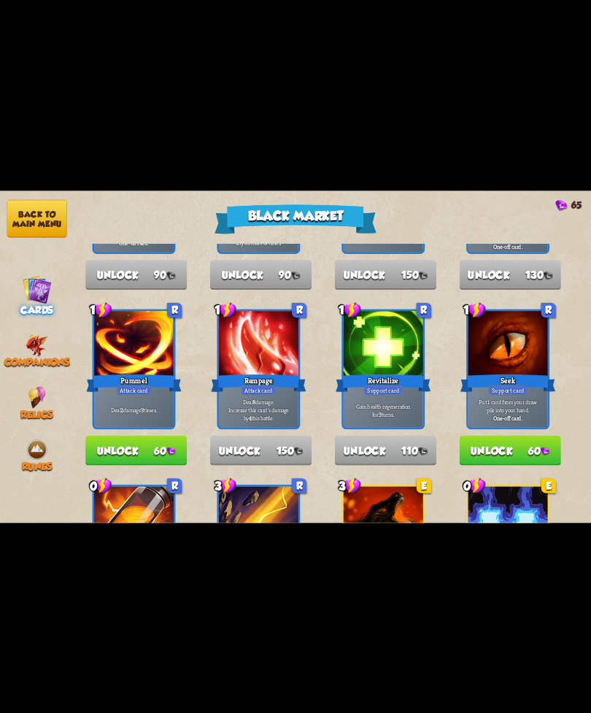
scroll to position [483, 0]
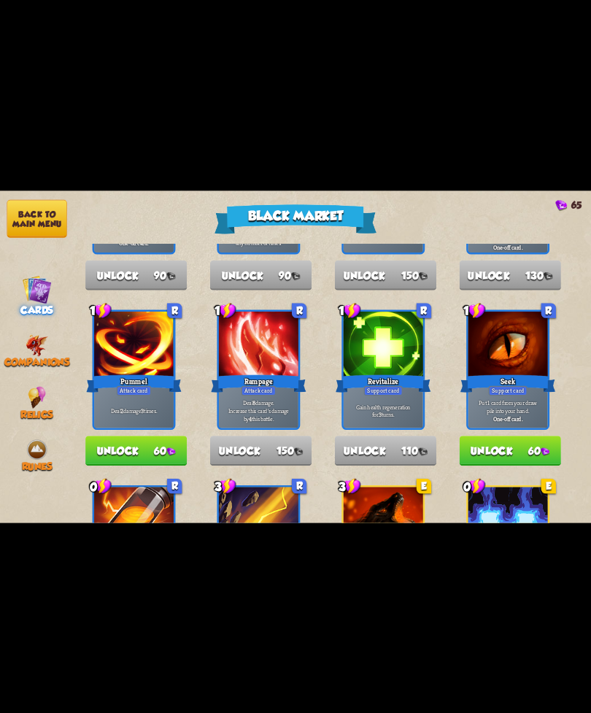
click at [126, 461] on button "Unlock 60" at bounding box center [135, 451] width 101 height 30
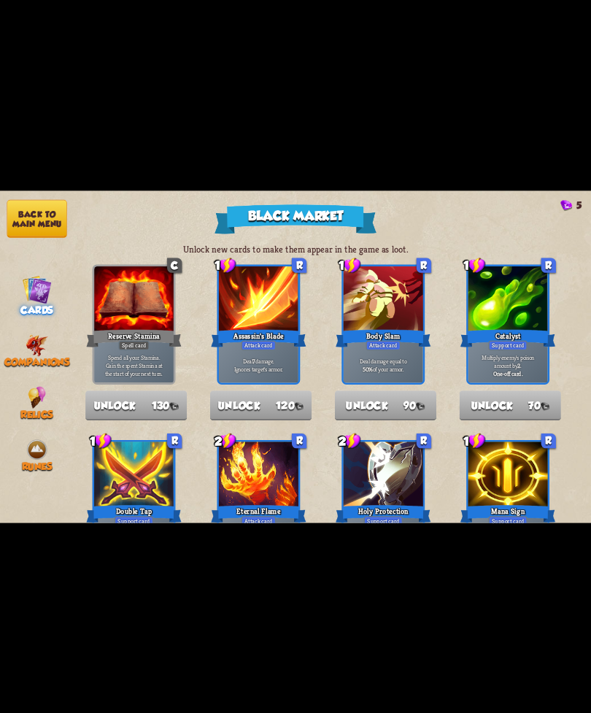
scroll to position [-2, 0]
click at [28, 221] on button "Back to main menu" at bounding box center [37, 218] width 60 height 38
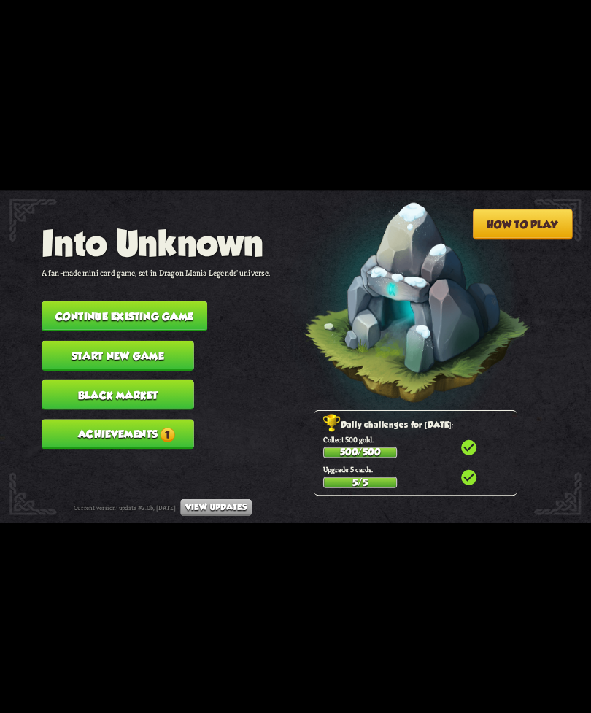
click at [161, 419] on button "Achievements 1" at bounding box center [118, 434] width 153 height 30
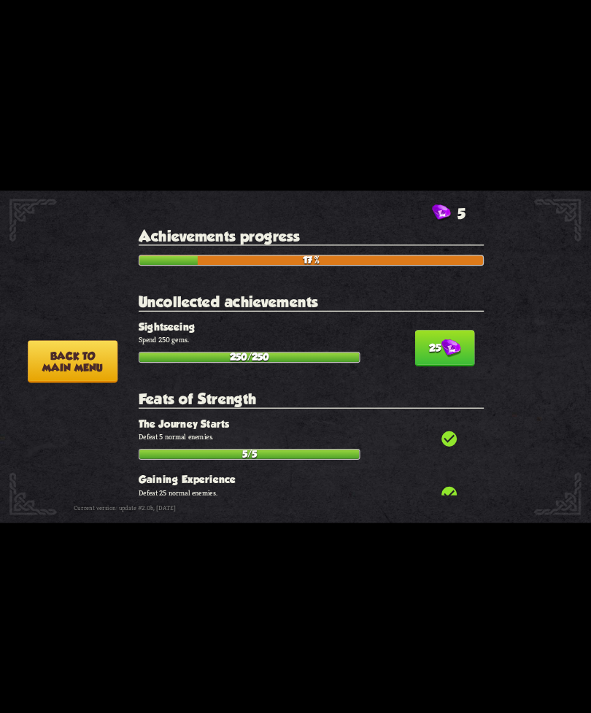
click at [447, 343] on img at bounding box center [452, 348] width 20 height 18
click at [468, 334] on button "50" at bounding box center [445, 348] width 60 height 37
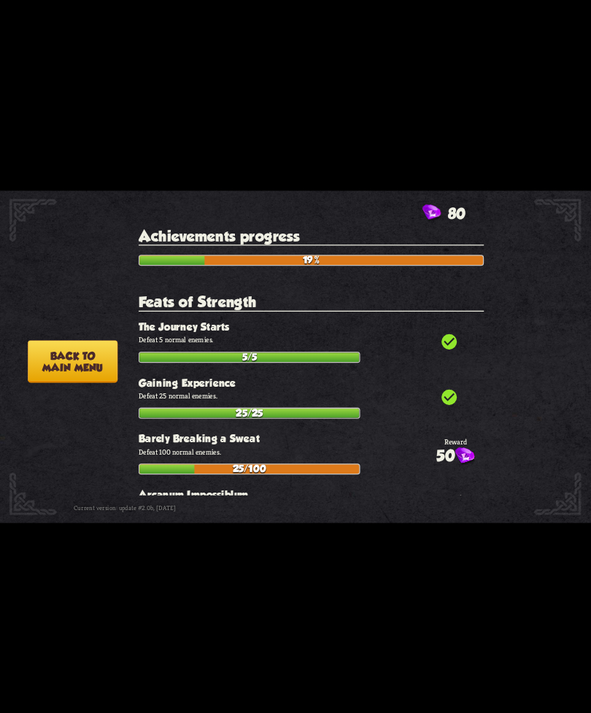
click at [95, 360] on button "Back to main menu" at bounding box center [73, 361] width 90 height 42
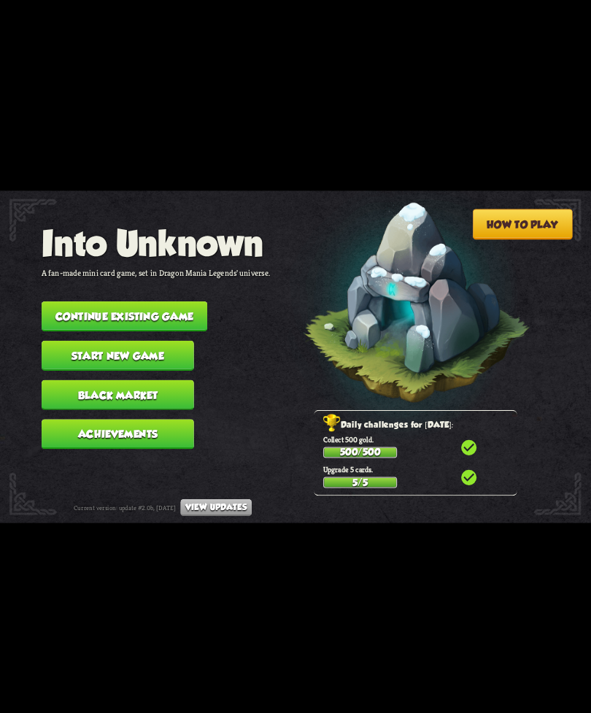
click at [172, 304] on button "Continue existing game" at bounding box center [125, 317] width 166 height 30
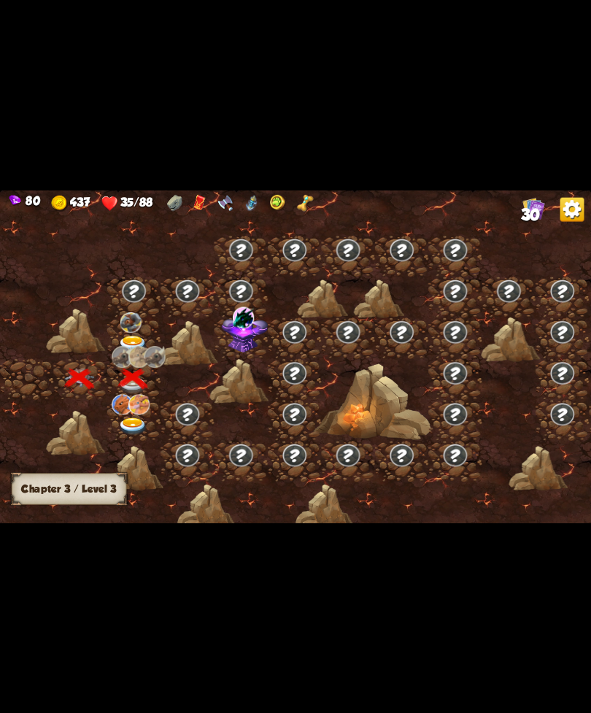
click at [131, 410] on img at bounding box center [138, 404] width 21 height 20
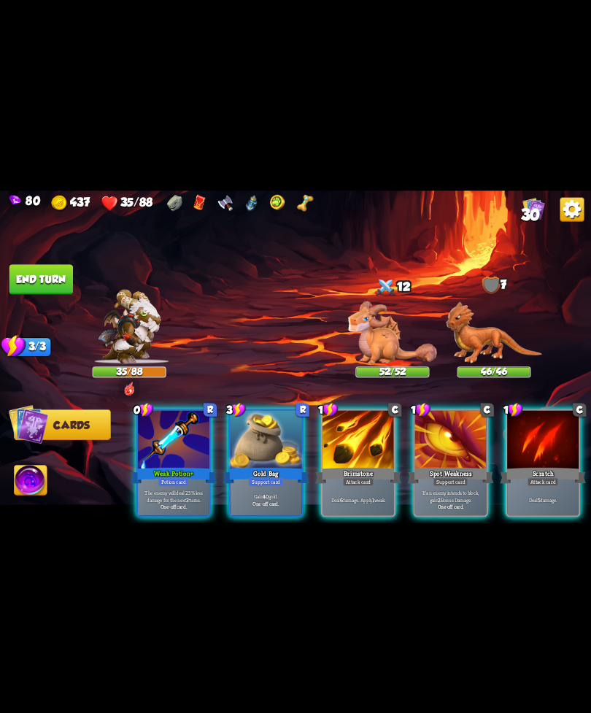
click at [448, 477] on div "Support card" at bounding box center [451, 481] width 35 height 9
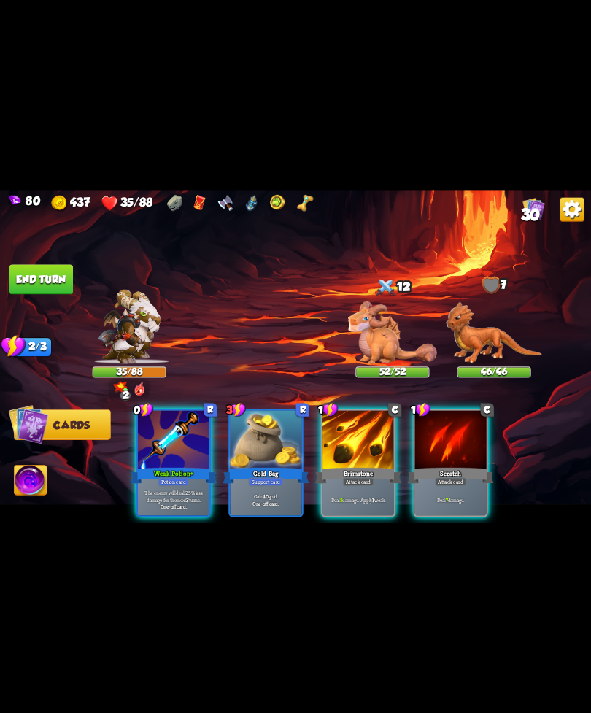
click at [122, 362] on img at bounding box center [130, 326] width 64 height 74
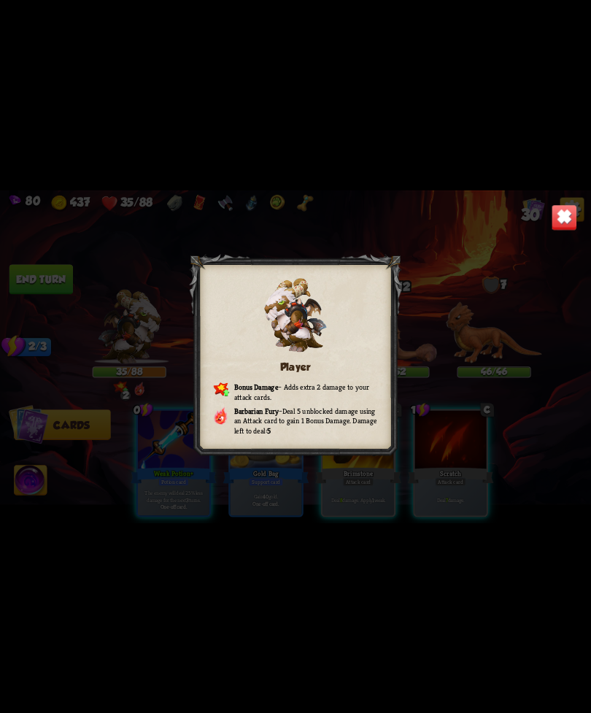
click at [554, 235] on div "Player Bonus Damage – Adds extra 2 damage to your attack cards. Barbarian Fury …" at bounding box center [295, 357] width 591 height 333
click at [565, 217] on img at bounding box center [565, 217] width 26 height 26
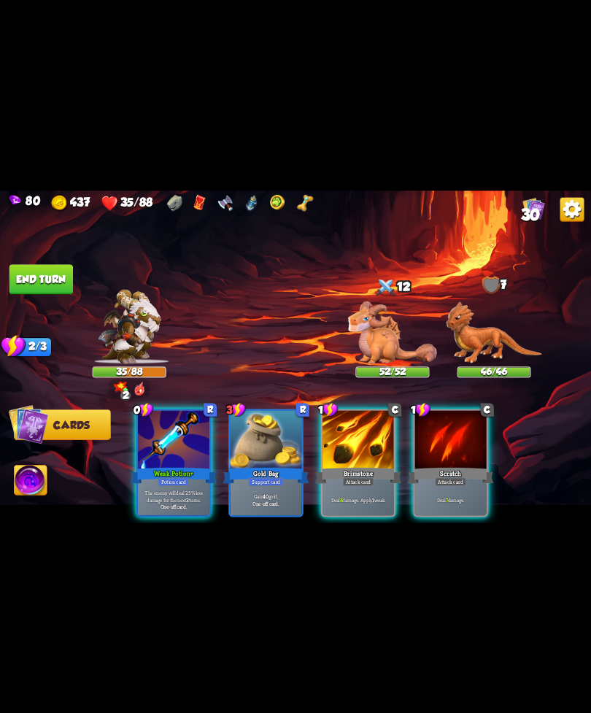
click at [174, 477] on div "Potion card" at bounding box center [173, 481] width 31 height 9
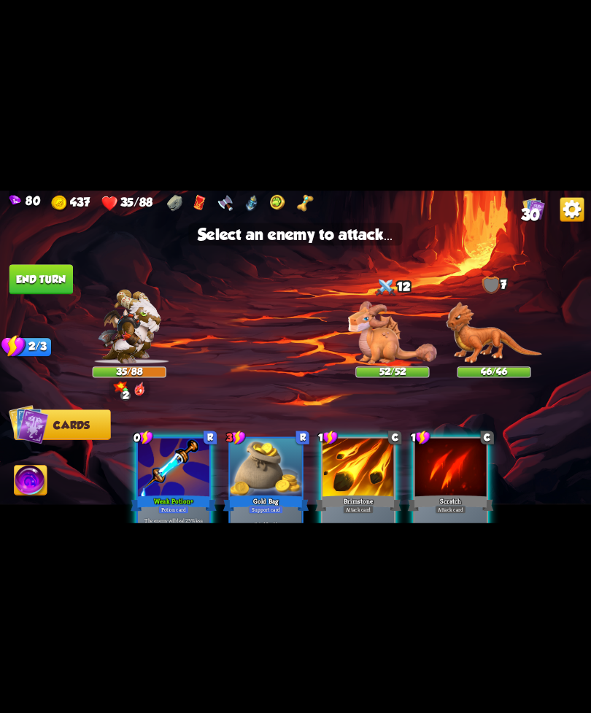
click at [379, 344] on img at bounding box center [392, 332] width 89 height 63
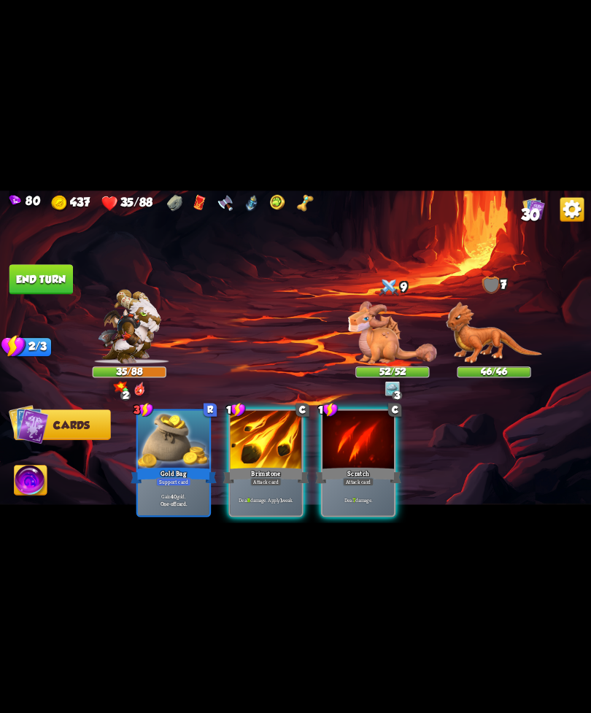
click at [265, 466] on div "Brimstone" at bounding box center [266, 475] width 86 height 19
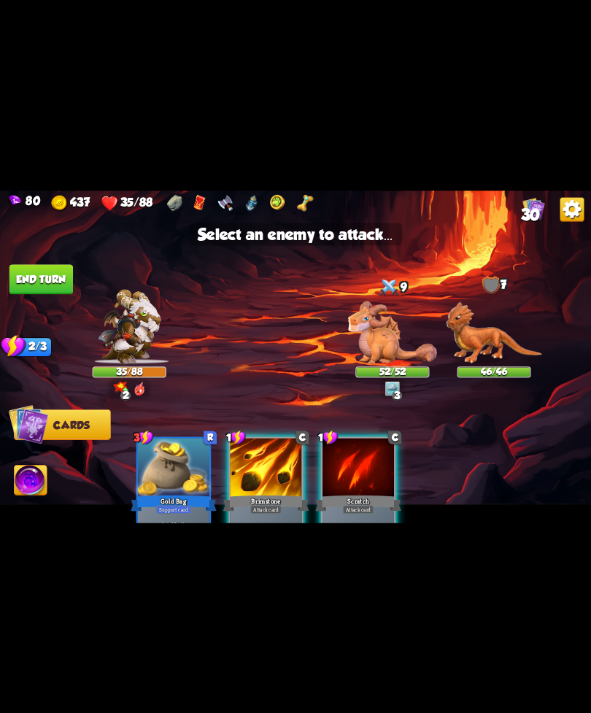
click at [376, 334] on img at bounding box center [392, 332] width 89 height 63
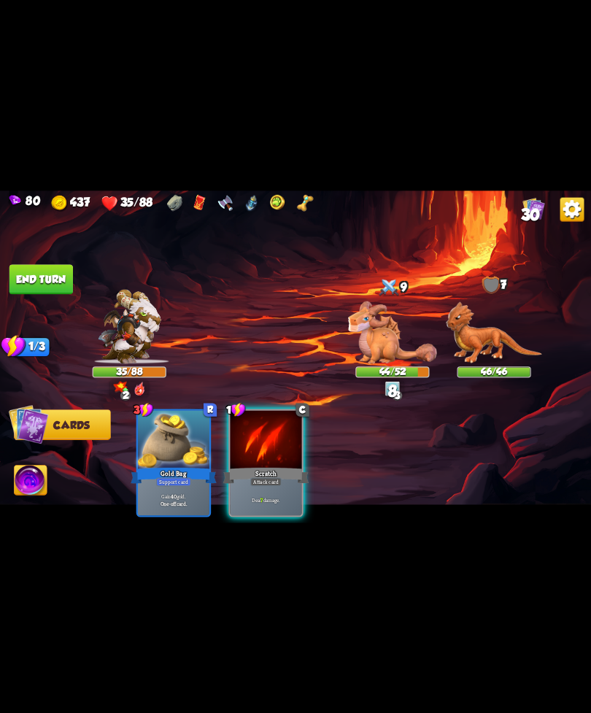
click at [260, 477] on div "Attack card" at bounding box center [265, 481] width 31 height 9
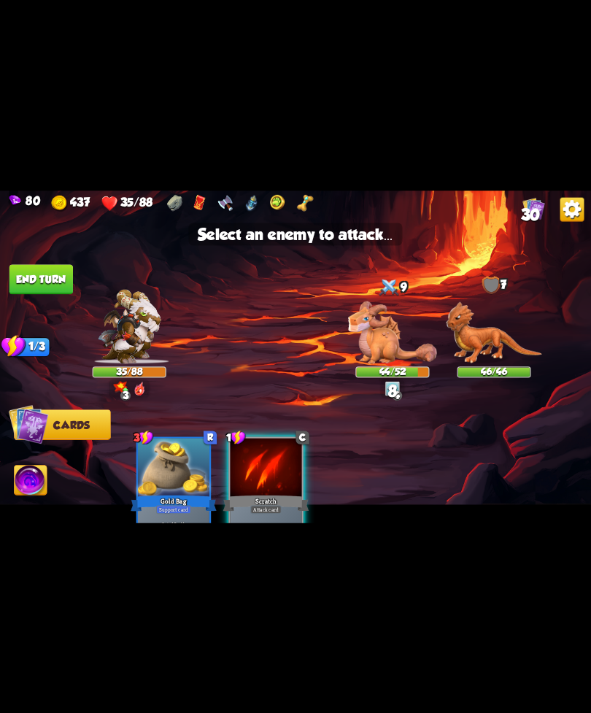
click at [380, 337] on img at bounding box center [392, 332] width 89 height 63
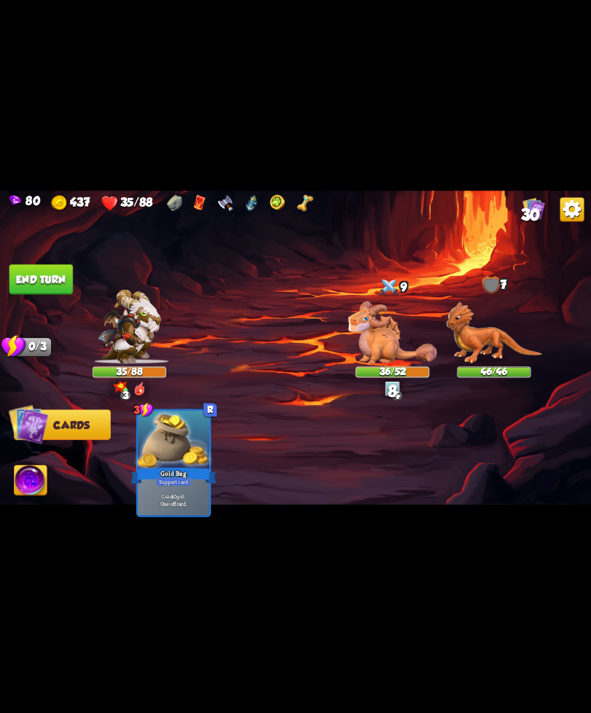
click at [70, 258] on img at bounding box center [295, 357] width 591 height 333
click at [45, 275] on button "End turn" at bounding box center [41, 279] width 64 height 30
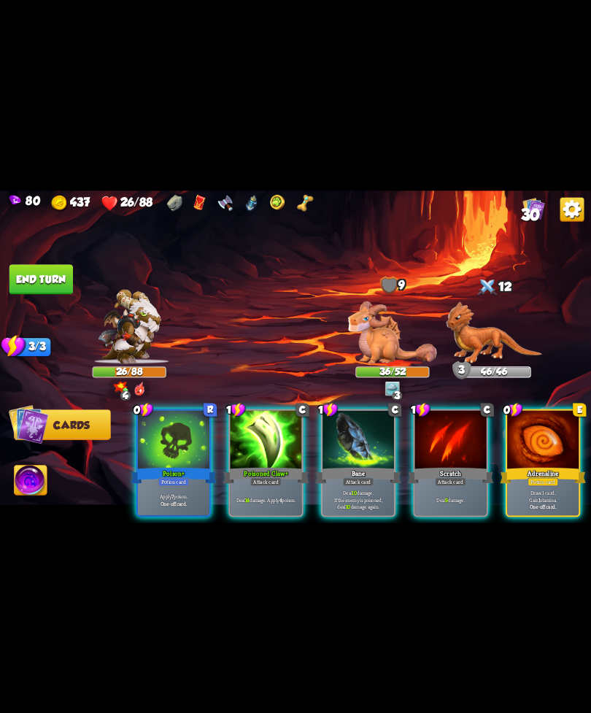
click at [554, 445] on div at bounding box center [543, 440] width 72 height 61
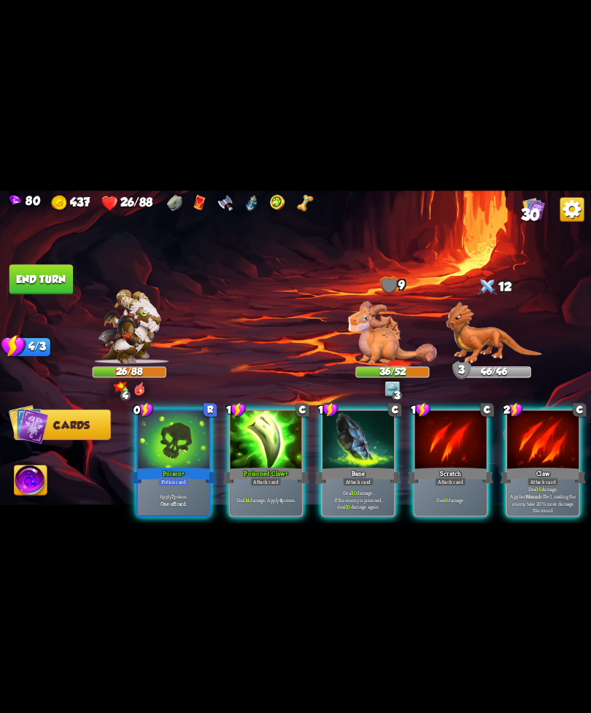
click at [185, 477] on div "Potion card" at bounding box center [173, 481] width 31 height 9
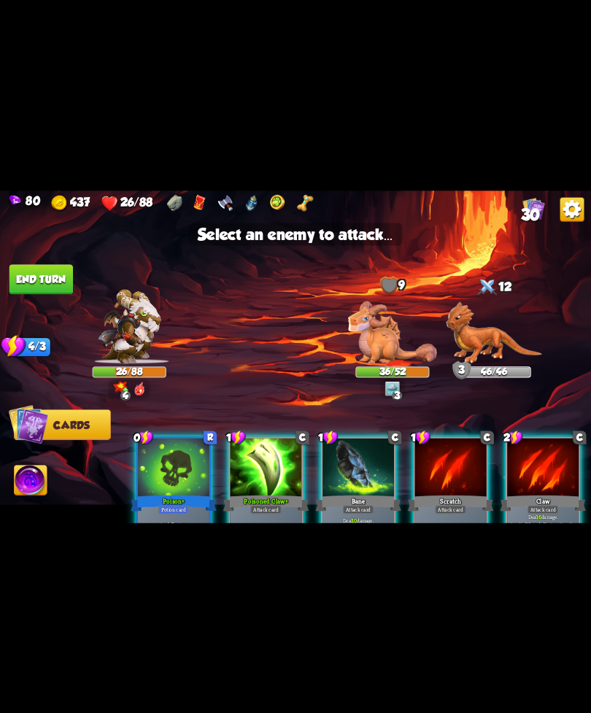
click at [475, 337] on img at bounding box center [494, 333] width 96 height 62
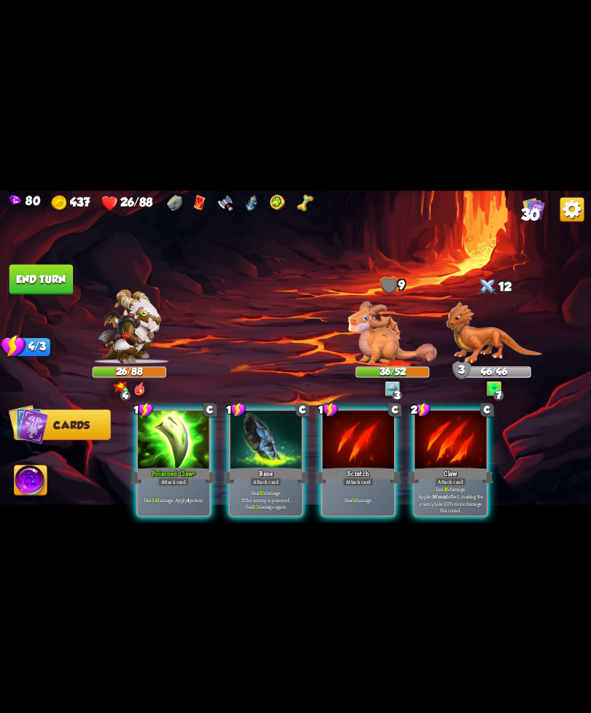
click at [180, 439] on div at bounding box center [174, 440] width 72 height 61
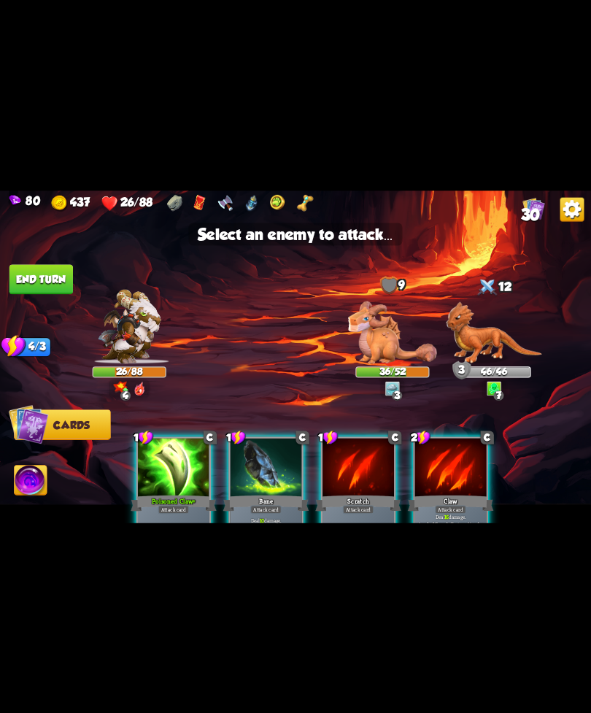
click at [494, 333] on img at bounding box center [494, 333] width 96 height 62
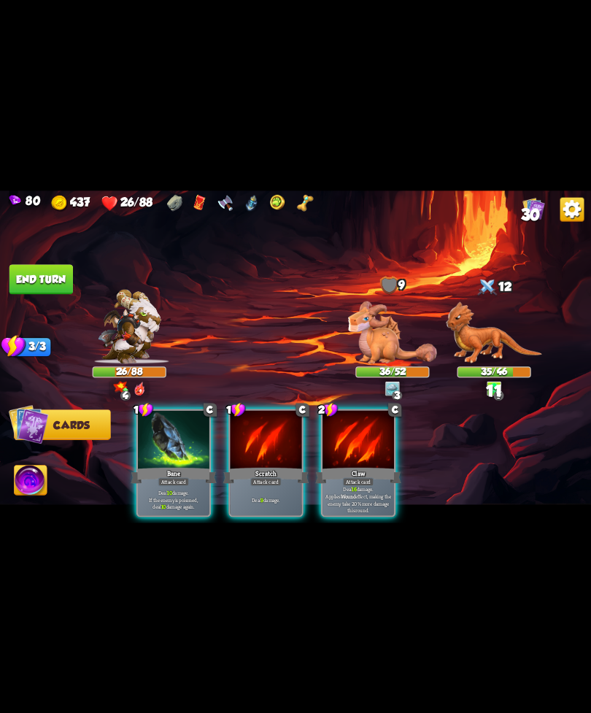
click at [176, 466] on div "Bane" at bounding box center [174, 475] width 86 height 19
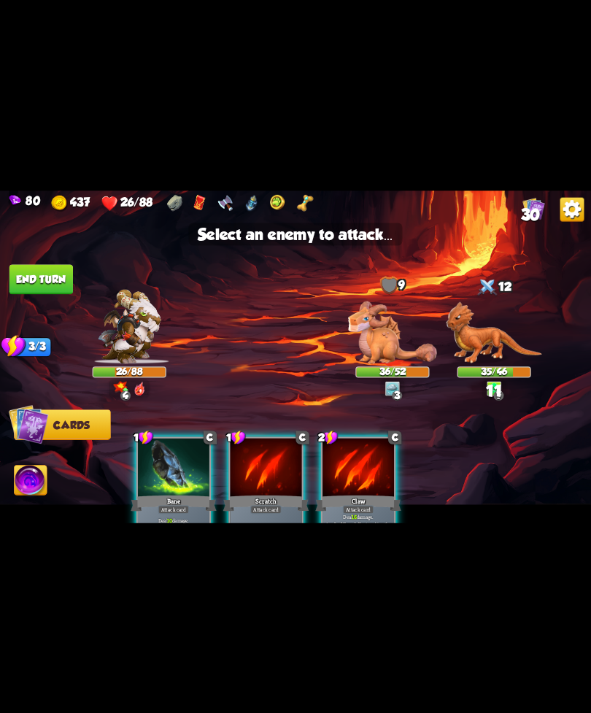
click at [482, 342] on img at bounding box center [494, 333] width 96 height 62
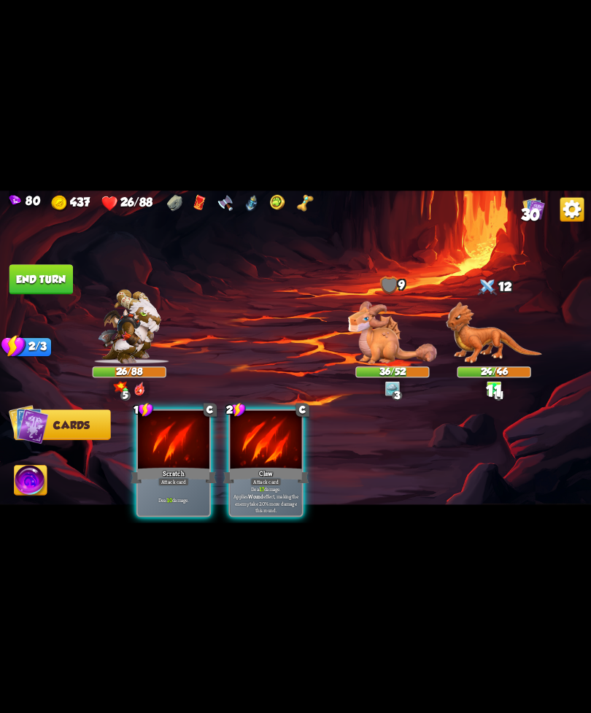
click at [260, 485] on b "17" at bounding box center [262, 488] width 4 height 7
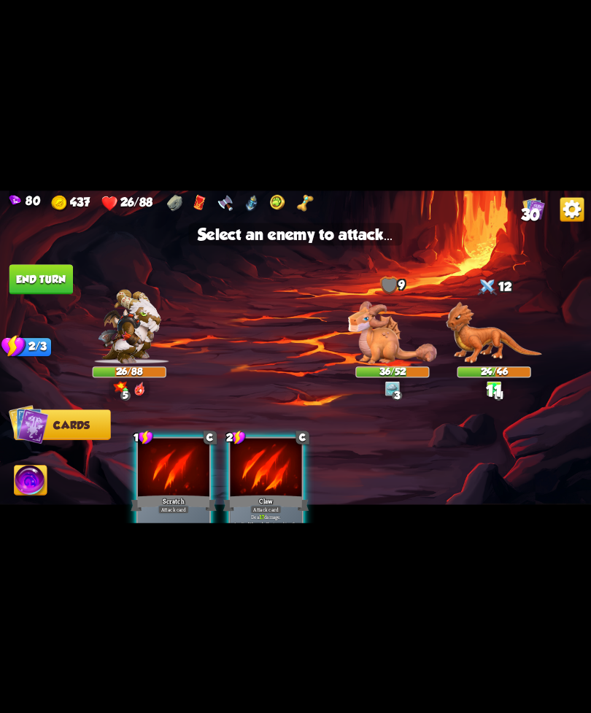
click at [485, 339] on img at bounding box center [494, 333] width 96 height 62
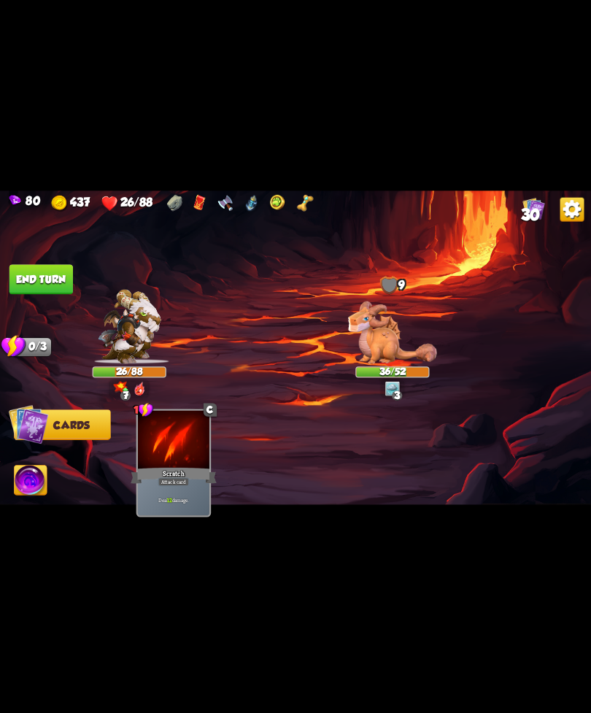
click at [53, 283] on button "End turn" at bounding box center [41, 279] width 64 height 30
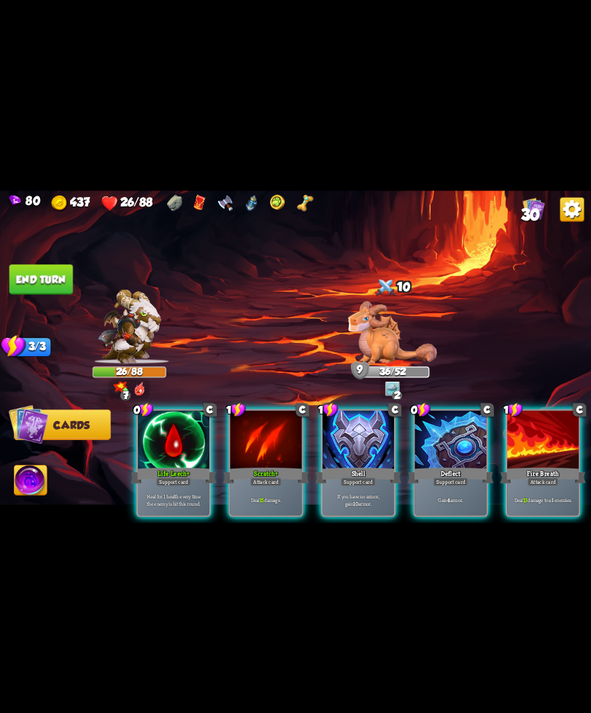
click at [166, 493] on p "Heal for 1 health every time the enemy is hit this round." at bounding box center [173, 500] width 68 height 14
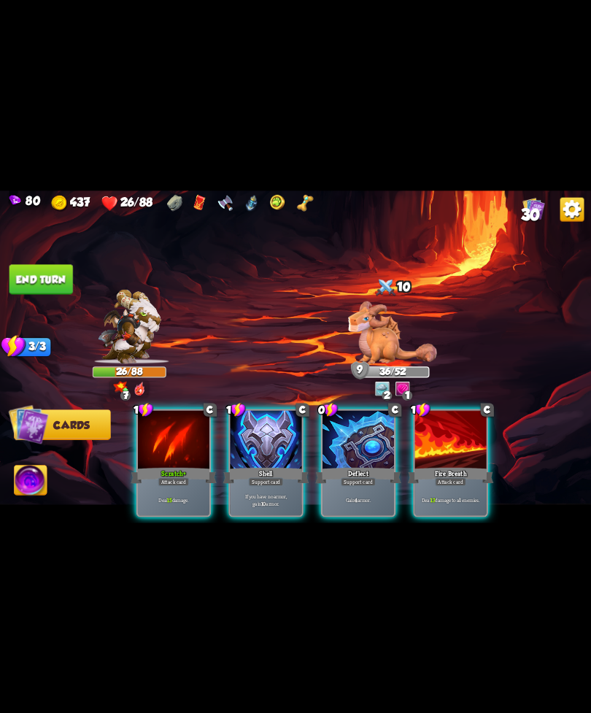
click at [460, 448] on div at bounding box center [451, 440] width 72 height 61
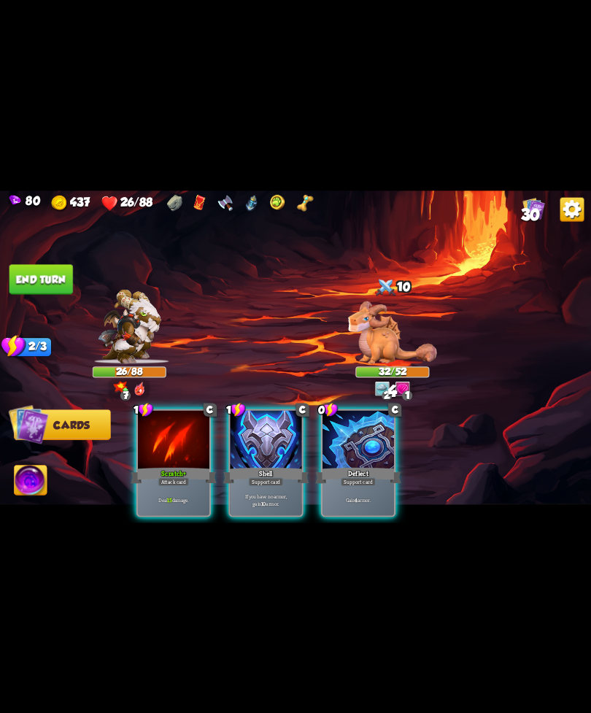
click at [360, 477] on div "Support card" at bounding box center [358, 481] width 35 height 9
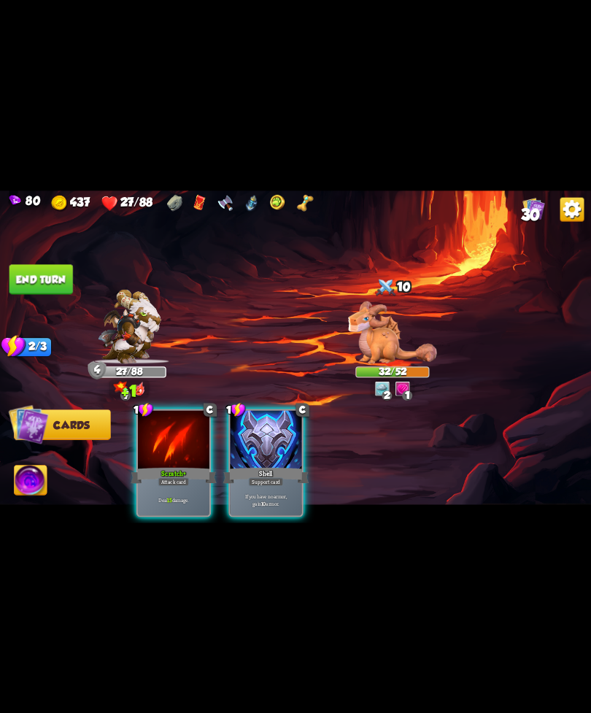
click at [180, 477] on div "Attack card" at bounding box center [173, 481] width 31 height 9
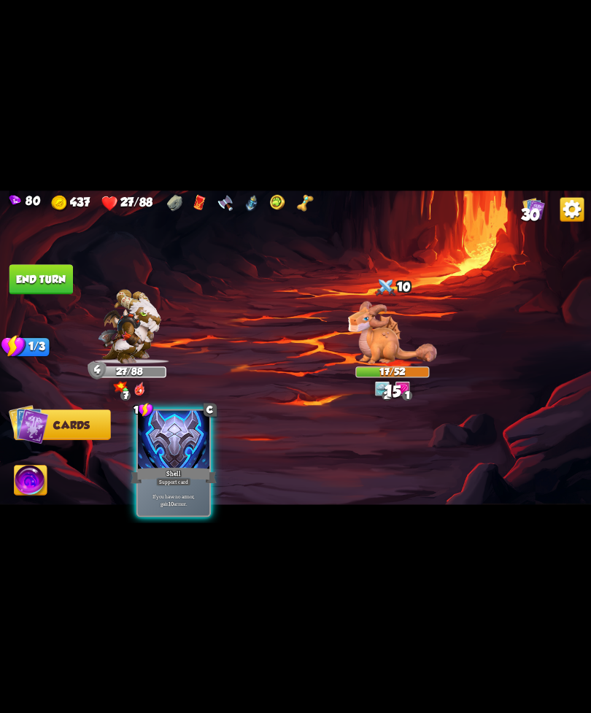
click at [185, 493] on p "If you have no armor, gain 10 armor." at bounding box center [173, 500] width 68 height 14
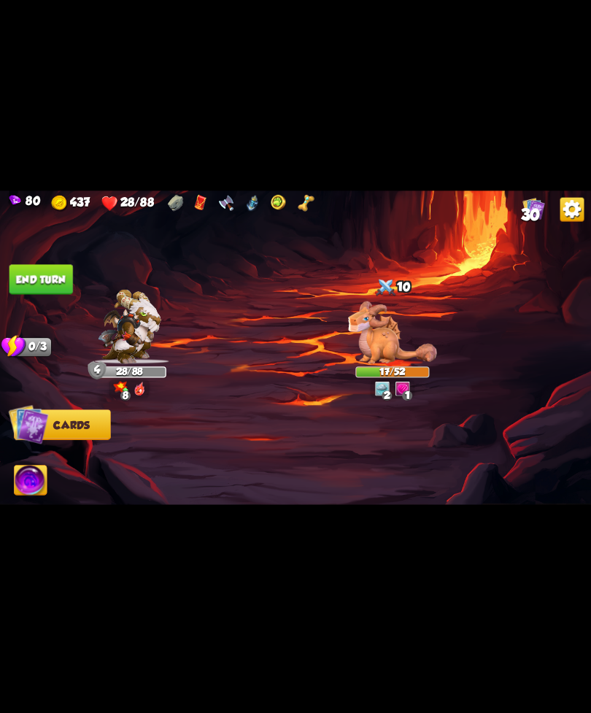
click at [24, 482] on img at bounding box center [31, 482] width 33 height 34
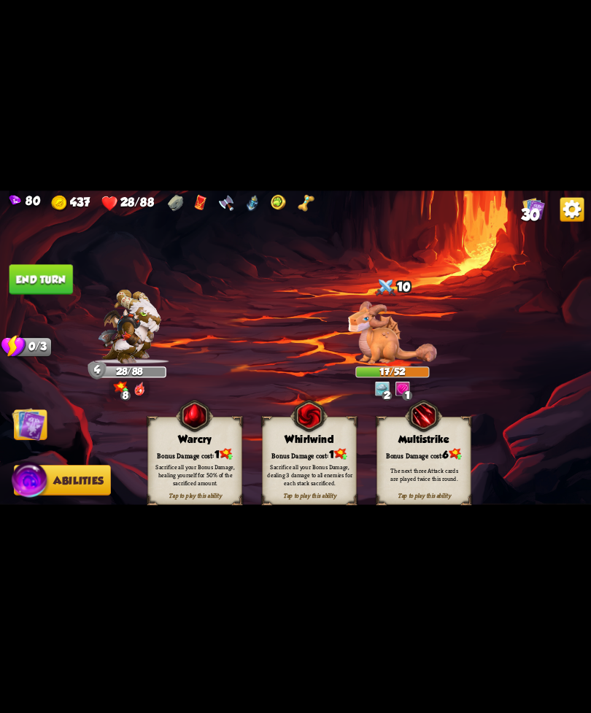
click at [205, 480] on div "Sacrifice all your Bonus Damage, healing yourself for 50% of the sacrificed amo…" at bounding box center [195, 474] width 85 height 23
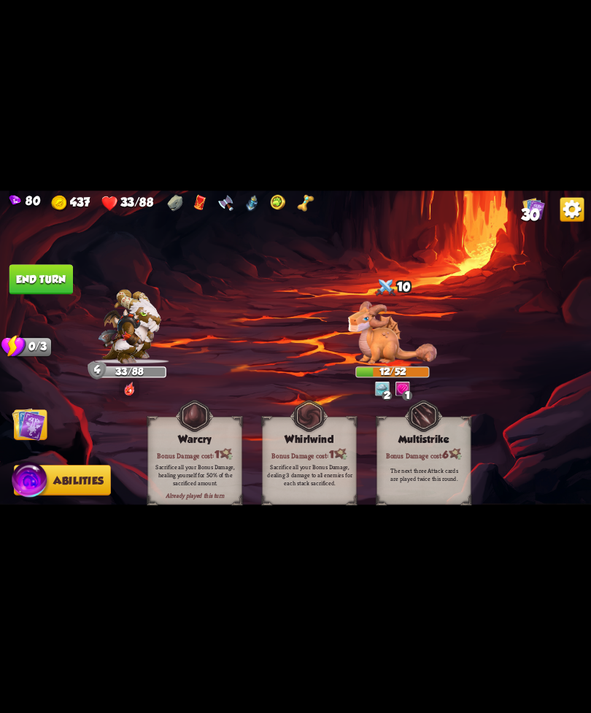
click at [25, 418] on img at bounding box center [29, 424] width 34 height 34
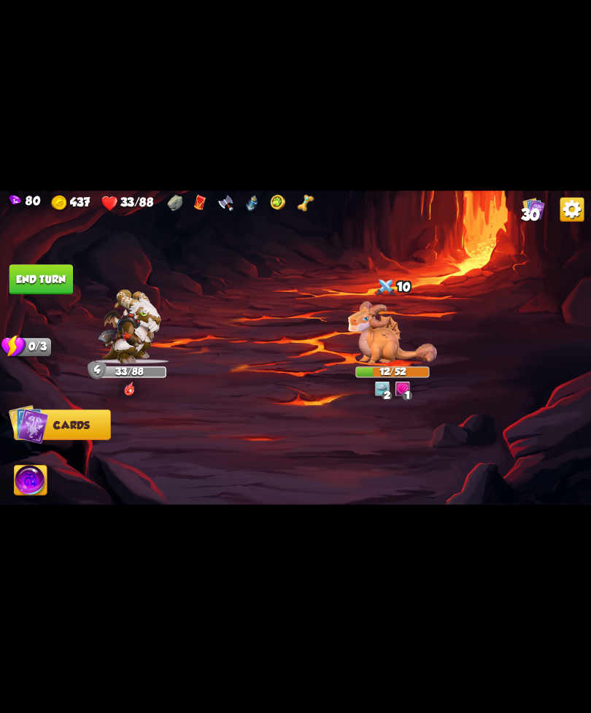
click at [53, 258] on img at bounding box center [295, 357] width 591 height 333
click at [39, 284] on button "End turn" at bounding box center [41, 279] width 64 height 30
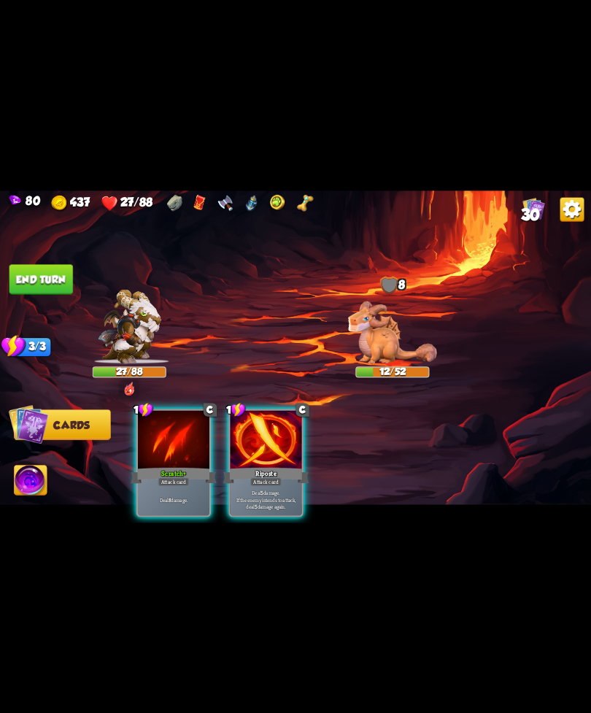
click at [172, 477] on div "Attack card" at bounding box center [173, 481] width 31 height 9
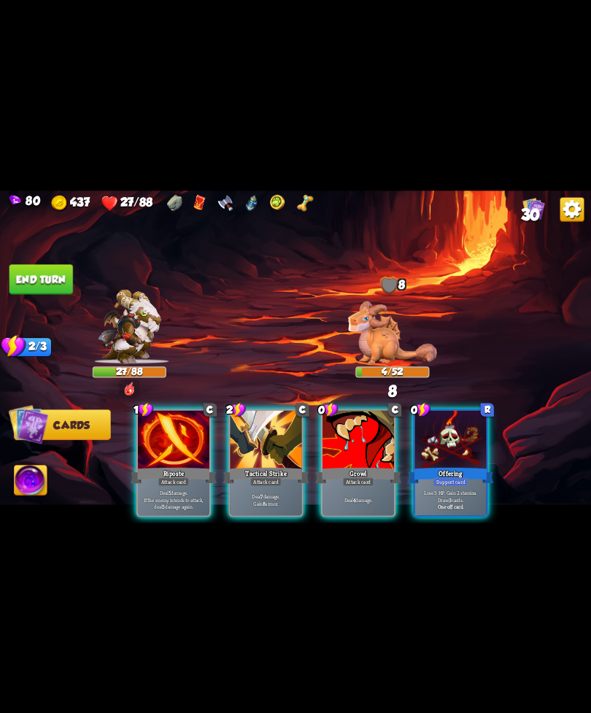
click at [366, 496] on p "Deal 4 damage." at bounding box center [359, 499] width 68 height 7
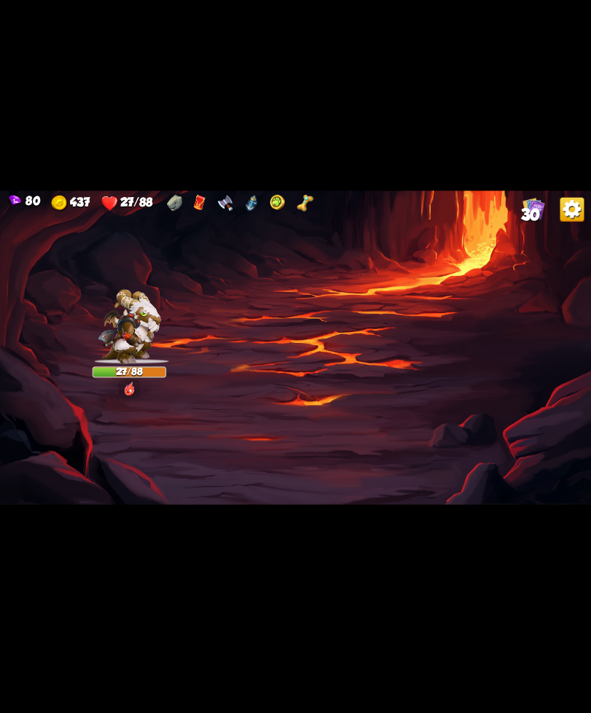
click at [491, 404] on img at bounding box center [295, 357] width 591 height 333
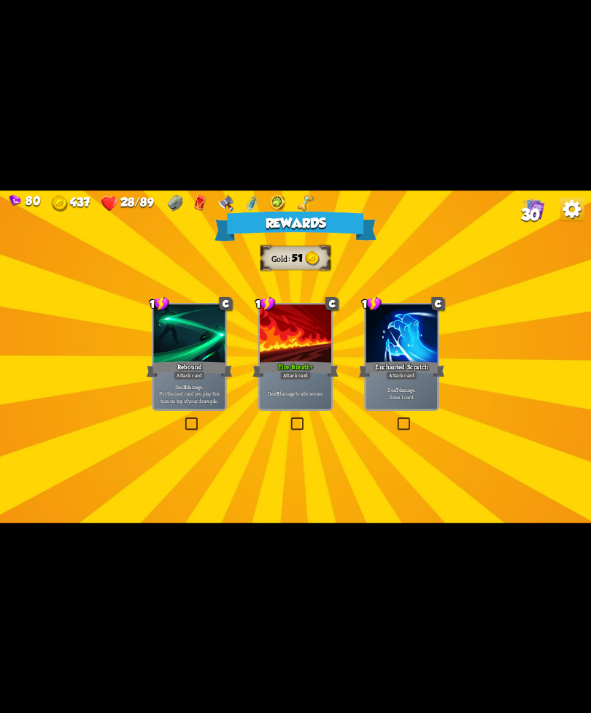
click at [298, 372] on div "Attack card" at bounding box center [295, 375] width 31 height 9
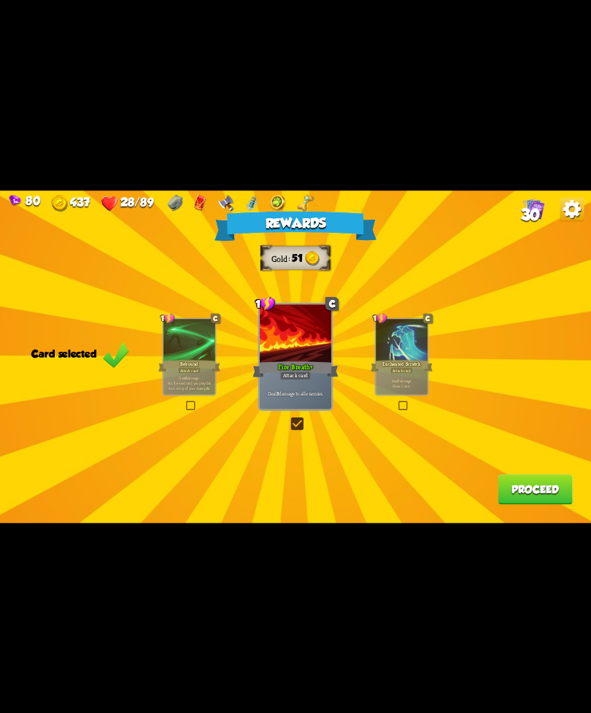
click at [515, 478] on button "Proceed" at bounding box center [535, 490] width 74 height 30
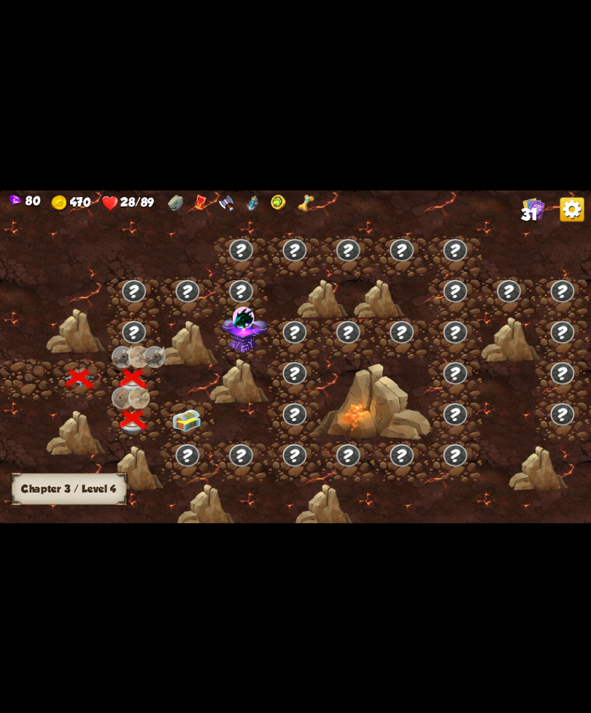
click at [526, 491] on div at bounding box center [538, 467] width 59 height 45
click at [182, 429] on img at bounding box center [187, 421] width 30 height 23
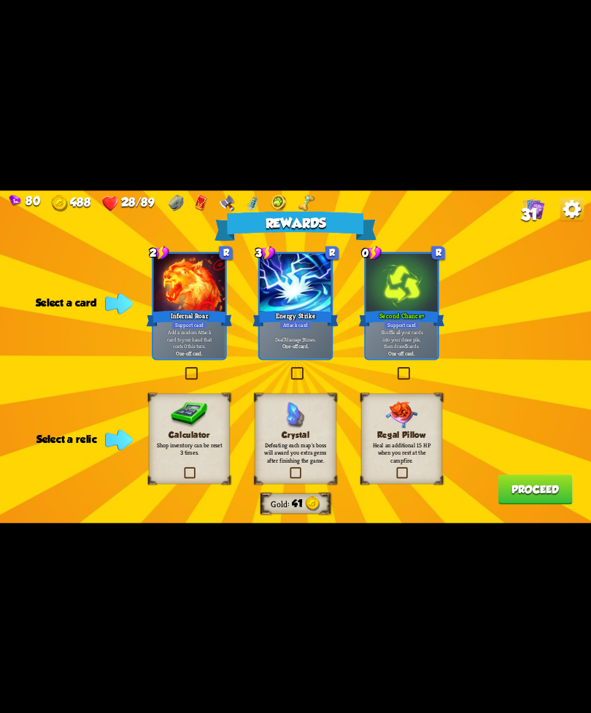
click at [309, 452] on p "Defeating each map's boss will award you extra gems after finishing the game." at bounding box center [296, 452] width 66 height 23
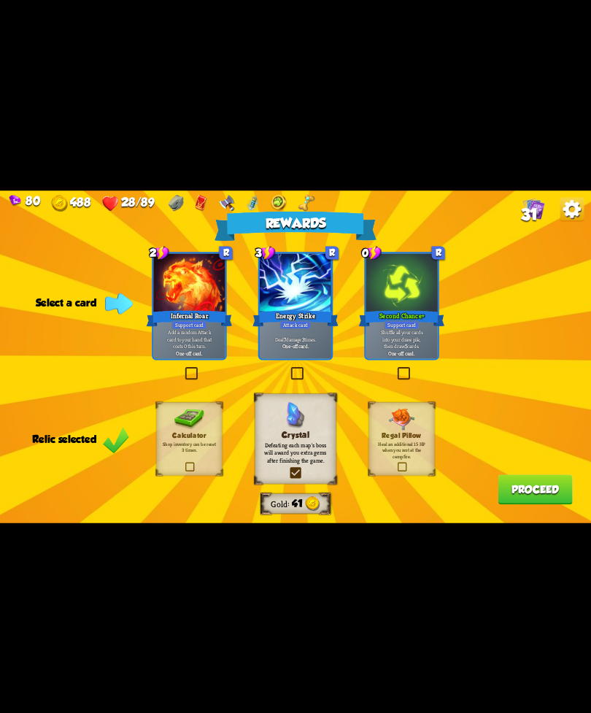
click at [399, 337] on p "Shuffle all your cards into your draw pile, then draw 5 cards." at bounding box center [402, 339] width 68 height 21
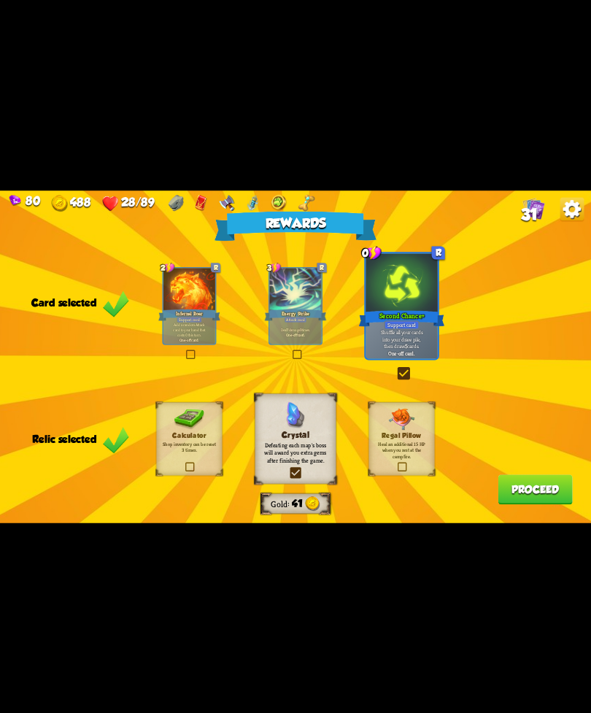
click at [525, 502] on button "Proceed" at bounding box center [535, 490] width 74 height 30
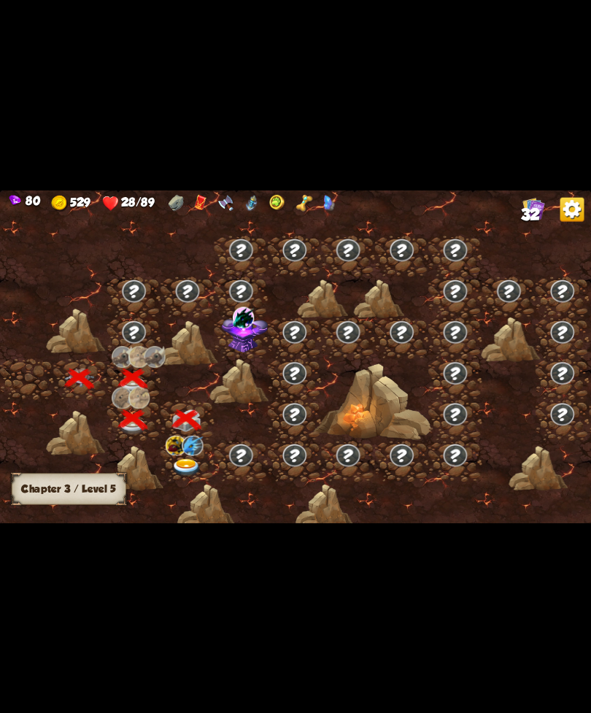
click at [185, 448] on img at bounding box center [192, 445] width 21 height 20
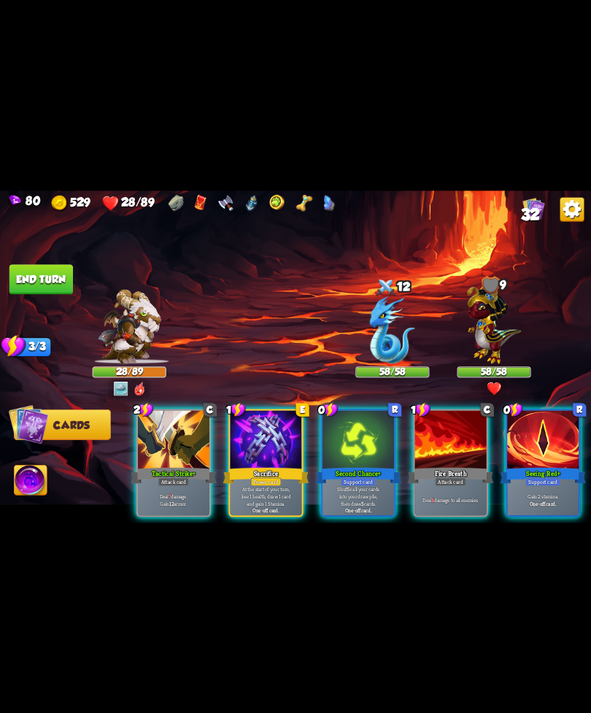
click at [562, 466] on div "Seeing Red+" at bounding box center [543, 475] width 86 height 19
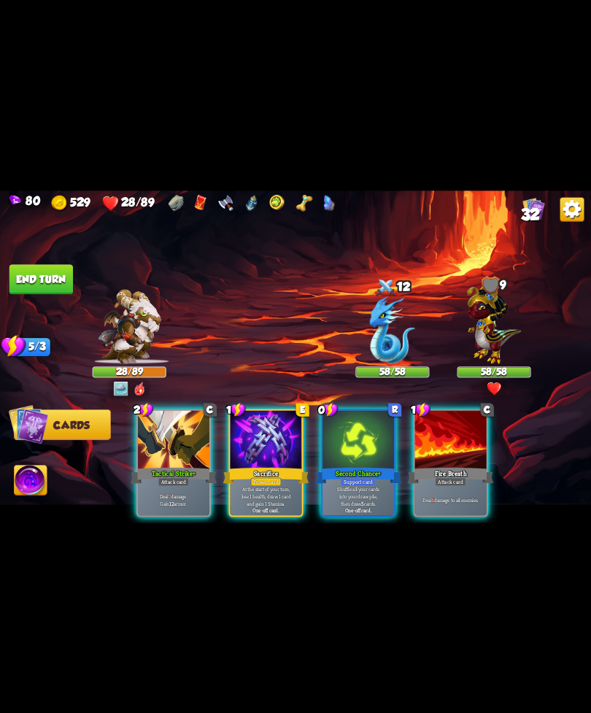
click at [457, 450] on div at bounding box center [451, 440] width 72 height 61
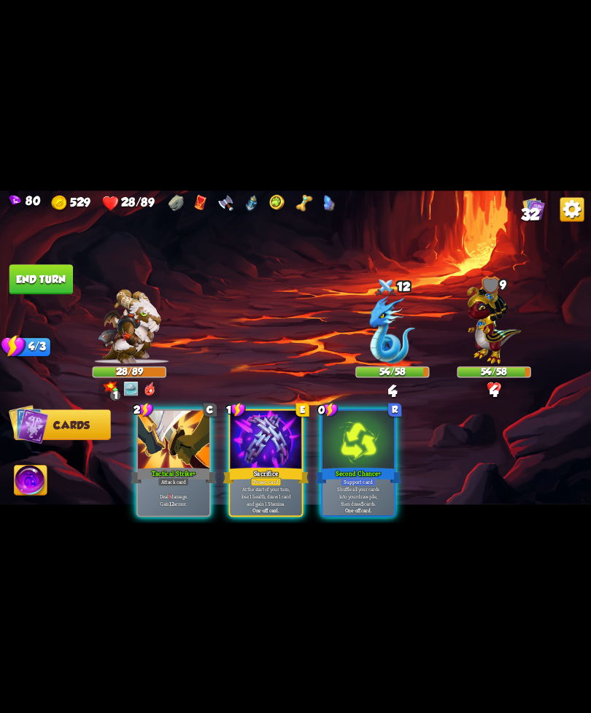
click at [188, 493] on p "Deal 8 damage. Gain 12 armor." at bounding box center [173, 500] width 68 height 14
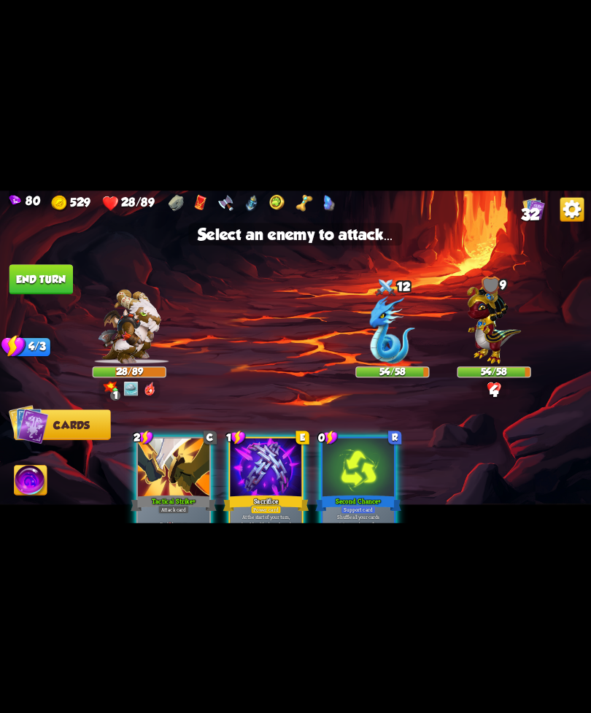
click at [396, 341] on img at bounding box center [392, 330] width 45 height 68
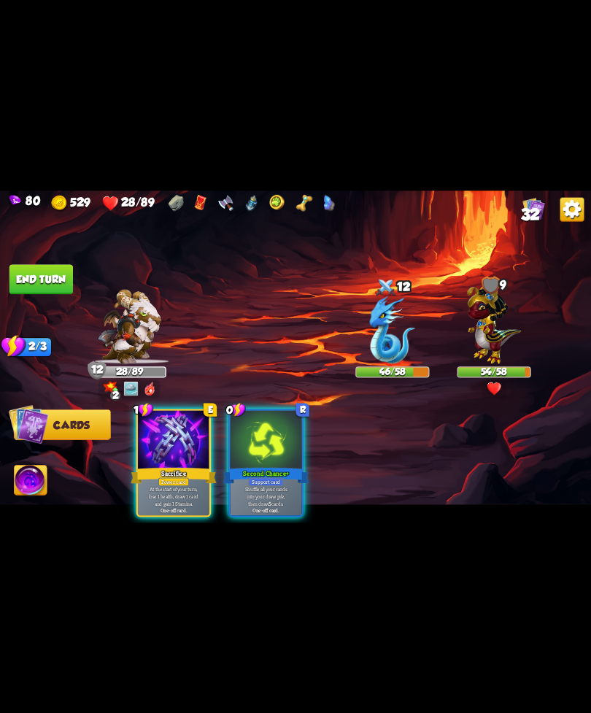
click at [395, 342] on img at bounding box center [392, 330] width 45 height 68
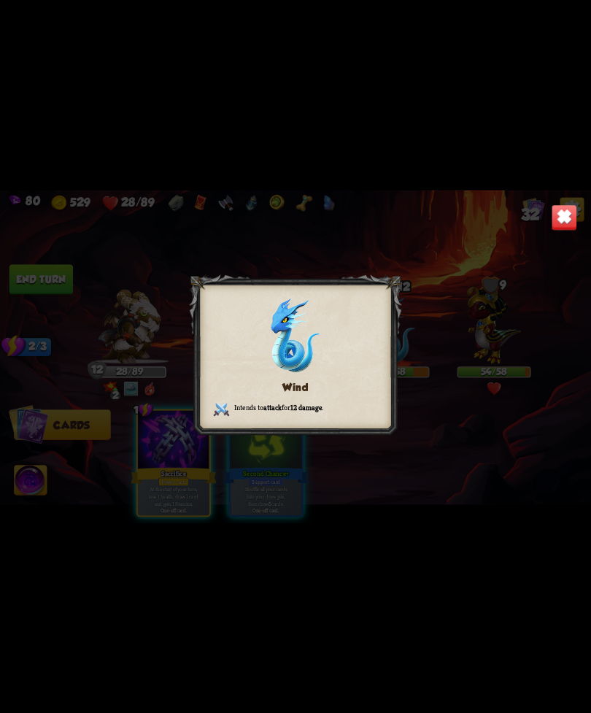
click at [563, 210] on img at bounding box center [565, 217] width 26 height 26
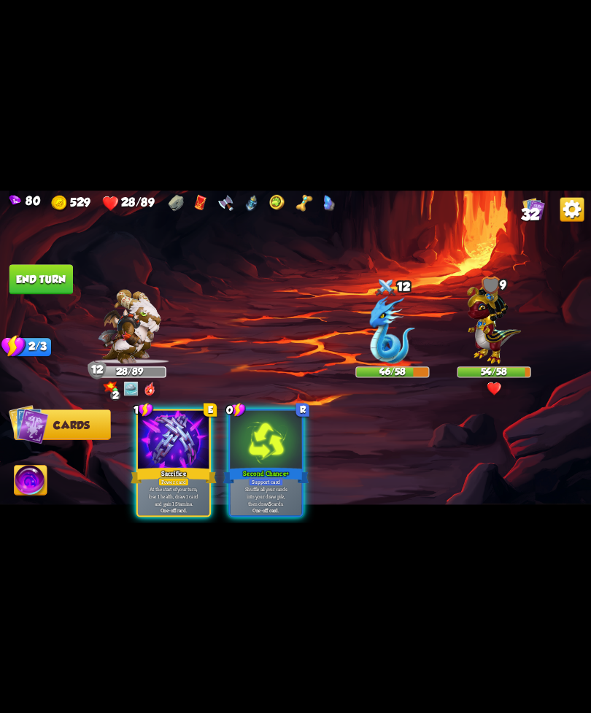
click at [280, 466] on div "Second Chance+" at bounding box center [266, 475] width 86 height 19
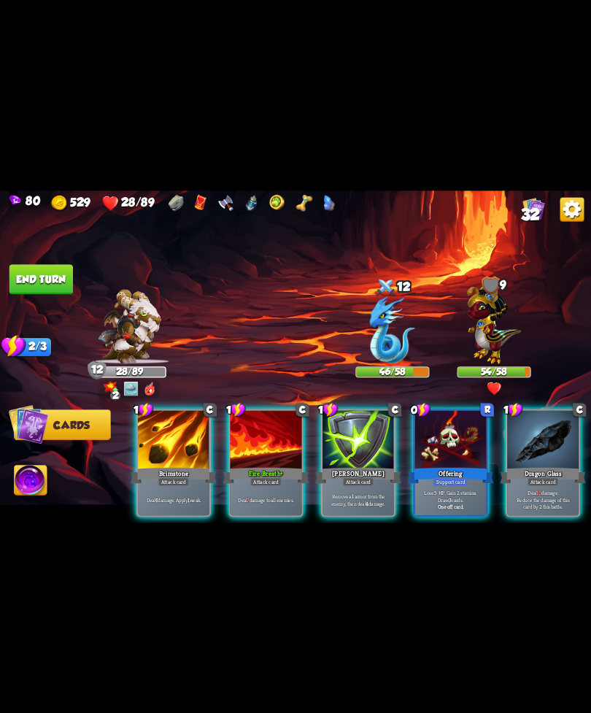
click at [176, 499] on div "Deal 6 damage. Apply 1 weak." at bounding box center [174, 499] width 72 height 31
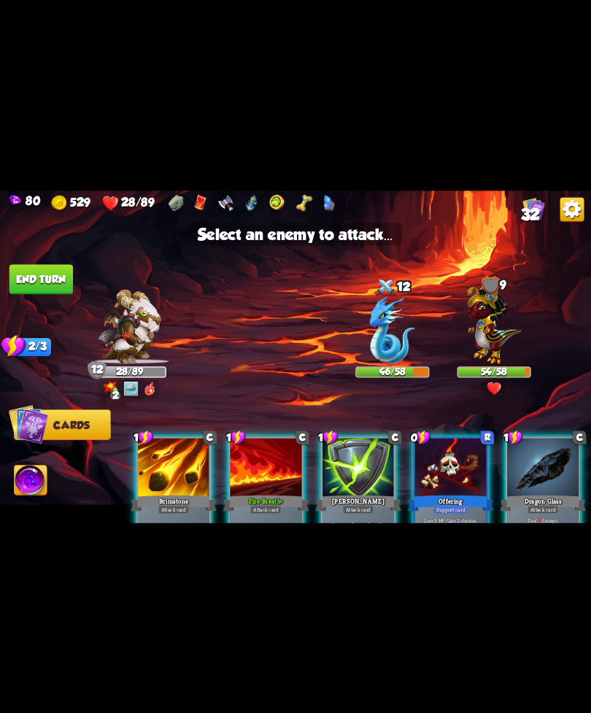
click at [391, 345] on img at bounding box center [392, 330] width 45 height 68
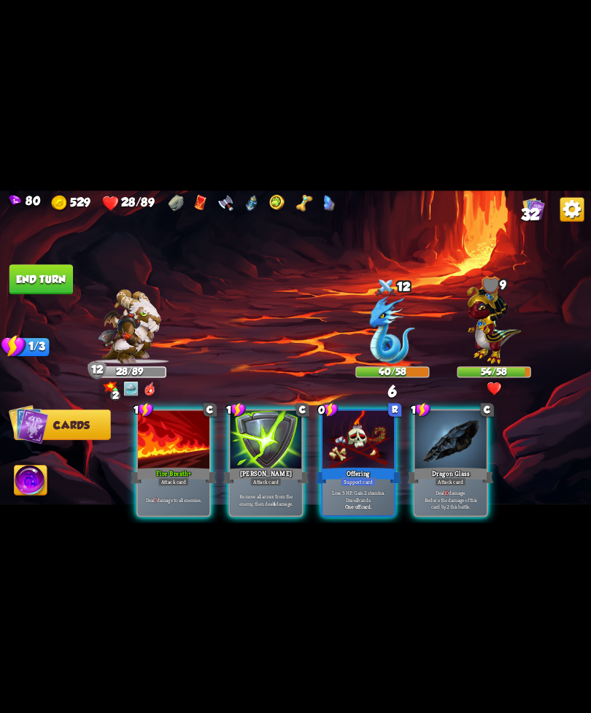
click at [173, 477] on div "Attack card" at bounding box center [173, 481] width 31 height 9
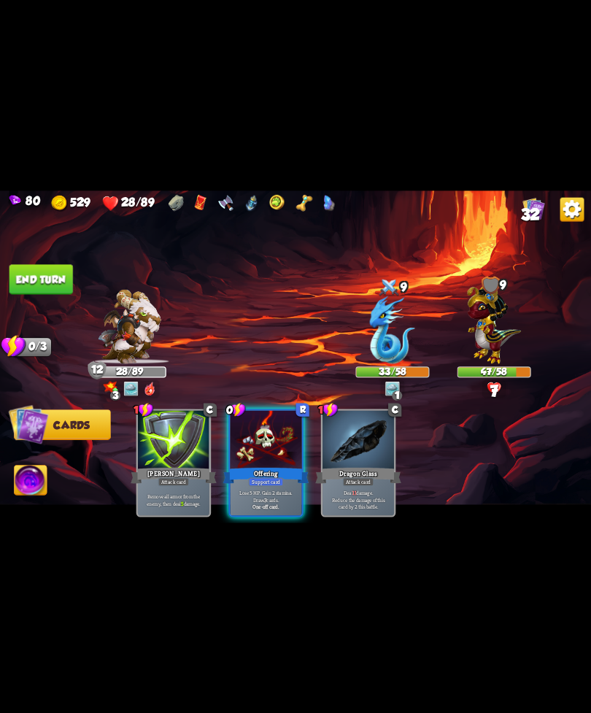
click at [39, 275] on button "End turn" at bounding box center [41, 279] width 64 height 30
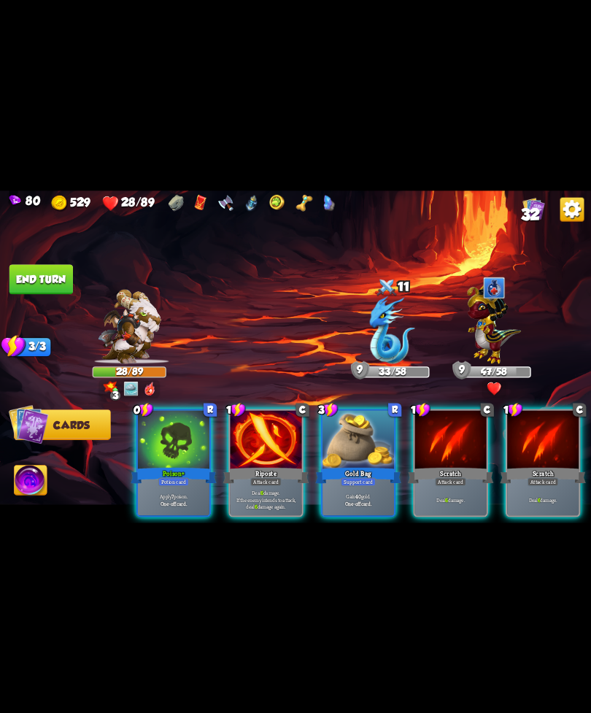
click at [170, 484] on div "Apply 7 poison. One-off card." at bounding box center [174, 499] width 72 height 31
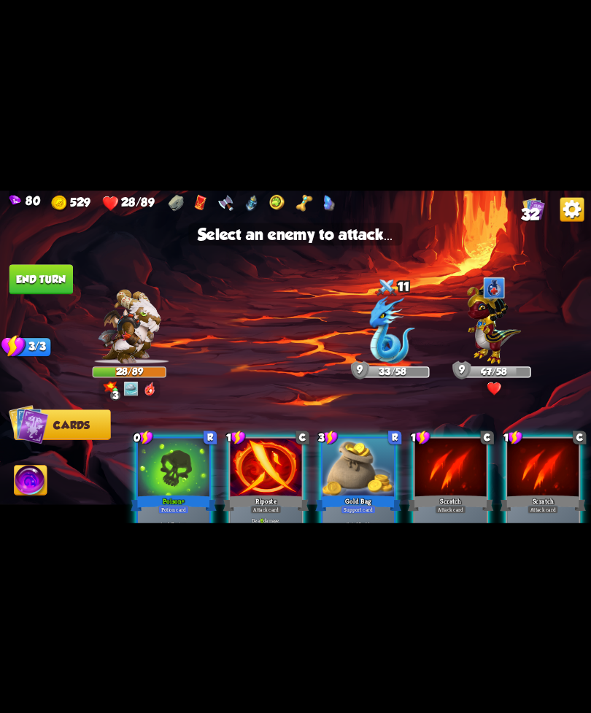
click at [397, 360] on img at bounding box center [392, 330] width 45 height 68
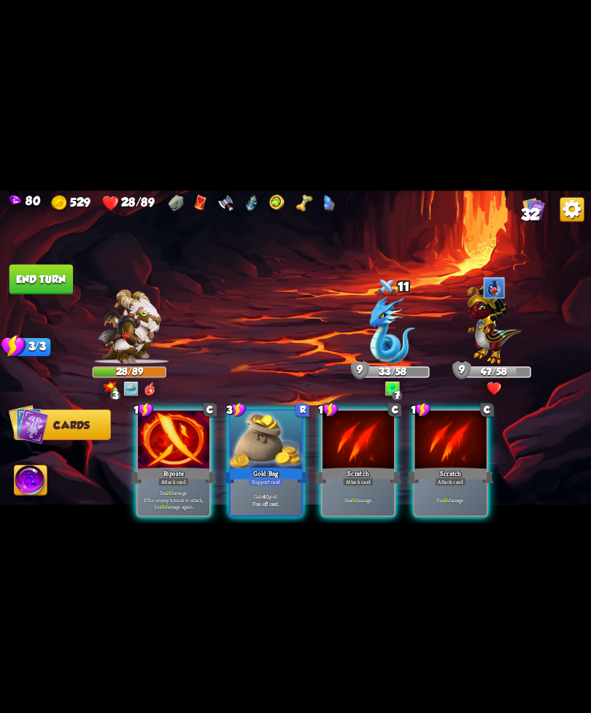
click at [169, 499] on p "Deal 6 damage. If the enemy intends to attack, deal 6 damage again." at bounding box center [173, 499] width 68 height 21
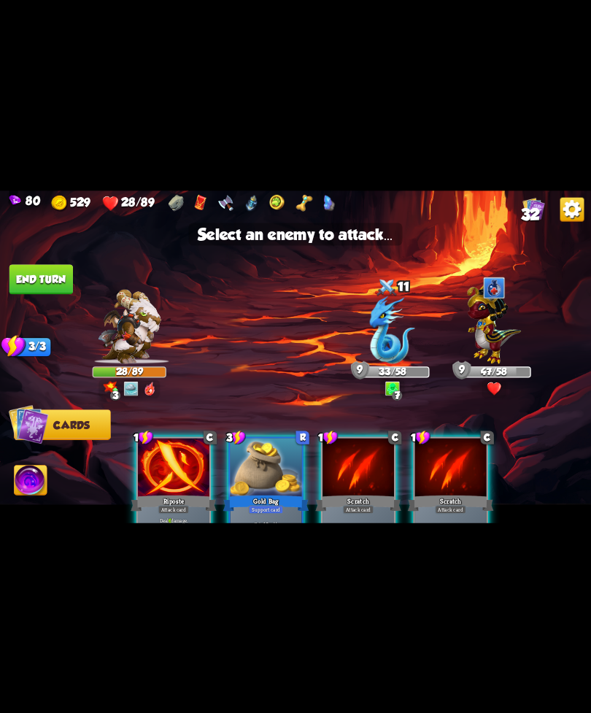
click at [391, 335] on img at bounding box center [392, 330] width 45 height 68
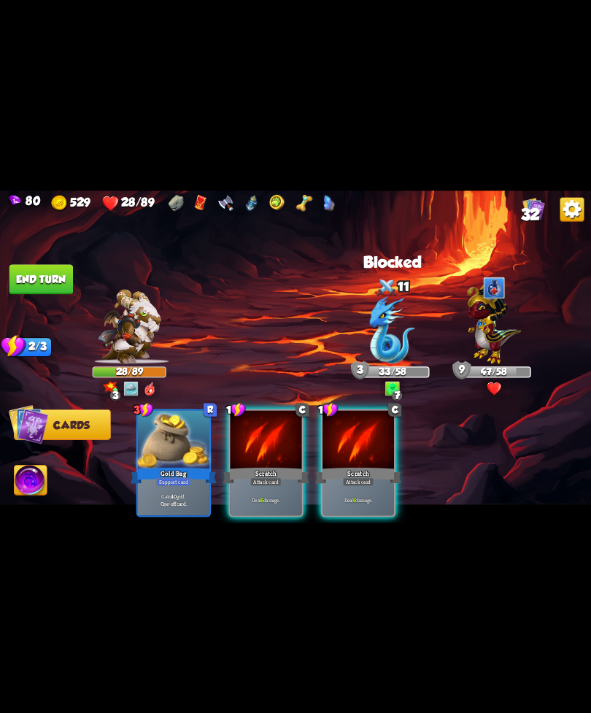
click at [260, 477] on div "Attack card" at bounding box center [265, 481] width 31 height 9
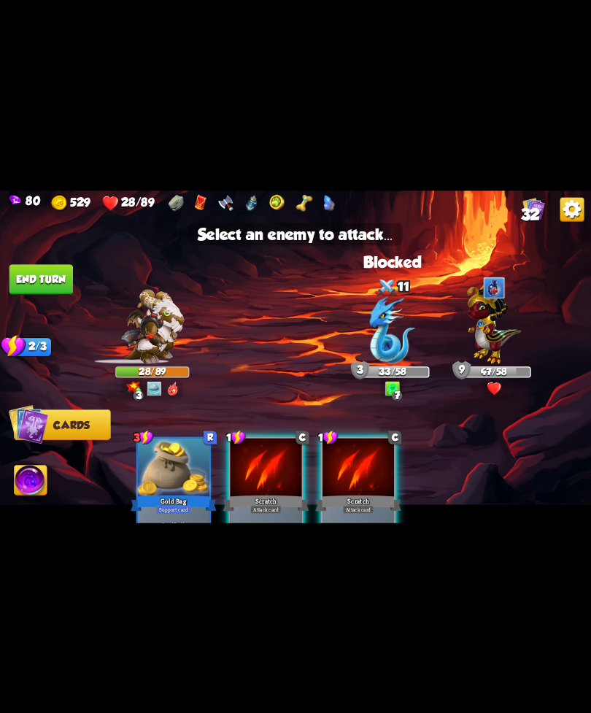
click at [383, 345] on img at bounding box center [392, 330] width 45 height 68
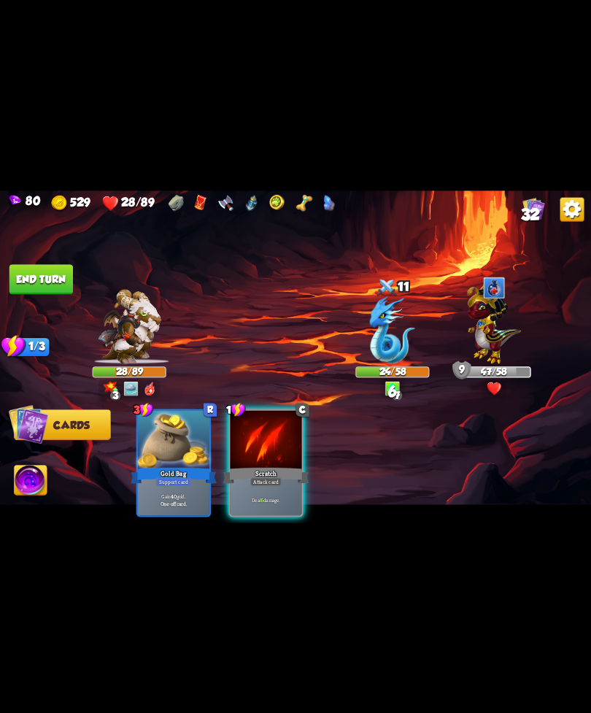
click at [285, 484] on div "Deal 6 damage." at bounding box center [267, 499] width 72 height 31
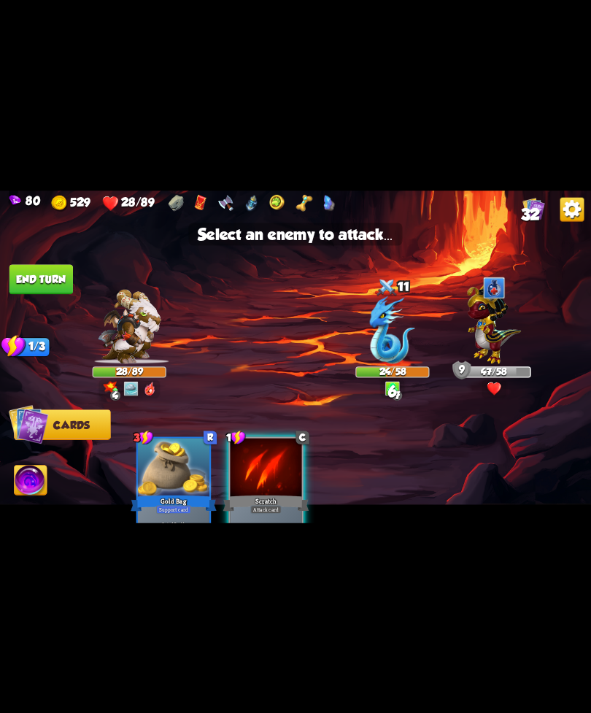
click at [390, 341] on img at bounding box center [392, 330] width 45 height 68
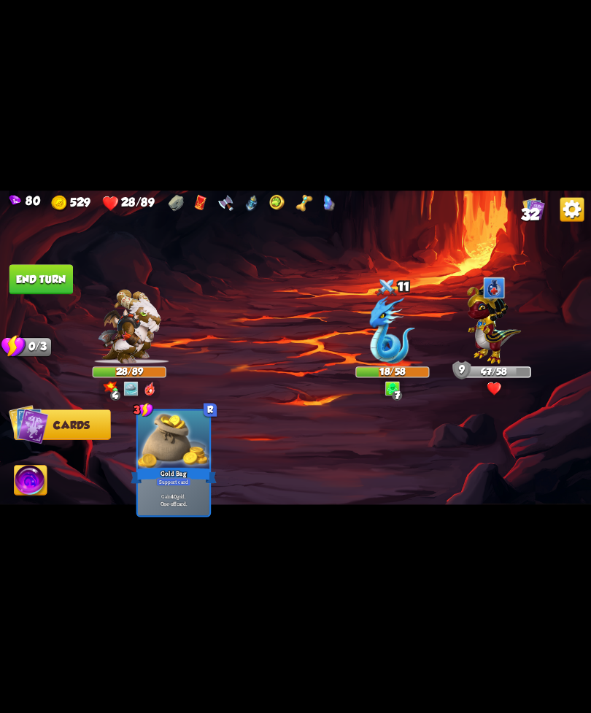
click at [23, 499] on img at bounding box center [31, 482] width 33 height 34
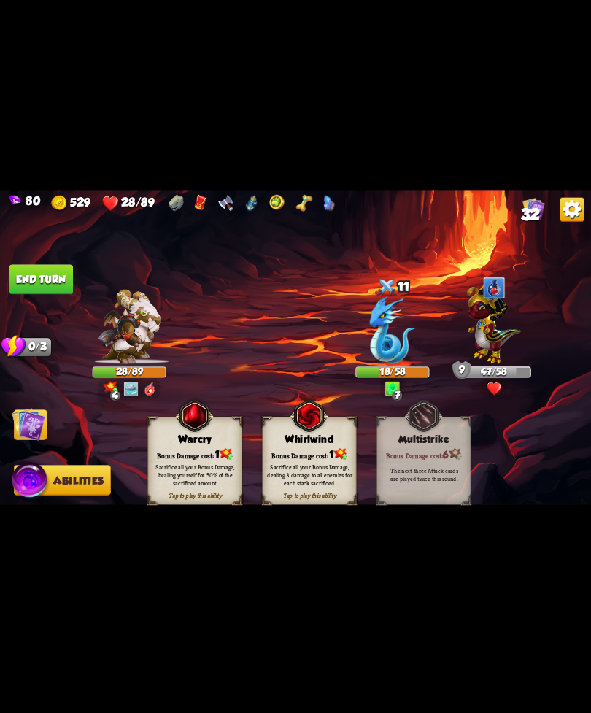
click at [26, 483] on img at bounding box center [30, 482] width 39 height 40
click at [318, 448] on div "Bonus Damage cost: 1" at bounding box center [309, 454] width 93 height 13
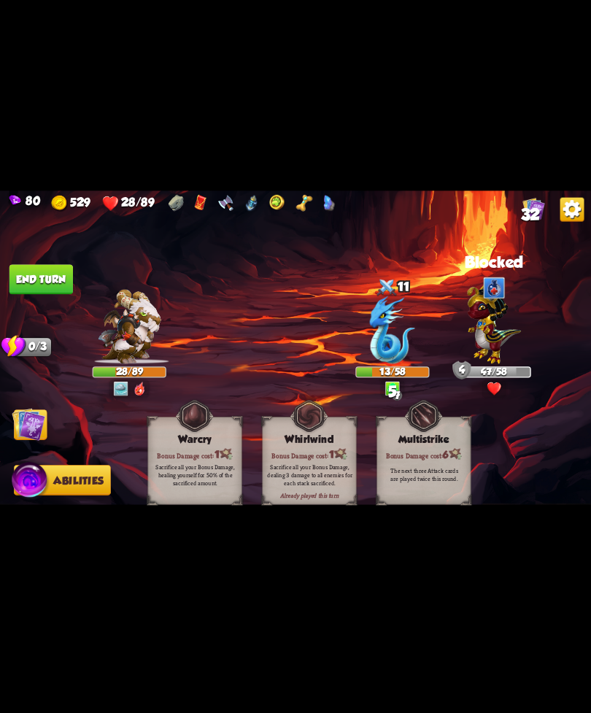
click at [42, 277] on button "End turn" at bounding box center [41, 279] width 64 height 30
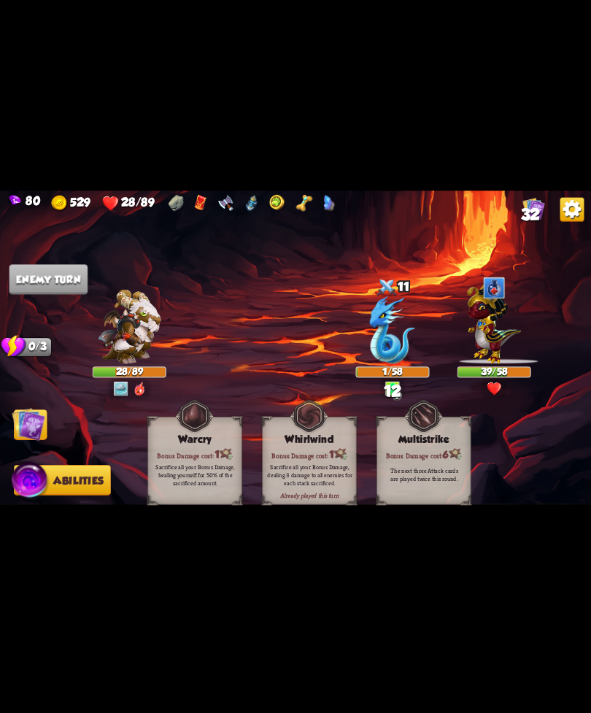
click at [33, 437] on img at bounding box center [29, 424] width 34 height 34
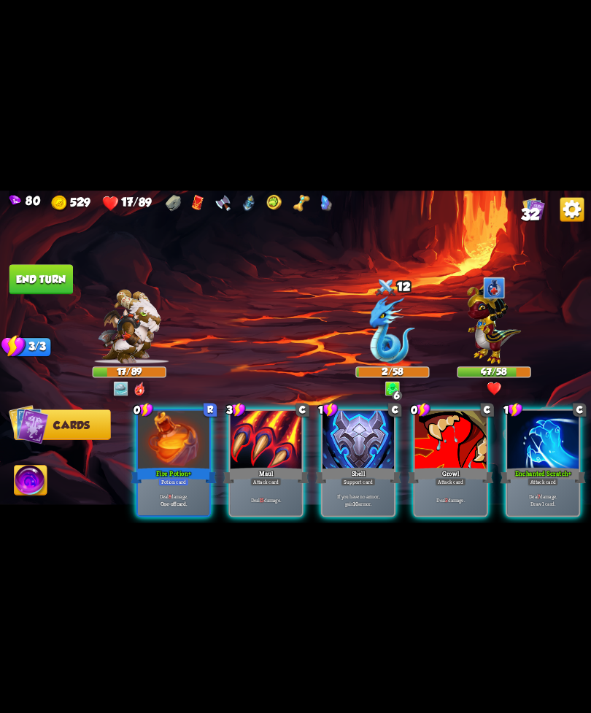
click at [464, 484] on div "Deal 3 damage." at bounding box center [451, 499] width 72 height 31
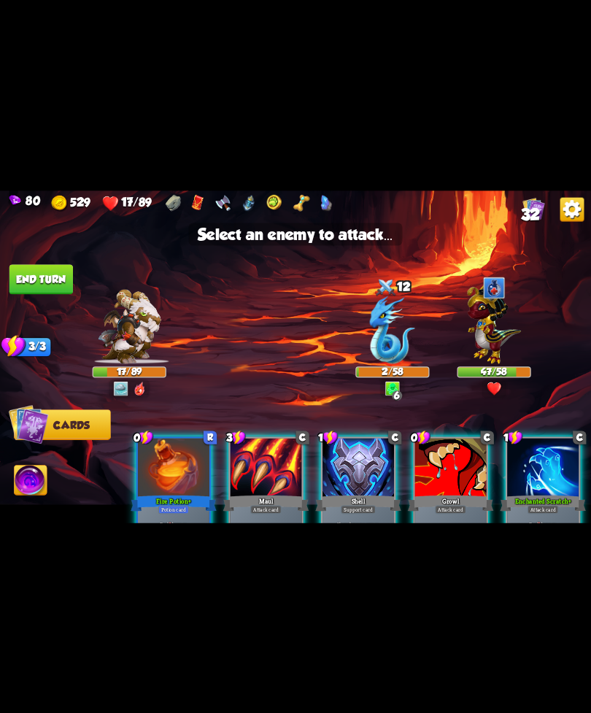
click at [398, 361] on img at bounding box center [392, 330] width 45 height 68
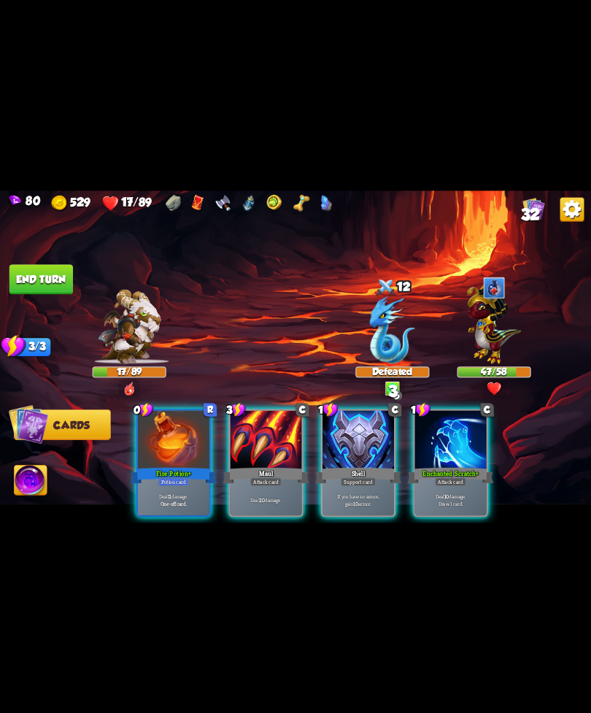
click at [448, 466] on div "Enchanted Scratch+" at bounding box center [451, 475] width 86 height 19
click at [486, 330] on img at bounding box center [494, 322] width 54 height 84
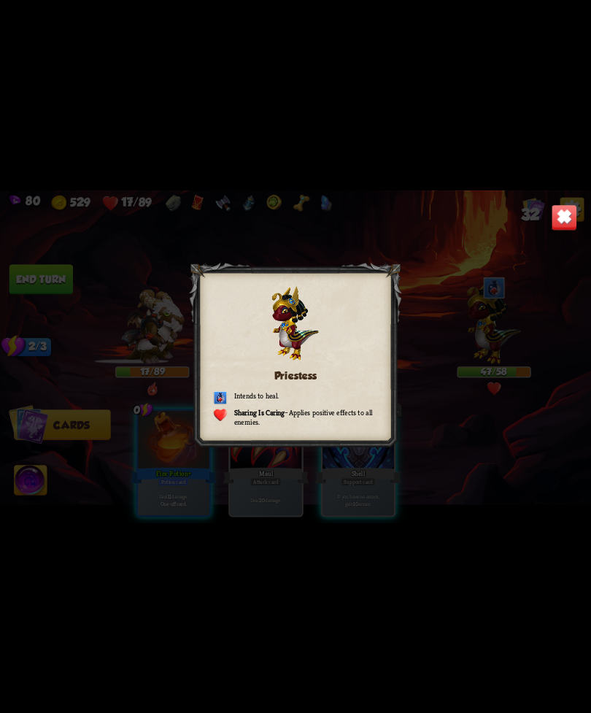
click at [556, 220] on img at bounding box center [565, 217] width 26 height 26
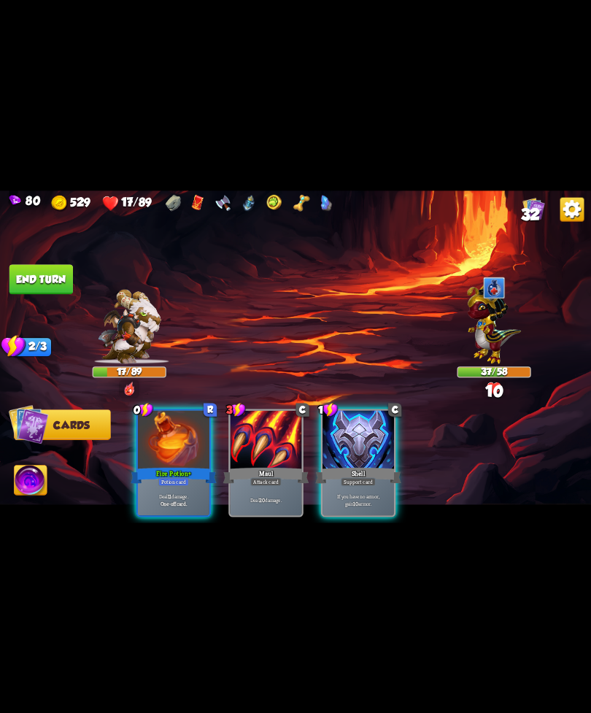
click at [149, 484] on div "Deal 11 damage. One-off card." at bounding box center [174, 499] width 72 height 31
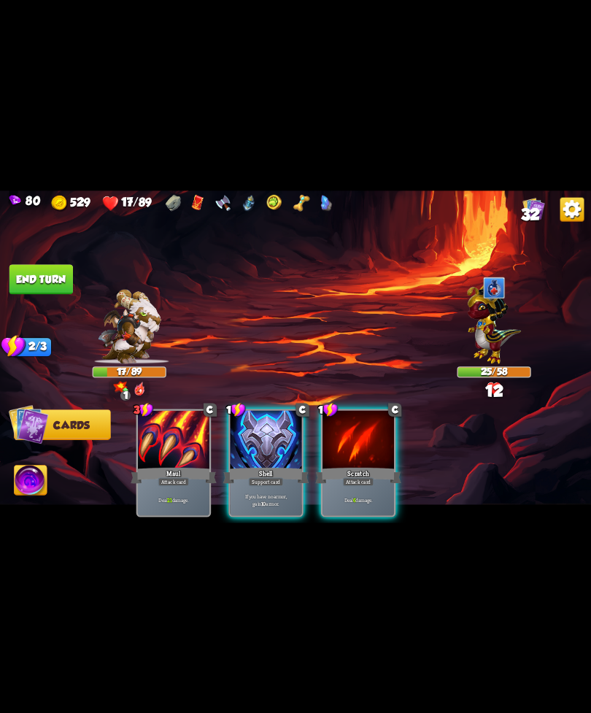
click at [360, 477] on div "Attack card" at bounding box center [358, 481] width 31 height 9
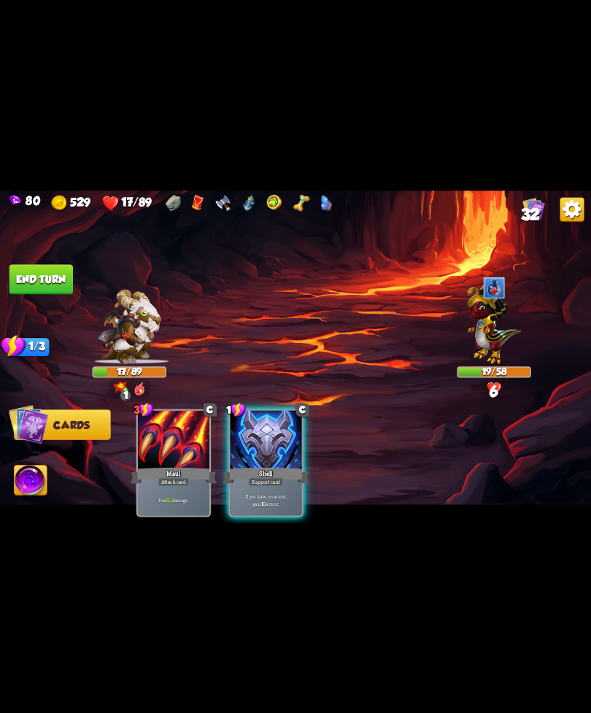
click at [264, 484] on div "If you have no armor, gain 10 armor." at bounding box center [267, 499] width 72 height 31
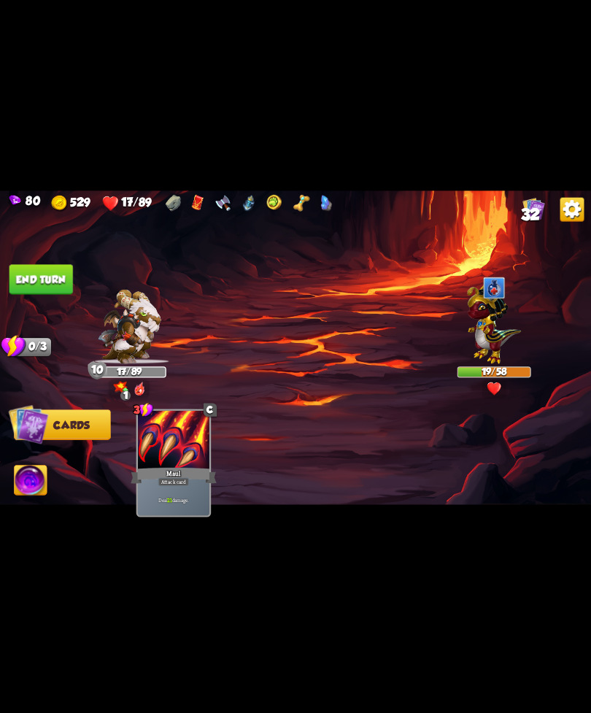
click at [59, 264] on img at bounding box center [295, 357] width 591 height 333
click at [26, 457] on img at bounding box center [295, 357] width 591 height 333
click at [37, 483] on img at bounding box center [31, 482] width 33 height 34
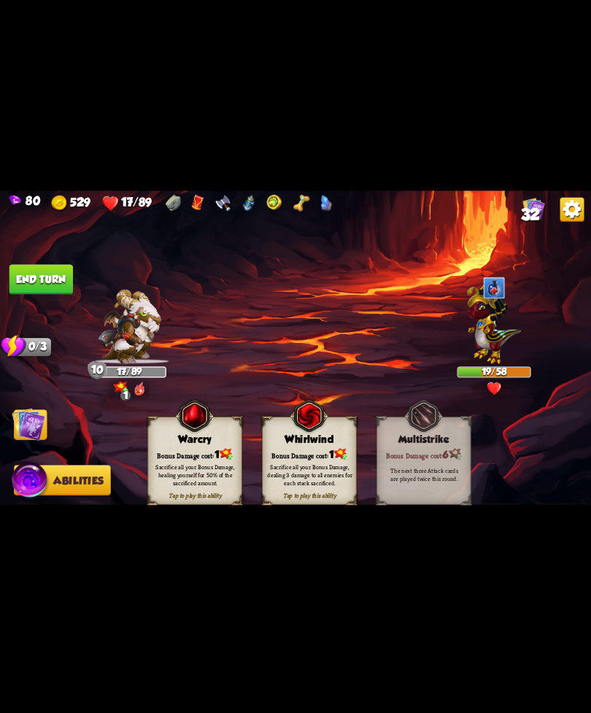
click
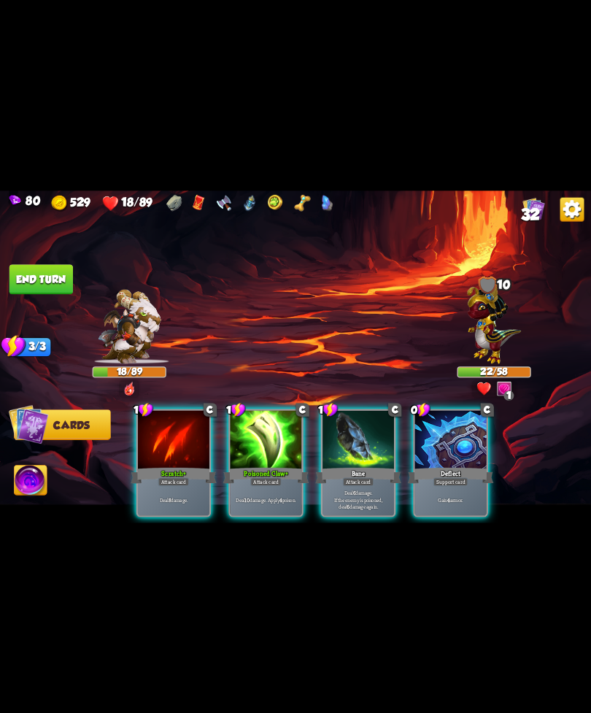
click at [453, 466] on div "Deflect" at bounding box center [451, 475] width 86 height 19
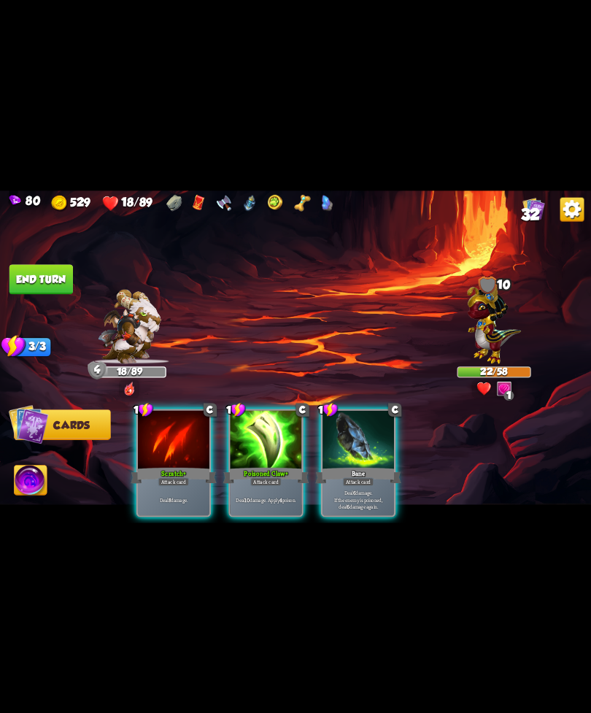
click at [288, 466] on div "Poisoned Claw+" at bounding box center [266, 475] width 86 height 19
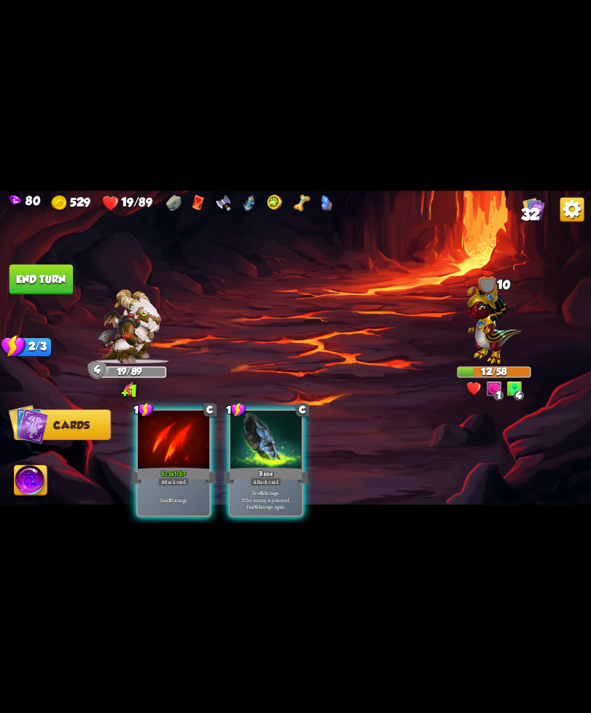
click at [169, 504] on div "Deal 8 damage." at bounding box center [174, 499] width 72 height 31
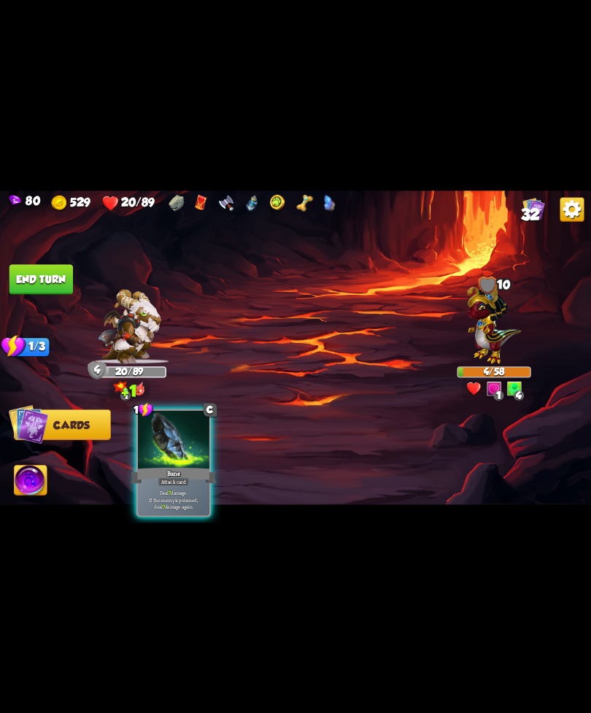
click at [42, 480] on img at bounding box center [31, 482] width 33 height 34
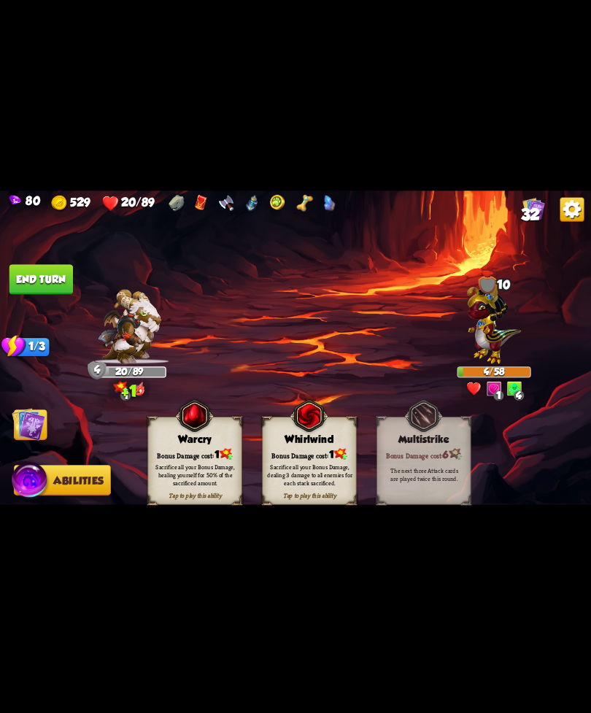
click at [200, 477] on div "Sacrifice all your Bonus Damage, healing yourself for 50% of the sacrificed amo…" at bounding box center [195, 474] width 85 height 23
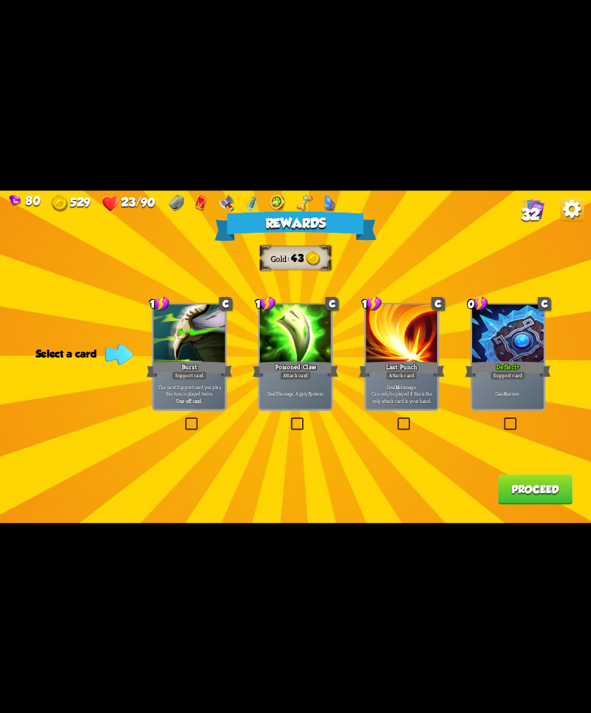
click at [516, 364] on div "Deflect+" at bounding box center [508, 368] width 86 height 19
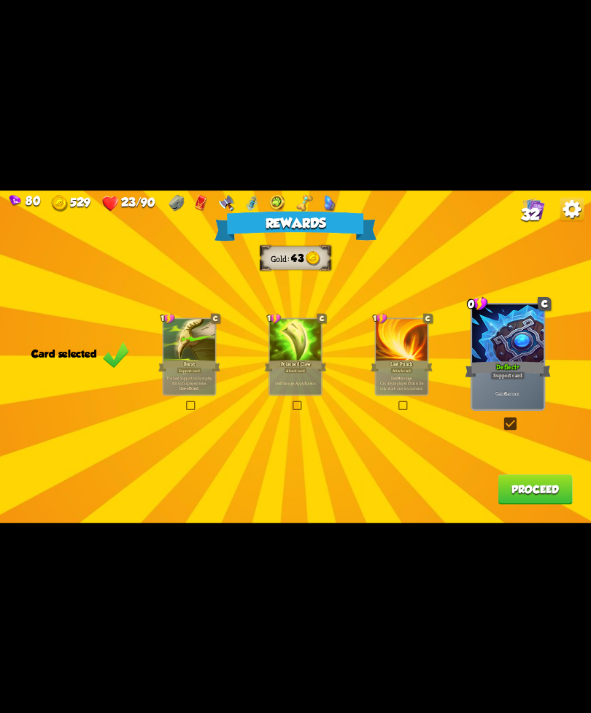
click at [542, 502] on button "Proceed" at bounding box center [535, 490] width 74 height 30
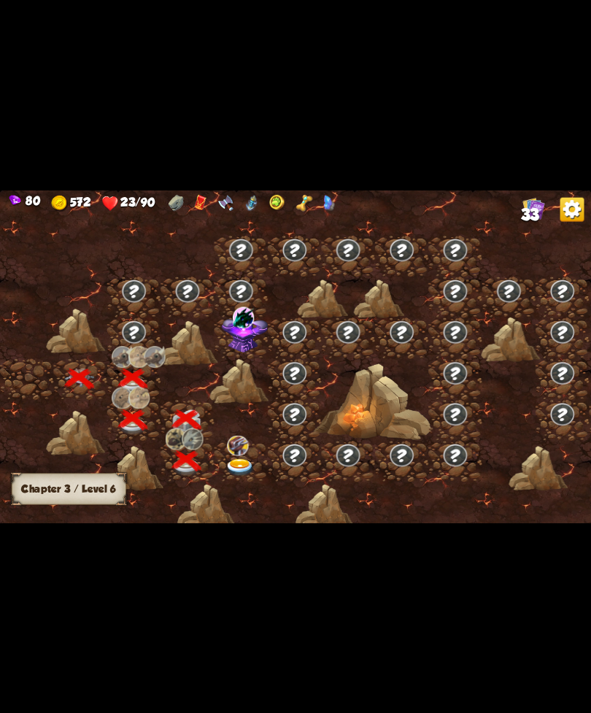
click at [229, 469] on img at bounding box center [241, 467] width 30 height 18
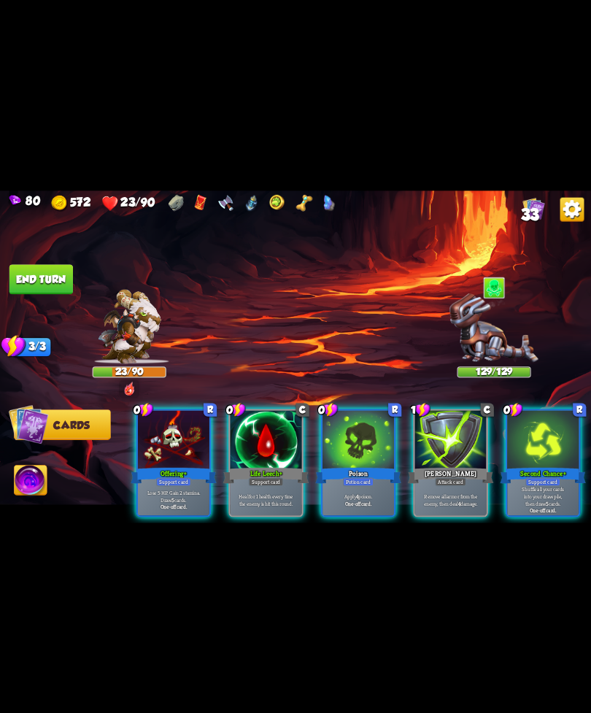
click at [278, 477] on div "Support card" at bounding box center [266, 481] width 35 height 9
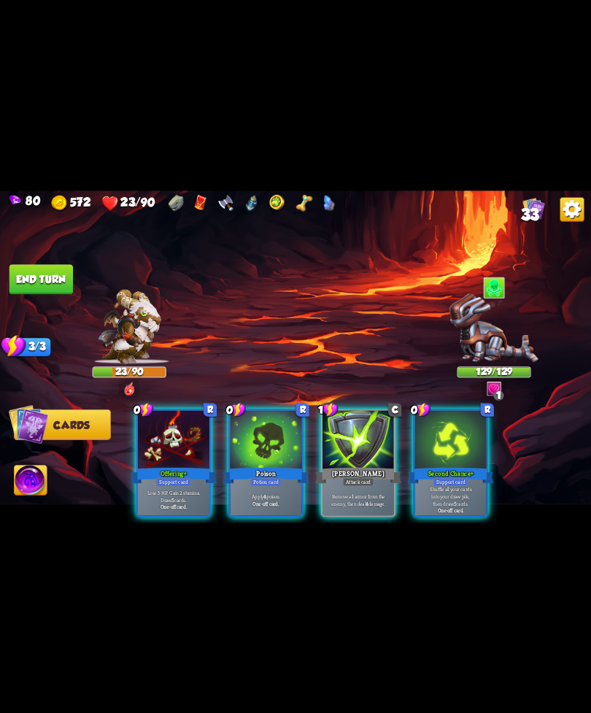
click at [261, 493] on p "Apply 4 poison." at bounding box center [266, 496] width 68 height 7
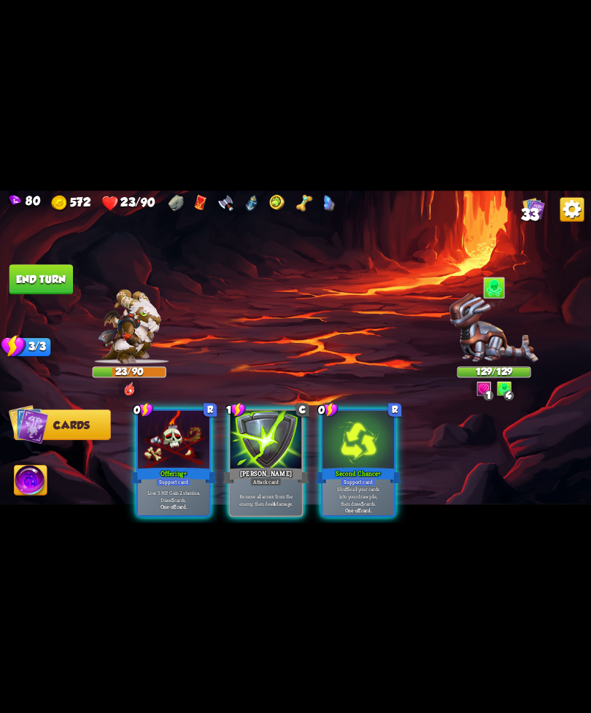
click at [261, 494] on p "Remove all armor from the enemy, then deal 4 damage." at bounding box center [266, 500] width 68 height 14
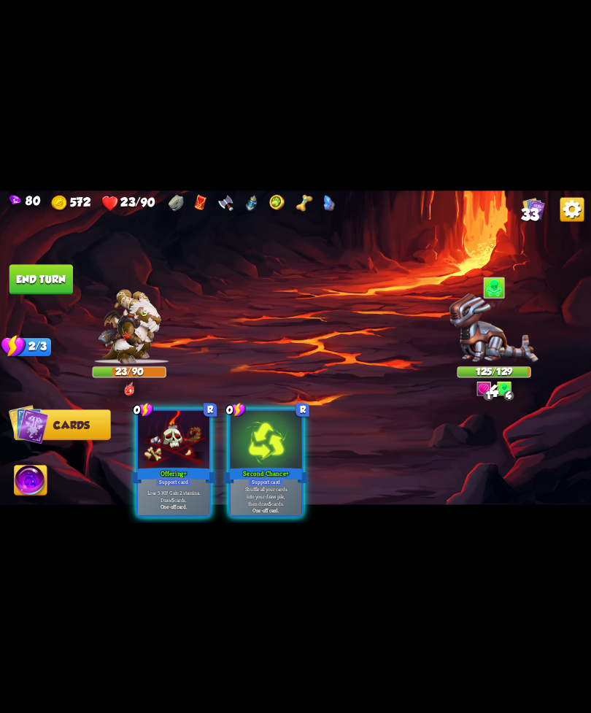
click at [275, 485] on p "Shuffle all your cards into your draw pile, then draw 5 cards." at bounding box center [266, 495] width 68 height 21
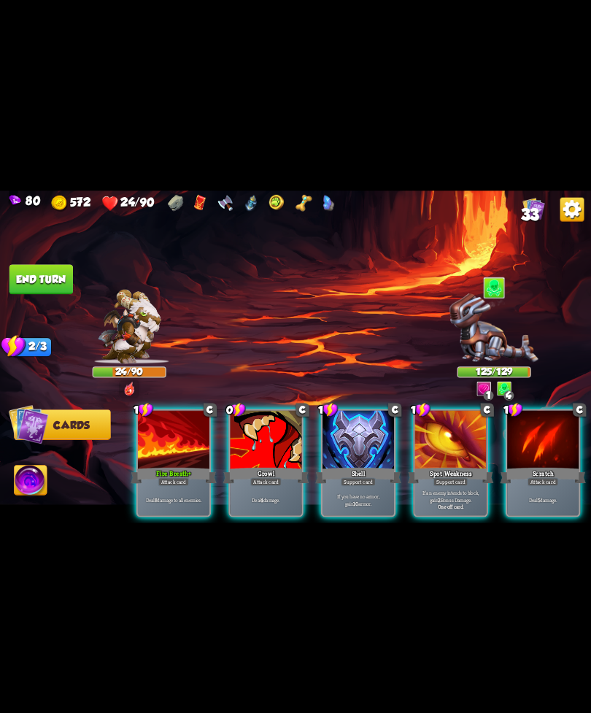
click at [351, 484] on div "If you have no armor, gain 10 armor." at bounding box center [359, 499] width 72 height 31
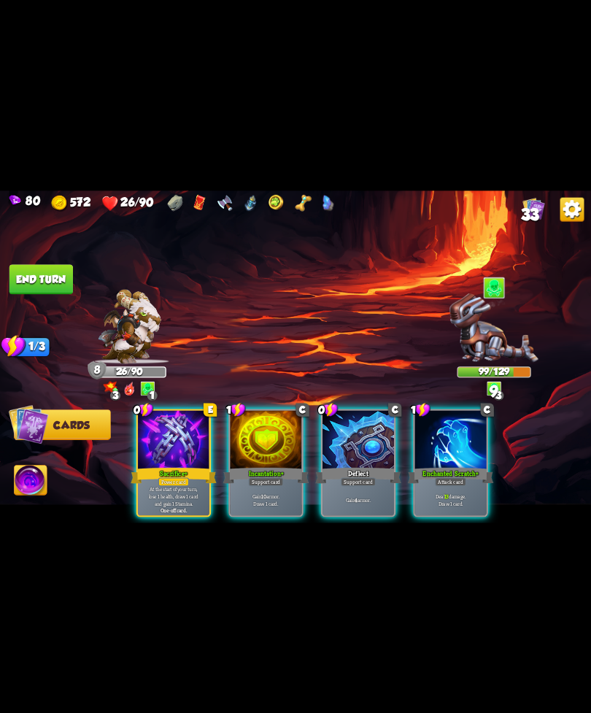
click at [456, 466] on div "Enchanted Scratch+" at bounding box center [451, 475] width 86 height 19
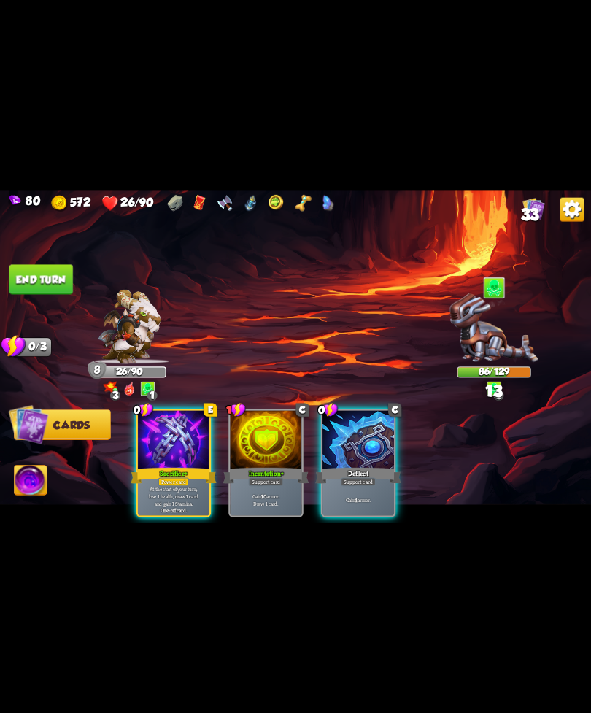
click at [345, 466] on div "Deflect" at bounding box center [358, 475] width 86 height 19
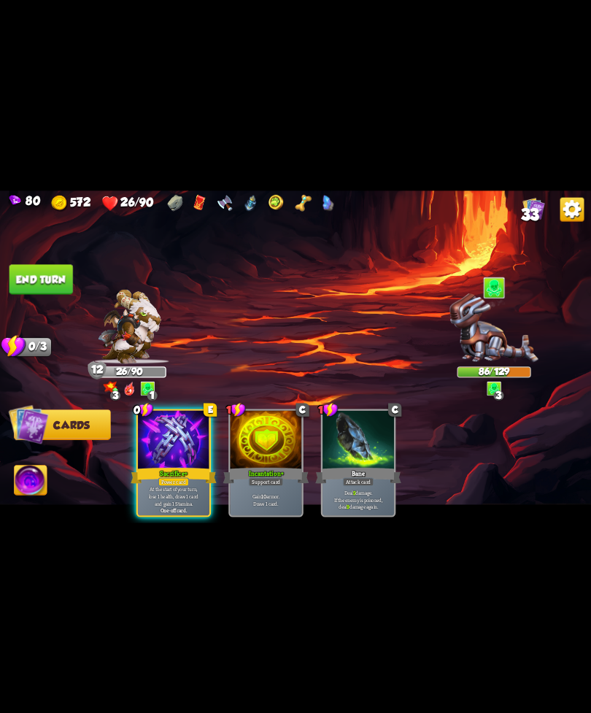
click at [27, 271] on button "End turn" at bounding box center [41, 279] width 64 height 30
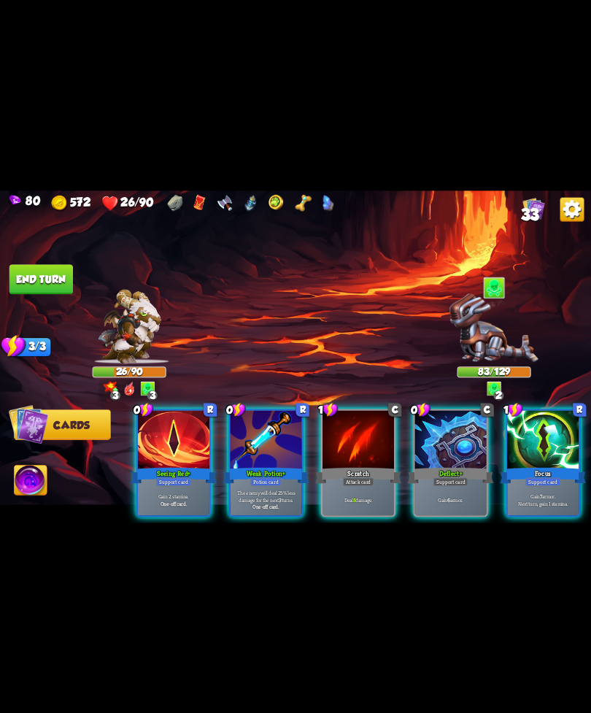
click at [193, 484] on div "Gain 2 stamina. One-off card." at bounding box center [174, 499] width 72 height 31
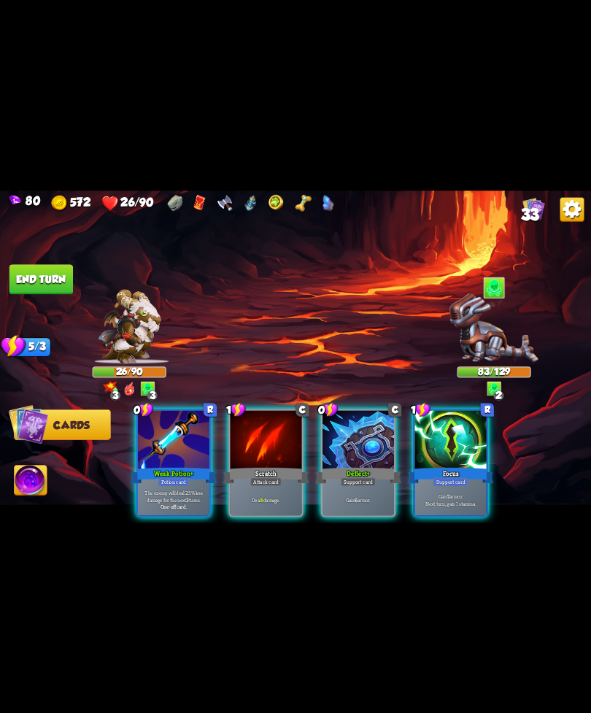
click at [456, 466] on div "Focus" at bounding box center [451, 475] width 86 height 19
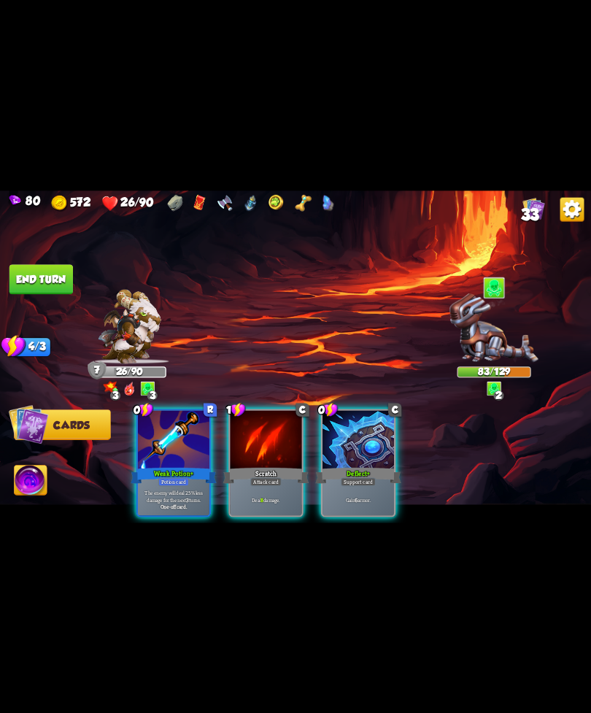
click at [375, 477] on div "Support card" at bounding box center [358, 481] width 35 height 9
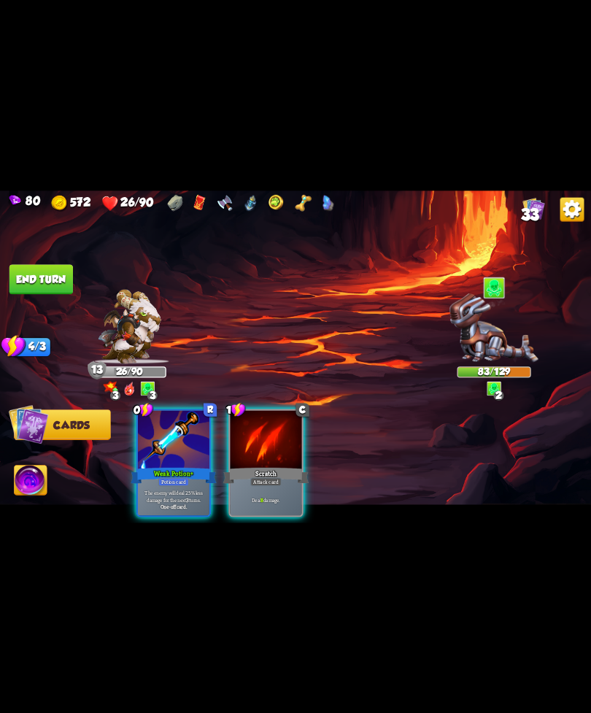
click at [275, 496] on p "Deal 8 damage." at bounding box center [266, 499] width 68 height 7
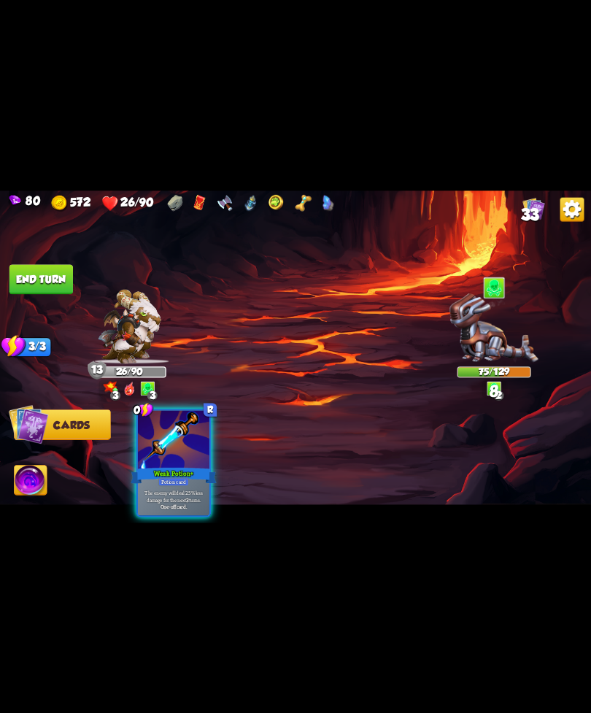
click at [174, 507] on div "0 R Weak Potion+ Potion card The enemy will deal 25% less damage for the next 3…" at bounding box center [174, 463] width 75 height 108
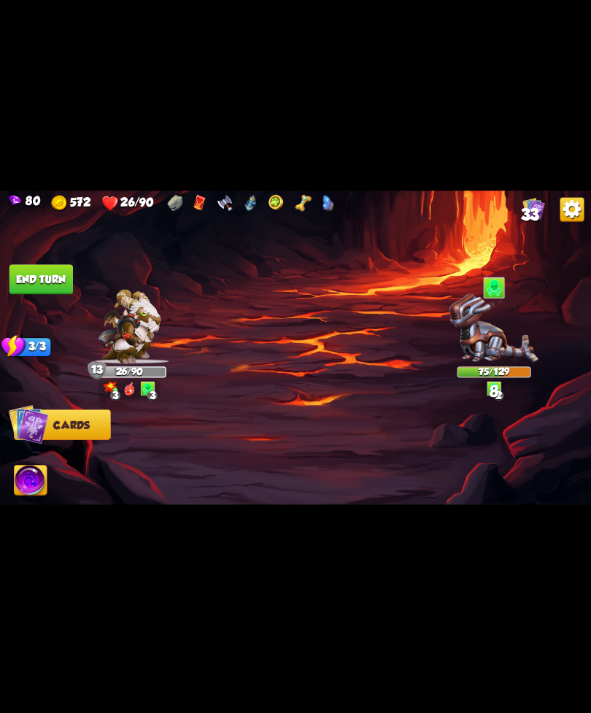
click at [34, 259] on img at bounding box center [295, 357] width 591 height 333
click at [56, 287] on button "End turn" at bounding box center [41, 279] width 64 height 30
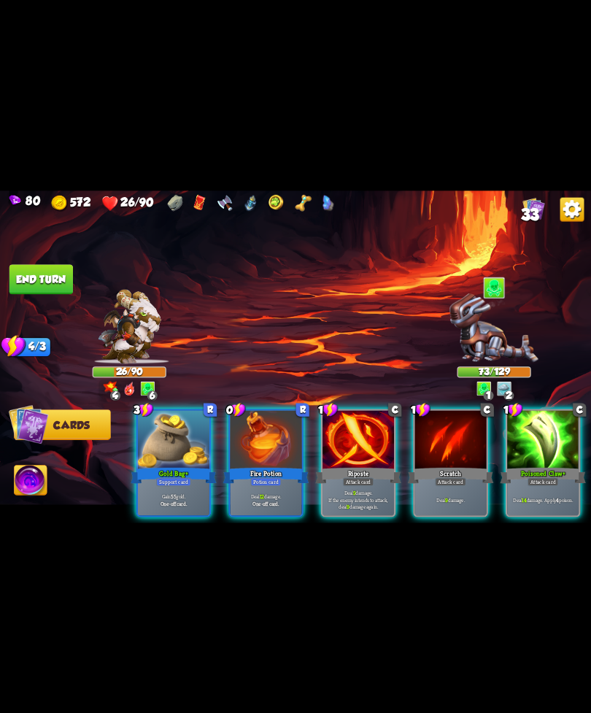
click at [548, 445] on div at bounding box center [543, 440] width 72 height 61
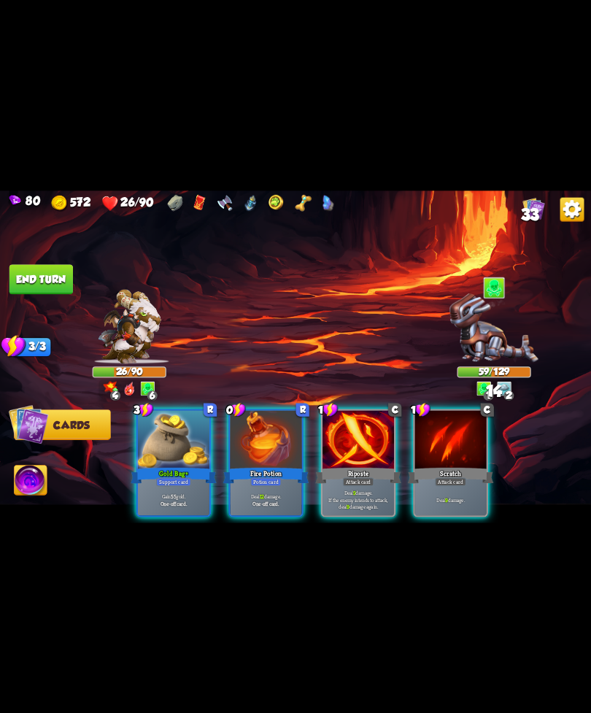
click at [358, 466] on div "Riposte" at bounding box center [358, 475] width 86 height 19
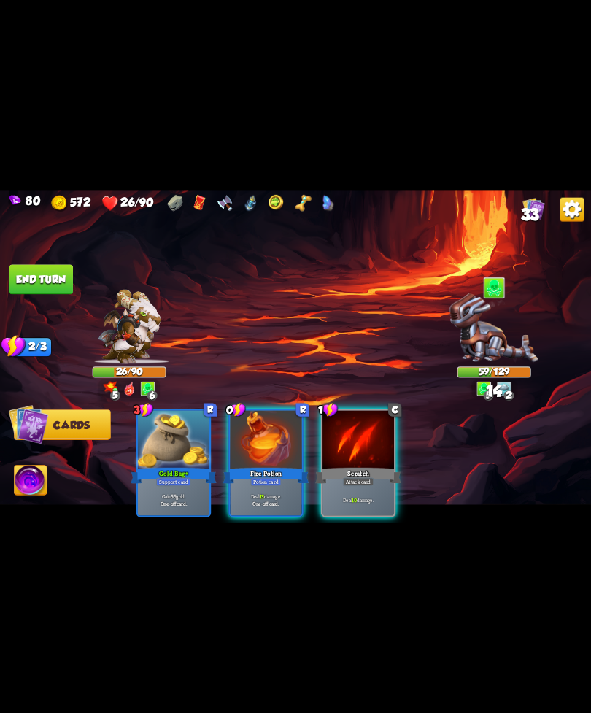
click at [347, 477] on div "Attack card" at bounding box center [358, 481] width 31 height 9
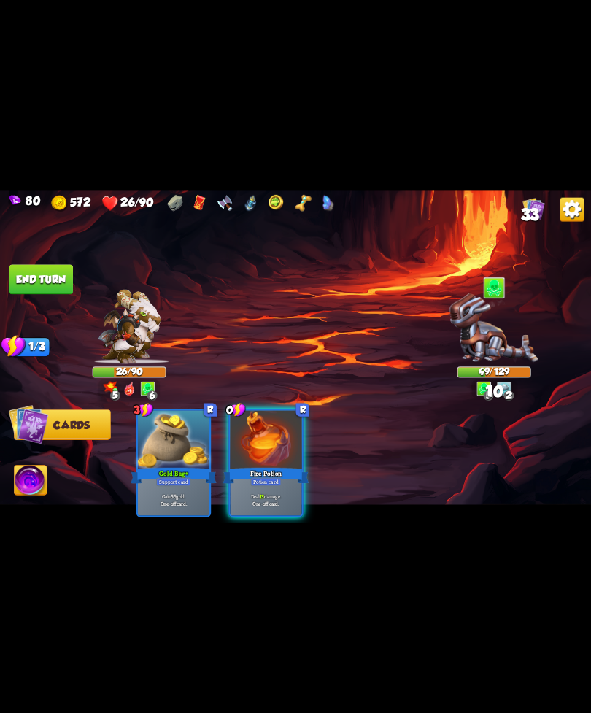
click at [274, 493] on p "Deal 13 damage." at bounding box center [266, 496] width 68 height 7
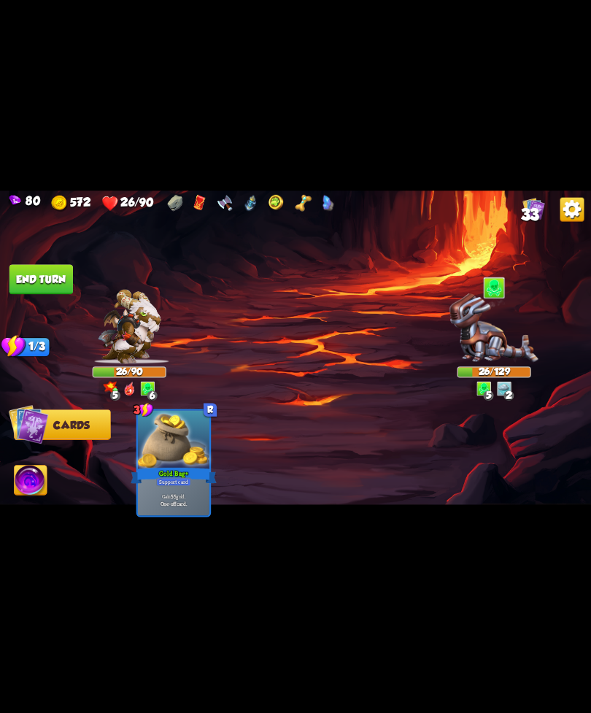
click at [25, 472] on img at bounding box center [31, 482] width 33 height 34
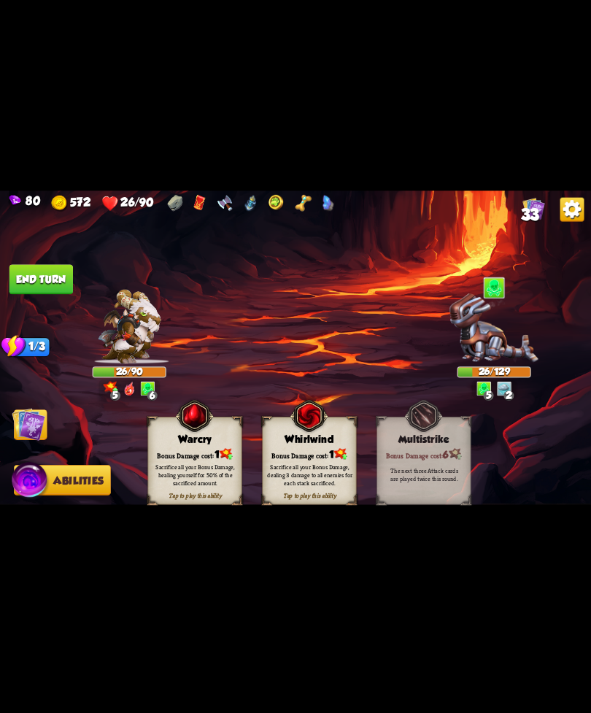
click at [312, 435] on img at bounding box center [310, 415] width 38 height 39
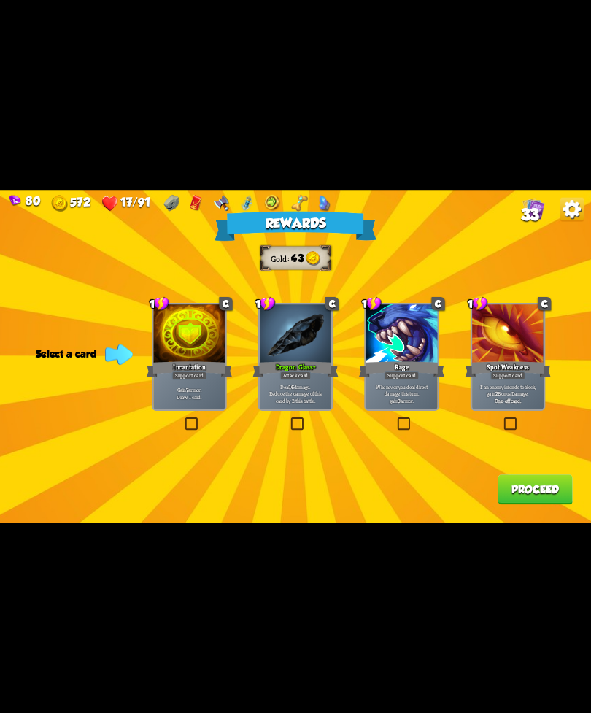
click at [279, 381] on div "Deal 16 damage. Reduce the damage of this card by 2 this battle." at bounding box center [296, 393] width 72 height 31
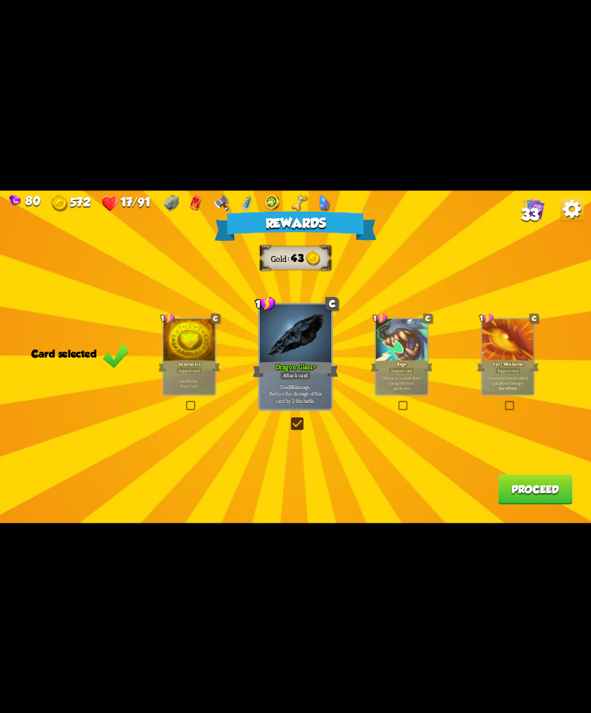
click at [506, 496] on button "Proceed" at bounding box center [535, 490] width 74 height 30
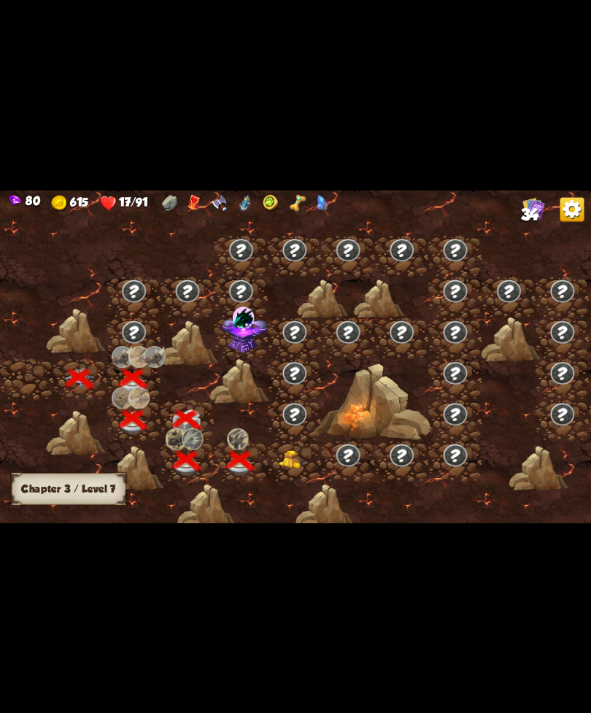
click at [534, 487] on div at bounding box center [538, 467] width 59 height 45
click at [295, 456] on img at bounding box center [294, 459] width 30 height 18
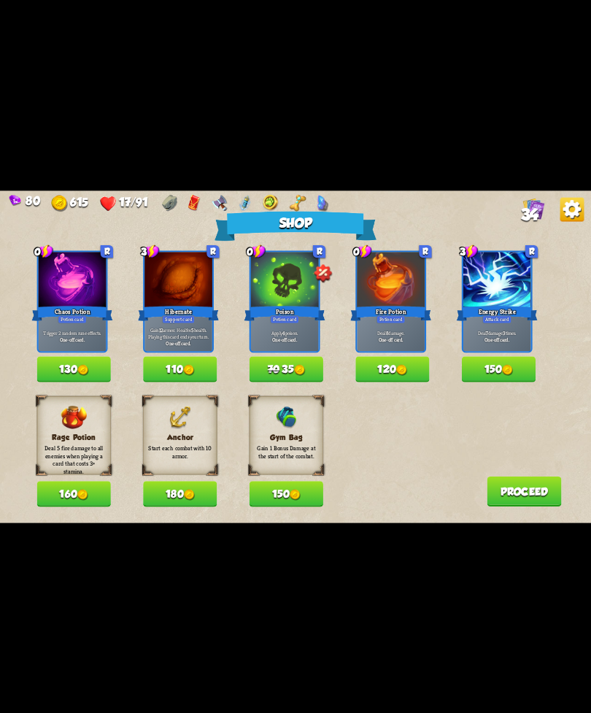
click at [160, 366] on button "110" at bounding box center [180, 369] width 74 height 26
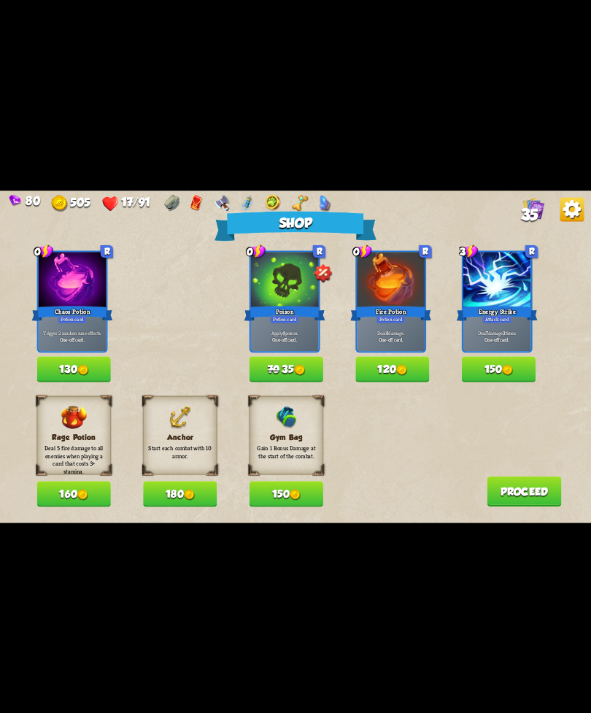
click at [283, 496] on button "150" at bounding box center [287, 494] width 74 height 26
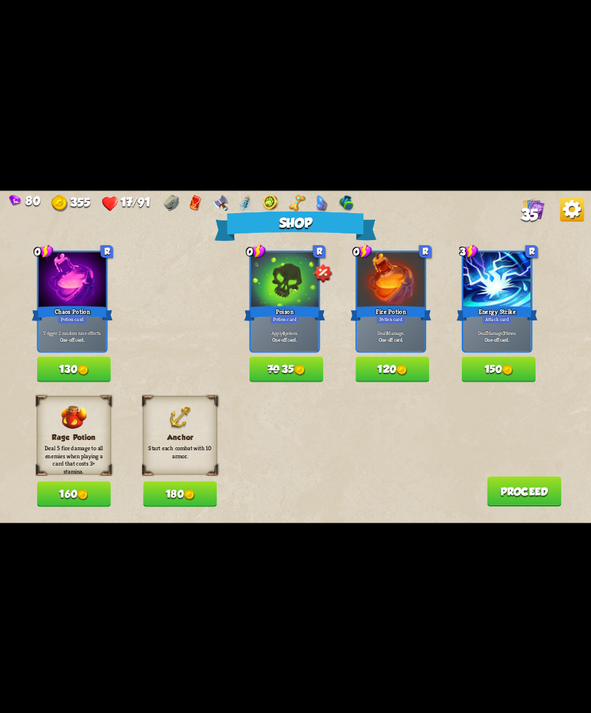
click at [297, 366] on img at bounding box center [299, 369] width 11 height 11
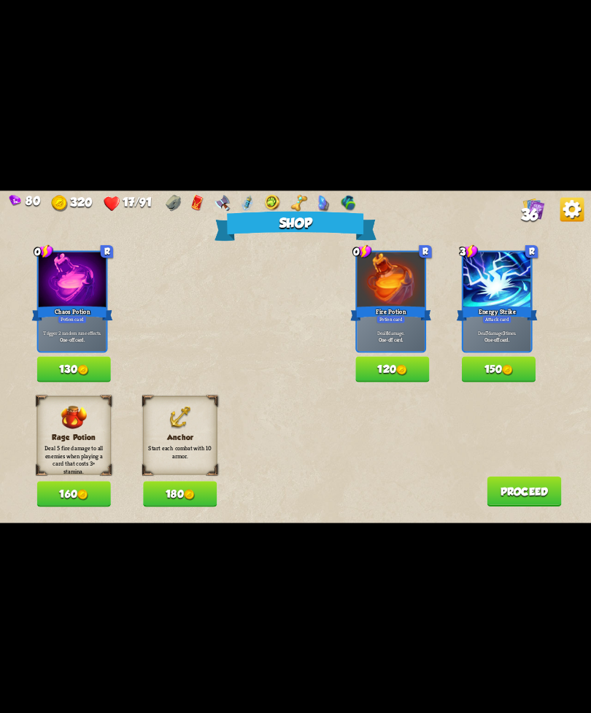
click at [383, 361] on button "120" at bounding box center [393, 369] width 74 height 26
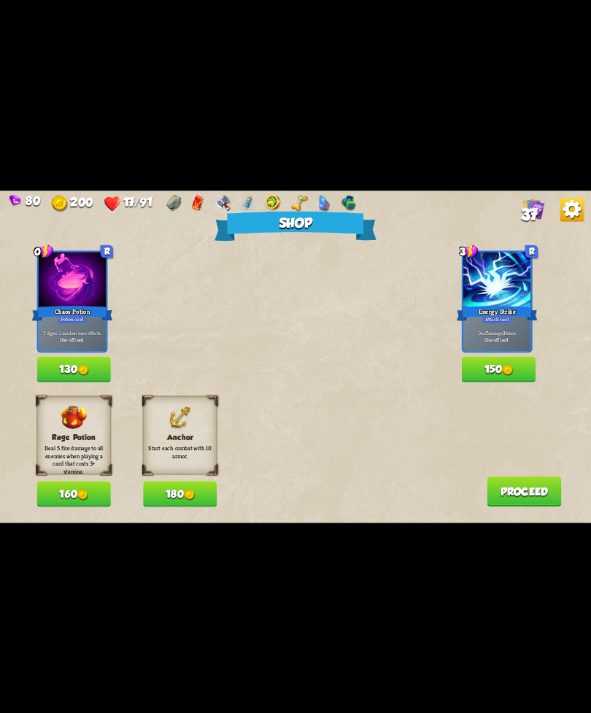
click at [85, 365] on img at bounding box center [82, 369] width 11 height 11
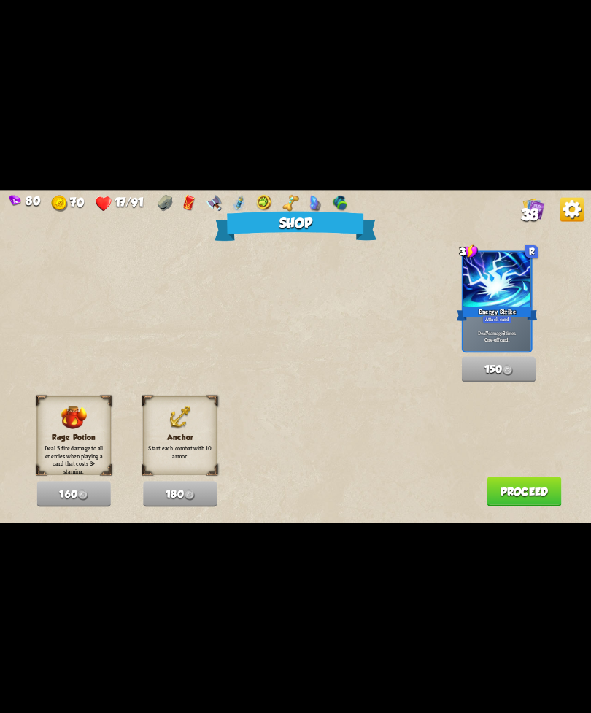
click at [77, 358] on div "0 R Chaos Potion Potion card Trigger 2 random rune effects. One-off card. 130 3…" at bounding box center [314, 315] width 554 height 131
click at [499, 501] on button "Proceed" at bounding box center [524, 491] width 74 height 30
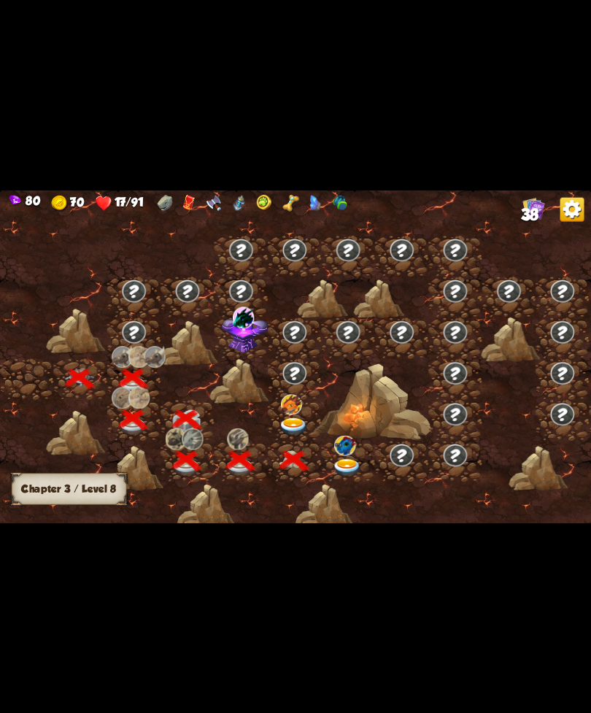
click at [342, 461] on img at bounding box center [348, 467] width 30 height 18
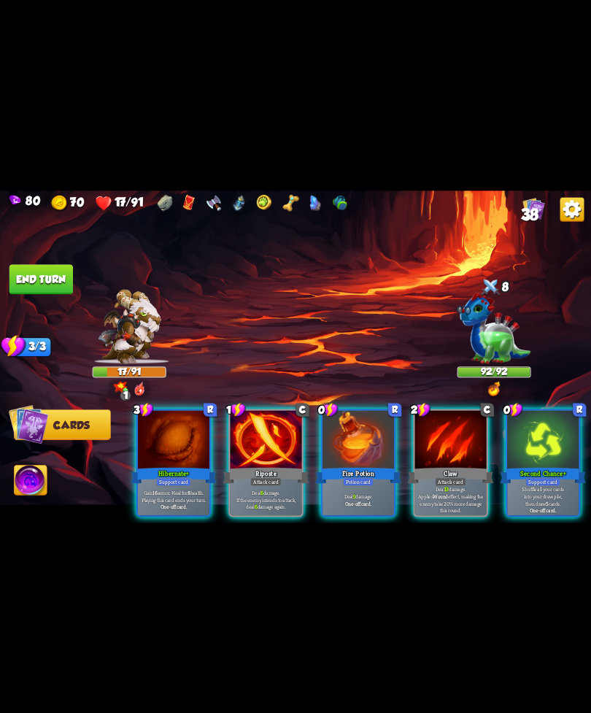
click at [362, 484] on div "Deal 9 damage. One-off card." at bounding box center [359, 499] width 72 height 31
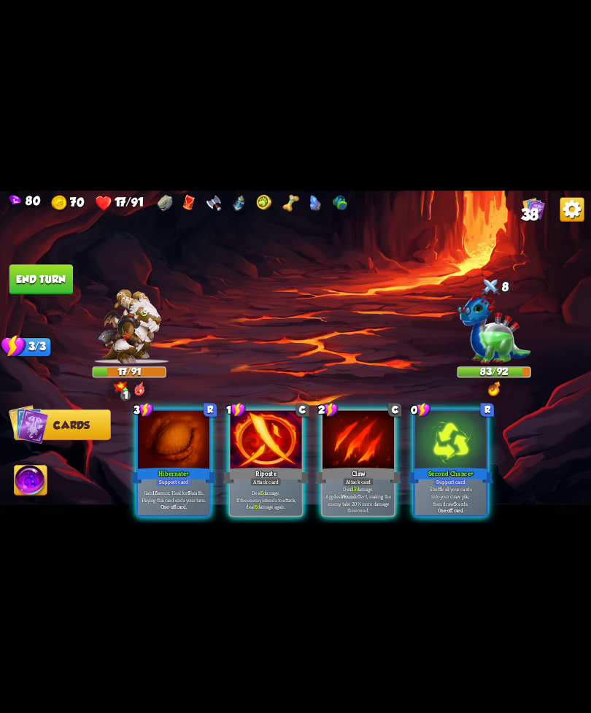
click at [161, 503] on b "One-off card." at bounding box center [174, 506] width 26 height 7
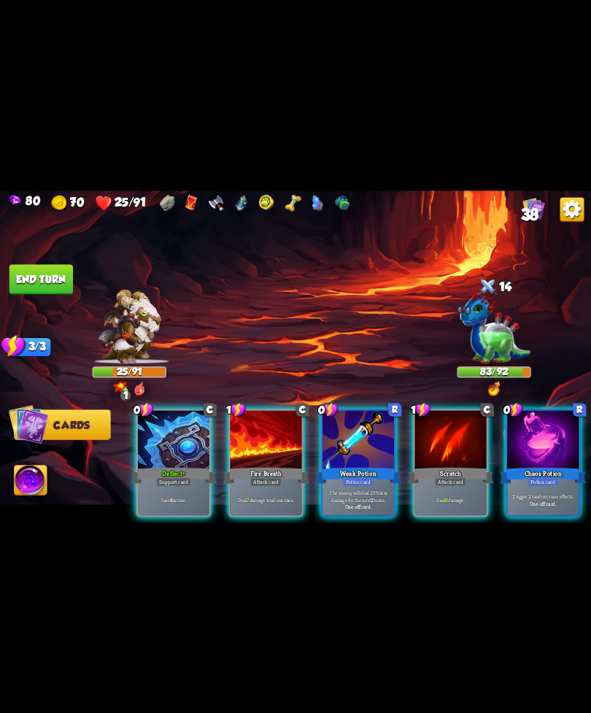
click at [349, 477] on div "Potion card" at bounding box center [358, 481] width 31 height 9
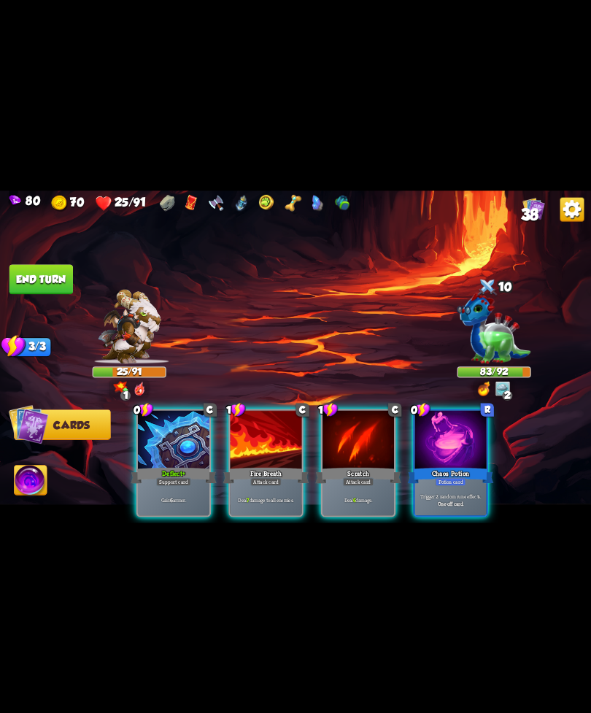
click at [453, 484] on div "Trigger 2 random rune effects. One-off card." at bounding box center [451, 499] width 72 height 31
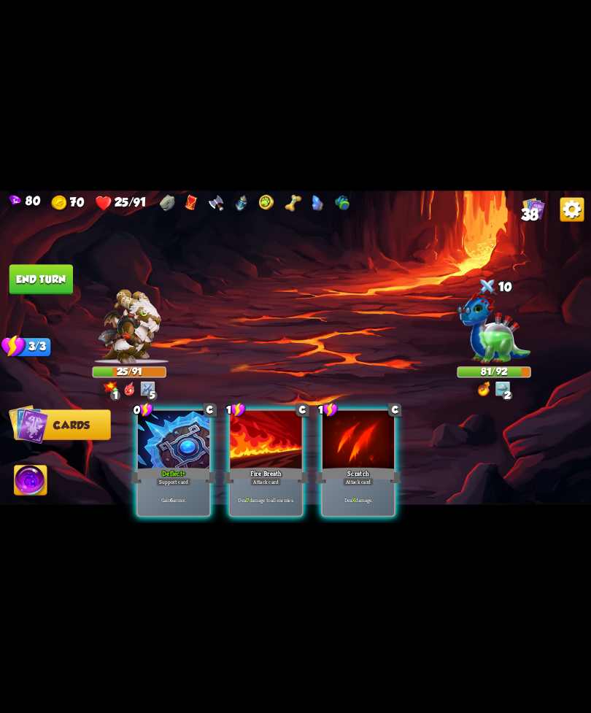
click at [182, 484] on div "Gain 6 armor." at bounding box center [174, 499] width 72 height 31
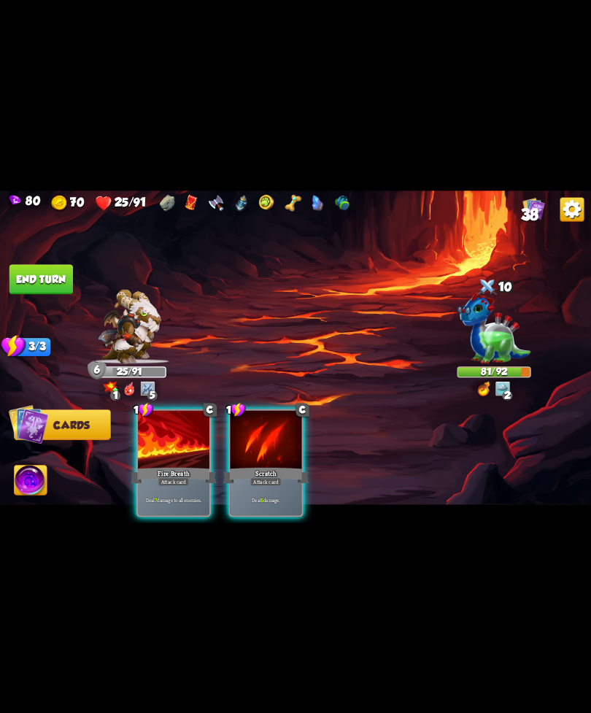
click at [190, 496] on p "Deal 7 damage to all enemies." at bounding box center [173, 499] width 68 height 7
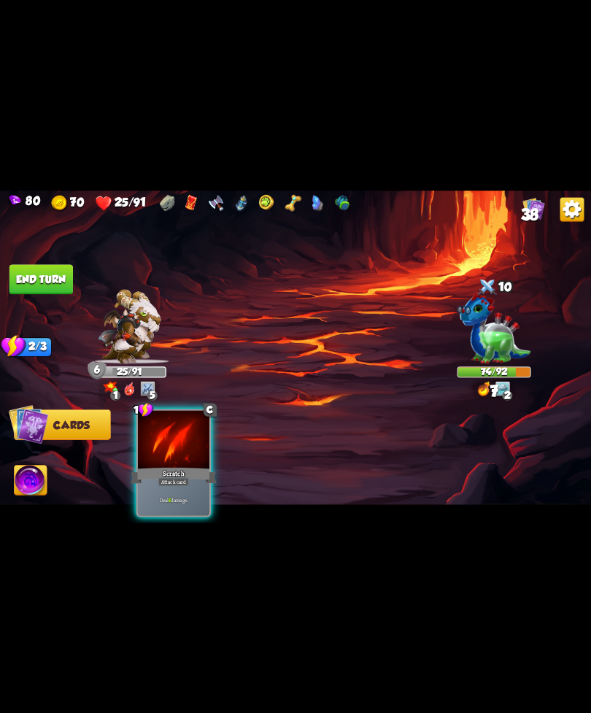
click at [179, 496] on div "Deal 6 damage." at bounding box center [174, 499] width 72 height 31
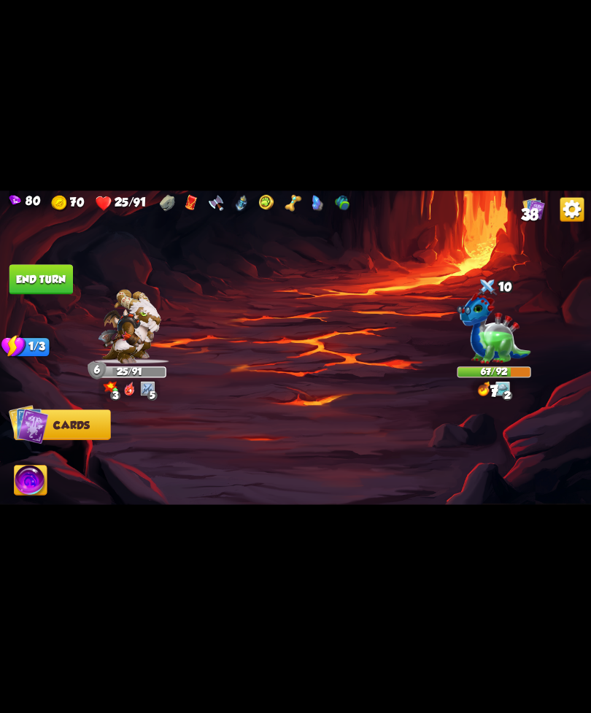
click at [40, 261] on img at bounding box center [295, 357] width 591 height 333
click at [28, 296] on img at bounding box center [295, 357] width 591 height 333
click at [43, 272] on button "End turn" at bounding box center [41, 279] width 64 height 30
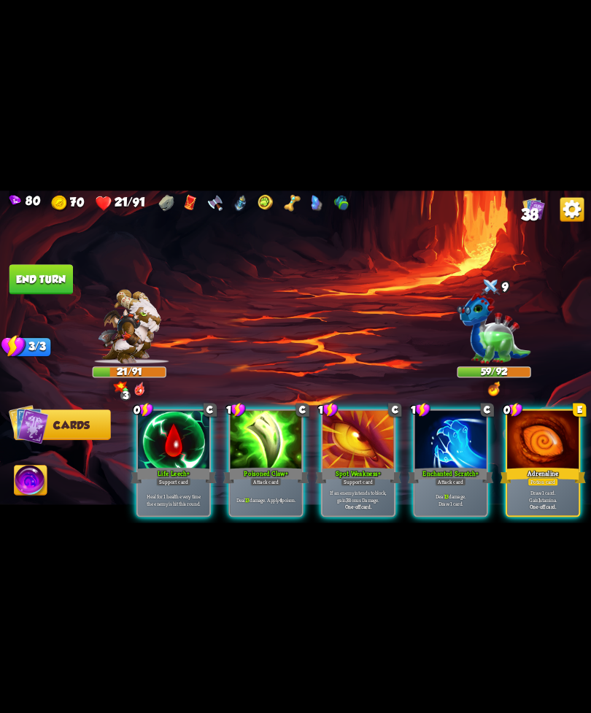
click at [177, 477] on div "Support card" at bounding box center [173, 481] width 35 height 9
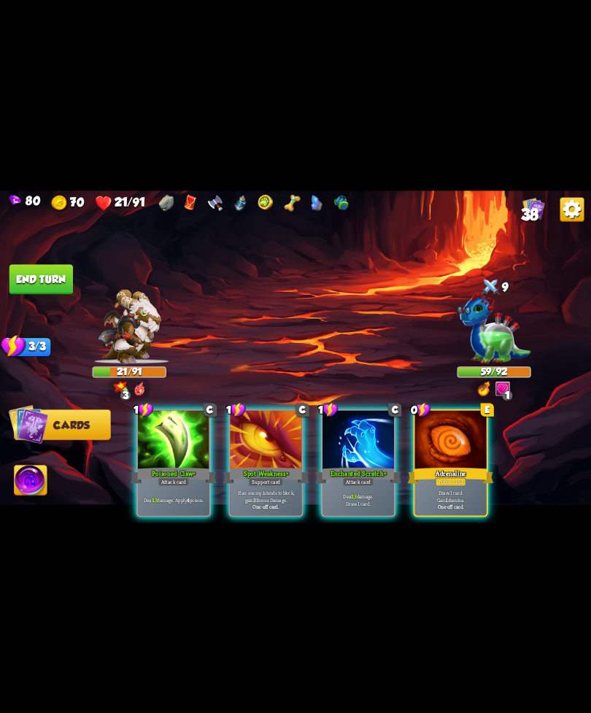
click at [171, 494] on div "Deal 13 damage. Apply 4 poison." at bounding box center [174, 499] width 72 height 31
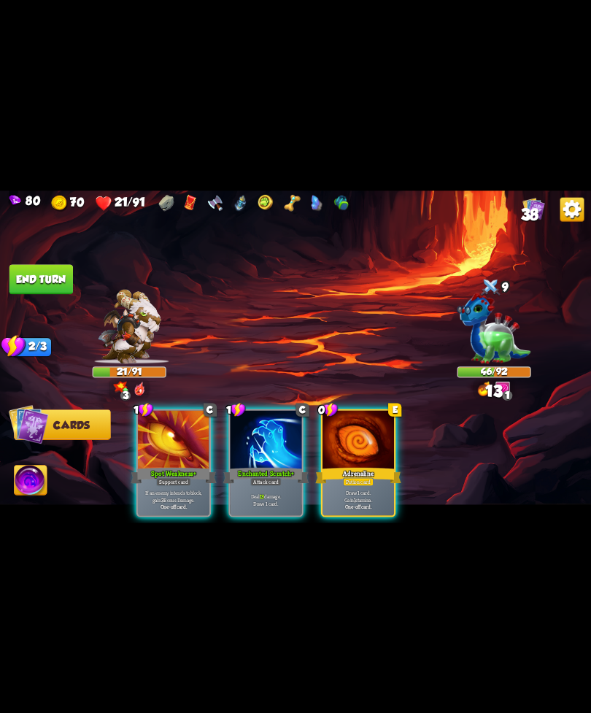
click at [256, 484] on div "Deal 13 damage. Draw 1 card." at bounding box center [267, 499] width 72 height 31
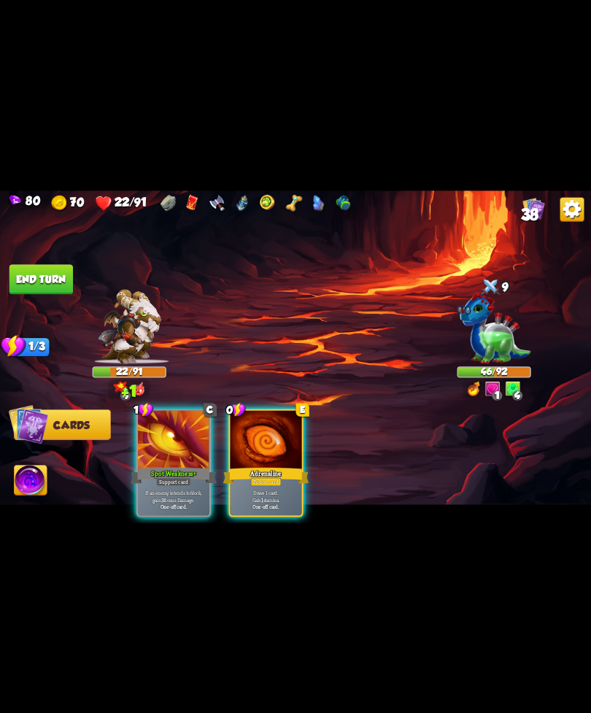
click at [274, 466] on div "Adrenaline" at bounding box center [266, 475] width 86 height 19
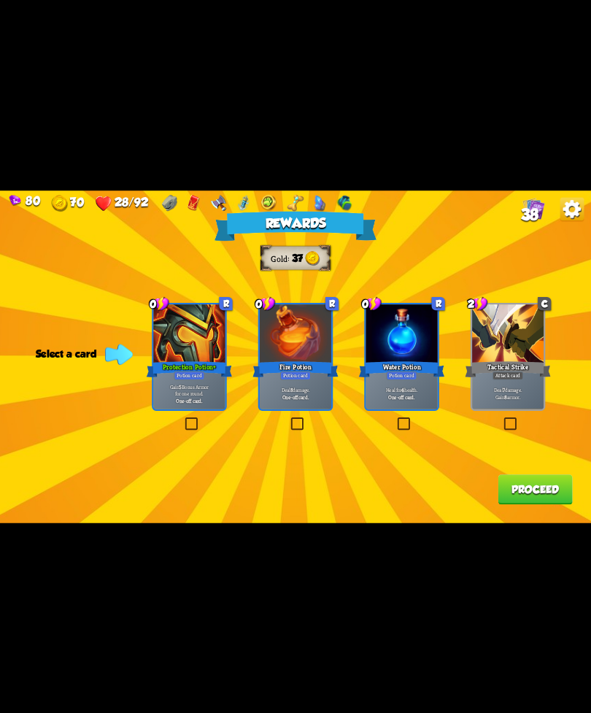
click at [397, 389] on p "Heal for 4 health." at bounding box center [402, 389] width 68 height 7
click at [510, 503] on button "Proceed" at bounding box center [535, 490] width 74 height 30
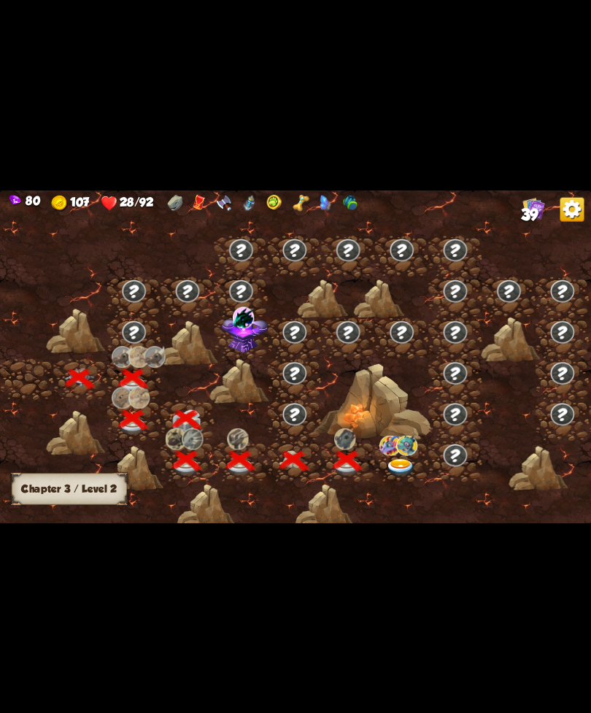
click at [396, 453] on img at bounding box center [390, 445] width 21 height 20
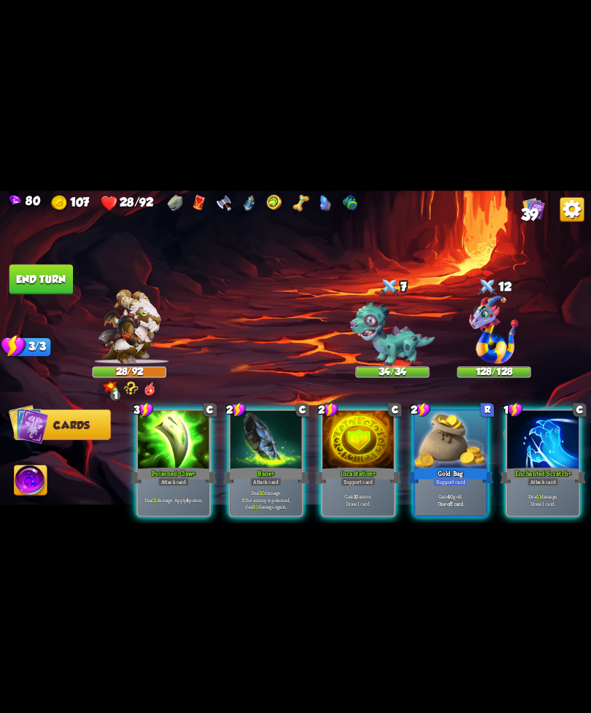
click at [548, 450] on div at bounding box center [543, 440] width 72 height 61
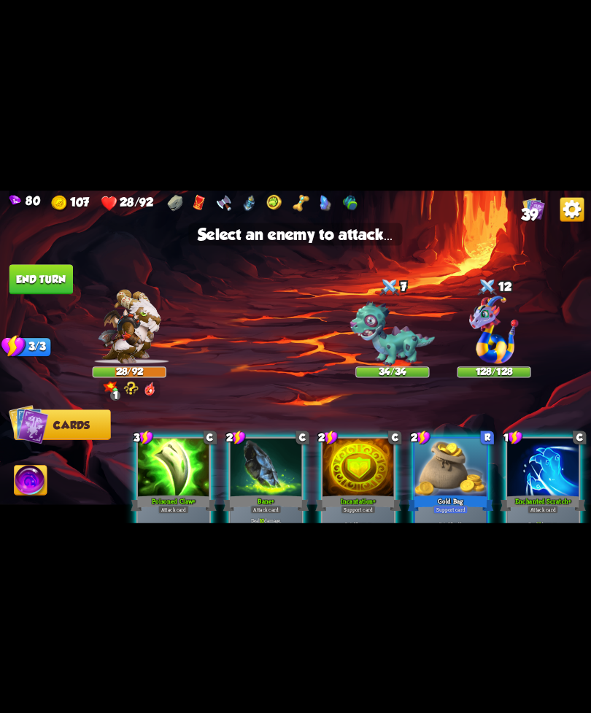
click at [410, 355] on img at bounding box center [392, 334] width 85 height 66
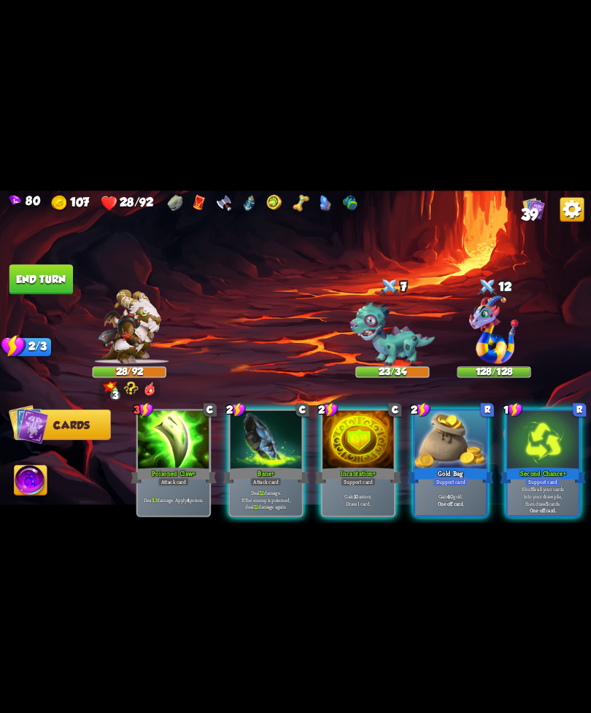
click at [545, 438] on div at bounding box center [543, 440] width 72 height 61
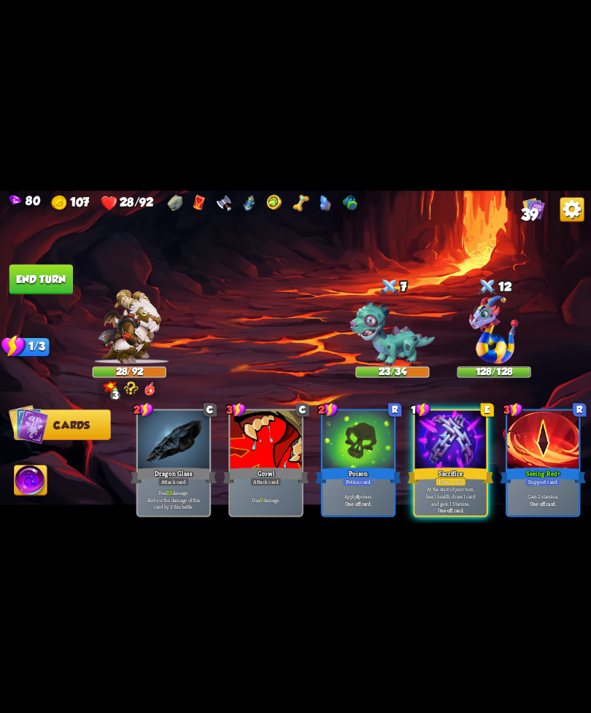
click at [458, 466] on div "Sacrifice" at bounding box center [451, 475] width 86 height 19
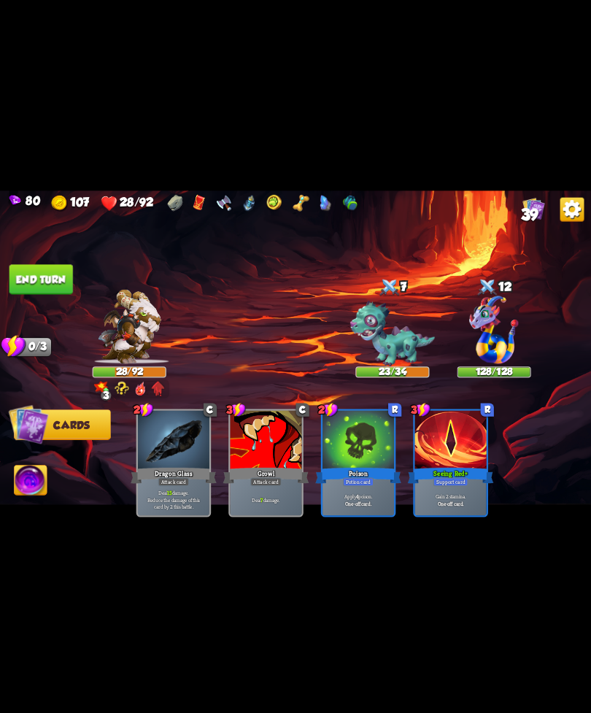
click at [22, 279] on button "End turn" at bounding box center [41, 279] width 64 height 30
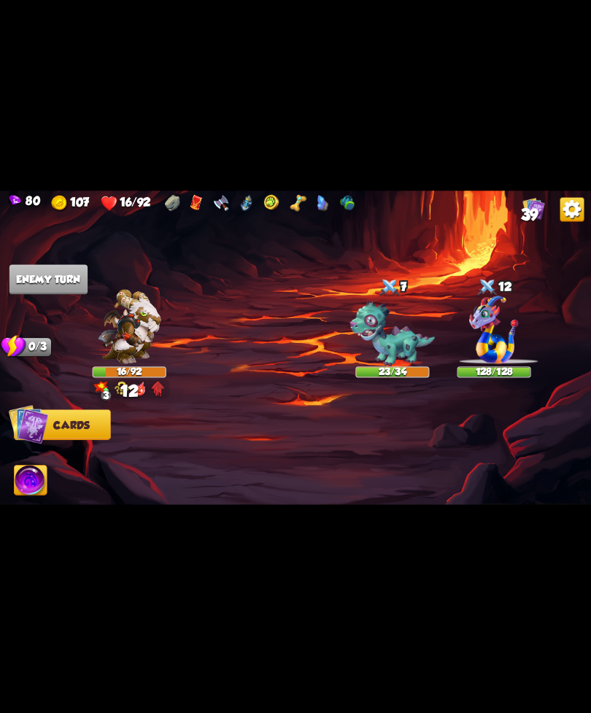
click at [153, 383] on img at bounding box center [158, 388] width 13 height 15
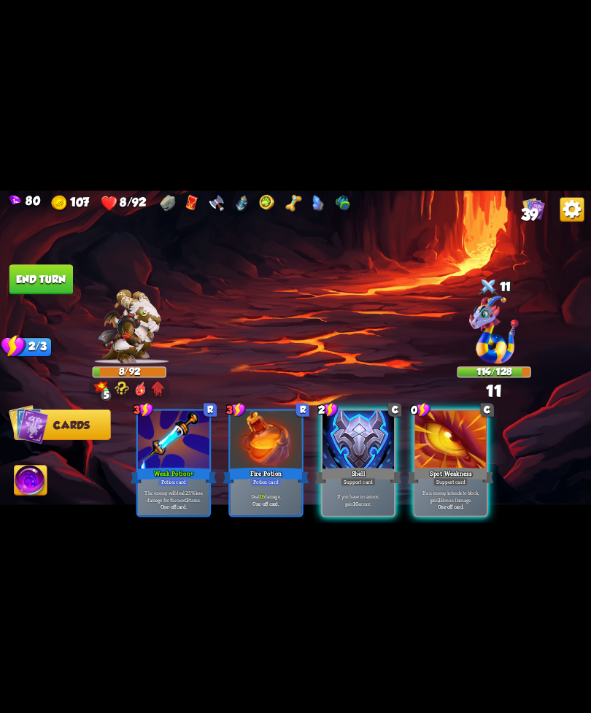
click at [358, 447] on div at bounding box center [359, 440] width 72 height 61
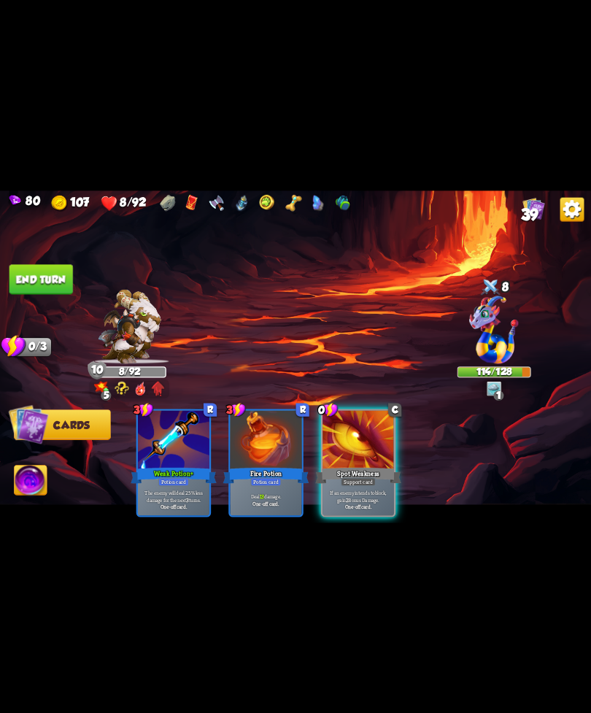
click at [356, 477] on div "Support card" at bounding box center [358, 481] width 35 height 9
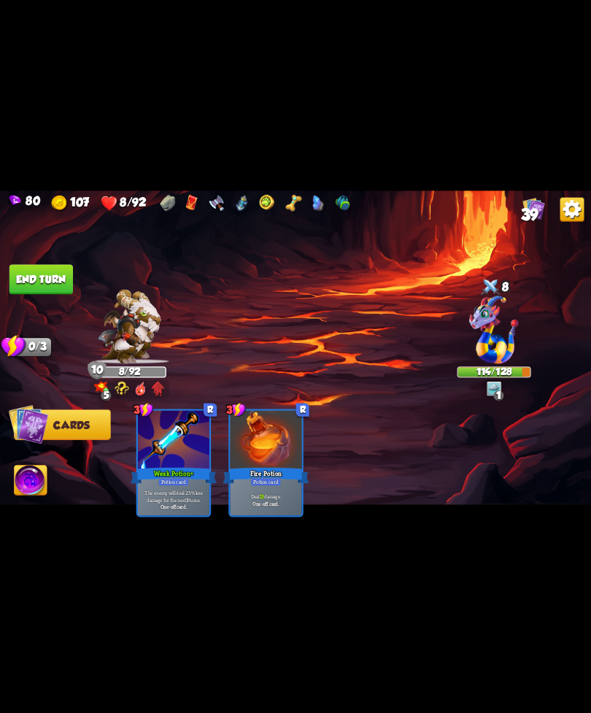
click at [55, 283] on button "End turn" at bounding box center [41, 279] width 64 height 30
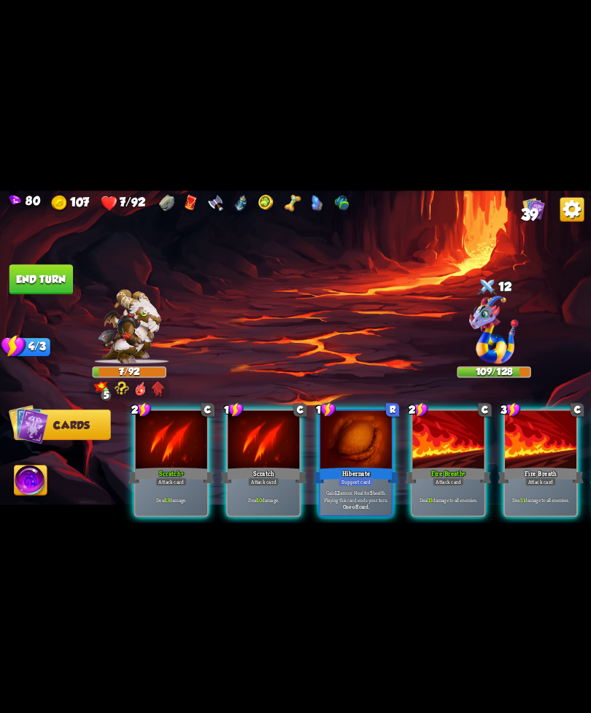
scroll to position [0, 5]
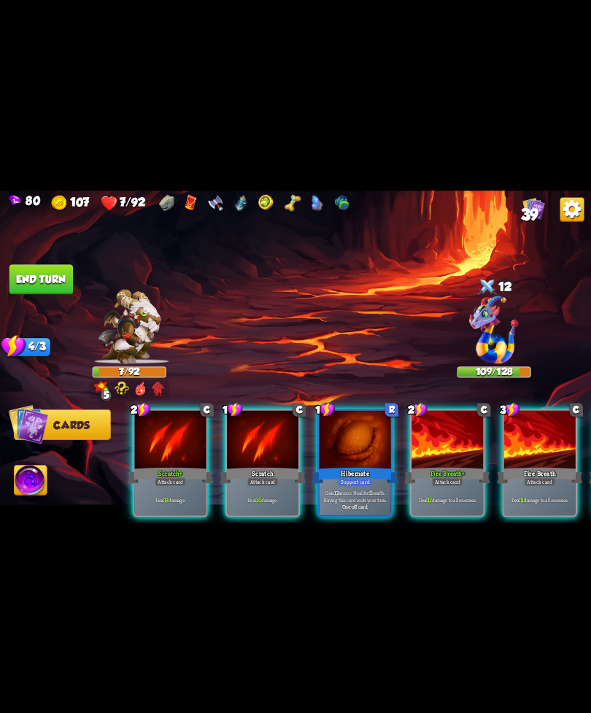
click at [448, 466] on div "Fire Breath+" at bounding box center [447, 475] width 86 height 19
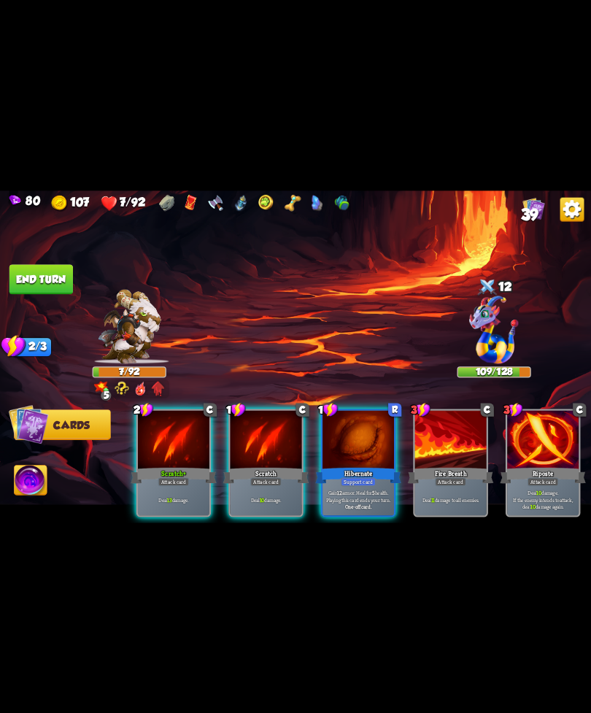
scroll to position [0, 0]
click at [250, 484] on div "Deal 11 damage." at bounding box center [267, 499] width 72 height 31
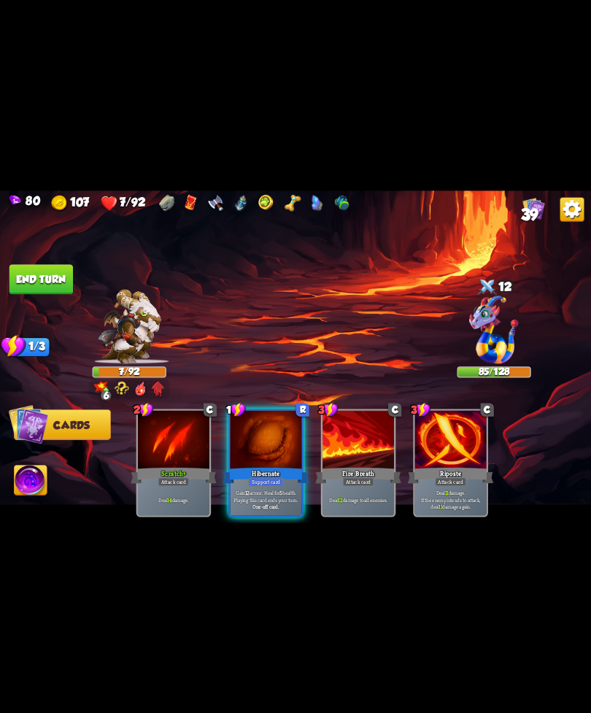
click at [275, 489] on p "Gain 12 armor. Heal for 5 health. Playing this card ends your turn." at bounding box center [266, 496] width 68 height 14
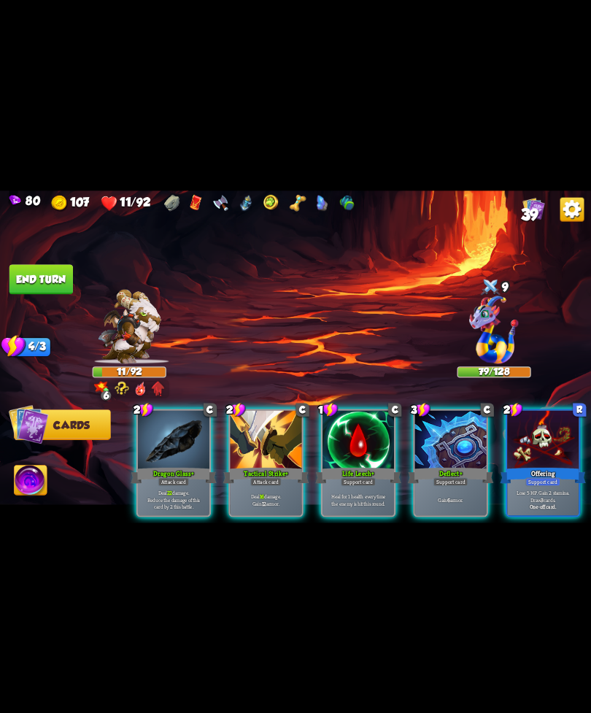
click at [264, 493] on b "16" at bounding box center [262, 496] width 4 height 7
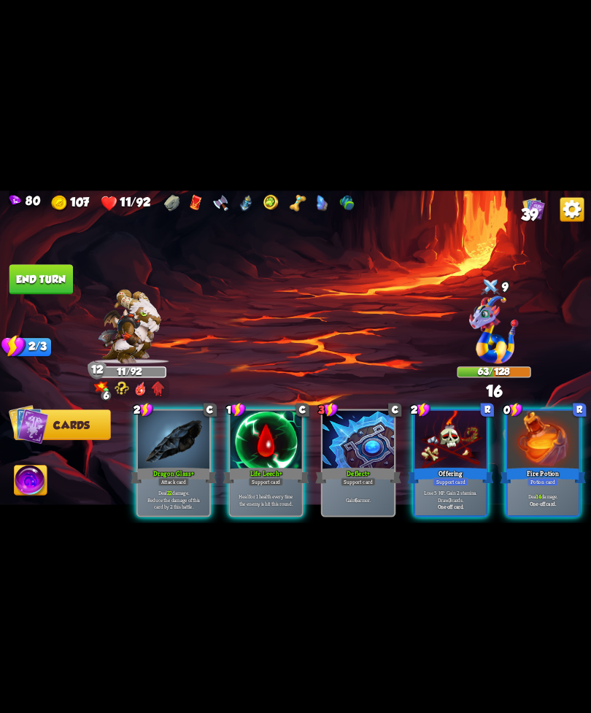
click at [538, 477] on div "Potion card" at bounding box center [543, 481] width 31 height 9
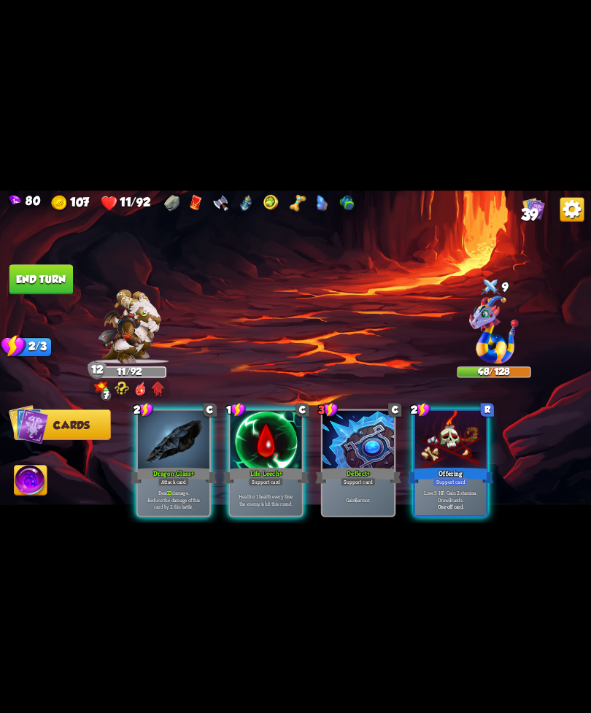
click at [454, 466] on div "Offering" at bounding box center [451, 475] width 86 height 19
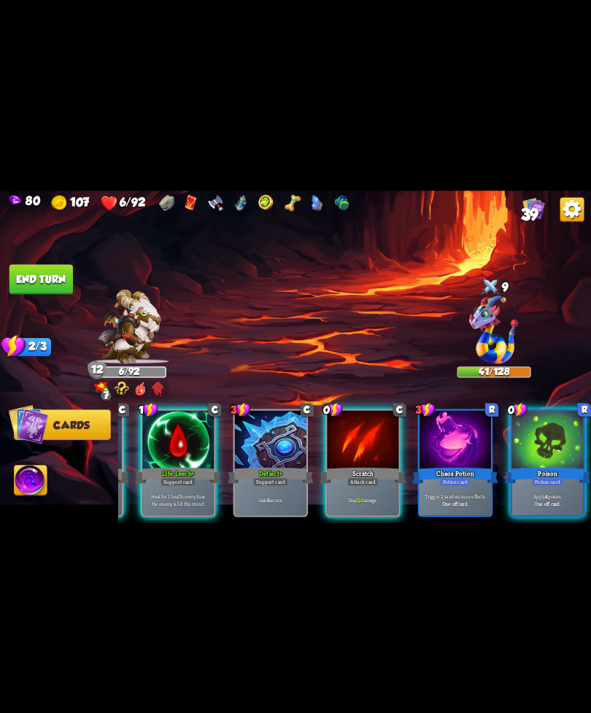
scroll to position [0, 139]
click at [532, 477] on div "Potion card" at bounding box center [547, 481] width 31 height 9
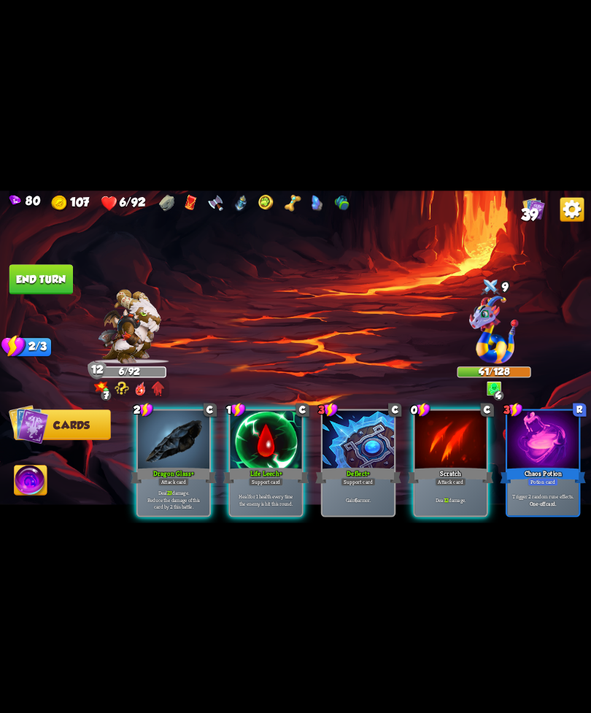
click at [448, 496] on b "12" at bounding box center [447, 499] width 4 height 7
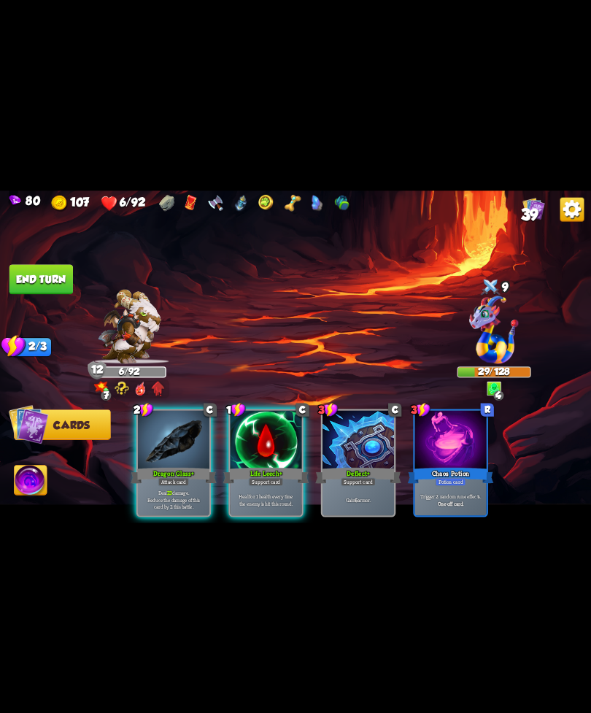
click at [185, 499] on p "Deal 23 damage. Reduce the damage of this card by 2 this battle." at bounding box center [173, 499] width 68 height 21
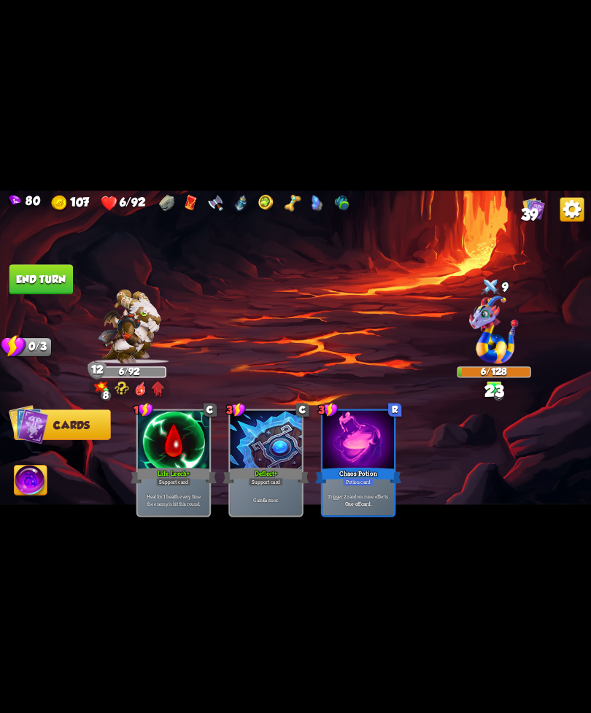
click at [44, 459] on img at bounding box center [295, 357] width 591 height 333
click at [37, 474] on img at bounding box center [31, 482] width 33 height 34
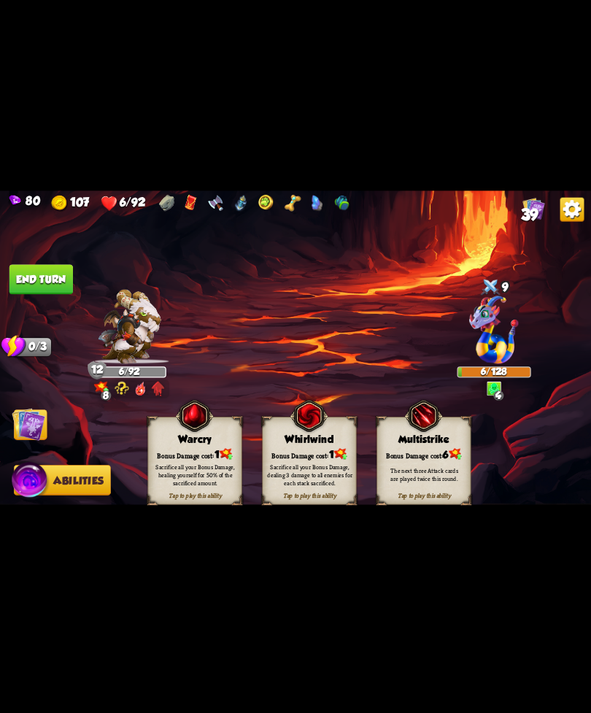
click at [196, 480] on div "Sacrifice all your Bonus Damage, healing yourself for 50% of the sacrificed amo…" at bounding box center [195, 474] width 85 height 23
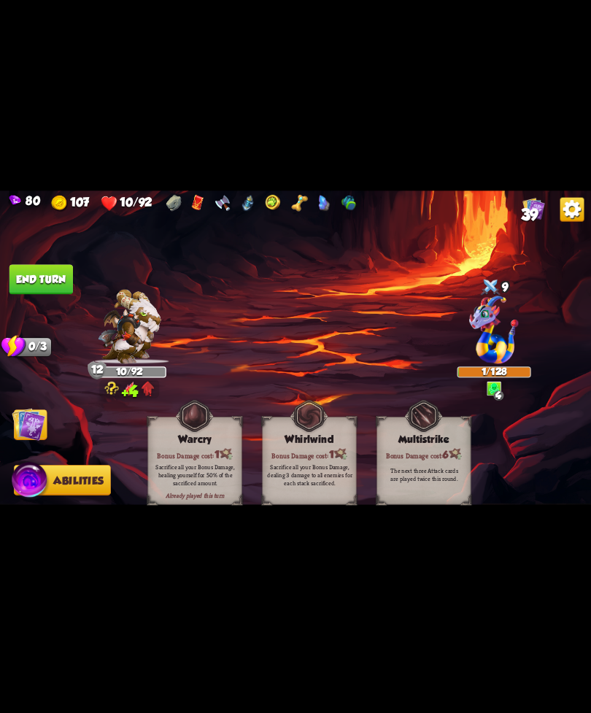
click at [69, 256] on img at bounding box center [295, 357] width 591 height 333
click at [41, 293] on button "End turn" at bounding box center [41, 279] width 64 height 30
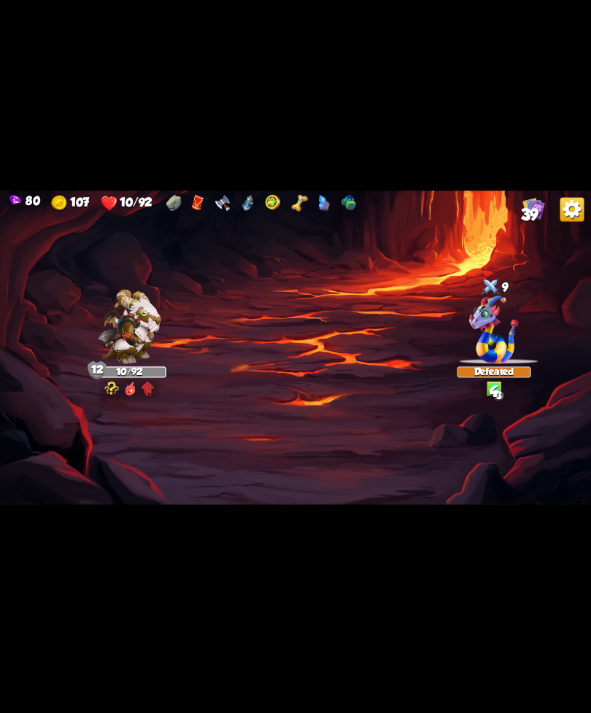
click at [7, 448] on img at bounding box center [295, 357] width 591 height 333
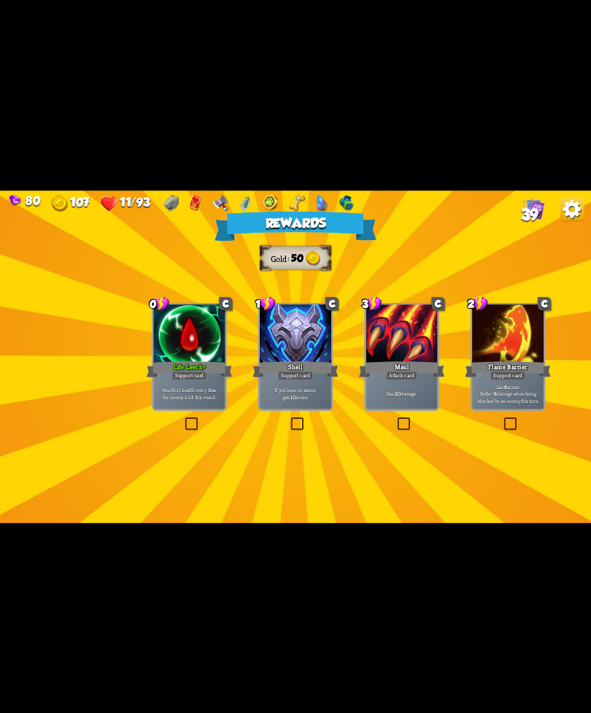
click at [187, 340] on div at bounding box center [189, 334] width 72 height 61
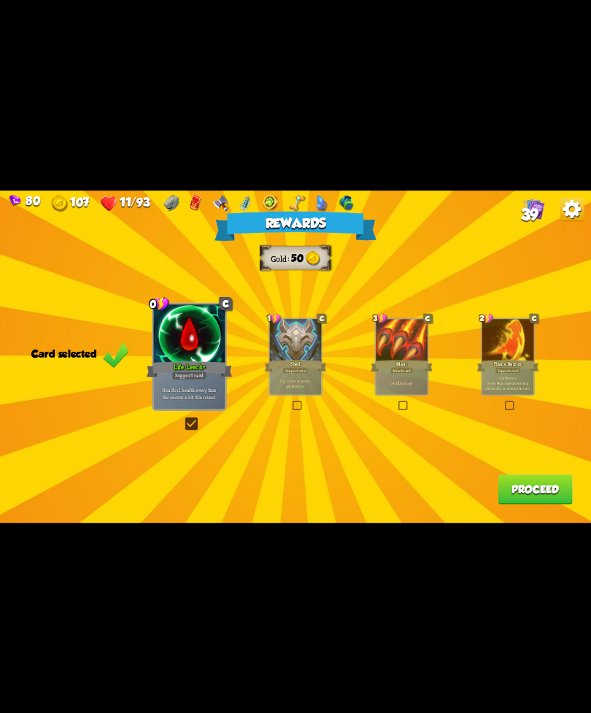
click at [534, 478] on button "Proceed" at bounding box center [535, 490] width 74 height 30
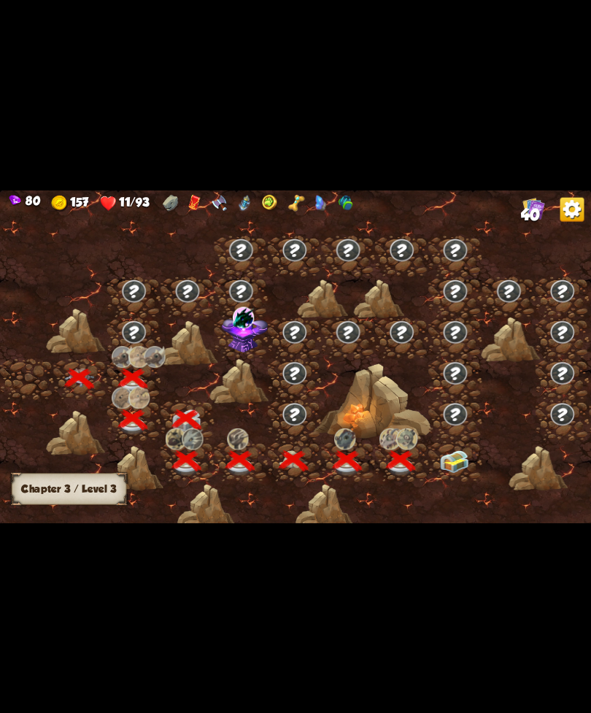
click at [444, 456] on img at bounding box center [454, 461] width 30 height 23
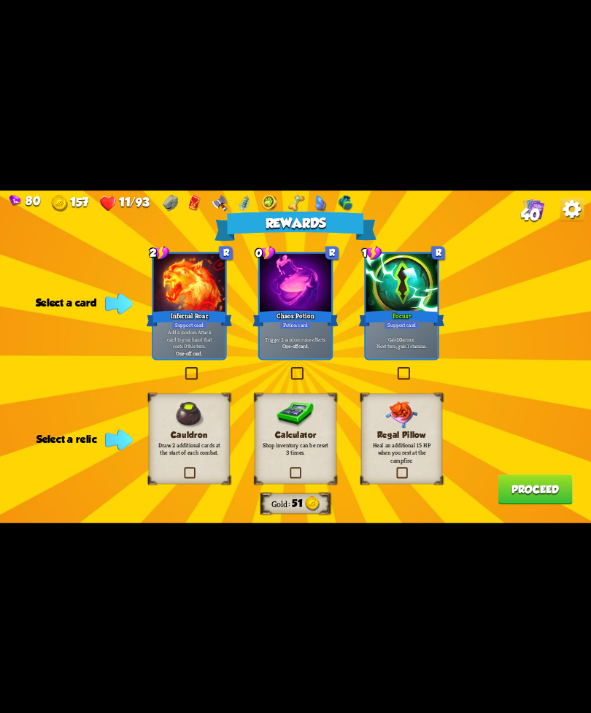
click at [402, 299] on div at bounding box center [402, 283] width 72 height 61
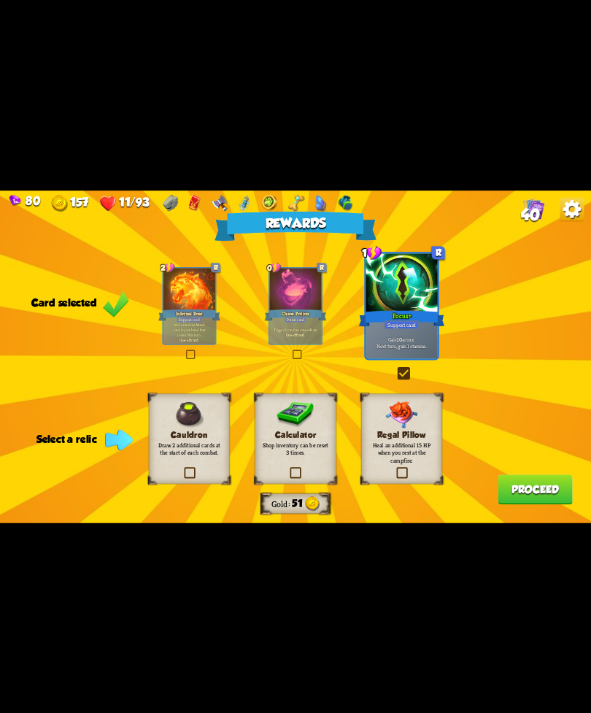
click at [389, 439] on div "Regal Pillow Heal an additional 15 HP when you rest at the campfire." at bounding box center [401, 439] width 81 height 91
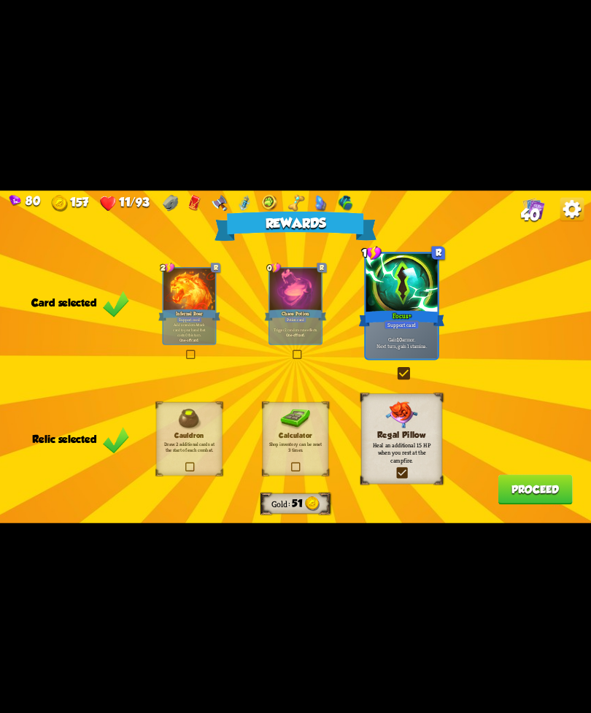
click at [540, 489] on button "Proceed" at bounding box center [535, 490] width 74 height 30
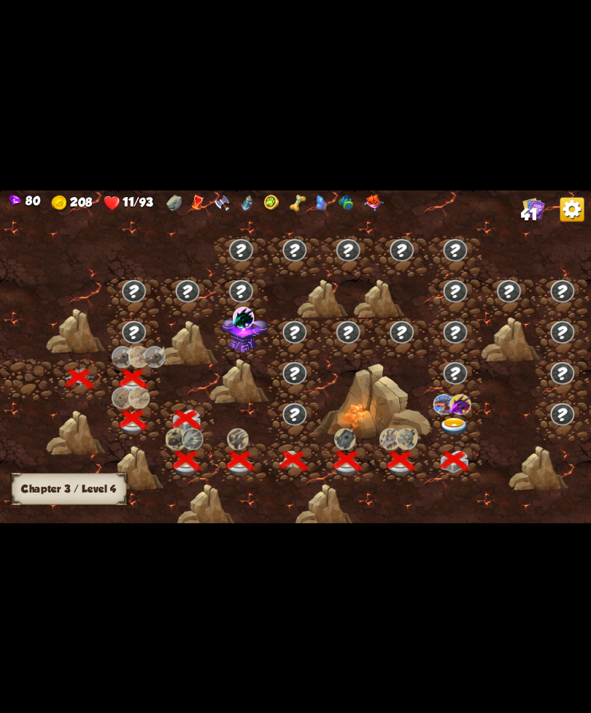
click at [450, 399] on img at bounding box center [444, 404] width 21 height 20
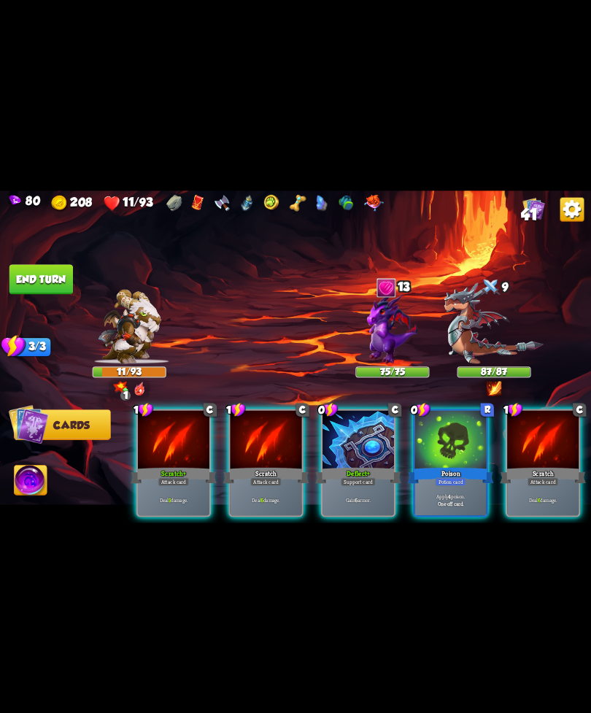
click at [358, 484] on div "Gain 6 armor." at bounding box center [359, 499] width 72 height 31
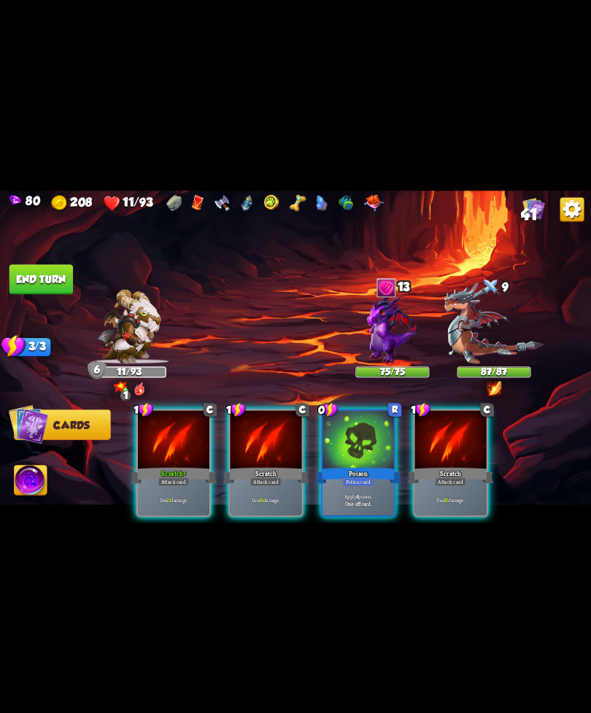
click at [364, 484] on div "Apply 4 poison. One-off card." at bounding box center [359, 499] width 72 height 31
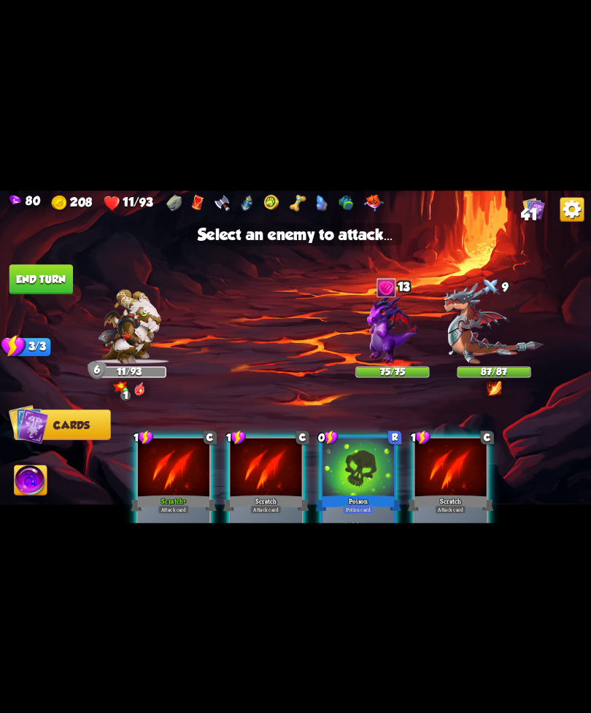
click at [381, 323] on img at bounding box center [392, 328] width 50 height 71
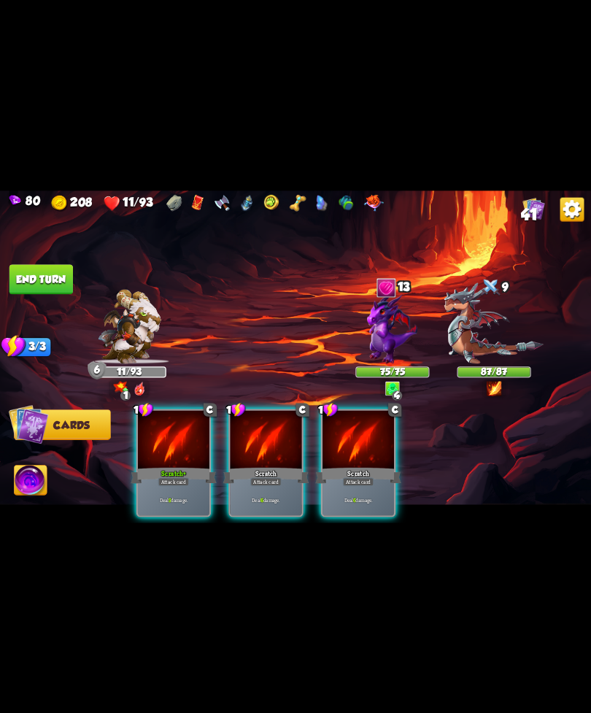
click at [179, 477] on div "Attack card" at bounding box center [173, 481] width 31 height 9
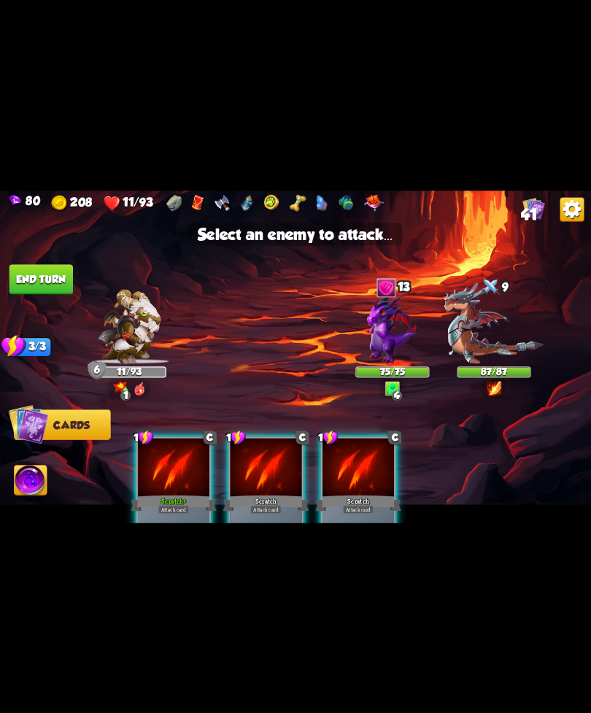
click at [396, 334] on img at bounding box center [392, 328] width 50 height 71
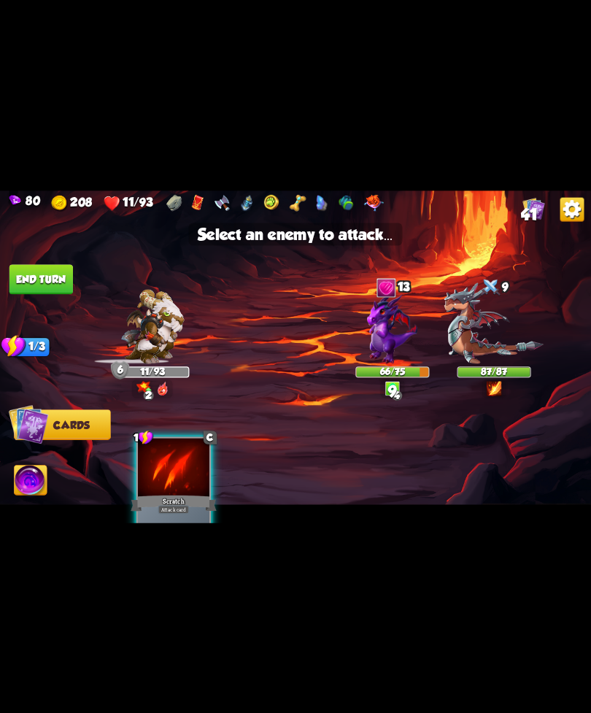
click at [377, 349] on img at bounding box center [392, 328] width 50 height 71
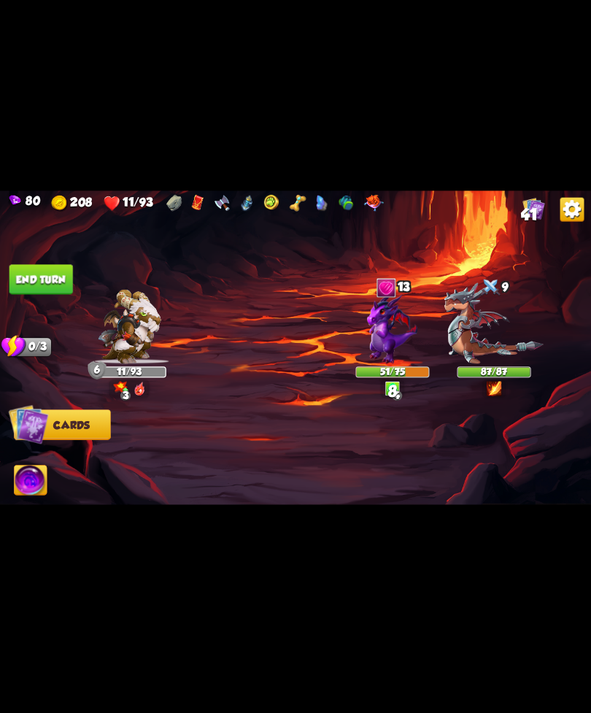
click at [42, 264] on img at bounding box center [295, 357] width 591 height 333
click at [55, 287] on button "End turn" at bounding box center [41, 279] width 64 height 30
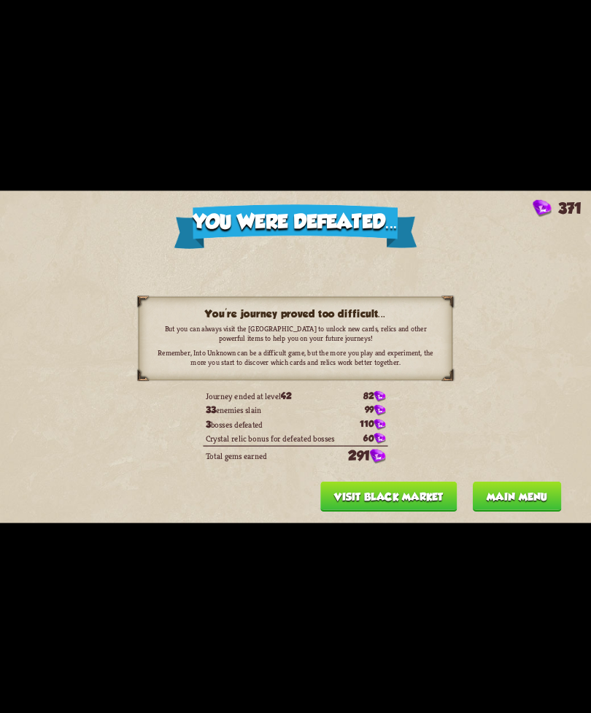
click at [521, 496] on button "Main menu" at bounding box center [517, 496] width 89 height 30
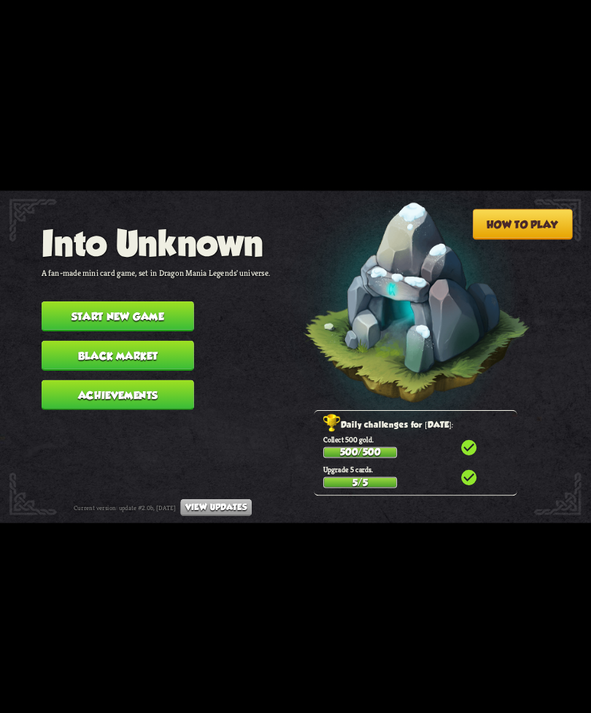
click at [158, 349] on button "Black Market" at bounding box center [118, 355] width 153 height 30
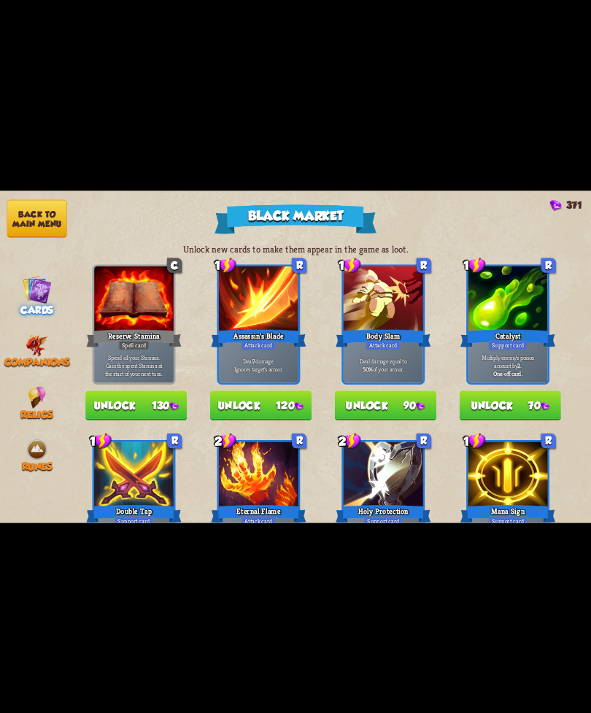
click at [42, 345] on img at bounding box center [37, 345] width 23 height 22
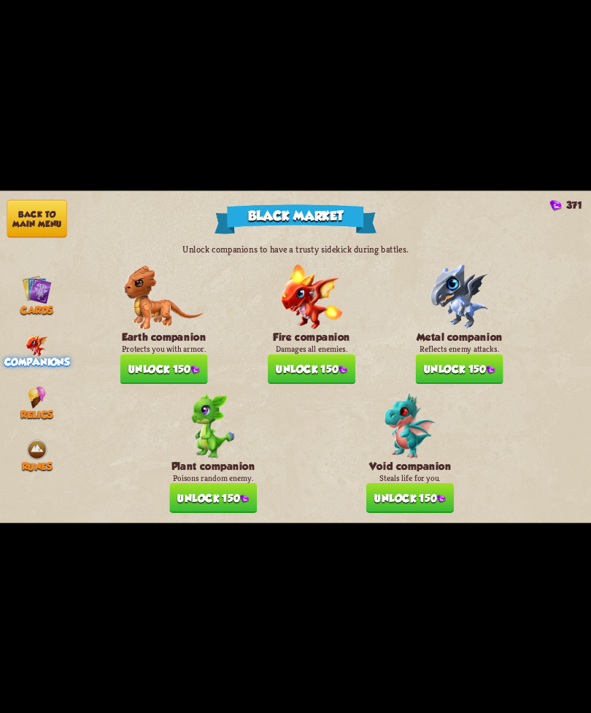
click at [442, 494] on img at bounding box center [441, 498] width 9 height 8
click at [28, 401] on img at bounding box center [37, 397] width 18 height 22
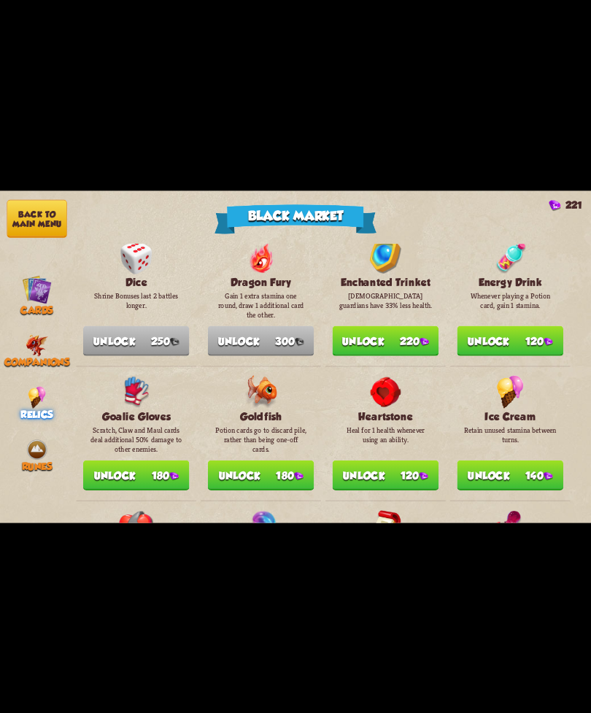
scroll to position [485, 0]
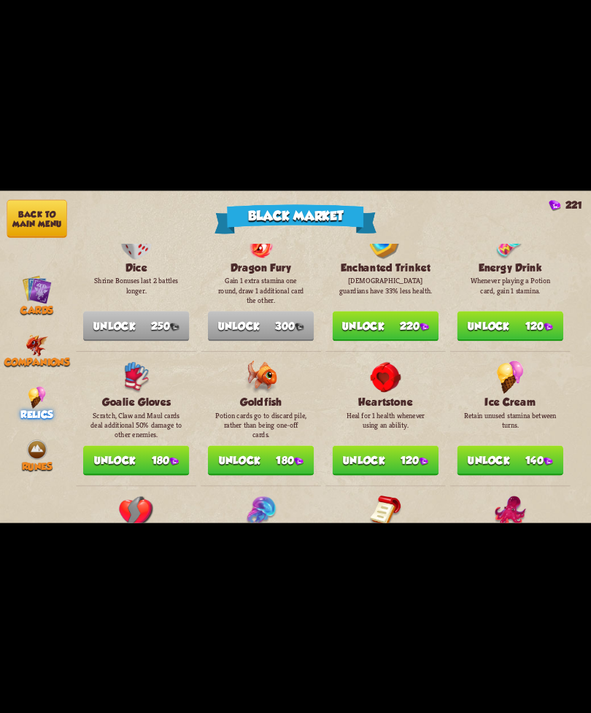
click at [528, 455] on button "Unlock 140" at bounding box center [510, 460] width 107 height 30
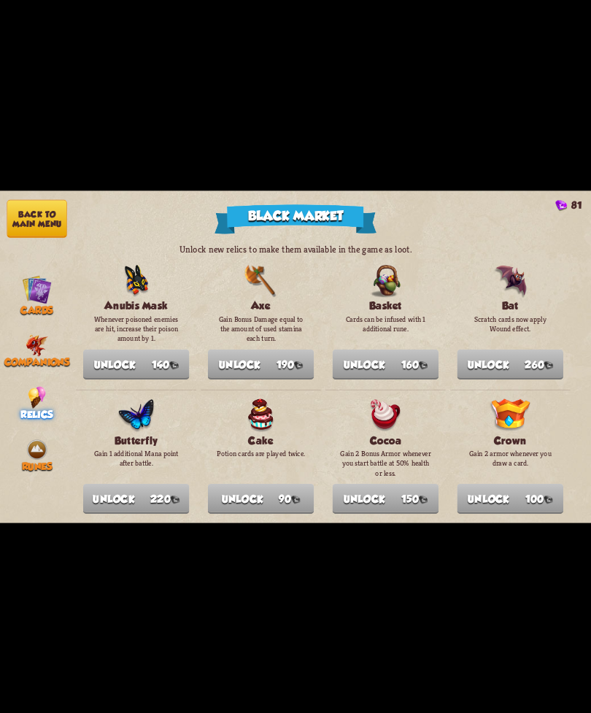
scroll to position [0, 0]
click at [0, 386] on div "Relics" at bounding box center [37, 403] width 74 height 34
click at [44, 449] on img at bounding box center [37, 450] width 22 height 22
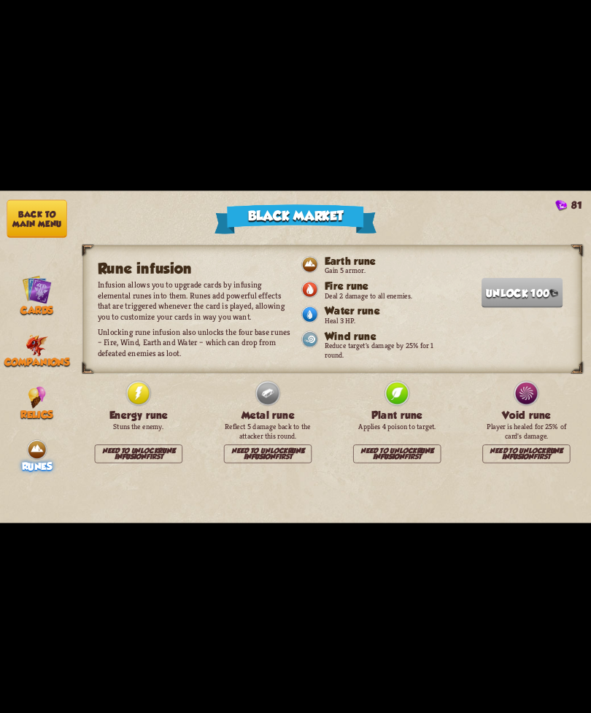
click at [42, 349] on img at bounding box center [37, 345] width 23 height 22
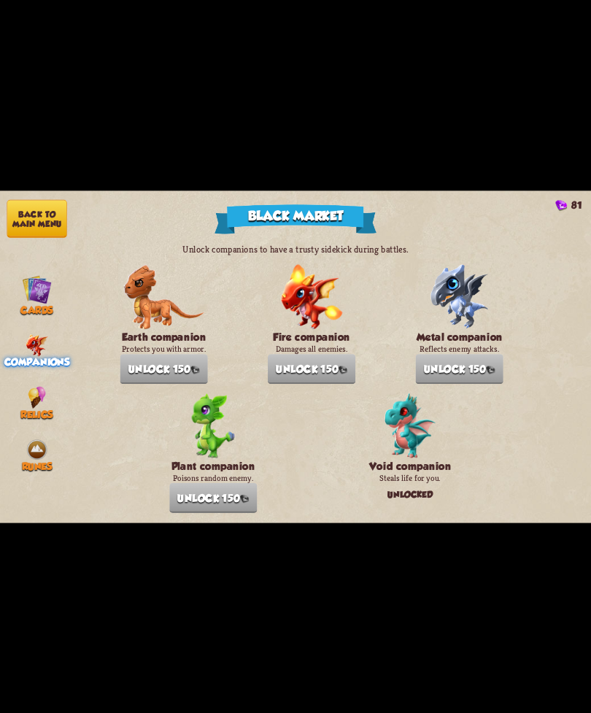
click at [30, 401] on img at bounding box center [37, 397] width 18 height 22
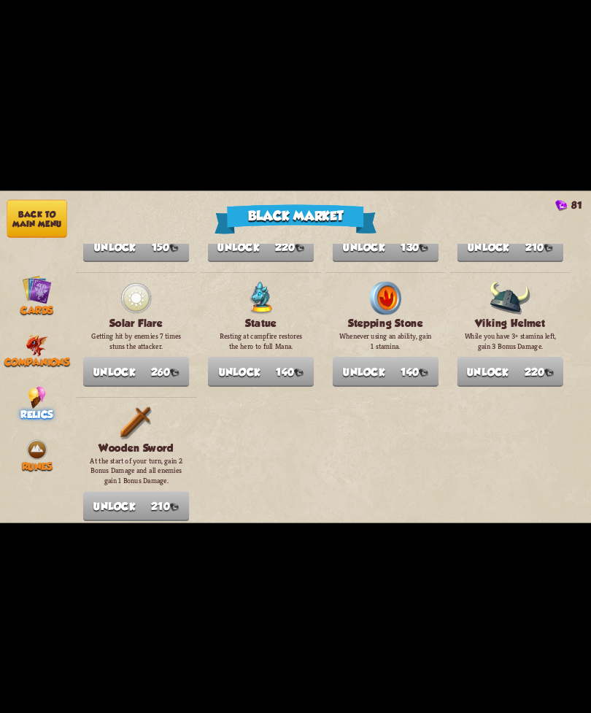
scroll to position [1690, 0]
click at [35, 285] on img at bounding box center [37, 290] width 30 height 30
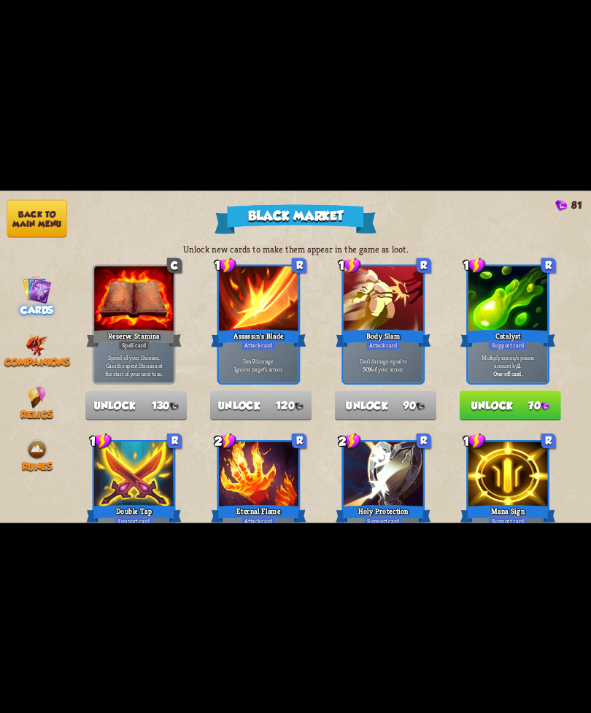
scroll to position [-1, 0]
click at [534, 404] on button "Unlock 70" at bounding box center [510, 406] width 101 height 30
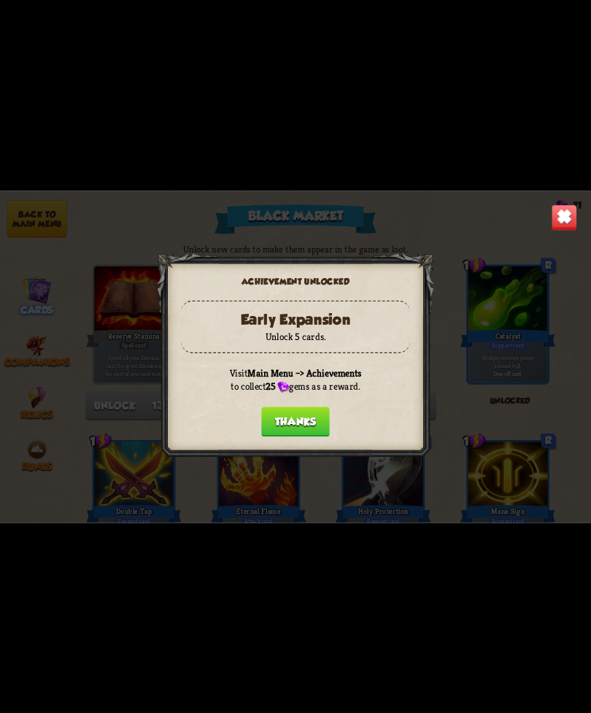
click at [297, 416] on button "Thanks" at bounding box center [295, 422] width 69 height 30
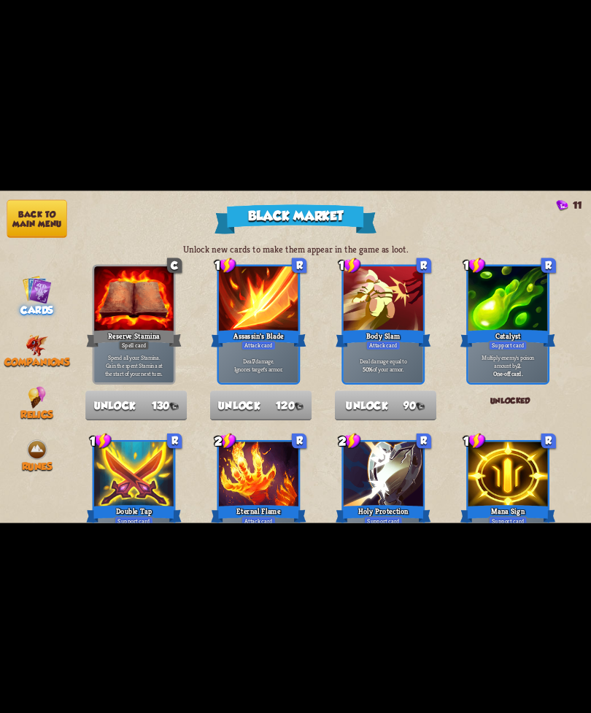
click at [37, 201] on button "Back to main menu" at bounding box center [37, 218] width 60 height 38
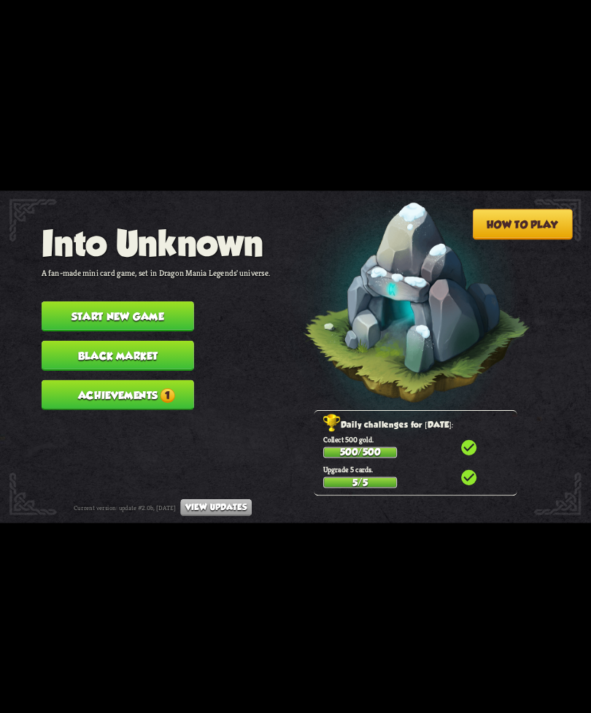
click at [166, 397] on button "Achievements 1" at bounding box center [118, 395] width 153 height 30
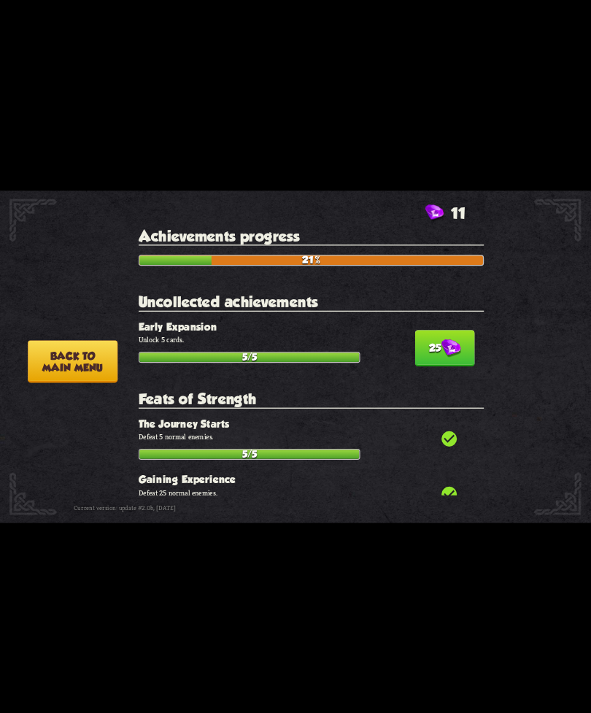
click at [469, 337] on button "25" at bounding box center [445, 348] width 60 height 37
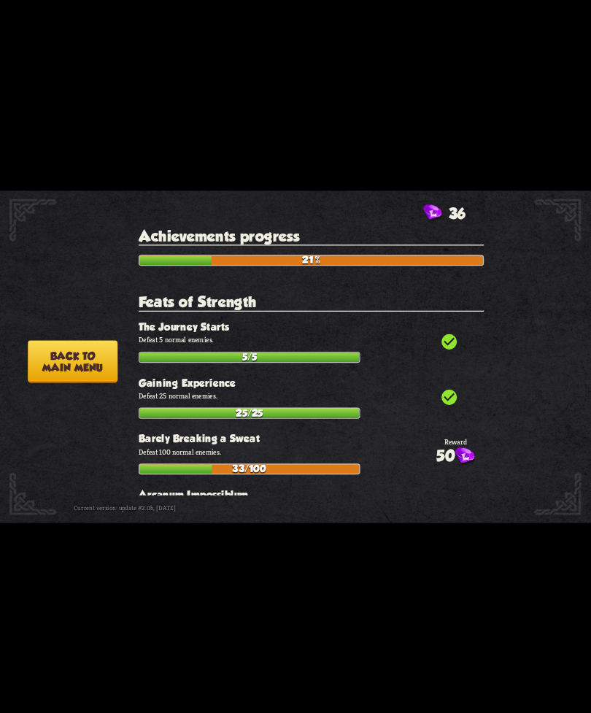
click at [88, 349] on button "Back to main menu" at bounding box center [73, 361] width 90 height 42
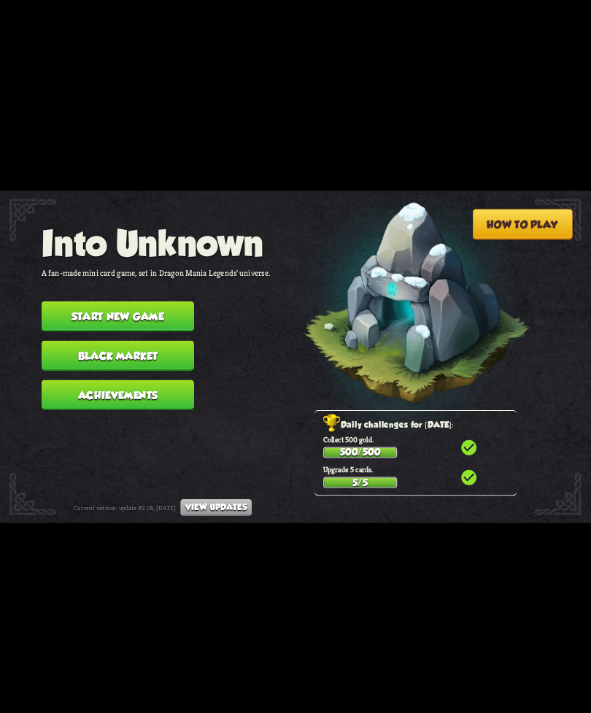
click at [123, 291] on nav "Into Unknown A fan-made mini card game, set in Dragon Mania Legends' universe. …" at bounding box center [156, 321] width 229 height 196
click at [166, 302] on button "Start new game" at bounding box center [118, 317] width 153 height 30
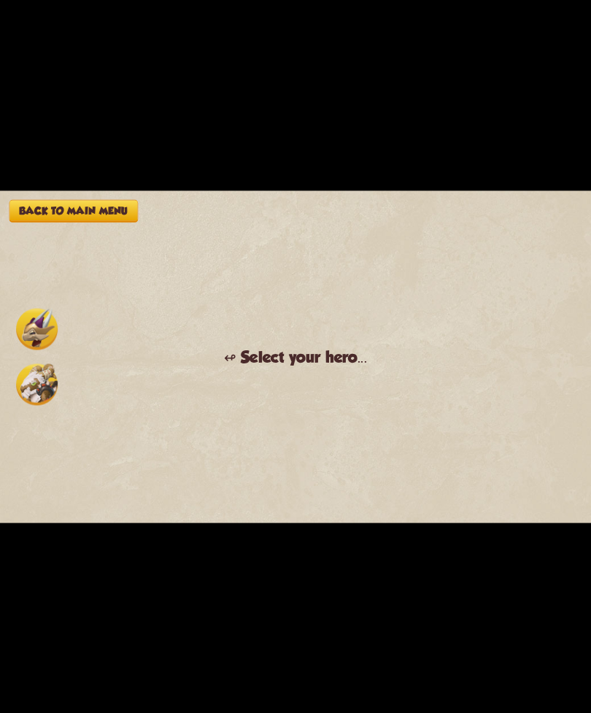
click at [9, 390] on div "Back to main menu ↫ Select your hero... You muster all your courage and set out…" at bounding box center [295, 357] width 591 height 333
click at [42, 396] on img at bounding box center [37, 385] width 42 height 42
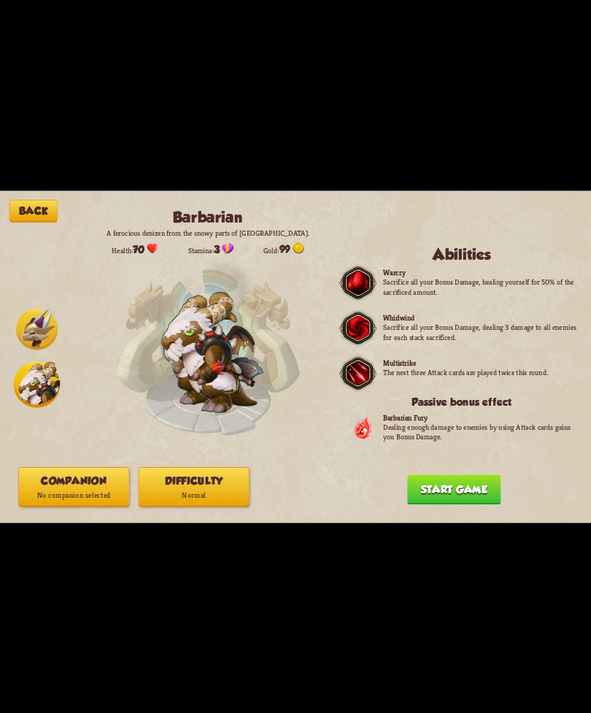
click at [112, 477] on button "Companion No companion selected" at bounding box center [73, 486] width 111 height 39
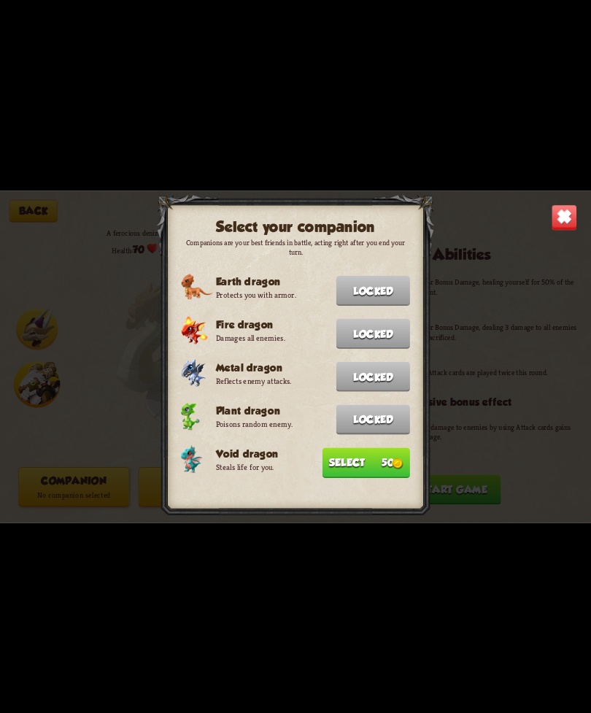
click at [391, 464] on button "Select 50" at bounding box center [367, 463] width 88 height 31
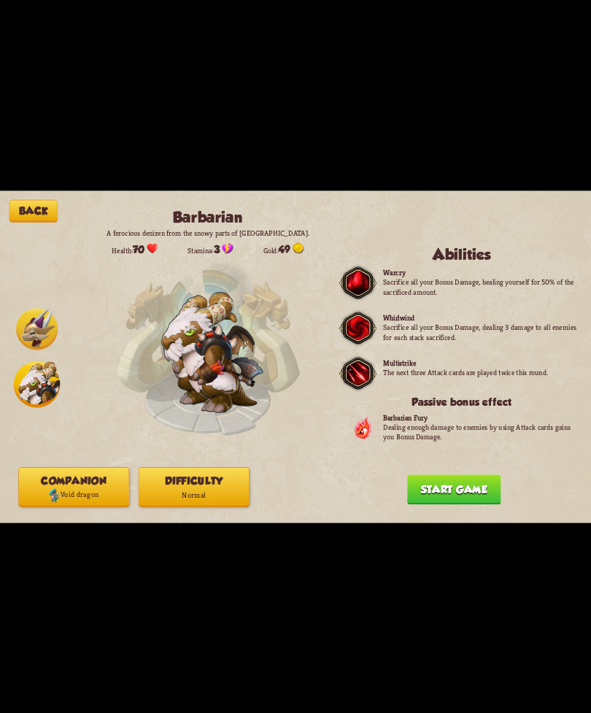
click at [205, 474] on button "Difficulty Normal" at bounding box center [194, 486] width 111 height 39
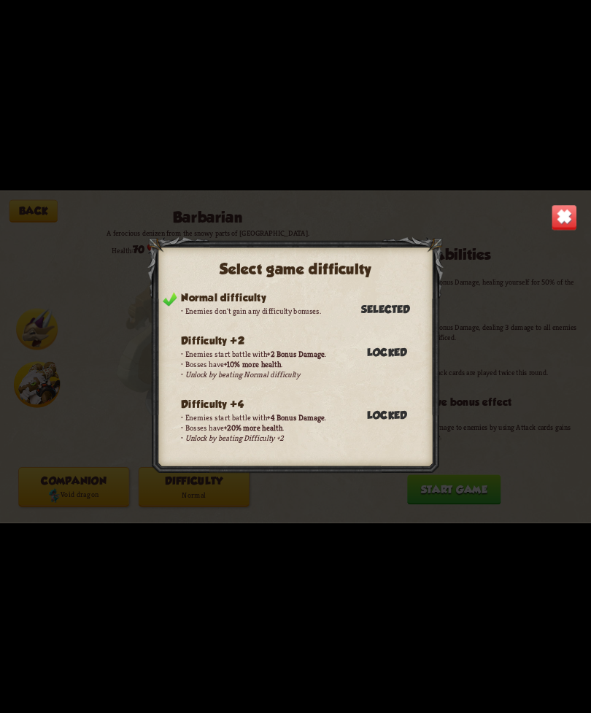
click at [561, 230] on img at bounding box center [565, 217] width 26 height 26
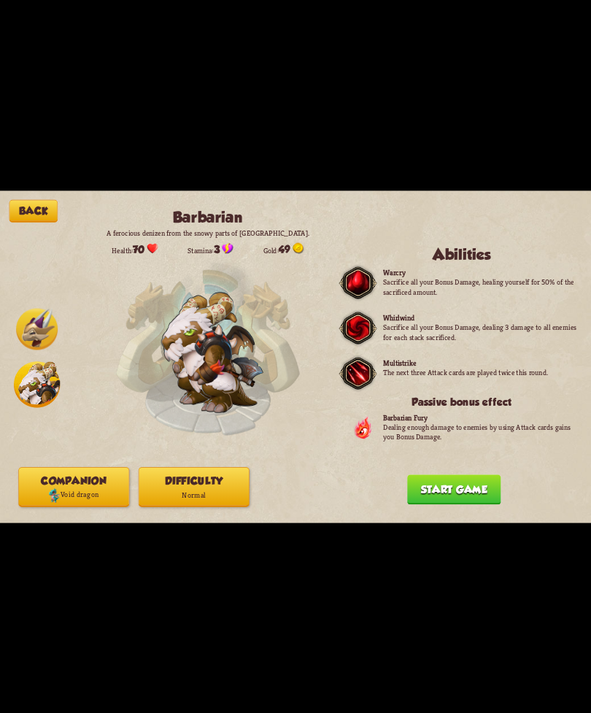
click at [558, 206] on div "Back Barbarian A ferocious denizen from the snowy parts of [GEOGRAPHIC_DATA]. H…" at bounding box center [295, 357] width 591 height 333
click at [458, 480] on button "Start game" at bounding box center [453, 490] width 93 height 30
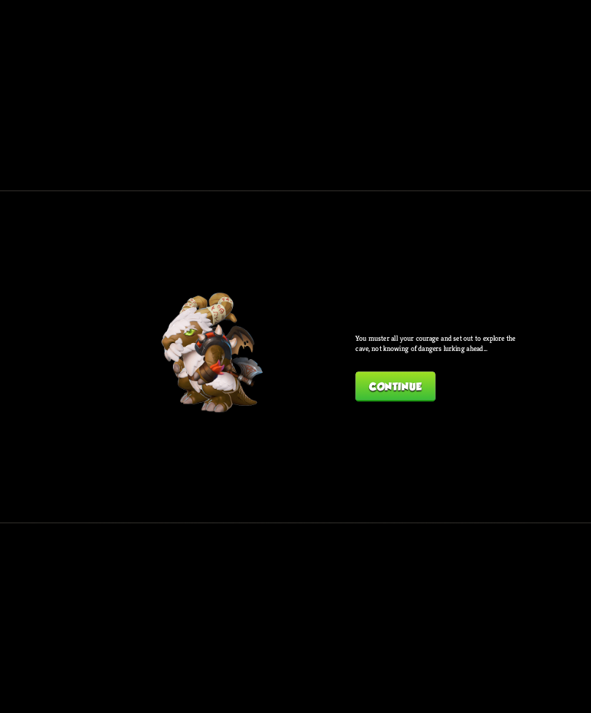
click at [426, 348] on p "You muster all your courage and set out to explore the cave, not knowing of dan…" at bounding box center [439, 344] width 166 height 20
click at [402, 376] on button "Continue" at bounding box center [396, 387] width 80 height 30
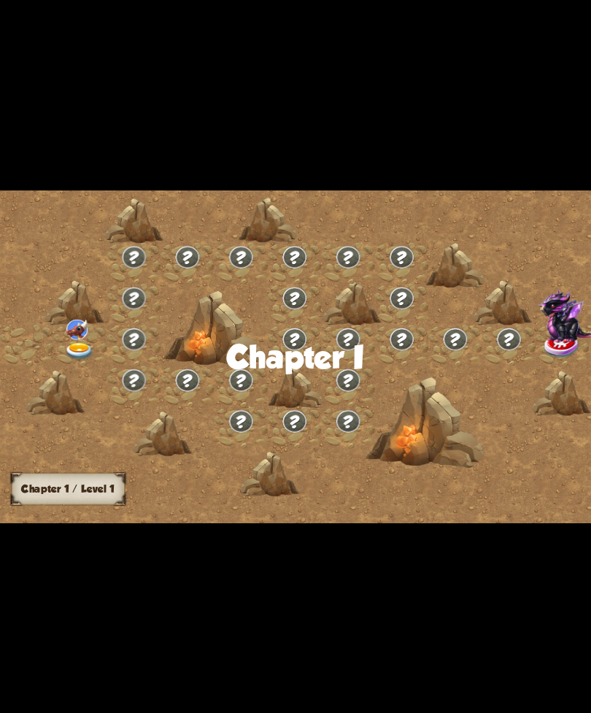
click at [334, 419] on div at bounding box center [366, 362] width 732 height 345
click at [429, 325] on div at bounding box center [455, 345] width 53 height 41
click at [267, 270] on div at bounding box center [366, 362] width 732 height 345
click at [100, 326] on div at bounding box center [79, 345] width 53 height 41
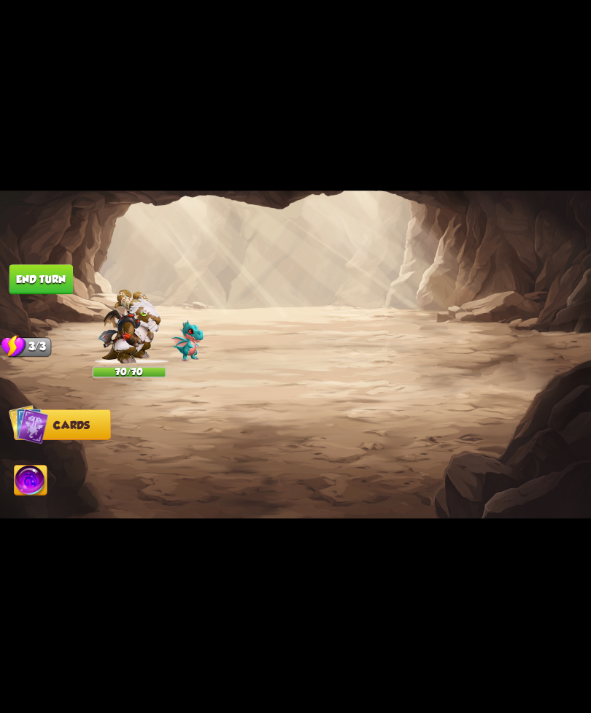
click at [75, 359] on img at bounding box center [295, 357] width 591 height 333
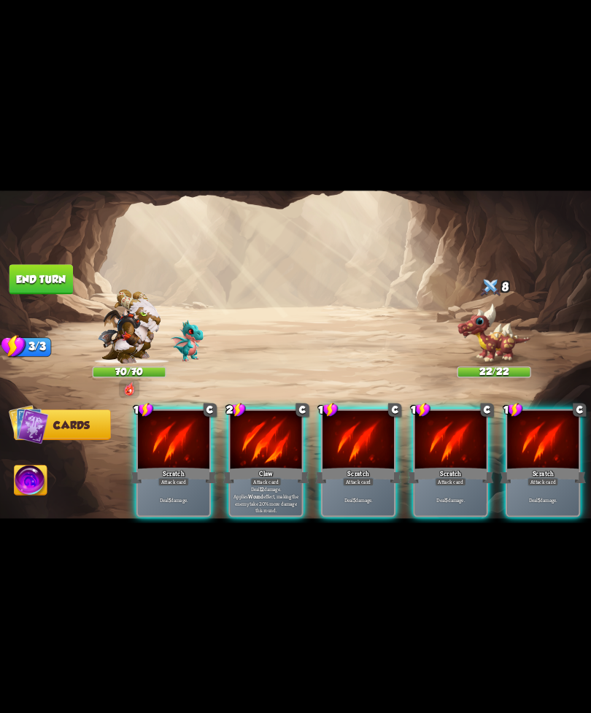
click at [254, 477] on div "Attack card" at bounding box center [265, 481] width 31 height 9
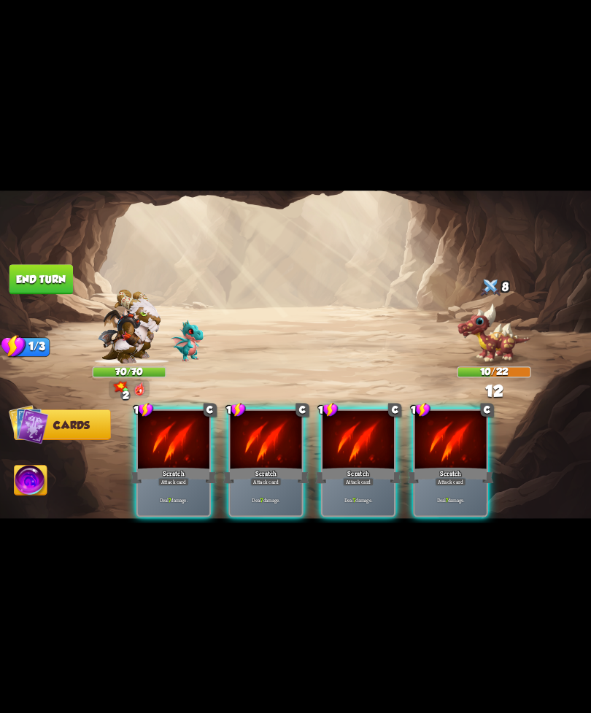
click at [258, 494] on div "Deal 7 damage." at bounding box center [267, 499] width 72 height 31
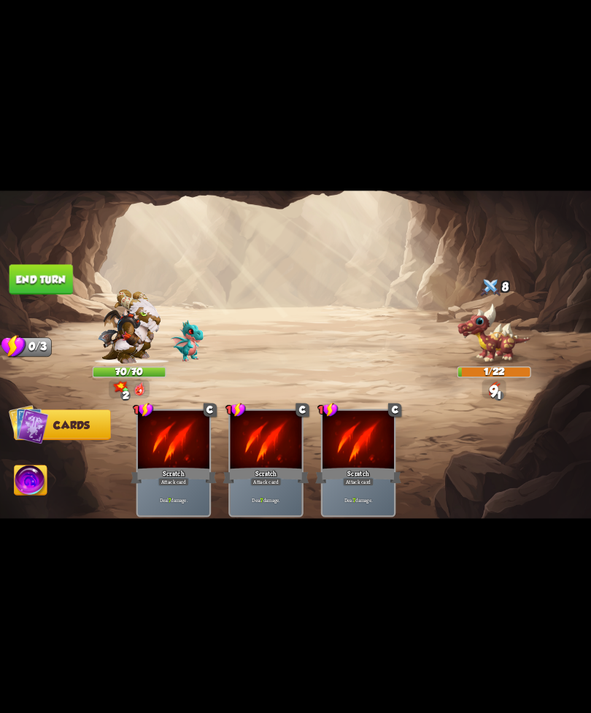
click at [49, 282] on button "End turn" at bounding box center [41, 279] width 64 height 30
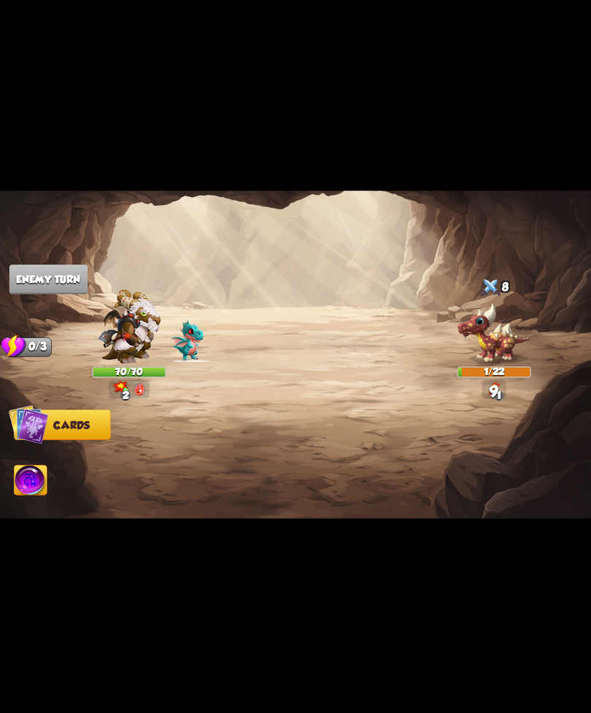
click at [35, 477] on img at bounding box center [31, 482] width 33 height 34
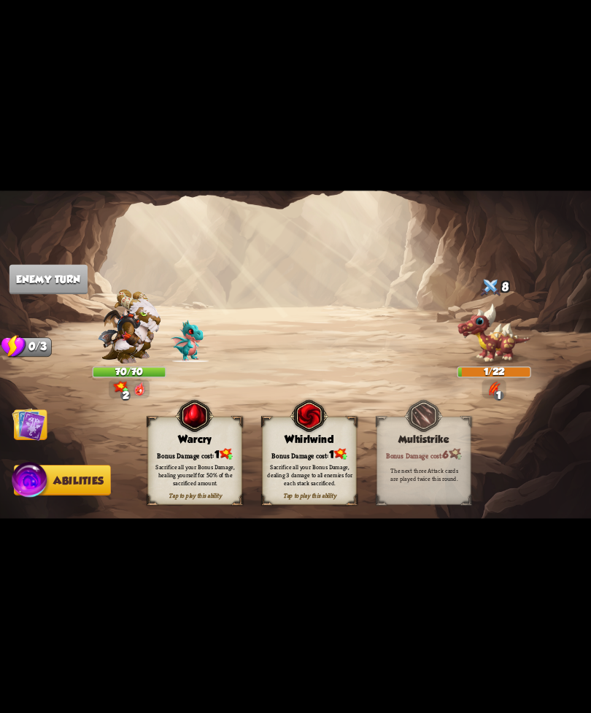
click at [179, 438] on div "Warcry" at bounding box center [194, 440] width 93 height 12
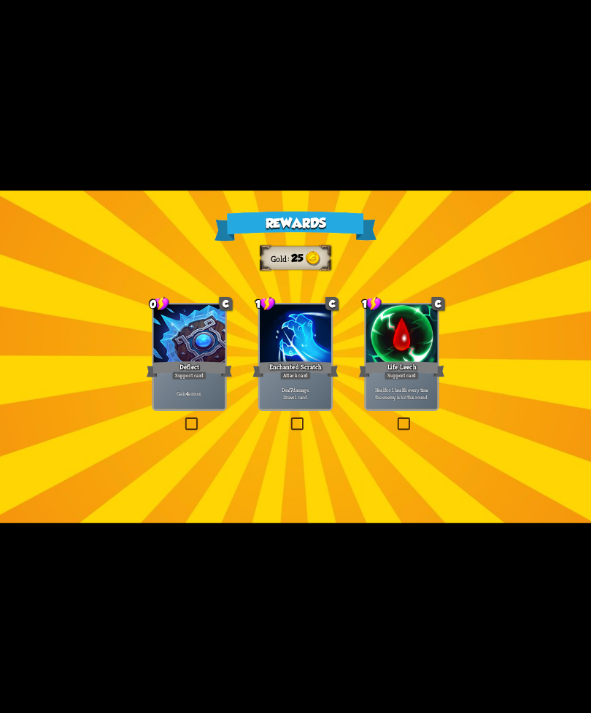
click at [314, 385] on div "Deal 7 damage. Draw 1 card." at bounding box center [296, 393] width 72 height 31
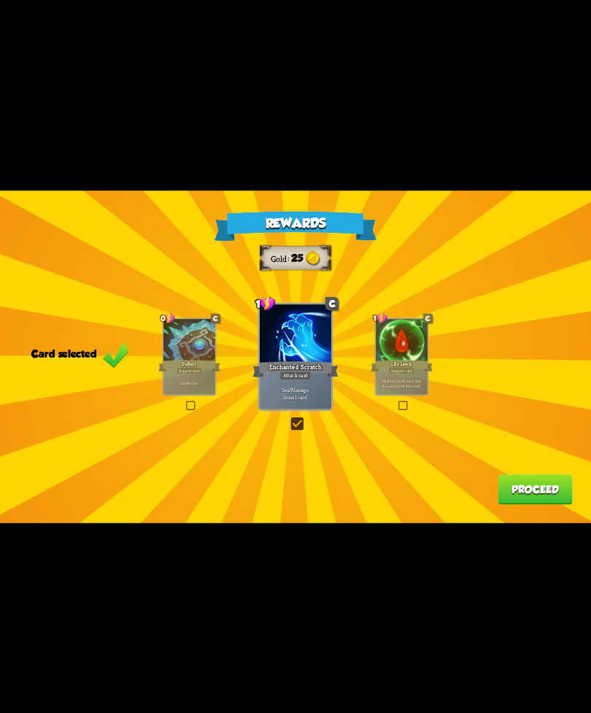
click at [507, 496] on div "Rewards Gold 25 Card selected 0 C Deflect Support card Gain 4 armor. 1 C Enchan…" at bounding box center [295, 357] width 591 height 333
click at [547, 486] on button "Proceed" at bounding box center [535, 490] width 74 height 30
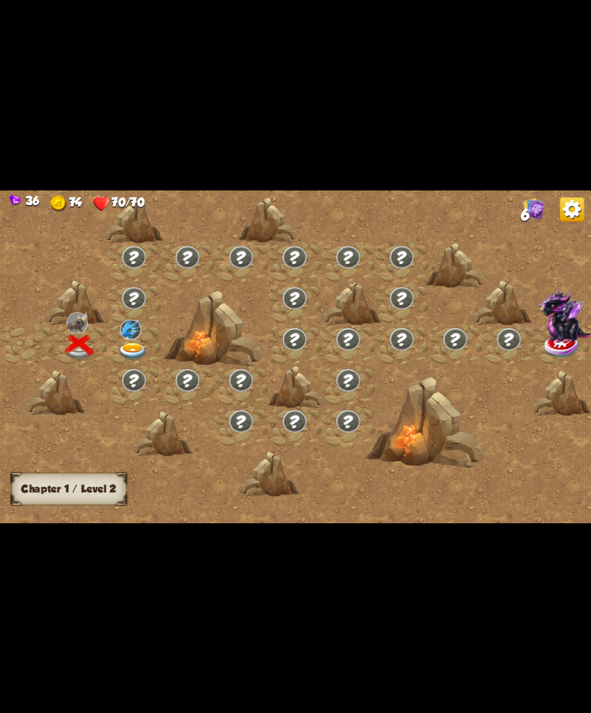
click at [544, 488] on div at bounding box center [366, 362] width 732 height 345
click at [129, 359] on img at bounding box center [133, 351] width 30 height 18
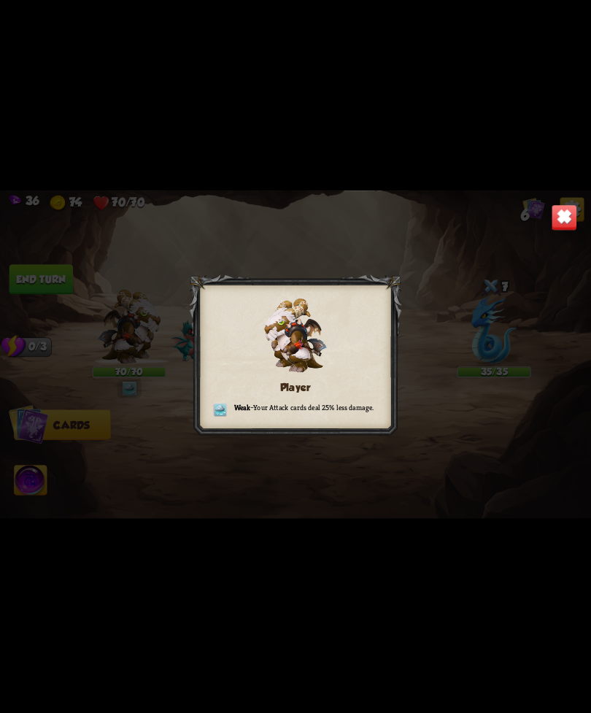
click at [569, 198] on div "Player Weak – Your Attack cards deal 25% less damage." at bounding box center [295, 357] width 591 height 333
click at [564, 217] on img at bounding box center [565, 217] width 26 height 26
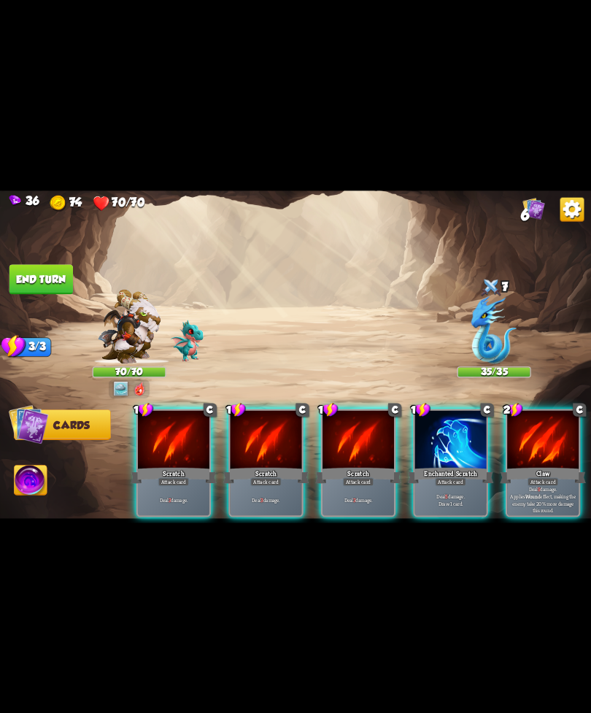
click at [552, 466] on div "Claw" at bounding box center [543, 475] width 86 height 19
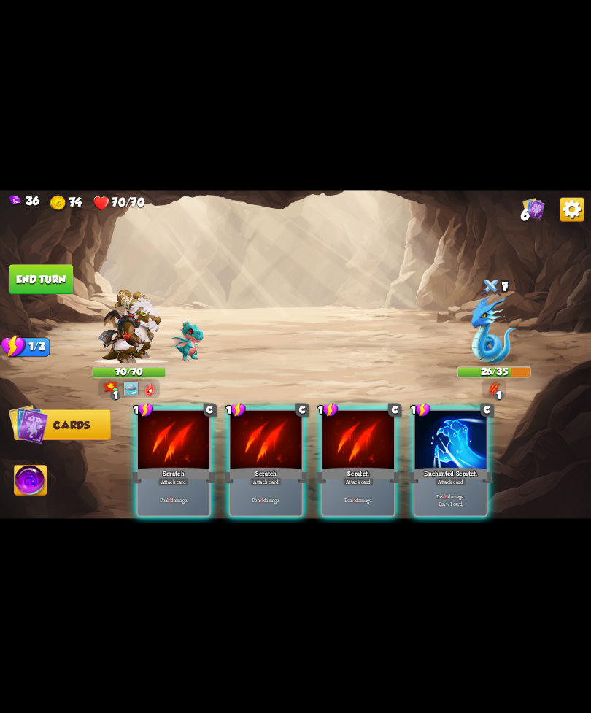
click at [469, 484] on div "Deal 6 damage. Draw 1 card." at bounding box center [451, 499] width 72 height 31
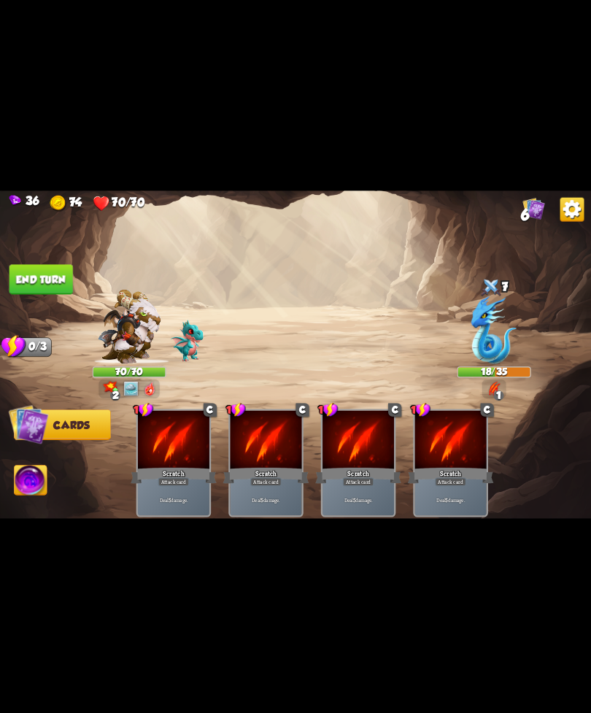
click at [28, 488] on img at bounding box center [31, 482] width 33 height 34
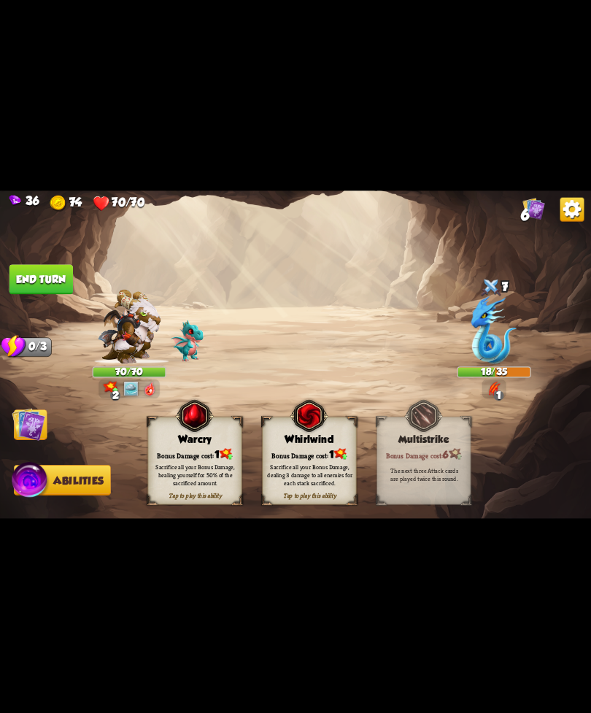
click at [51, 269] on button "End turn" at bounding box center [41, 279] width 64 height 30
click at [26, 434] on img at bounding box center [29, 424] width 34 height 34
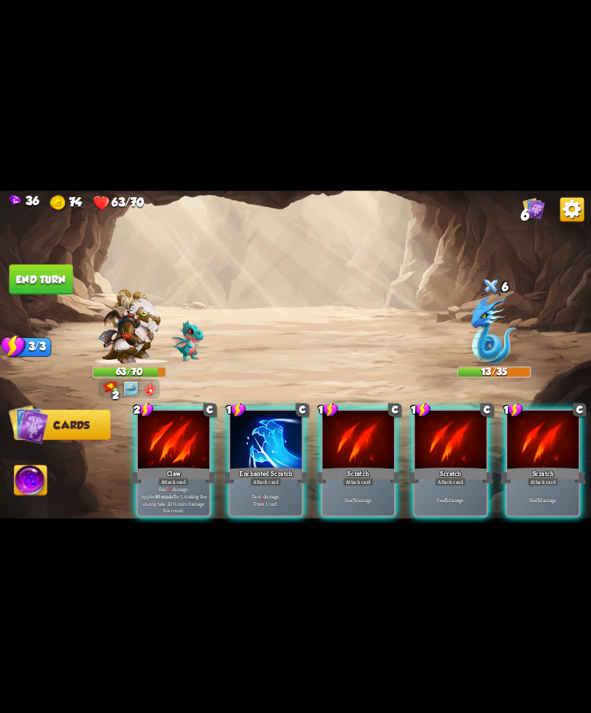
click at [163, 435] on div at bounding box center [174, 440] width 72 height 61
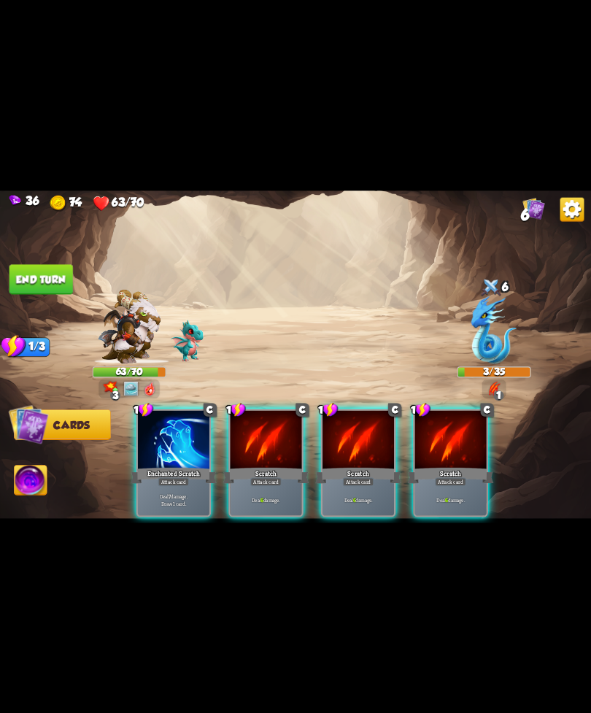
click at [55, 476] on img at bounding box center [295, 357] width 591 height 333
click at [34, 488] on img at bounding box center [31, 482] width 33 height 34
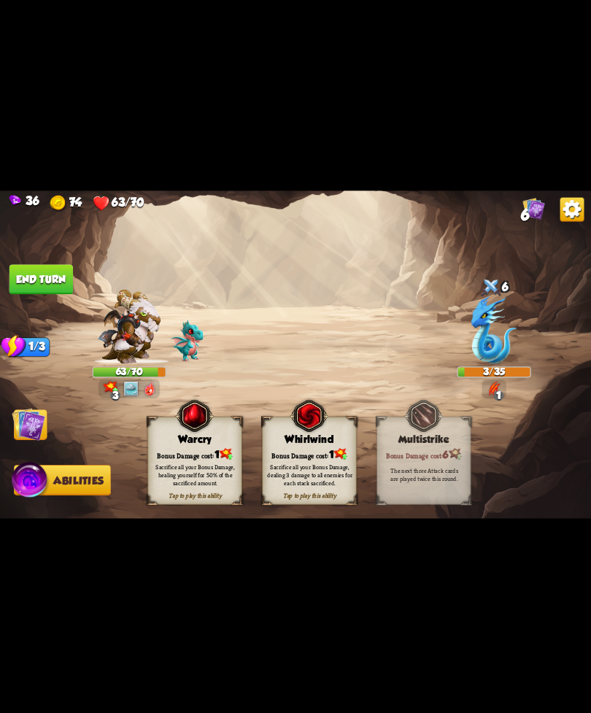
click at [217, 456] on span "1" at bounding box center [217, 454] width 5 height 12
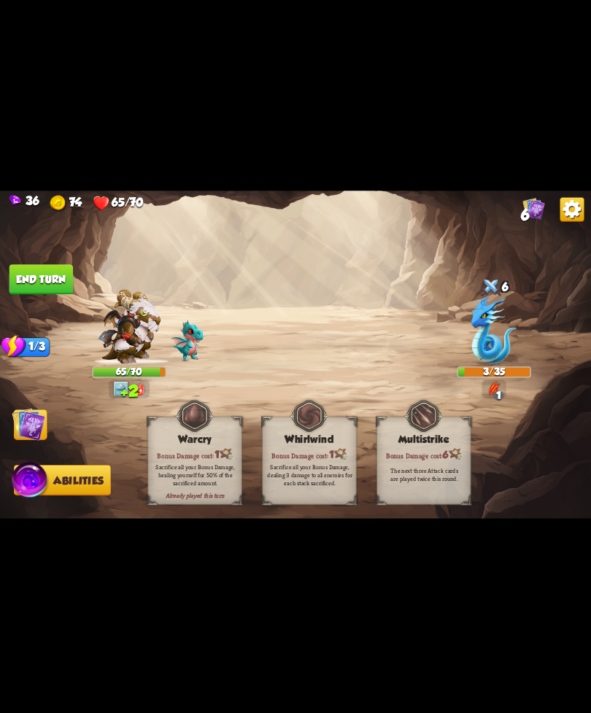
click at [32, 264] on button "End turn" at bounding box center [41, 279] width 64 height 30
click at [28, 446] on img at bounding box center [295, 357] width 591 height 333
click at [23, 421] on img at bounding box center [29, 424] width 34 height 34
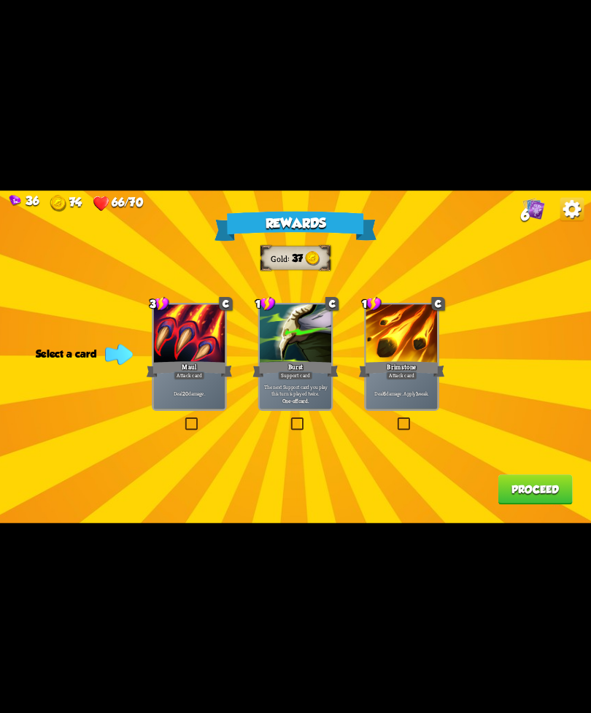
click at [226, 383] on div "3 C Maul Attack card Deal 20 damage." at bounding box center [189, 356] width 75 height 108
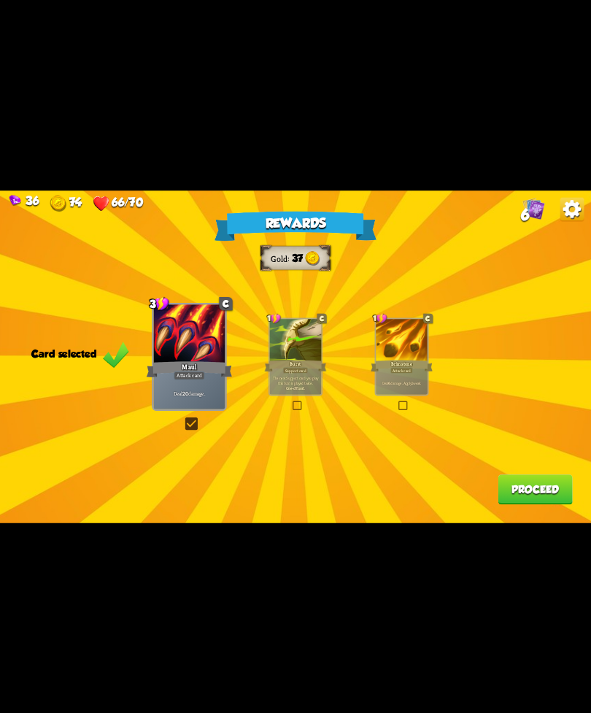
click at [402, 345] on div at bounding box center [402, 341] width 52 height 44
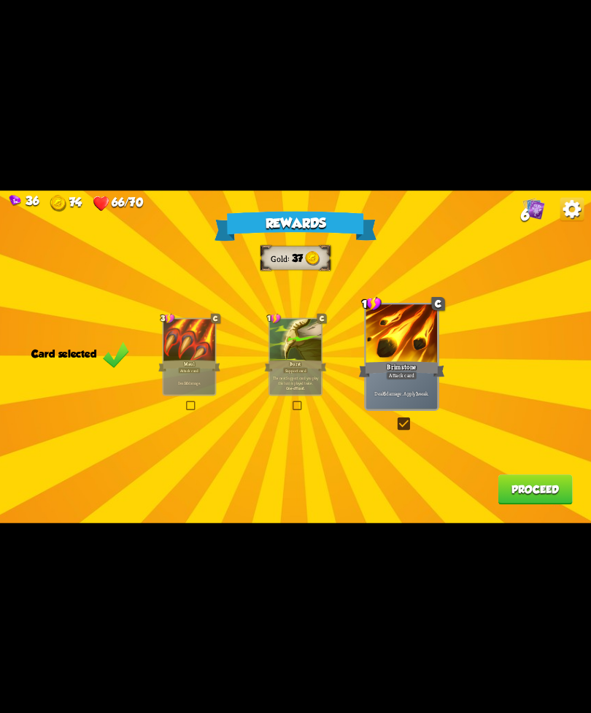
click at [532, 489] on button "Proceed" at bounding box center [535, 490] width 74 height 30
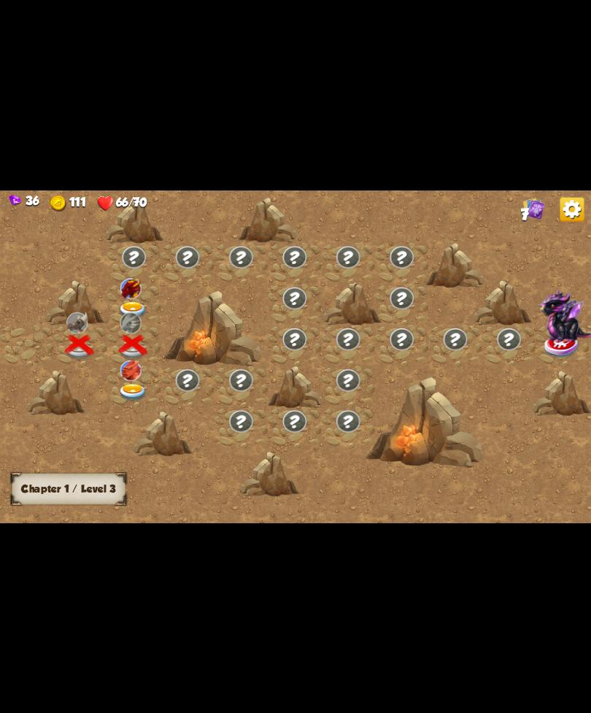
click at [110, 298] on div at bounding box center [133, 304] width 53 height 41
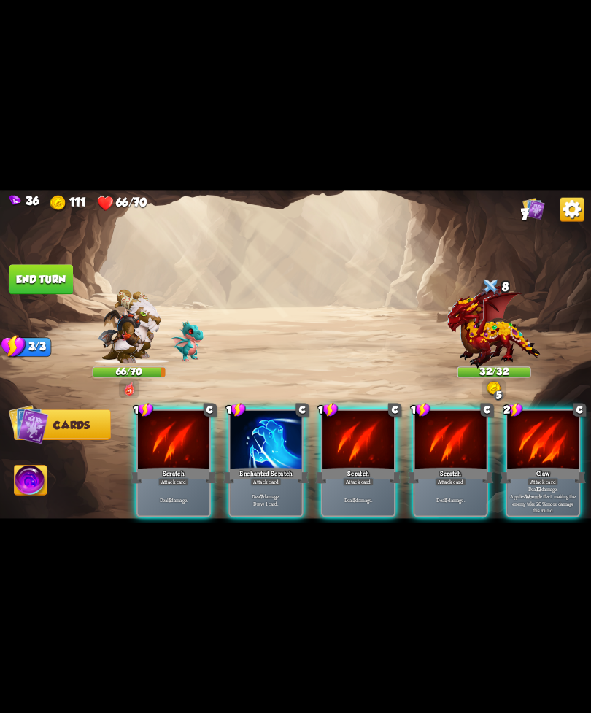
click at [172, 484] on div "Deal 5 damage." at bounding box center [174, 499] width 72 height 31
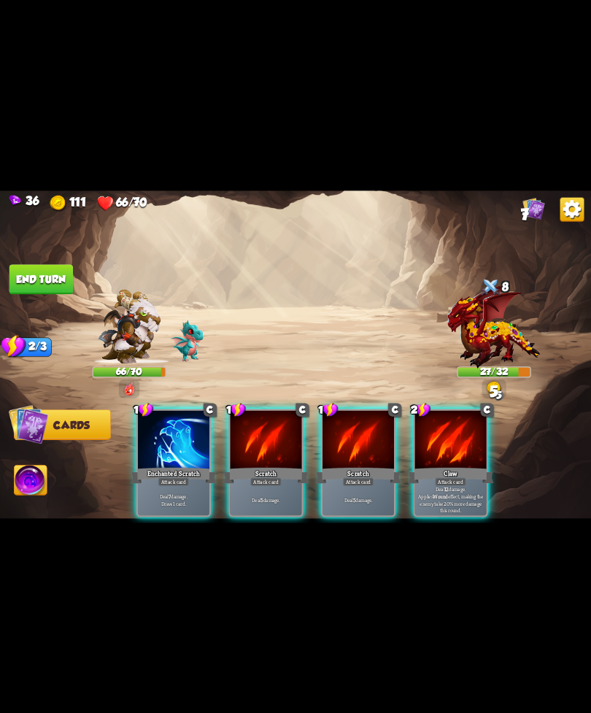
click at [180, 493] on p "Deal 7 damage. Draw 1 card." at bounding box center [173, 500] width 68 height 14
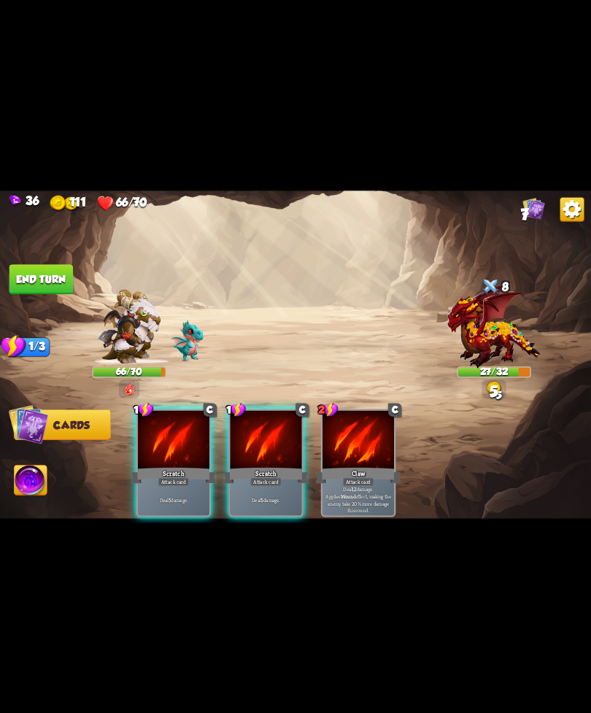
click at [183, 484] on div "Deal 5 damage." at bounding box center [174, 499] width 72 height 31
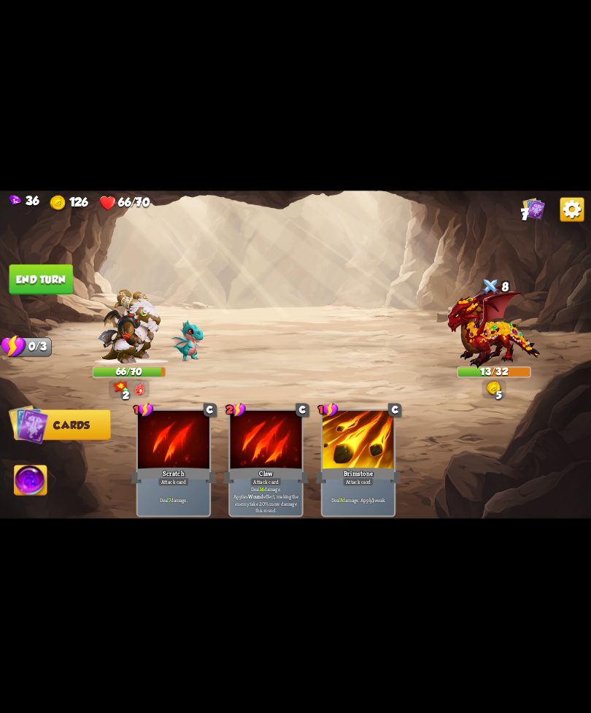
click at [16, 491] on img at bounding box center [31, 482] width 33 height 34
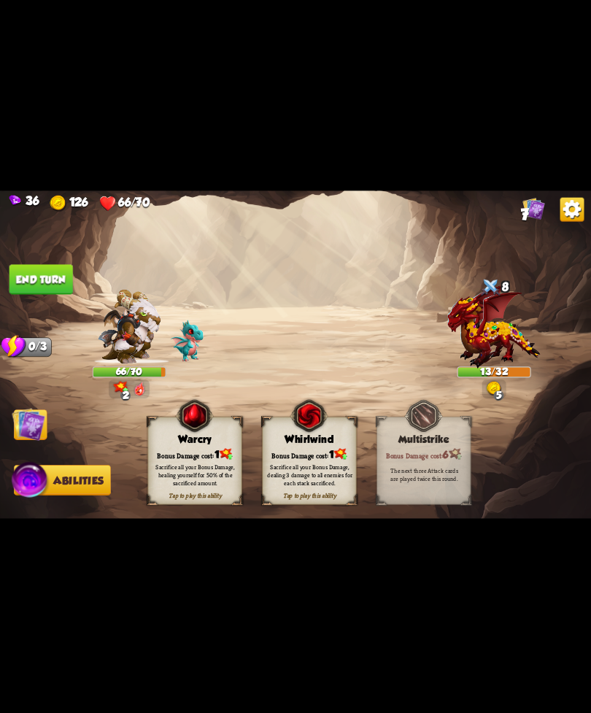
click at [333, 451] on span "1" at bounding box center [331, 454] width 5 height 12
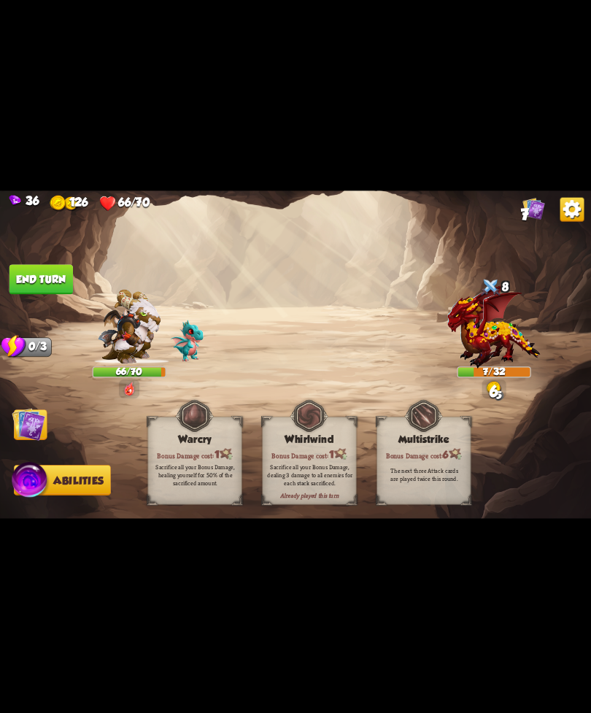
click at [26, 408] on img at bounding box center [295, 357] width 591 height 333
click at [51, 273] on button "End turn" at bounding box center [41, 279] width 64 height 30
click at [45, 441] on img at bounding box center [29, 424] width 34 height 34
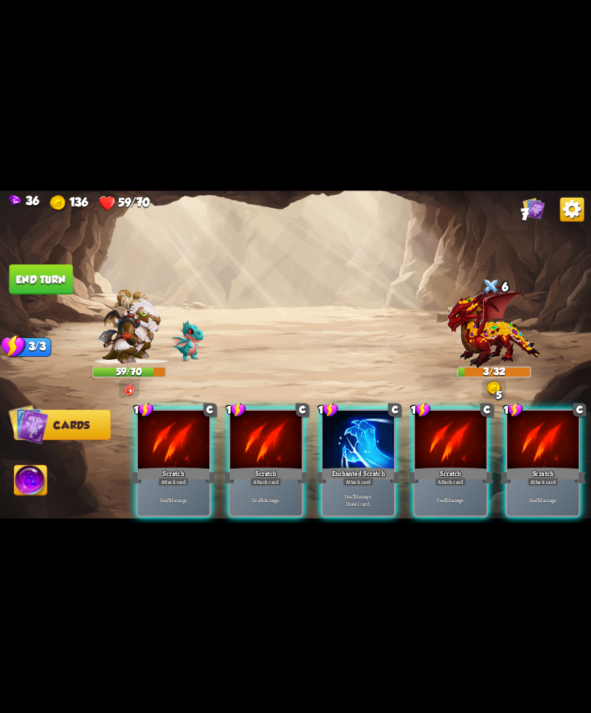
click at [332, 466] on div "Enchanted Scratch" at bounding box center [358, 475] width 86 height 19
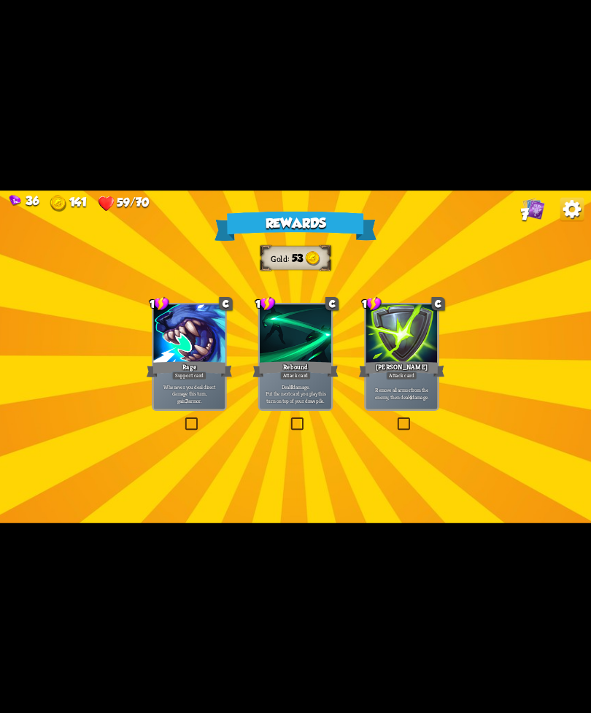
click at [391, 374] on div "Attack card" at bounding box center [401, 375] width 31 height 9
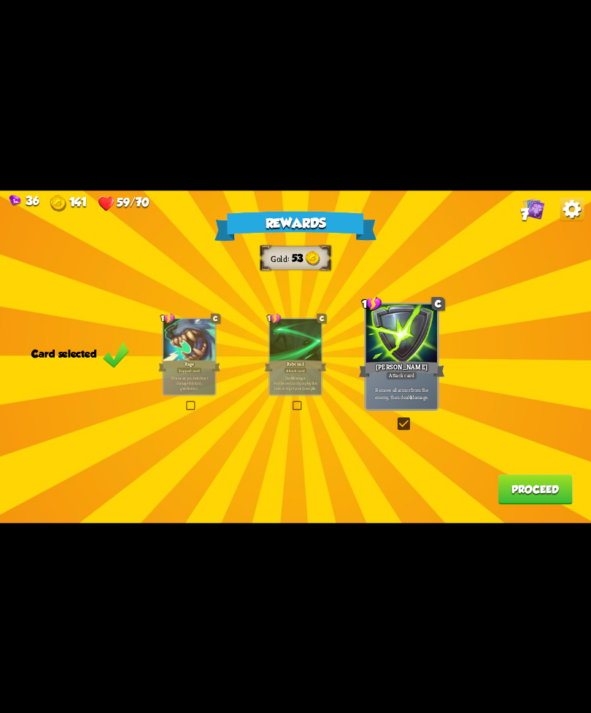
click at [531, 503] on button "Proceed" at bounding box center [535, 490] width 74 height 30
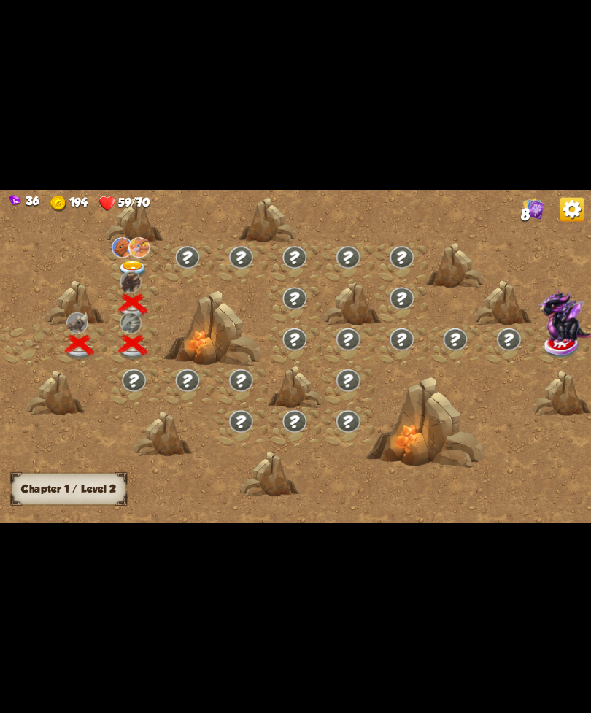
click at [99, 274] on div at bounding box center [366, 362] width 732 height 345
click at [135, 276] on img at bounding box center [130, 281] width 21 height 21
click at [127, 261] on img at bounding box center [133, 270] width 30 height 18
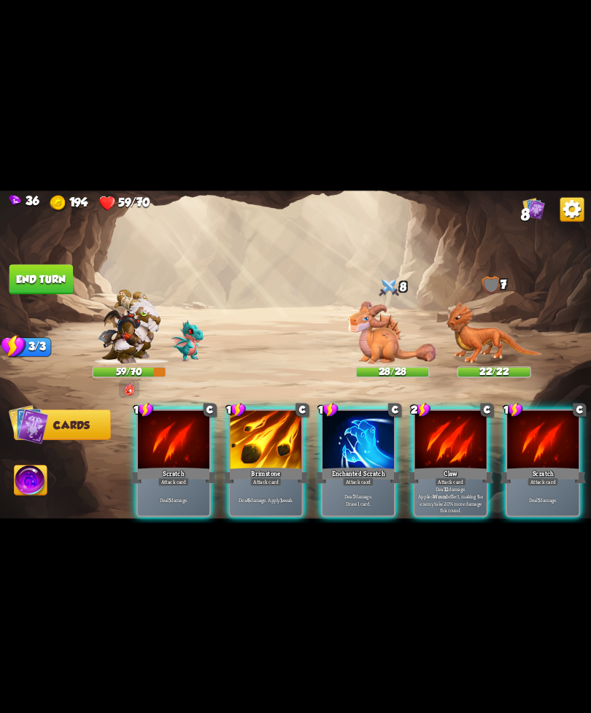
click at [450, 466] on div "Claw" at bounding box center [451, 475] width 86 height 19
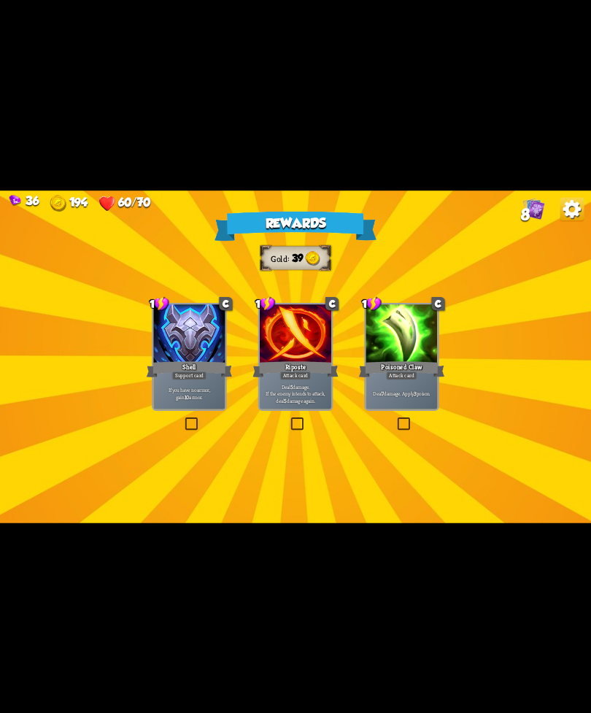
click at [379, 331] on div at bounding box center [402, 334] width 72 height 61
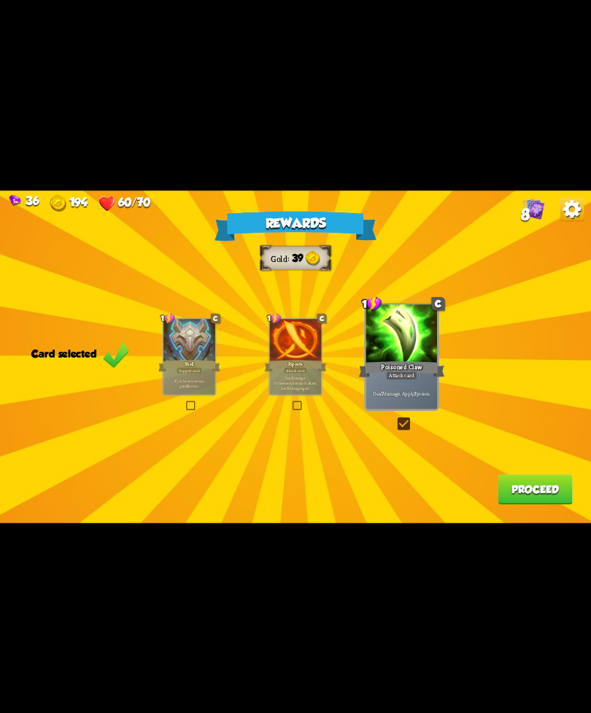
click at [483, 491] on div "Rewards Gold 39 Card selected 1 C Shell Support card If you have no armor, gain…" at bounding box center [295, 357] width 591 height 333
click at [527, 491] on button "Proceed" at bounding box center [535, 490] width 74 height 30
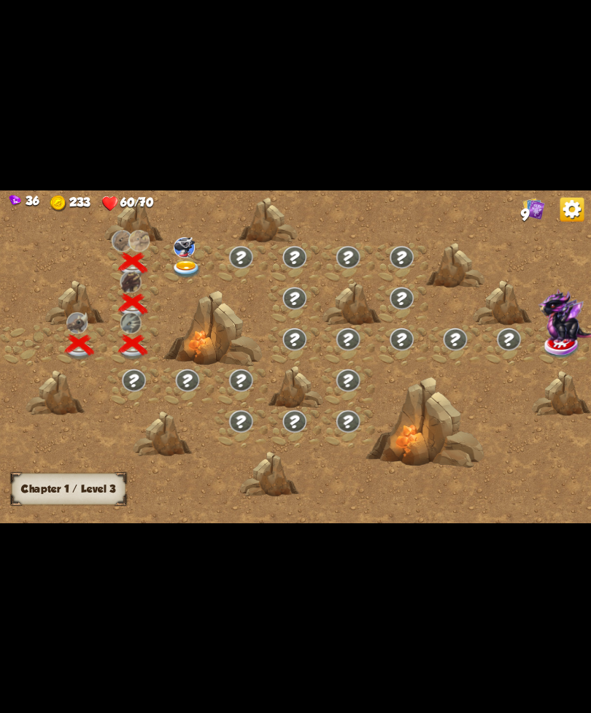
click at [532, 489] on div at bounding box center [366, 362] width 732 height 345
click at [180, 240] on img at bounding box center [184, 247] width 21 height 20
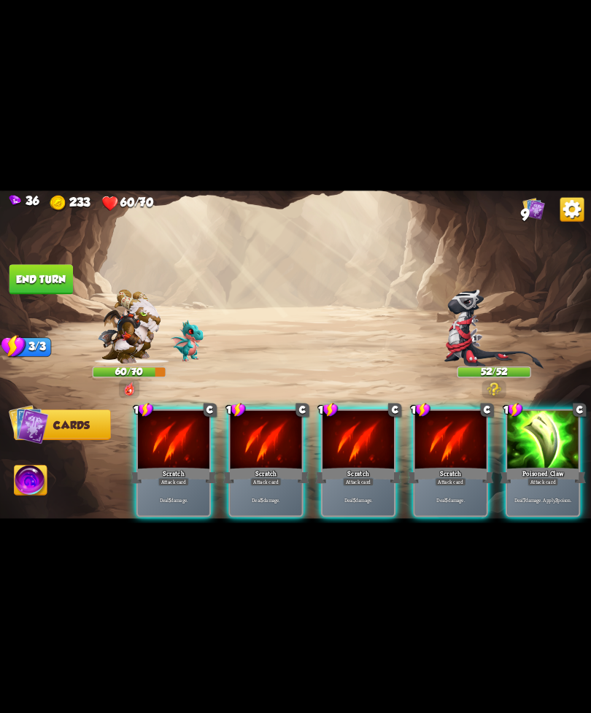
click at [544, 442] on div at bounding box center [543, 440] width 72 height 61
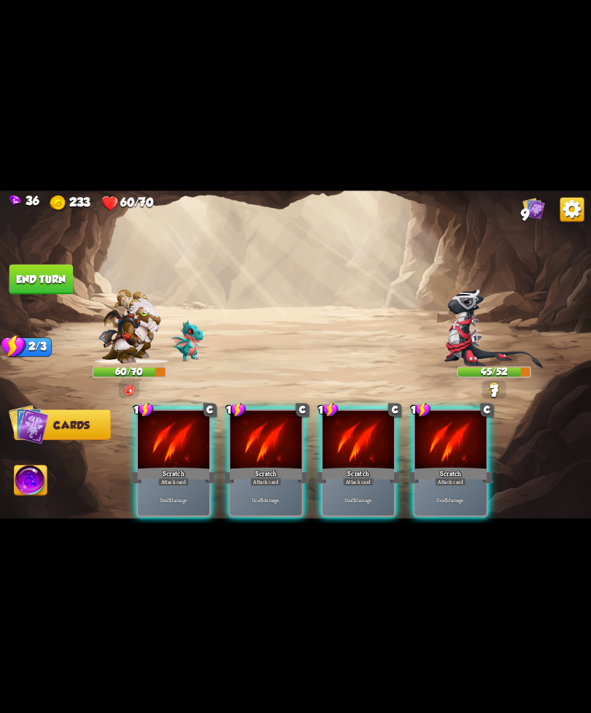
click at [446, 477] on div "Attack card" at bounding box center [450, 481] width 31 height 9
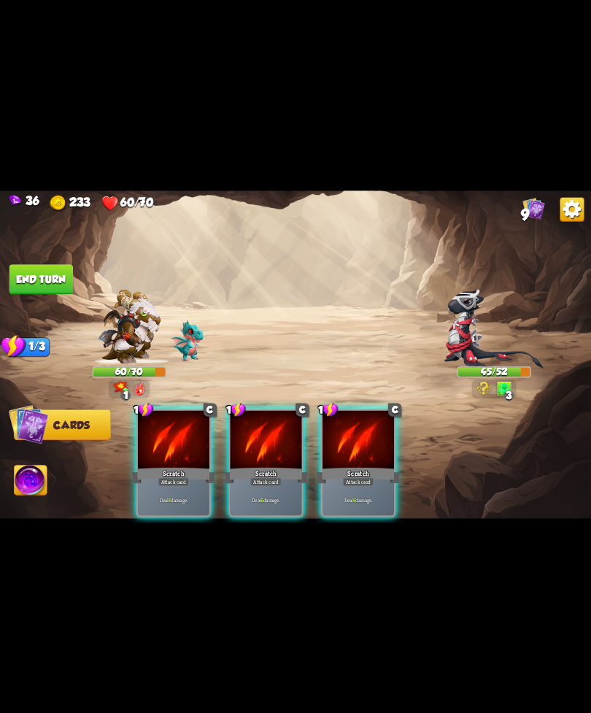
click at [380, 484] on div "Deal 6 damage." at bounding box center [359, 499] width 72 height 31
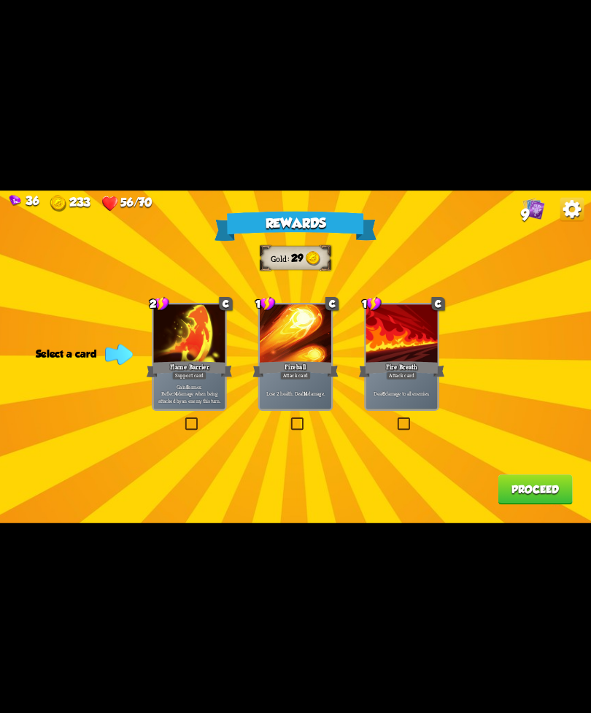
click at [397, 361] on div "Fire Breath" at bounding box center [402, 368] width 86 height 19
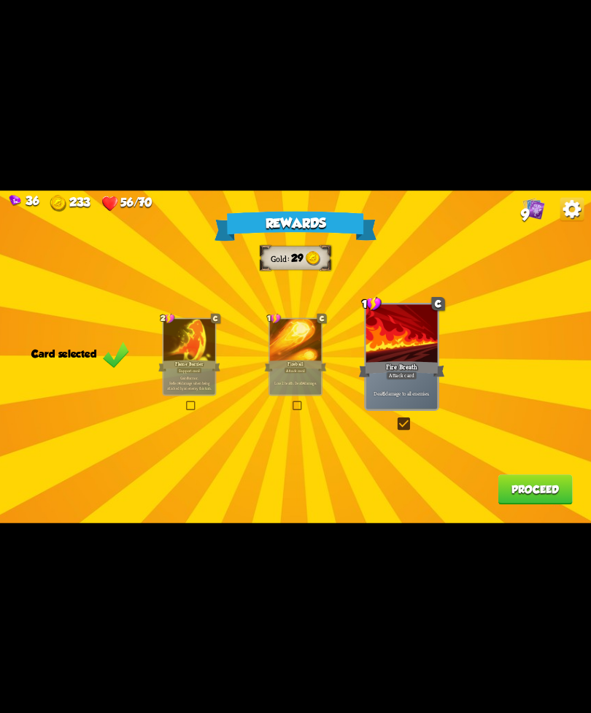
click at [523, 477] on button "Proceed" at bounding box center [535, 490] width 74 height 30
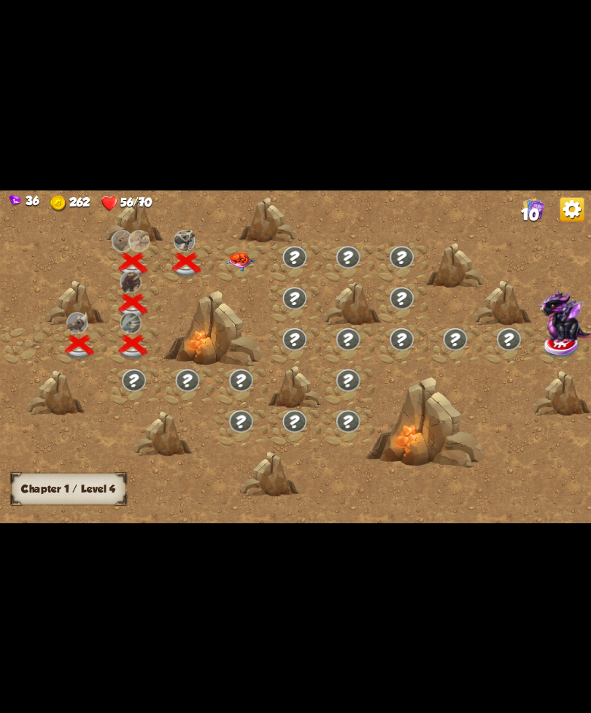
click at [212, 283] on div at bounding box center [187, 262] width 53 height 41
click at [245, 253] on img at bounding box center [241, 261] width 30 height 19
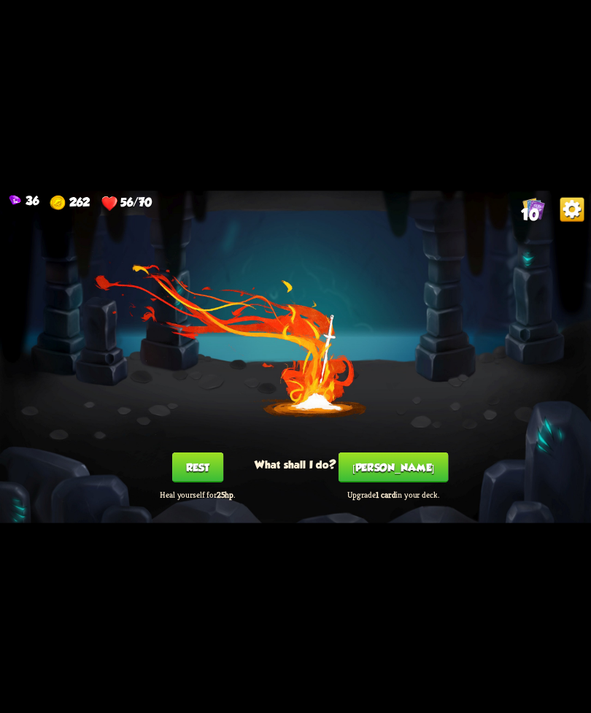
click at [397, 467] on button "[PERSON_NAME]" at bounding box center [394, 467] width 110 height 30
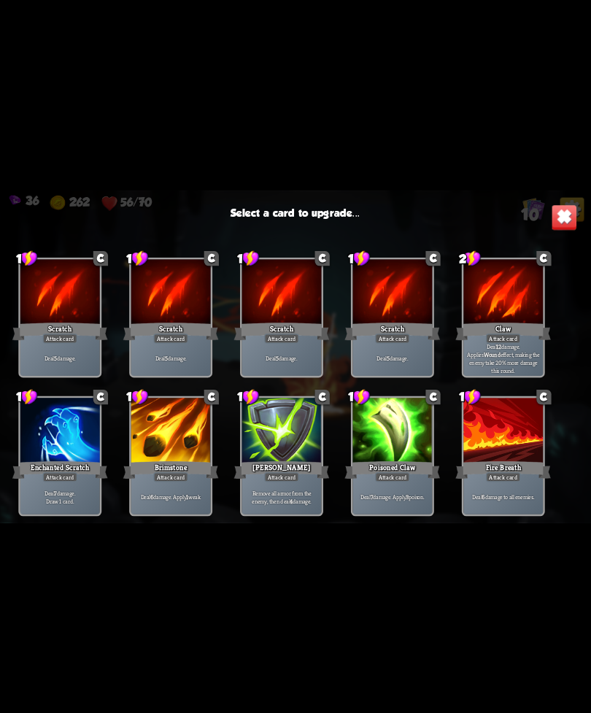
scroll to position [22, 0]
click at [426, 391] on div "C" at bounding box center [433, 397] width 15 height 15
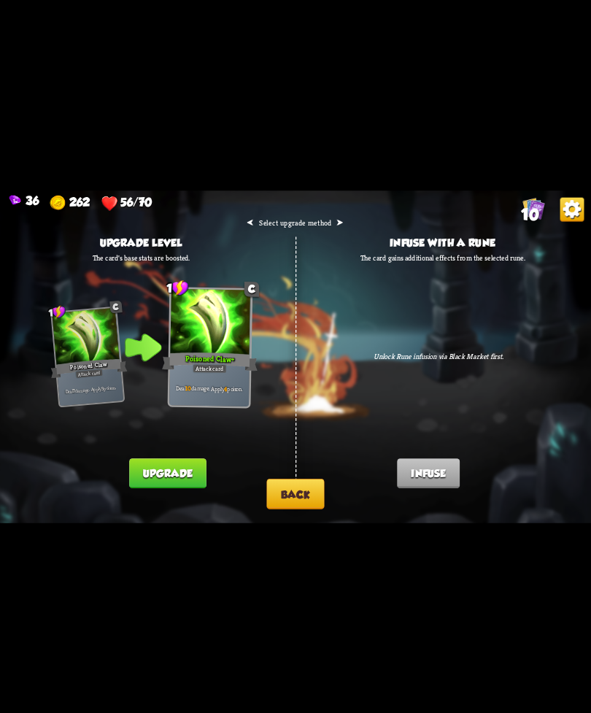
click at [177, 478] on button "Upgrade" at bounding box center [167, 473] width 77 height 30
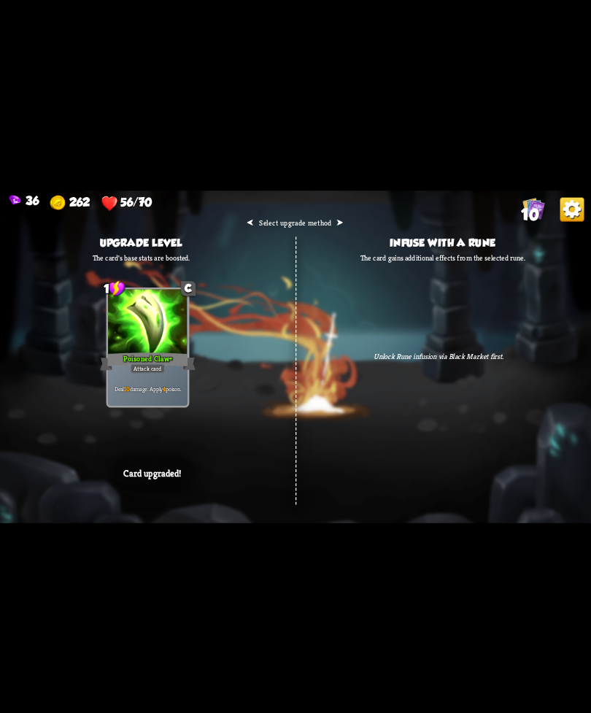
click at [443, 379] on div "⮜ Select upgrade method ⮞ Upgrade level The card's base stats are boosted. 1 C …" at bounding box center [295, 357] width 591 height 333
click at [440, 350] on div "⮜ Select upgrade method ⮞ Upgrade level The card's base stats are boosted. 1 C …" at bounding box center [295, 357] width 591 height 333
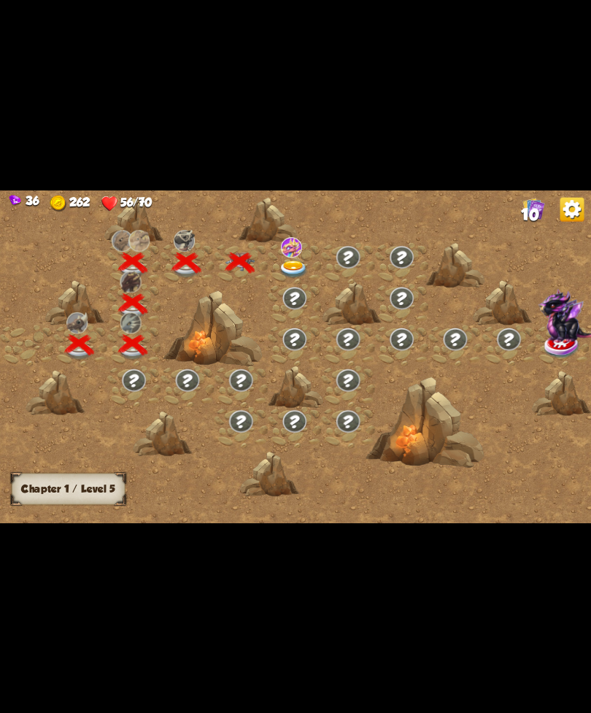
click at [300, 246] on img at bounding box center [291, 247] width 21 height 20
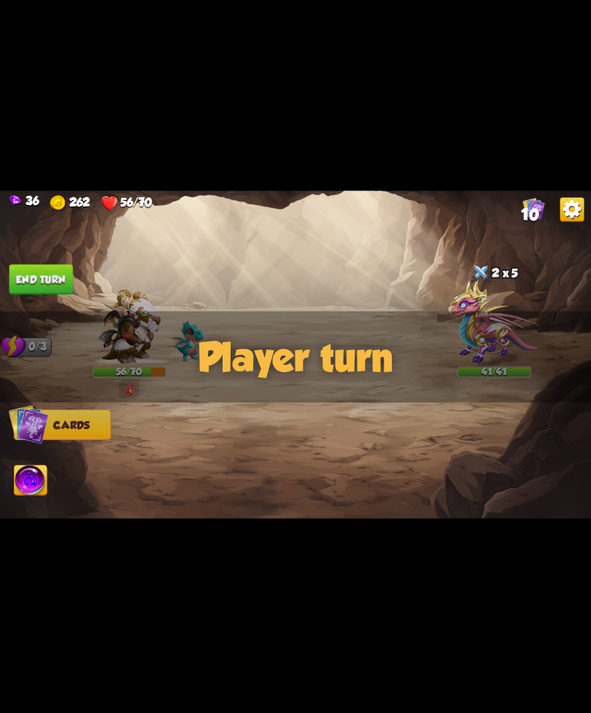
click at [499, 330] on div "Player turn" at bounding box center [295, 356] width 591 height 91
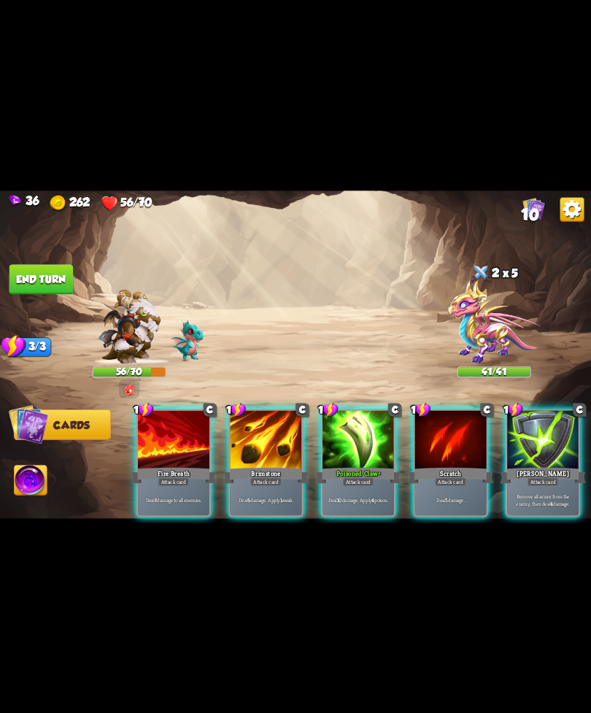
click at [483, 308] on img at bounding box center [494, 322] width 92 height 84
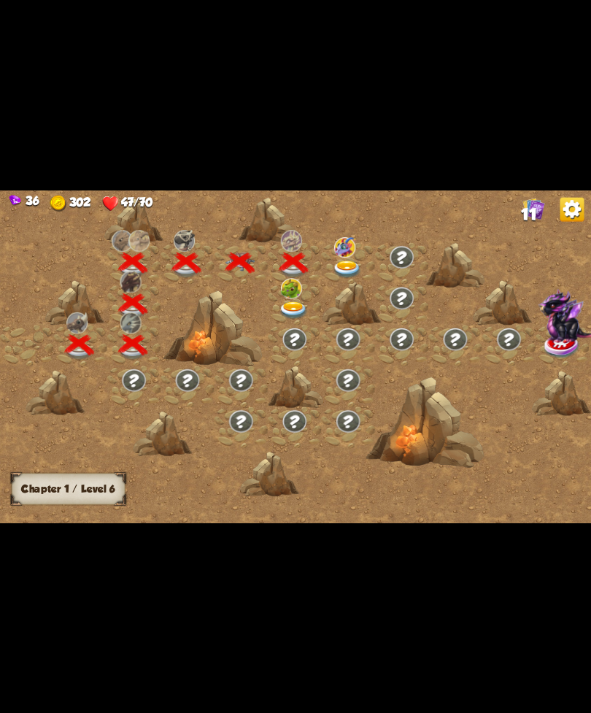
click at [283, 319] on img at bounding box center [294, 311] width 30 height 18
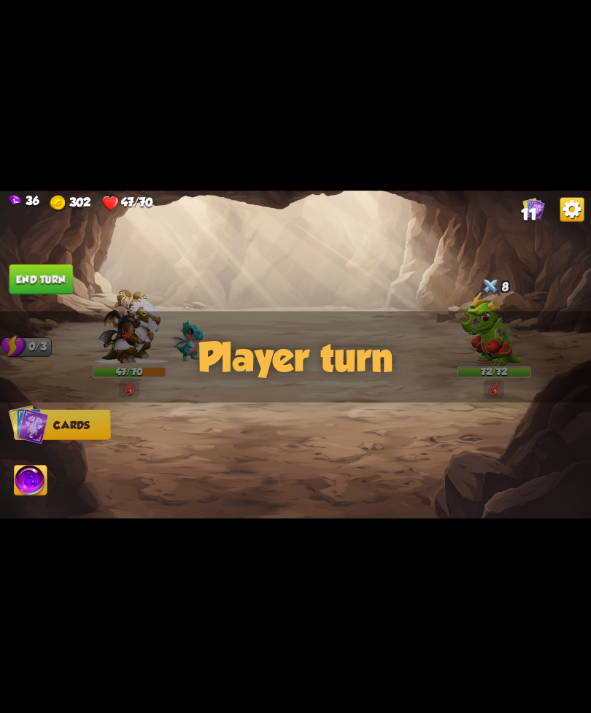
click at [491, 337] on div "Player turn" at bounding box center [295, 356] width 591 height 91
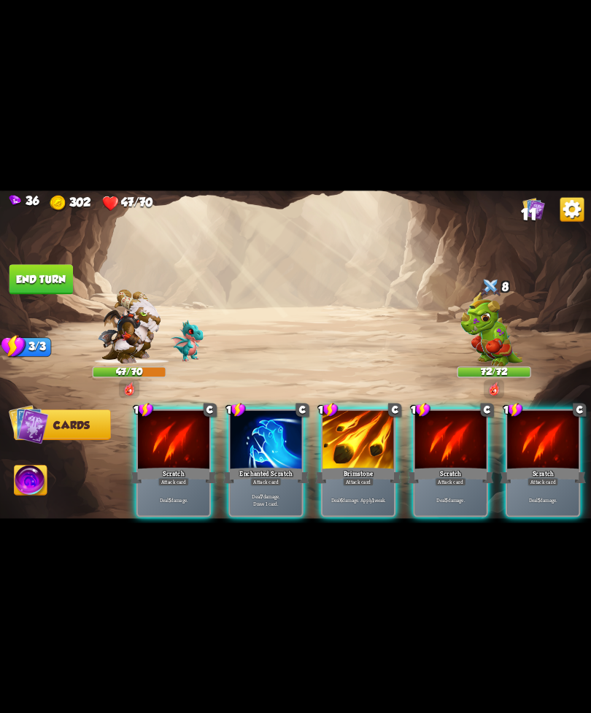
click at [247, 469] on div "Enchanted Scratch" at bounding box center [266, 475] width 86 height 19
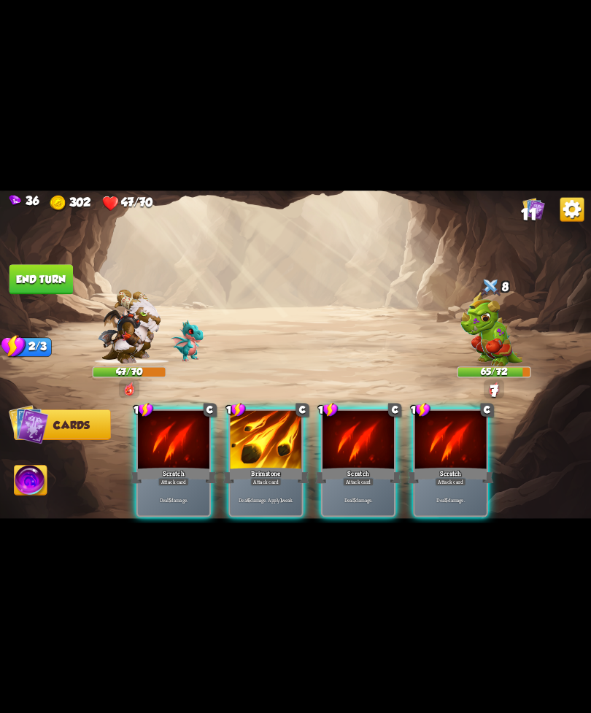
click at [254, 484] on div "Deal 6 damage. Apply 1 weak." at bounding box center [267, 499] width 72 height 31
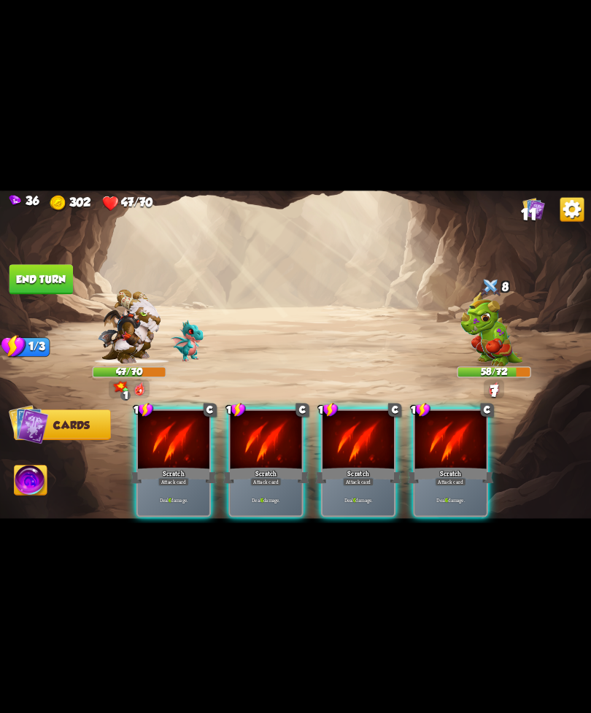
click at [450, 466] on div "Scratch" at bounding box center [451, 475] width 86 height 19
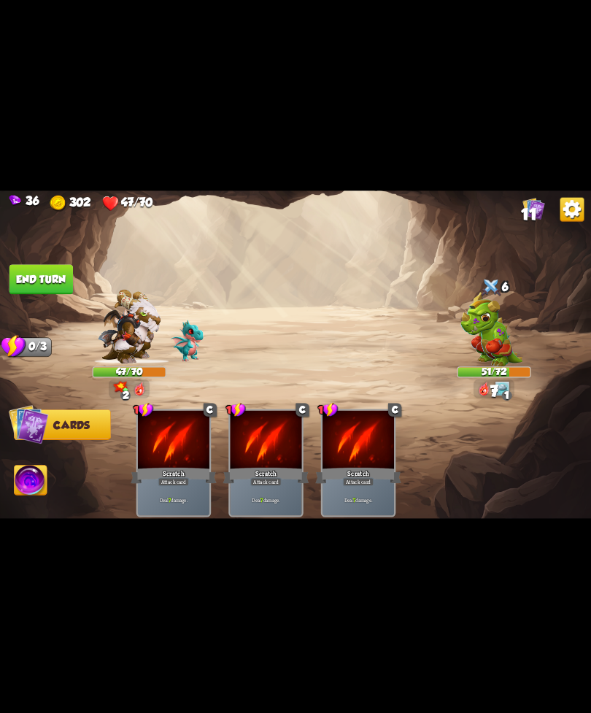
click at [485, 334] on img at bounding box center [492, 329] width 62 height 74
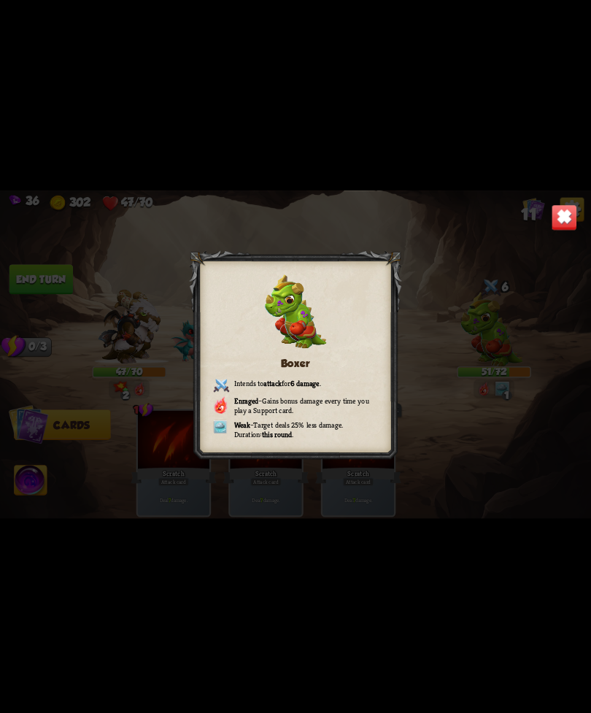
click at [563, 226] on img at bounding box center [565, 217] width 26 height 26
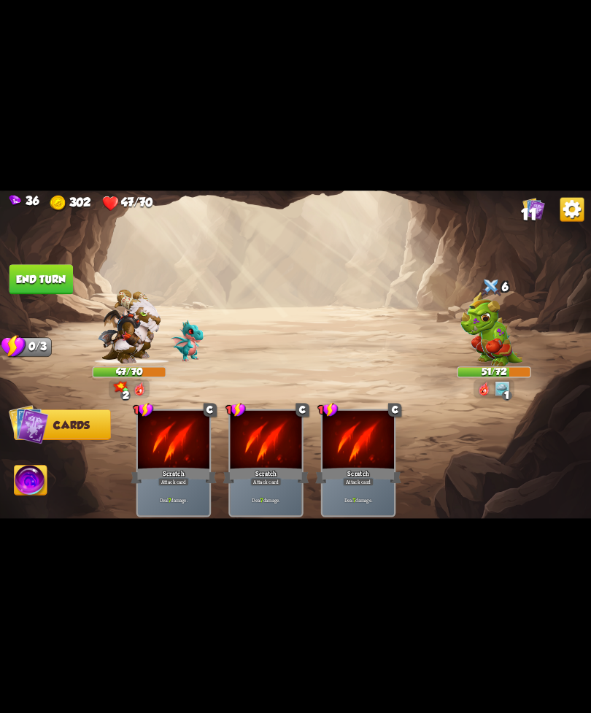
click at [62, 291] on button "End turn" at bounding box center [41, 279] width 64 height 30
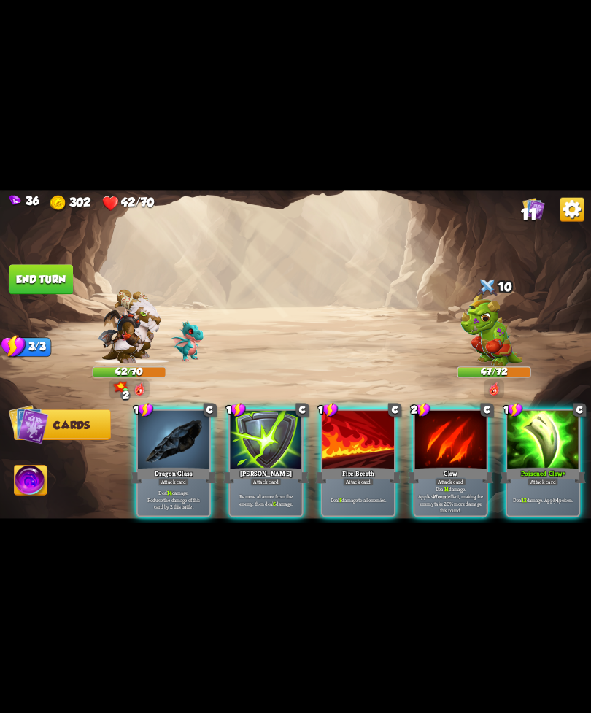
click at [540, 438] on div at bounding box center [543, 440] width 72 height 61
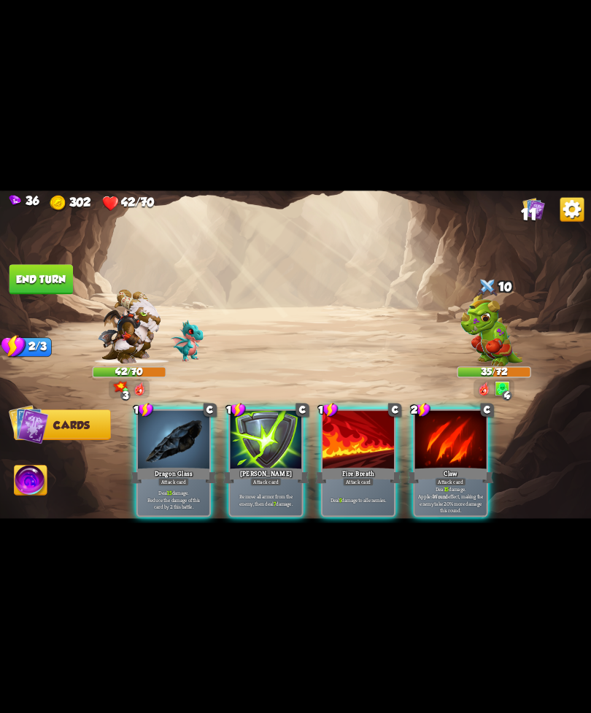
click at [442, 466] on div "Claw" at bounding box center [451, 475] width 86 height 19
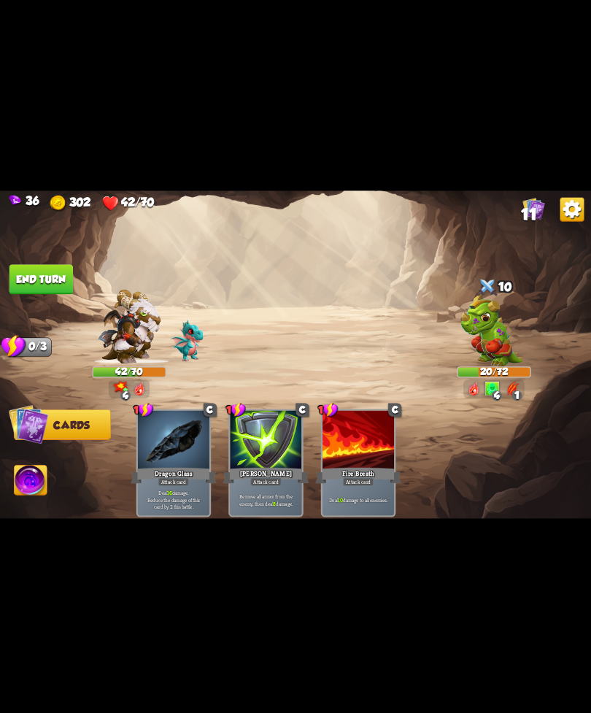
click at [40, 464] on img at bounding box center [295, 357] width 591 height 333
click at [39, 490] on img at bounding box center [31, 482] width 33 height 34
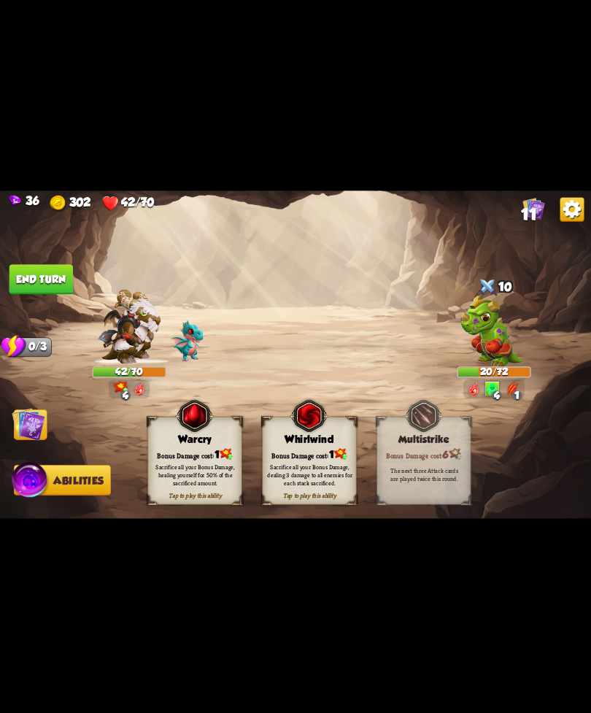
click at [324, 453] on div "Bonus Damage cost: 1" at bounding box center [309, 454] width 93 height 13
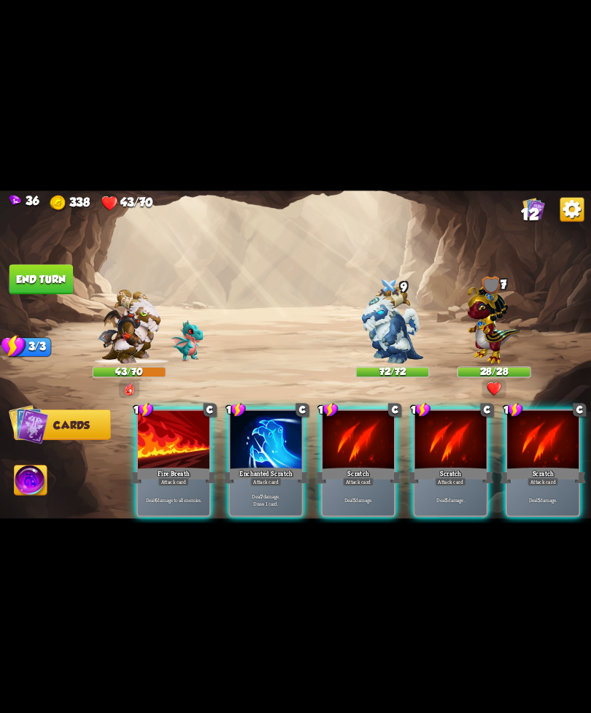
click at [262, 448] on div at bounding box center [267, 440] width 72 height 61
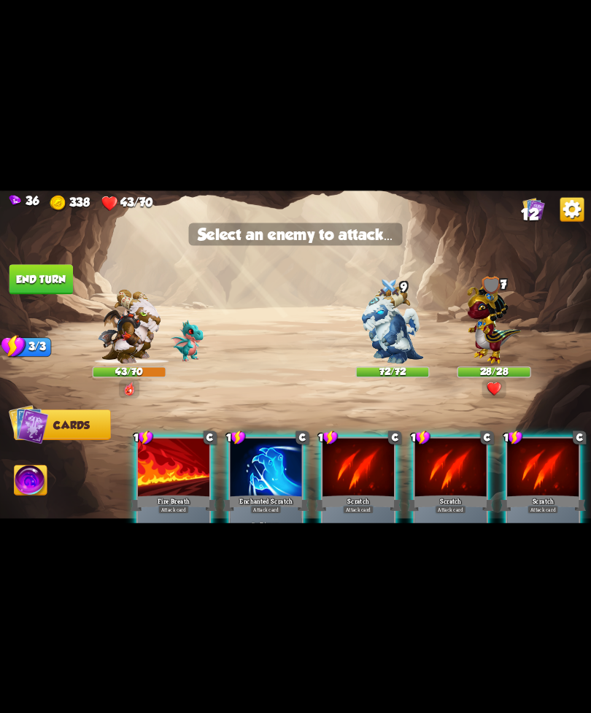
click at [377, 335] on img at bounding box center [392, 324] width 62 height 77
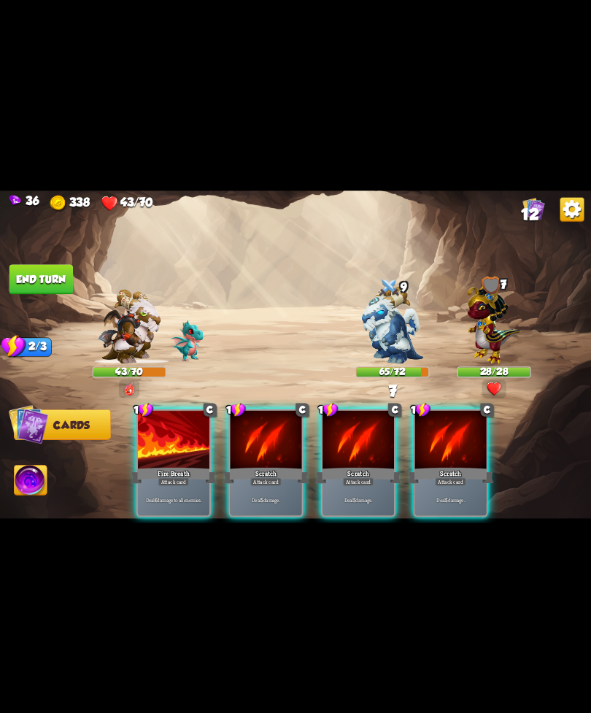
click at [167, 477] on div "Attack card" at bounding box center [173, 481] width 31 height 9
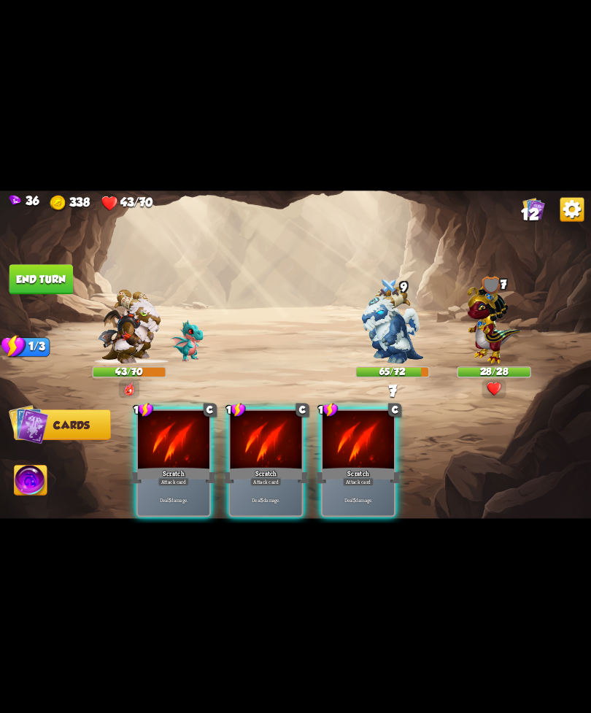
click at [372, 327] on img at bounding box center [392, 324] width 62 height 77
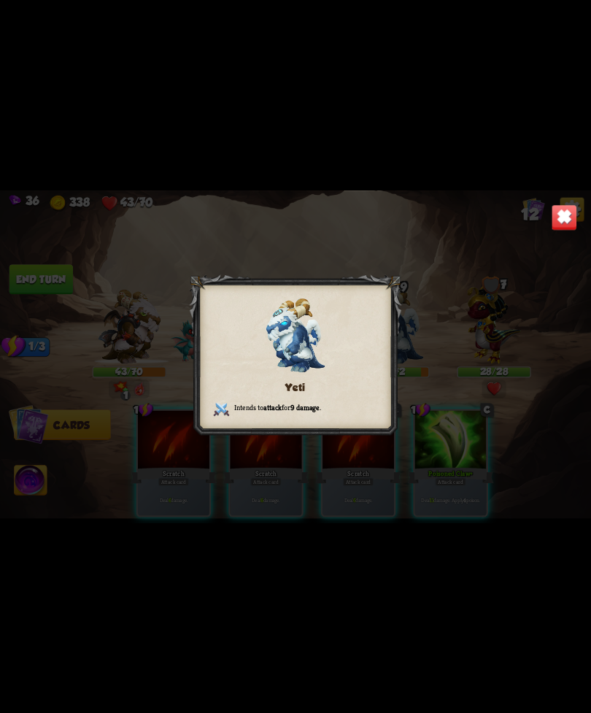
click at [561, 216] on img at bounding box center [565, 217] width 26 height 26
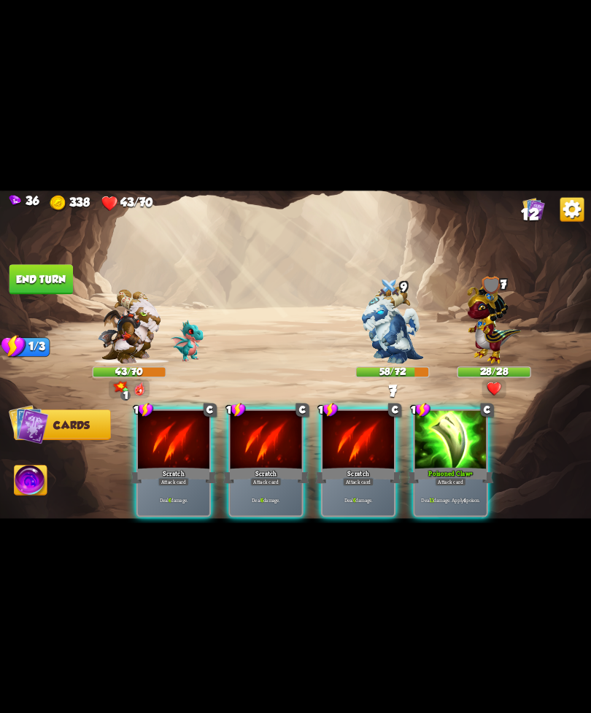
click at [441, 436] on div at bounding box center [451, 440] width 72 height 61
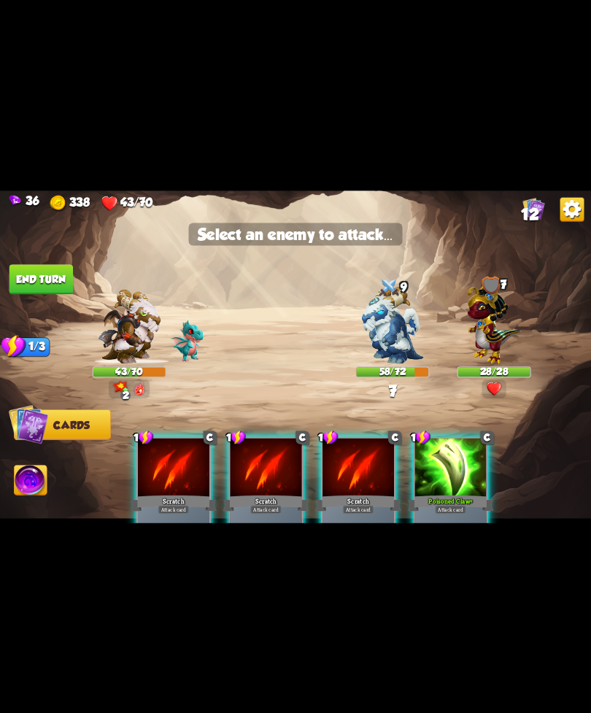
click at [394, 332] on img at bounding box center [392, 324] width 62 height 77
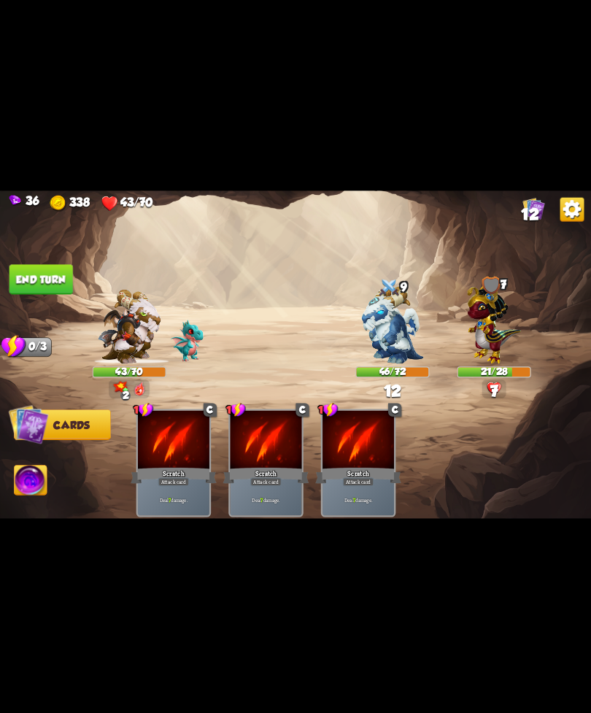
click at [39, 267] on button "End turn" at bounding box center [41, 279] width 64 height 30
click at [53, 261] on img at bounding box center [295, 357] width 591 height 333
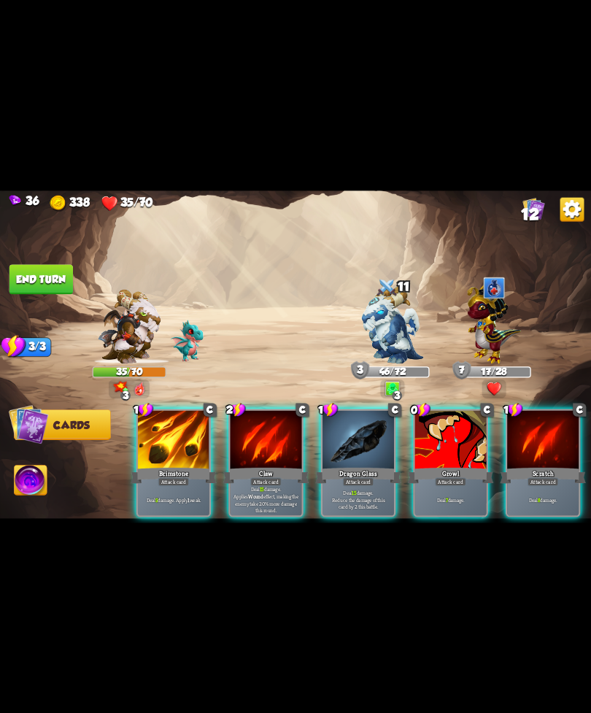
click at [344, 466] on div "Dragon Glass" at bounding box center [358, 475] width 86 height 19
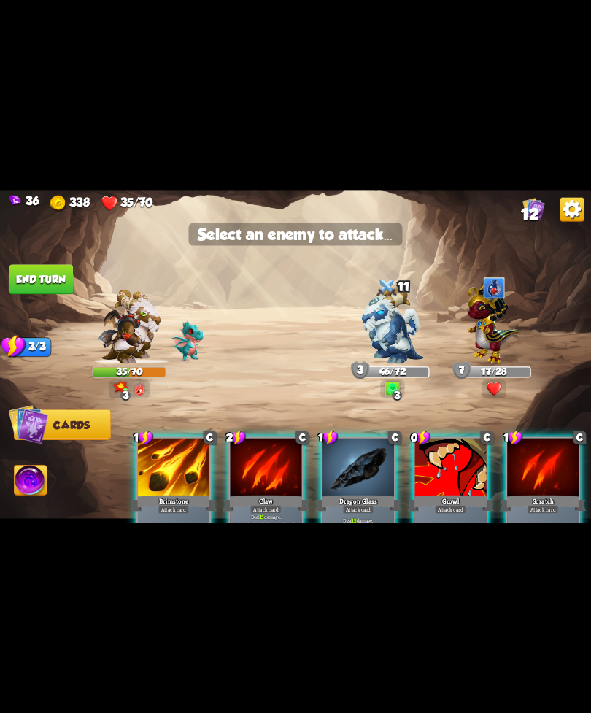
click at [381, 350] on img at bounding box center [392, 324] width 62 height 77
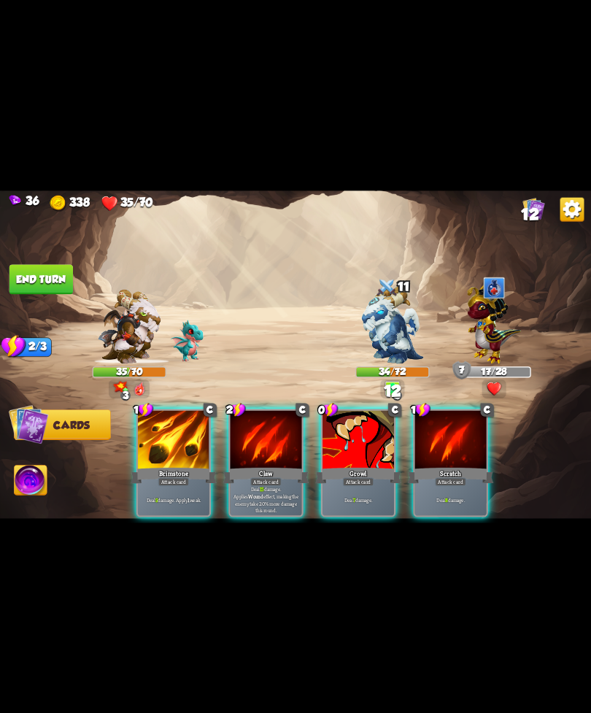
click at [445, 439] on div at bounding box center [451, 440] width 72 height 61
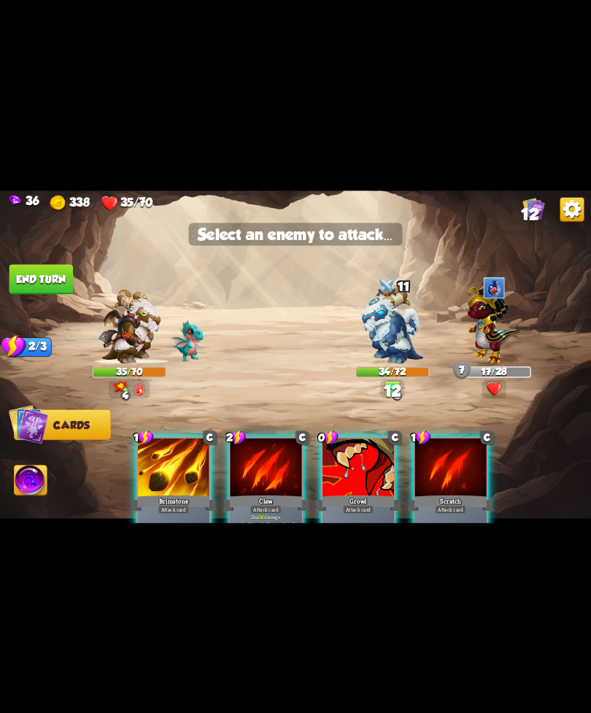
click at [385, 350] on img at bounding box center [392, 324] width 62 height 77
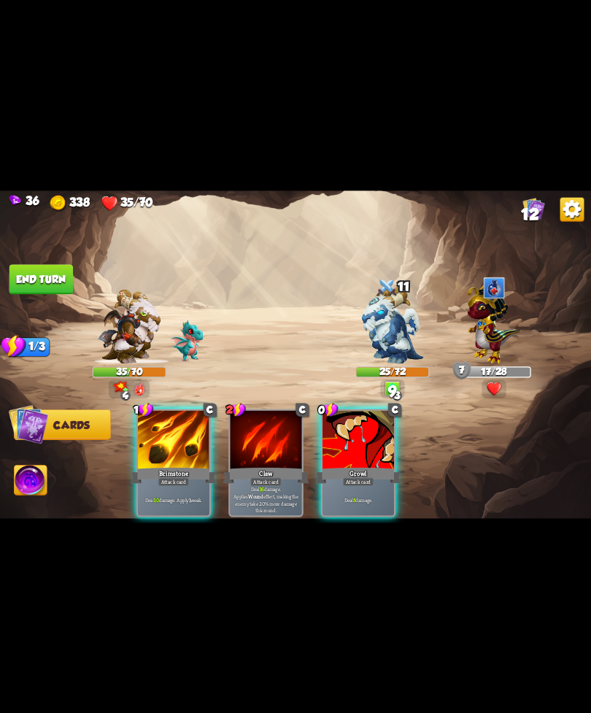
click at [154, 466] on div "Brimstone" at bounding box center [174, 475] width 86 height 19
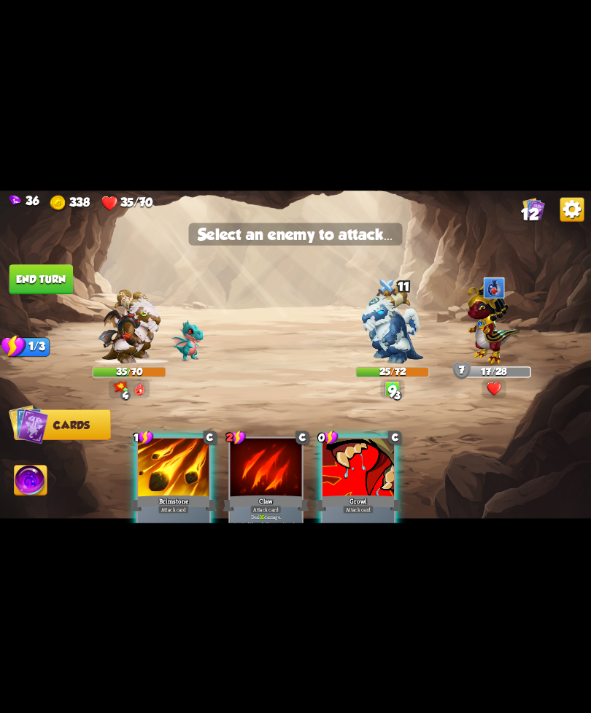
click at [369, 309] on img at bounding box center [392, 324] width 62 height 77
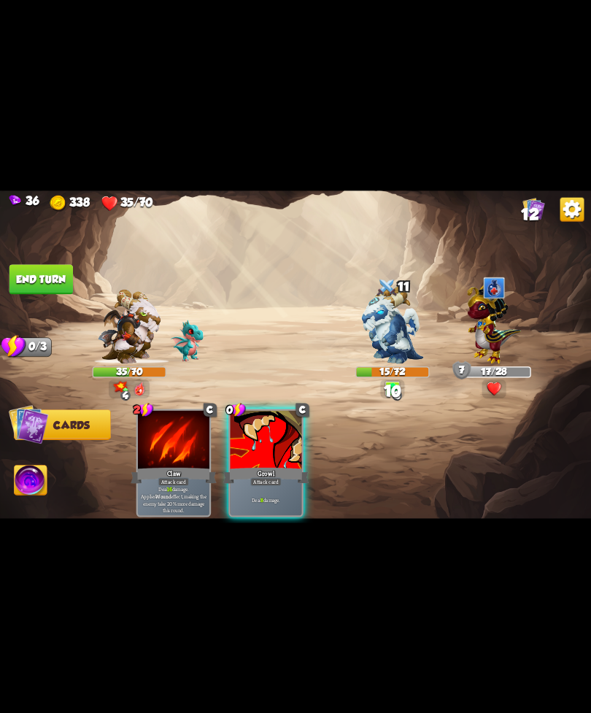
click at [291, 466] on div "Growl" at bounding box center [266, 475] width 86 height 19
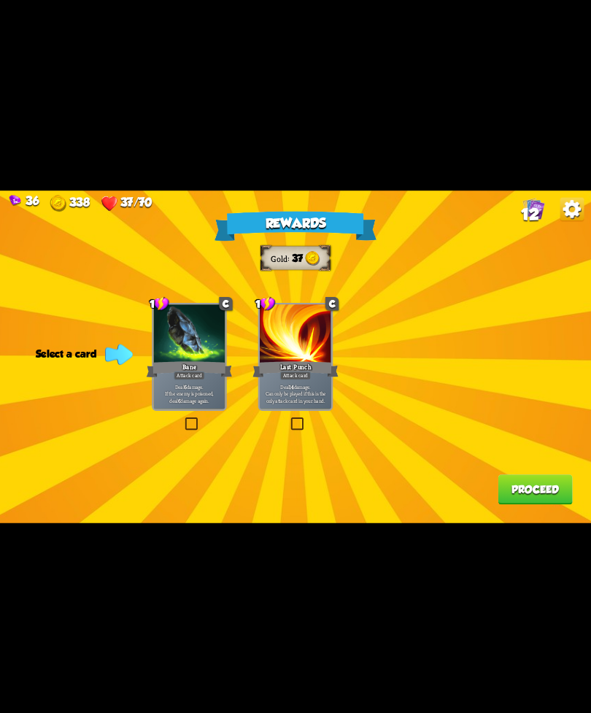
click at [307, 361] on div "Last Punch" at bounding box center [296, 368] width 86 height 19
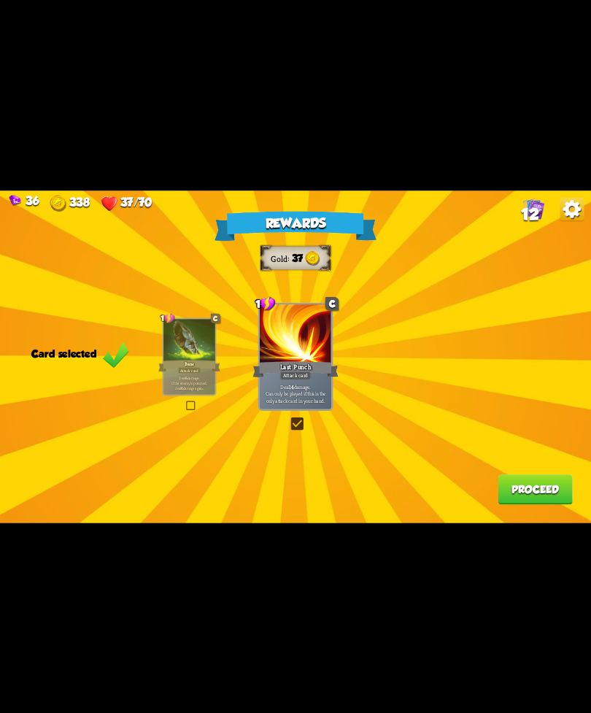
click at [515, 482] on button "Proceed" at bounding box center [535, 490] width 74 height 30
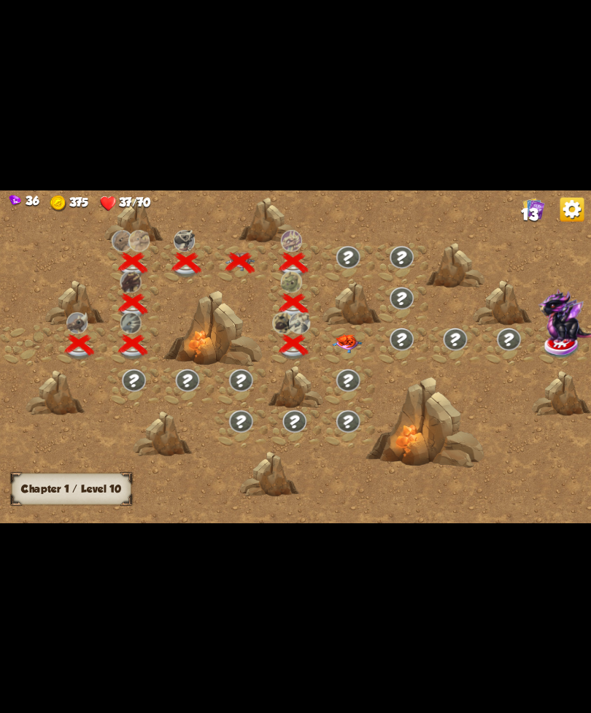
click at [346, 345] on img at bounding box center [348, 343] width 30 height 19
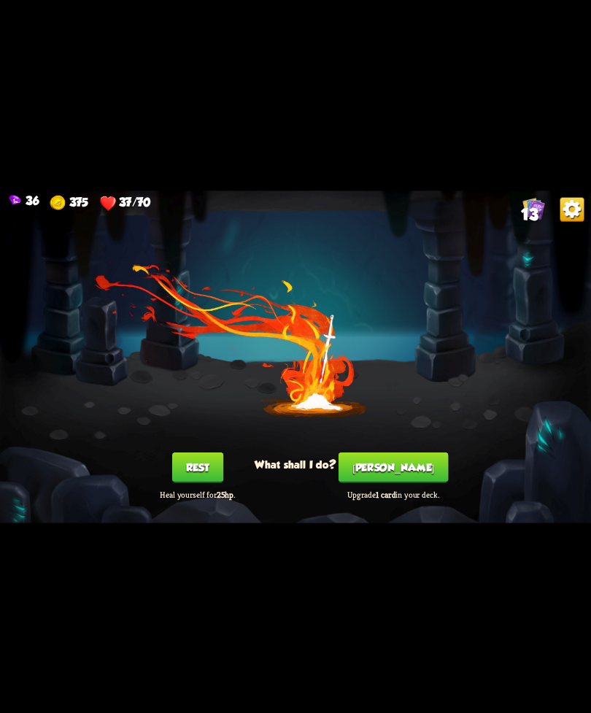
click at [394, 457] on button "[PERSON_NAME]" at bounding box center [394, 467] width 110 height 30
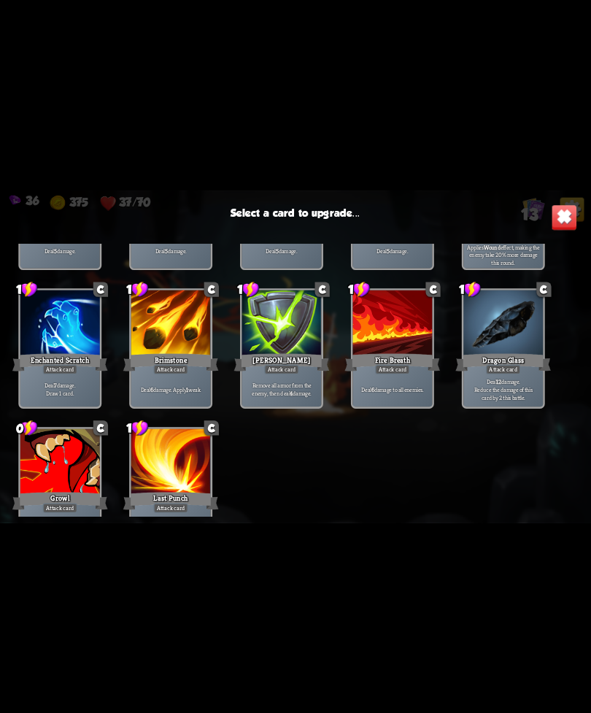
scroll to position [184, 0]
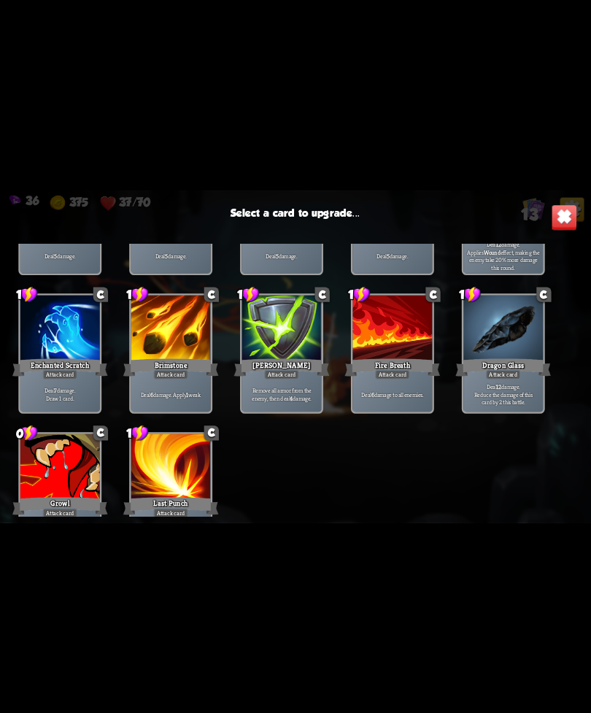
click at [91, 381] on div "Deal 7 damage. Draw 1 card." at bounding box center [60, 394] width 80 height 34
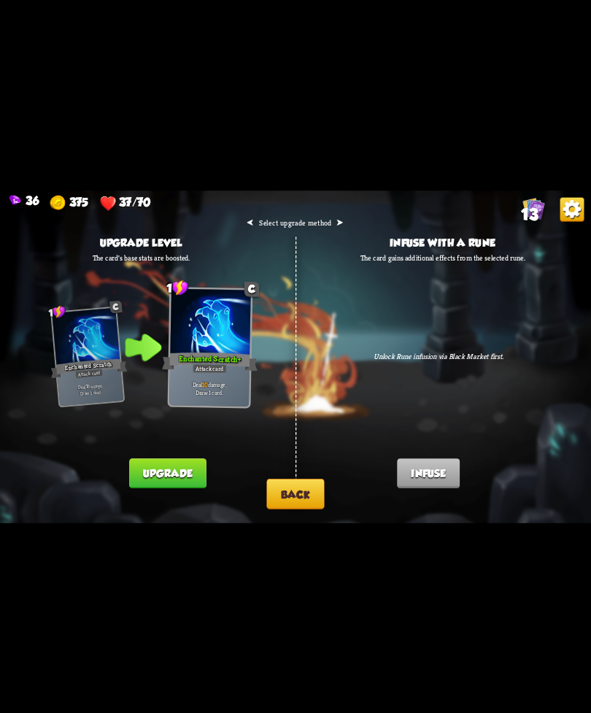
click at [166, 469] on button "Upgrade" at bounding box center [167, 473] width 77 height 30
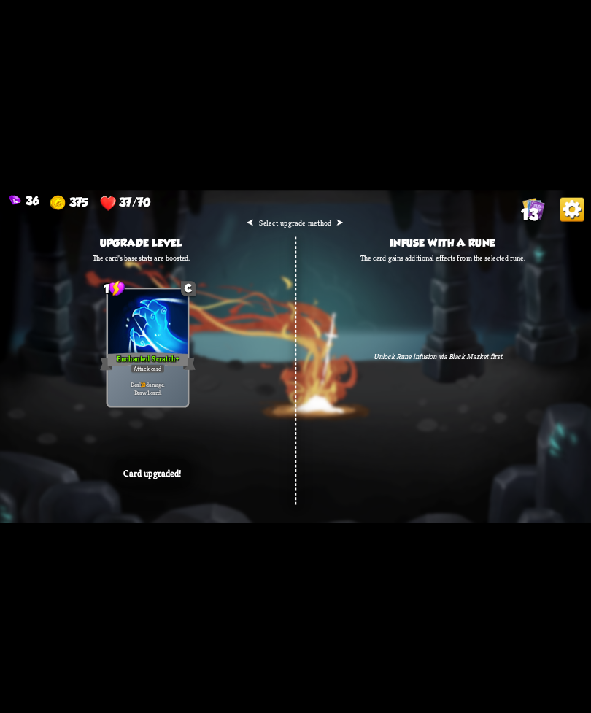
click at [446, 395] on div "⮜ Select upgrade method ⮞ Upgrade level The card's base stats are boosted. 1 C …" at bounding box center [295, 357] width 591 height 333
click at [462, 391] on div "⮜ Select upgrade method ⮞ Upgrade level The card's base stats are boosted. 1 C …" at bounding box center [295, 357] width 591 height 333
click at [475, 401] on div "⮜ Select upgrade method ⮞ Upgrade level The card's base stats are boosted. 1 C …" at bounding box center [295, 357] width 591 height 333
click at [473, 412] on div "⮜ Select upgrade method ⮞ Upgrade level The card's base stats are boosted. 1 C …" at bounding box center [295, 357] width 591 height 333
click at [396, 454] on div "⮜ Select upgrade method ⮞ Upgrade level The card's base stats are boosted. 1 C …" at bounding box center [295, 357] width 591 height 333
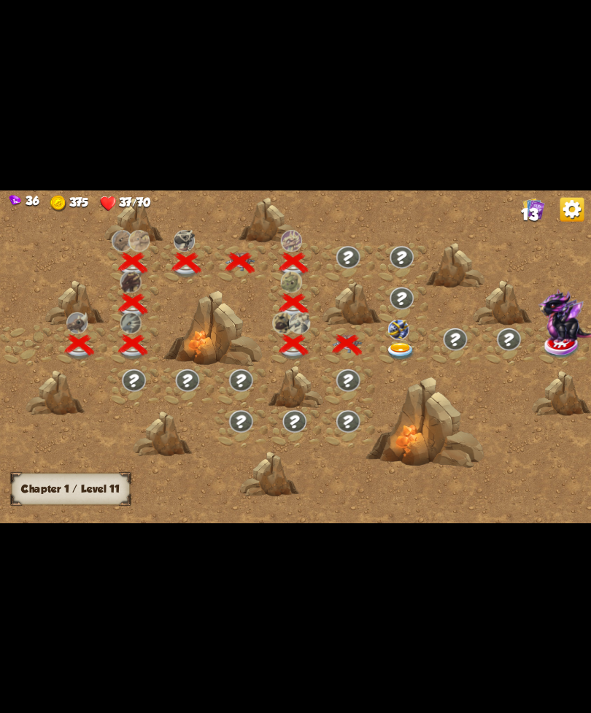
scroll to position [0, 222]
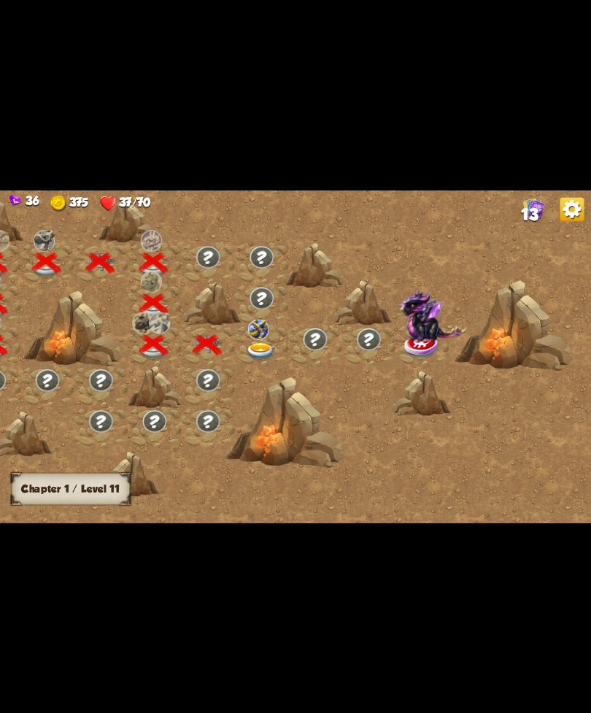
click at [250, 344] on img at bounding box center [261, 351] width 30 height 18
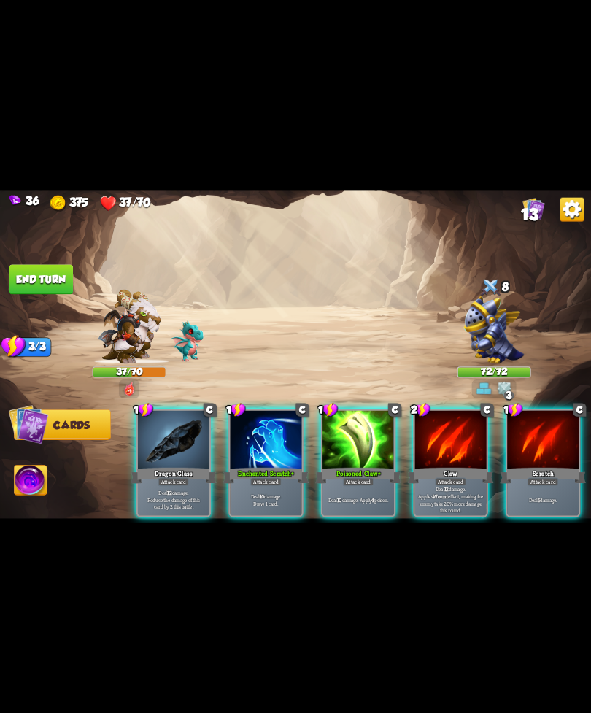
click at [267, 466] on div "Enchanted Scratch+" at bounding box center [266, 475] width 86 height 19
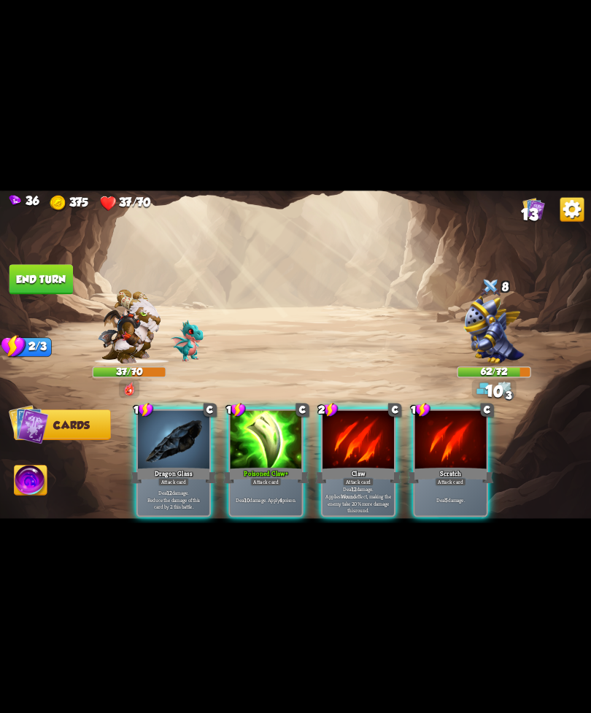
click at [264, 466] on div "Poisoned Claw+" at bounding box center [266, 475] width 86 height 19
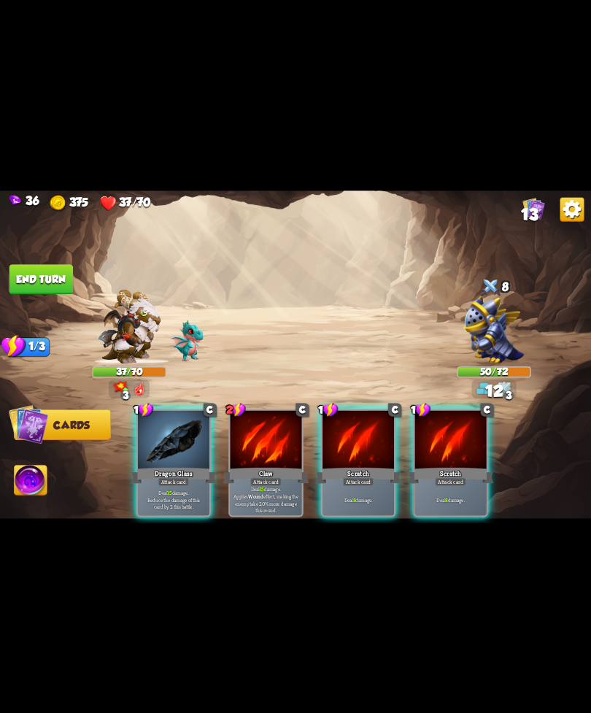
click at [173, 466] on div "Dragon Glass" at bounding box center [174, 475] width 86 height 19
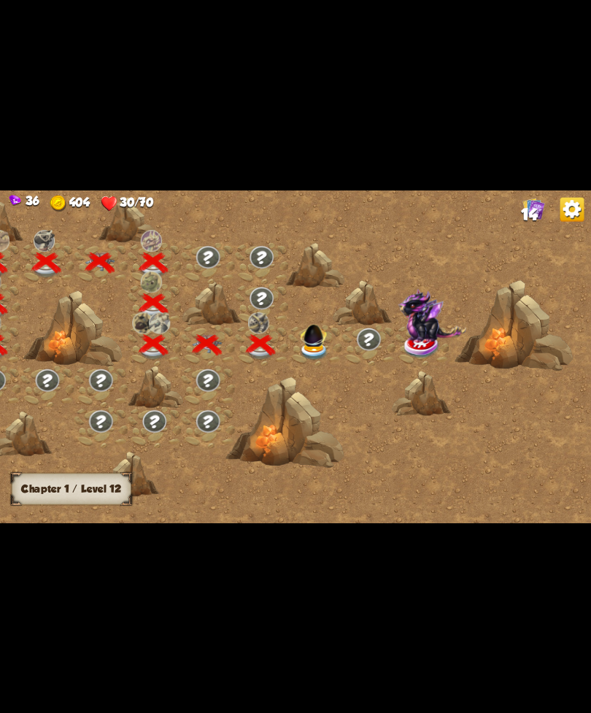
click at [312, 336] on div at bounding box center [314, 345] width 53 height 41
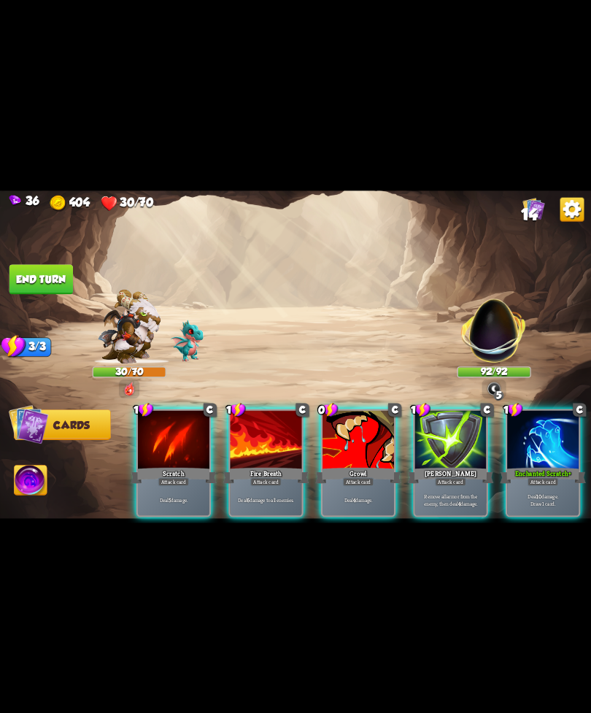
click at [551, 439] on div at bounding box center [543, 440] width 72 height 61
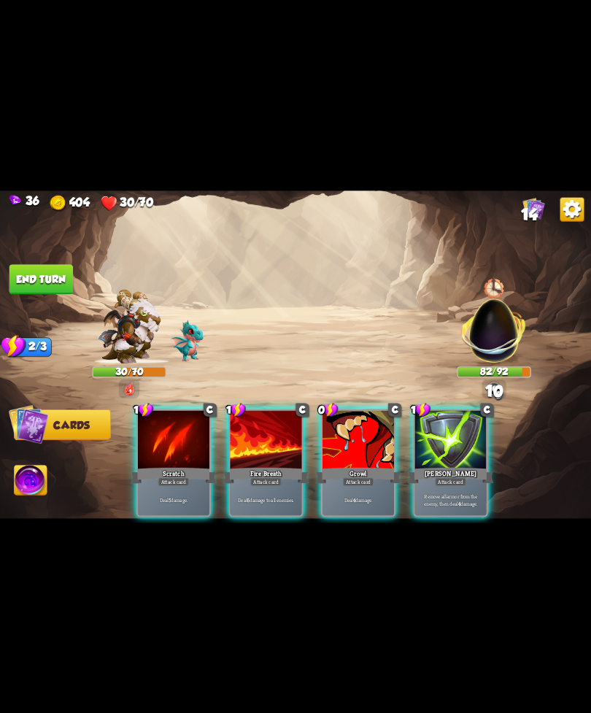
click at [239, 466] on div "Fire Breath" at bounding box center [266, 475] width 86 height 19
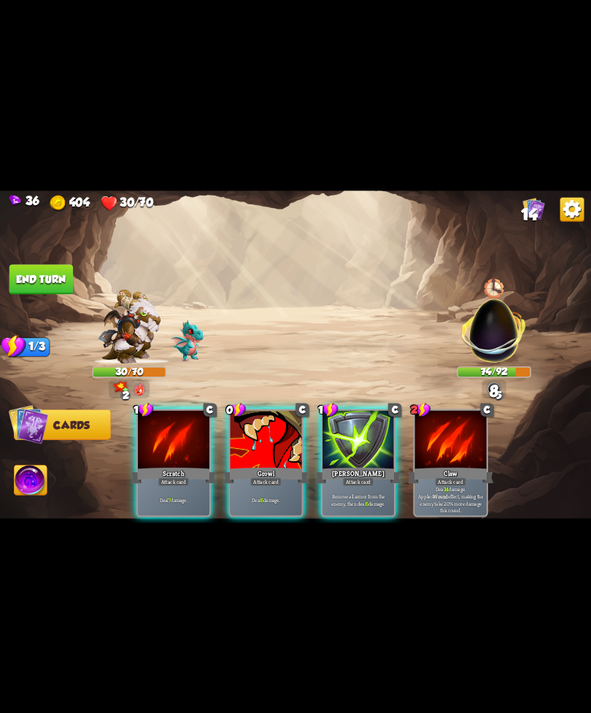
click at [275, 437] on div at bounding box center [267, 440] width 72 height 61
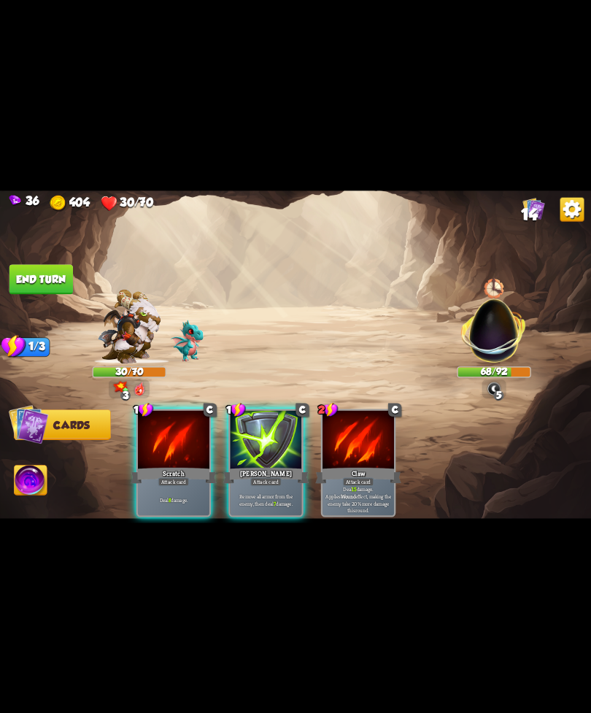
click at [164, 477] on div "Attack card" at bounding box center [173, 481] width 31 height 9
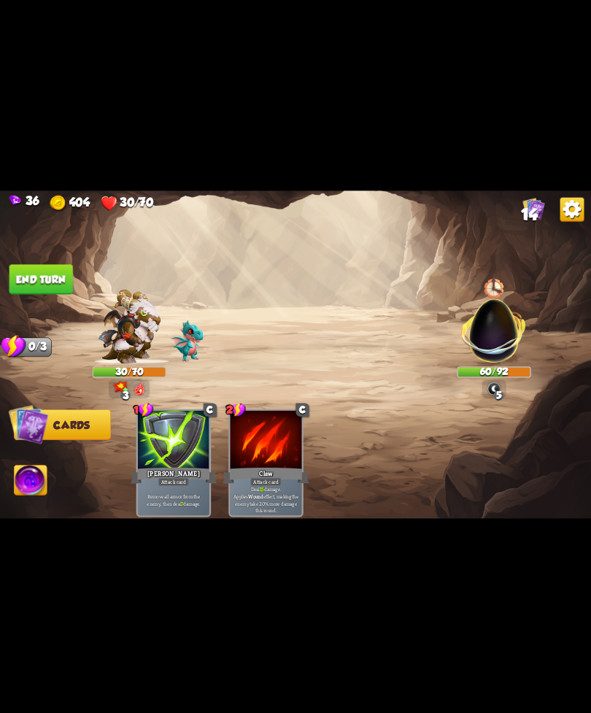
click at [39, 253] on img at bounding box center [295, 357] width 591 height 333
click at [40, 274] on button "End turn" at bounding box center [41, 279] width 64 height 30
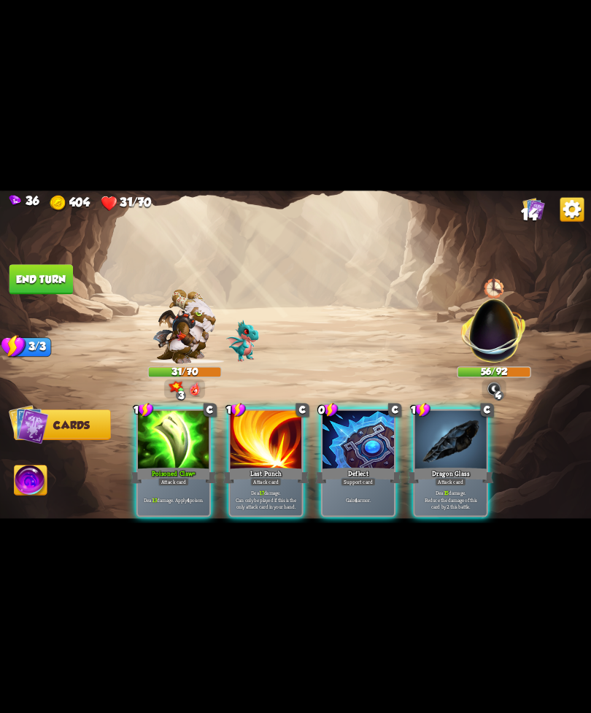
click at [175, 466] on div "Poisoned Claw+" at bounding box center [174, 475] width 86 height 19
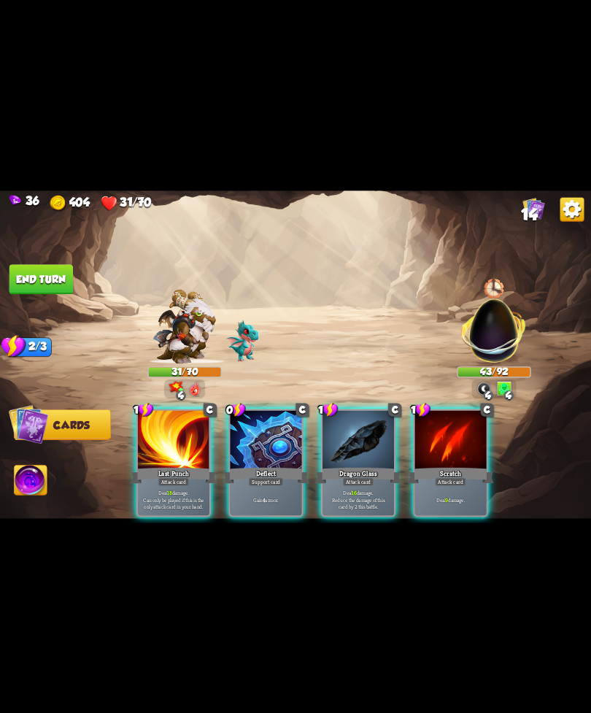
click at [465, 434] on div at bounding box center [451, 440] width 72 height 61
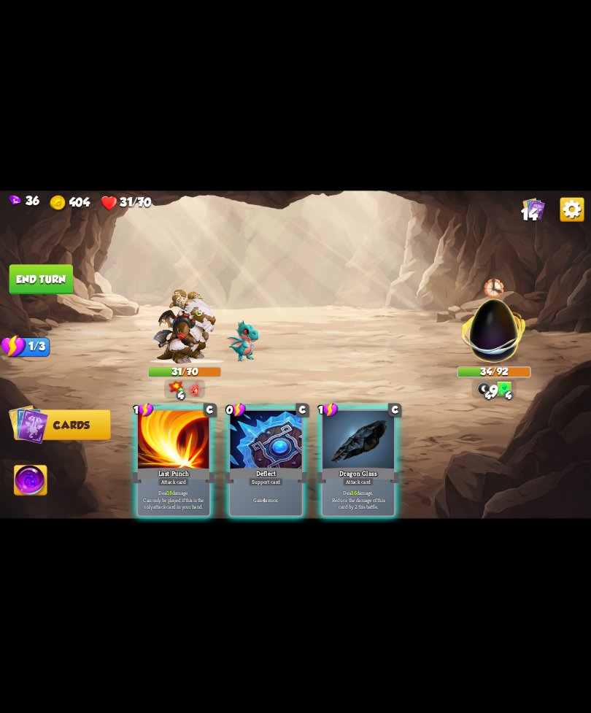
click at [358, 466] on div "Dragon Glass" at bounding box center [358, 475] width 86 height 19
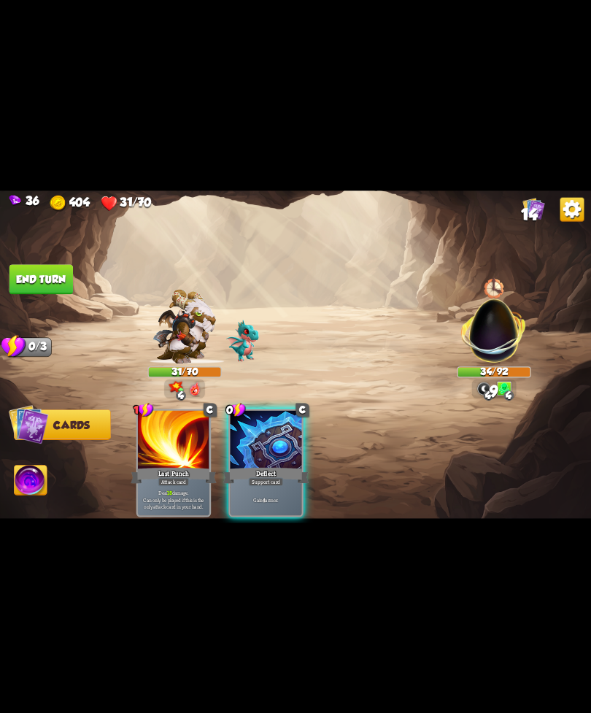
click at [289, 484] on div "Gain 4 armor." at bounding box center [267, 499] width 72 height 31
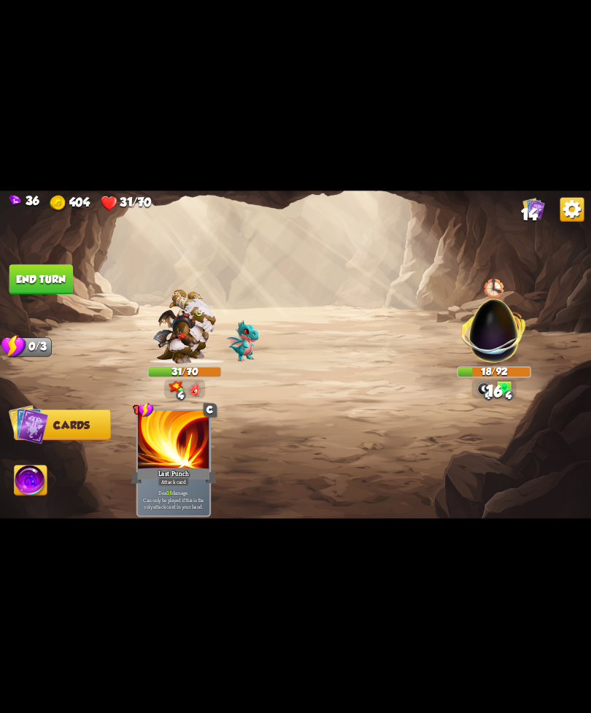
click at [34, 268] on button "End turn" at bounding box center [41, 279] width 65 height 31
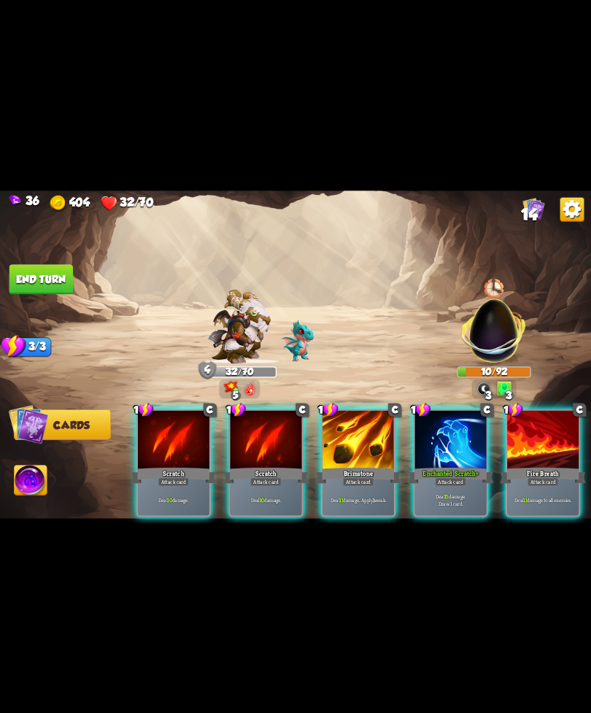
click at [62, 291] on button "End turn" at bounding box center [41, 279] width 64 height 30
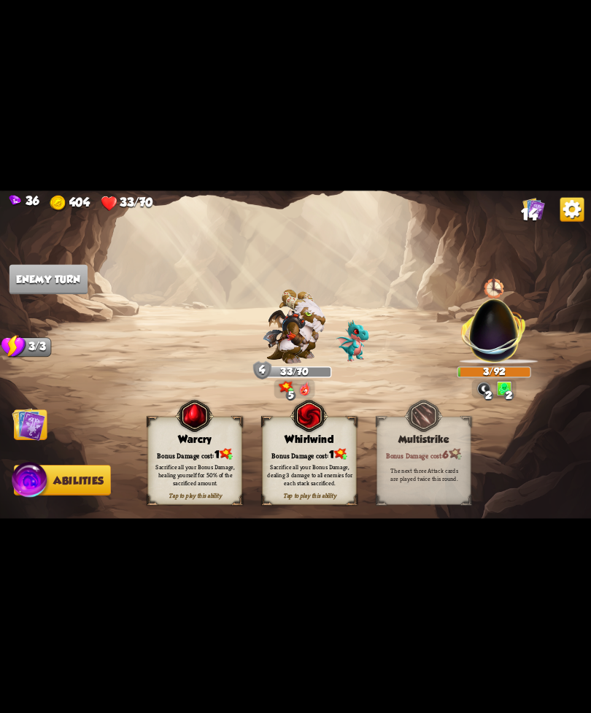
click at [170, 403] on img at bounding box center [295, 357] width 591 height 333
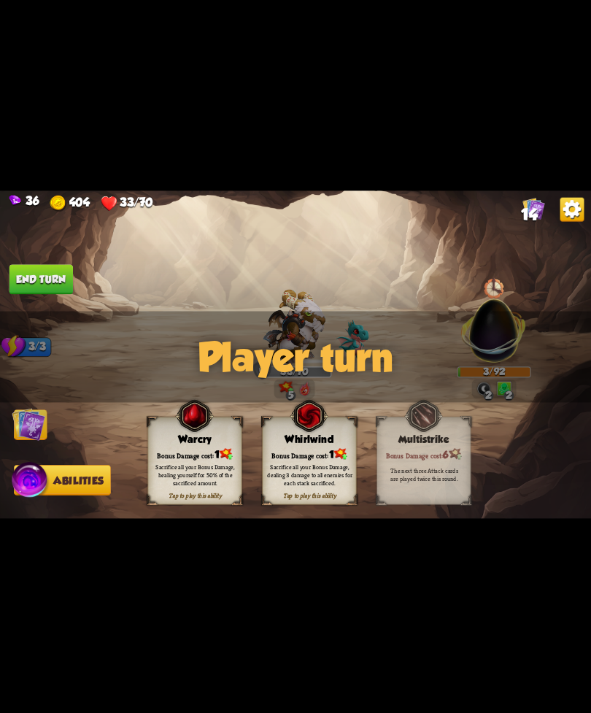
click at [223, 475] on div "Sacrifice all your Bonus Damage, healing yourself for 50% of the sacrificed amo…" at bounding box center [195, 474] width 85 height 23
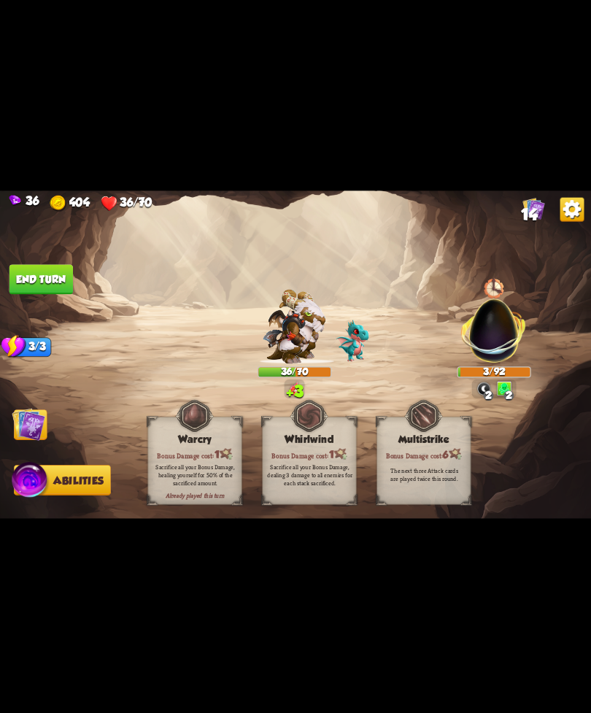
click at [191, 486] on div "Sacrifice all your Bonus Damage, healing yourself for 50% of the sacrificed amo…" at bounding box center [195, 474] width 85 height 23
click at [43, 269] on button "End turn" at bounding box center [41, 279] width 64 height 30
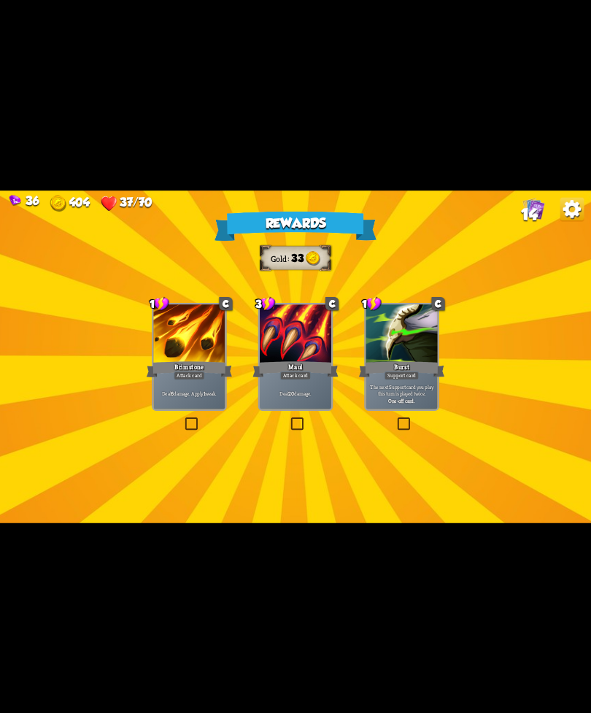
click at [415, 351] on div at bounding box center [402, 334] width 72 height 61
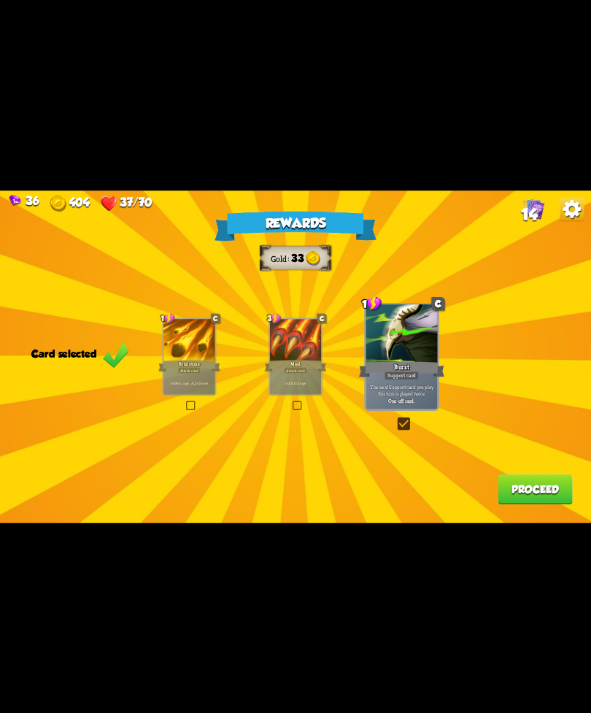
click at [526, 470] on div "Rewards Gold 33 Card selected 1 C Brimstone Attack card Deal 6 damage. Apply 1 …" at bounding box center [295, 357] width 591 height 333
click at [515, 484] on button "Proceed" at bounding box center [535, 490] width 74 height 30
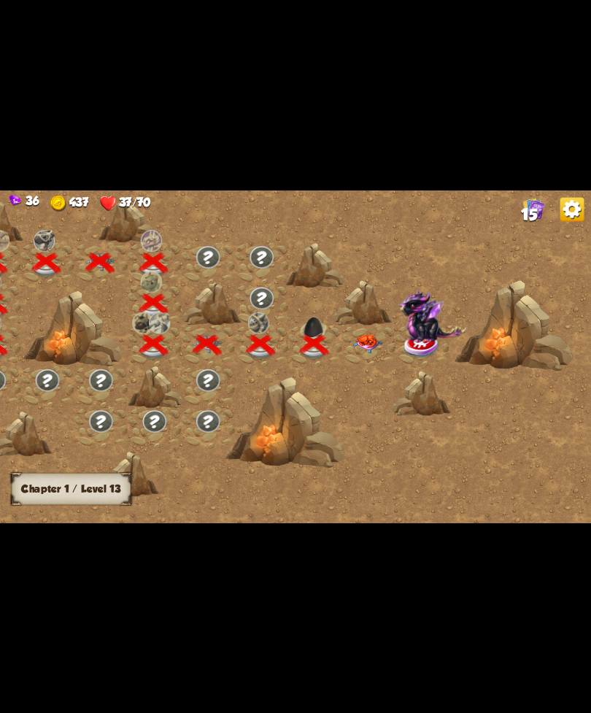
click at [376, 328] on div at bounding box center [368, 345] width 53 height 41
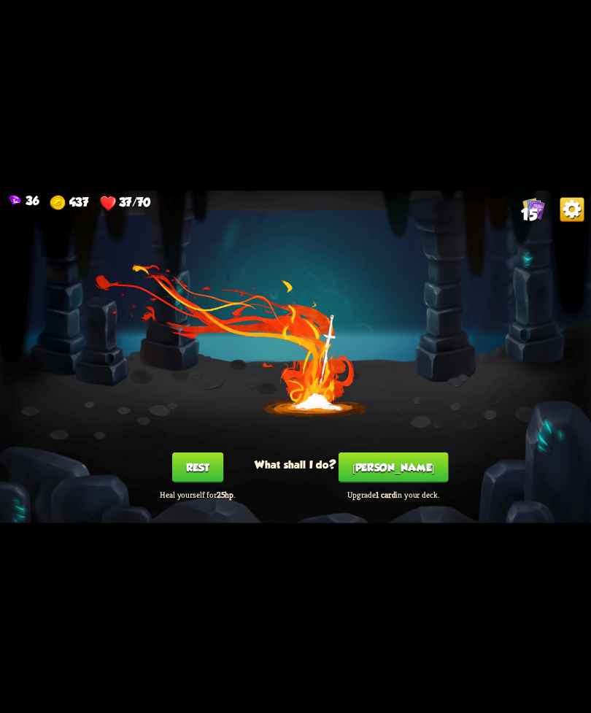
click at [390, 461] on button "[PERSON_NAME]" at bounding box center [394, 467] width 110 height 30
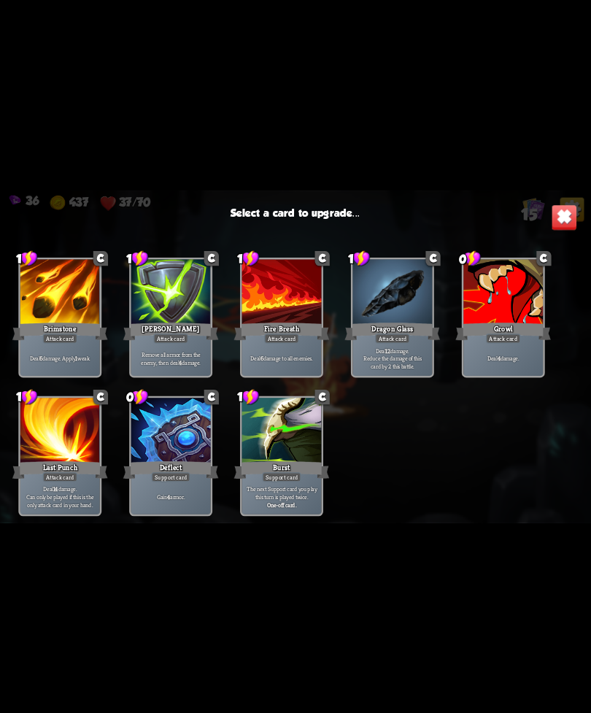
scroll to position [241, 0]
click at [294, 426] on div at bounding box center [282, 431] width 80 height 67
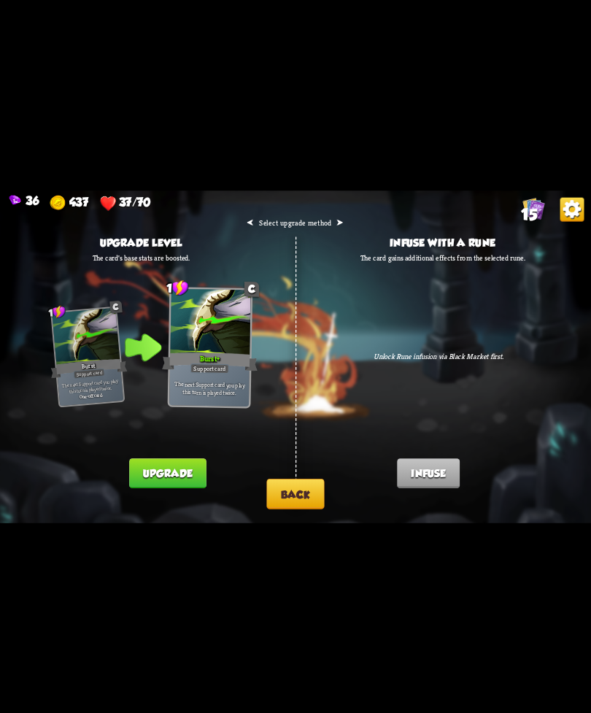
click at [298, 499] on button "Back" at bounding box center [295, 494] width 58 height 31
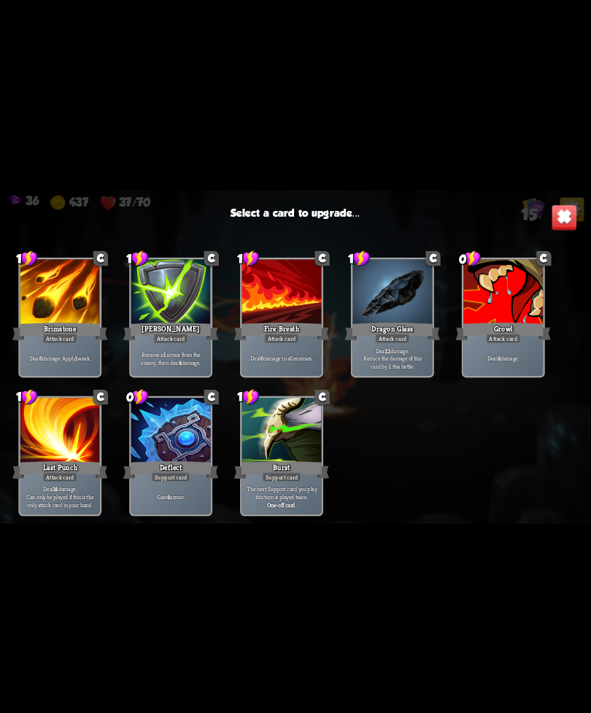
scroll to position [241, 0]
click at [77, 459] on div at bounding box center [60, 431] width 80 height 67
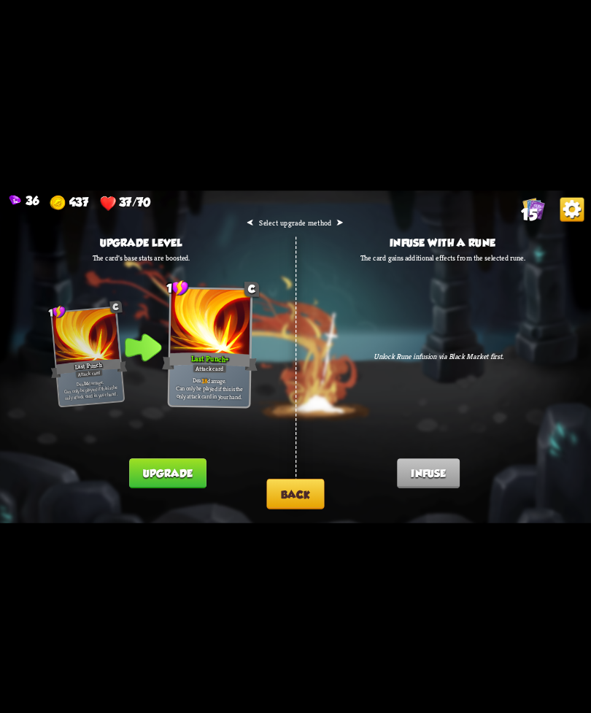
click at [293, 494] on button "Back" at bounding box center [295, 494] width 58 height 31
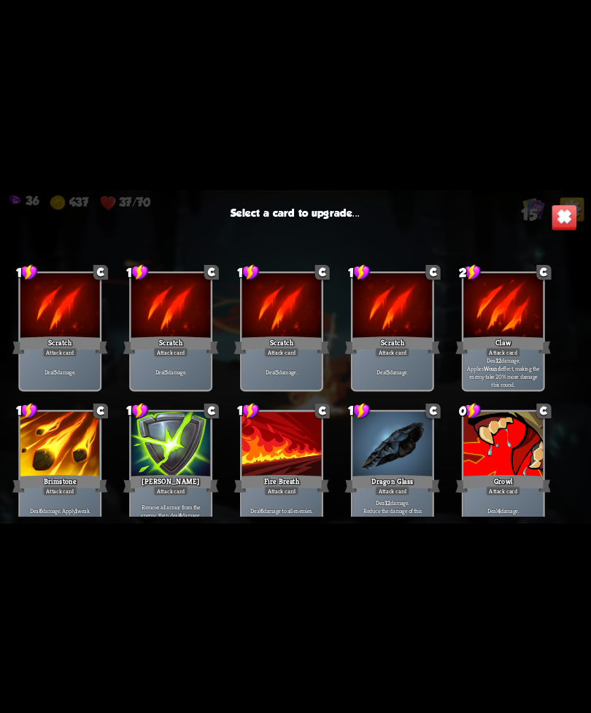
click at [519, 306] on div at bounding box center [504, 306] width 80 height 67
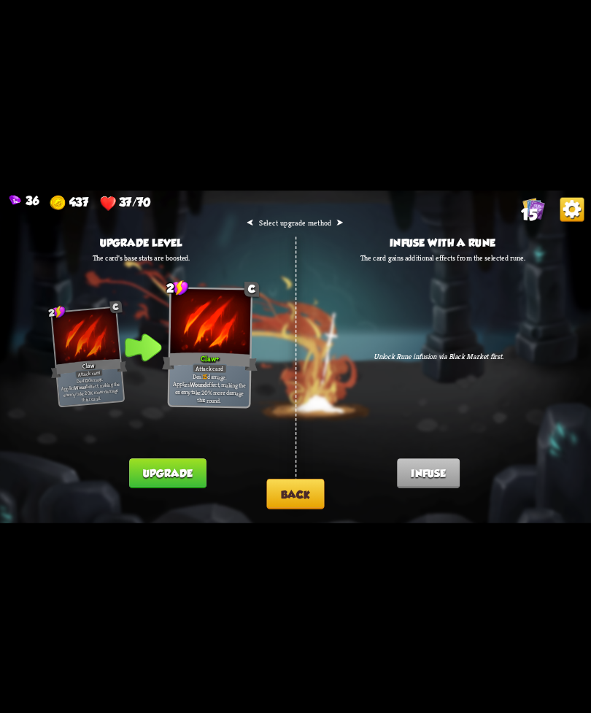
click at [283, 488] on button "Back" at bounding box center [295, 494] width 58 height 31
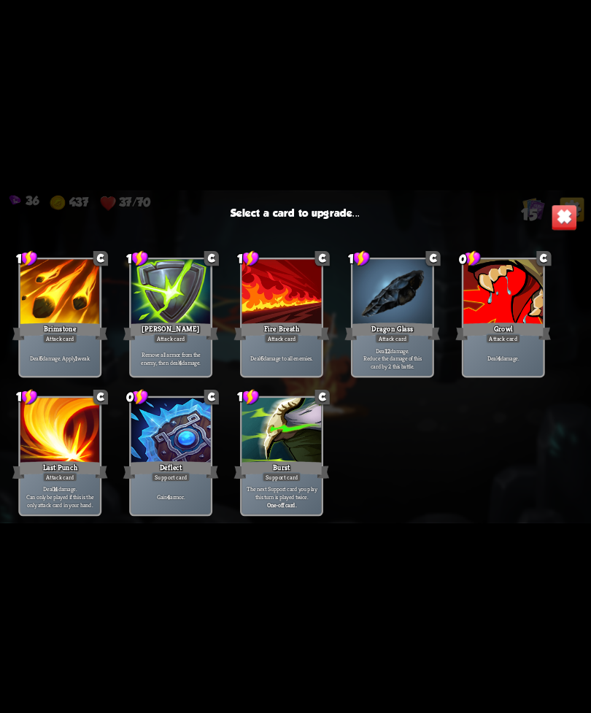
click at [307, 313] on div at bounding box center [282, 292] width 80 height 67
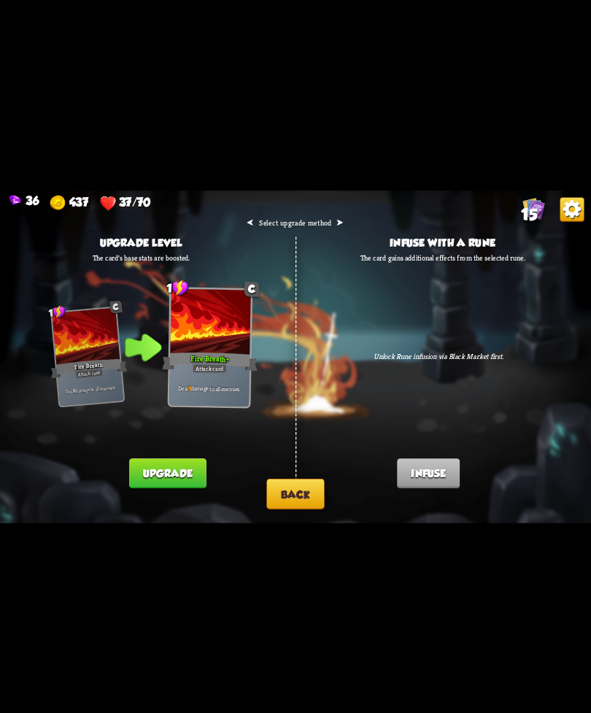
click at [297, 498] on button "Back" at bounding box center [295, 494] width 58 height 31
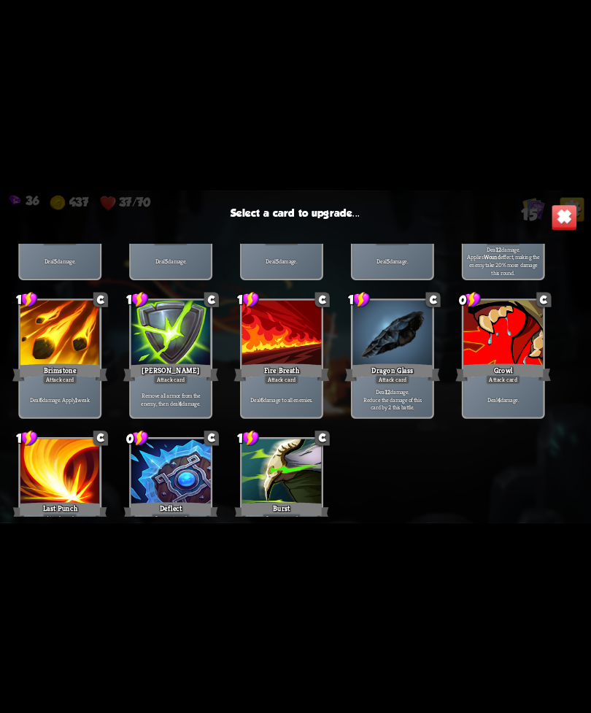
scroll to position [180, 0]
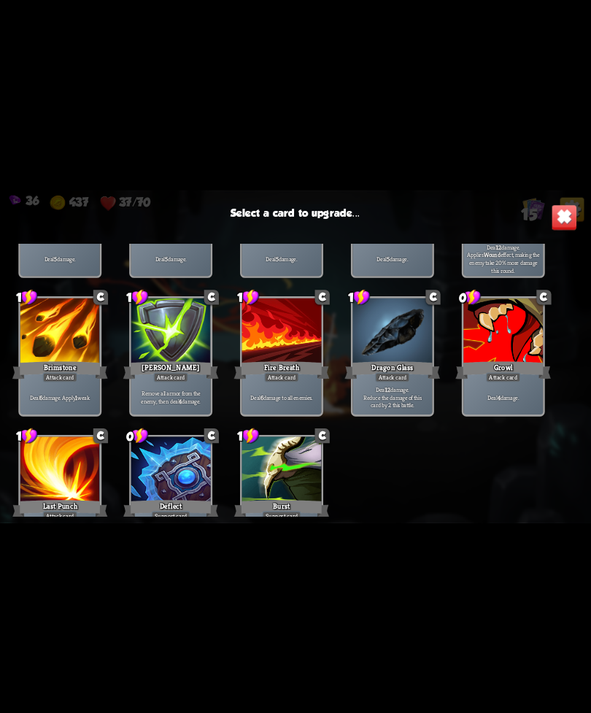
click at [34, 358] on div at bounding box center [60, 331] width 80 height 67
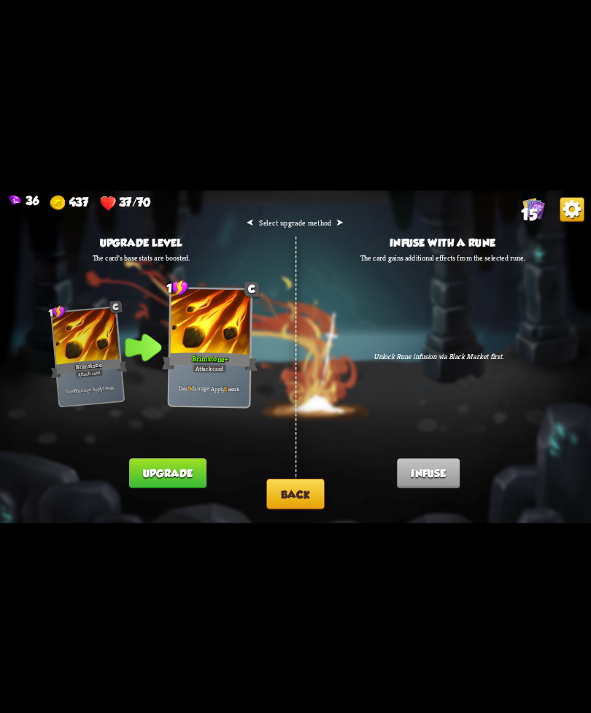
click at [169, 472] on button "Upgrade" at bounding box center [167, 473] width 77 height 30
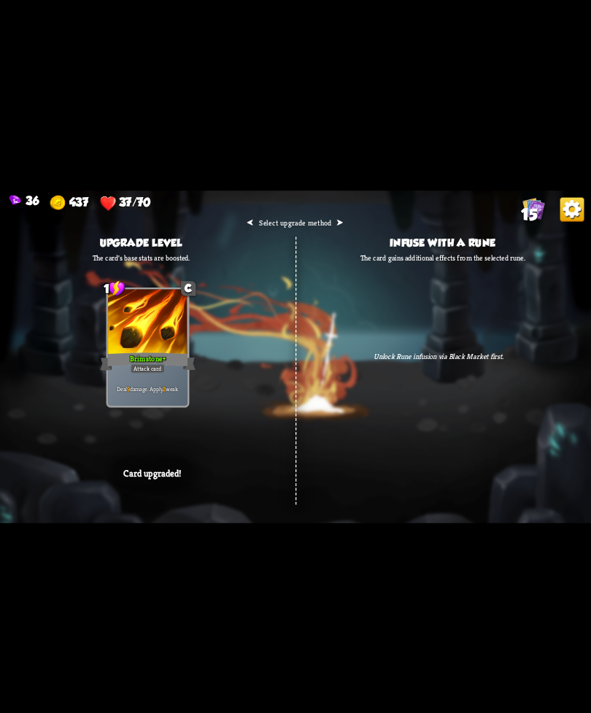
click at [456, 377] on div "⮜ Select upgrade method ⮞ Upgrade level The card's base stats are boosted. 1 C …" at bounding box center [295, 357] width 591 height 333
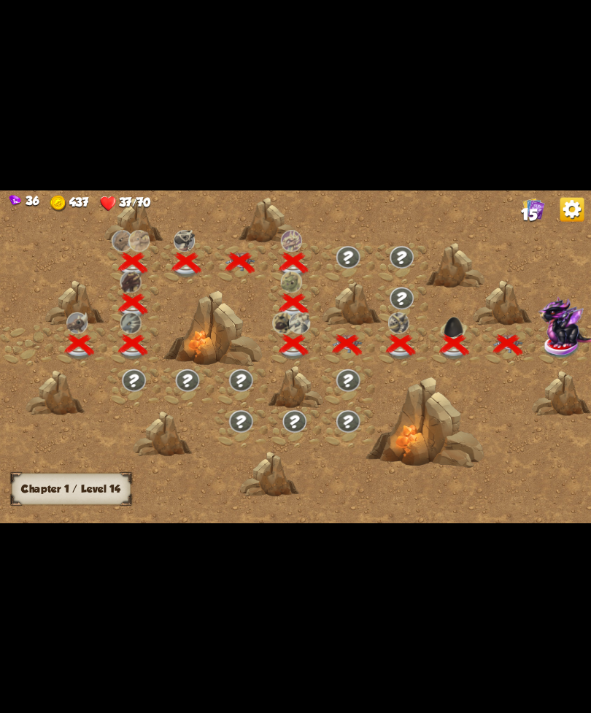
scroll to position [0, 222]
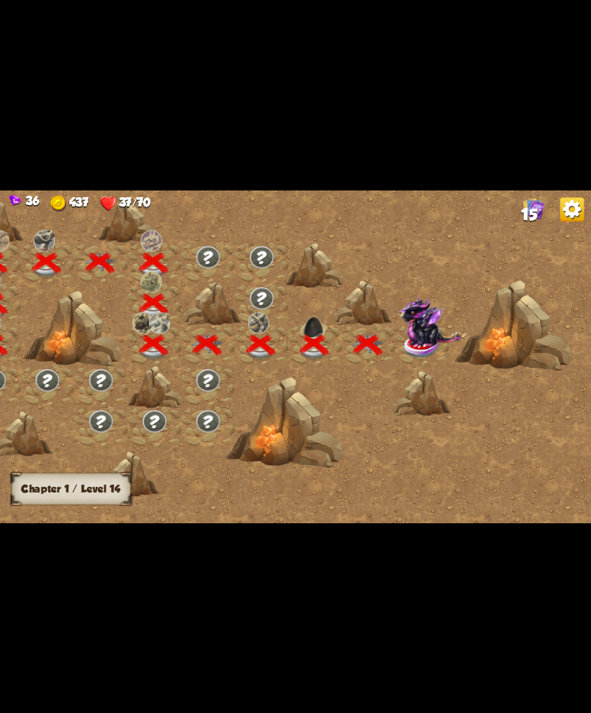
click at [426, 332] on img at bounding box center [432, 321] width 69 height 50
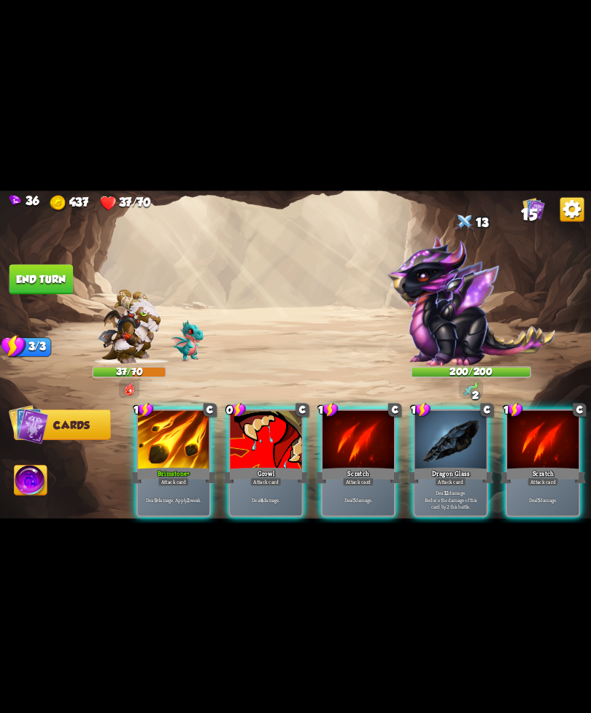
click at [470, 321] on img at bounding box center [471, 300] width 168 height 131
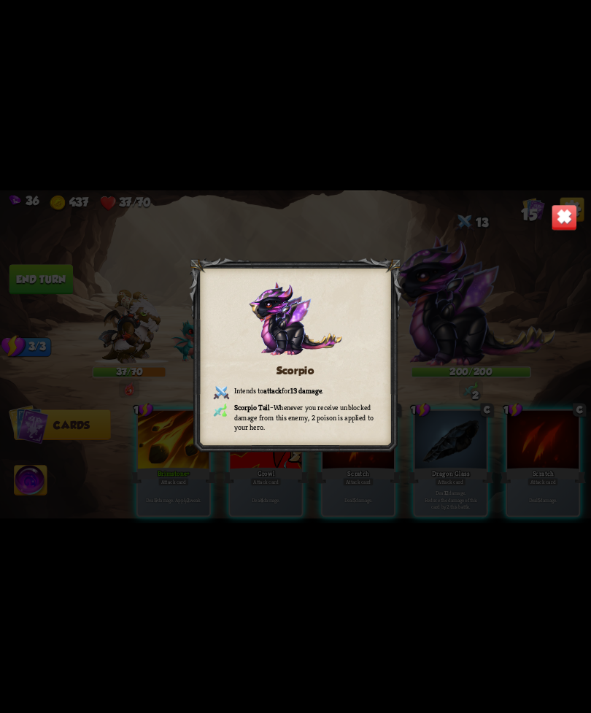
click at [568, 229] on img at bounding box center [565, 217] width 26 height 26
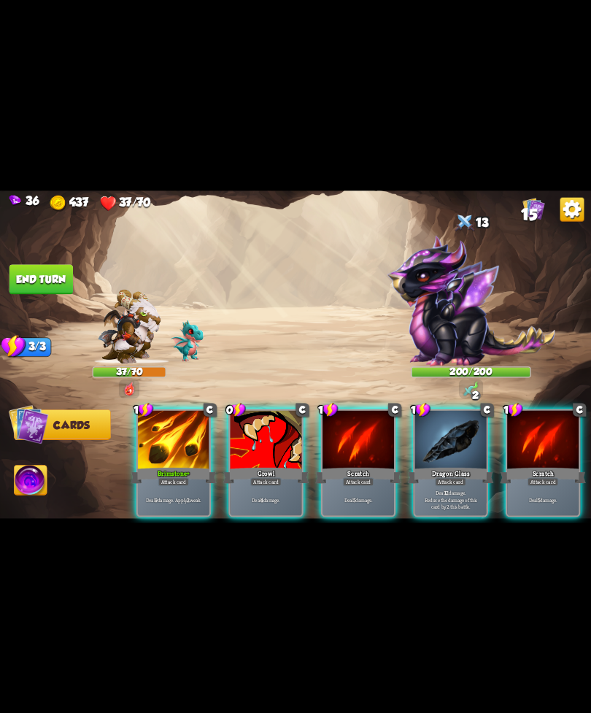
click at [167, 438] on div at bounding box center [174, 440] width 72 height 61
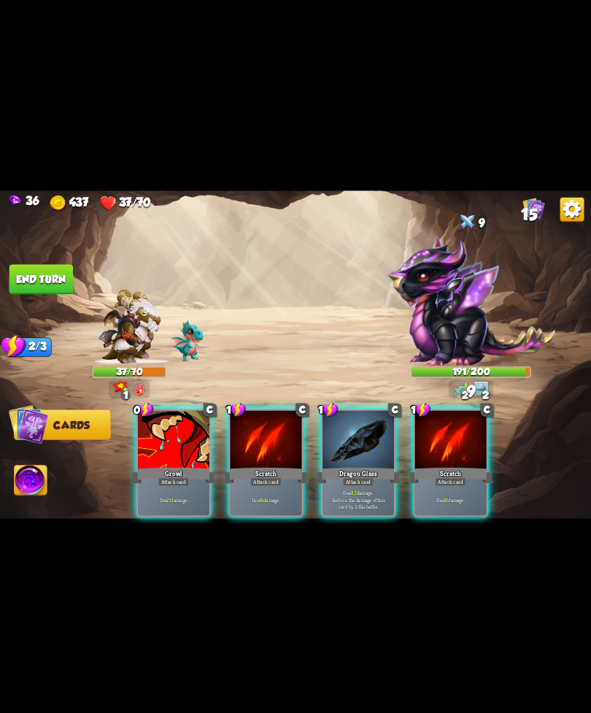
click at [181, 495] on div "Deal 5 damage." at bounding box center [174, 499] width 72 height 31
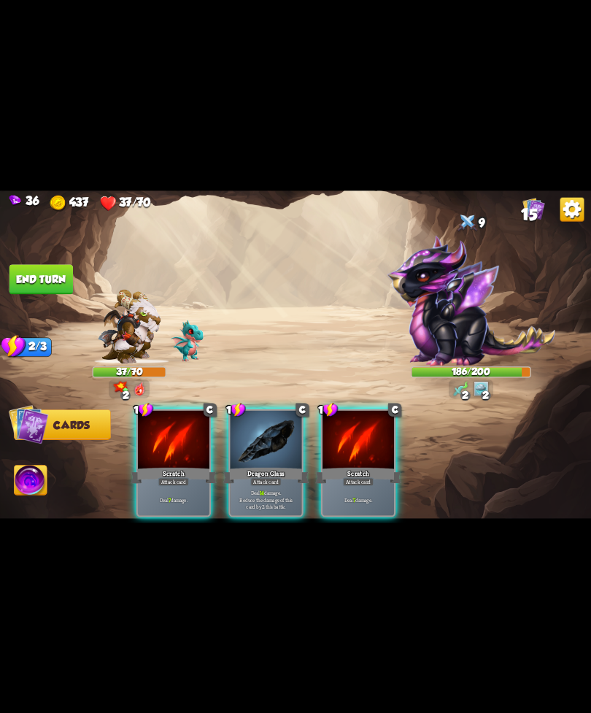
click at [254, 501] on div "Deal 14 damage. Reduce the damage of this card by 2 this battle." at bounding box center [267, 499] width 72 height 31
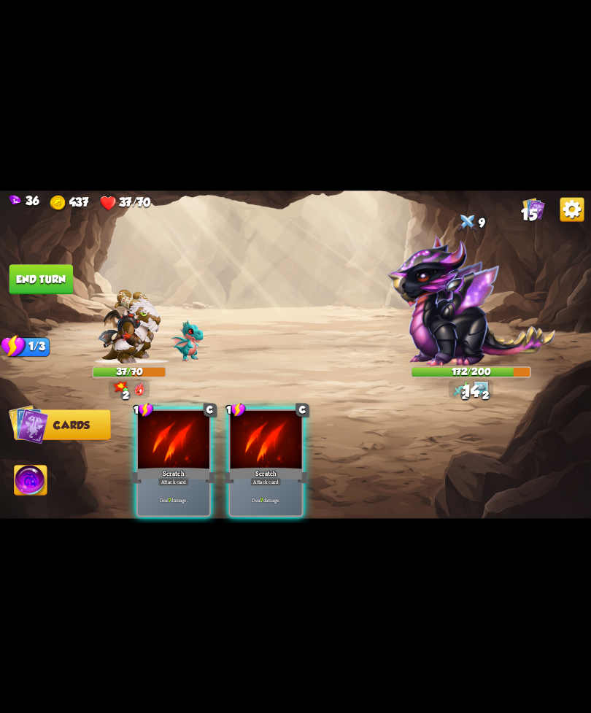
click at [264, 506] on div "1 C Scratch Attack card Deal 7 damage." at bounding box center [266, 463] width 75 height 108
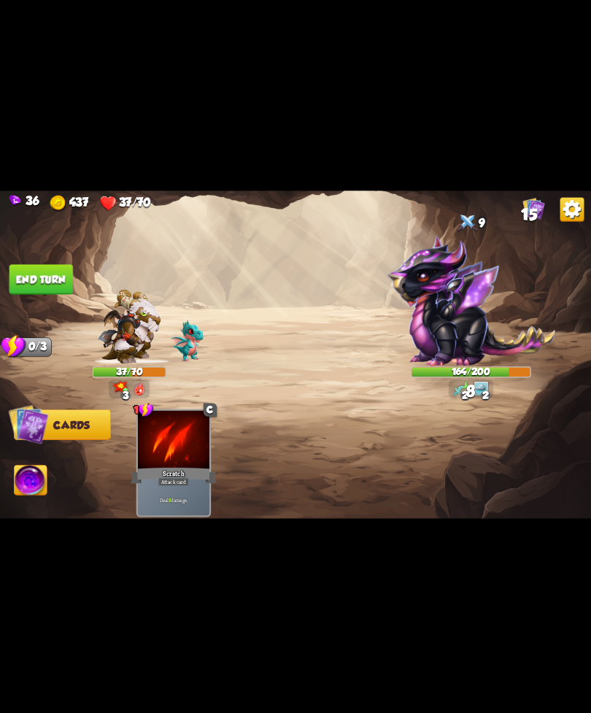
click at [48, 293] on button "End turn" at bounding box center [41, 279] width 64 height 30
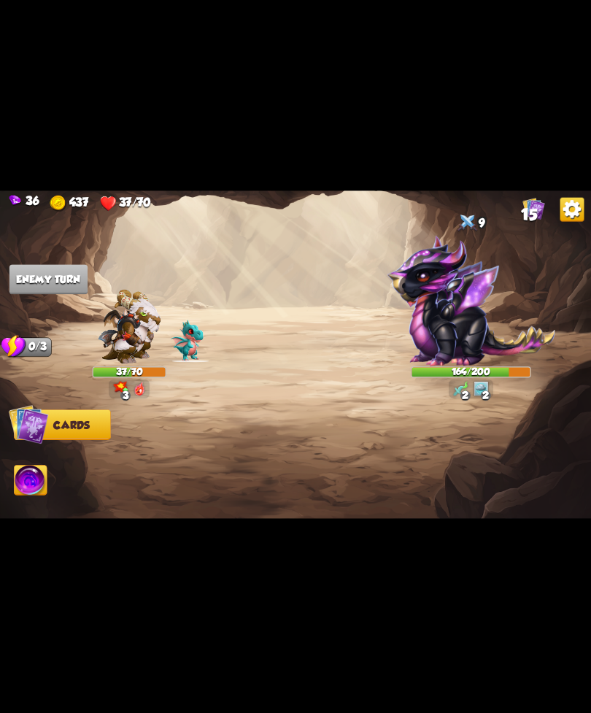
click at [64, 258] on img at bounding box center [295, 357] width 591 height 333
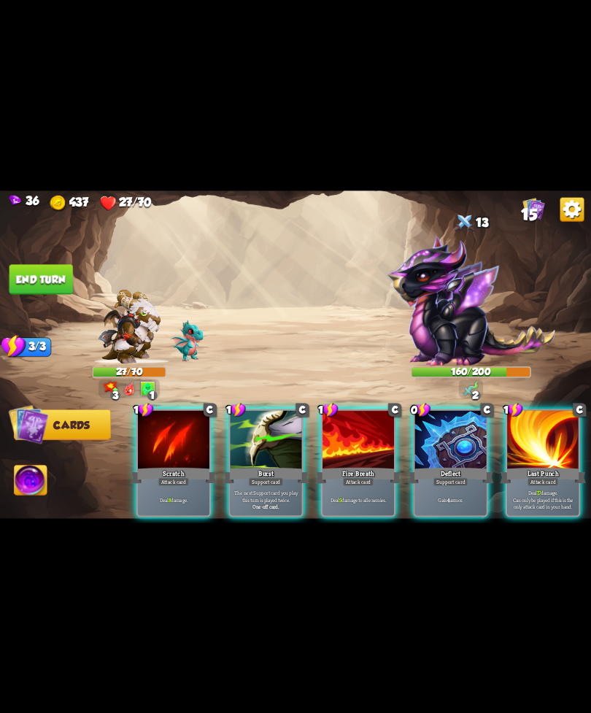
click at [361, 442] on div at bounding box center [359, 440] width 72 height 61
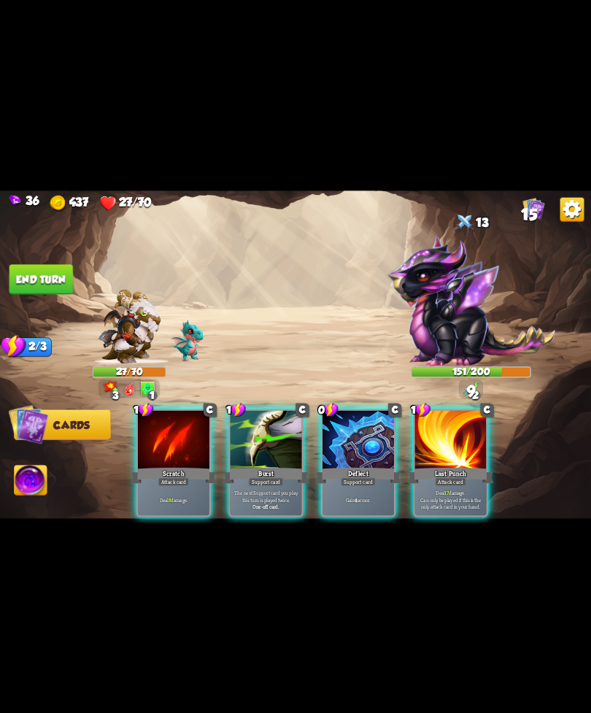
click at [153, 496] on p "Deal 8 damage." at bounding box center [173, 499] width 68 height 7
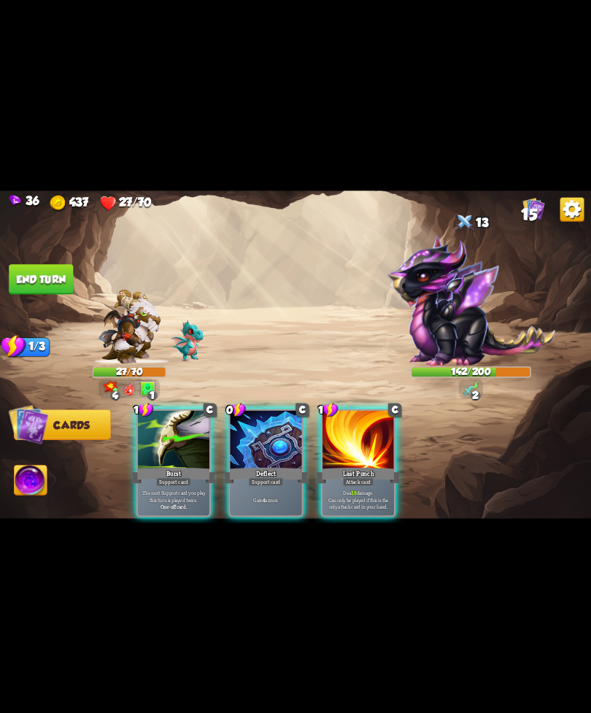
click at [364, 450] on div at bounding box center [359, 440] width 72 height 61
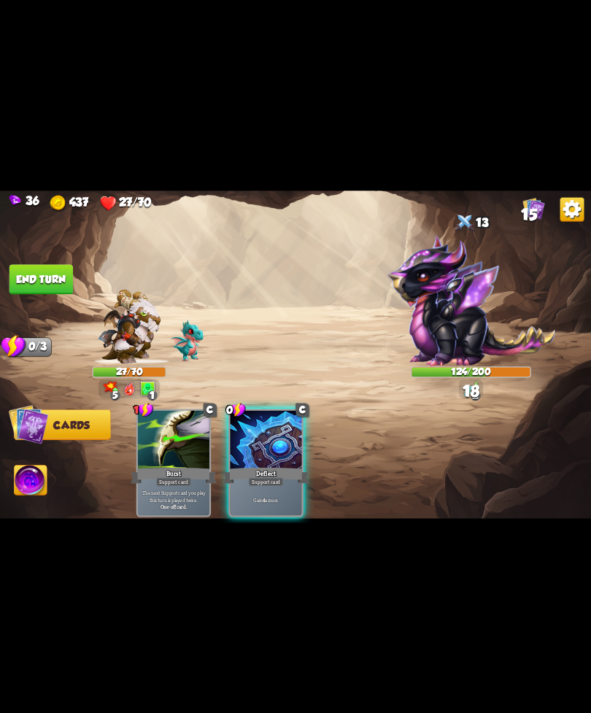
click at [262, 484] on div "Gain 4 armor." at bounding box center [267, 499] width 72 height 31
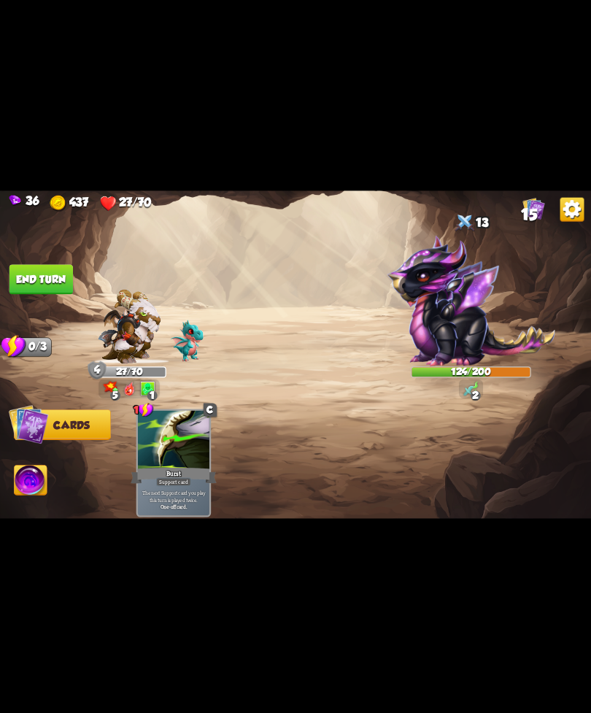
click at [43, 270] on button "End turn" at bounding box center [41, 279] width 64 height 30
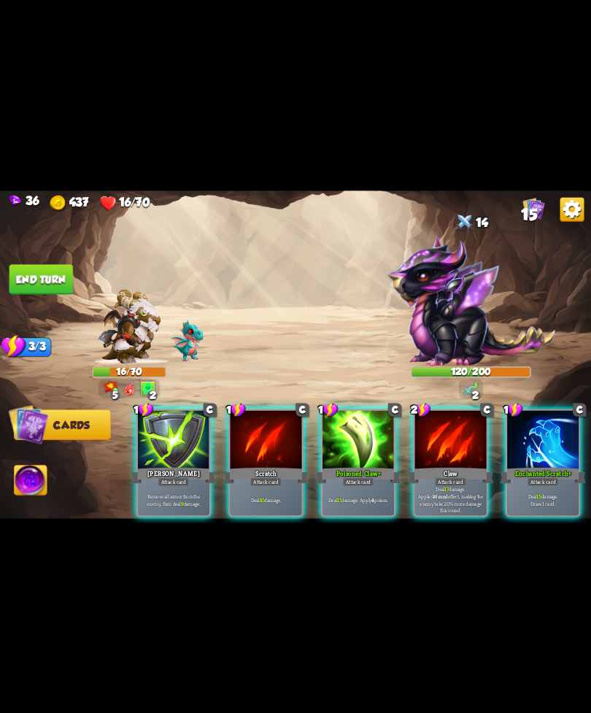
click at [551, 477] on div "Attack card" at bounding box center [543, 481] width 31 height 9
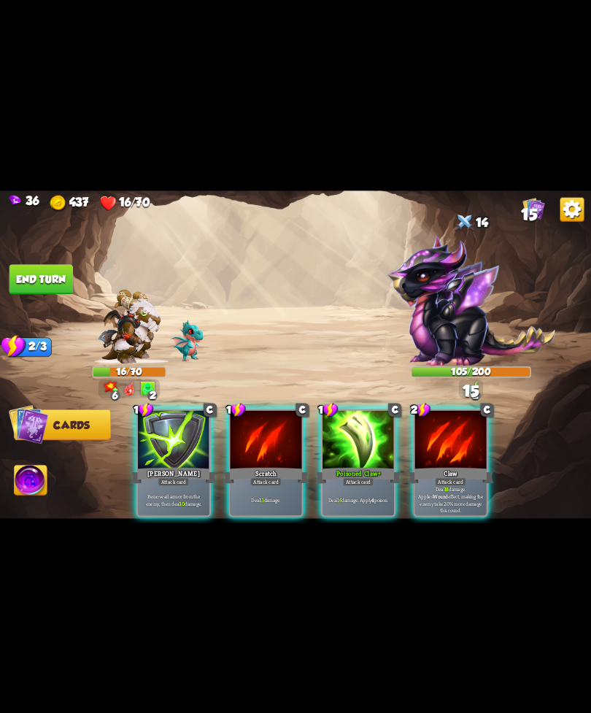
click at [350, 484] on div "Deal 16 damage. Apply 4 poison." at bounding box center [359, 499] width 72 height 31
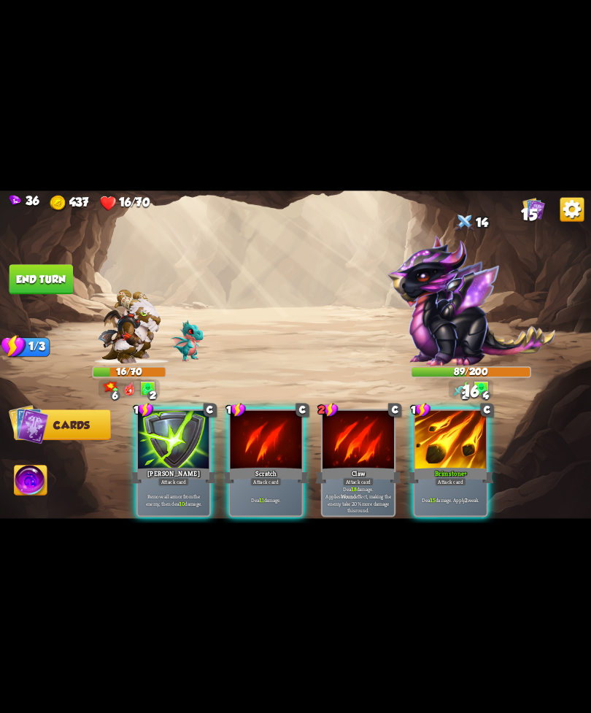
click at [465, 466] on div "Brimstone+" at bounding box center [451, 475] width 86 height 19
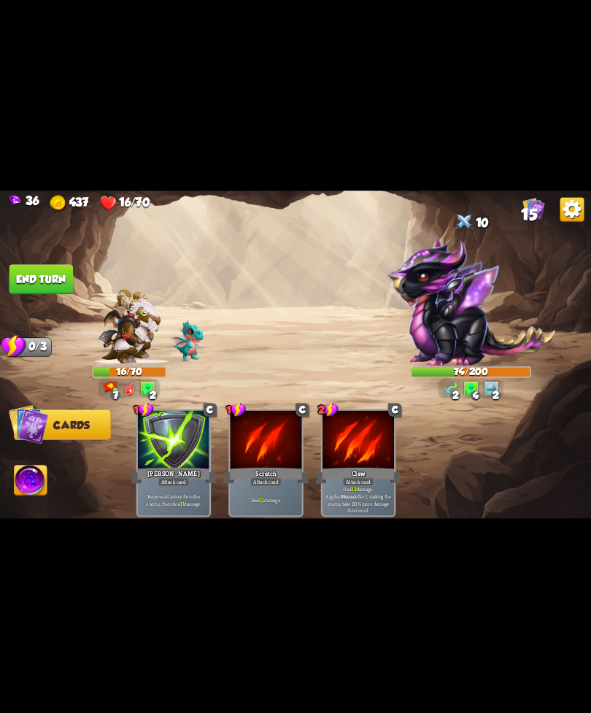
click at [29, 263] on img at bounding box center [295, 357] width 591 height 333
click at [71, 269] on button "End turn" at bounding box center [41, 279] width 64 height 30
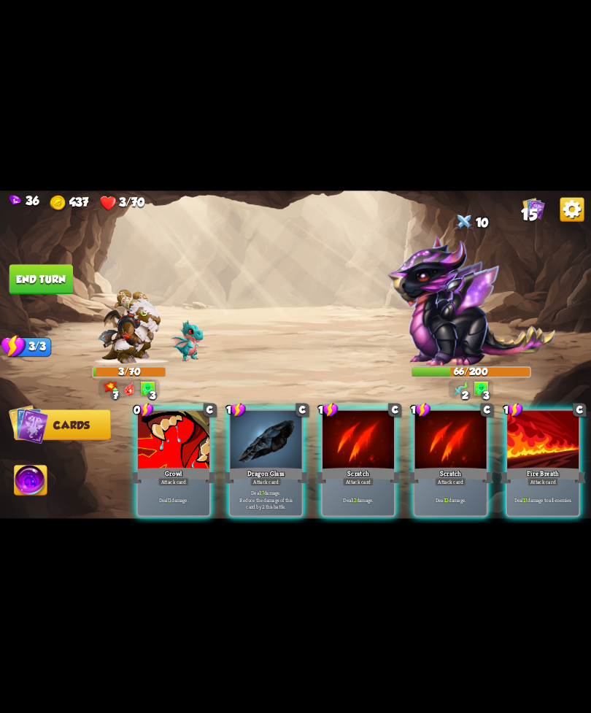
click at [37, 468] on img at bounding box center [31, 482] width 33 height 34
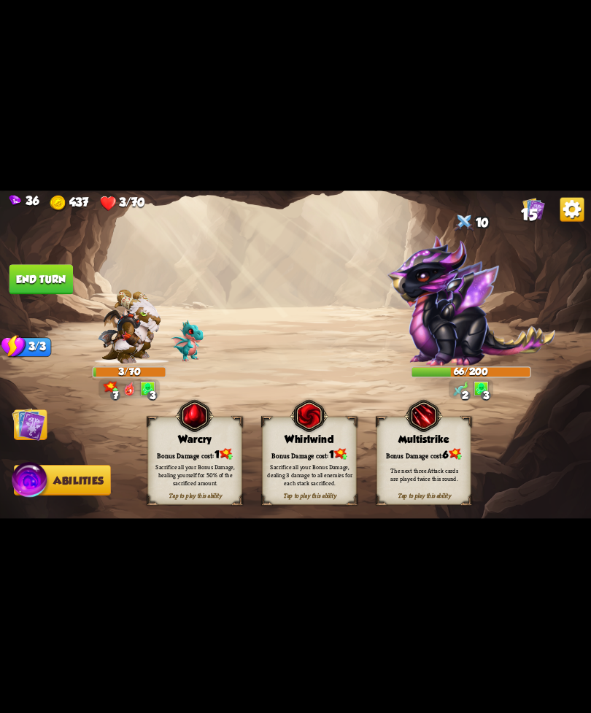
click at [440, 443] on div "Multistrike" at bounding box center [423, 440] width 93 height 12
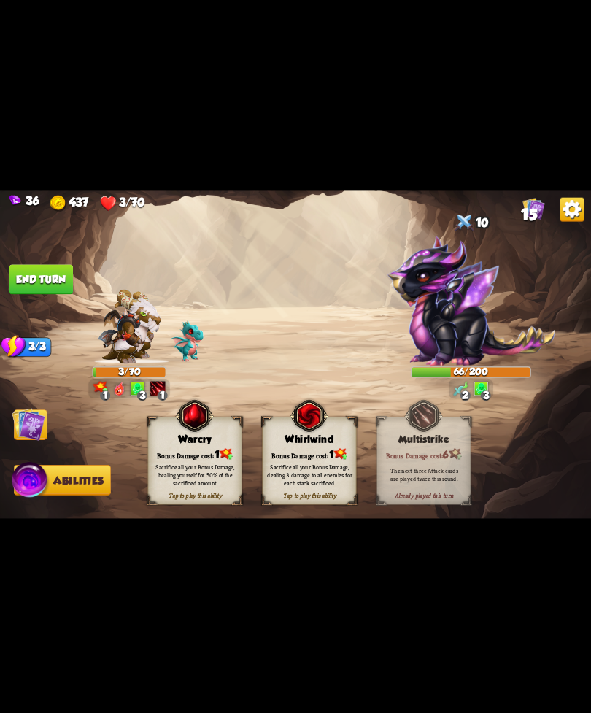
click at [16, 412] on img at bounding box center [29, 424] width 34 height 34
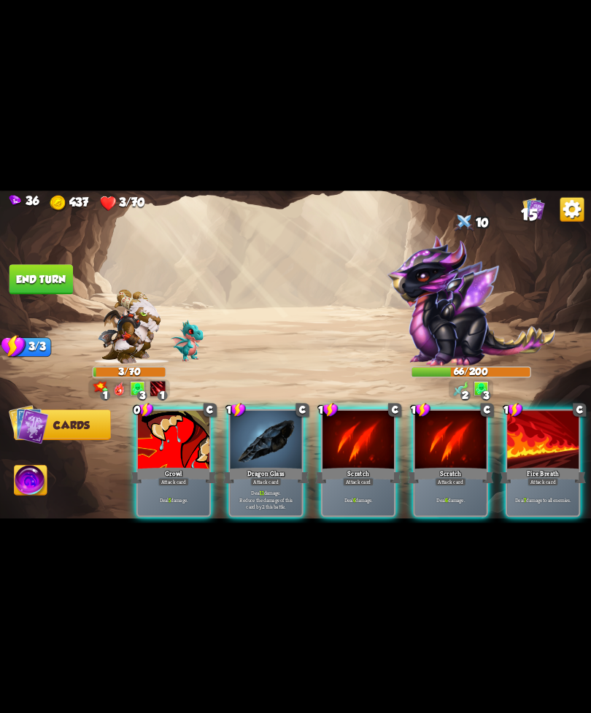
click at [266, 466] on div "Dragon Glass" at bounding box center [266, 475] width 86 height 19
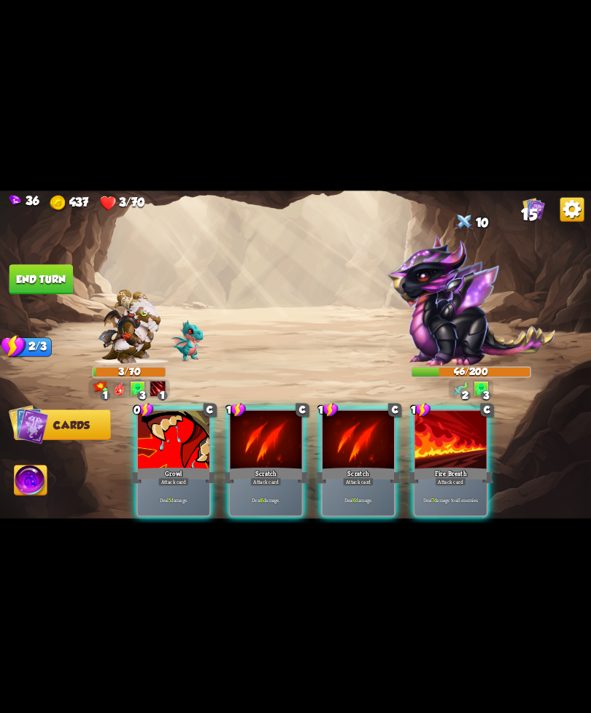
click at [444, 484] on div "Deal 7 damage to all enemies." at bounding box center [451, 499] width 72 height 31
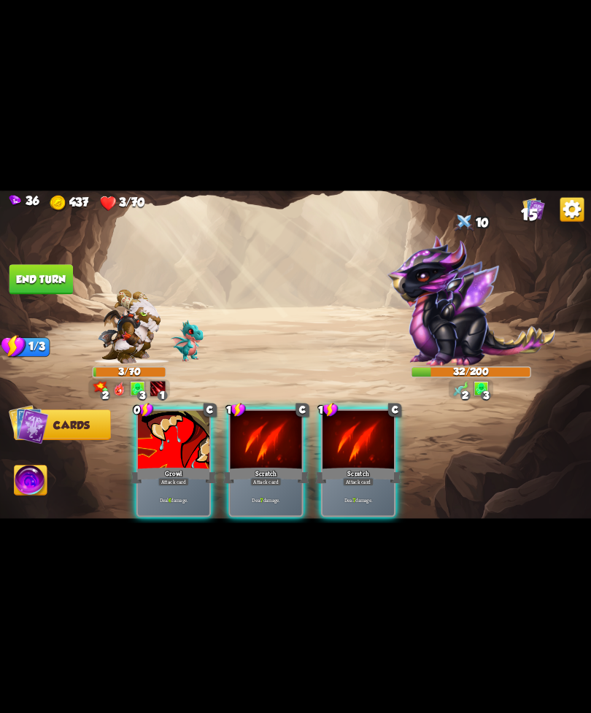
click at [165, 466] on div "Growl" at bounding box center [174, 475] width 86 height 19
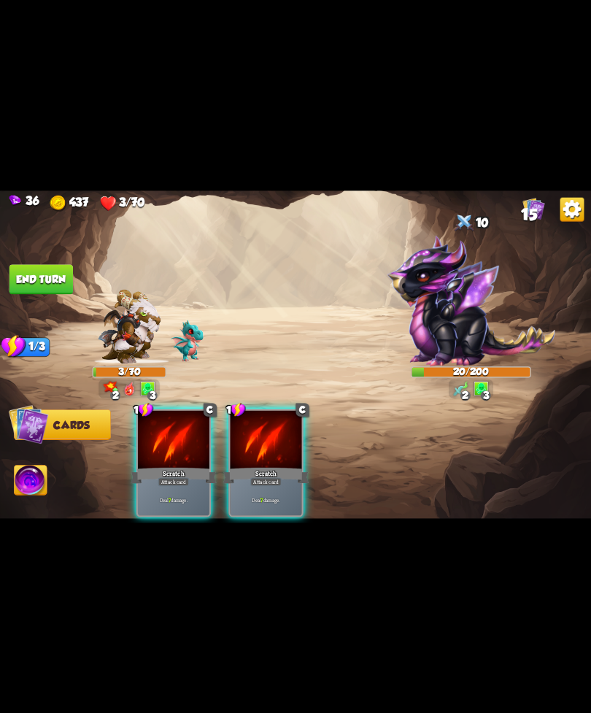
click at [271, 477] on div "Attack card" at bounding box center [265, 481] width 31 height 9
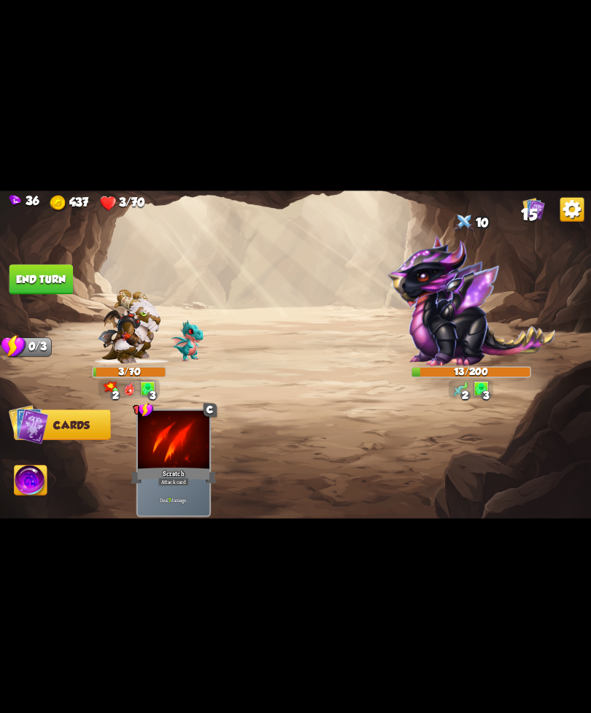
click at [34, 477] on img at bounding box center [31, 482] width 33 height 34
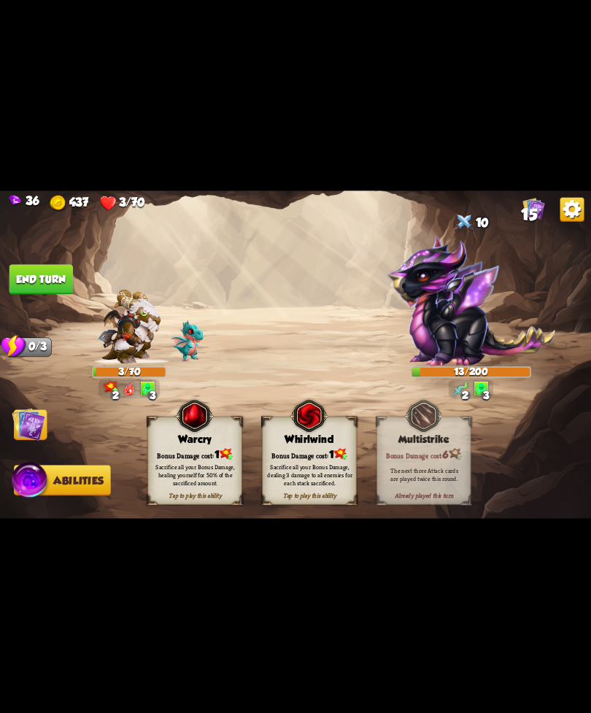
click at [315, 468] on div "Sacrifice all your Bonus Damage, dealing 3 damage to all enemies for each stack…" at bounding box center [309, 474] width 85 height 23
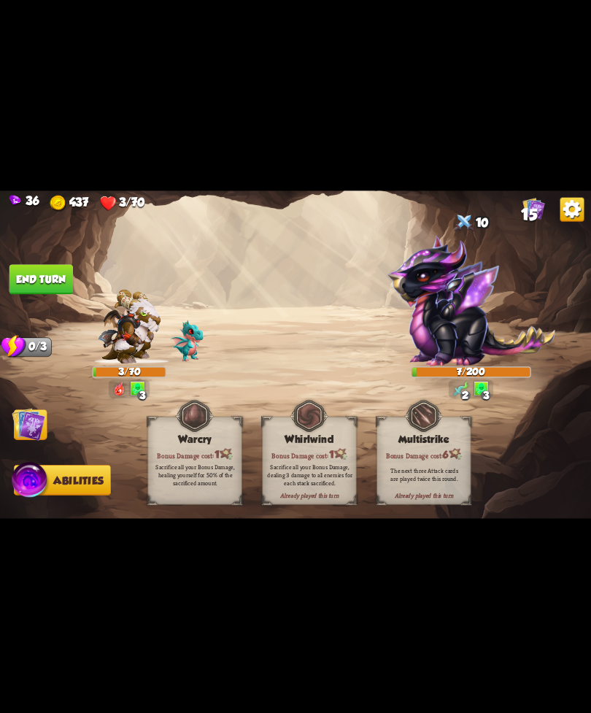
click at [39, 280] on button "End turn" at bounding box center [41, 279] width 64 height 30
click at [31, 430] on img at bounding box center [29, 424] width 34 height 34
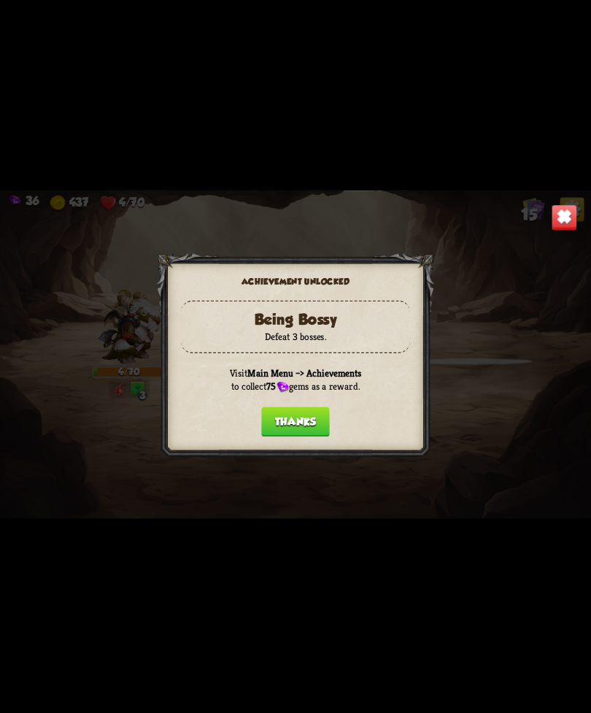
click at [291, 450] on div at bounding box center [295, 357] width 277 height 208
click at [314, 421] on button "Thanks" at bounding box center [295, 422] width 69 height 30
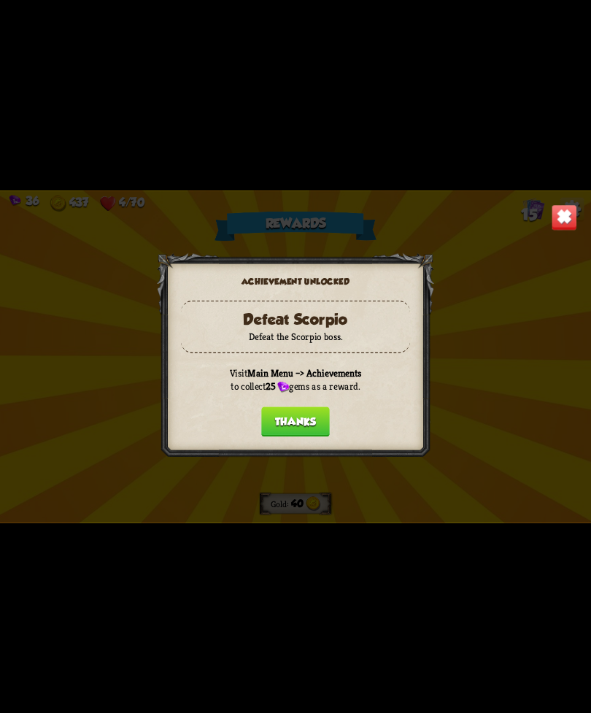
click at [324, 407] on button "Thanks" at bounding box center [295, 422] width 69 height 30
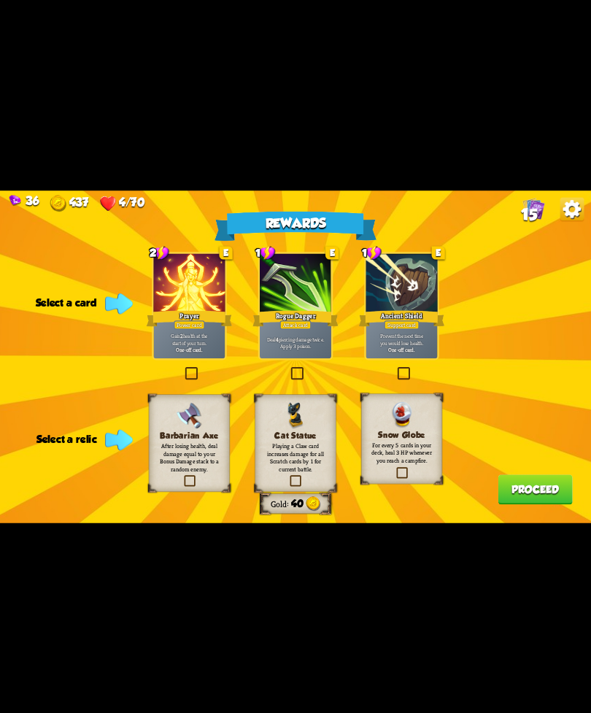
click at [298, 339] on p "Deal 4 piercing damage twice. Apply 3 poison." at bounding box center [295, 343] width 68 height 14
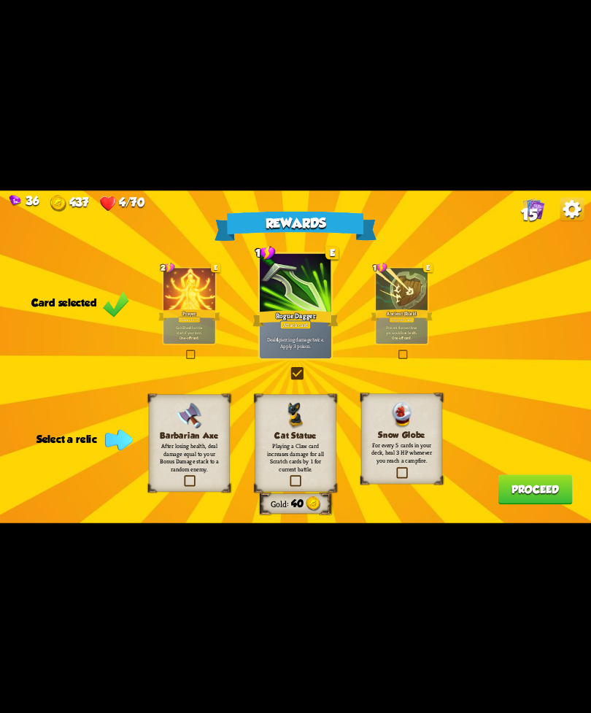
click at [193, 442] on p "After losing health, deal damage equal to your Bonus Damage stack to a random e…" at bounding box center [189, 457] width 66 height 31
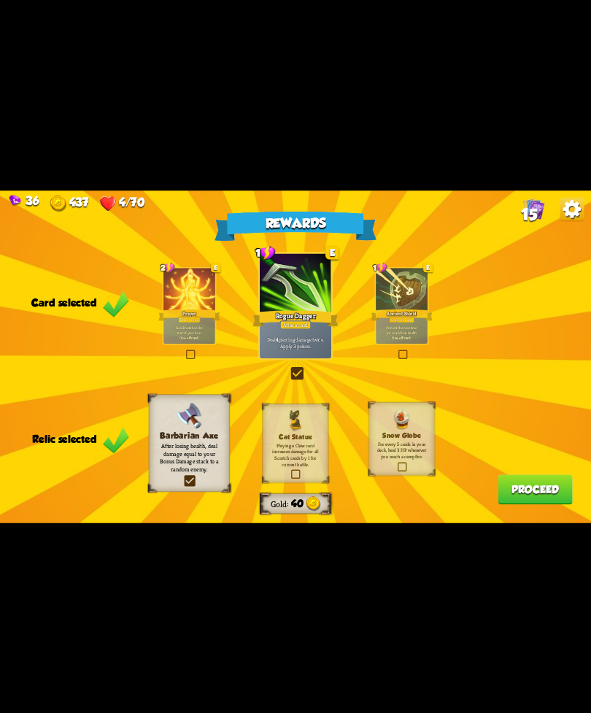
click at [512, 472] on div "Rewards Gold 40 Card selected 2 E Prayer Power card Gain 2 health at the start …" at bounding box center [295, 357] width 591 height 333
click at [531, 474] on div "Rewards Gold 40 Card selected 2 E Prayer Power card Gain 2 health at the start …" at bounding box center [295, 357] width 591 height 333
click at [531, 485] on button "Proceed" at bounding box center [535, 490] width 74 height 30
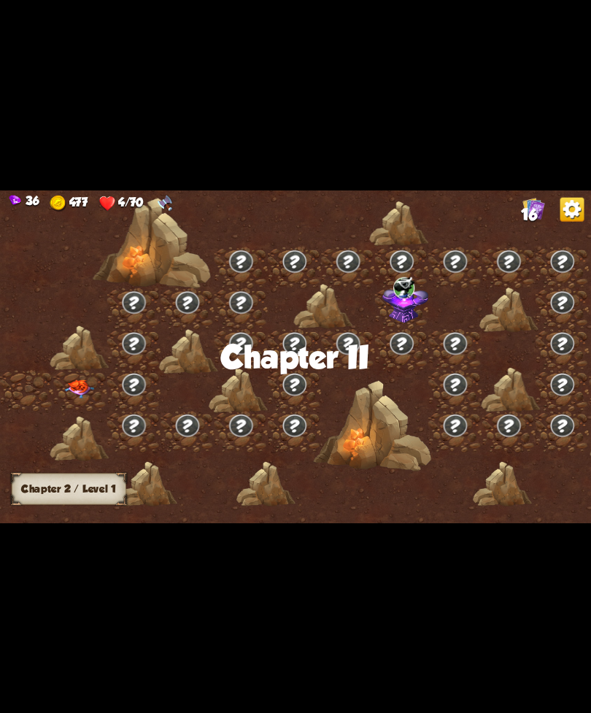
click at [481, 426] on div at bounding box center [366, 362] width 732 height 345
click at [67, 384] on img at bounding box center [80, 389] width 30 height 19
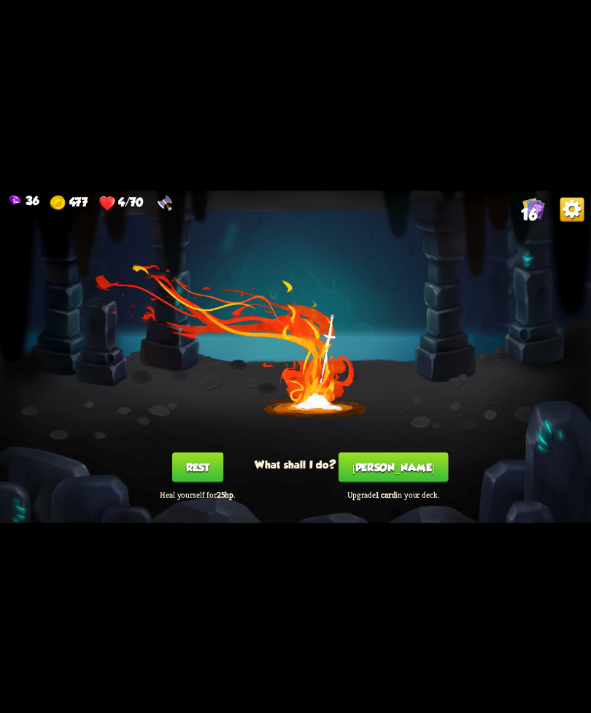
click at [91, 377] on div "You feel rested! What shall I do? Rest Heal yourself for 25hp . [PERSON_NAME] U…" at bounding box center [295, 357] width 591 height 333
click at [215, 456] on button "Rest" at bounding box center [197, 467] width 51 height 30
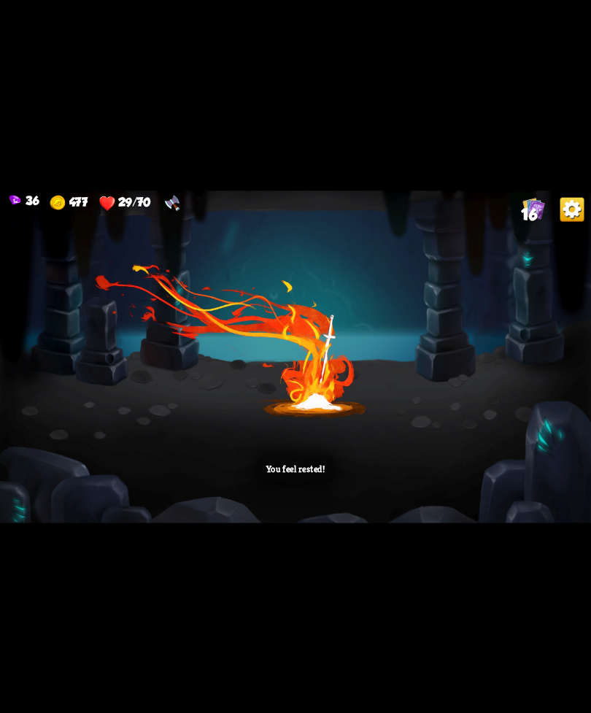
click at [247, 388] on div "You feel rested!" at bounding box center [295, 357] width 591 height 333
click at [215, 385] on div "You feel rested!" at bounding box center [295, 357] width 591 height 333
click at [268, 443] on div "You feel rested!" at bounding box center [295, 357] width 591 height 333
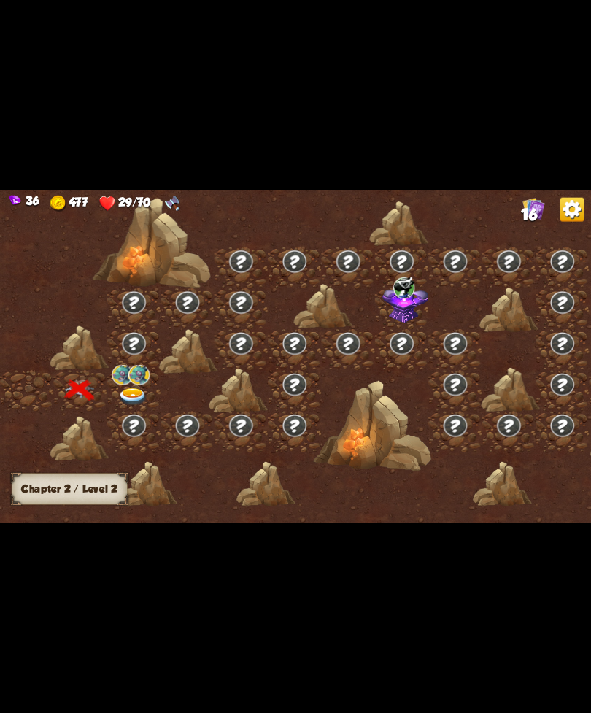
click at [137, 372] on img at bounding box center [138, 374] width 21 height 20
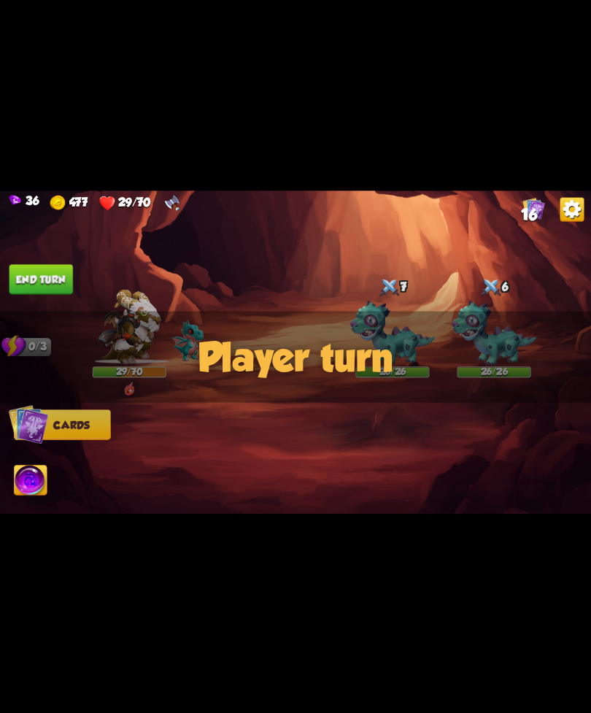
click at [494, 345] on div "Player turn" at bounding box center [295, 356] width 591 height 91
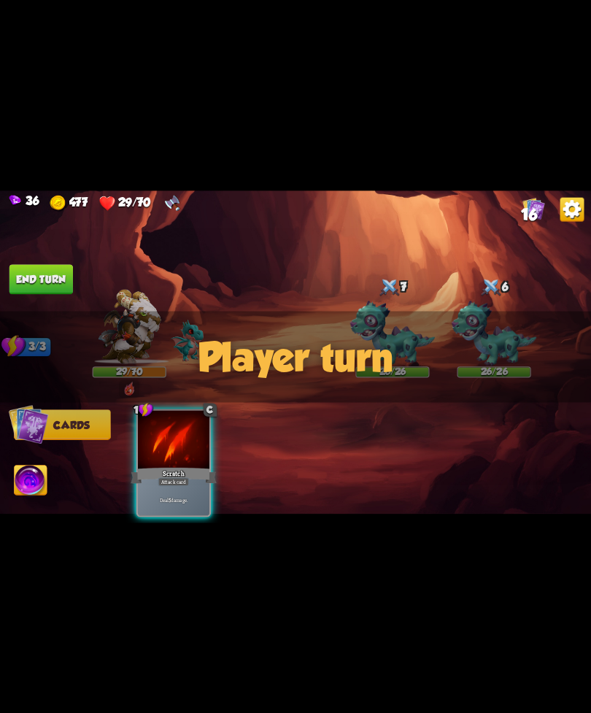
click at [493, 329] on div "Player turn" at bounding box center [295, 356] width 591 height 91
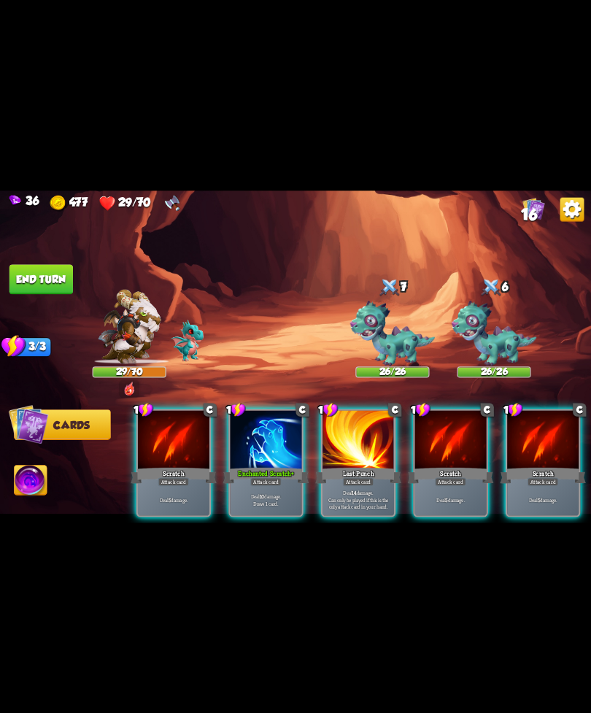
click at [510, 345] on div "Player turn" at bounding box center [295, 356] width 591 height 91
click at [497, 355] on img at bounding box center [494, 334] width 85 height 66
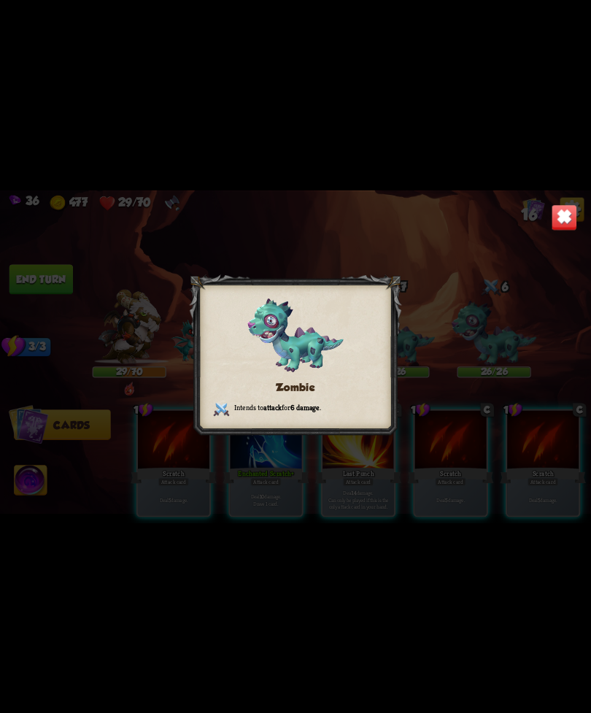
click at [543, 242] on div "Zombie Intends to attack for 6 damage ." at bounding box center [295, 357] width 591 height 333
click at [558, 226] on img at bounding box center [565, 217] width 26 height 26
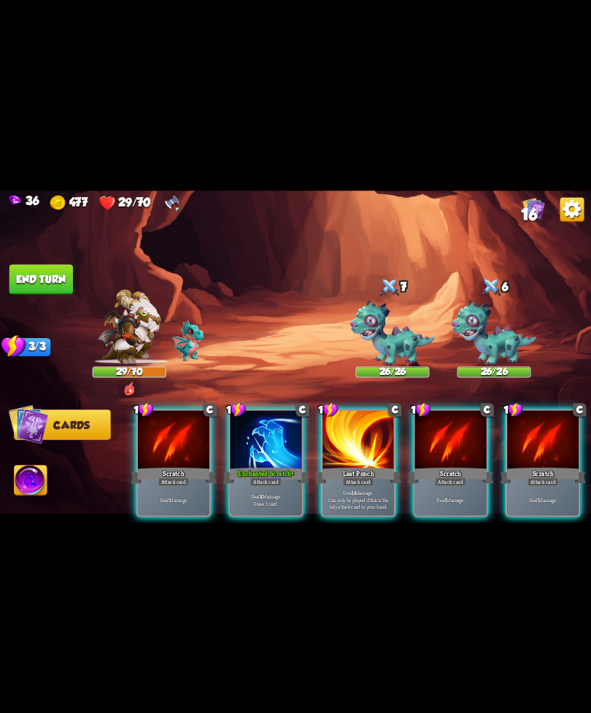
click at [258, 466] on div "Enchanted Scratch+" at bounding box center [266, 475] width 86 height 19
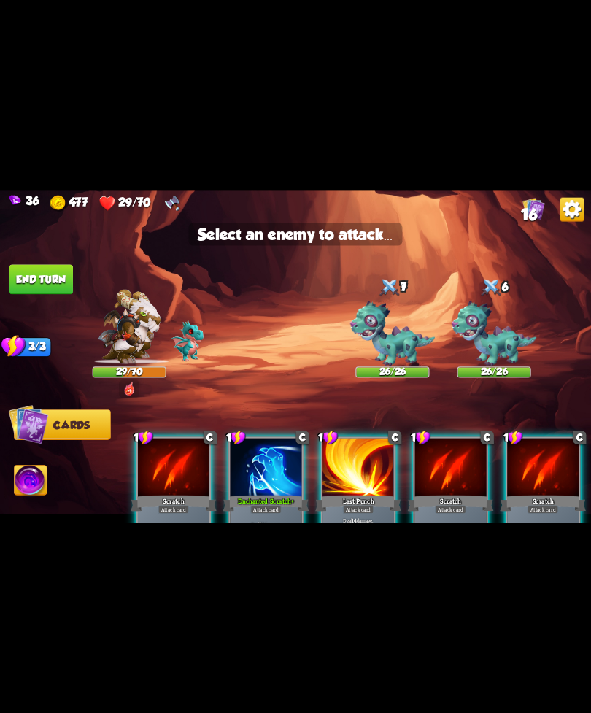
click at [376, 326] on img at bounding box center [392, 334] width 85 height 66
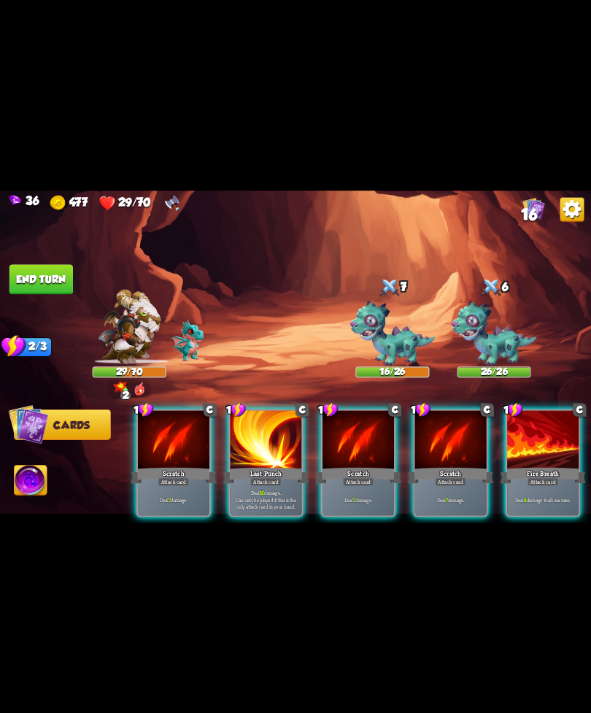
click at [365, 466] on div "Scratch" at bounding box center [358, 475] width 86 height 19
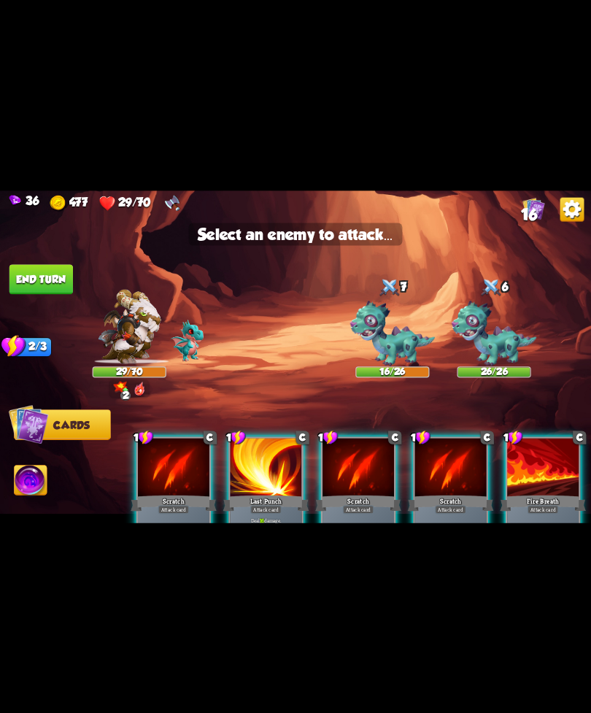
click at [372, 472] on div at bounding box center [359, 468] width 72 height 61
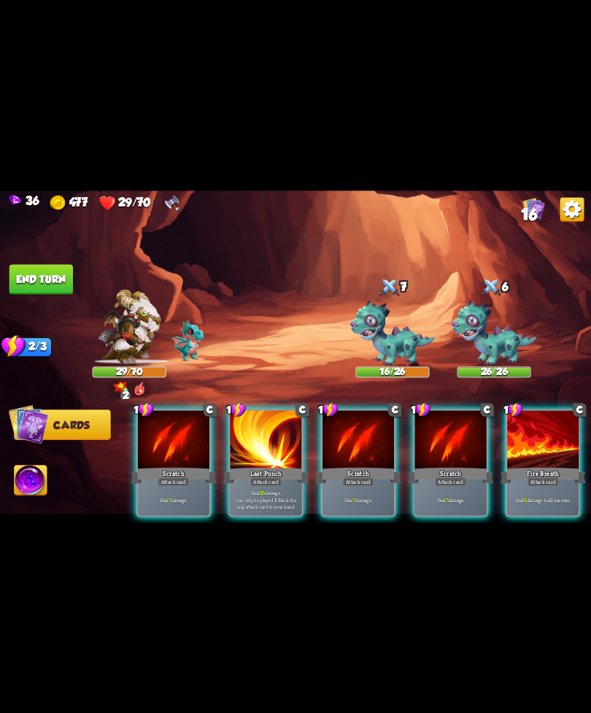
click at [553, 442] on div at bounding box center [543, 440] width 72 height 61
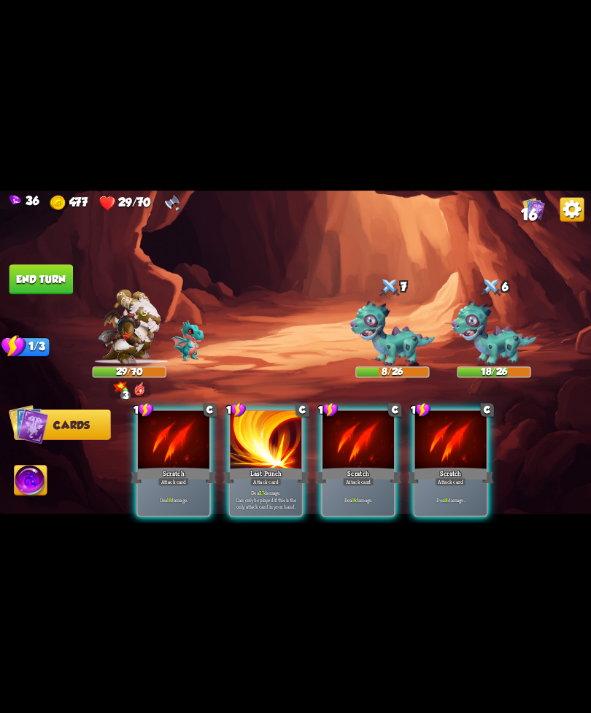
click at [356, 466] on div "Scratch" at bounding box center [358, 475] width 86 height 19
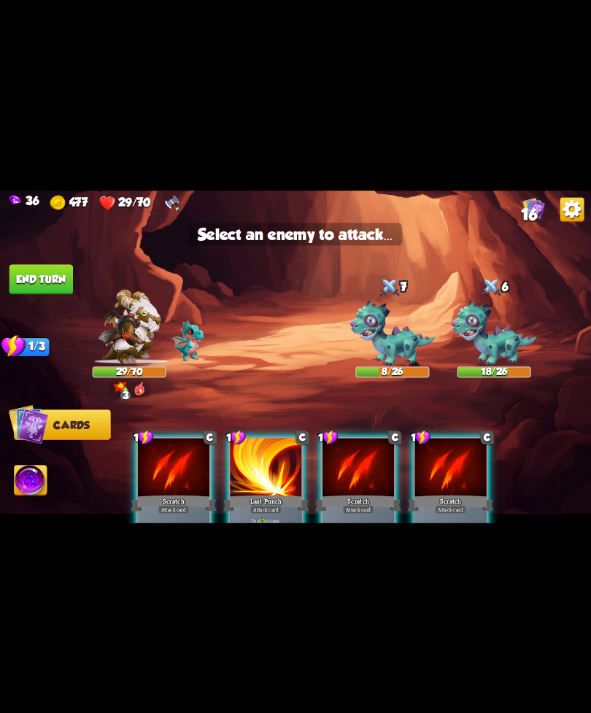
click at [502, 334] on img at bounding box center [494, 334] width 85 height 66
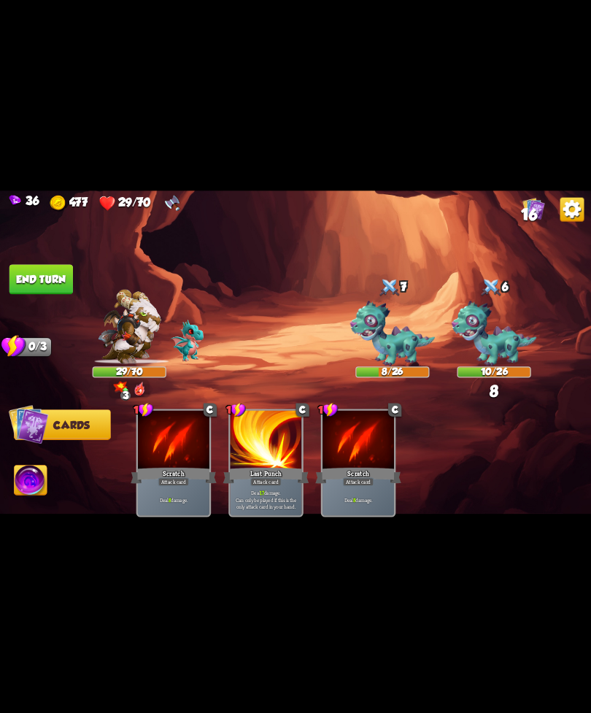
click at [34, 477] on img at bounding box center [31, 482] width 33 height 34
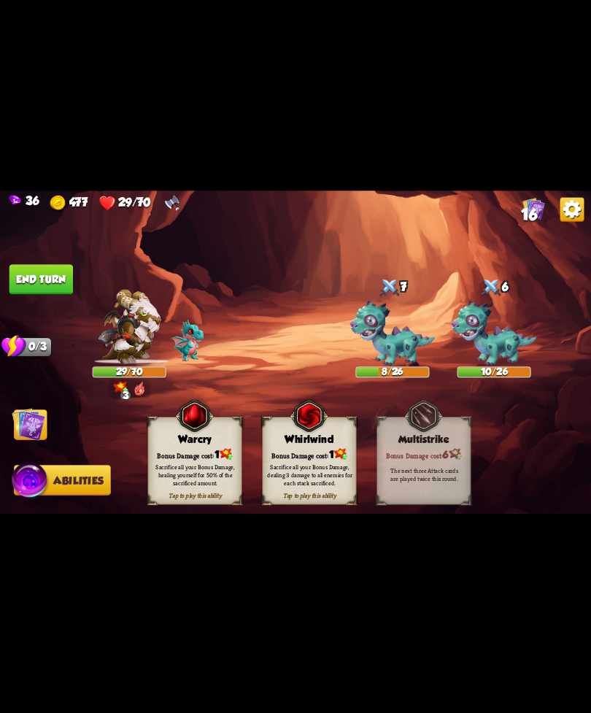
click at [309, 465] on div "Sacrifice all your Bonus Damage, dealing 3 damage to all enemies for each stack…" at bounding box center [309, 474] width 85 height 23
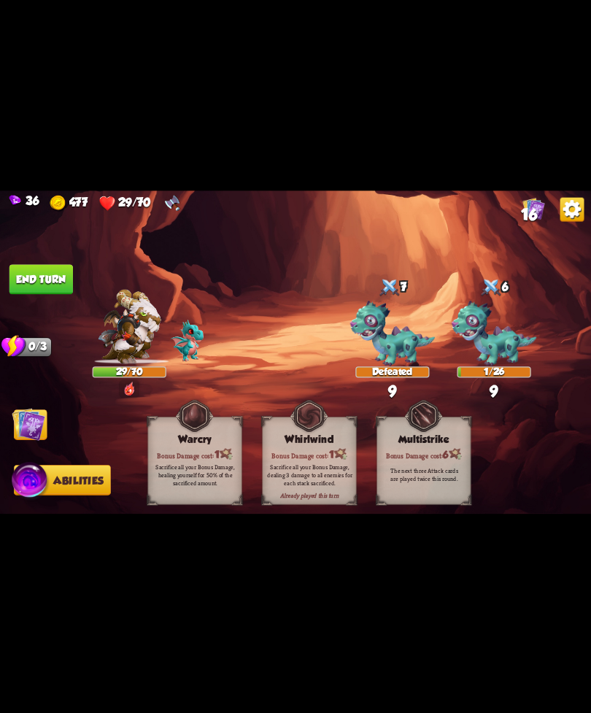
click at [17, 285] on button "End turn" at bounding box center [41, 279] width 64 height 30
click at [50, 263] on img at bounding box center [295, 357] width 591 height 333
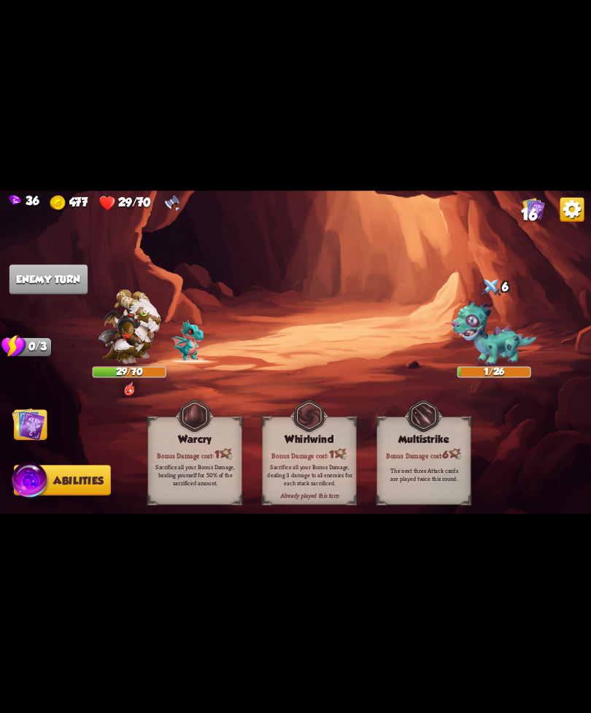
click at [54, 260] on img at bounding box center [295, 357] width 591 height 333
click at [26, 420] on img at bounding box center [29, 424] width 34 height 34
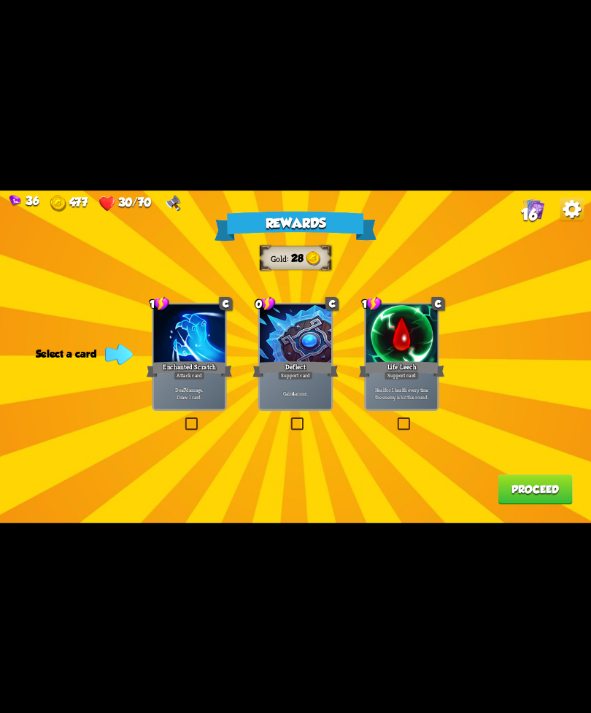
click at [212, 394] on p "Deal 7 damage. Draw 1 card." at bounding box center [190, 393] width 68 height 14
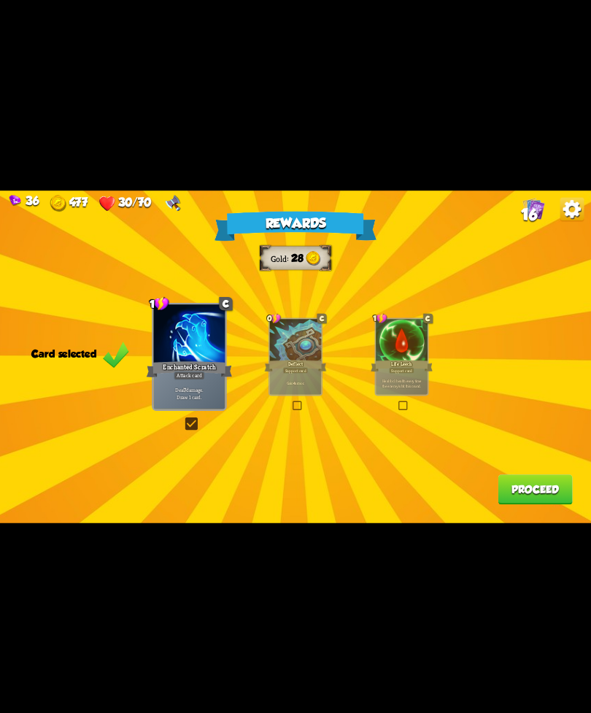
click at [479, 486] on div "Rewards Gold 28 Card selected 1 C Enchanted Scratch Attack card Deal 7 damage. …" at bounding box center [295, 357] width 591 height 333
click at [518, 492] on button "Proceed" at bounding box center [535, 490] width 74 height 30
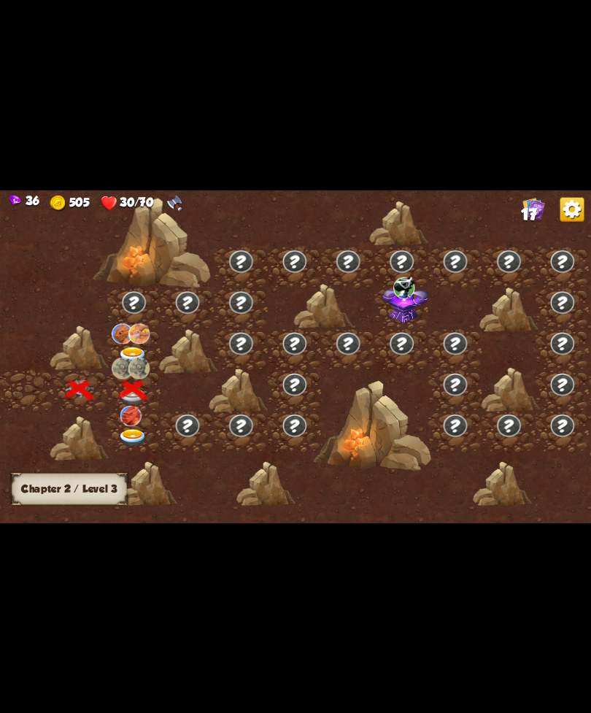
click at [109, 361] on div at bounding box center [133, 349] width 53 height 41
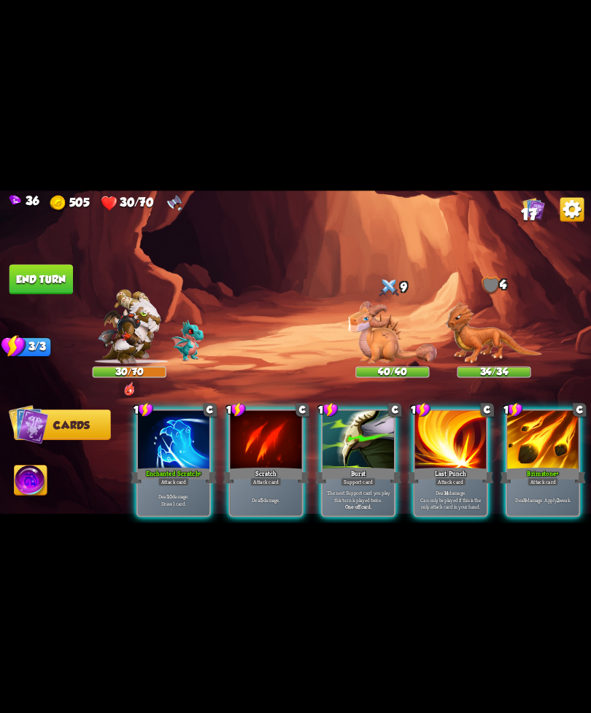
click at [579, 448] on div at bounding box center [543, 440] width 72 height 61
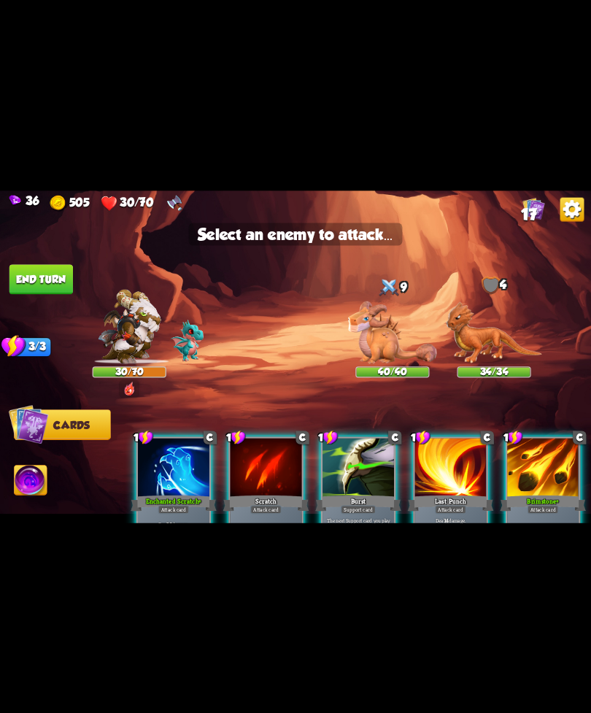
click at [342, 362] on img at bounding box center [295, 357] width 591 height 333
click at [395, 347] on img at bounding box center [392, 332] width 89 height 63
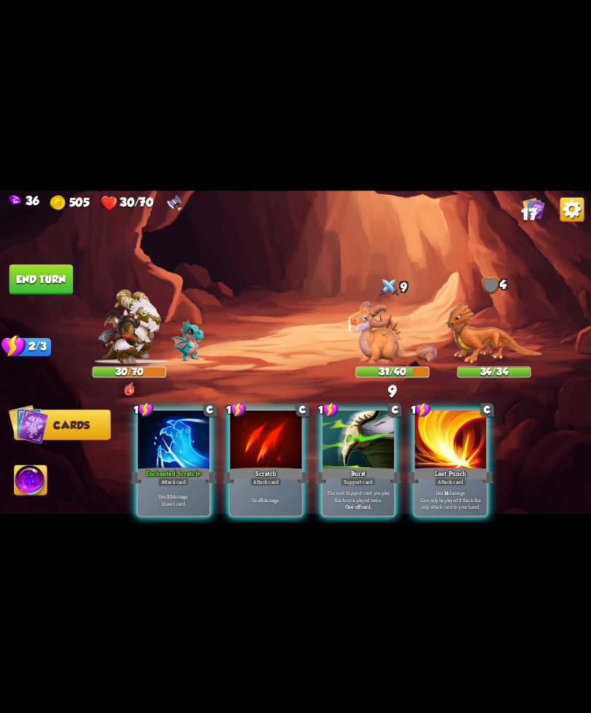
click at [183, 466] on div "Enchanted Scratch+" at bounding box center [174, 475] width 86 height 19
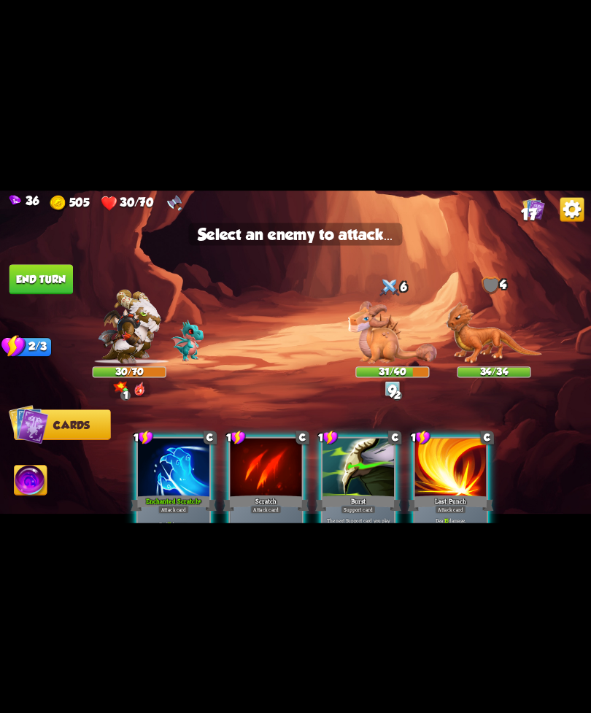
click at [391, 328] on img at bounding box center [392, 332] width 89 height 63
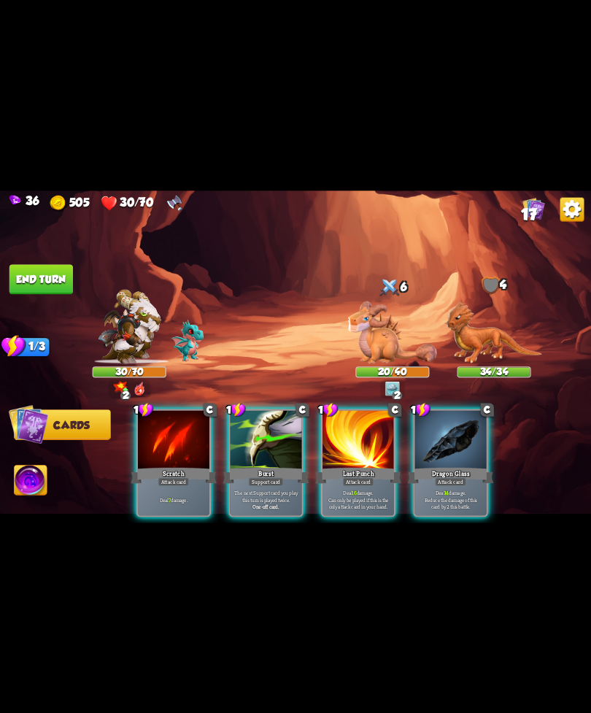
click at [434, 489] on p "Deal 14 damage. Reduce the damage of this card by 2 this battle." at bounding box center [451, 499] width 68 height 21
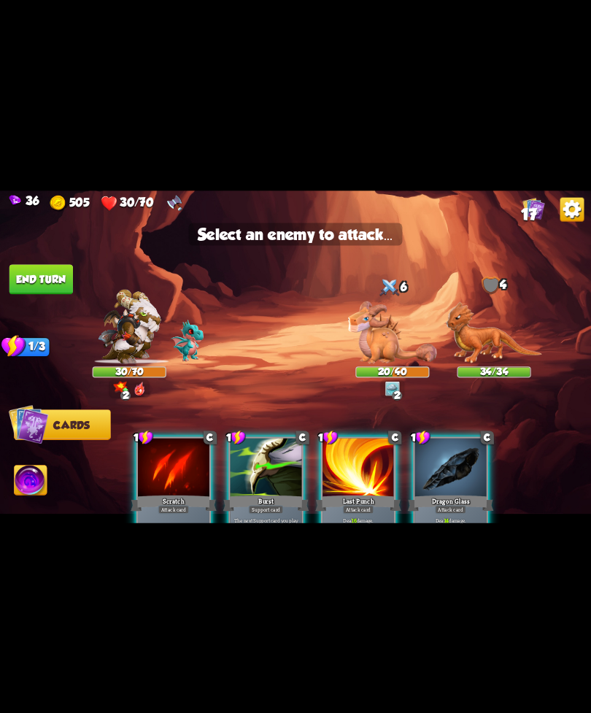
click at [394, 361] on img at bounding box center [392, 332] width 89 height 63
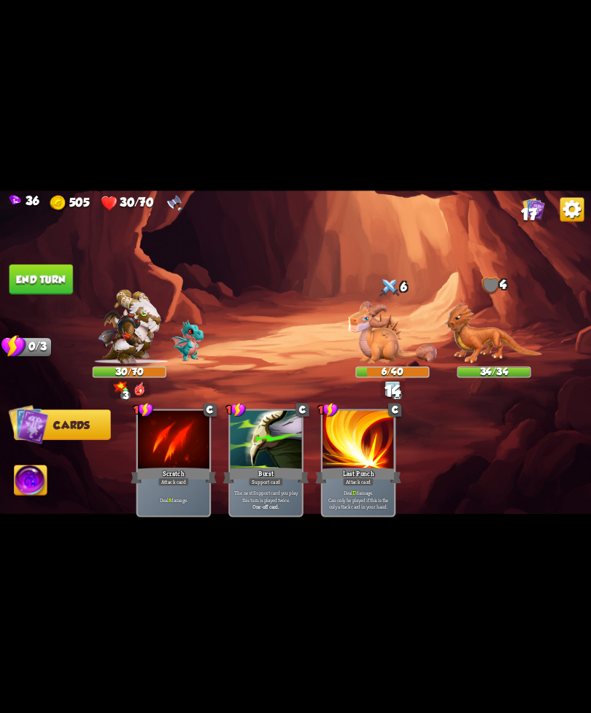
click at [67, 469] on img at bounding box center [295, 357] width 591 height 333
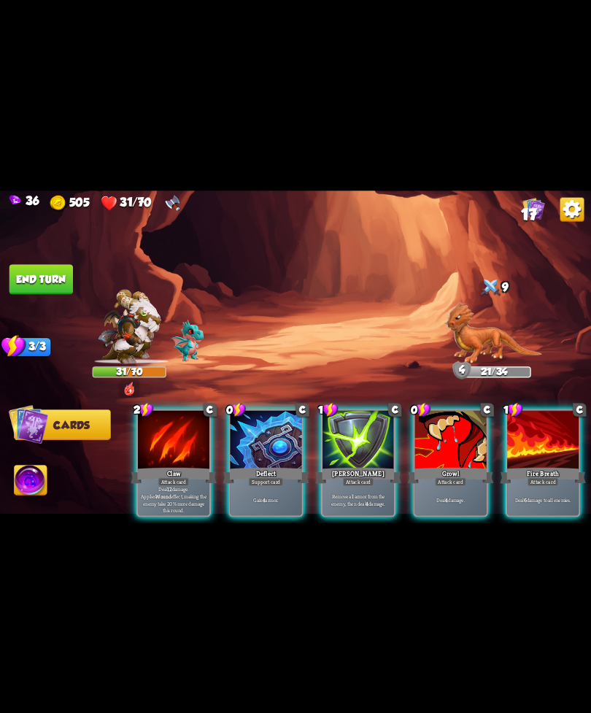
click at [365, 466] on div "[PERSON_NAME]" at bounding box center [358, 475] width 86 height 19
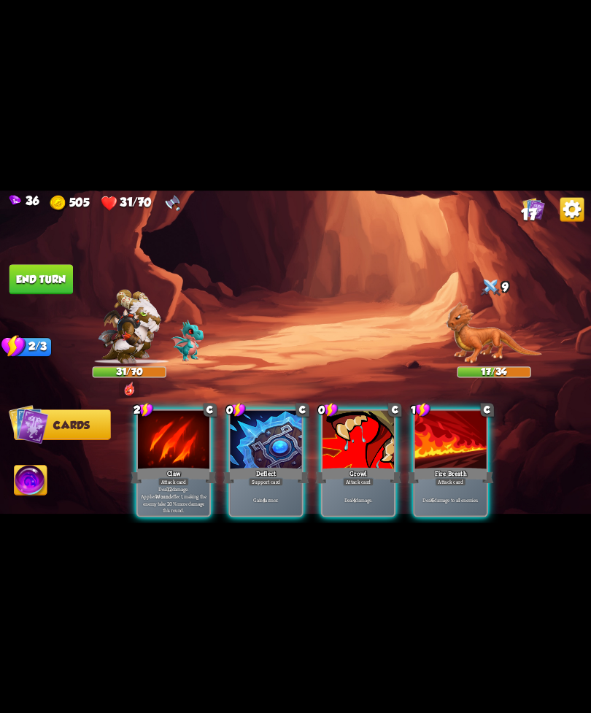
click at [373, 477] on div "Attack card" at bounding box center [358, 481] width 31 height 9
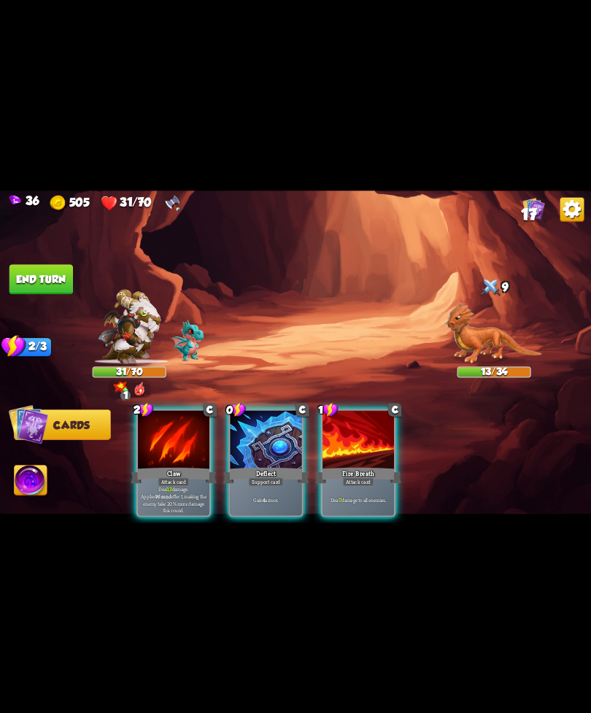
click at [181, 466] on div "Claw" at bounding box center [174, 475] width 86 height 19
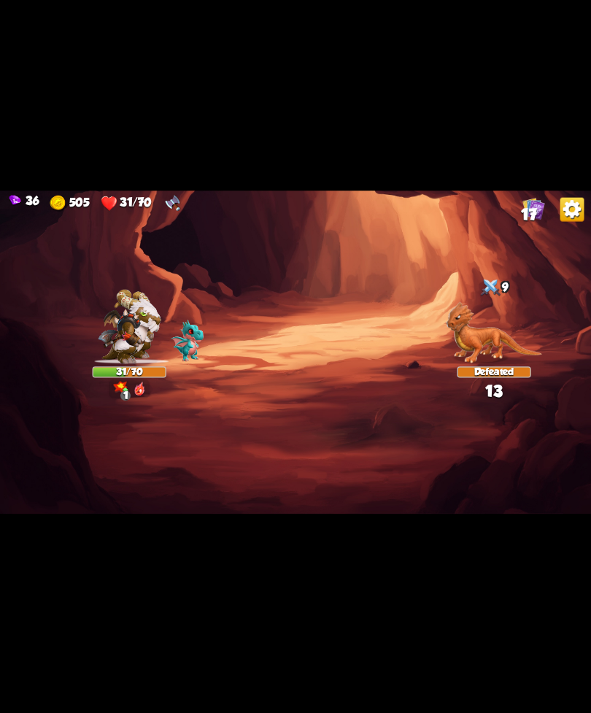
click at [20, 460] on img at bounding box center [295, 357] width 591 height 333
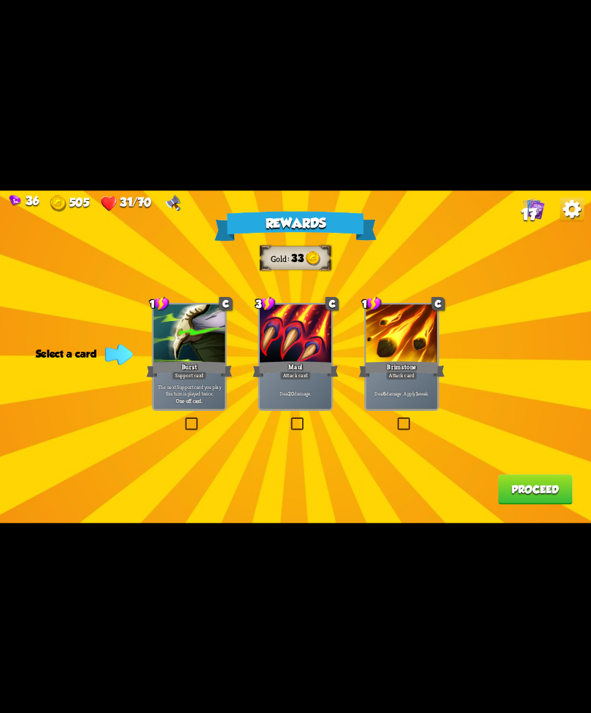
click at [302, 358] on div at bounding box center [296, 334] width 72 height 61
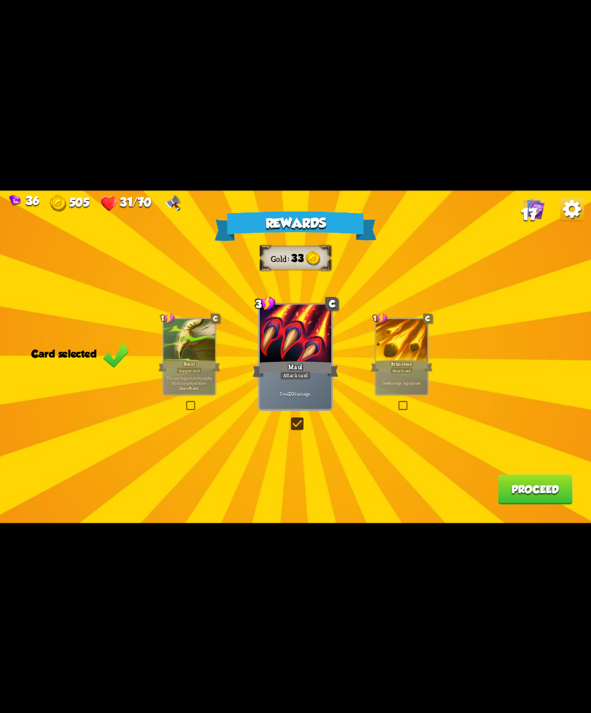
click at [535, 477] on button "Proceed" at bounding box center [535, 490] width 74 height 30
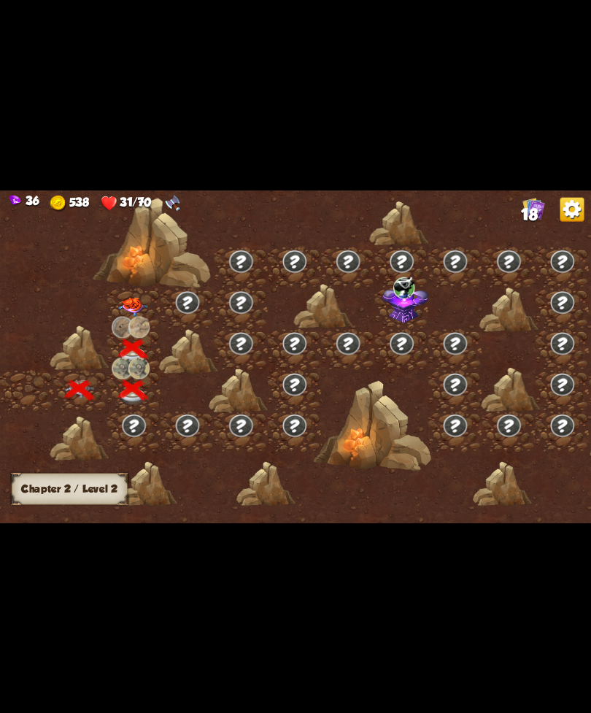
click at [146, 319] on img at bounding box center [138, 326] width 21 height 21
click at [132, 304] on img at bounding box center [133, 306] width 30 height 19
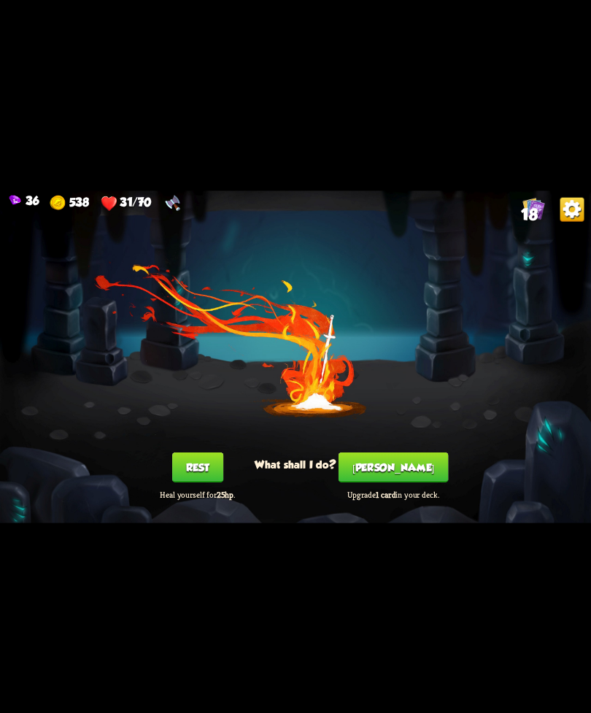
click at [393, 439] on div "You feel rested! What shall I do? Rest Heal yourself for 25hp . [PERSON_NAME] U…" at bounding box center [295, 357] width 591 height 333
click at [196, 465] on button "Rest" at bounding box center [197, 467] width 51 height 30
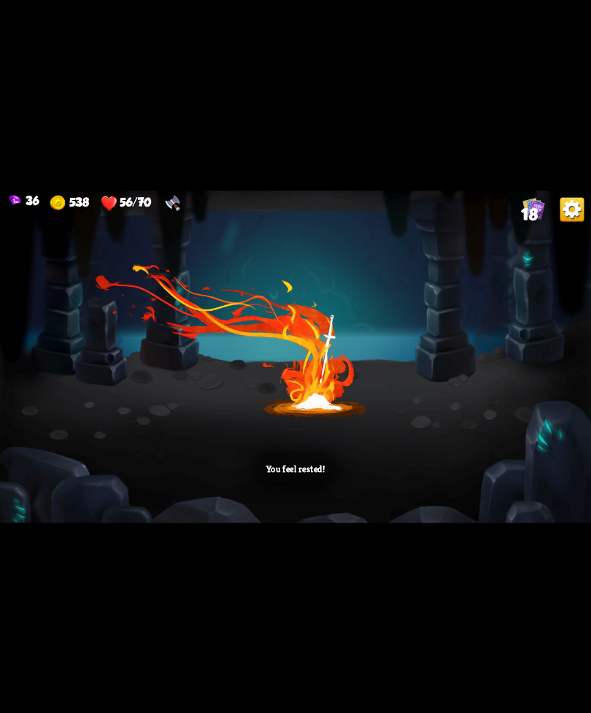
click at [404, 406] on div "You feel rested!" at bounding box center [295, 357] width 591 height 333
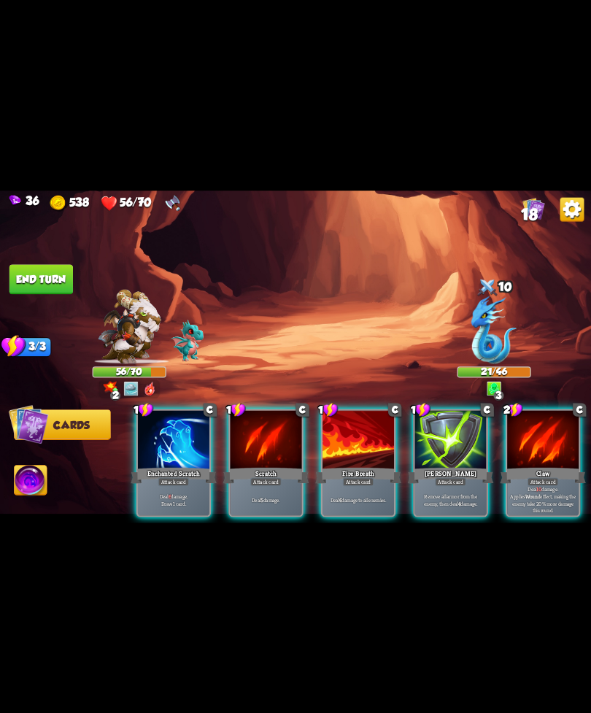
click at [184, 466] on div "Enchanted Scratch" at bounding box center [174, 475] width 86 height 19
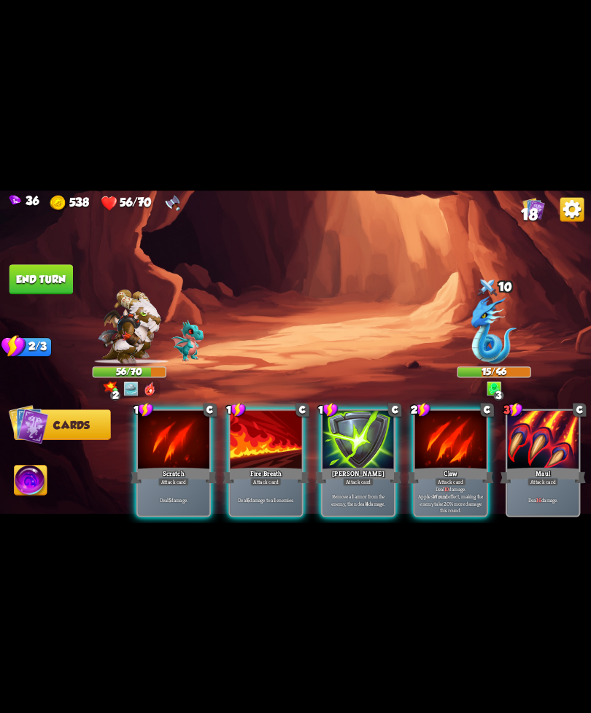
click at [232, 472] on div "Fire Breath" at bounding box center [266, 475] width 86 height 19
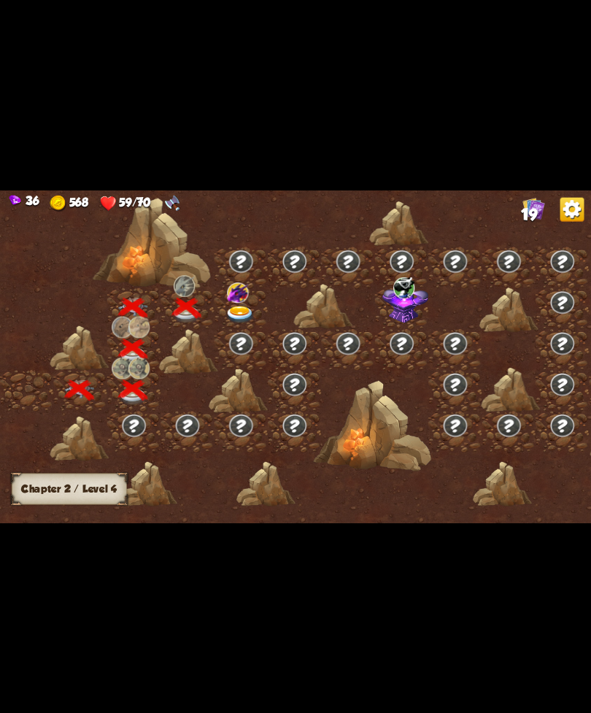
click at [246, 323] on img at bounding box center [241, 315] width 30 height 18
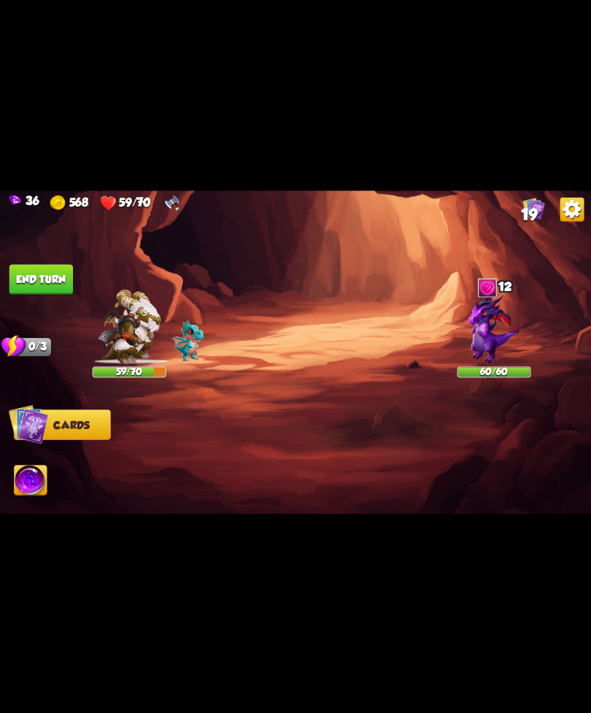
click at [495, 354] on img at bounding box center [494, 328] width 50 height 71
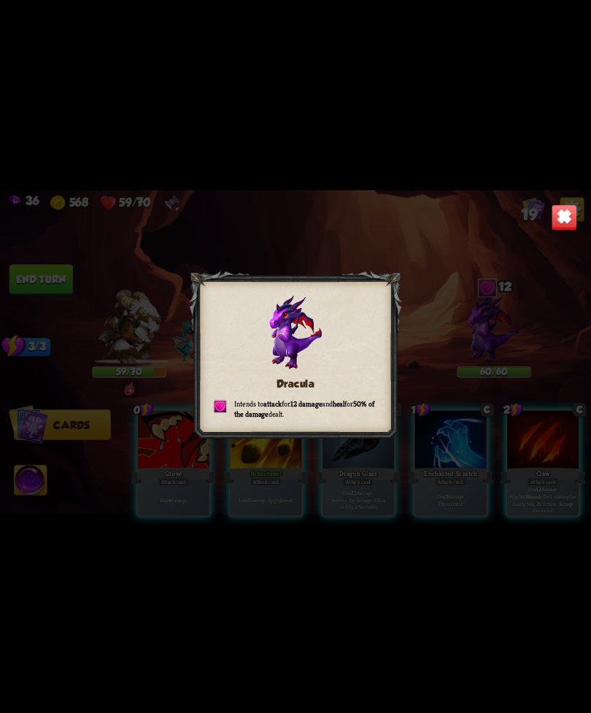
click at [541, 232] on div "Dracula Intends to attack for 12 damage and heal for 50% of the damage dealt." at bounding box center [295, 357] width 591 height 333
click at [547, 229] on div "Dracula Intends to attack for 12 damage and heal for 50% of the damage dealt." at bounding box center [295, 357] width 591 height 333
click at [569, 210] on img at bounding box center [565, 217] width 26 height 26
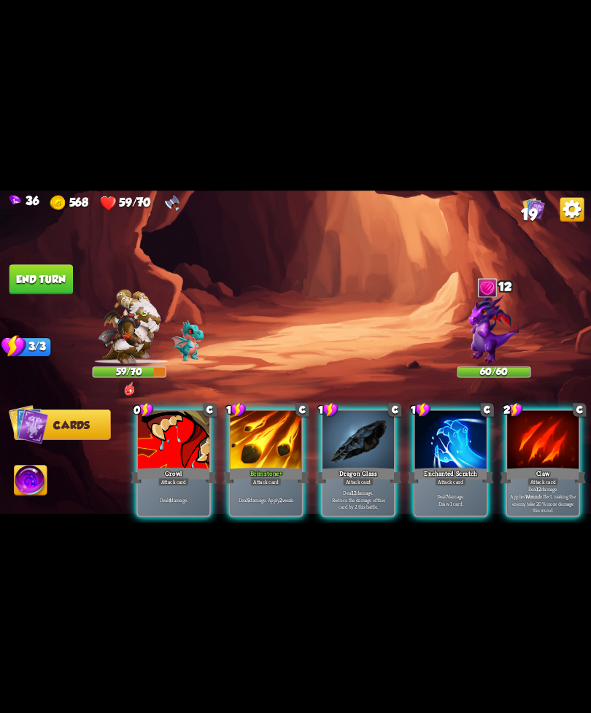
click at [452, 440] on div at bounding box center [451, 440] width 72 height 61
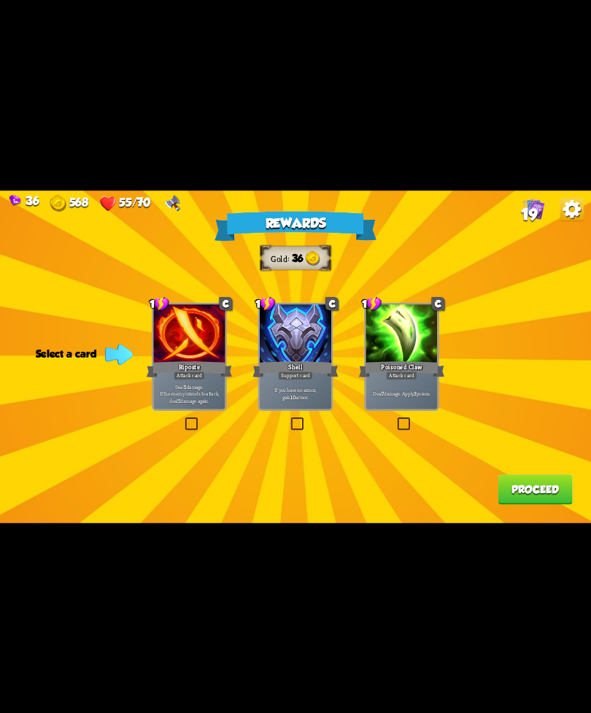
click at [218, 377] on div "Riposte" at bounding box center [190, 368] width 86 height 19
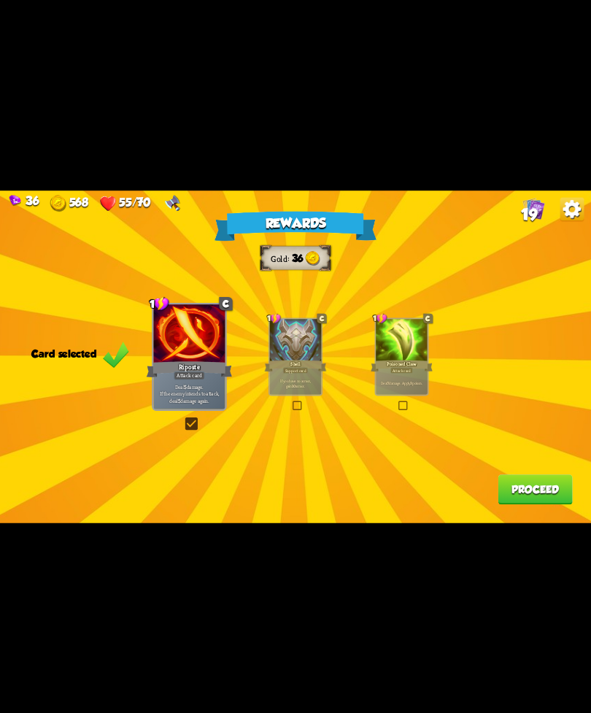
click at [312, 371] on div "Shell" at bounding box center [296, 365] width 62 height 14
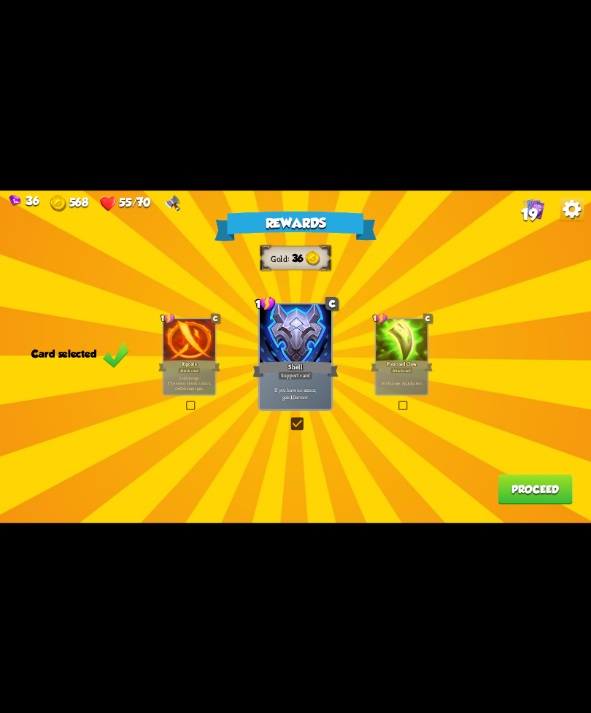
click at [509, 493] on button "Proceed" at bounding box center [535, 490] width 74 height 30
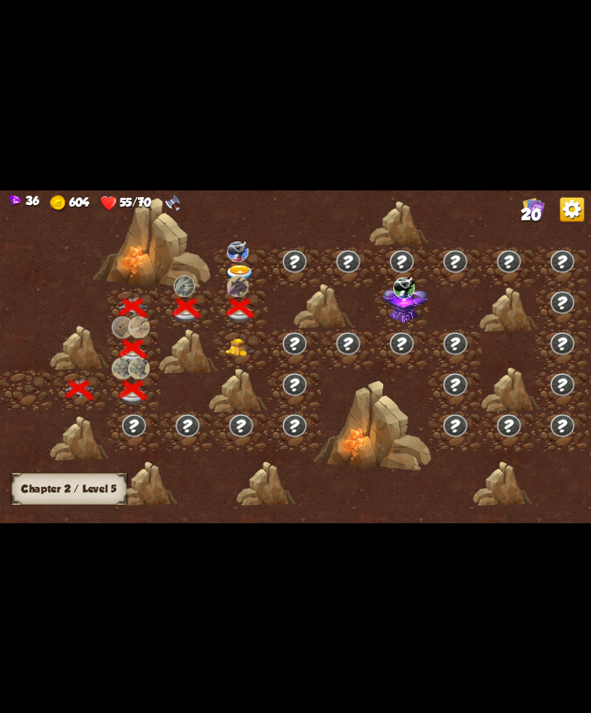
click at [238, 366] on div at bounding box center [241, 349] width 53 height 41
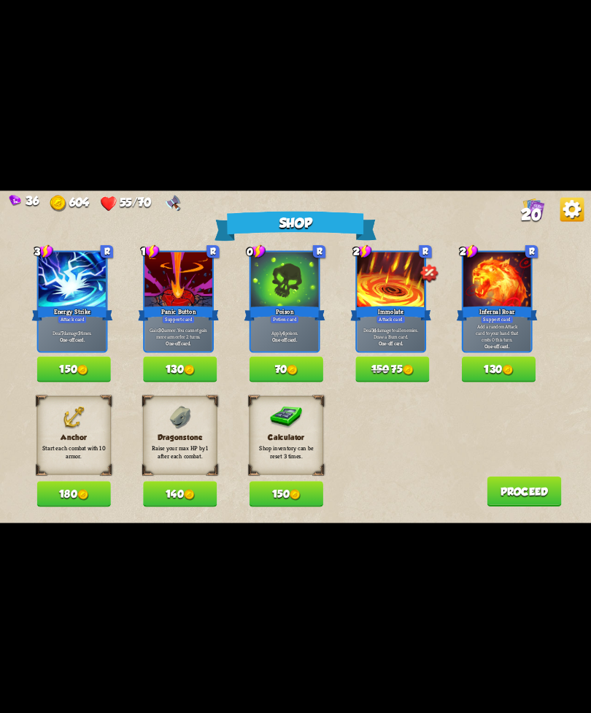
click at [172, 498] on button "140" at bounding box center [180, 494] width 74 height 26
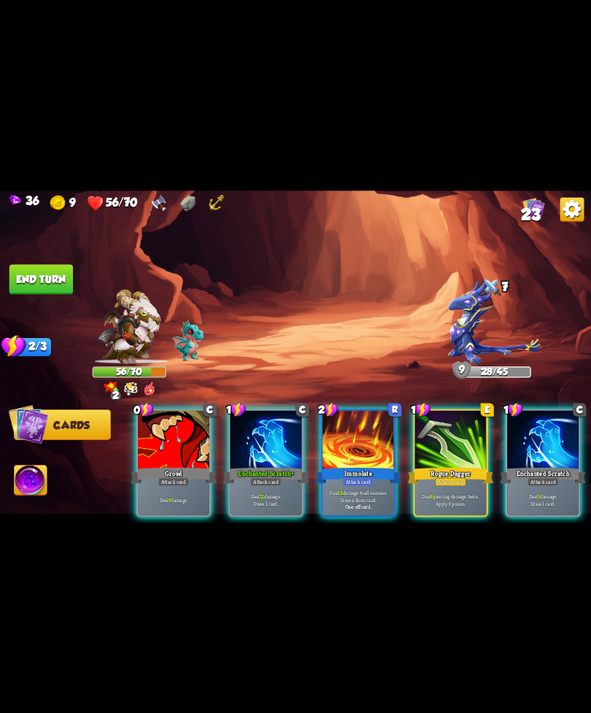
click at [461, 430] on div at bounding box center [451, 440] width 72 height 61
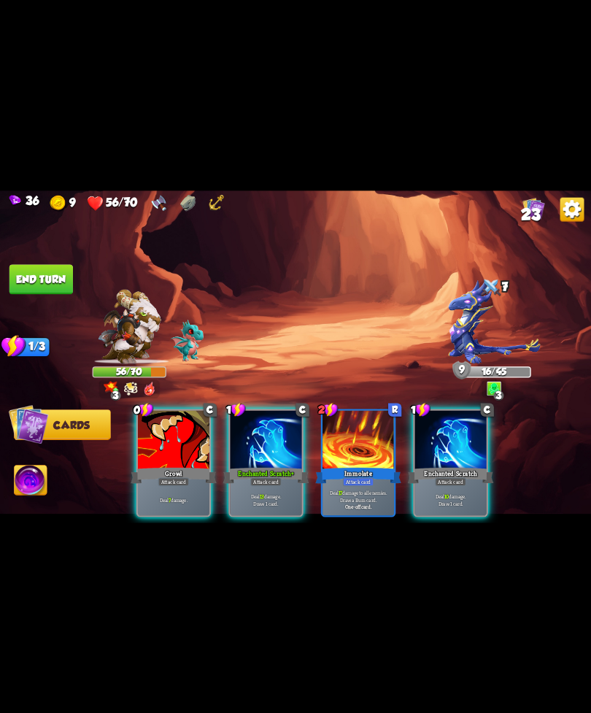
click at [454, 446] on div at bounding box center [451, 440] width 72 height 61
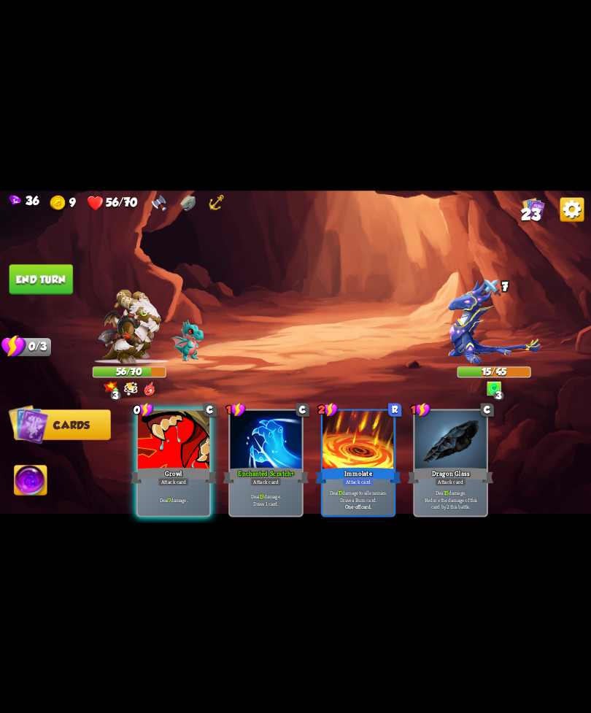
click at [145, 469] on div "Growl" at bounding box center [174, 475] width 86 height 19
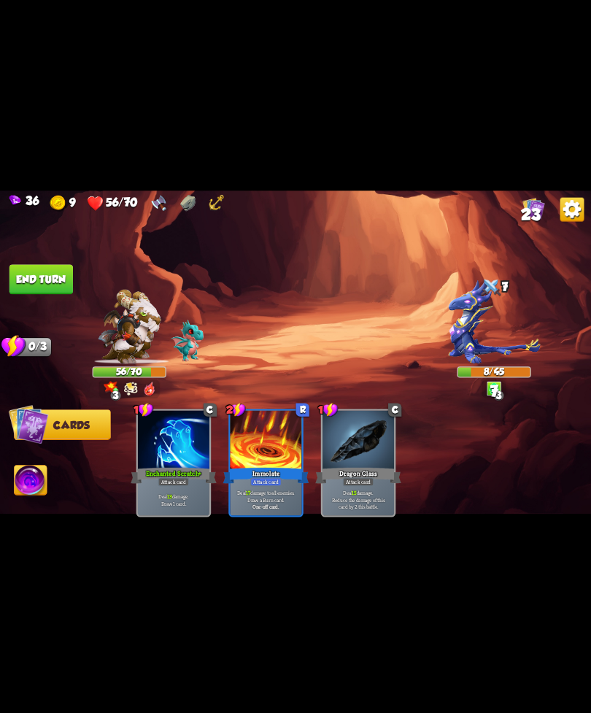
click at [37, 501] on img at bounding box center [295, 357] width 591 height 333
click at [33, 477] on img at bounding box center [31, 482] width 33 height 34
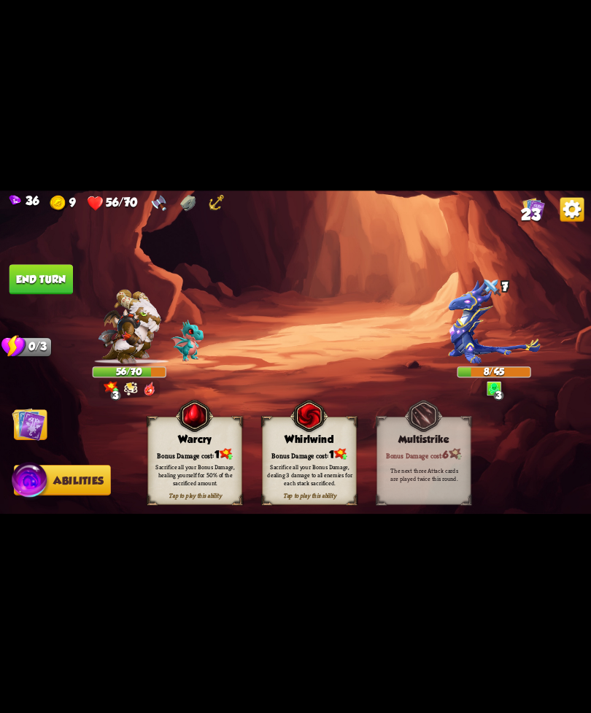
click at [314, 477] on div "Sacrifice all your Bonus Damage, dealing 3 damage to all enemies for each stack…" at bounding box center [309, 474] width 85 height 23
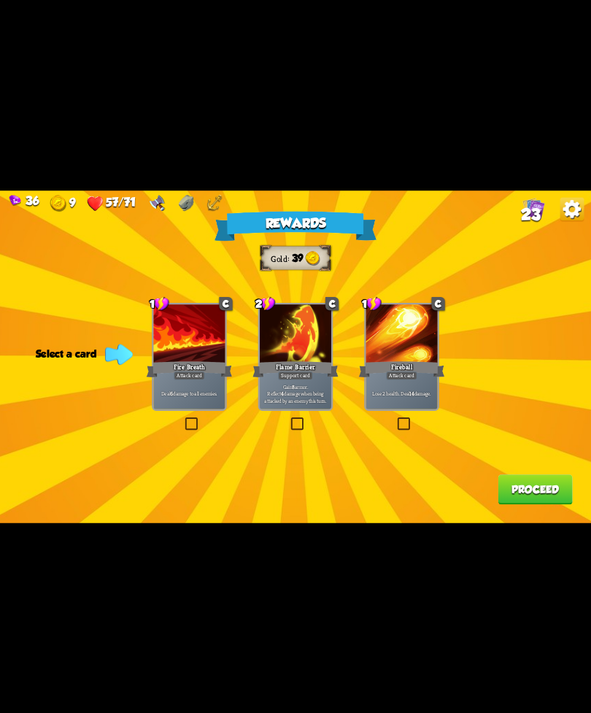
click at [407, 345] on div at bounding box center [402, 334] width 72 height 61
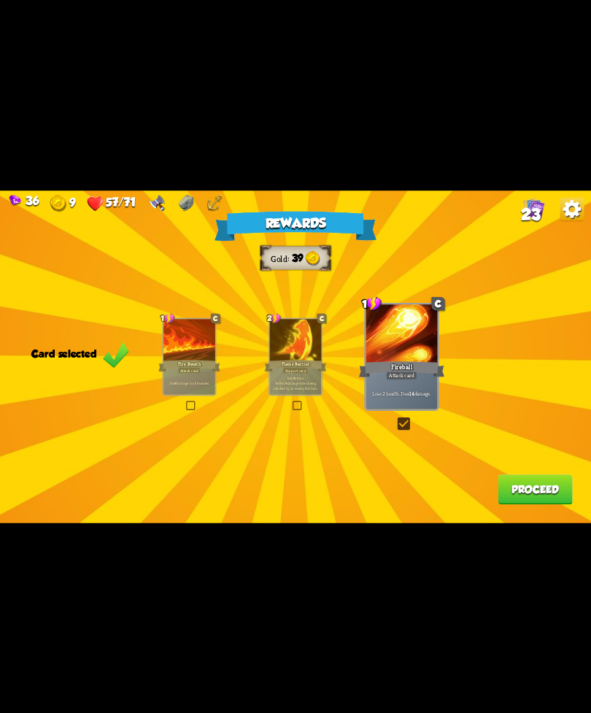
click at [517, 488] on button "Proceed" at bounding box center [535, 490] width 74 height 30
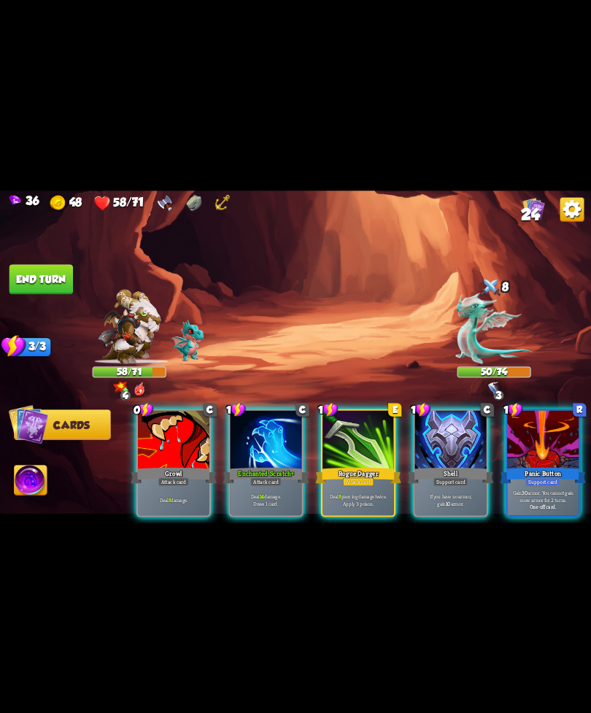
click at [457, 477] on div "Support card" at bounding box center [451, 481] width 35 height 9
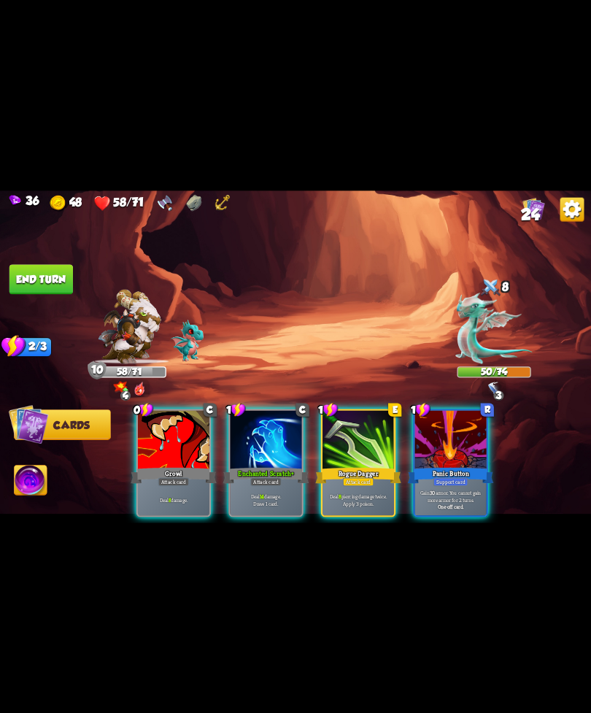
click at [277, 477] on div "Attack card" at bounding box center [265, 481] width 31 height 9
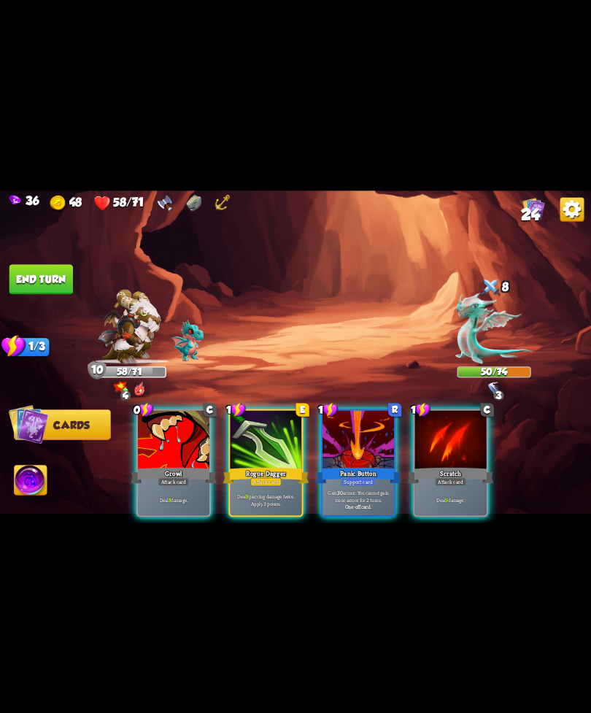
click at [267, 477] on div "Attack card" at bounding box center [265, 481] width 31 height 9
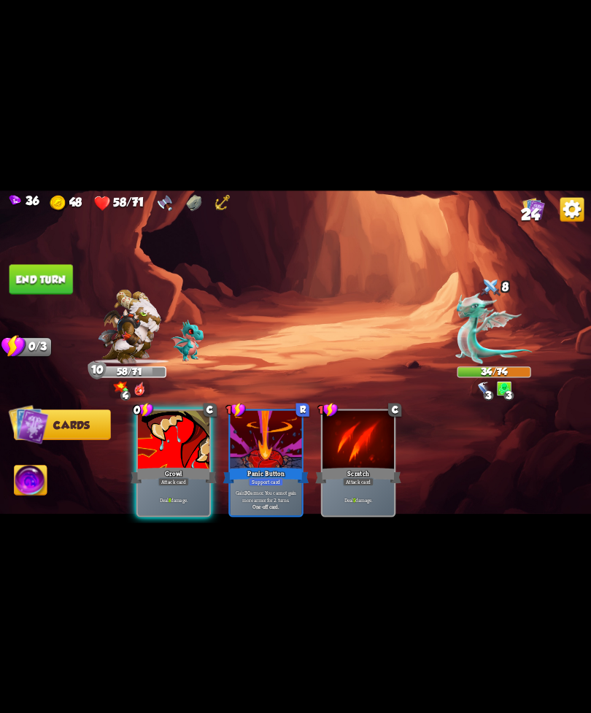
click at [183, 429] on div at bounding box center [174, 440] width 72 height 61
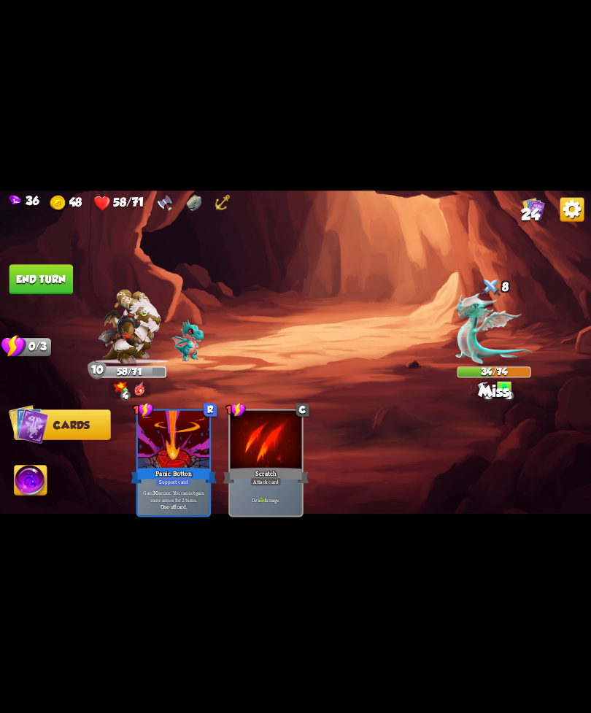
click at [61, 265] on button "End turn" at bounding box center [41, 279] width 64 height 30
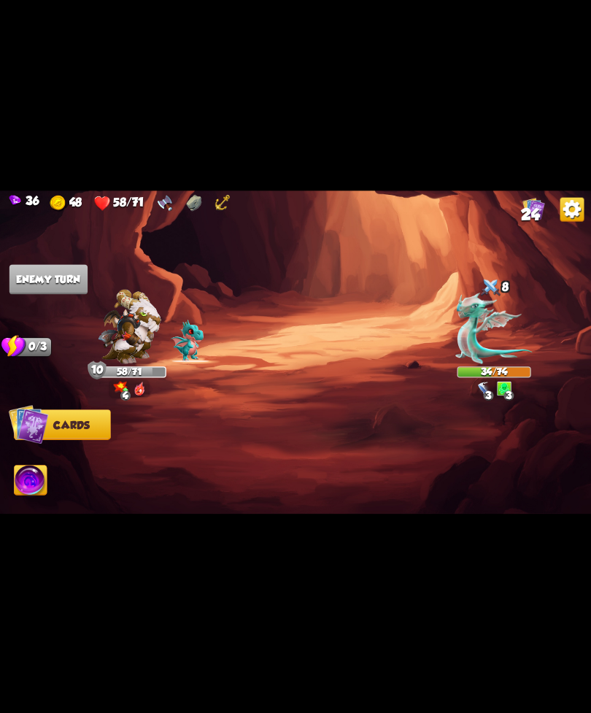
click at [36, 475] on img at bounding box center [31, 482] width 33 height 34
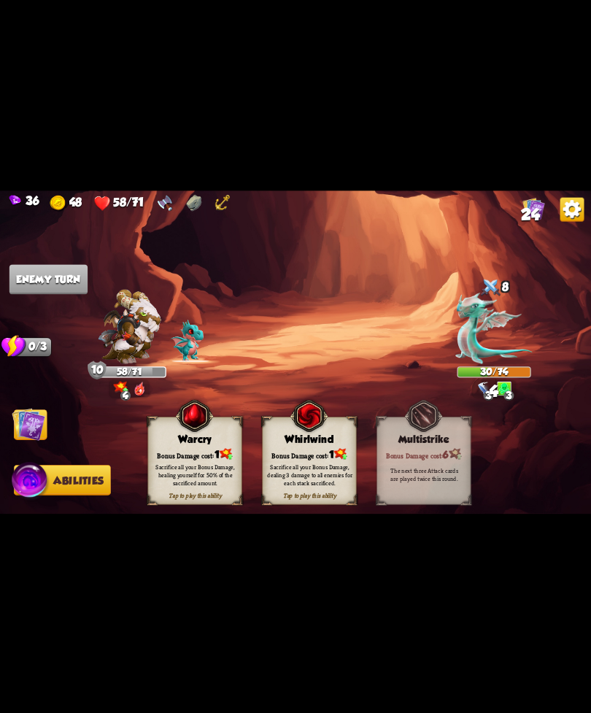
click at [24, 439] on img at bounding box center [29, 424] width 34 height 34
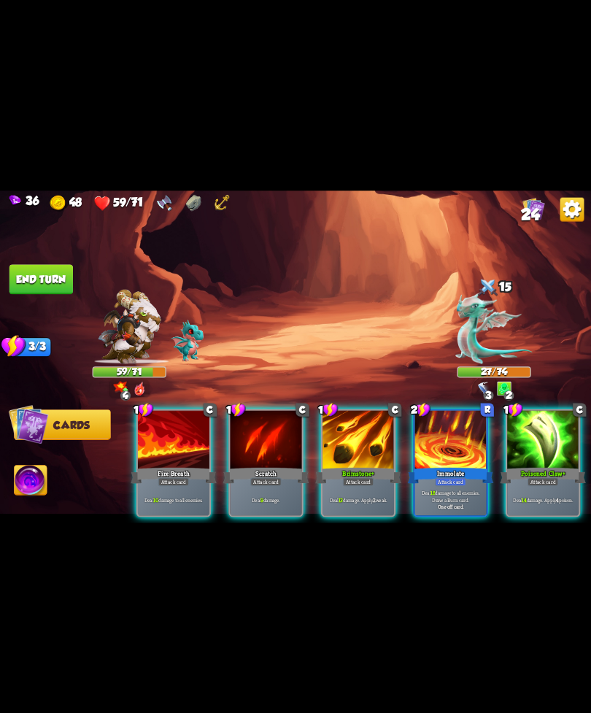
click at [534, 477] on div "Attack card" at bounding box center [543, 481] width 31 height 9
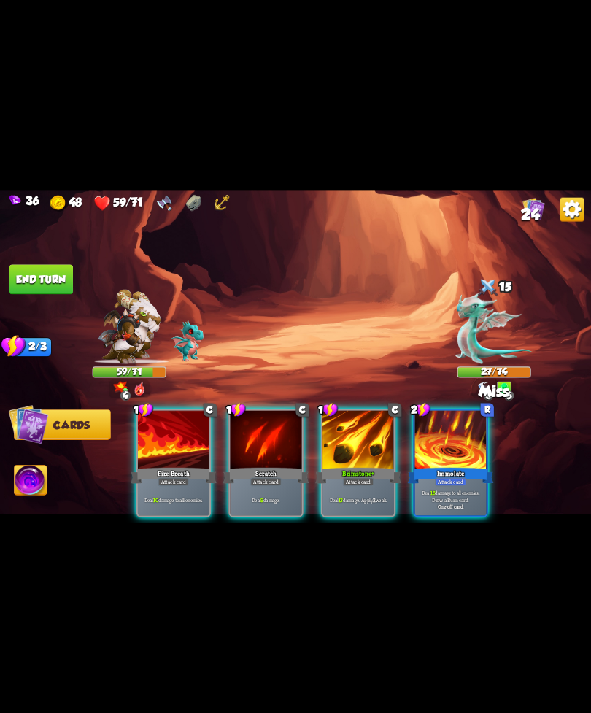
click at [366, 466] on div "Brimstone+" at bounding box center [358, 475] width 86 height 19
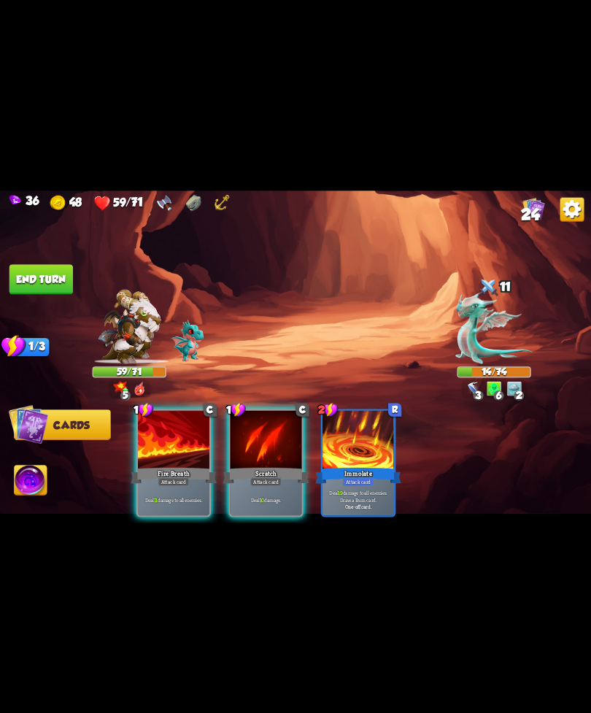
click at [223, 502] on div "1 C Fire Breath Attack card Deal 11 damage to all enemies. 1 C Scratch Attack c…" at bounding box center [354, 449] width 473 height 148
click at [287, 466] on div "Scratch" at bounding box center [266, 475] width 86 height 19
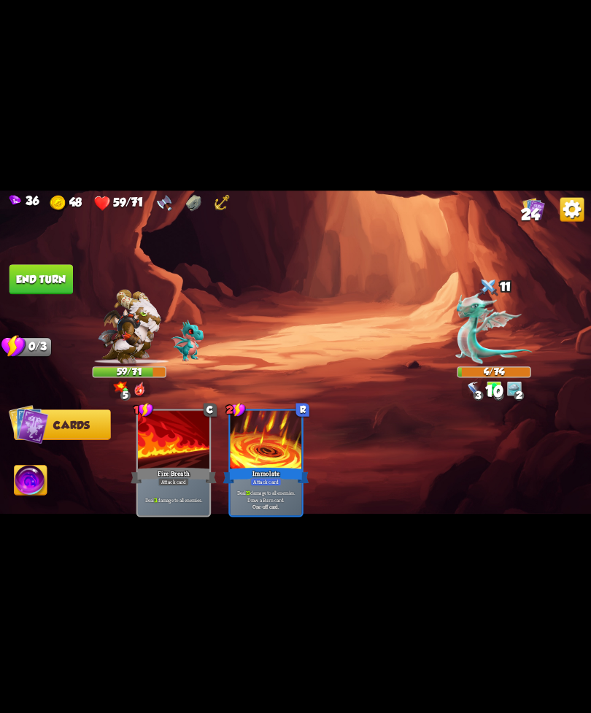
click at [39, 475] on img at bounding box center [31, 482] width 33 height 34
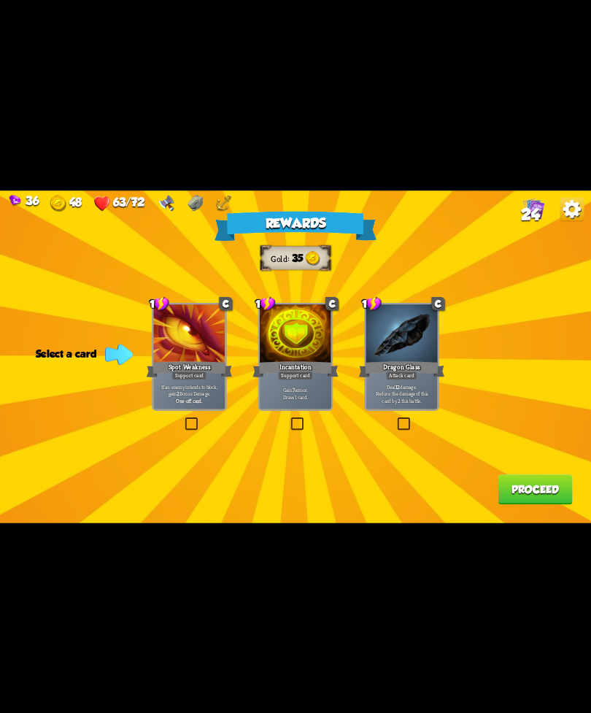
click at [194, 345] on div at bounding box center [189, 334] width 72 height 61
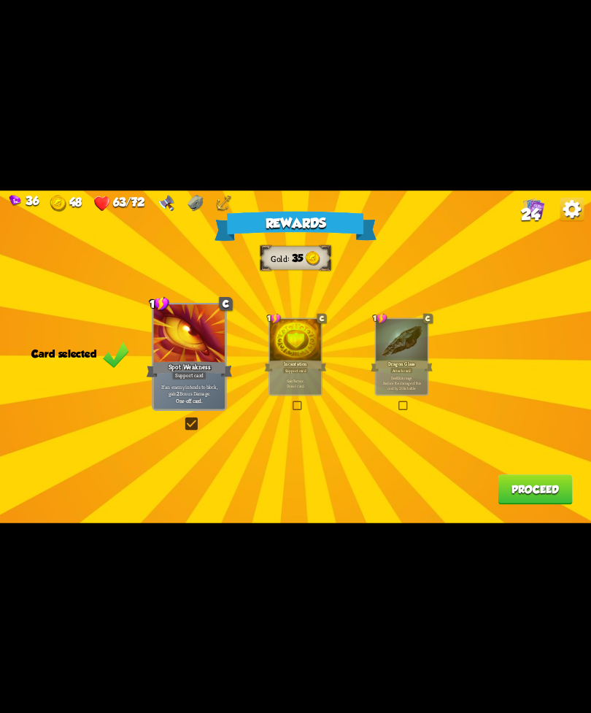
click at [522, 490] on button "Proceed" at bounding box center [535, 490] width 74 height 30
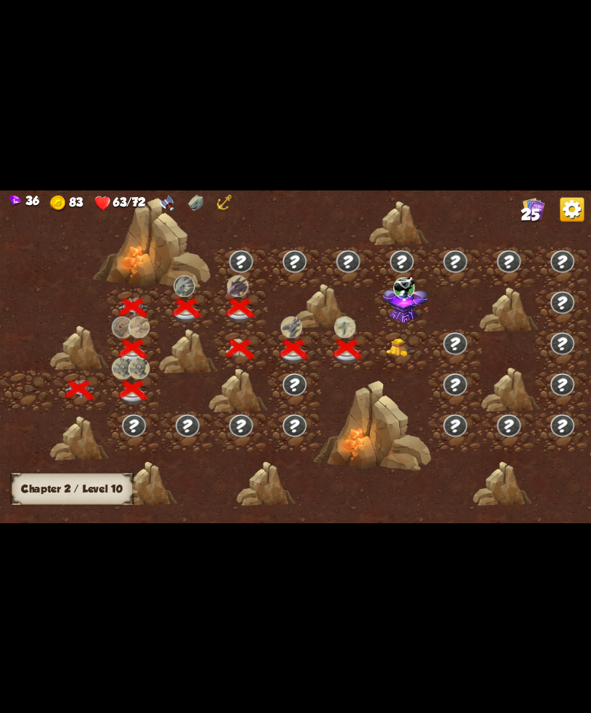
click at [409, 340] on img at bounding box center [401, 348] width 30 height 18
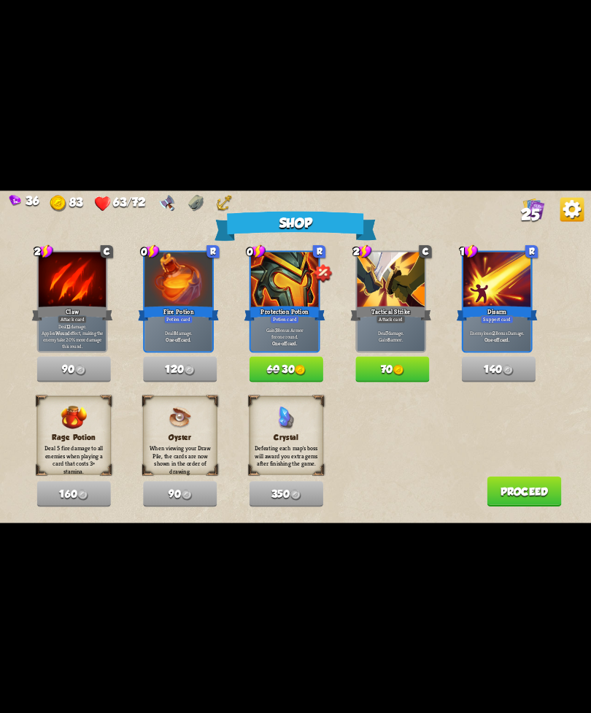
click at [401, 371] on img at bounding box center [399, 369] width 11 height 11
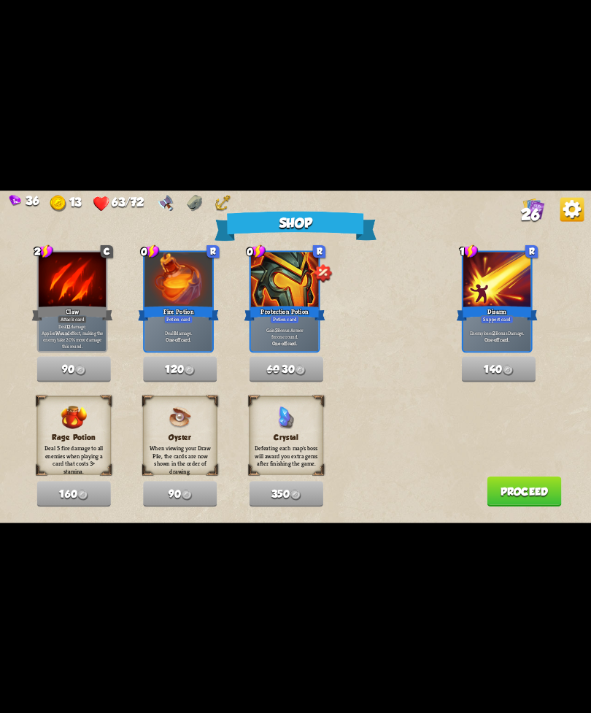
click at [494, 483] on button "Proceed" at bounding box center [524, 491] width 74 height 30
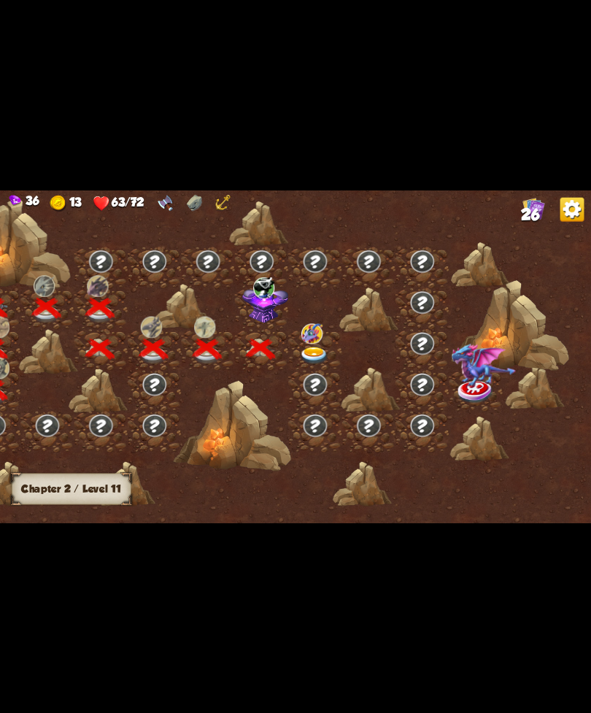
click at [320, 348] on img at bounding box center [314, 356] width 30 height 18
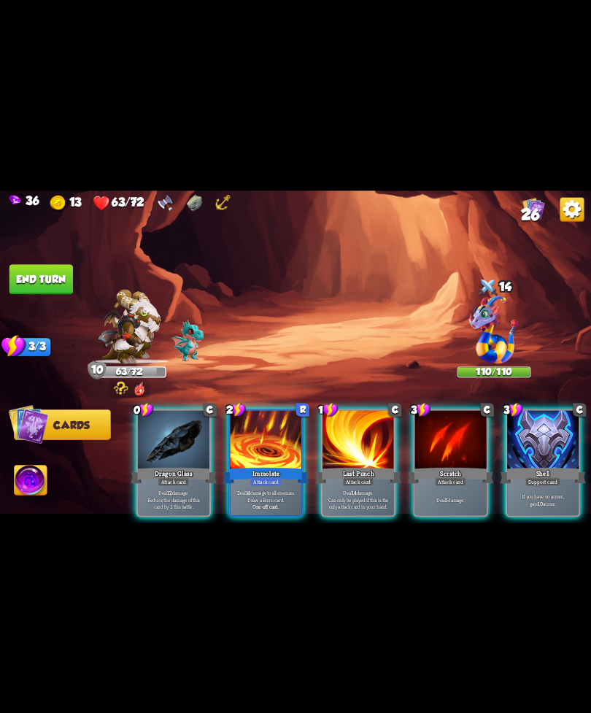
click at [165, 450] on div at bounding box center [174, 440] width 72 height 61
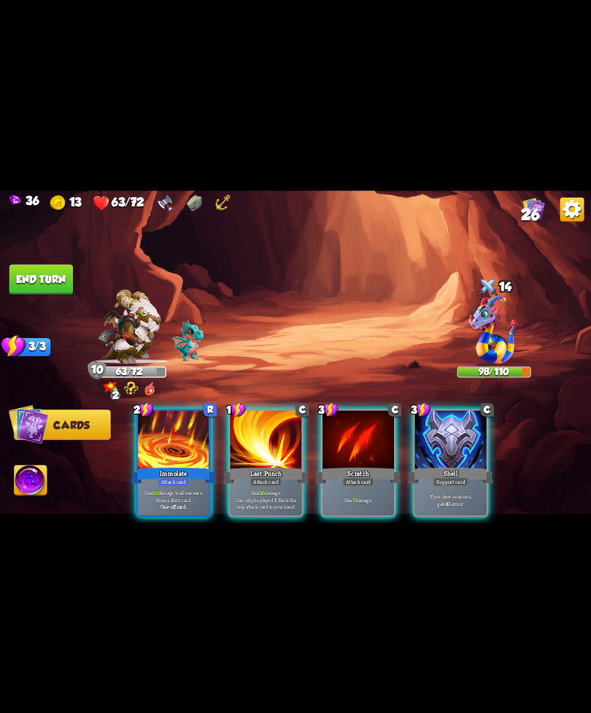
click at [451, 466] on div "Shell" at bounding box center [451, 475] width 86 height 19
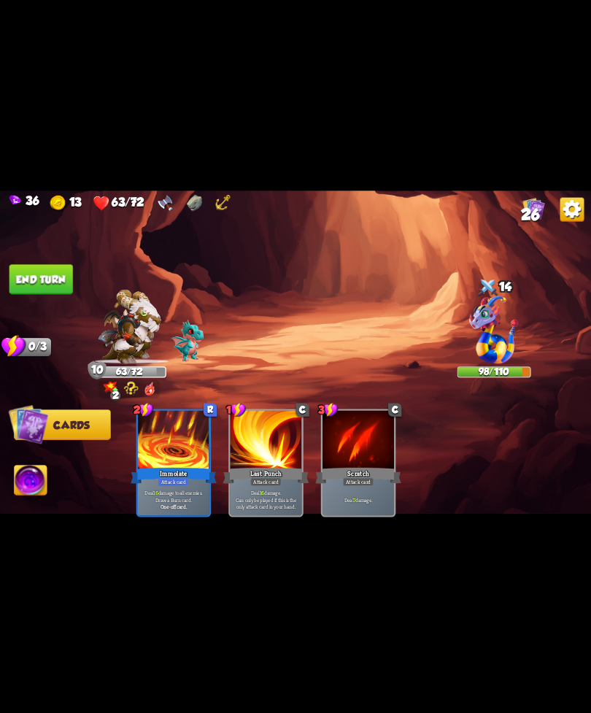
click at [37, 272] on button "End turn" at bounding box center [41, 279] width 64 height 30
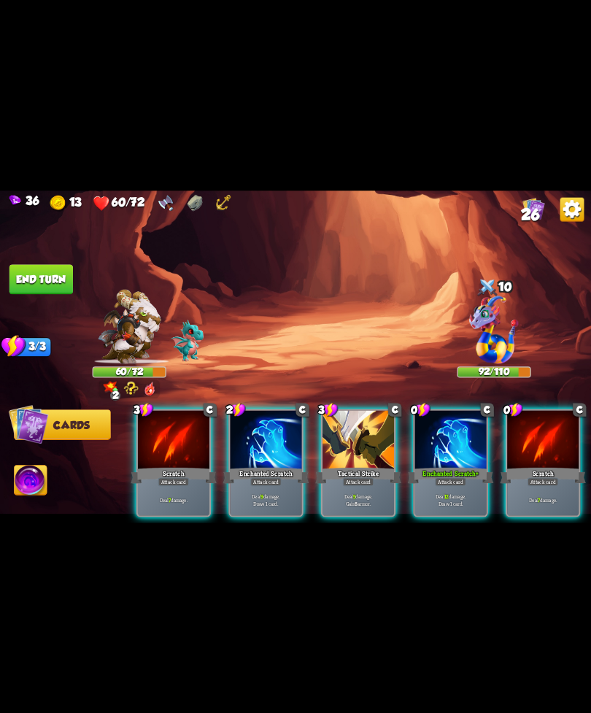
click at [449, 444] on div at bounding box center [451, 440] width 72 height 61
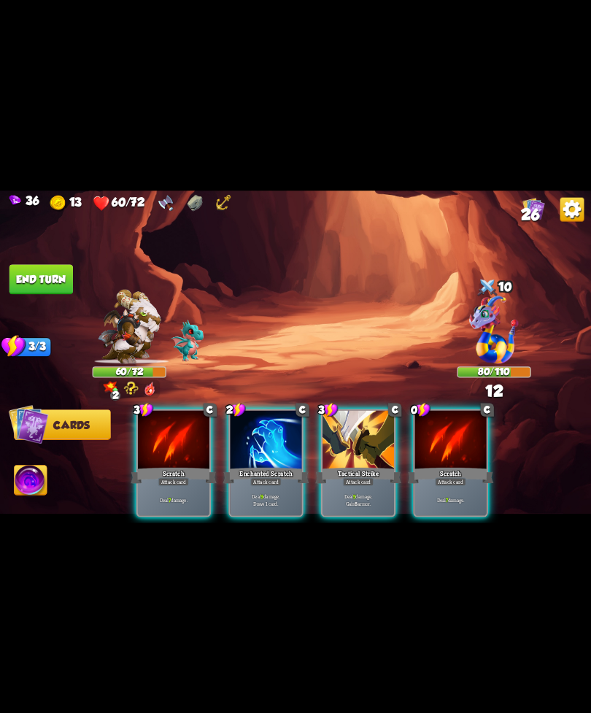
click at [449, 435] on div at bounding box center [451, 440] width 72 height 61
click at [352, 450] on div at bounding box center [359, 440] width 72 height 61
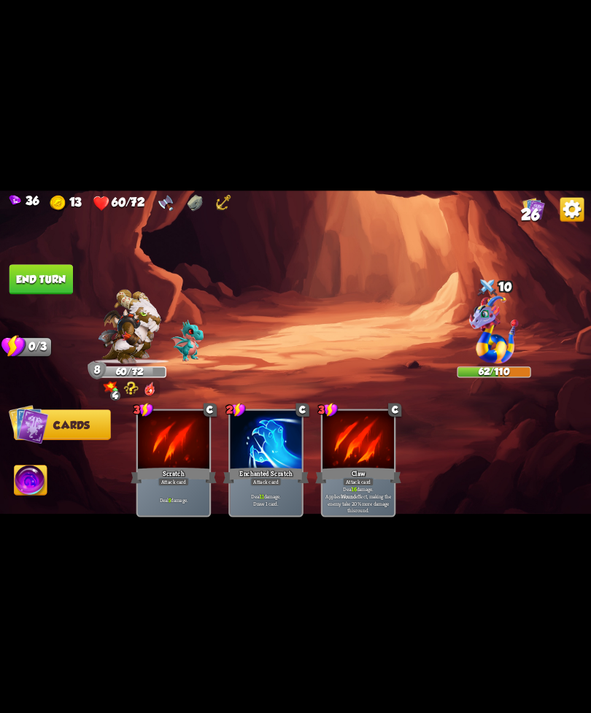
click at [68, 269] on button "End turn" at bounding box center [41, 279] width 64 height 30
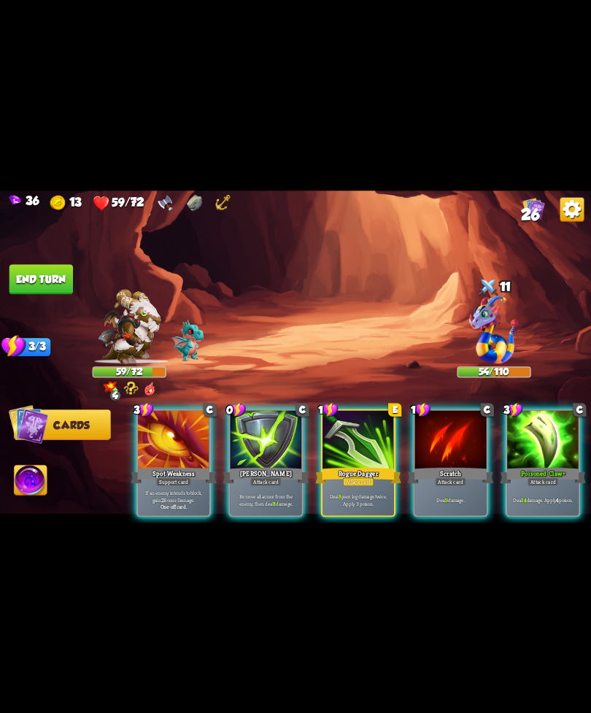
click at [272, 438] on div at bounding box center [267, 440] width 72 height 61
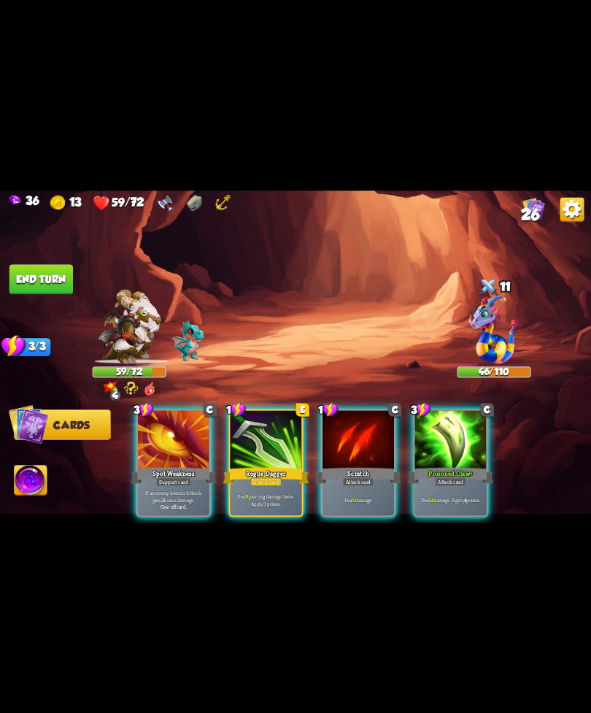
click at [279, 493] on p "Deal 8 piercing damage twice. Apply 3 poison." at bounding box center [266, 500] width 68 height 14
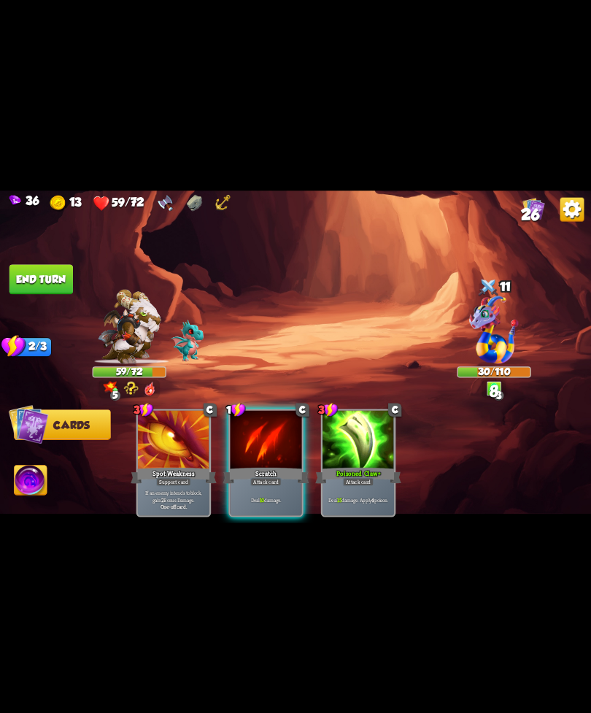
click at [256, 450] on div at bounding box center [267, 440] width 72 height 61
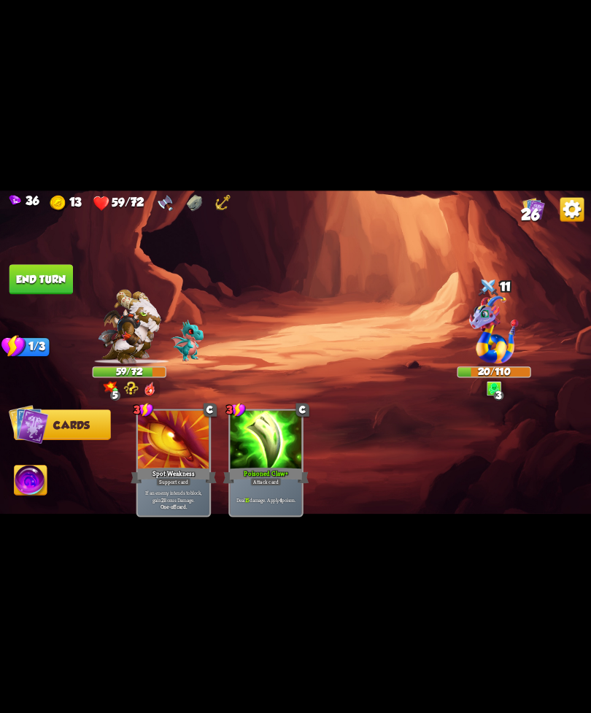
click at [39, 459] on img at bounding box center [295, 357] width 591 height 333
click at [27, 484] on img at bounding box center [31, 482] width 33 height 34
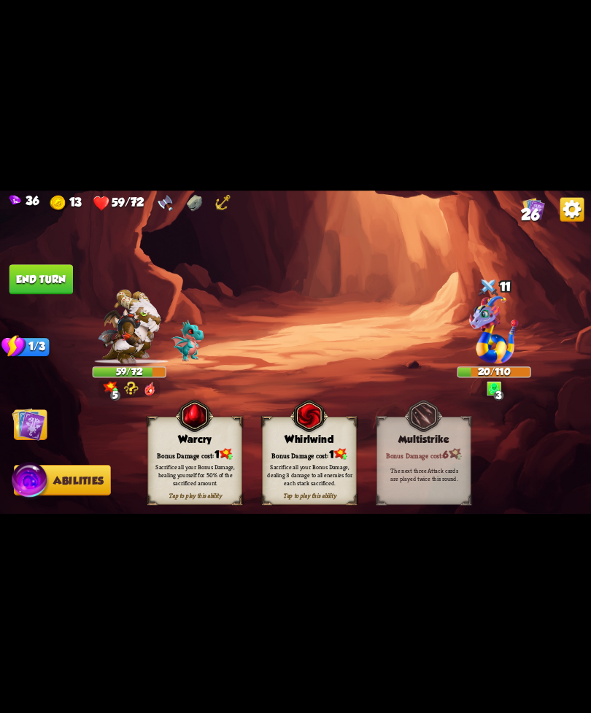
click at [315, 435] on img at bounding box center [310, 415] width 38 height 39
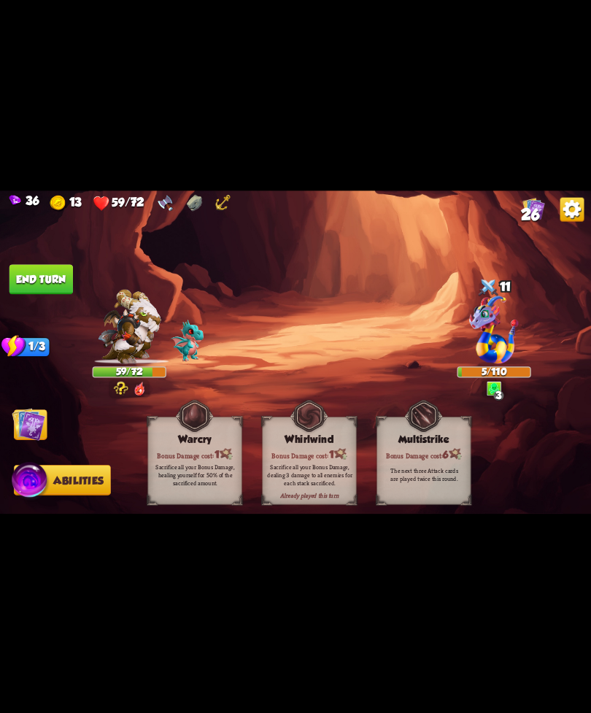
click at [34, 275] on button "End turn" at bounding box center [41, 279] width 64 height 30
click at [46, 444] on img at bounding box center [295, 357] width 591 height 333
click at [37, 412] on img at bounding box center [29, 424] width 34 height 34
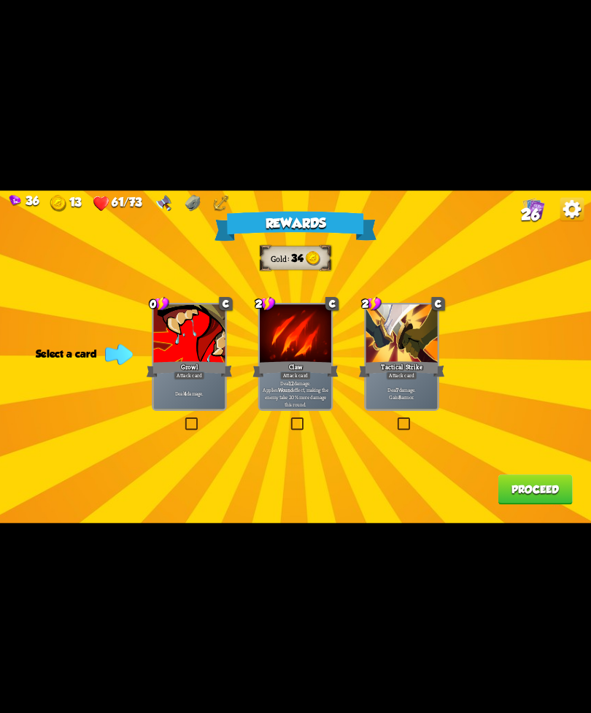
click at [199, 384] on div "Deal 4 damage." at bounding box center [189, 393] width 72 height 31
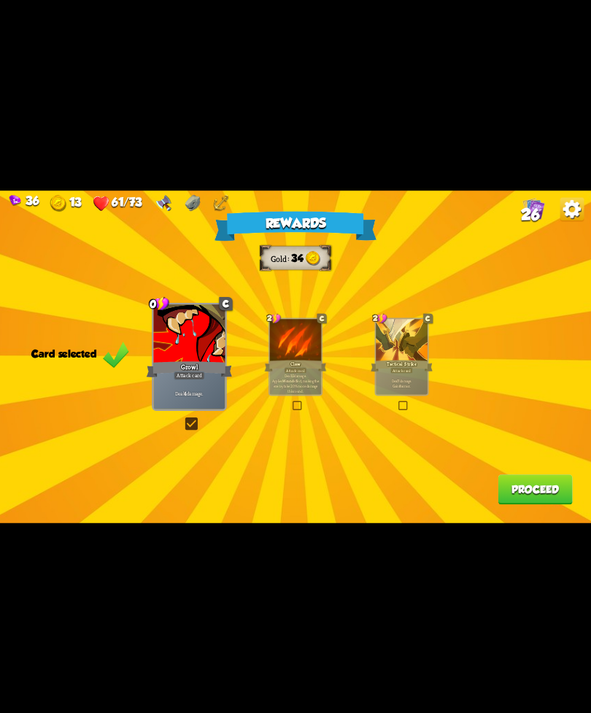
click at [565, 494] on button "Proceed" at bounding box center [535, 490] width 74 height 30
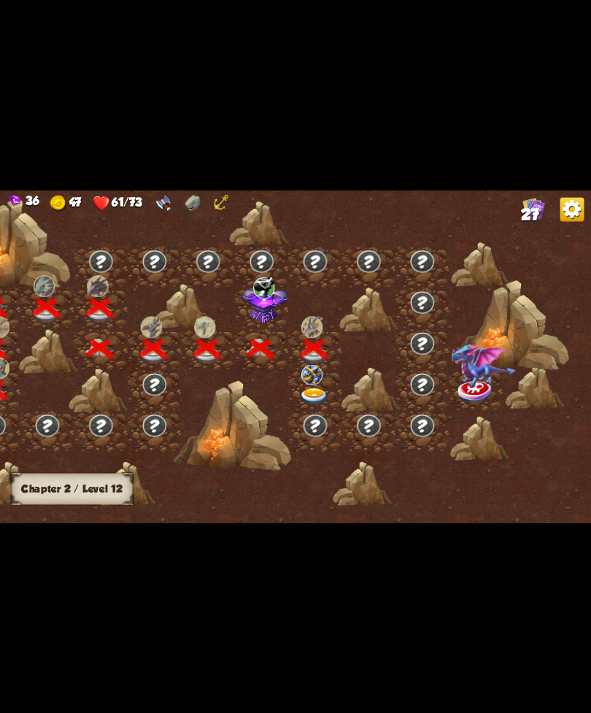
click at [298, 707] on div "36 47 61/73 27 Chapter II Chapter 2 / Level 12" at bounding box center [295, 356] width 591 height 713
